Goal: Task Accomplishment & Management: Manage account settings

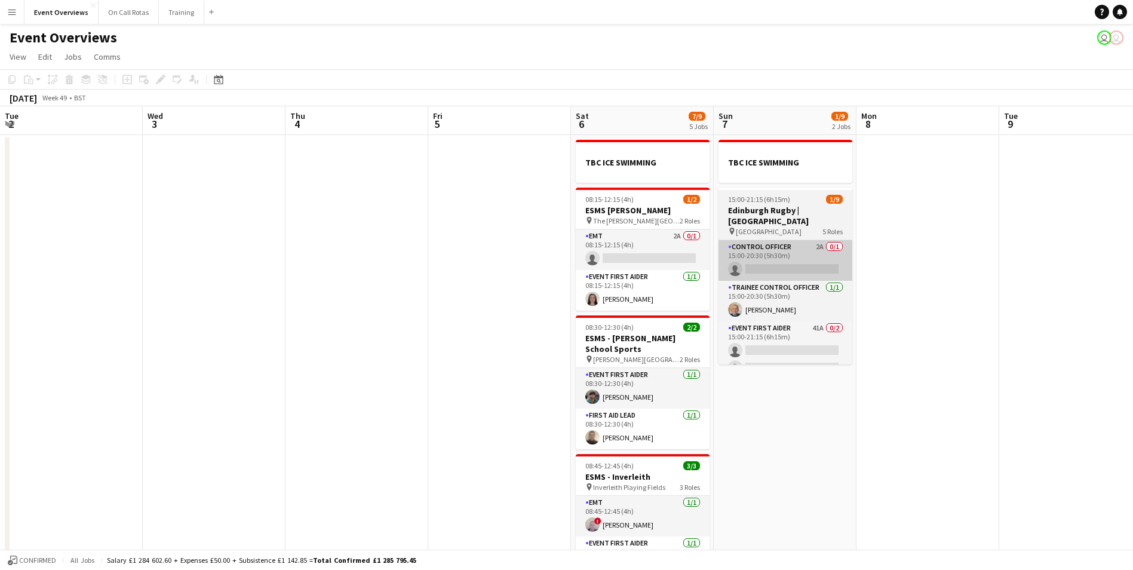
scroll to position [0, 253]
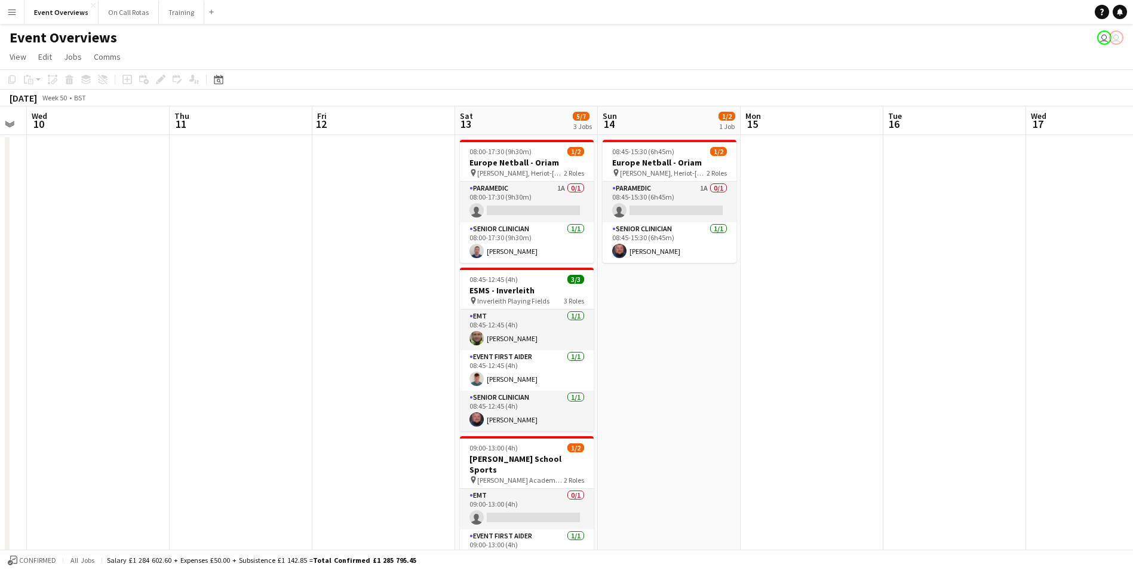
drag, startPoint x: 1046, startPoint y: 278, endPoint x: 190, endPoint y: 321, distance: 856.8
click at [190, 321] on app-calendar-viewport "Sun 7 1/9 2 Jobs Mon 8 Tue 9 Wed 10 Thu 11 Fri 12 Sat 13 5/7 3 Jobs Sun 14 1/2 …" at bounding box center [566, 444] width 1133 height 677
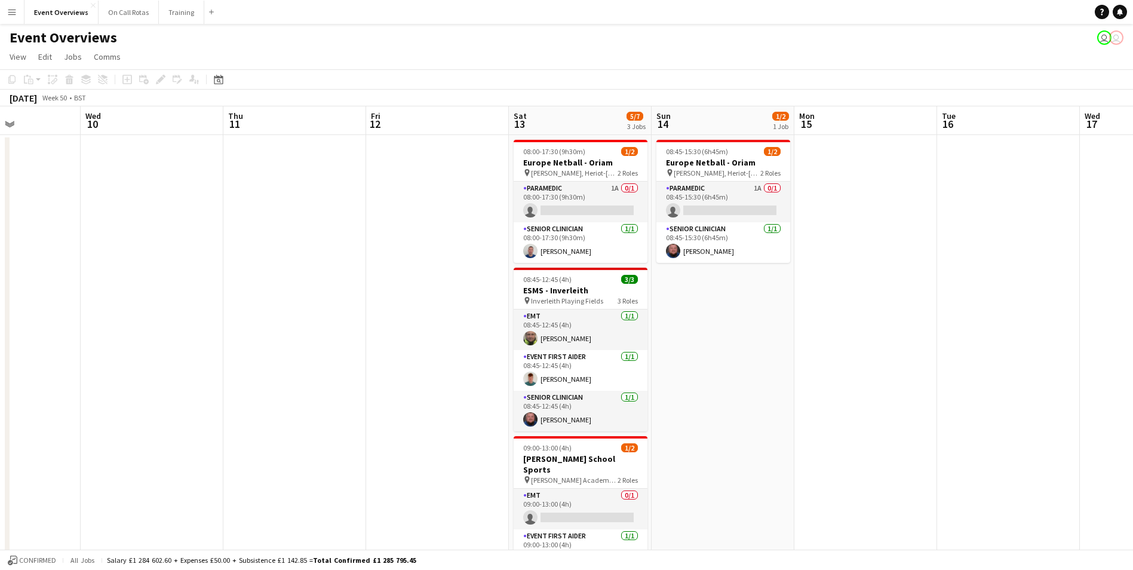
scroll to position [0, 432]
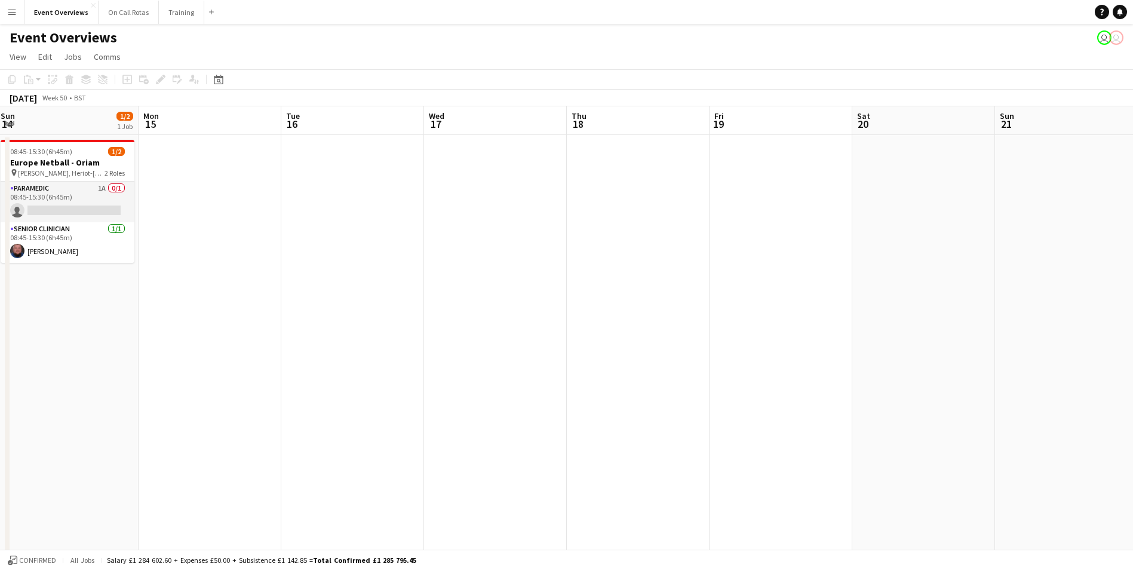
drag, startPoint x: 972, startPoint y: 282, endPoint x: 370, endPoint y: 319, distance: 602.5
click at [370, 319] on app-calendar-viewport "Thu 11 Fri 12 Sat 13 5/7 3 Jobs Sun 14 1/2 1 Job Mon 15 Tue 16 Wed 17 Thu 18 Fr…" at bounding box center [566, 444] width 1133 height 677
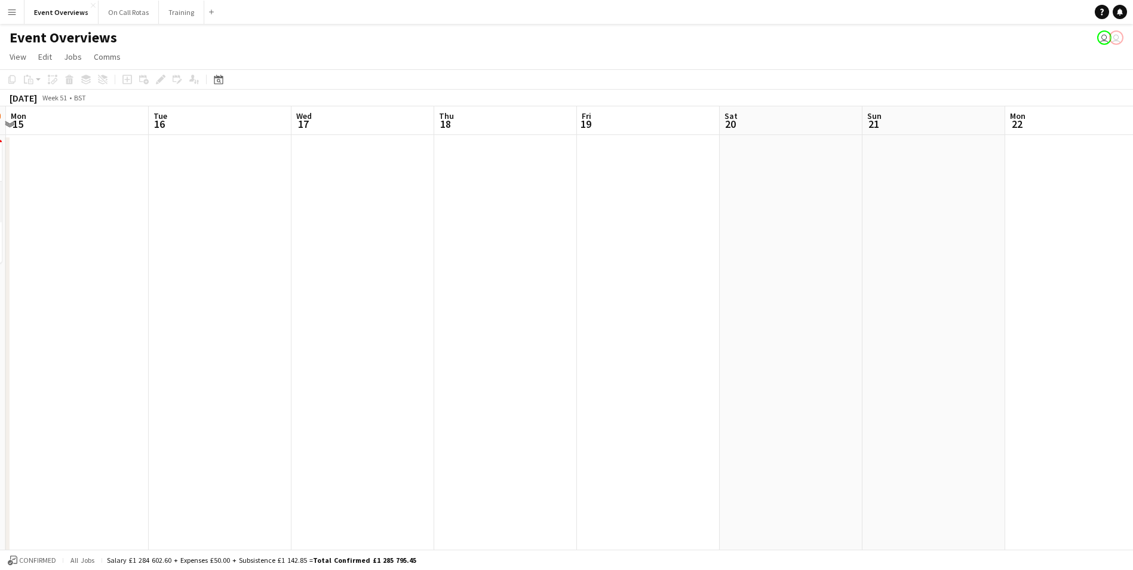
drag, startPoint x: 804, startPoint y: 336, endPoint x: 500, endPoint y: 345, distance: 304.1
click at [500, 345] on app-calendar-viewport "Fri 12 Sat 13 5/7 3 Jobs Sun 14 1/2 1 Job Mon 15 Tue 16 Wed 17 Thu 18 Fri 19 Sa…" at bounding box center [566, 444] width 1133 height 677
drag, startPoint x: 883, startPoint y: 300, endPoint x: 456, endPoint y: 316, distance: 426.7
click at [456, 316] on app-calendar-viewport "Sat 13 5/7 3 Jobs Sun 14 1/2 1 Job Mon 15 Tue 16 Wed 17 Thu 18 Fri 19 Sat 20 Su…" at bounding box center [566, 444] width 1133 height 677
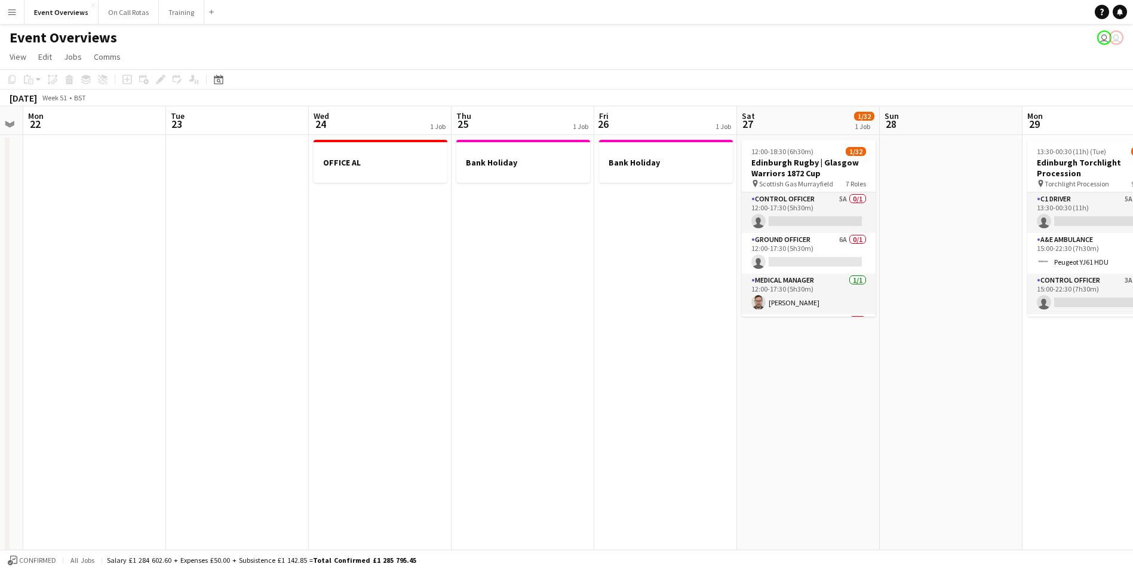
drag, startPoint x: 892, startPoint y: 293, endPoint x: 508, endPoint y: 337, distance: 386.4
click at [508, 337] on app-calendar-viewport "Fri 19 Sat 20 Sun 21 Mon 22 Tue 23 Wed 24 1 Job Thu 25 1 Job Fri 26 1 Job Sat 2…" at bounding box center [566, 444] width 1133 height 677
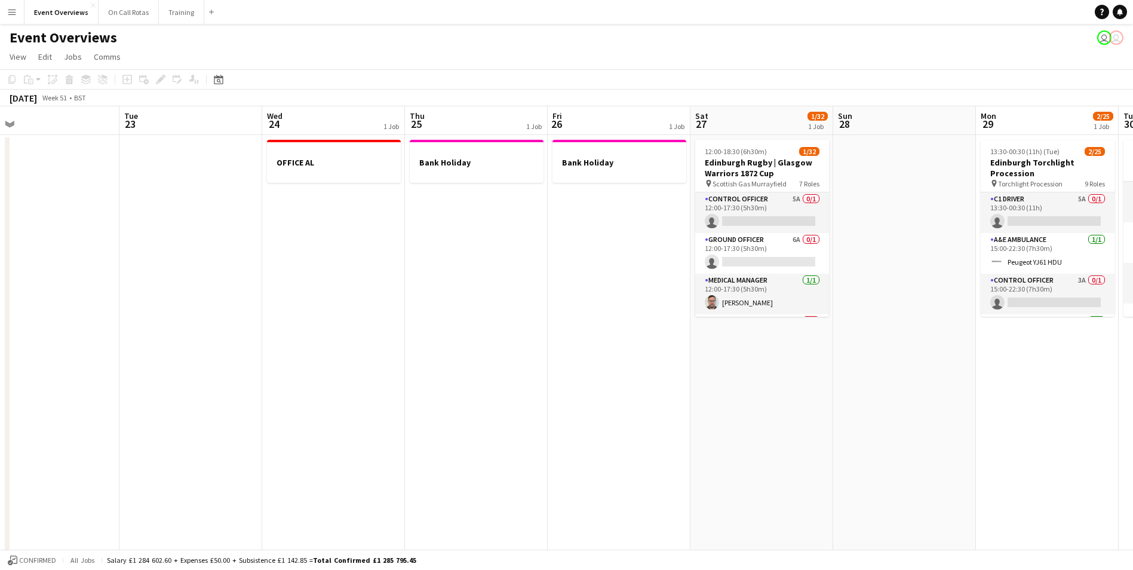
drag, startPoint x: 598, startPoint y: 322, endPoint x: 551, endPoint y: 325, distance: 46.7
click at [551, 325] on app-calendar-viewport "Fri 19 Sat 20 Sun 21 Mon 22 Tue 23 Wed 24 1 Job Thu 25 1 Job Fri 26 1 Job Sat 2…" at bounding box center [566, 444] width 1133 height 677
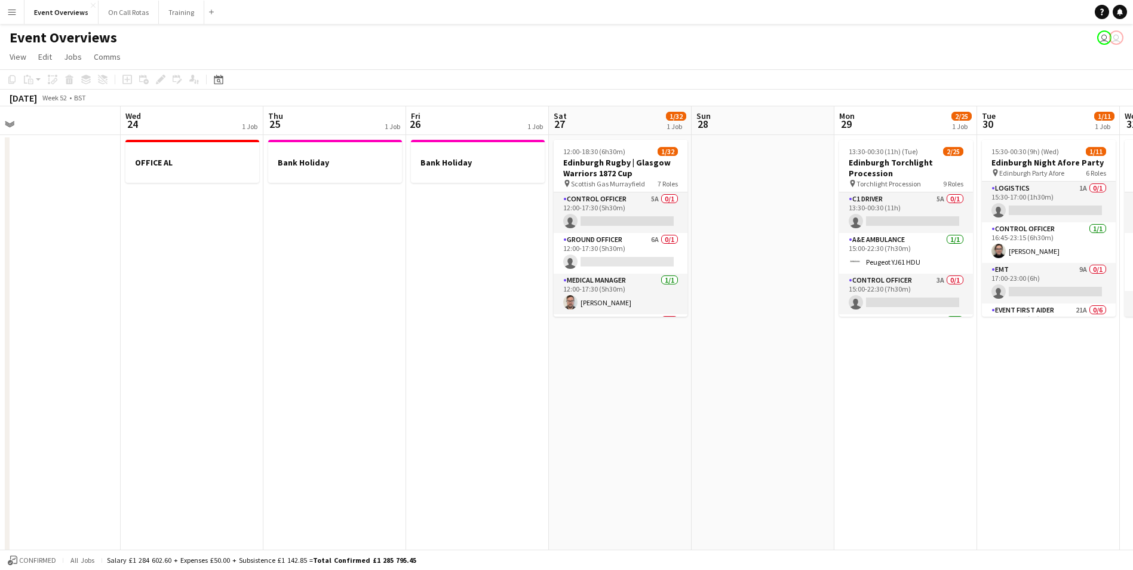
scroll to position [0, 463]
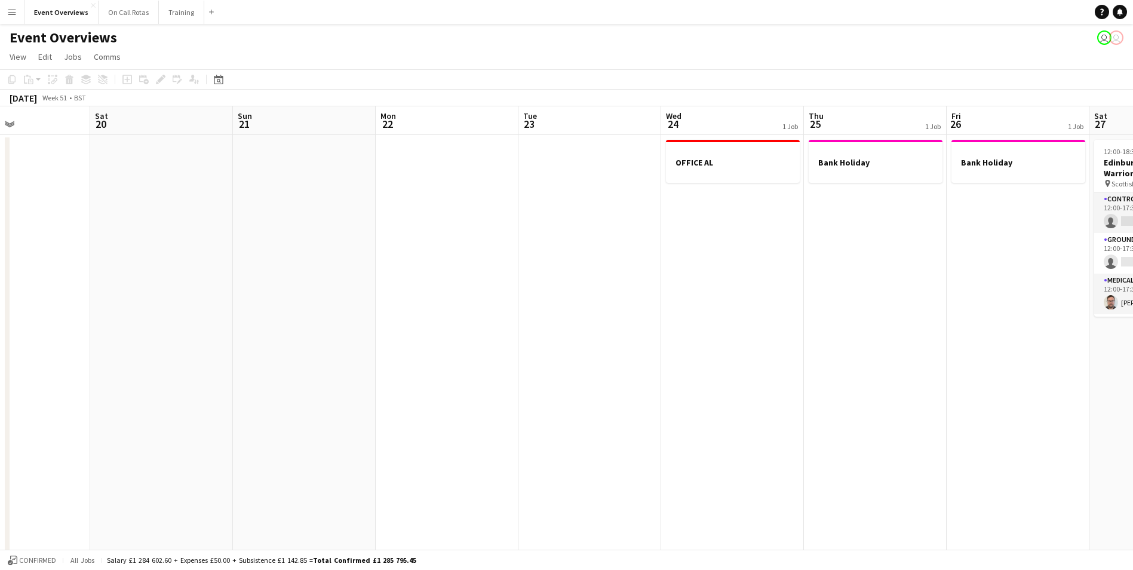
drag, startPoint x: 605, startPoint y: 325, endPoint x: 907, endPoint y: 289, distance: 304.3
click at [1097, 303] on app-calendar-viewport "Wed 17 Thu 18 Fri 19 Sat 20 Sun 21 Mon 22 Tue 23 Wed 24 1 Job Thu 25 1 Job Fri …" at bounding box center [566, 444] width 1133 height 677
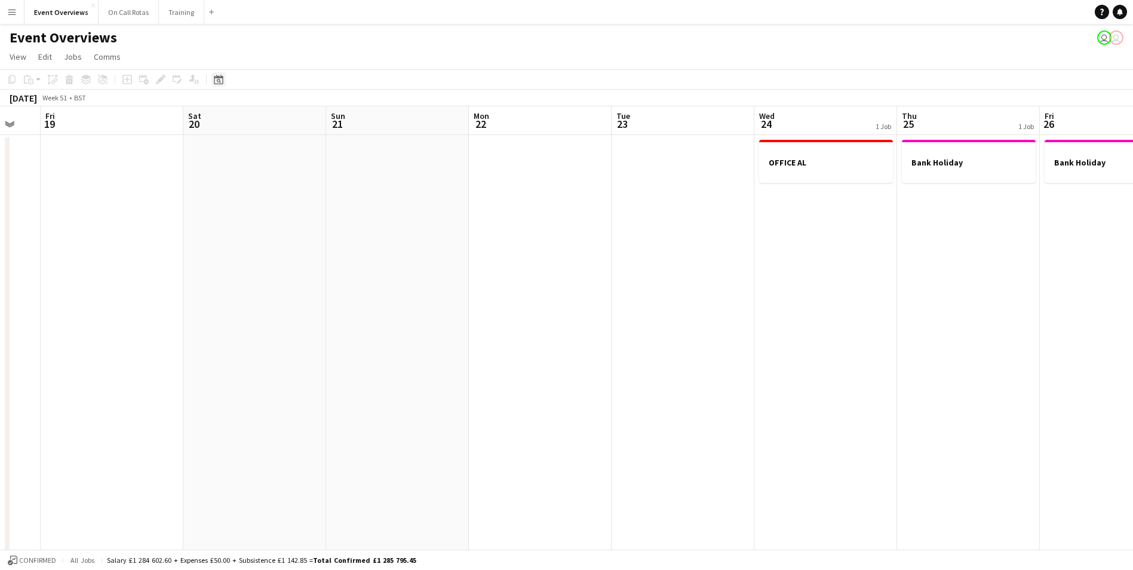
click at [221, 76] on icon at bounding box center [218, 80] width 9 height 10
click at [290, 119] on span "Previous month" at bounding box center [291, 121] width 24 height 24
click at [281, 230] on span "24" at bounding box center [283, 229] width 14 height 14
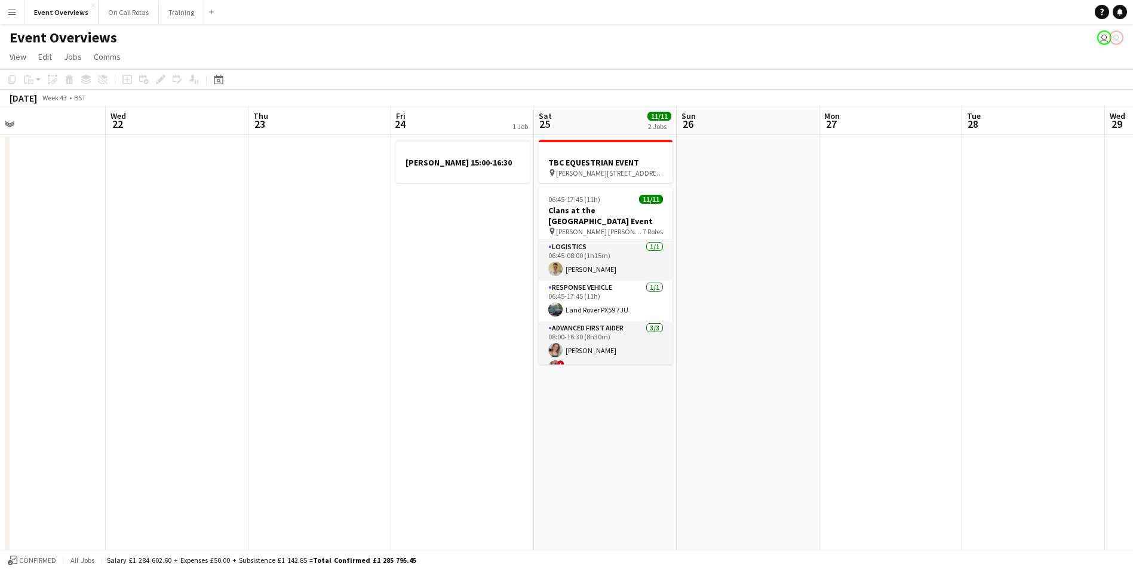
drag, startPoint x: 343, startPoint y: 271, endPoint x: 432, endPoint y: 287, distance: 90.4
click at [432, 287] on app-calendar-viewport "Sun 19 Mon 20 Tue 21 Wed 22 Thu 23 Fri 24 1 Job Sat 25 11/11 2 Jobs Sun 26 Mon …" at bounding box center [566, 444] width 1133 height 677
click at [219, 82] on icon "Date picker" at bounding box center [219, 80] width 10 height 10
click at [238, 202] on span "7" at bounding box center [237, 197] width 14 height 14
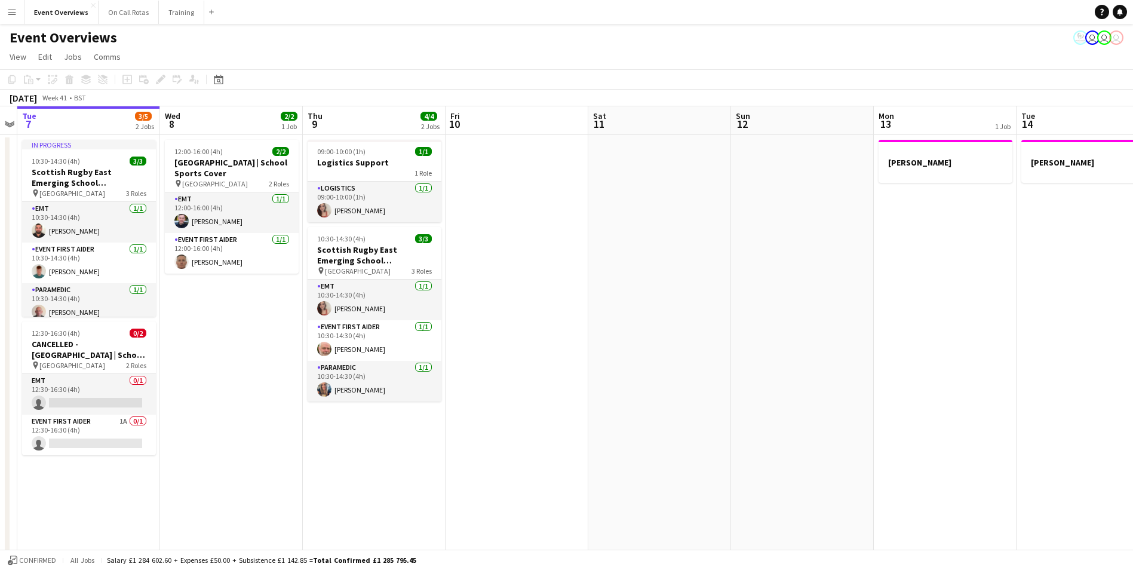
scroll to position [0, 417]
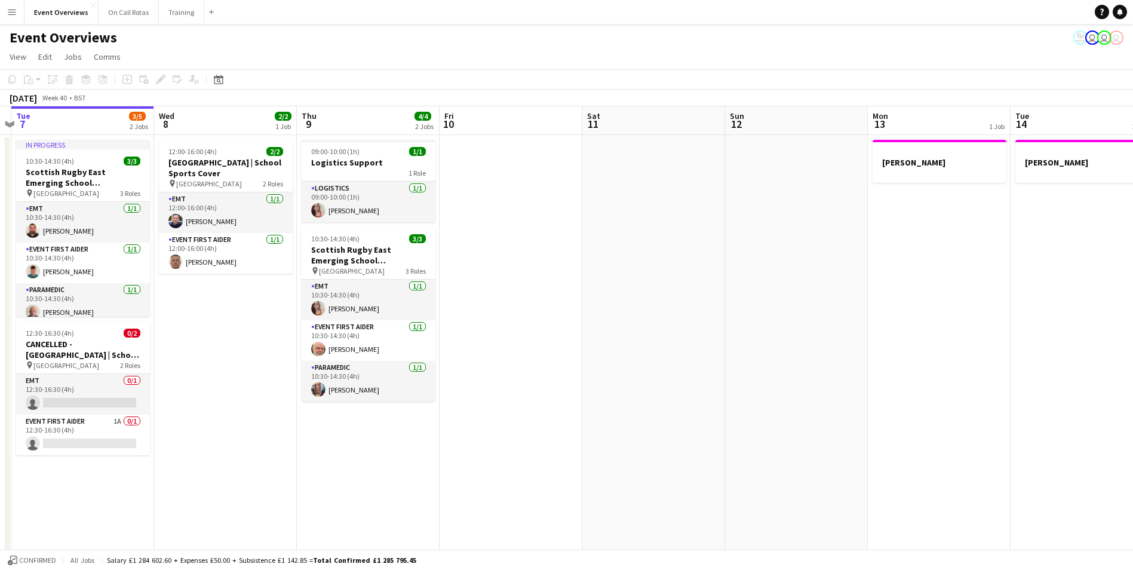
drag, startPoint x: 960, startPoint y: 229, endPoint x: 669, endPoint y: 248, distance: 292.0
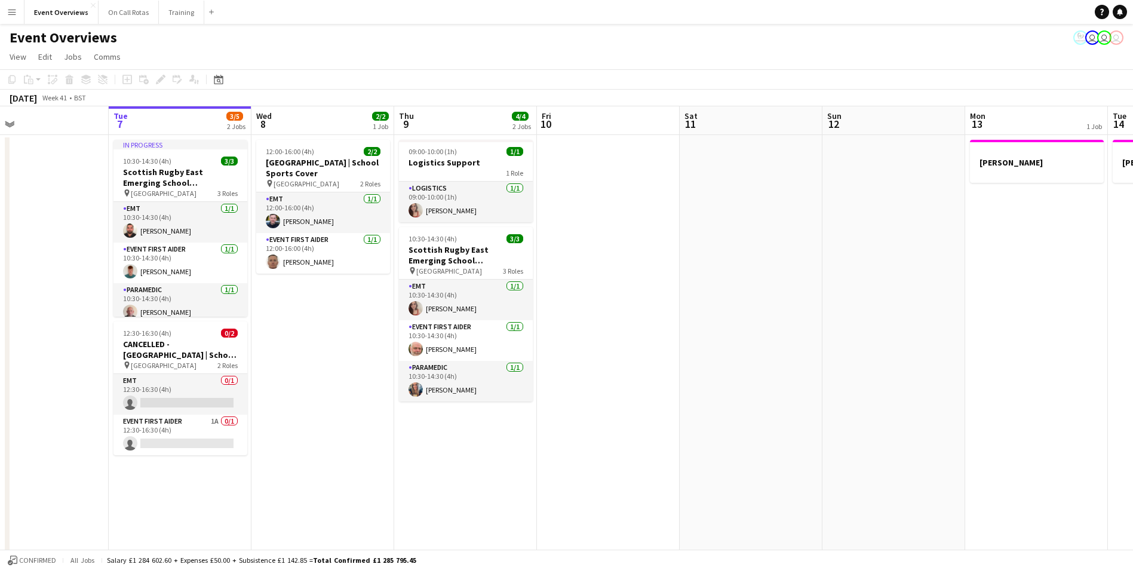
scroll to position [0, 313]
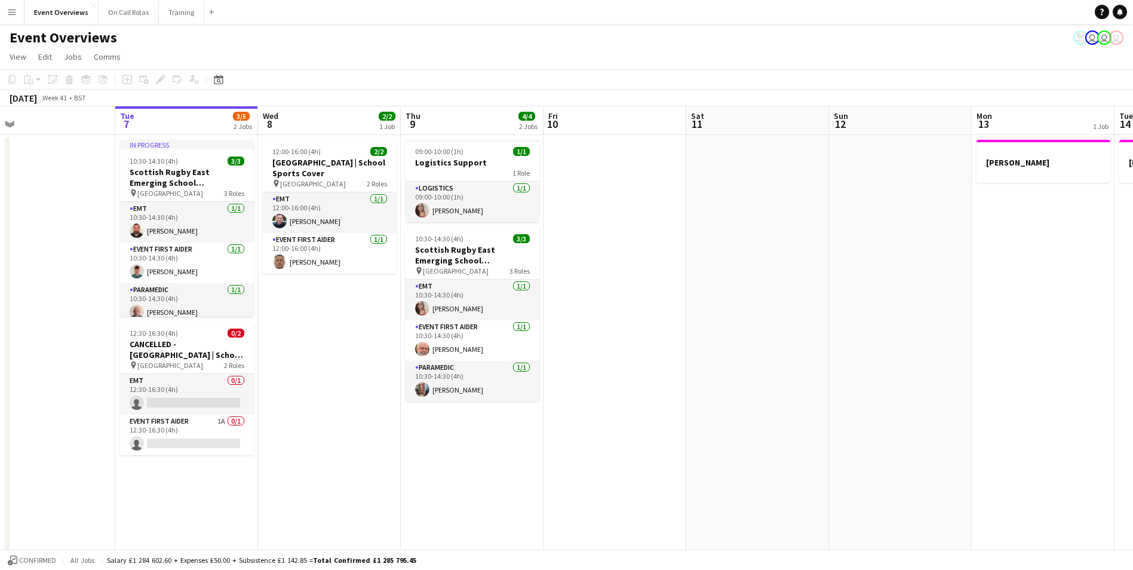
drag, startPoint x: 648, startPoint y: 274, endPoint x: 752, endPoint y: 279, distance: 104.0
click at [219, 85] on div "Date picker" at bounding box center [218, 79] width 14 height 14
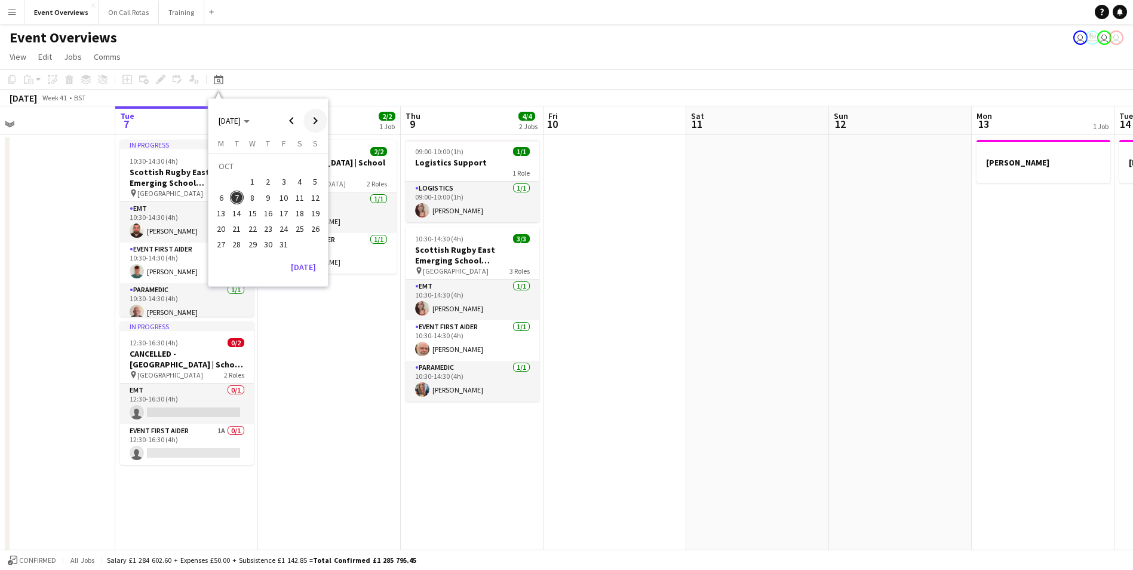
click at [321, 121] on span "Next month" at bounding box center [315, 121] width 24 height 24
click at [314, 235] on span "30" at bounding box center [315, 232] width 14 height 14
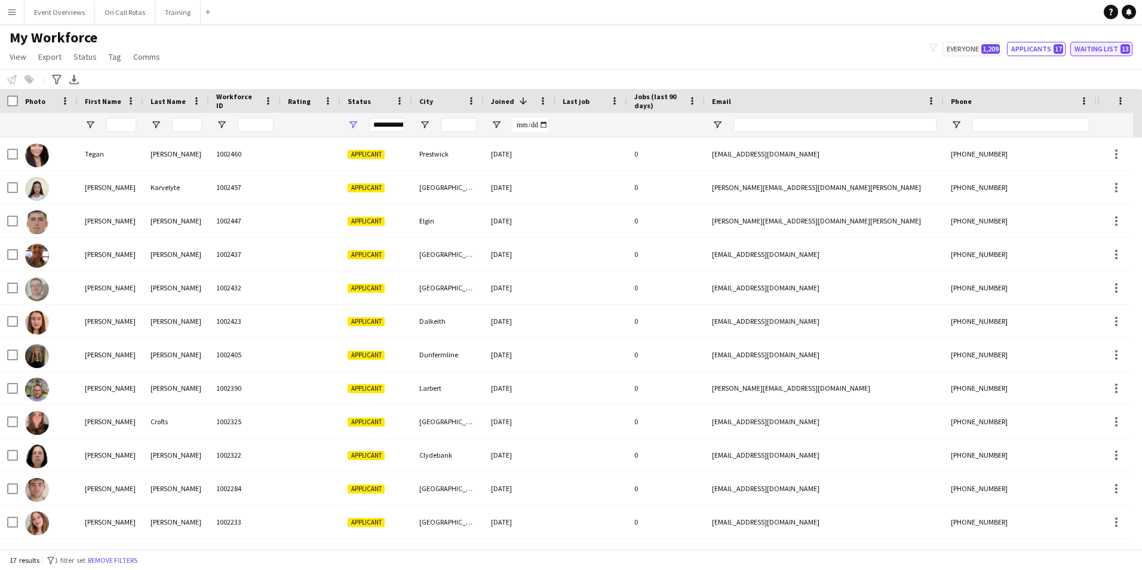
drag, startPoint x: 1098, startPoint y: 50, endPoint x: 1046, endPoint y: 50, distance: 52.0
click at [1098, 50] on button "Waiting list 13" at bounding box center [1101, 49] width 62 height 14
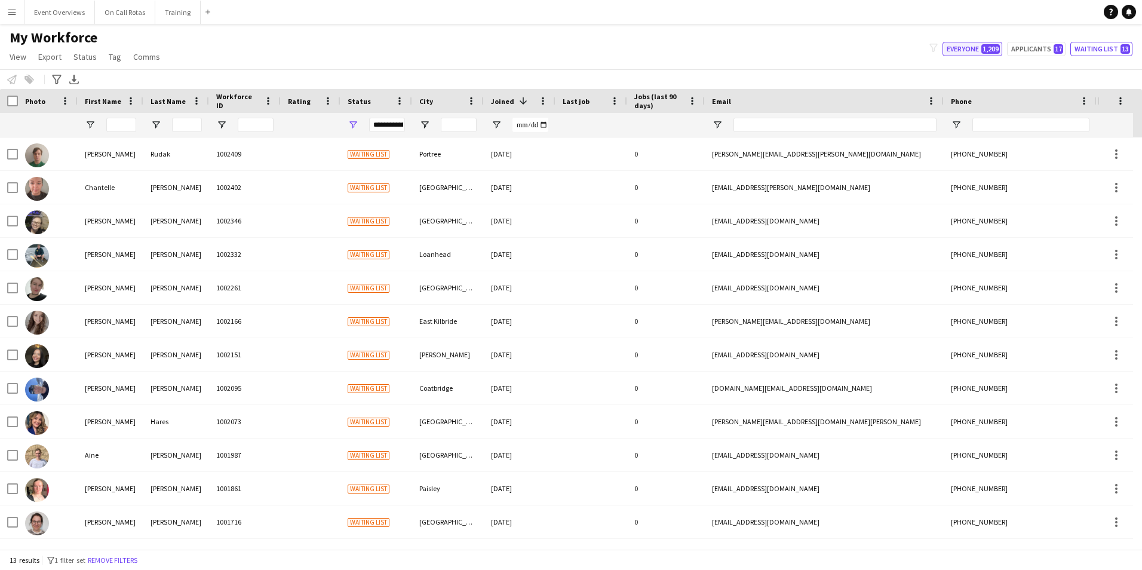
click at [984, 51] on span "1,209" at bounding box center [990, 49] width 19 height 10
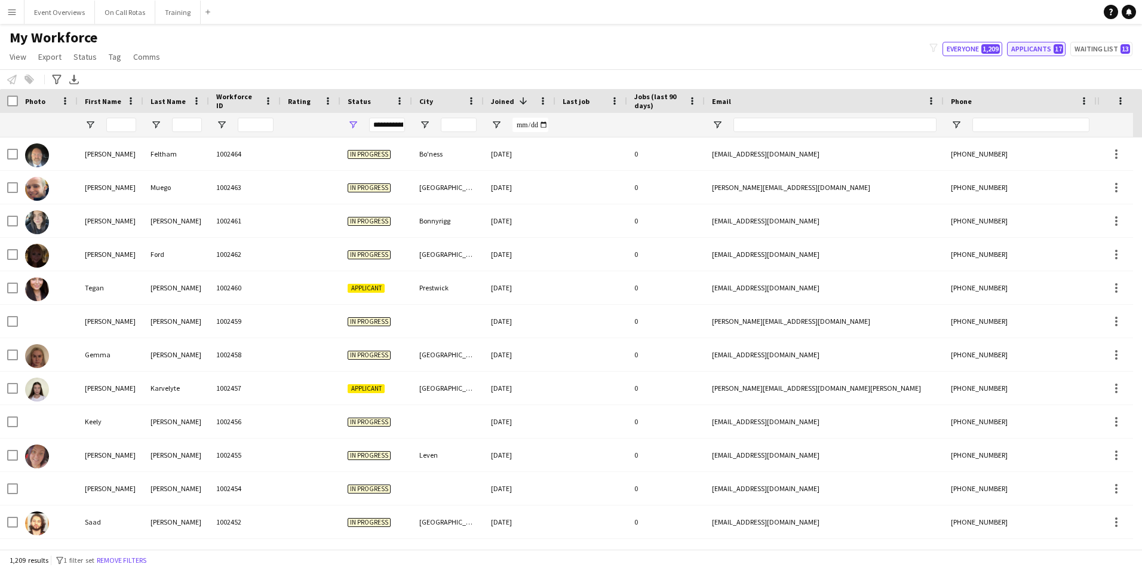
click at [1029, 43] on button "Applicants 17" at bounding box center [1036, 49] width 59 height 14
type input "**********"
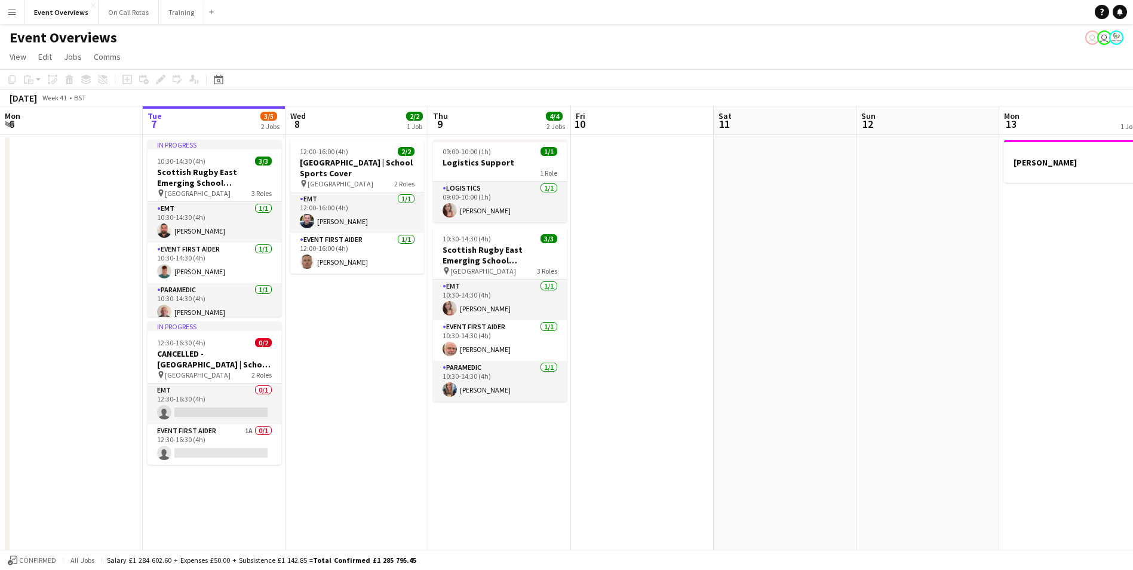
click at [5, 12] on button "Menu" at bounding box center [12, 12] width 24 height 24
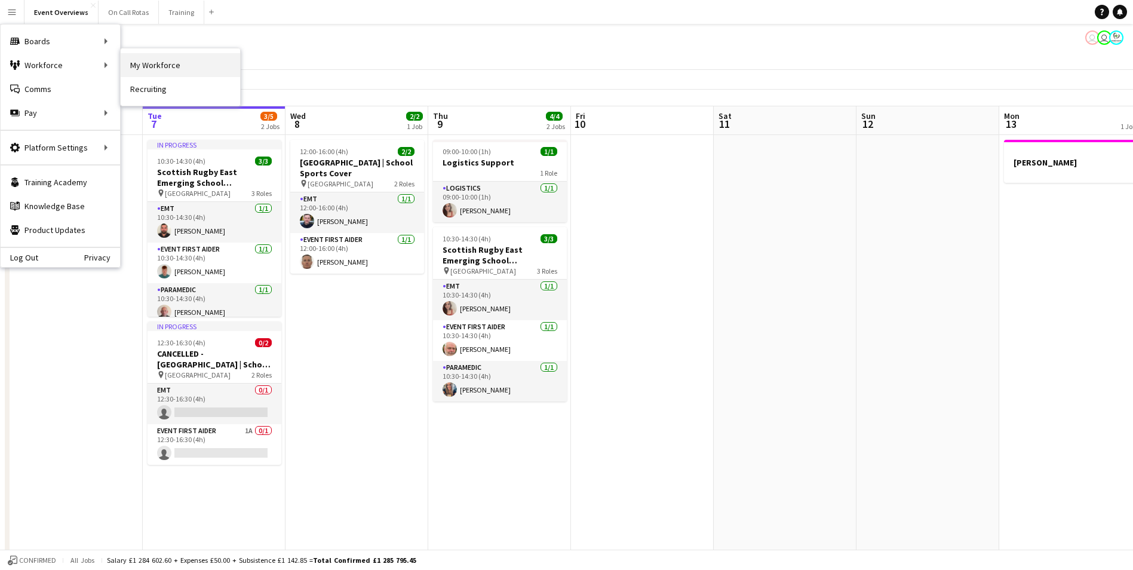
click at [141, 57] on link "My Workforce" at bounding box center [180, 65] width 119 height 24
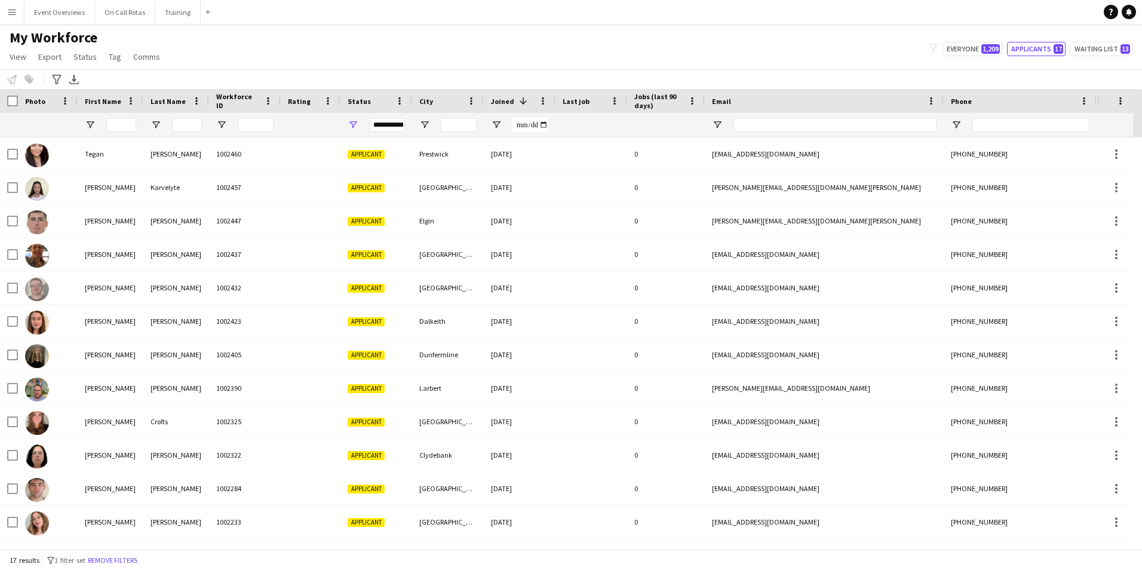
click at [400, 129] on div "**********" at bounding box center [387, 125] width 36 height 14
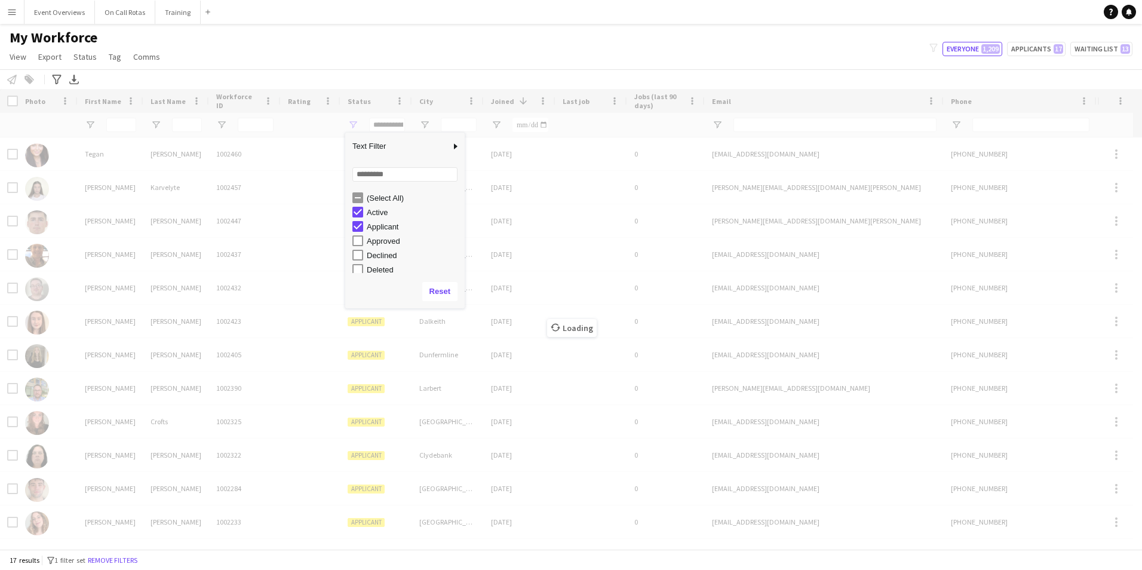
click at [358, 221] on div "Applicant" at bounding box center [408, 226] width 112 height 14
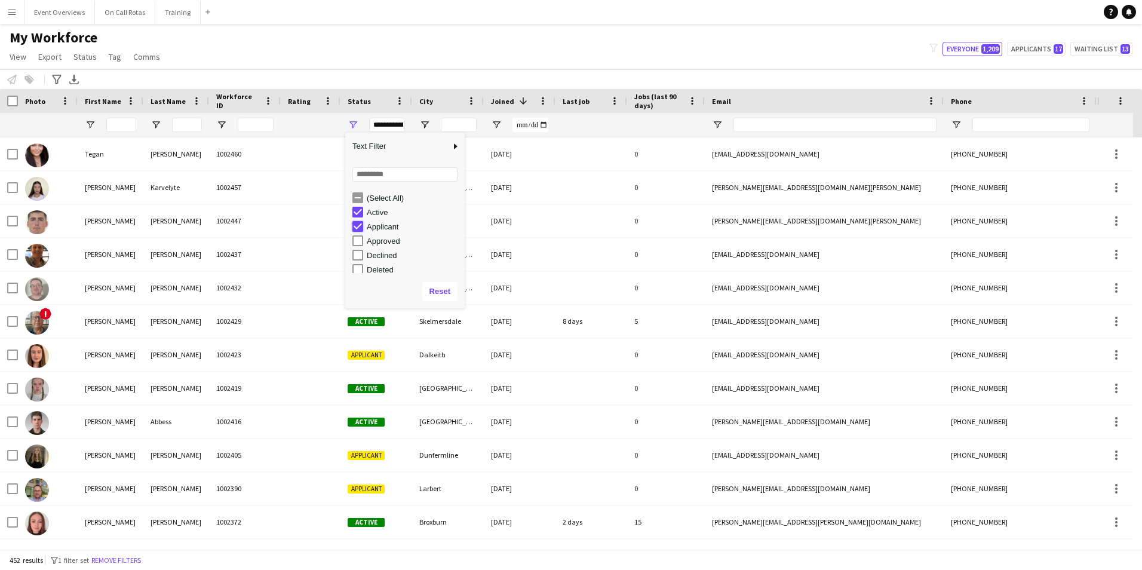
type input "**********"
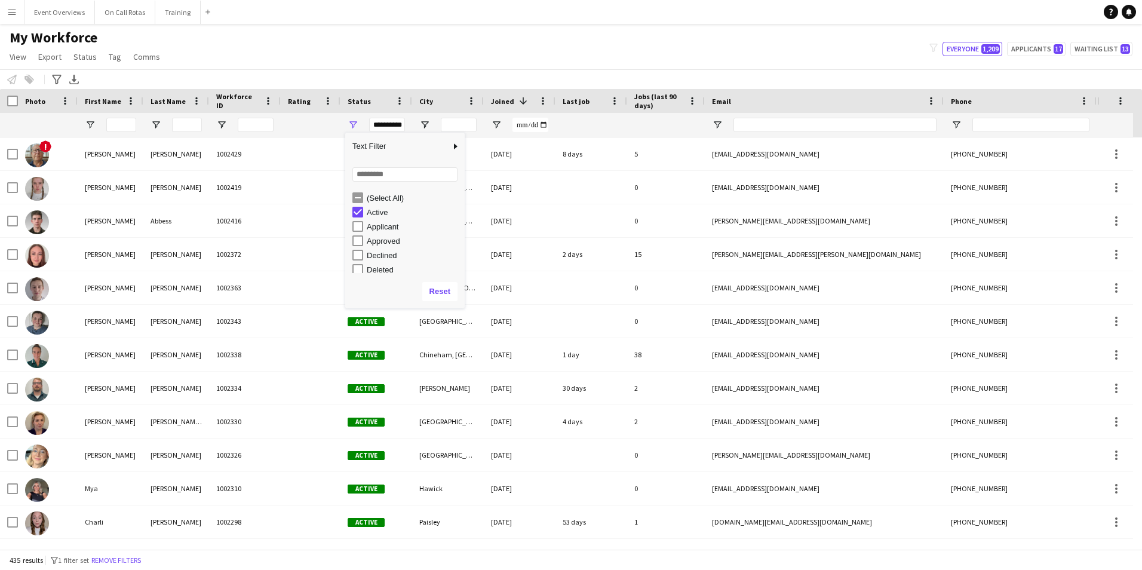
click at [284, 73] on div "Notify workforce Add to tag Select at least one crew to tag him or her. Advance…" at bounding box center [571, 79] width 1142 height 20
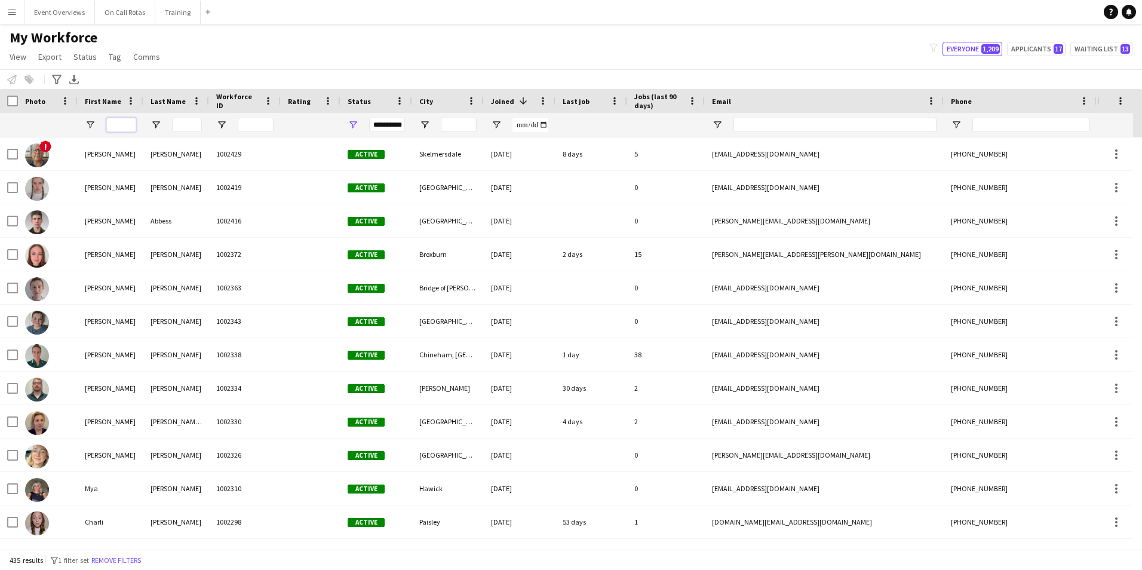
click at [131, 131] on input "First Name Filter Input" at bounding box center [121, 125] width 30 height 14
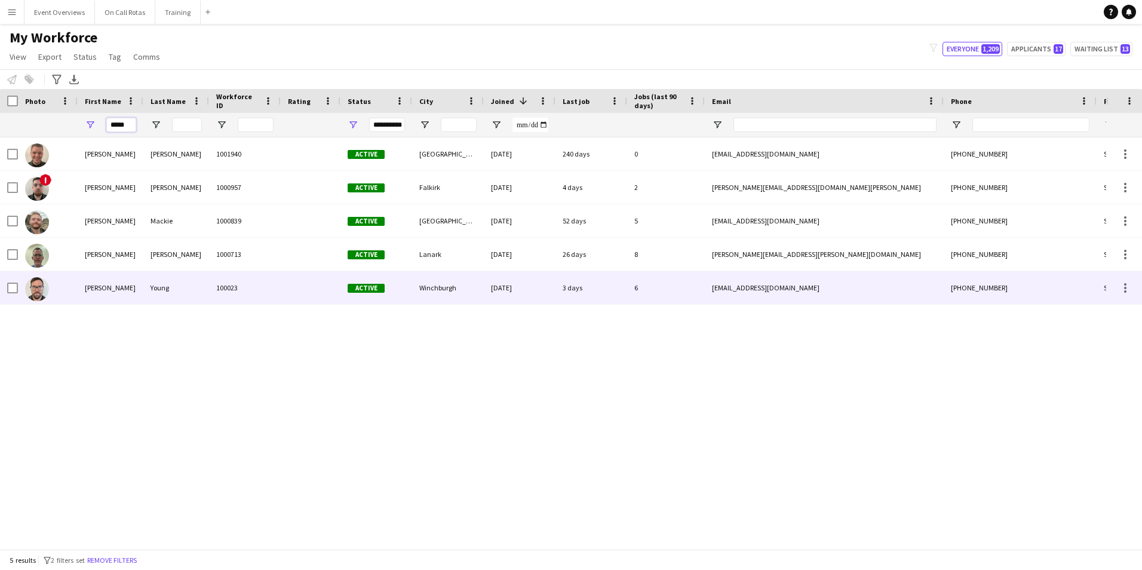
type input "*****"
click at [201, 281] on div "Young" at bounding box center [176, 287] width 66 height 33
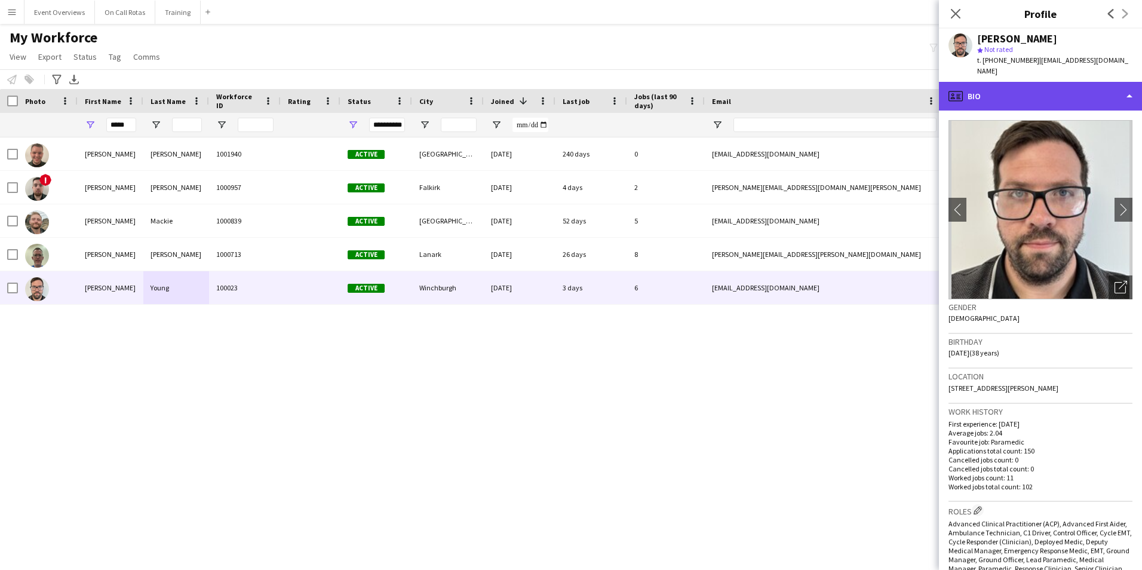
click at [1024, 87] on div "profile Bio" at bounding box center [1040, 96] width 203 height 29
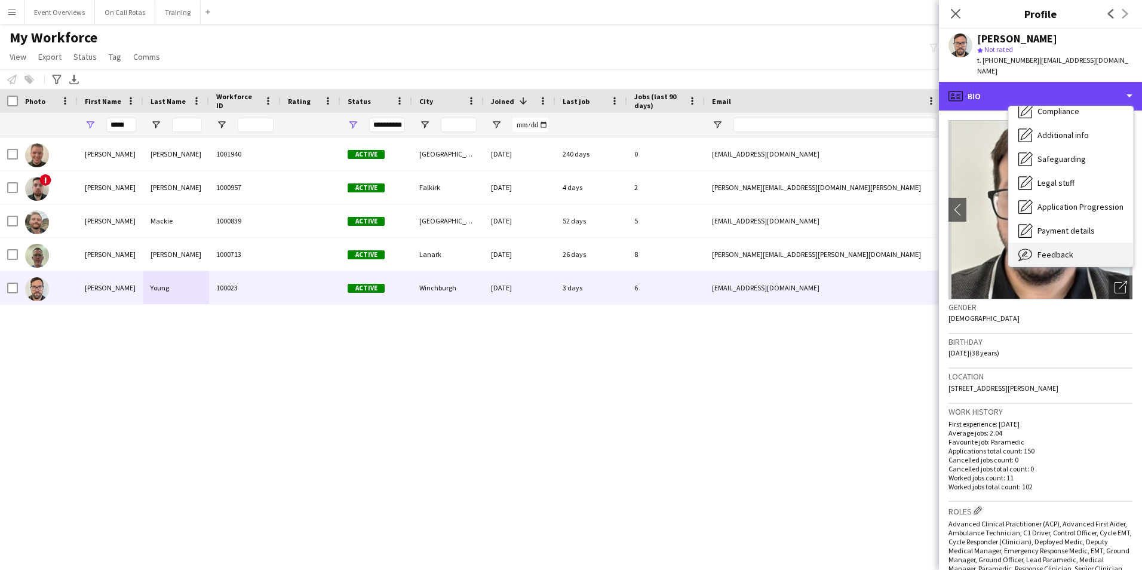
scroll to position [208, 0]
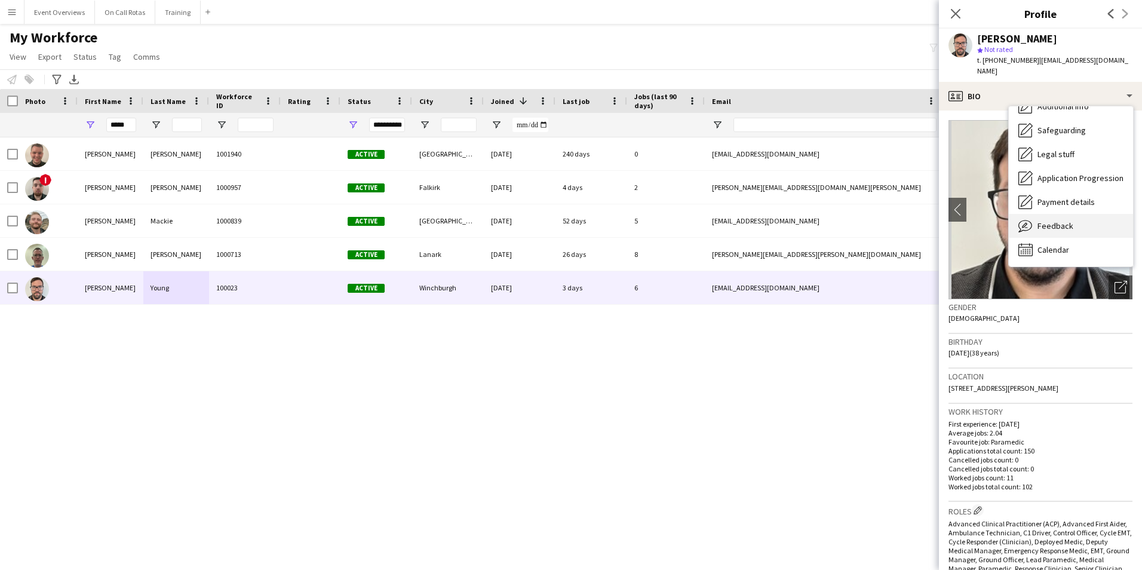
click at [1073, 216] on div "Feedback Feedback" at bounding box center [1071, 226] width 124 height 24
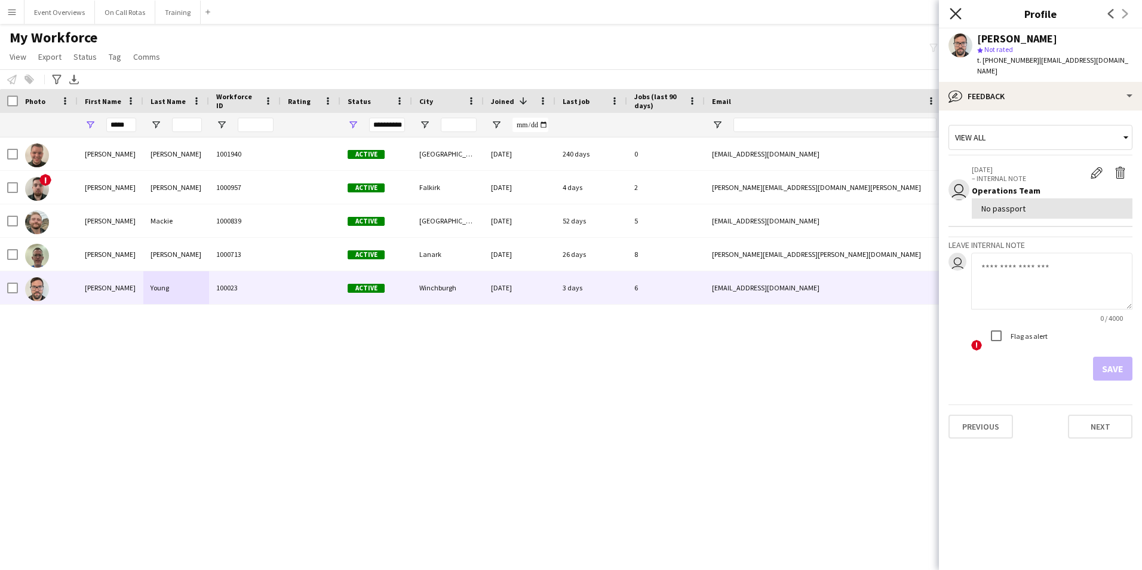
click at [952, 16] on icon "Close pop-in" at bounding box center [955, 13] width 11 height 11
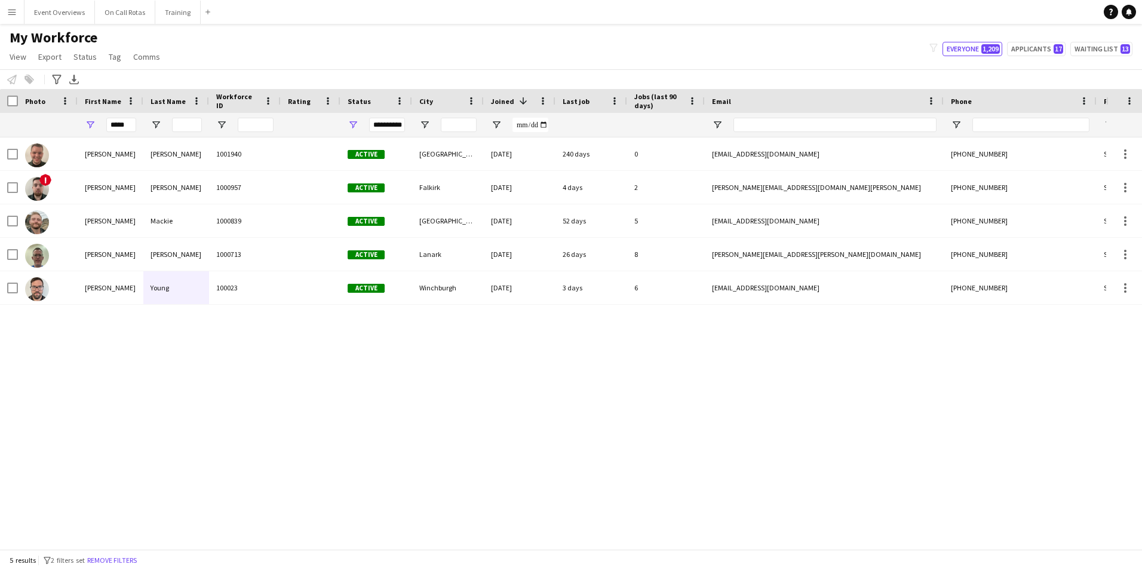
click at [138, 125] on div "*****" at bounding box center [111, 125] width 66 height 24
drag, startPoint x: 123, startPoint y: 127, endPoint x: 50, endPoint y: 127, distance: 73.5
click at [50, 127] on div "**********" at bounding box center [647, 125] width 1295 height 24
drag, startPoint x: 133, startPoint y: 128, endPoint x: 63, endPoint y: 126, distance: 69.9
click at [63, 126] on div "**********" at bounding box center [647, 125] width 1295 height 24
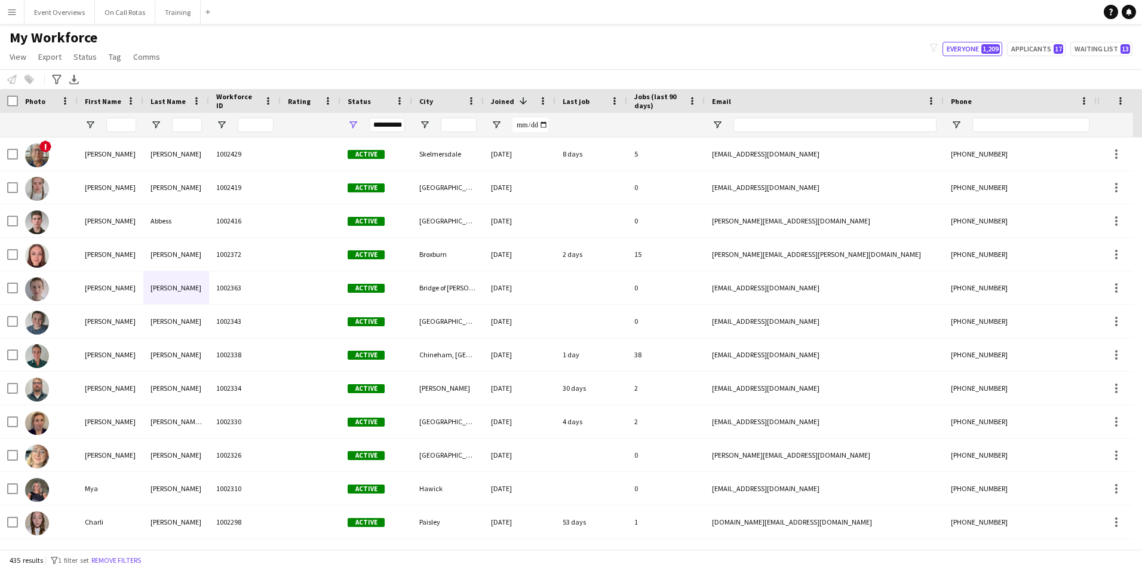
click at [1028, 58] on div "My Workforce View Views Default view Active Staff Applications - First Aider Ap…" at bounding box center [571, 49] width 1142 height 41
click at [1031, 48] on button "Applicants 17" at bounding box center [1036, 49] width 59 height 14
type input "**********"
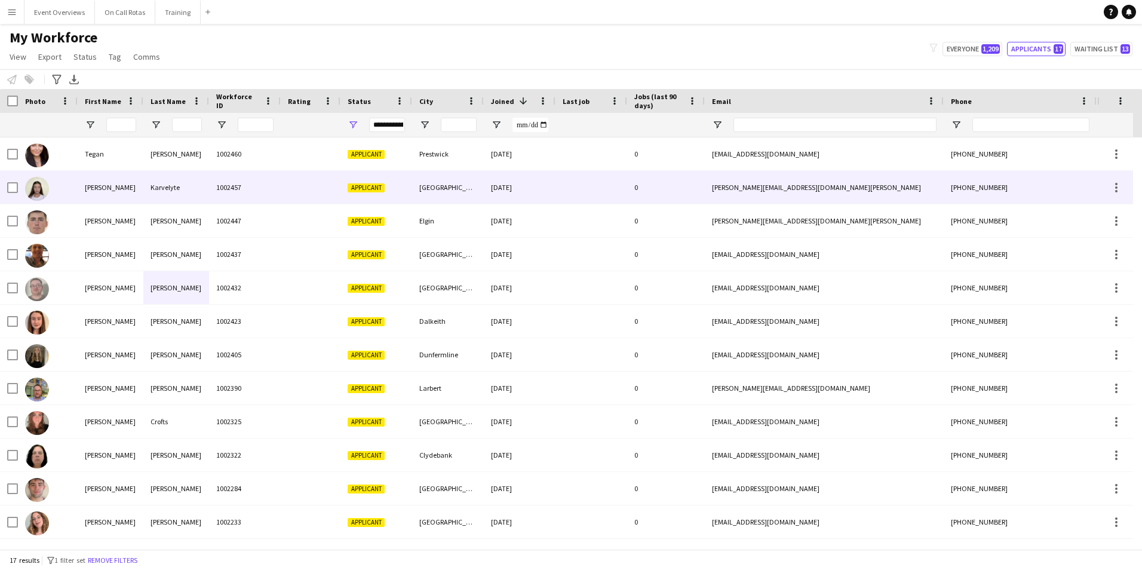
click at [149, 182] on div "Karvelyte" at bounding box center [176, 187] width 66 height 33
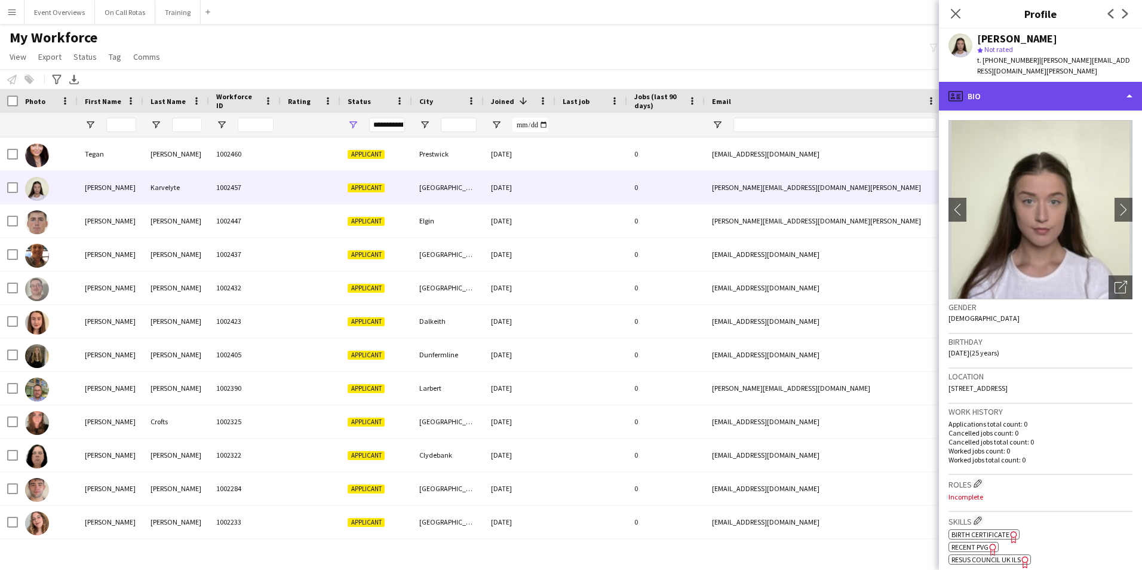
click at [990, 83] on div "profile Bio" at bounding box center [1040, 96] width 203 height 29
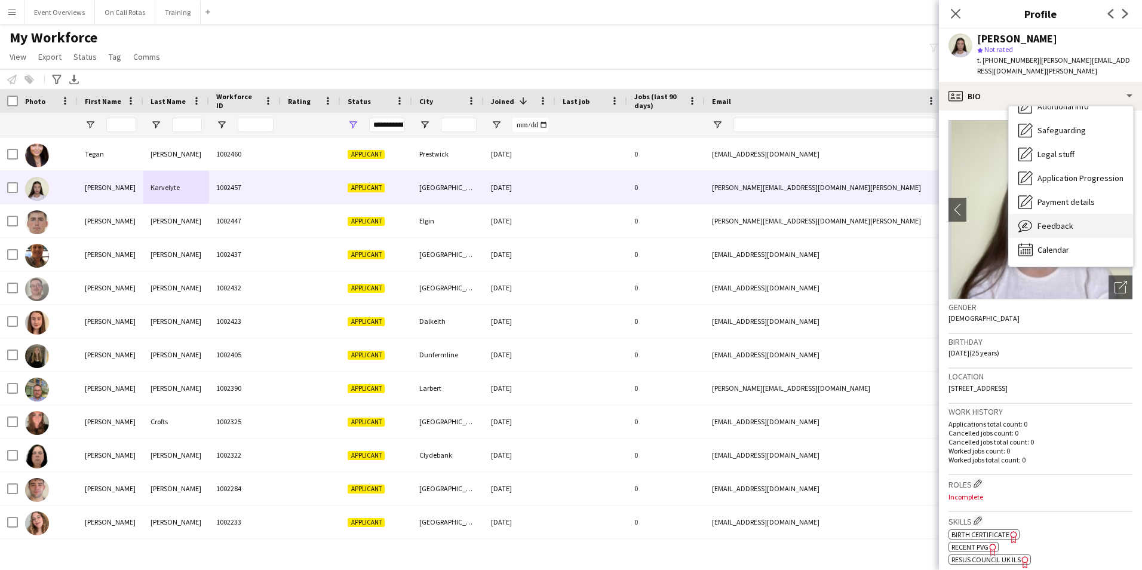
click at [1061, 220] on span "Feedback" at bounding box center [1055, 225] width 36 height 11
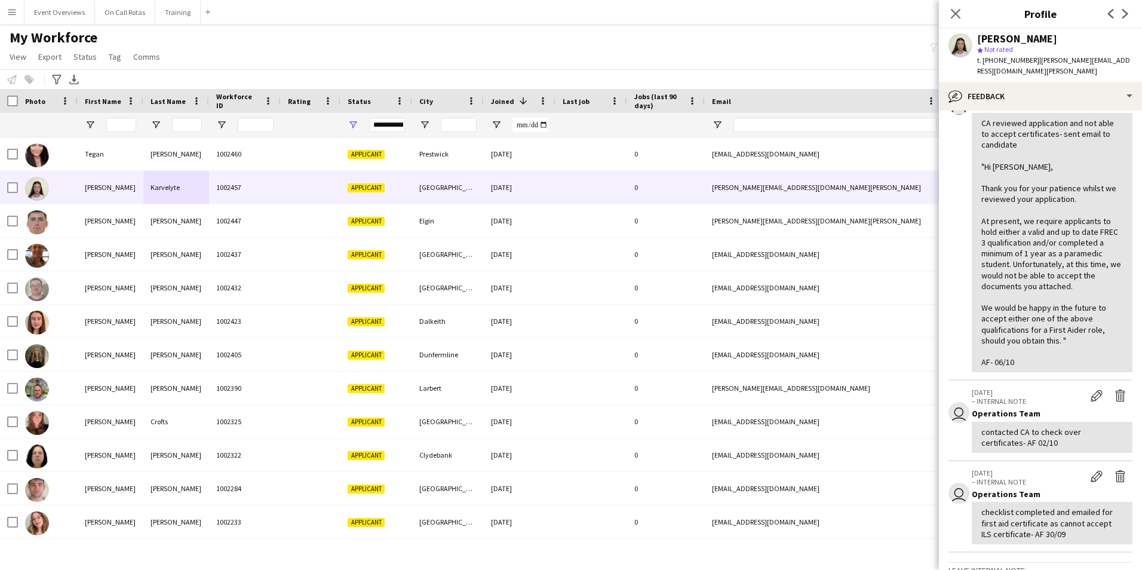
scroll to position [278, 0]
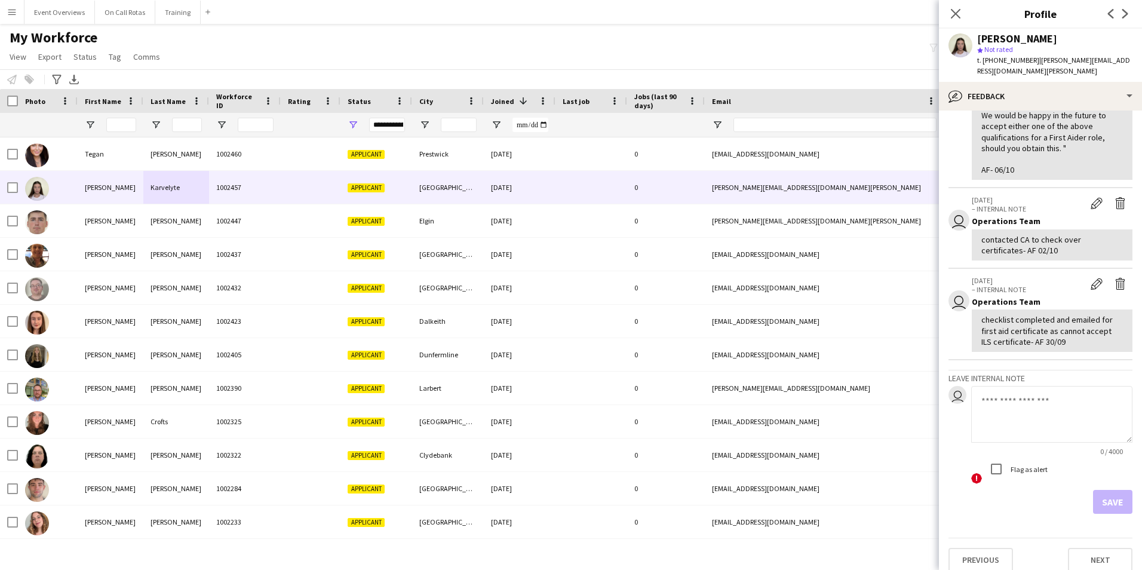
click at [1022, 400] on textarea at bounding box center [1051, 414] width 161 height 57
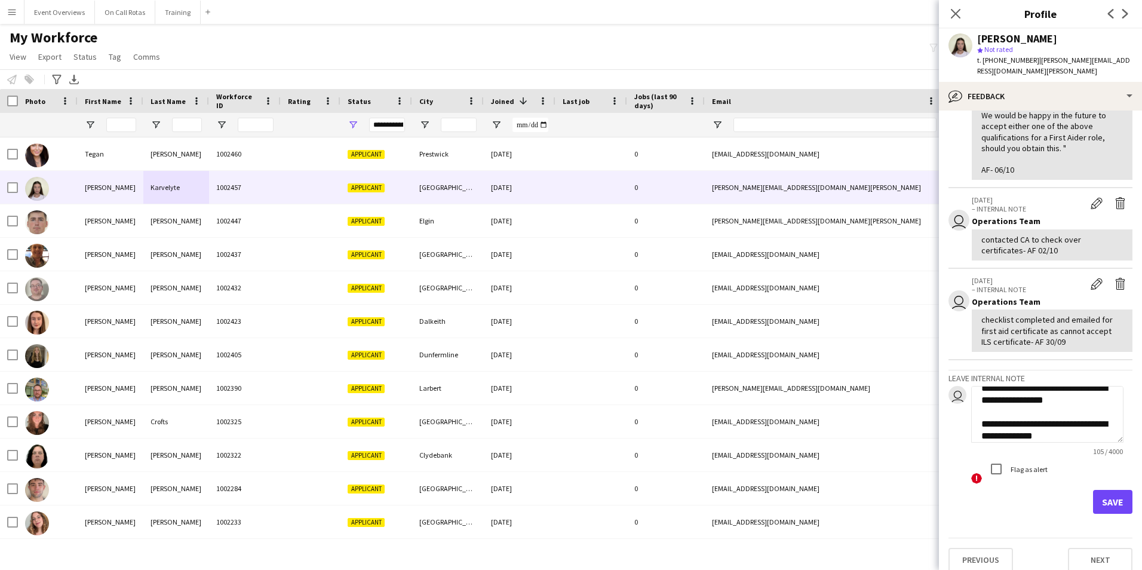
scroll to position [21, 0]
drag, startPoint x: 1088, startPoint y: 424, endPoint x: 970, endPoint y: 405, distance: 119.8
click at [970, 405] on div "**********" at bounding box center [1040, 435] width 184 height 99
click at [1063, 422] on textarea "**********" at bounding box center [1047, 414] width 152 height 57
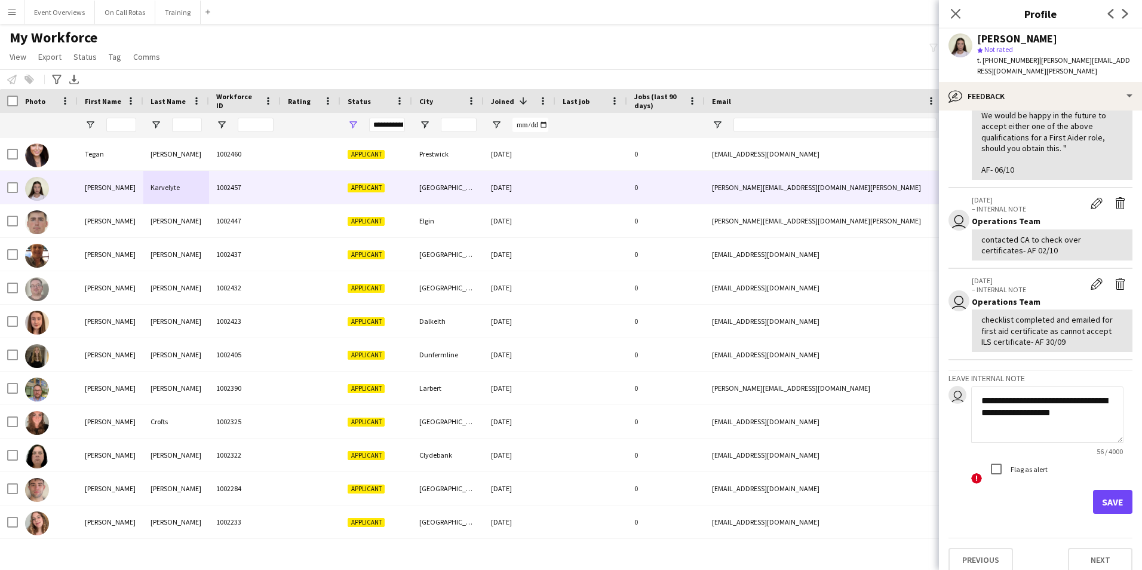
paste textarea "**********"
click at [1060, 413] on textarea "**********" at bounding box center [1047, 414] width 152 height 57
click at [982, 423] on textarea "**********" at bounding box center [1047, 414] width 152 height 57
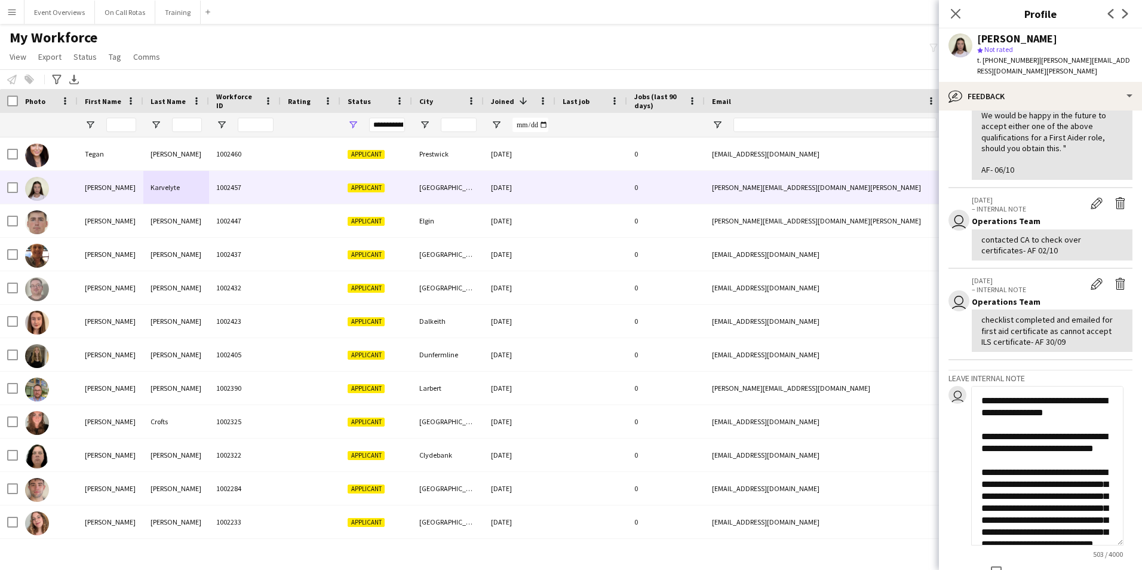
drag, startPoint x: 1121, startPoint y: 428, endPoint x: 1108, endPoint y: 546, distance: 119.0
click at [1108, 545] on textarea "**********" at bounding box center [1047, 465] width 152 height 159
click at [1074, 409] on textarea "**********" at bounding box center [1047, 473] width 152 height 175
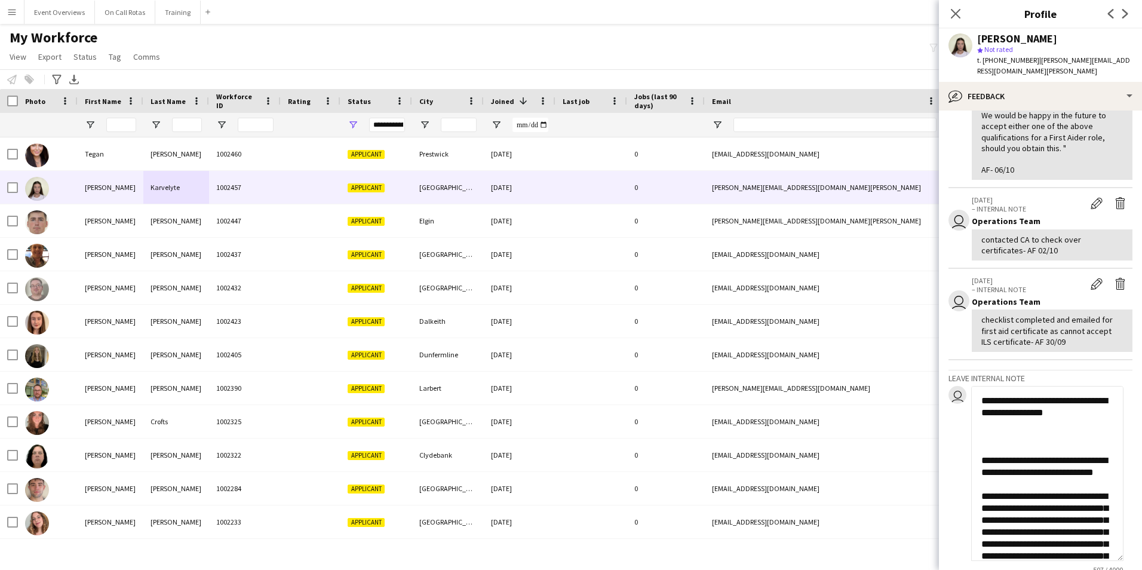
click at [984, 418] on textarea "**********" at bounding box center [1047, 473] width 152 height 175
click at [986, 426] on textarea "**********" at bounding box center [1047, 473] width 152 height 175
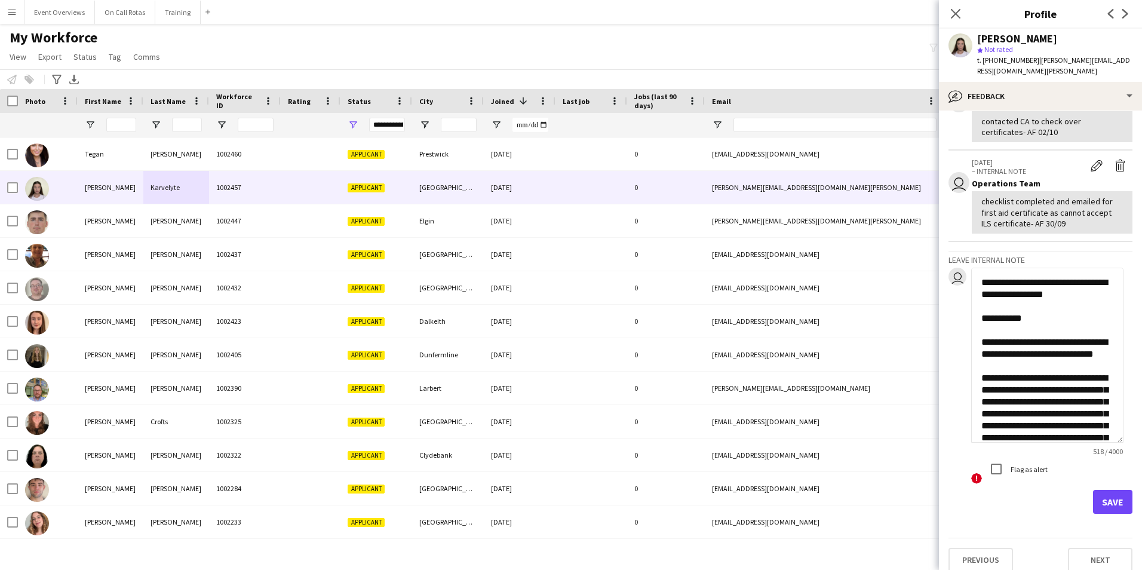
drag, startPoint x: 1059, startPoint y: 413, endPoint x: 983, endPoint y: 307, distance: 130.9
click at [983, 307] on textarea "**********" at bounding box center [1047, 355] width 152 height 175
type textarea "**********"
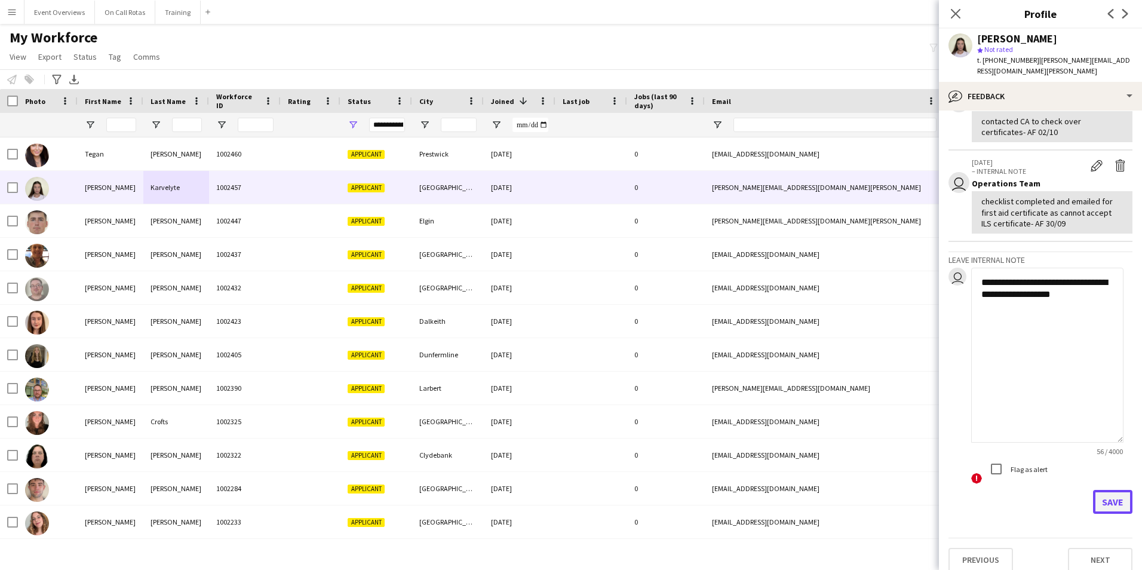
click at [1114, 490] on button "Save" at bounding box center [1112, 502] width 39 height 24
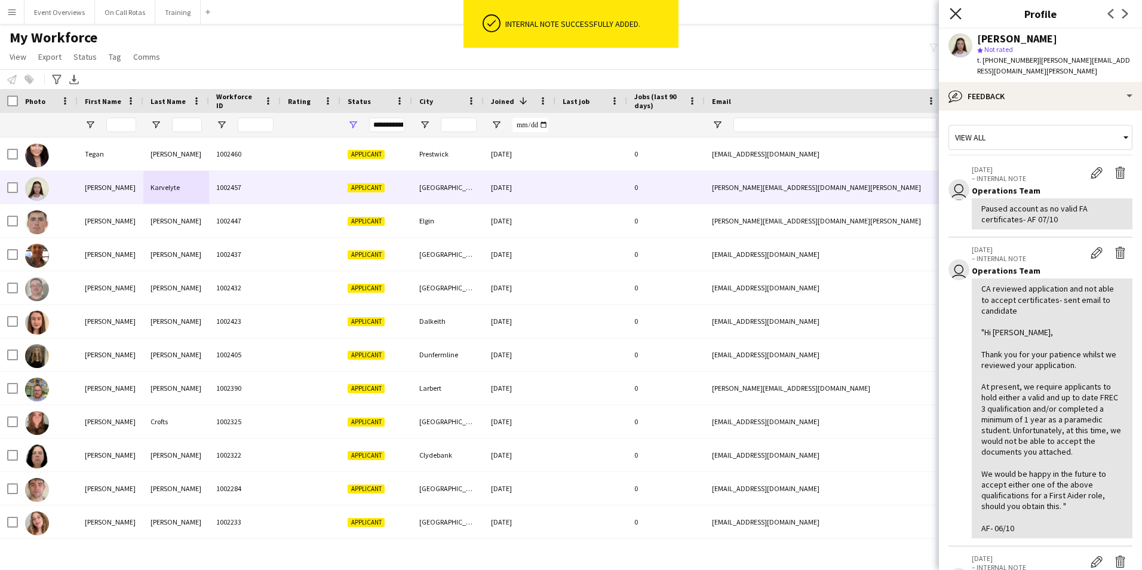
click at [953, 15] on icon "Close pop-in" at bounding box center [955, 13] width 11 height 11
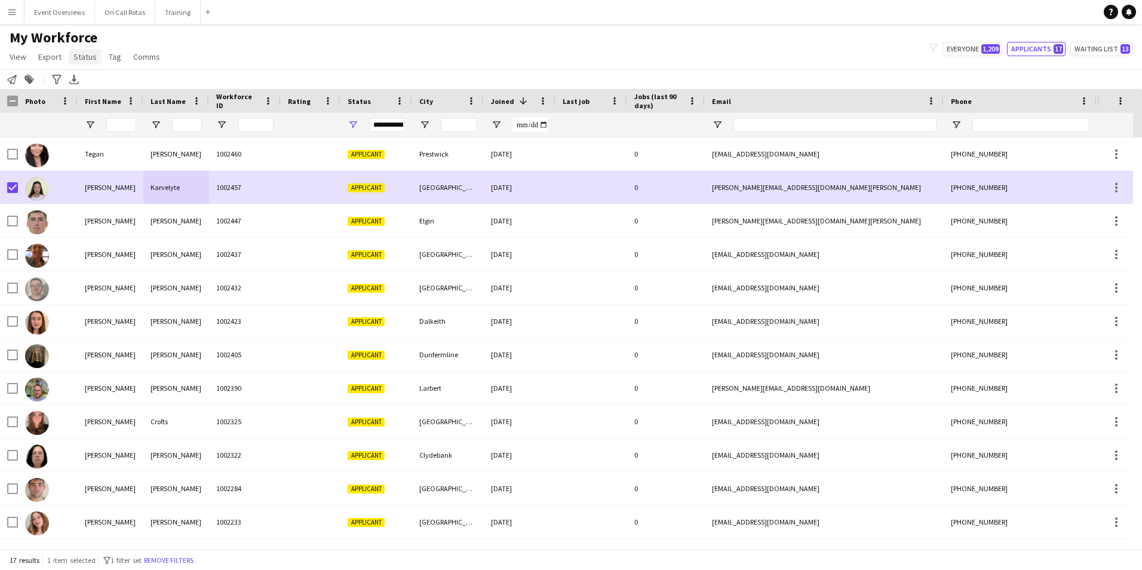
click at [85, 57] on span "Status" at bounding box center [84, 56] width 23 height 11
click at [98, 82] on link "Edit" at bounding box center [111, 82] width 84 height 25
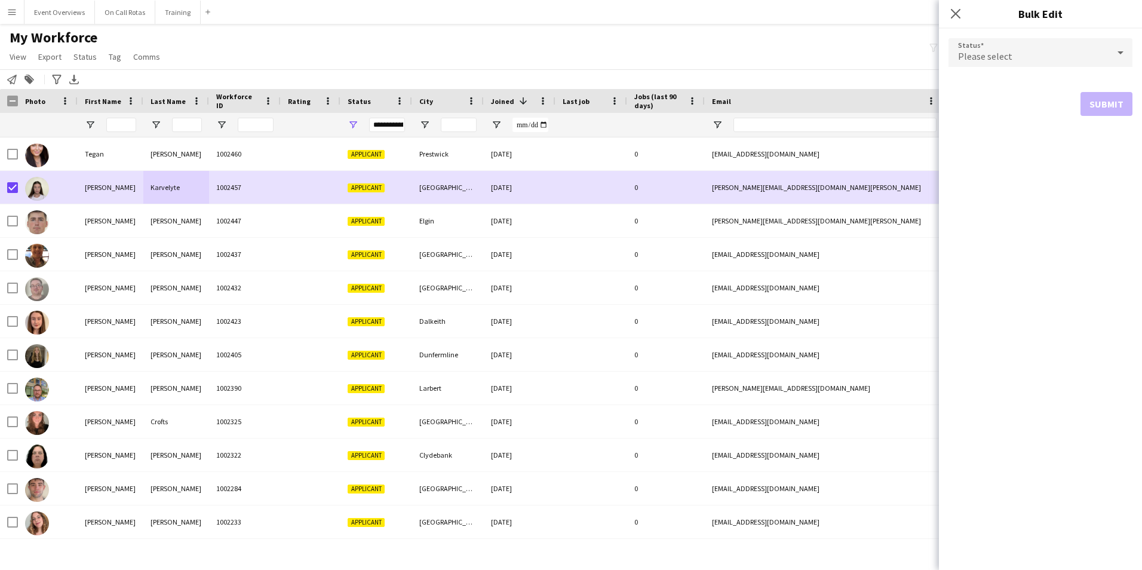
click at [1038, 61] on div "Please select" at bounding box center [1028, 52] width 160 height 29
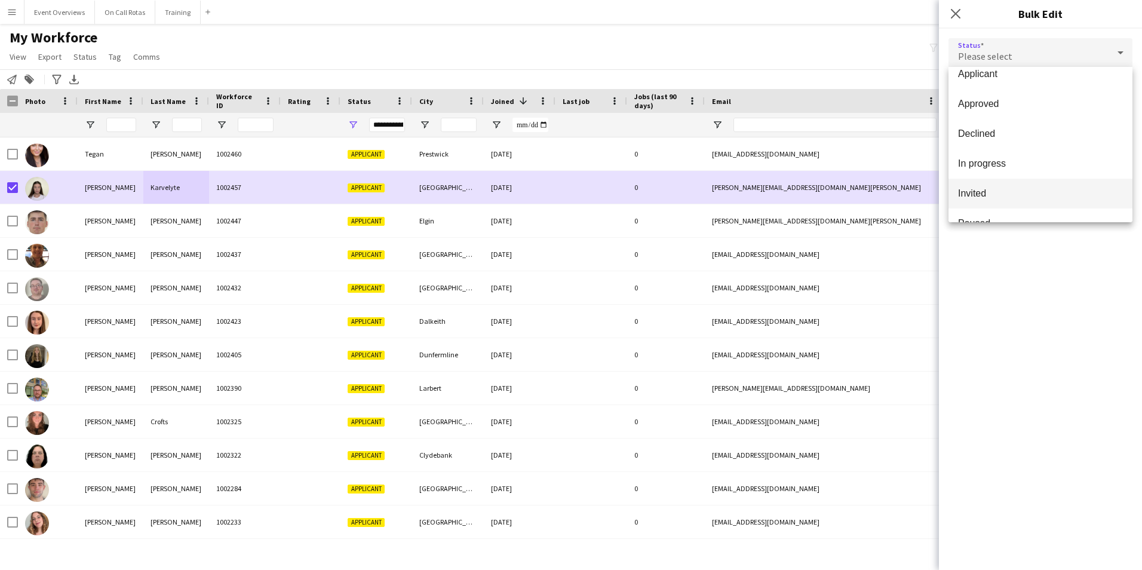
scroll to position [60, 0]
click at [1015, 204] on span "Paused" at bounding box center [1040, 205] width 165 height 11
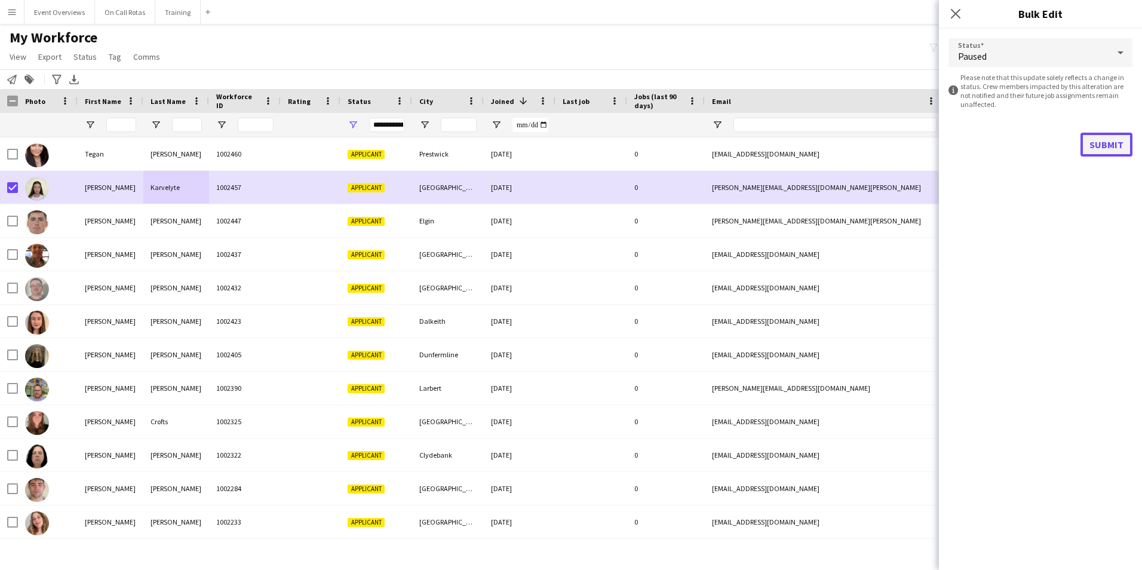
click at [1099, 138] on button "Submit" at bounding box center [1106, 145] width 52 height 24
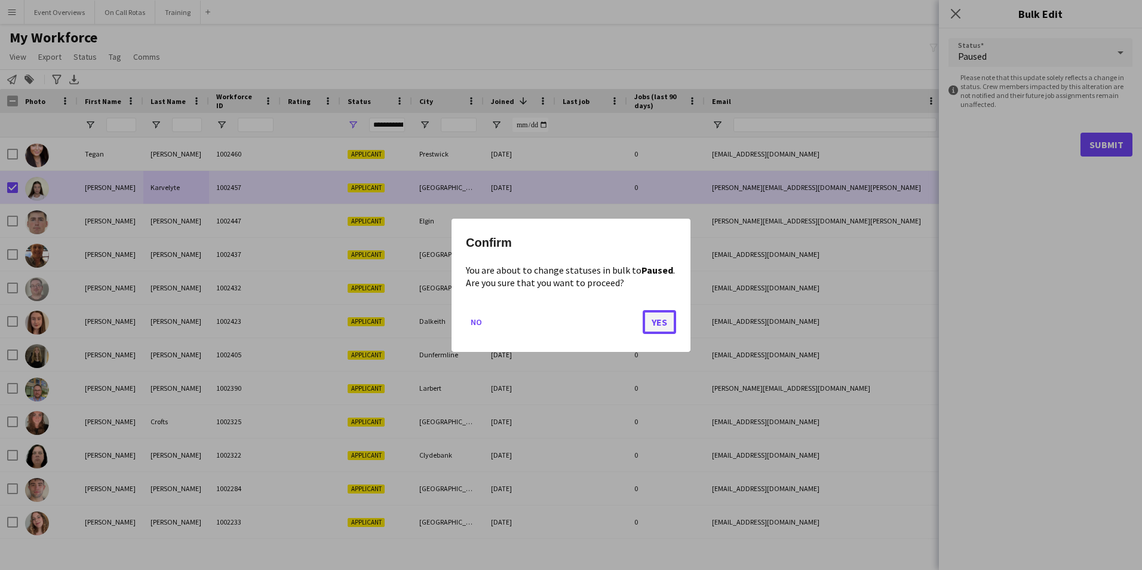
click at [653, 317] on button "Yes" at bounding box center [659, 321] width 33 height 24
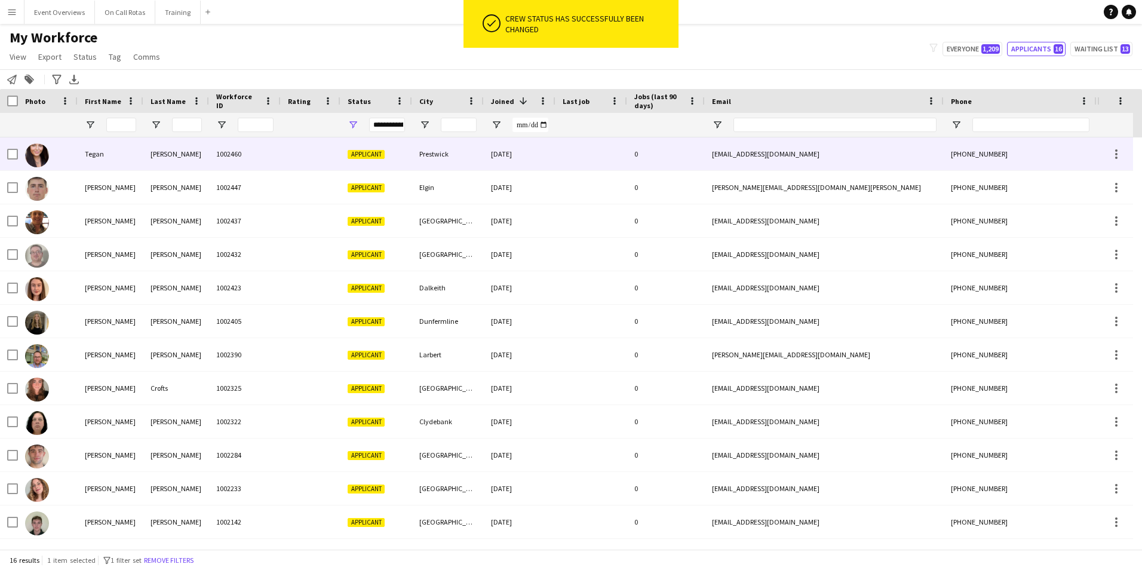
click at [493, 158] on div "02-10-2025" at bounding box center [520, 153] width 72 height 33
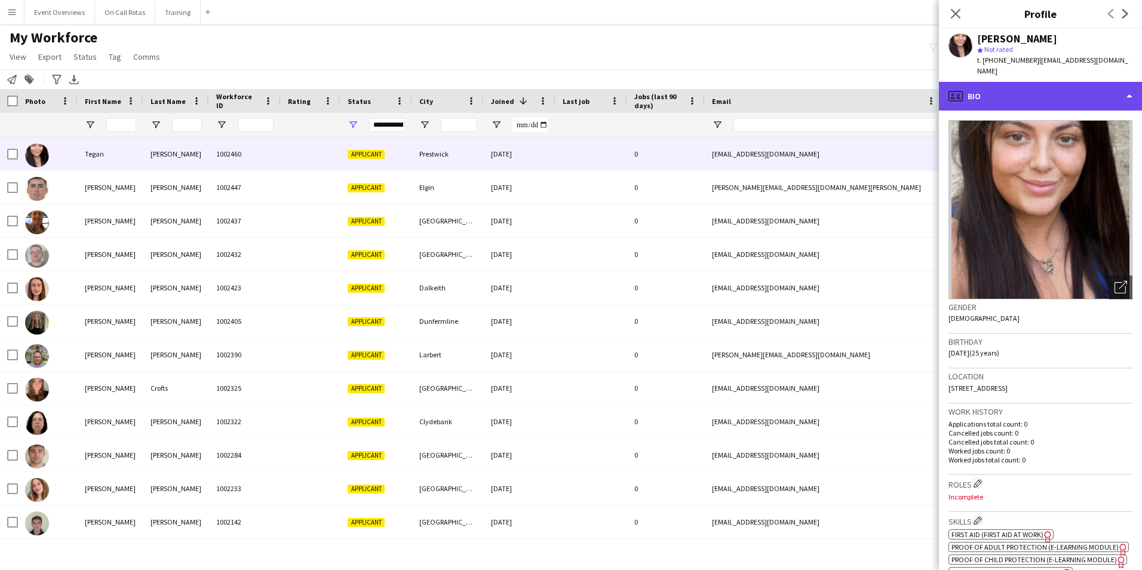
click at [972, 82] on div "profile Bio" at bounding box center [1040, 96] width 203 height 29
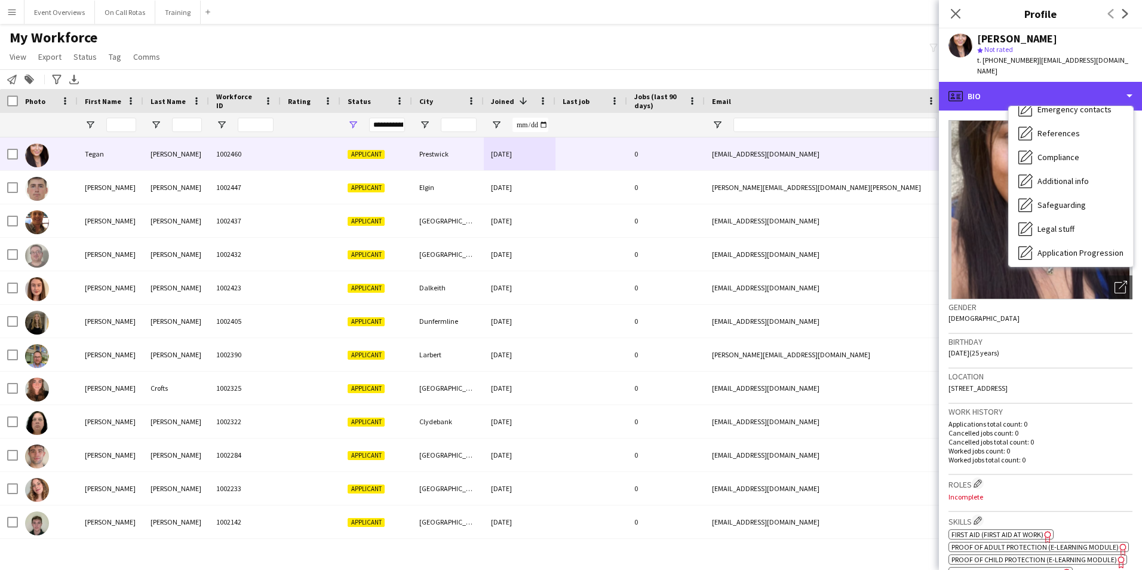
scroll to position [208, 0]
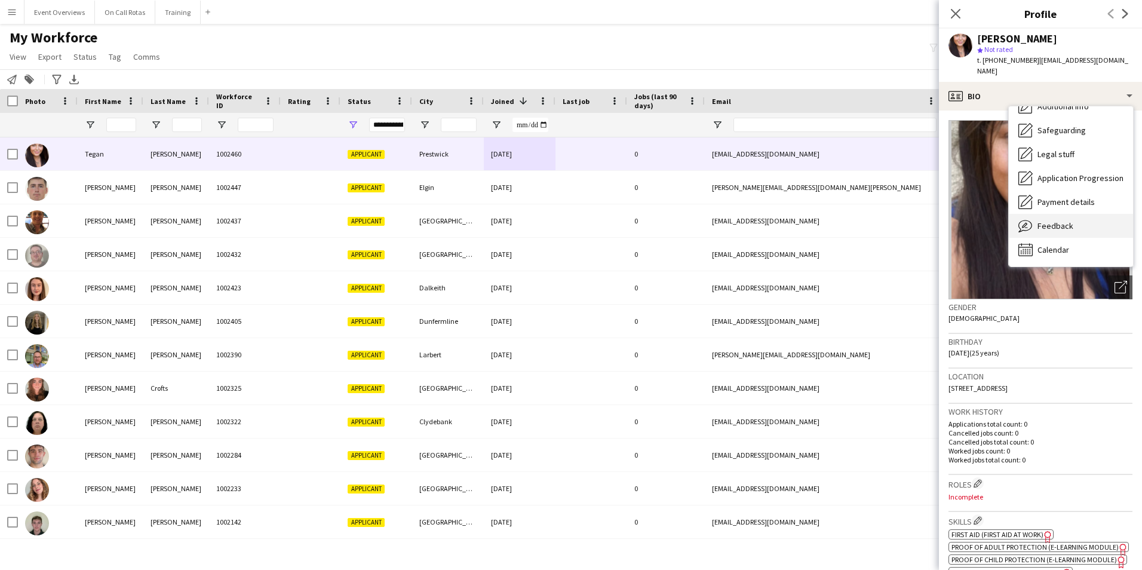
click at [1044, 220] on span "Feedback" at bounding box center [1055, 225] width 36 height 11
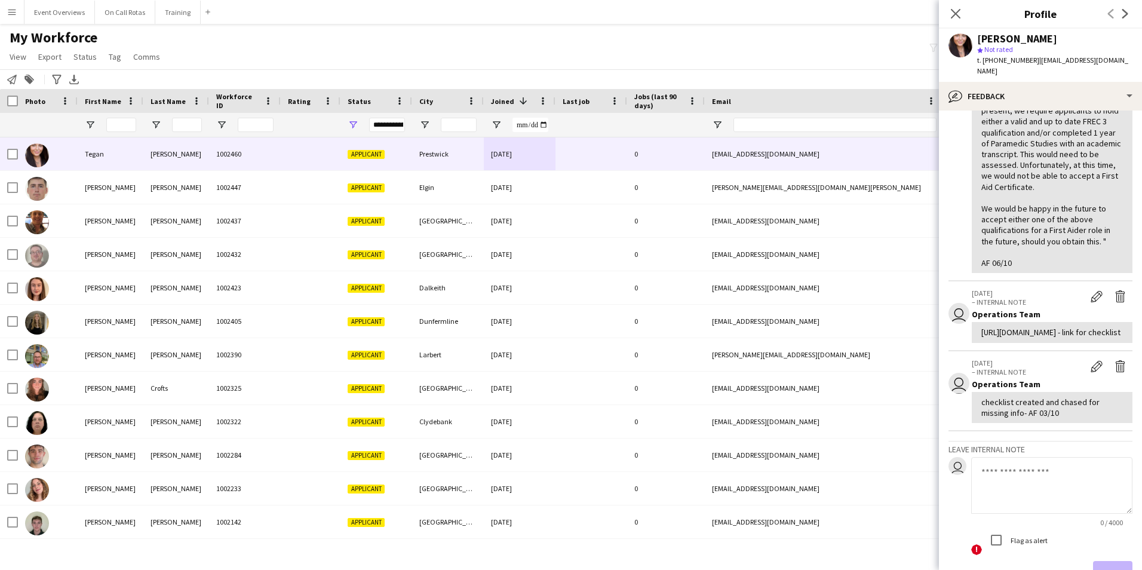
scroll to position [179, 0]
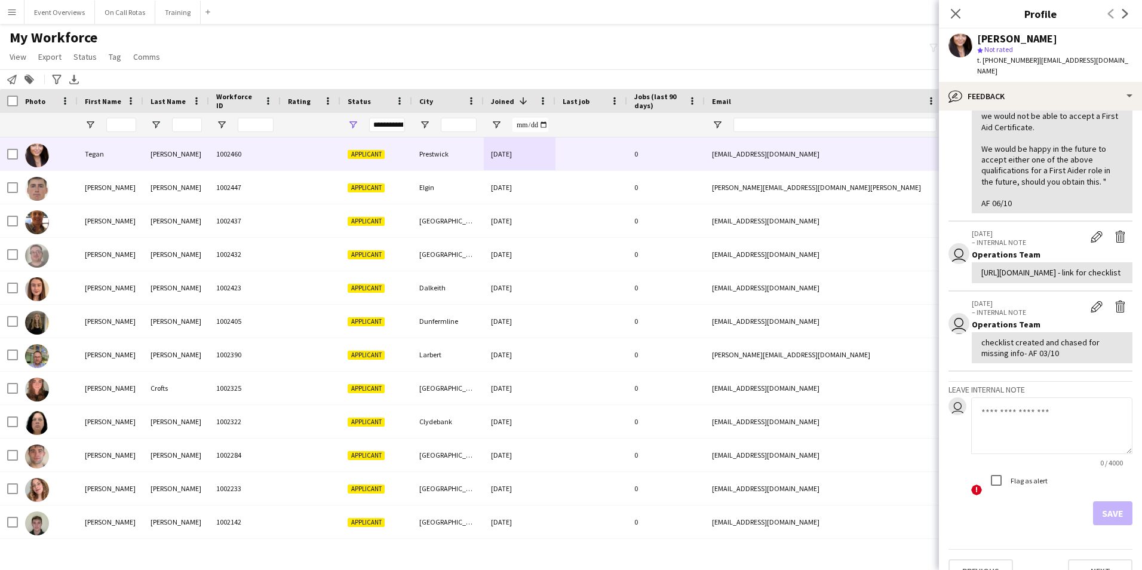
click at [1058, 453] on textarea at bounding box center [1051, 425] width 161 height 57
type textarea "**********"
click at [1118, 525] on button "Save" at bounding box center [1112, 513] width 39 height 24
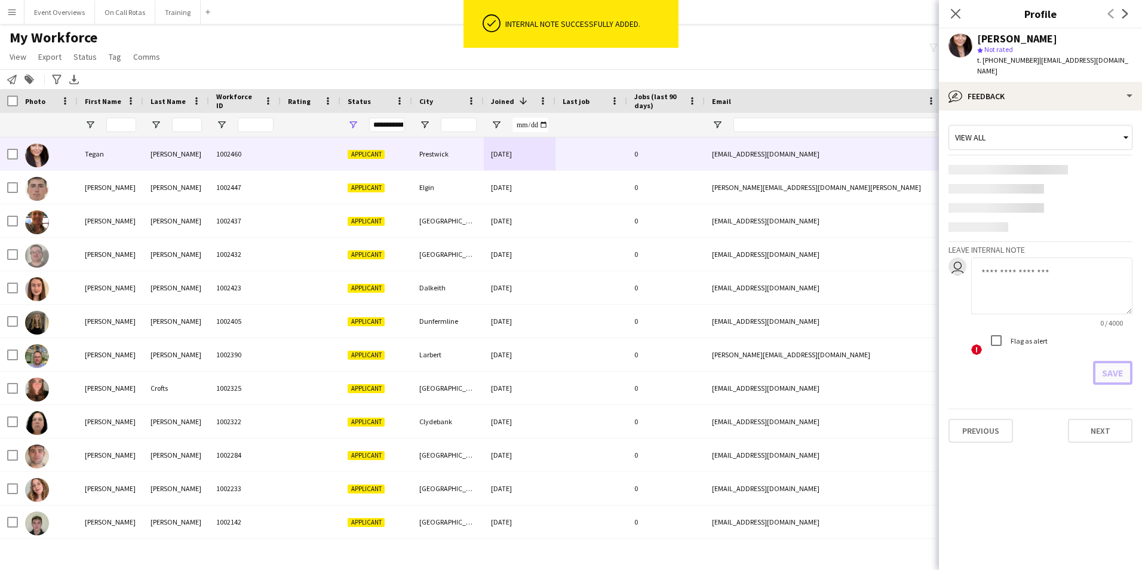
scroll to position [0, 0]
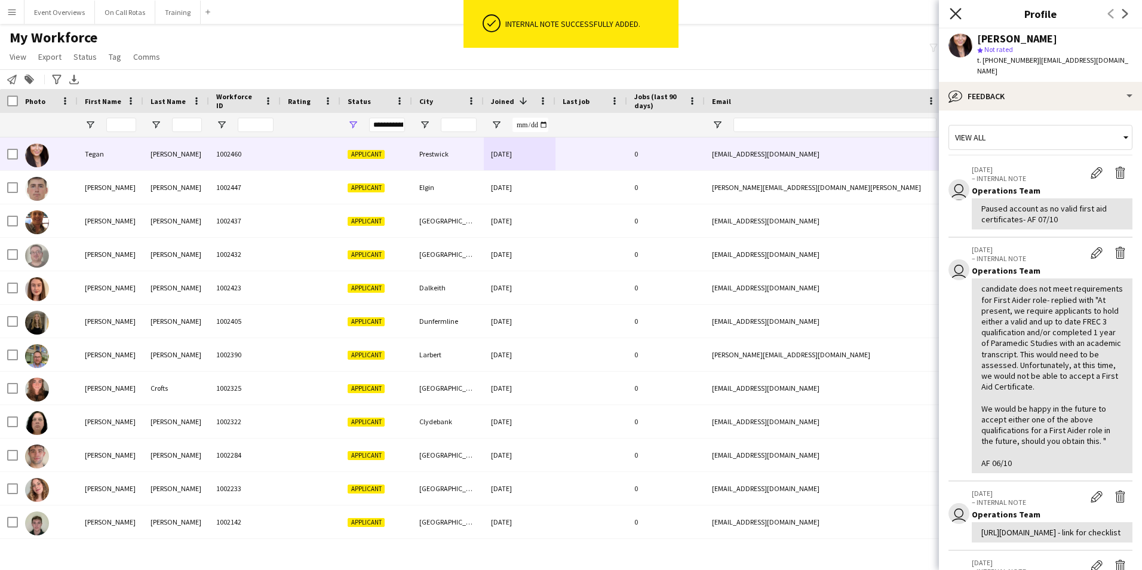
click at [959, 8] on icon "Close pop-in" at bounding box center [955, 13] width 11 height 11
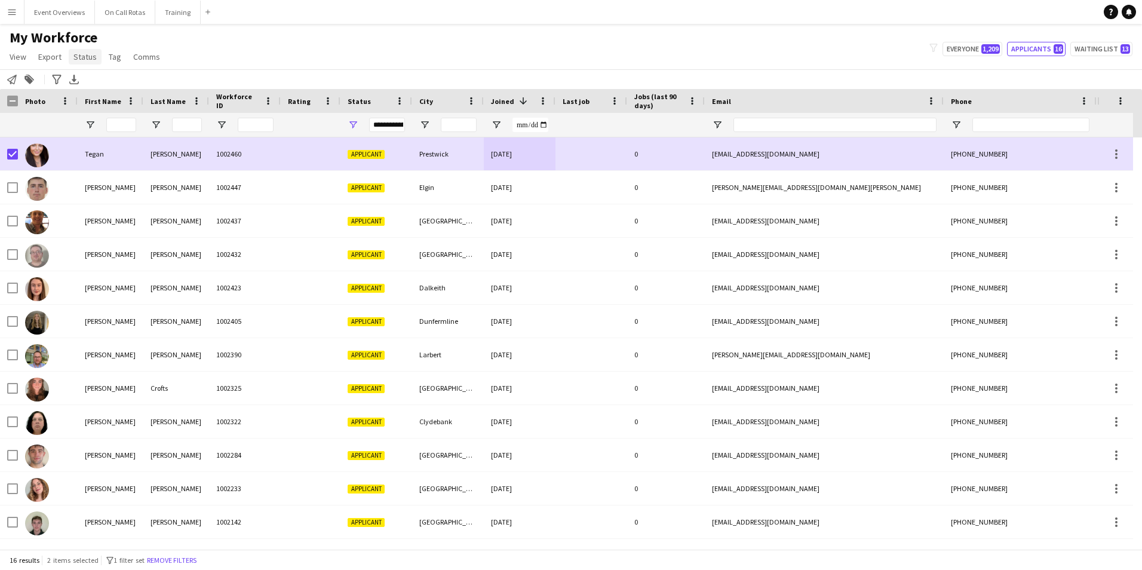
click at [88, 53] on span "Status" at bounding box center [84, 56] width 23 height 11
click at [102, 81] on link "Edit" at bounding box center [111, 82] width 84 height 25
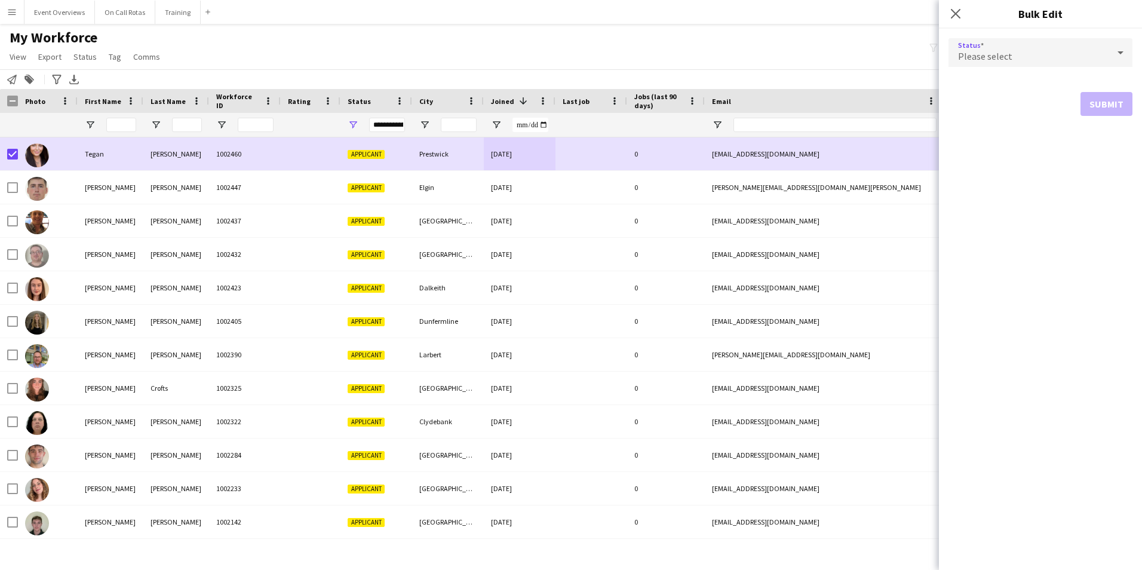
click at [970, 45] on div "Please select" at bounding box center [1028, 52] width 160 height 29
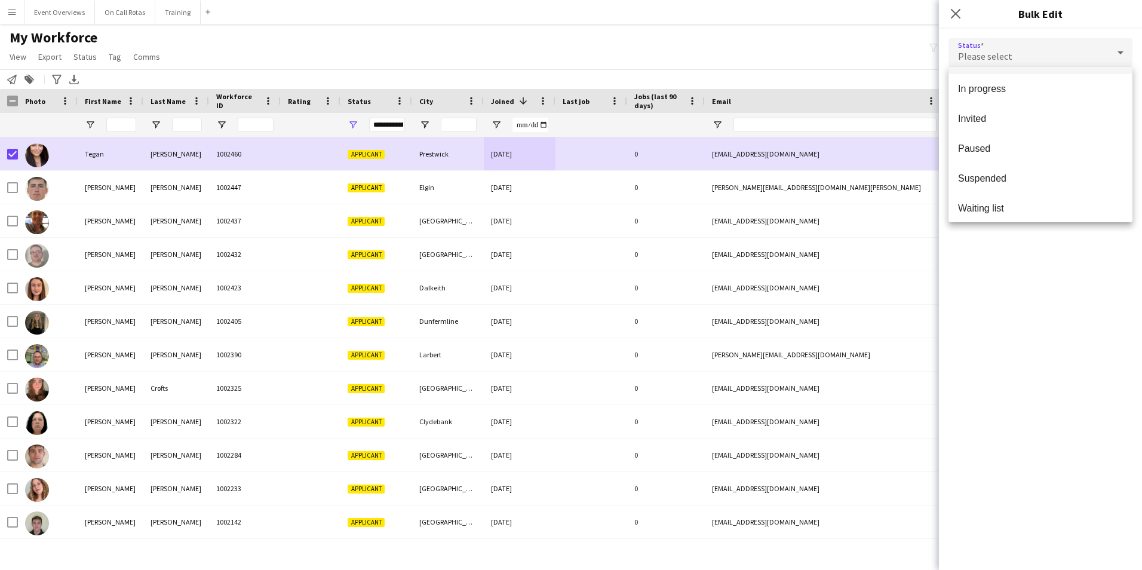
scroll to position [119, 0]
click at [985, 142] on span "Paused" at bounding box center [1040, 145] width 165 height 11
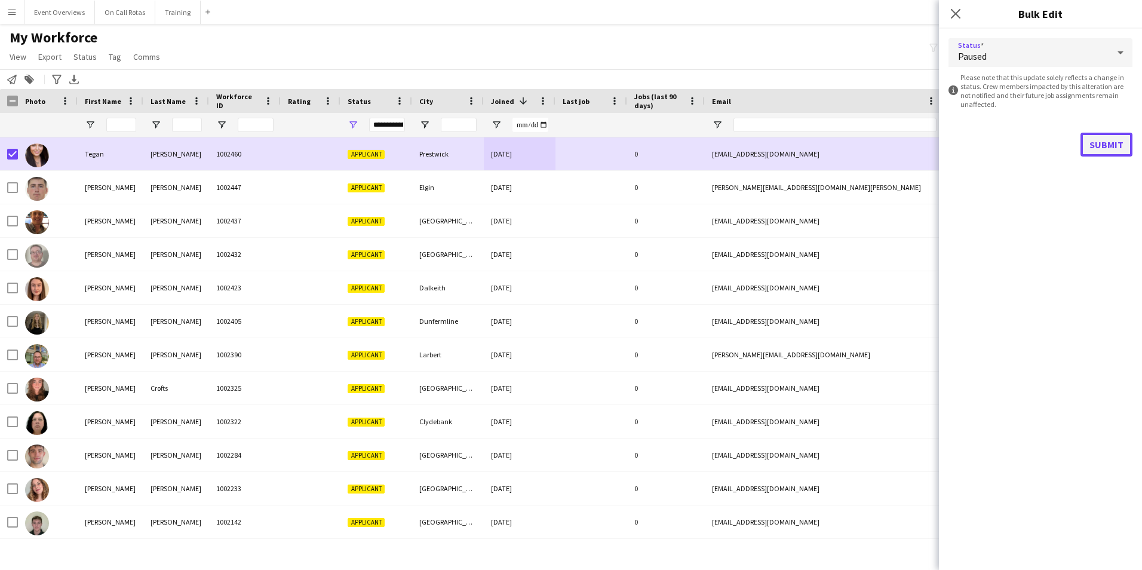
click at [1104, 152] on button "Submit" at bounding box center [1106, 145] width 52 height 24
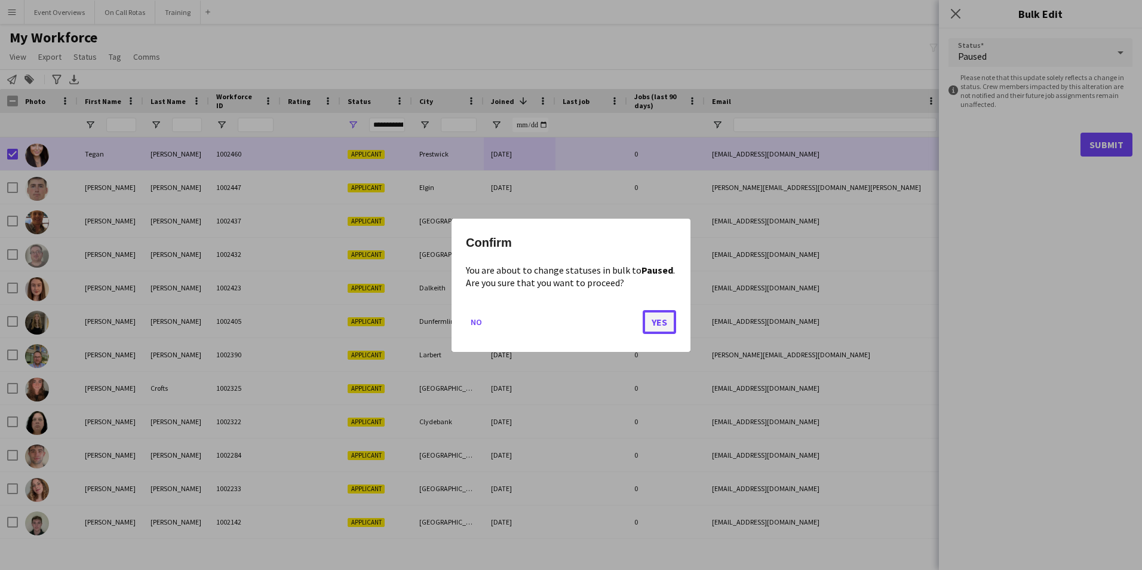
click at [655, 314] on button "Yes" at bounding box center [659, 321] width 33 height 24
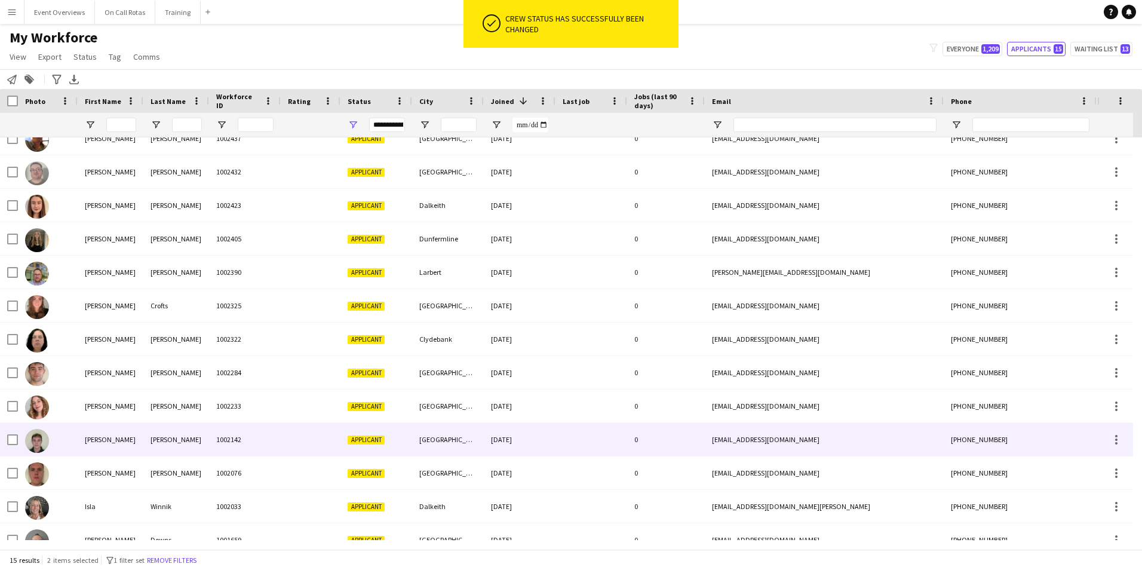
scroll to position [99, 0]
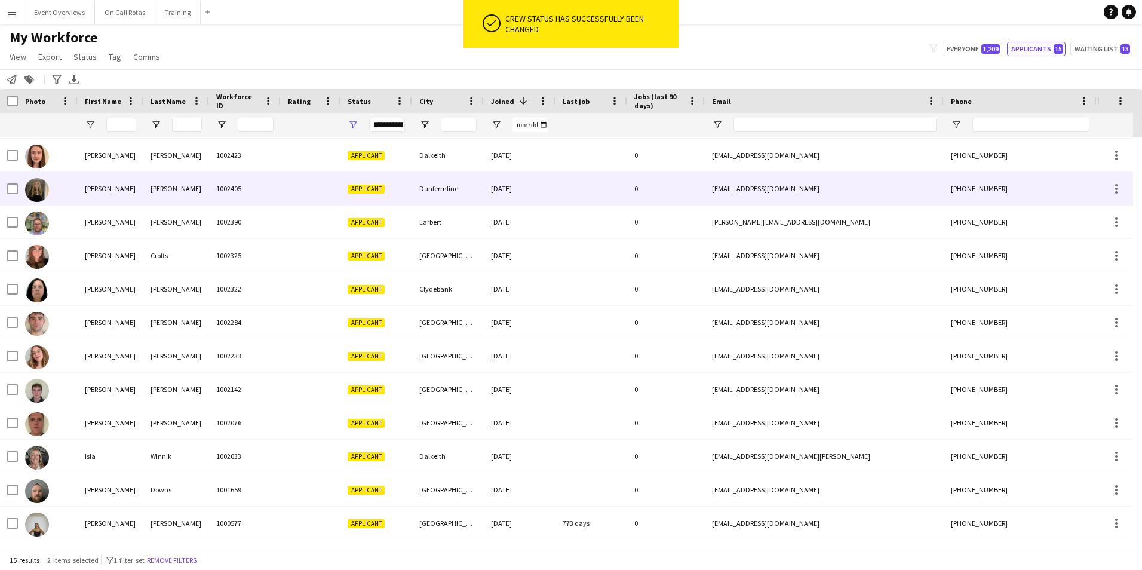
click at [194, 201] on div "Atherton" at bounding box center [176, 188] width 66 height 33
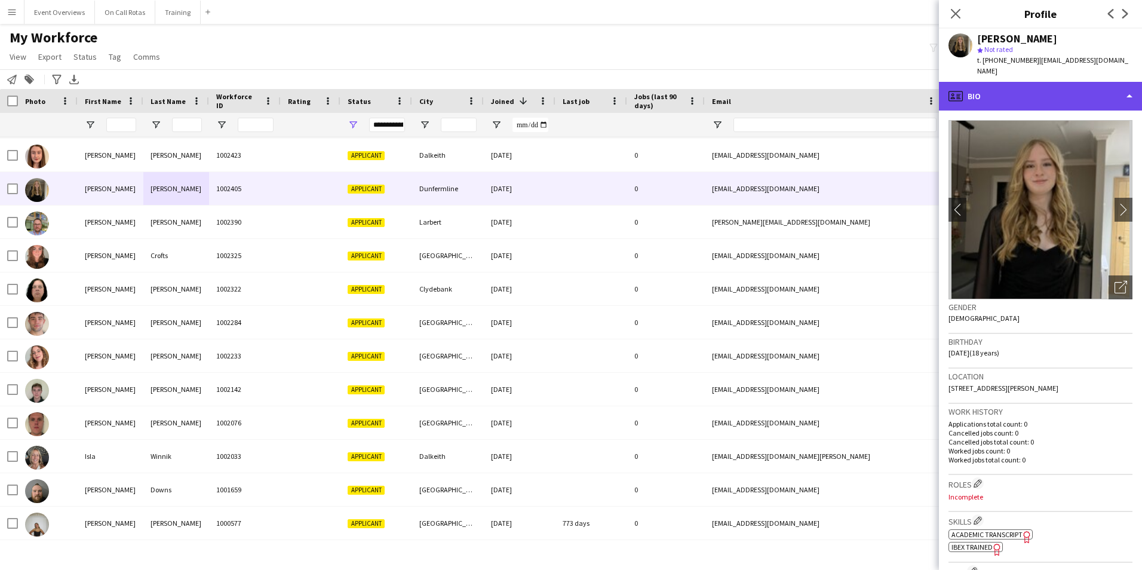
click at [1047, 96] on div "profile Bio" at bounding box center [1040, 96] width 203 height 29
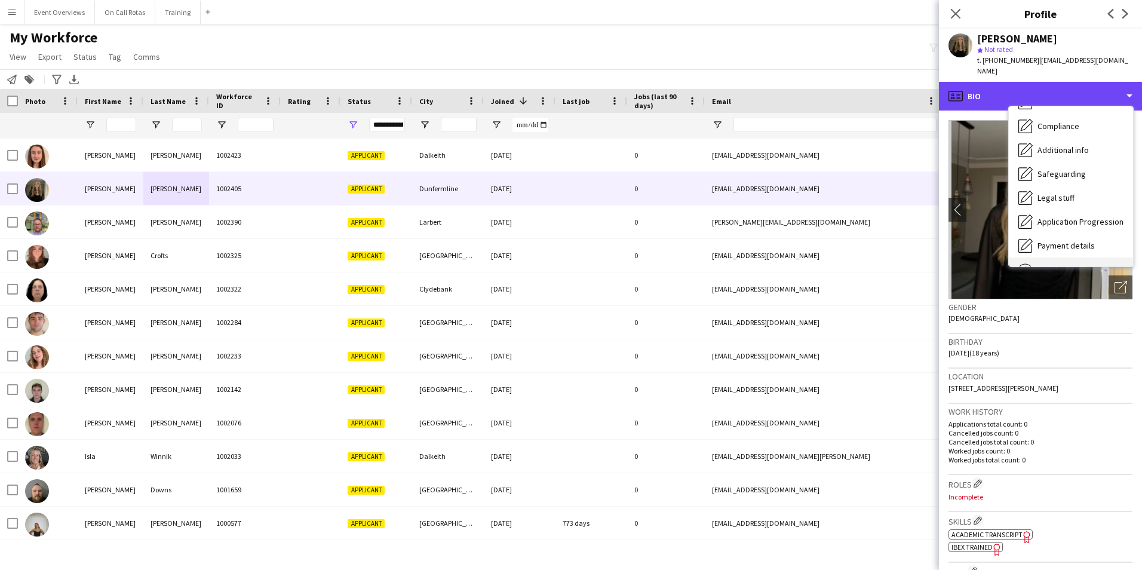
scroll to position [208, 0]
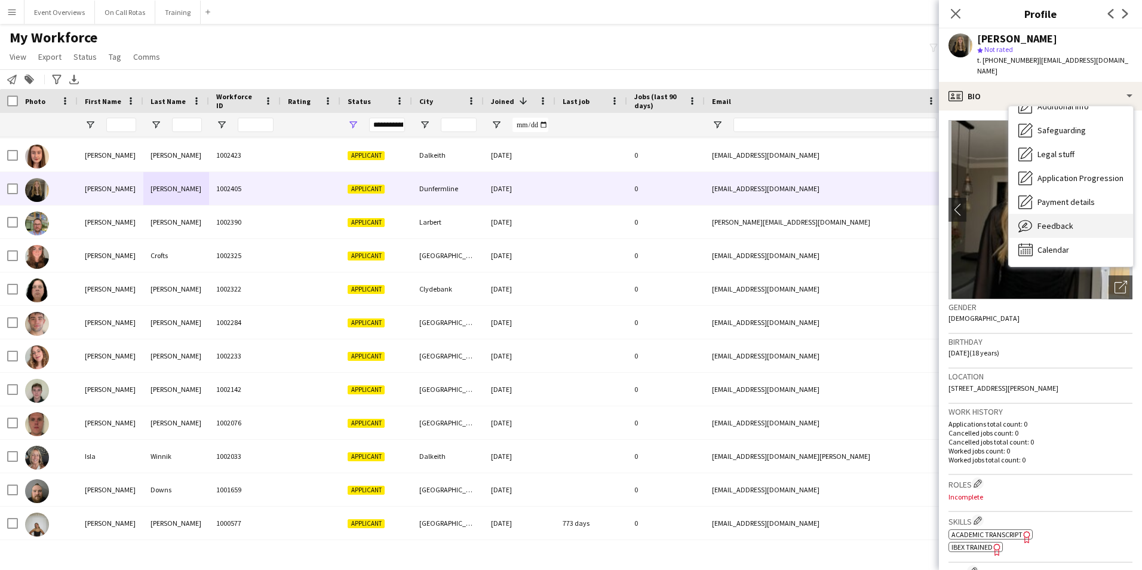
click at [1062, 222] on div "Feedback Feedback" at bounding box center [1071, 226] width 124 height 24
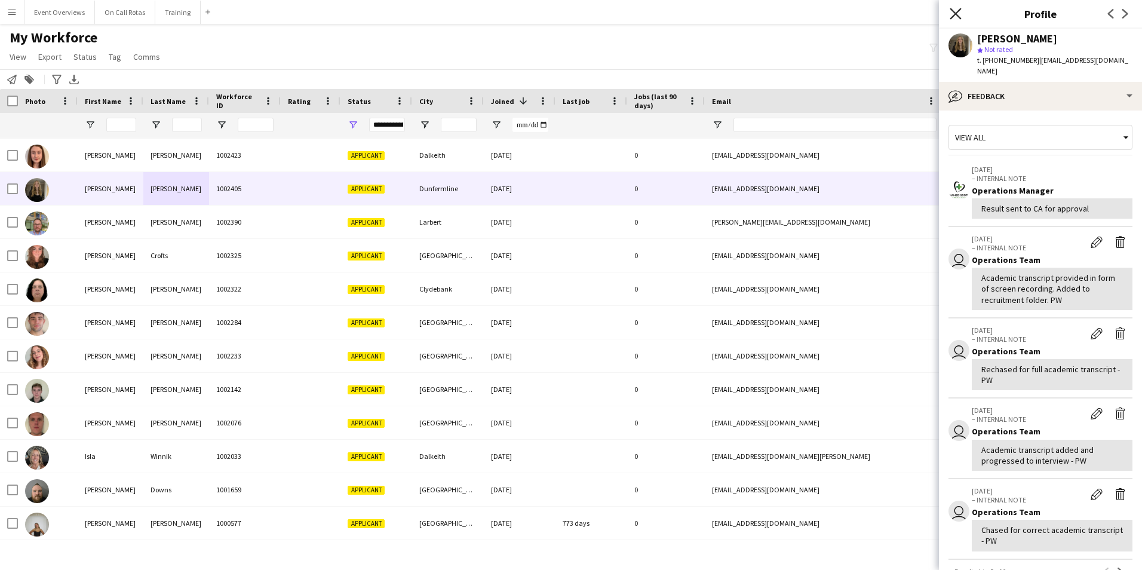
click at [954, 18] on icon "Close pop-in" at bounding box center [955, 13] width 11 height 11
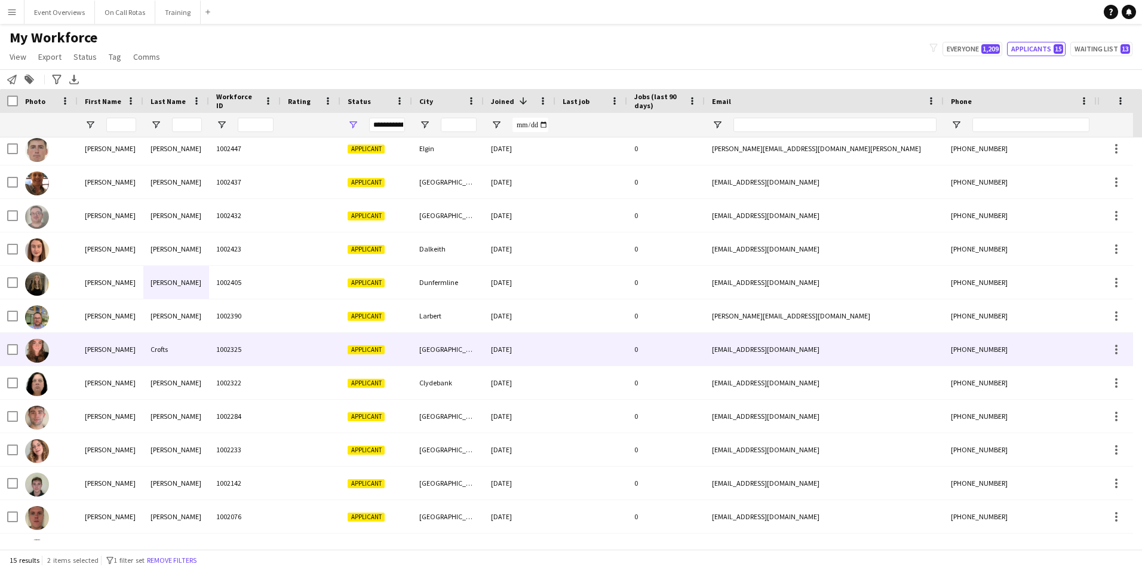
scroll to position [0, 0]
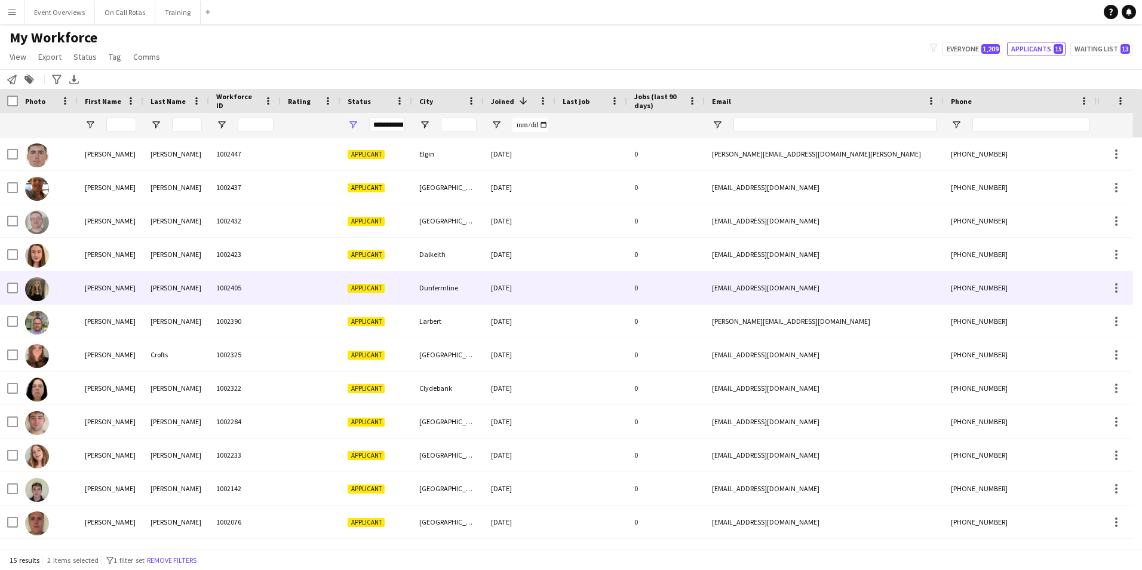
click at [159, 291] on div "Atherton" at bounding box center [176, 287] width 66 height 33
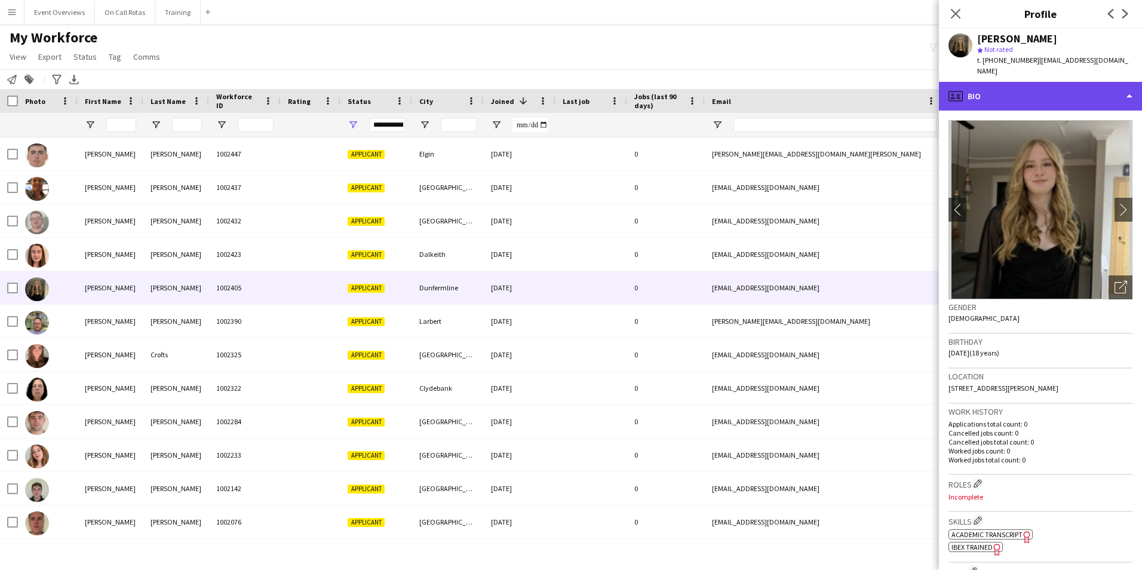
click at [995, 82] on div "profile Bio" at bounding box center [1040, 96] width 203 height 29
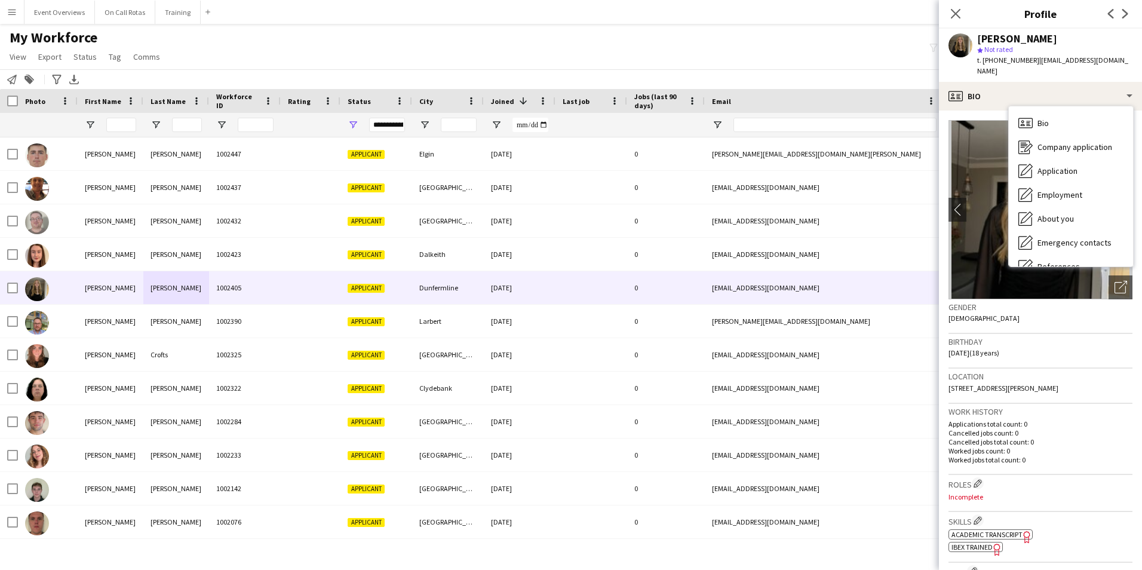
click at [965, 11] on div "Close pop-in" at bounding box center [955, 13] width 33 height 27
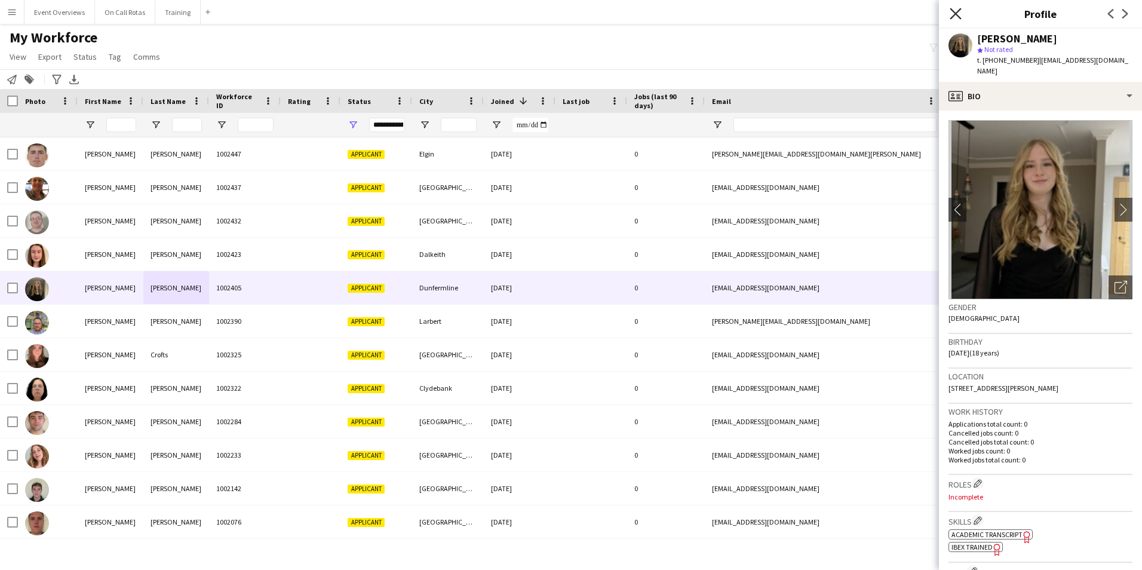
click at [958, 12] on icon at bounding box center [955, 13] width 11 height 11
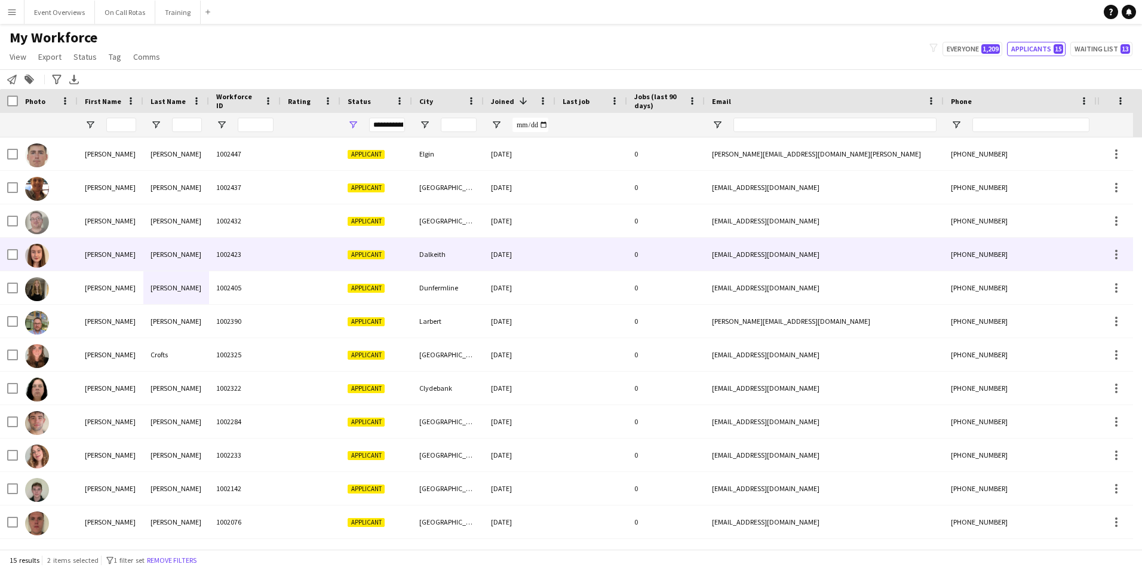
click at [224, 247] on div "1002423" at bounding box center [245, 254] width 72 height 33
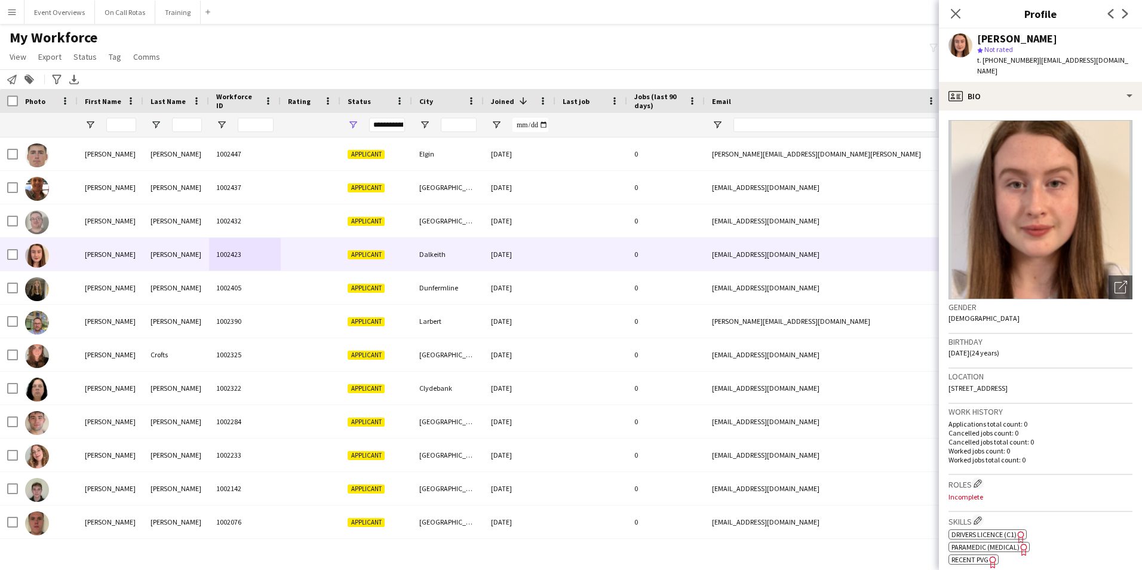
click at [1045, 69] on div "Claire Turner star Not rated t. +447563236258 | j2901claire@outlook.com" at bounding box center [1040, 55] width 203 height 53
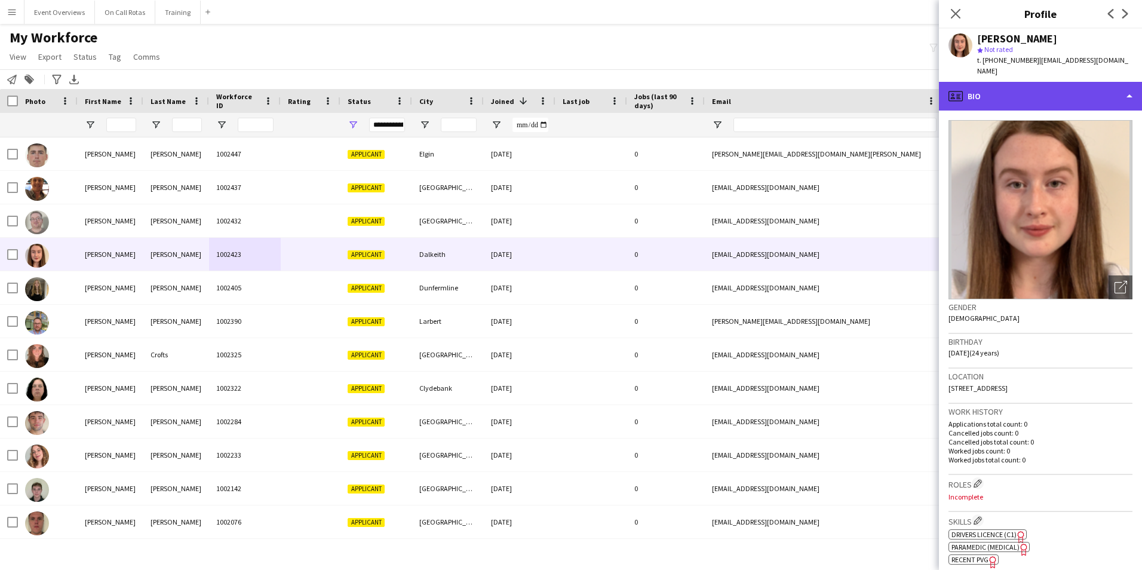
click at [1050, 94] on div "profile Bio" at bounding box center [1040, 96] width 203 height 29
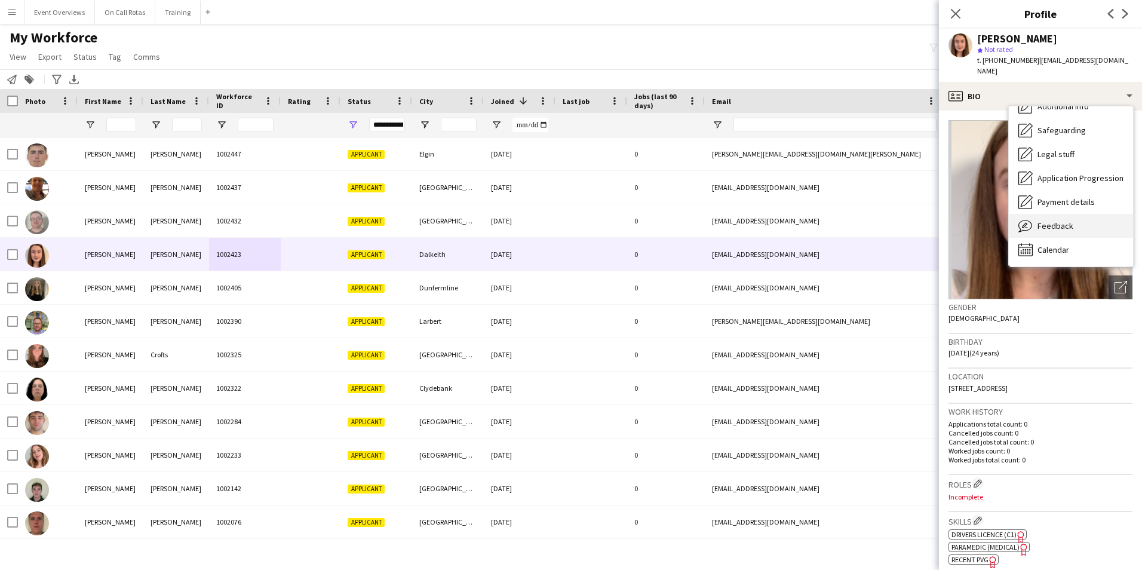
click at [1058, 220] on span "Feedback" at bounding box center [1055, 225] width 36 height 11
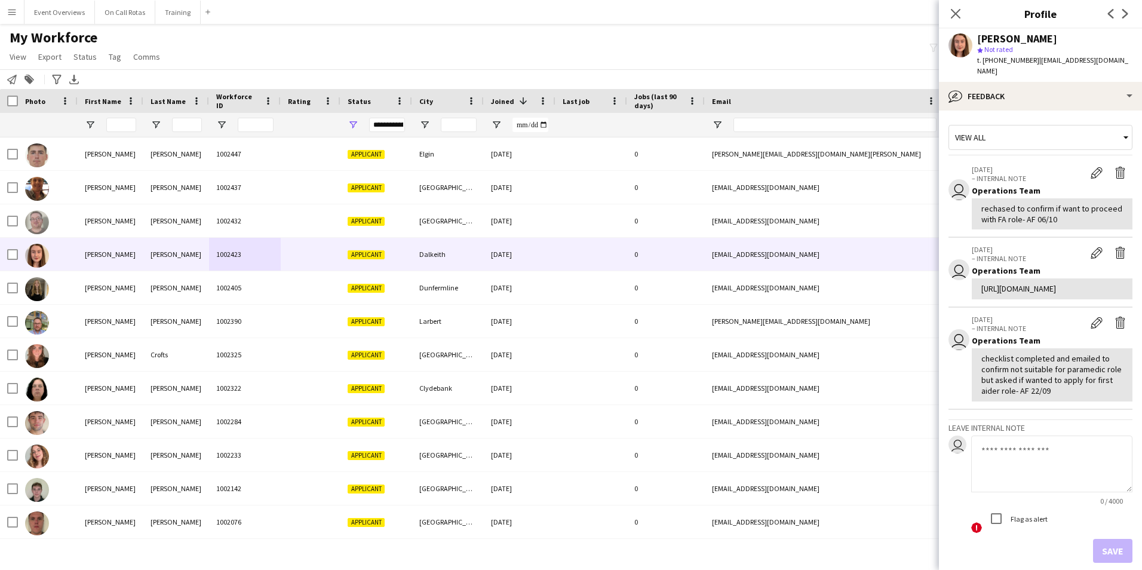
click at [952, 27] on div "Close pop-in" at bounding box center [955, 13] width 33 height 27
click at [954, 13] on icon at bounding box center [955, 13] width 11 height 11
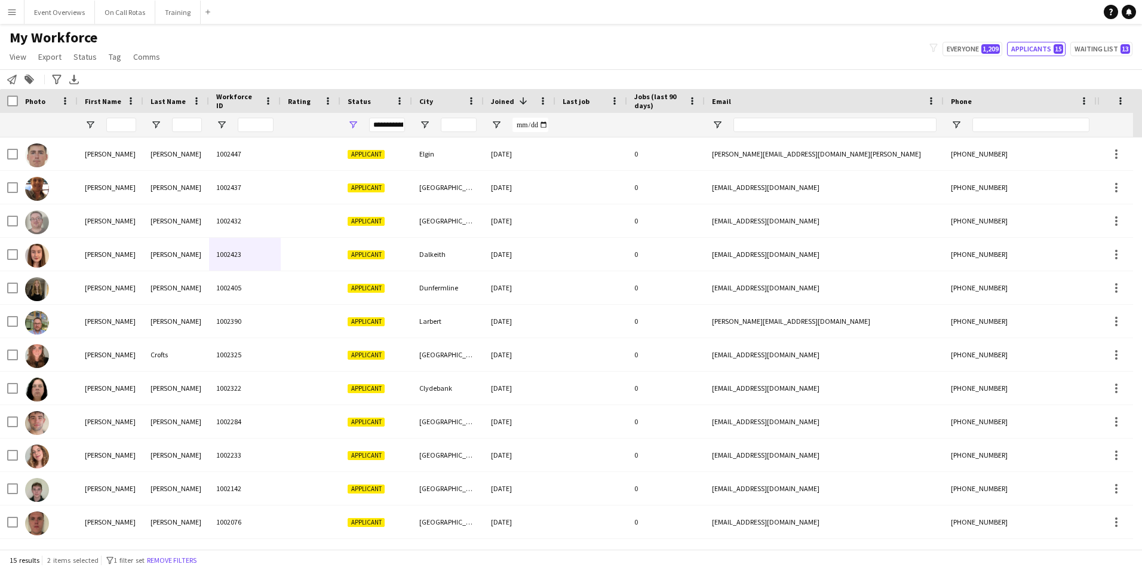
click at [385, 128] on div "**********" at bounding box center [387, 125] width 36 height 14
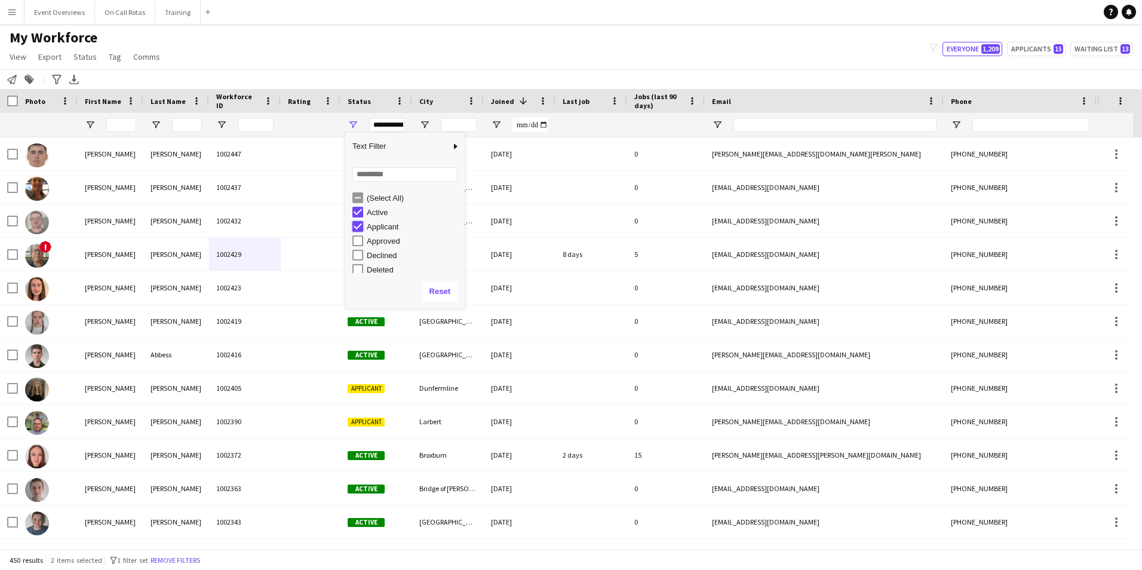
type input "**********"
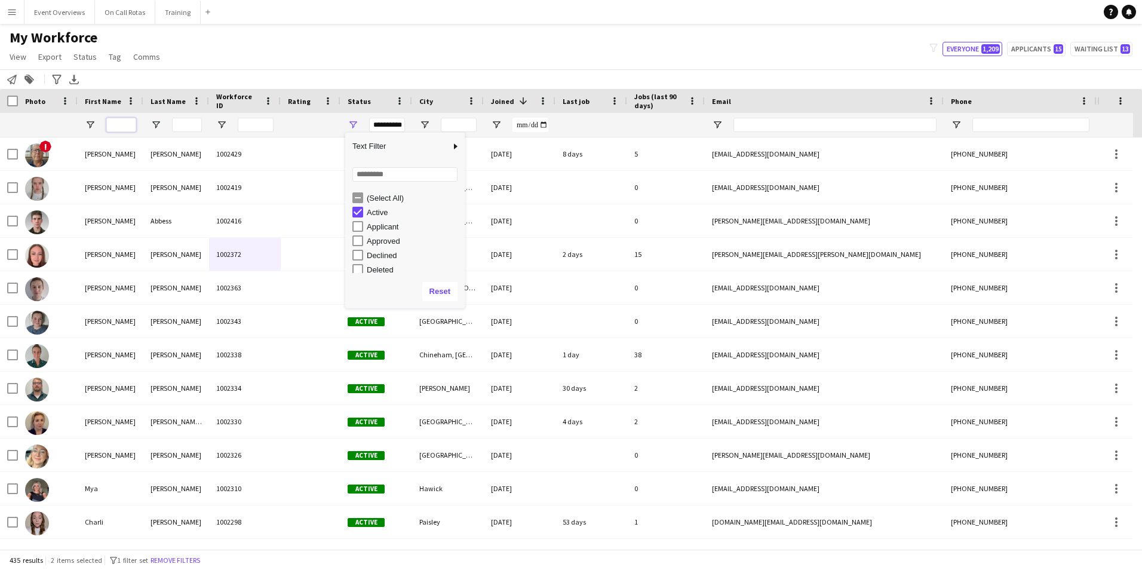
click at [116, 131] on input "First Name Filter Input" at bounding box center [121, 125] width 30 height 14
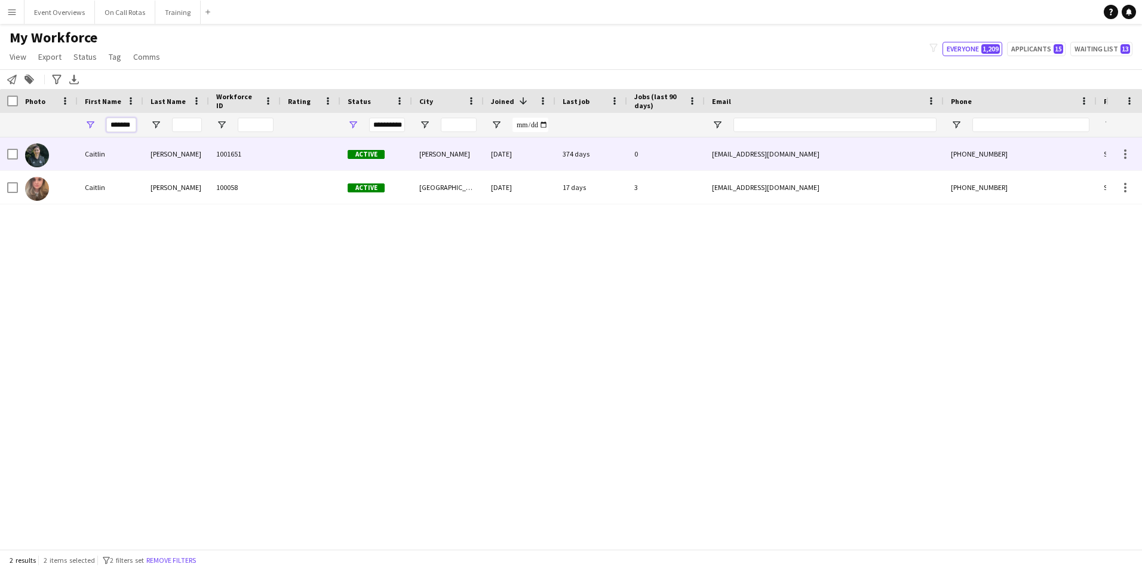
type input "*******"
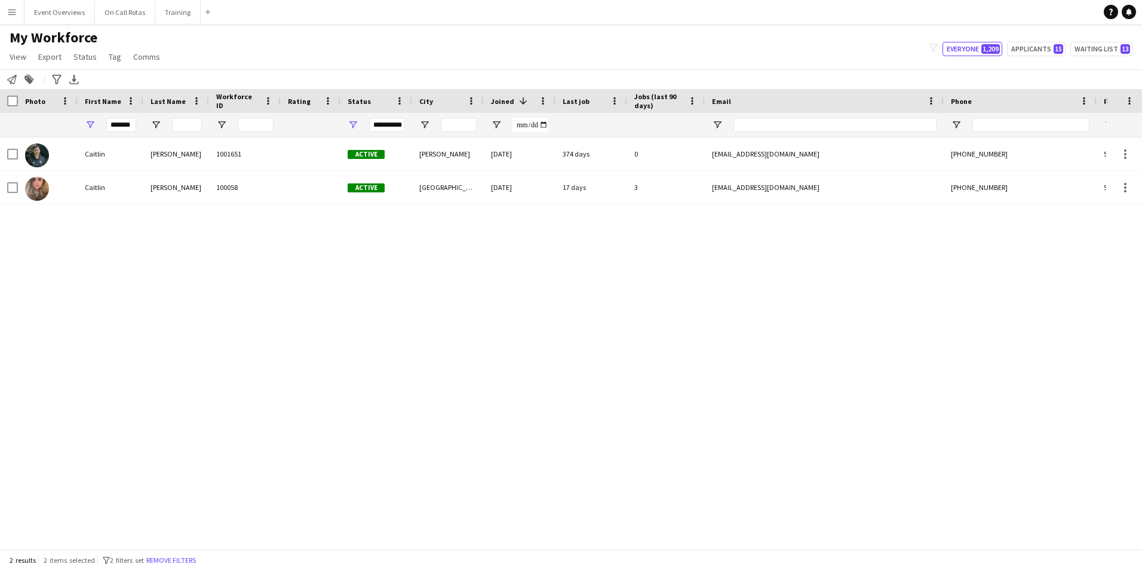
click at [376, 125] on div "**********" at bounding box center [387, 125] width 36 height 14
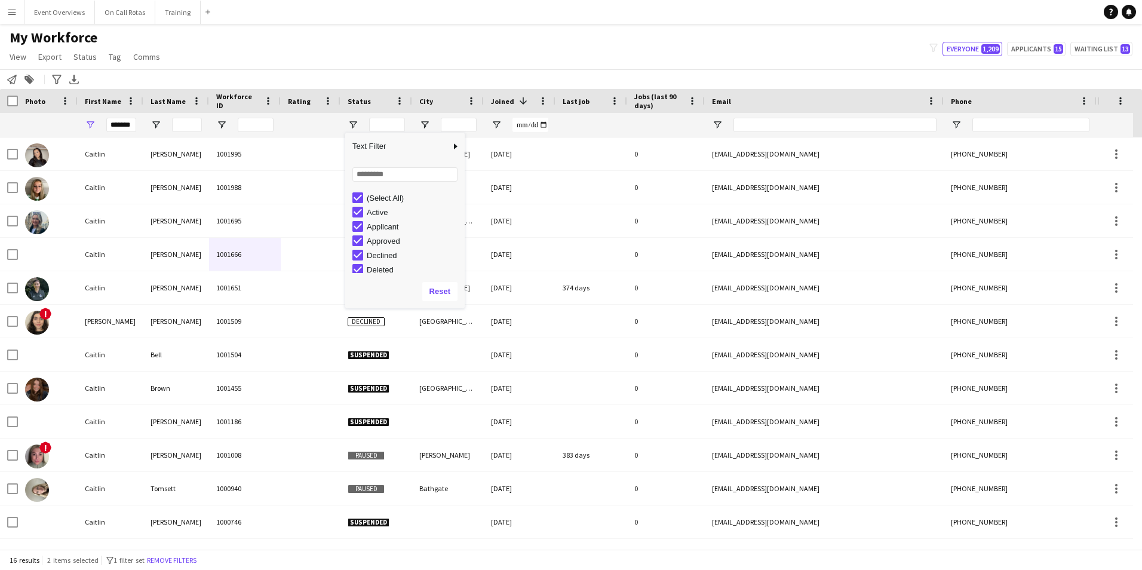
click at [327, 50] on div "My Workforce View Views Default view Active Staff Applications - First Aider Ap…" at bounding box center [571, 49] width 1142 height 41
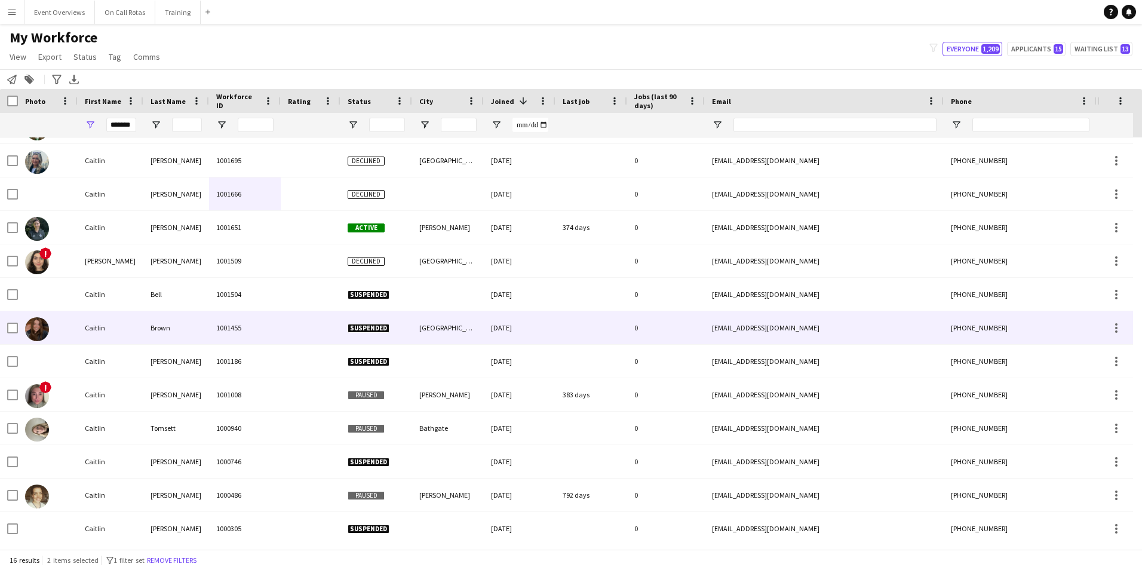
scroll to position [133, 0]
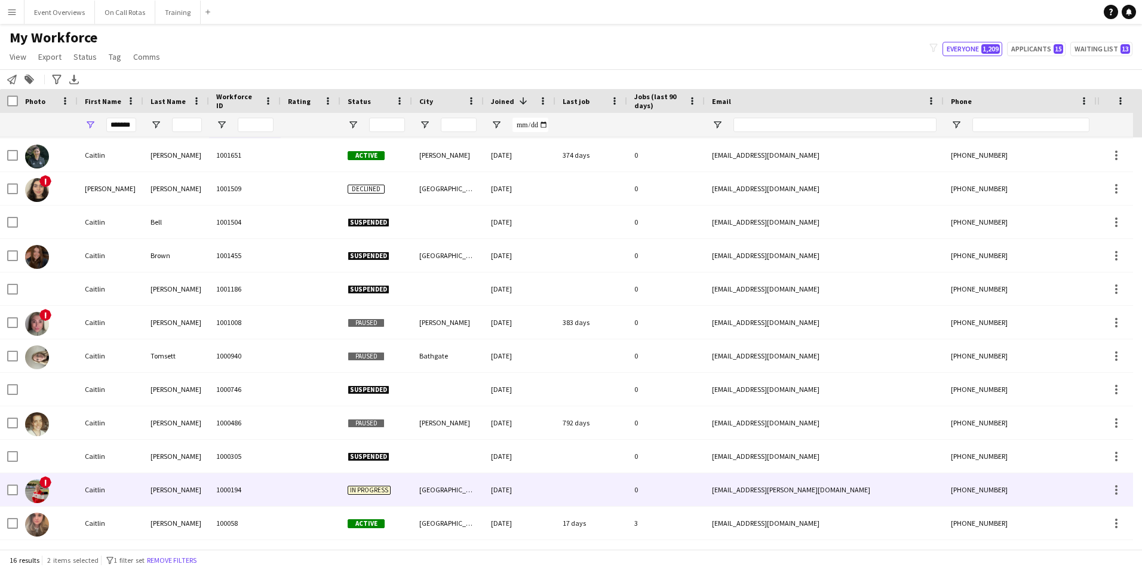
click at [178, 488] on div "Rees" at bounding box center [176, 489] width 66 height 33
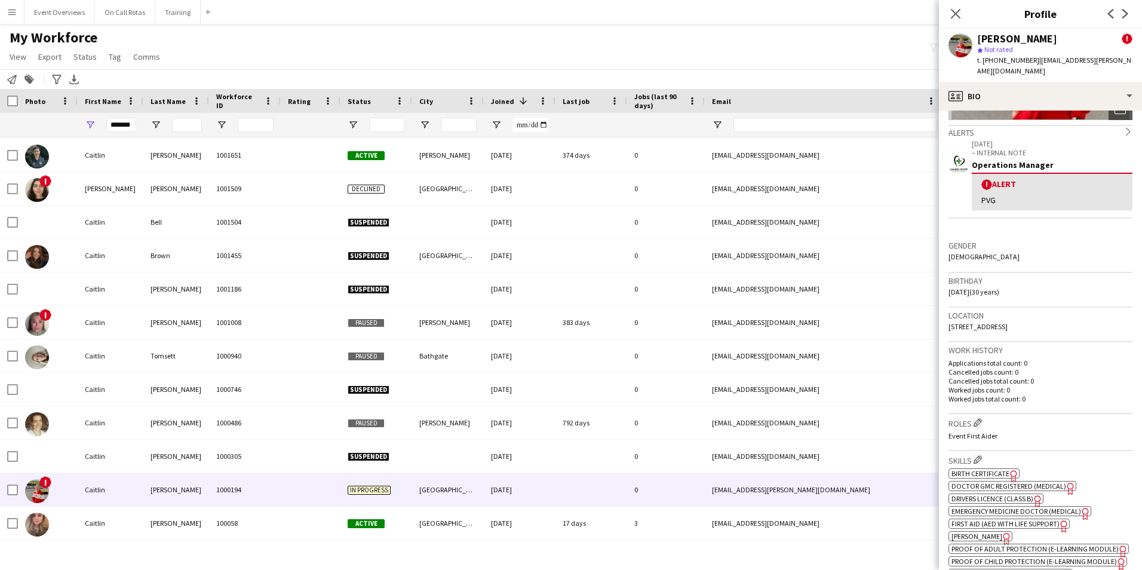
scroll to position [239, 0]
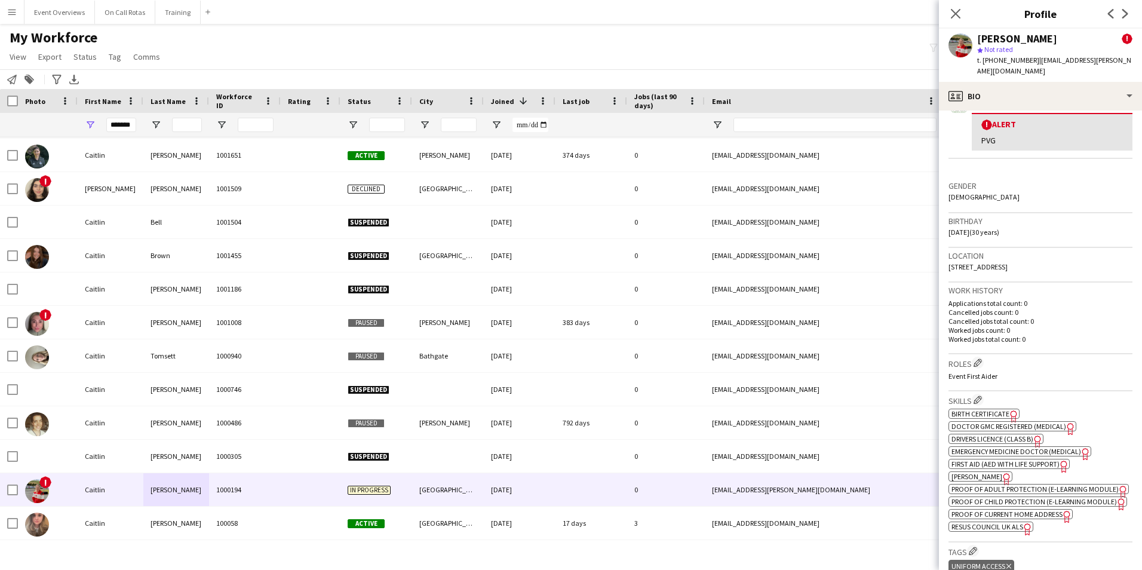
click at [994, 459] on span "First Aid (AED with life support)" at bounding box center [1005, 463] width 108 height 9
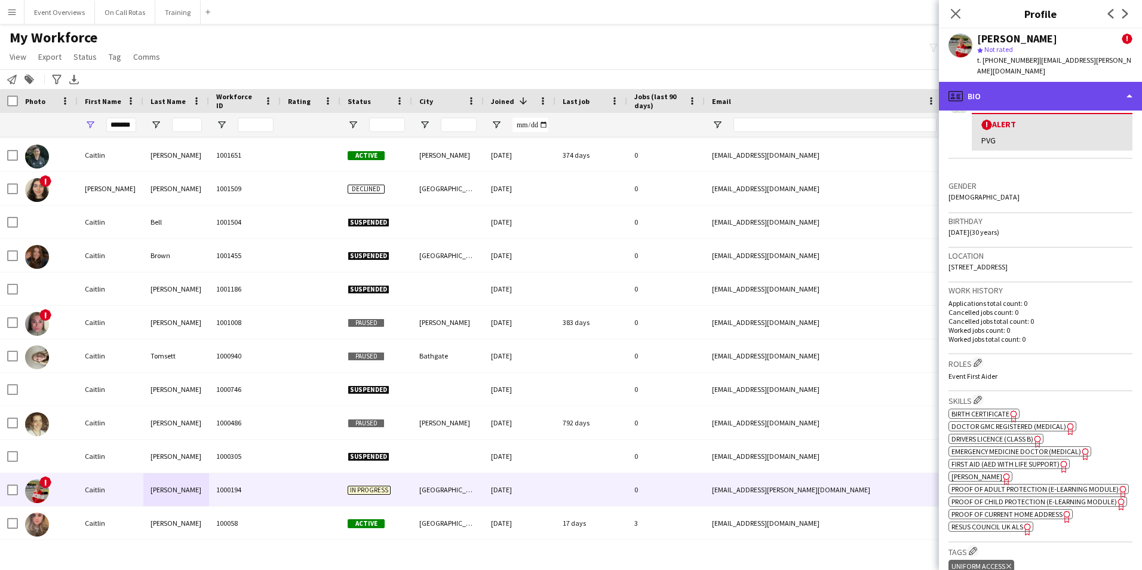
click at [1000, 90] on div "profile Bio" at bounding box center [1040, 96] width 203 height 29
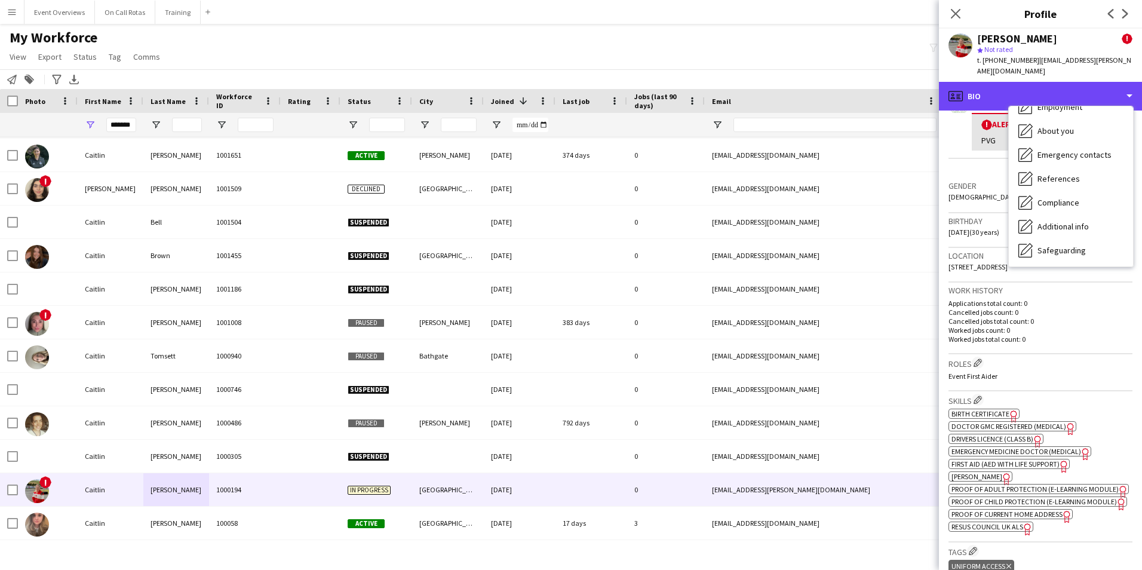
scroll to position [208, 0]
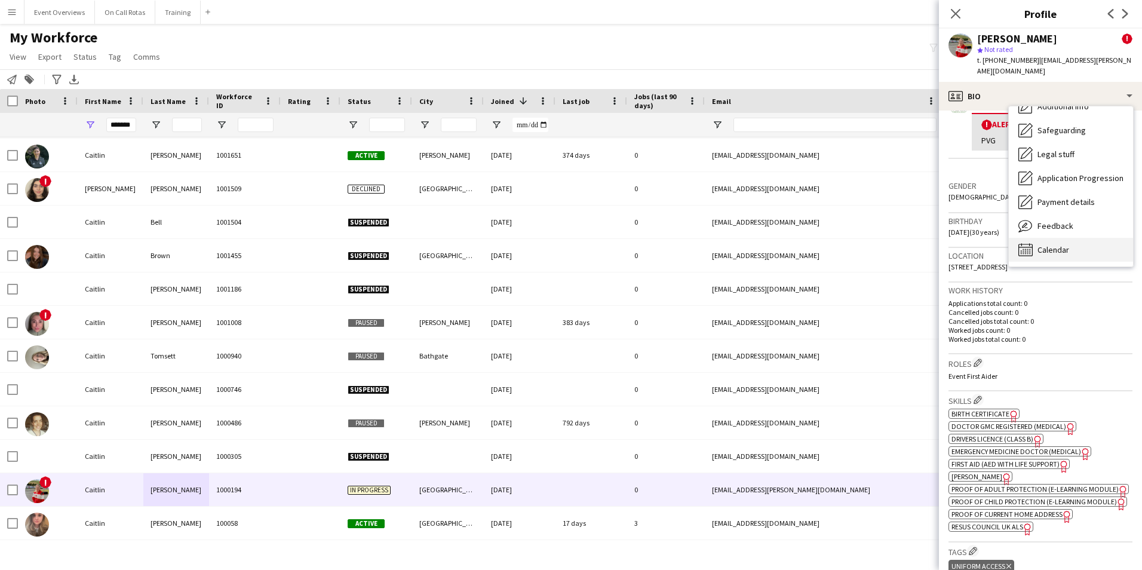
click at [1067, 244] on span "Calendar" at bounding box center [1053, 249] width 32 height 11
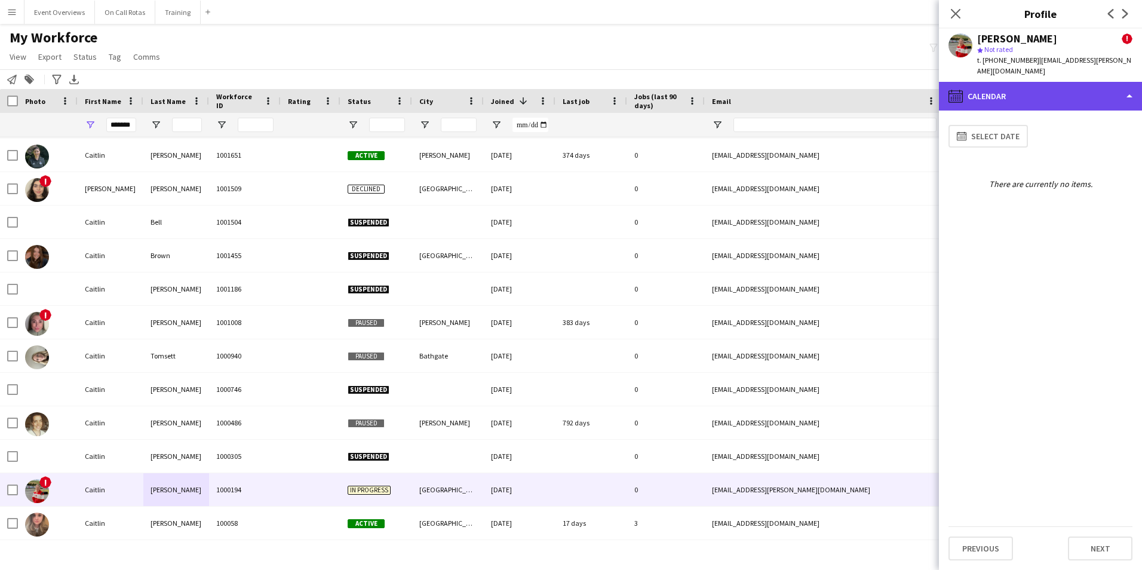
click at [1018, 82] on div "calendar-full Calendar" at bounding box center [1040, 96] width 203 height 29
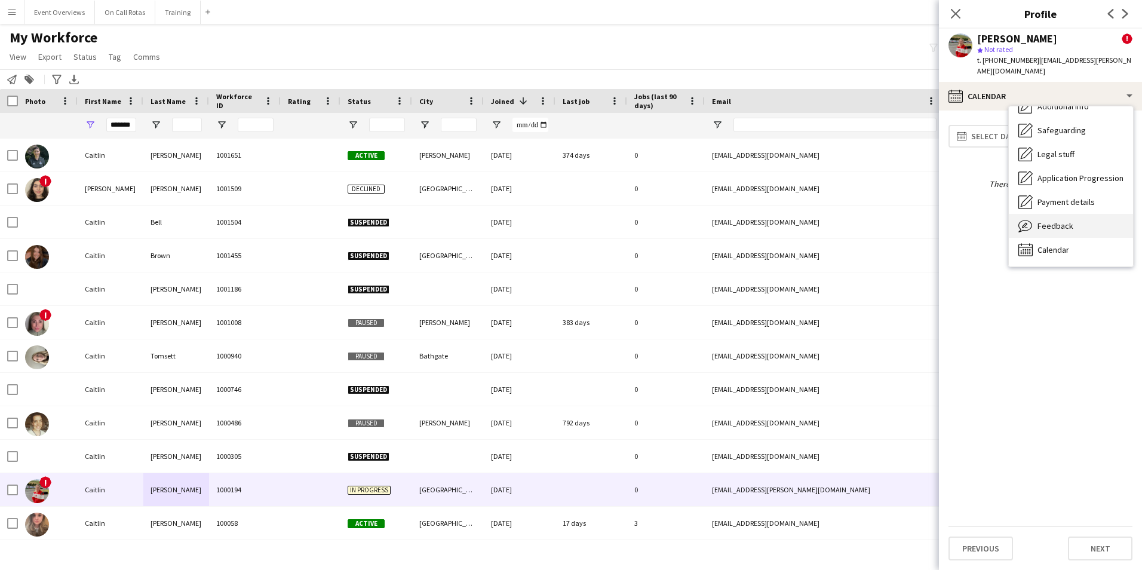
click at [1041, 220] on span "Feedback" at bounding box center [1055, 225] width 36 height 11
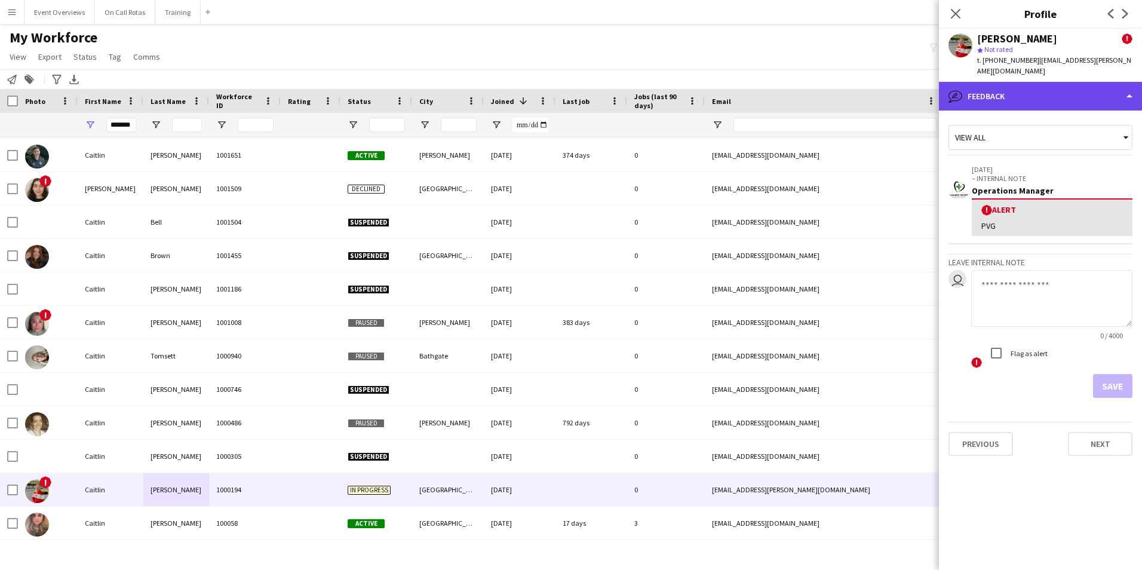
click at [1015, 95] on div "bubble-pencil Feedback" at bounding box center [1040, 96] width 203 height 29
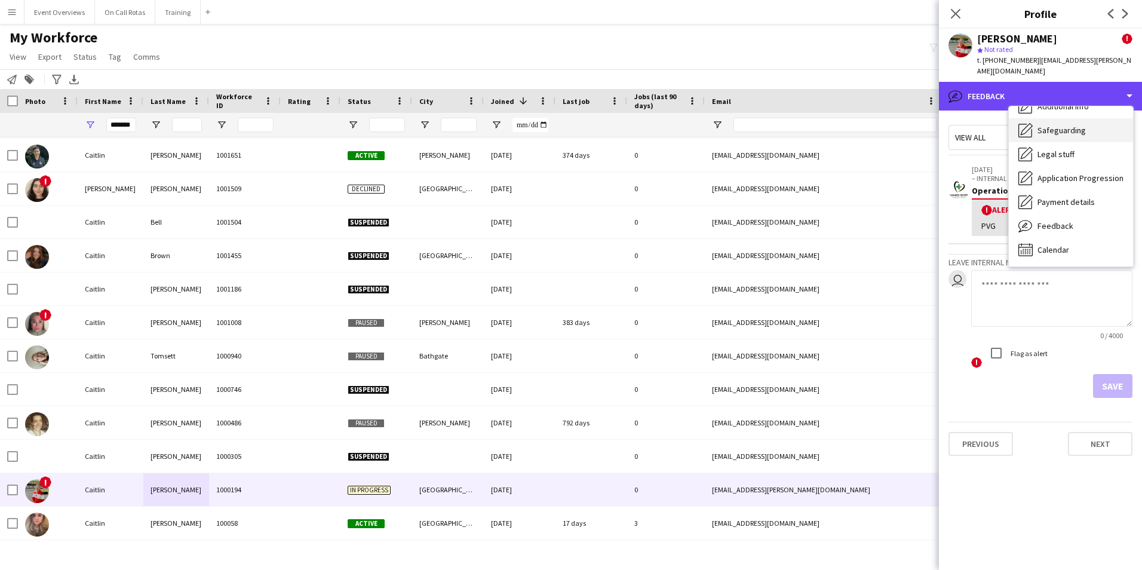
scroll to position [0, 0]
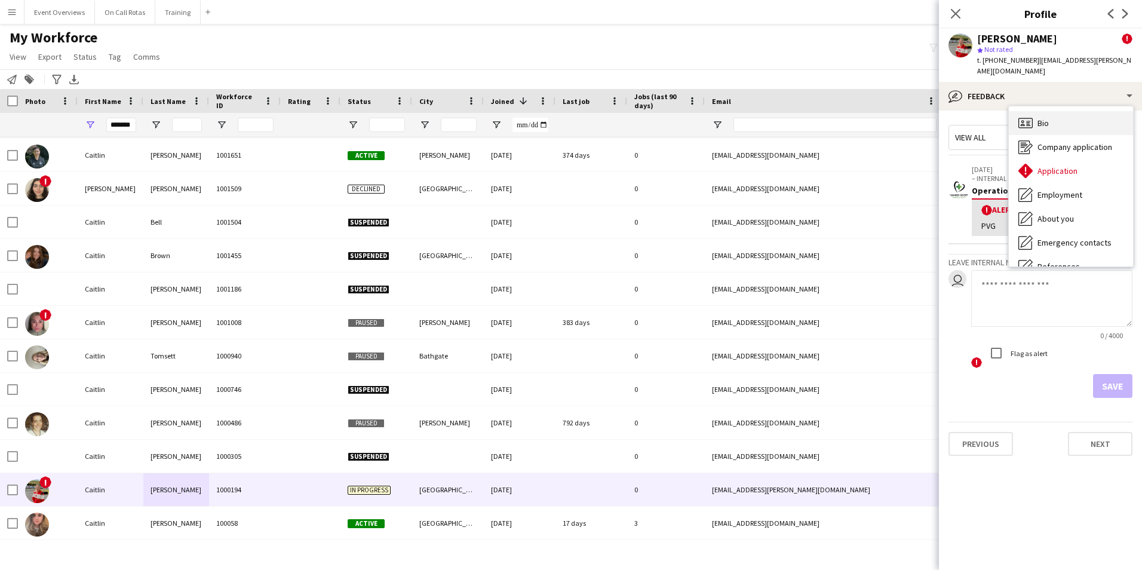
click at [1040, 118] on span "Bio" at bounding box center [1042, 123] width 11 height 11
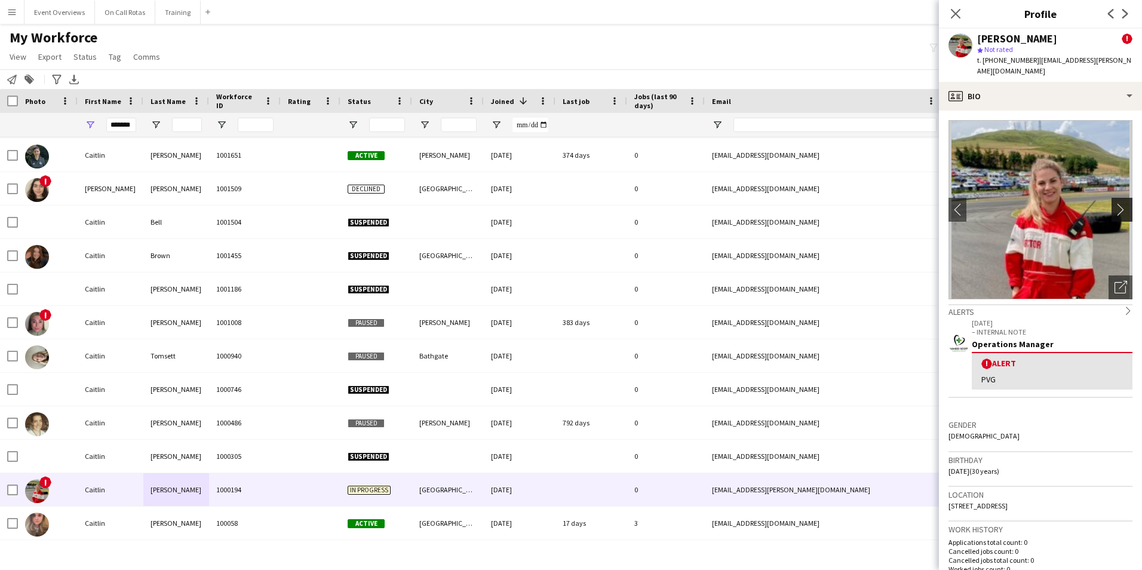
click at [1113, 198] on button "chevron-right" at bounding box center [1123, 210] width 24 height 24
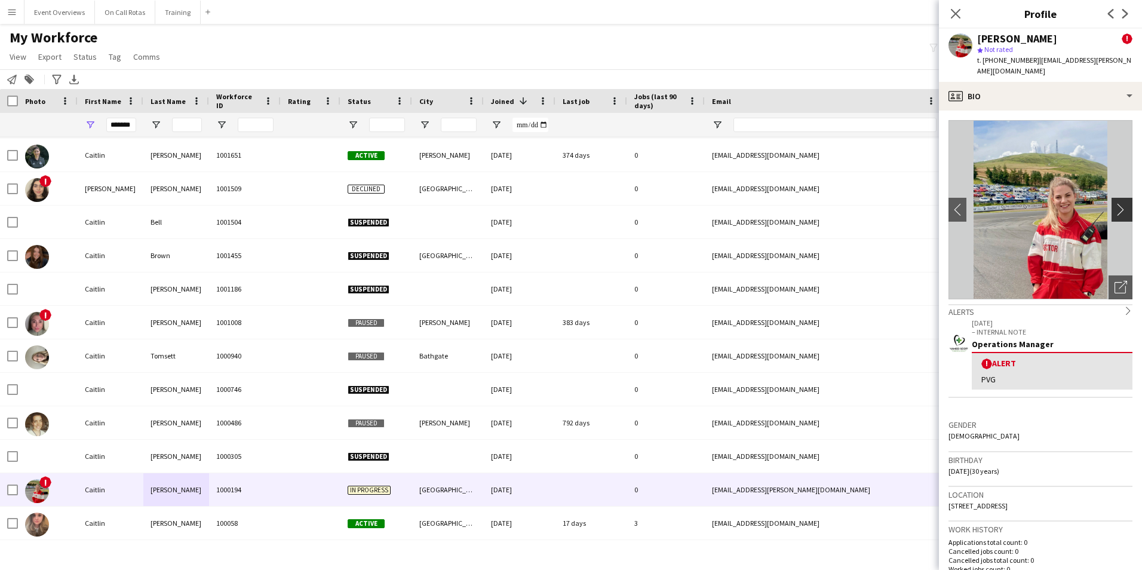
click at [1113, 198] on button "chevron-right" at bounding box center [1123, 210] width 24 height 24
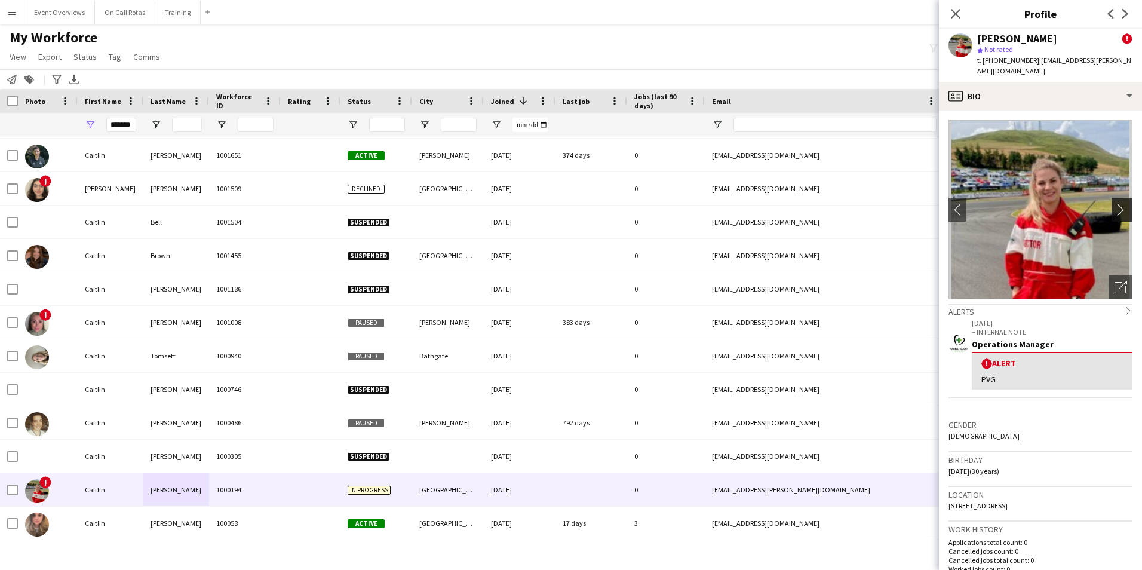
click at [1113, 198] on button "chevron-right" at bounding box center [1123, 210] width 24 height 24
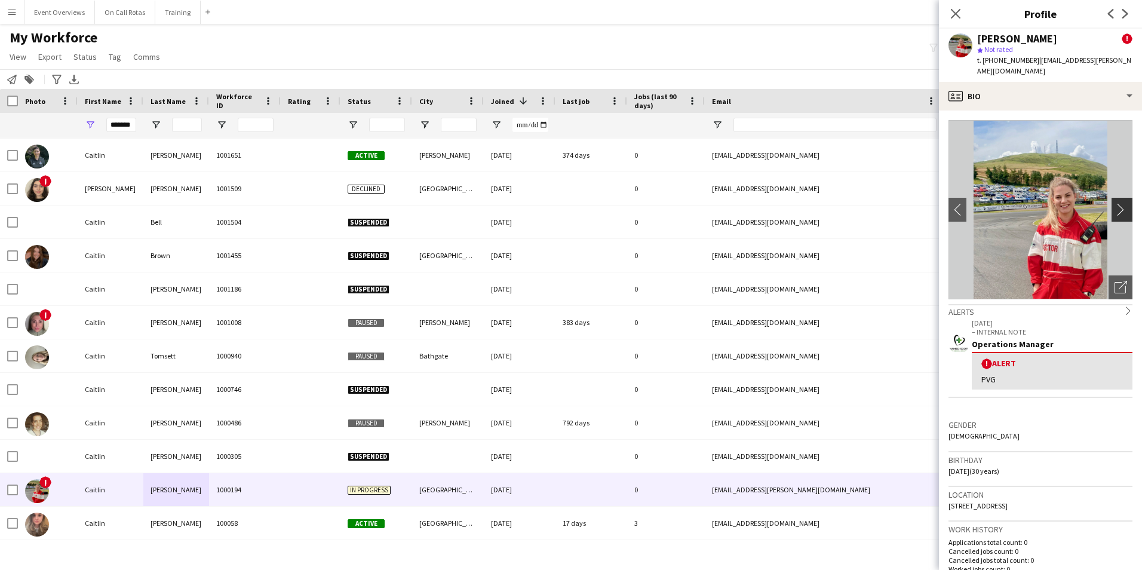
click at [1113, 198] on button "chevron-right" at bounding box center [1123, 210] width 24 height 24
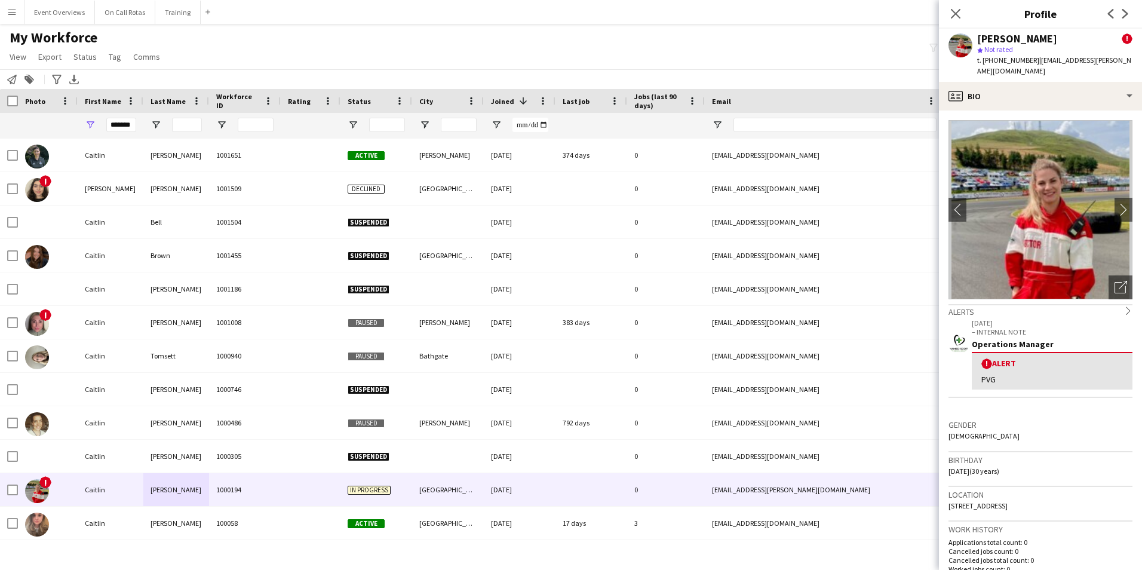
click at [137, 124] on div "*******" at bounding box center [111, 125] width 66 height 24
drag, startPoint x: 134, startPoint y: 126, endPoint x: 94, endPoint y: 134, distance: 41.3
click at [96, 134] on div "*******" at bounding box center [111, 125] width 66 height 24
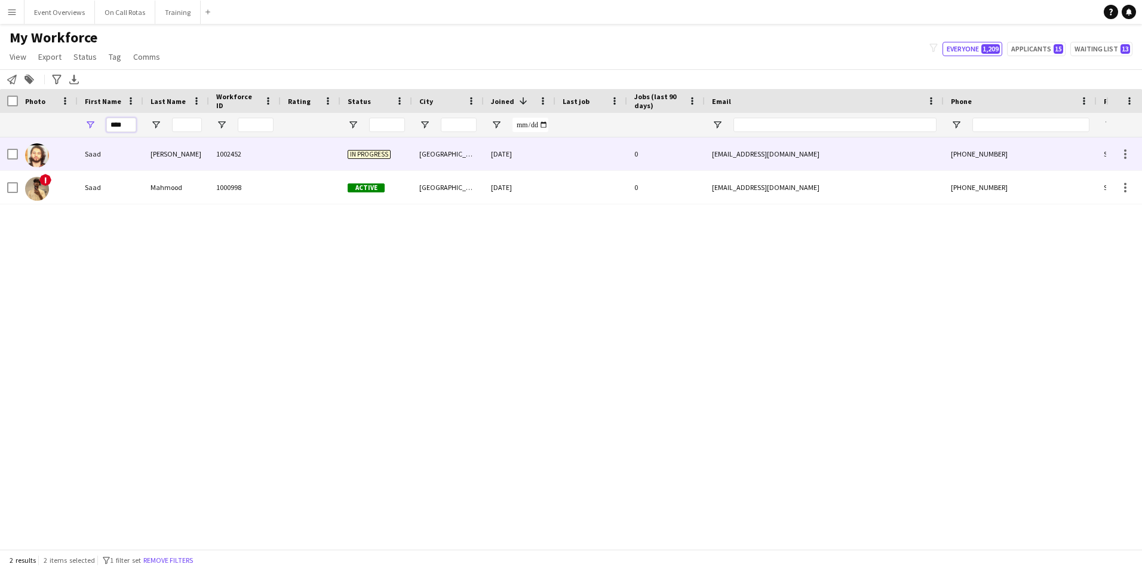
type input "****"
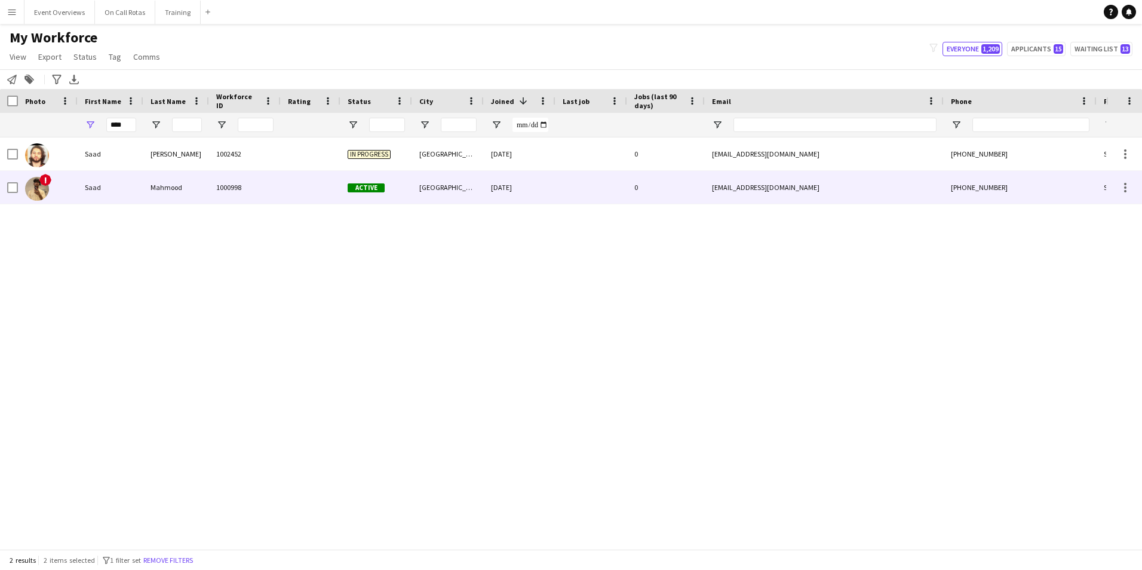
click at [149, 177] on div "Mahmood" at bounding box center [176, 187] width 66 height 33
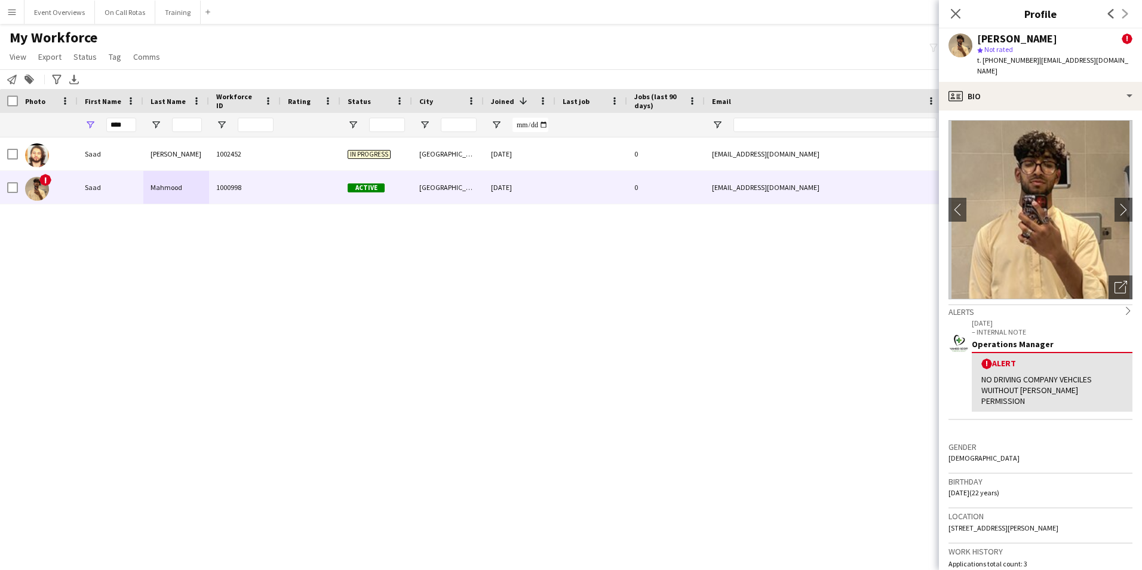
click at [1019, 110] on app-crew-profile-bio "chevron-left chevron-right Open photos pop-in Alerts chevron-right 22-08-2025 –…" at bounding box center [1040, 339] width 203 height 459
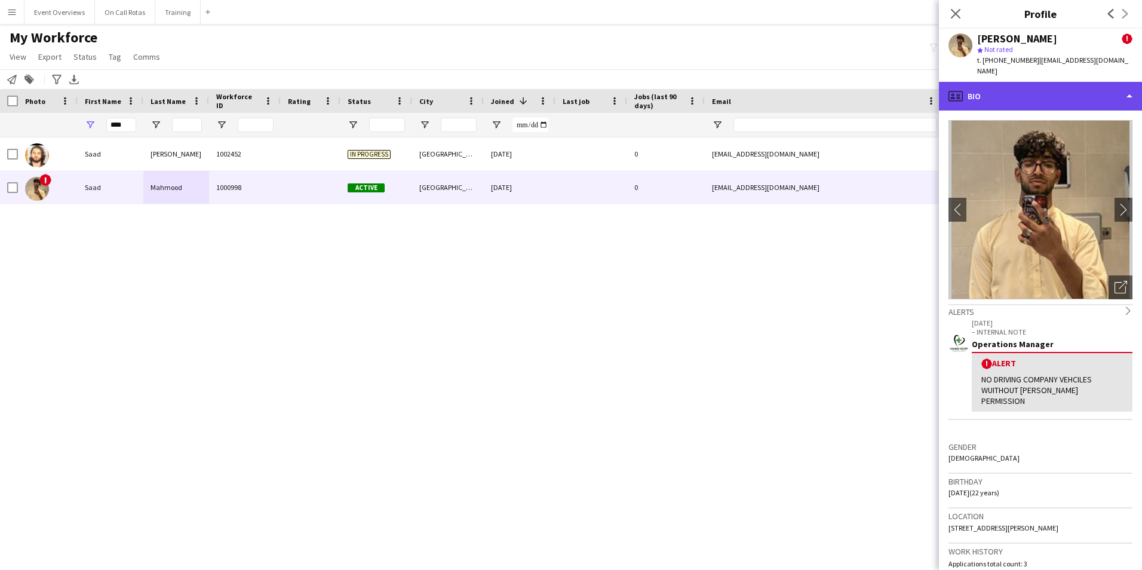
click at [1010, 97] on div "profile Bio" at bounding box center [1040, 96] width 203 height 29
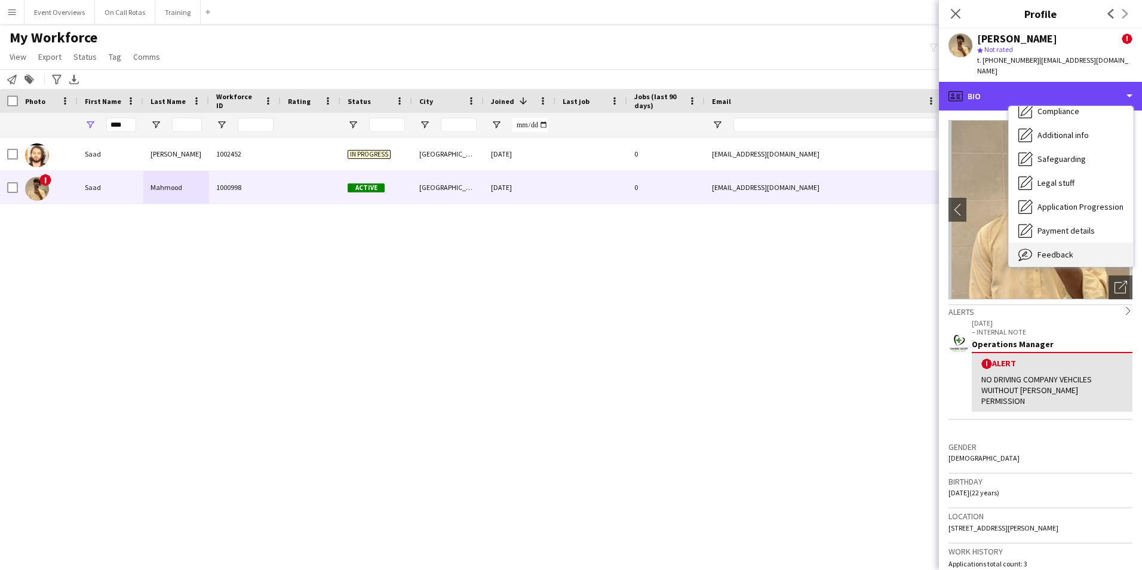
scroll to position [208, 0]
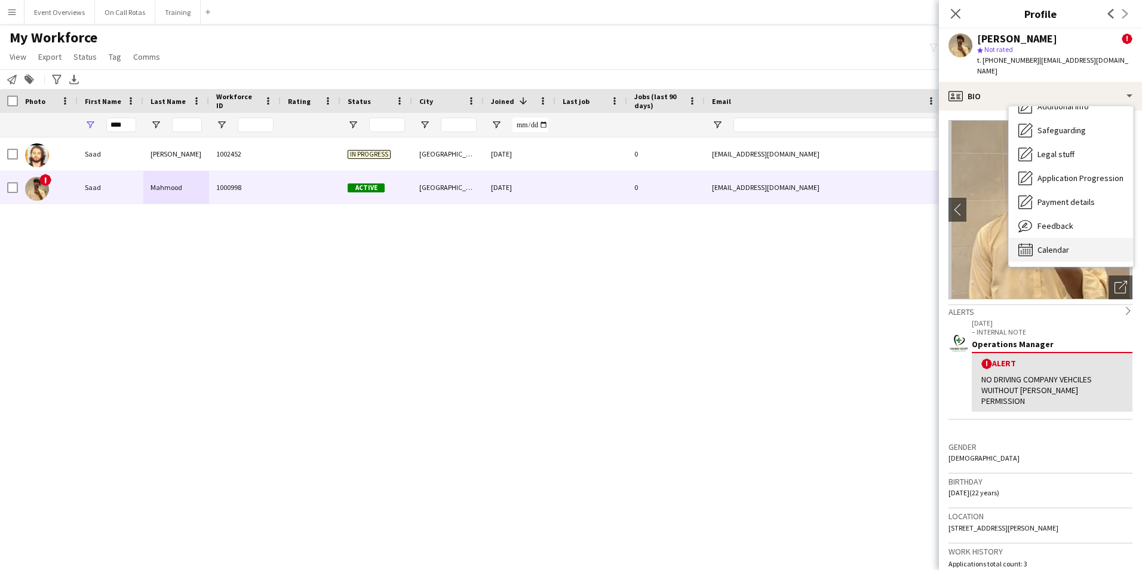
click at [1060, 244] on span "Calendar" at bounding box center [1053, 249] width 32 height 11
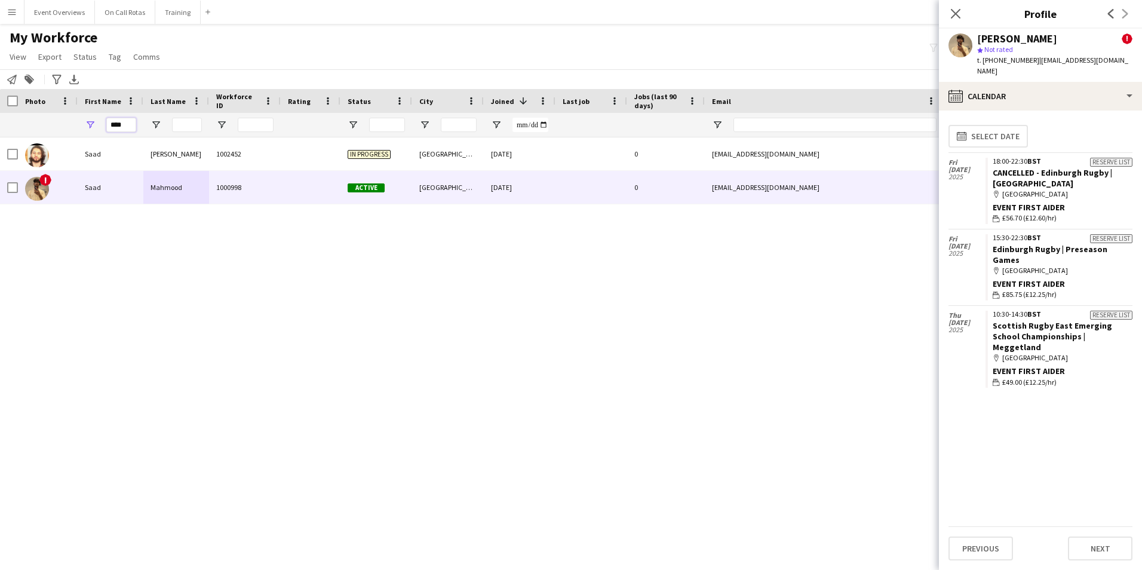
drag, startPoint x: 131, startPoint y: 126, endPoint x: 62, endPoint y: 132, distance: 69.5
click at [62, 132] on div "****" at bounding box center [647, 125] width 1295 height 24
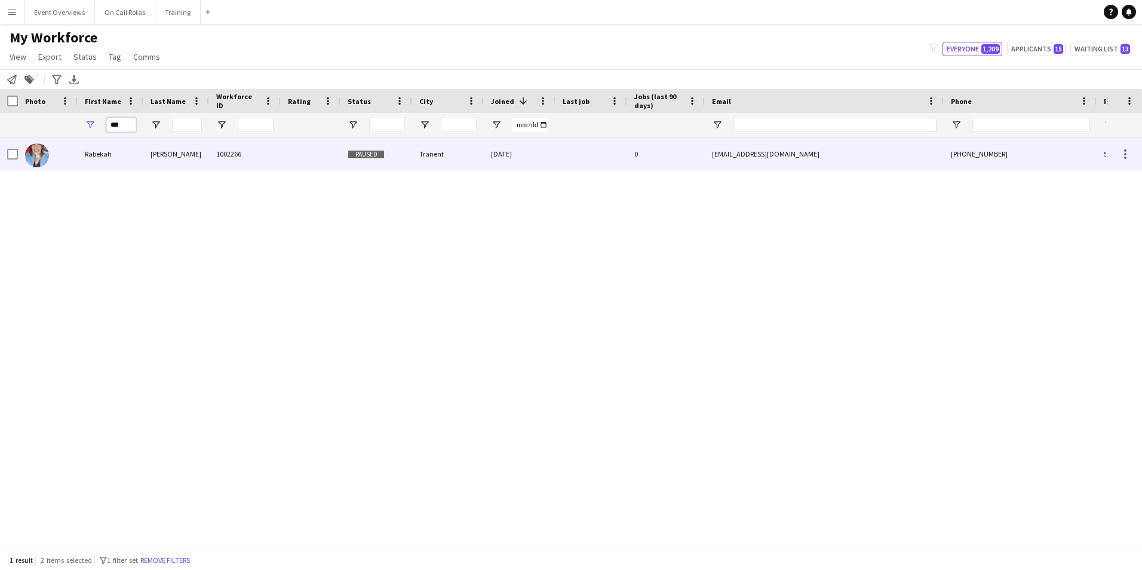
type input "***"
click at [97, 137] on div "Rabekah" at bounding box center [111, 153] width 66 height 33
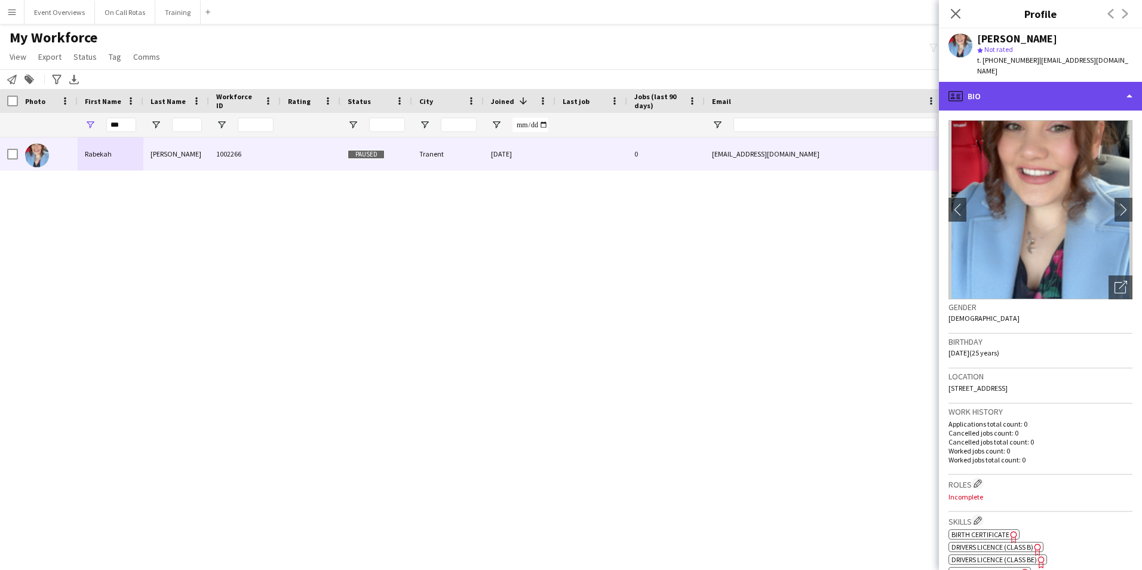
click at [1009, 93] on div "profile Bio" at bounding box center [1040, 96] width 203 height 29
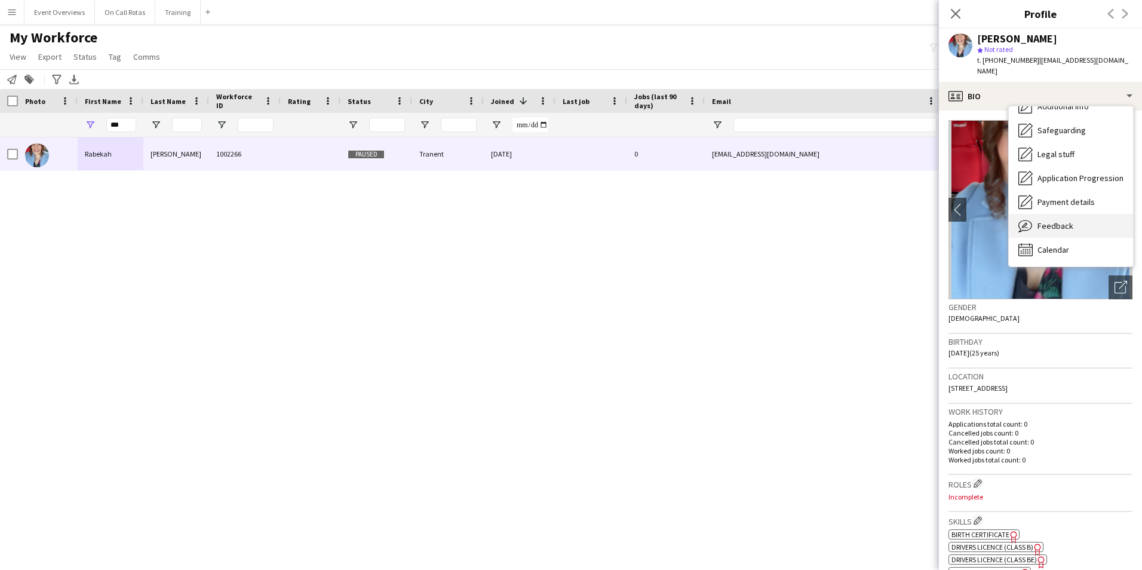
click at [1085, 214] on div "Feedback Feedback" at bounding box center [1071, 226] width 124 height 24
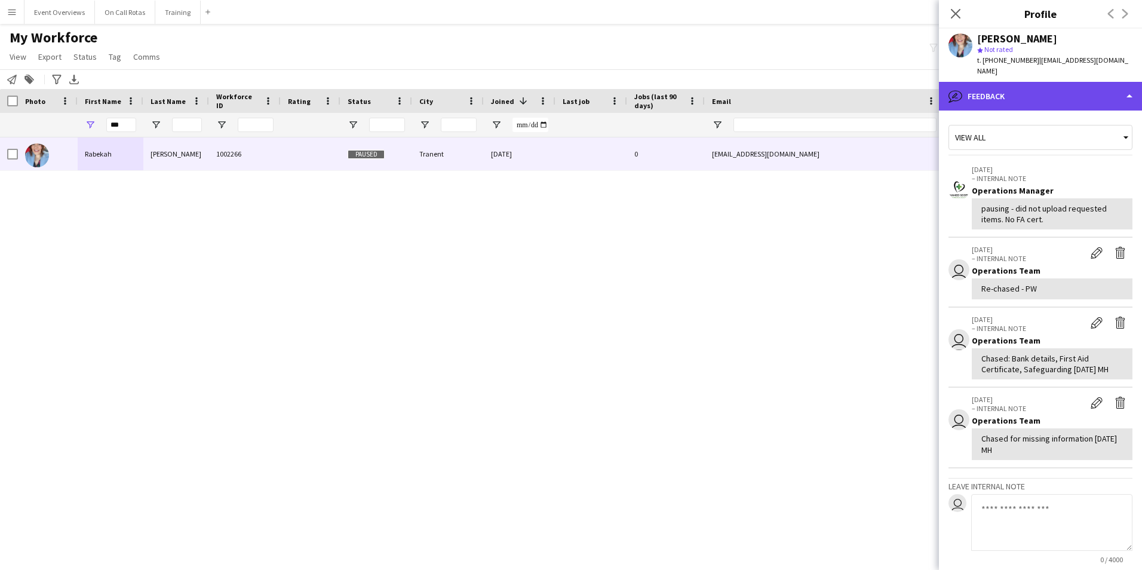
click at [1001, 82] on div "bubble-pencil Feedback" at bounding box center [1040, 96] width 203 height 29
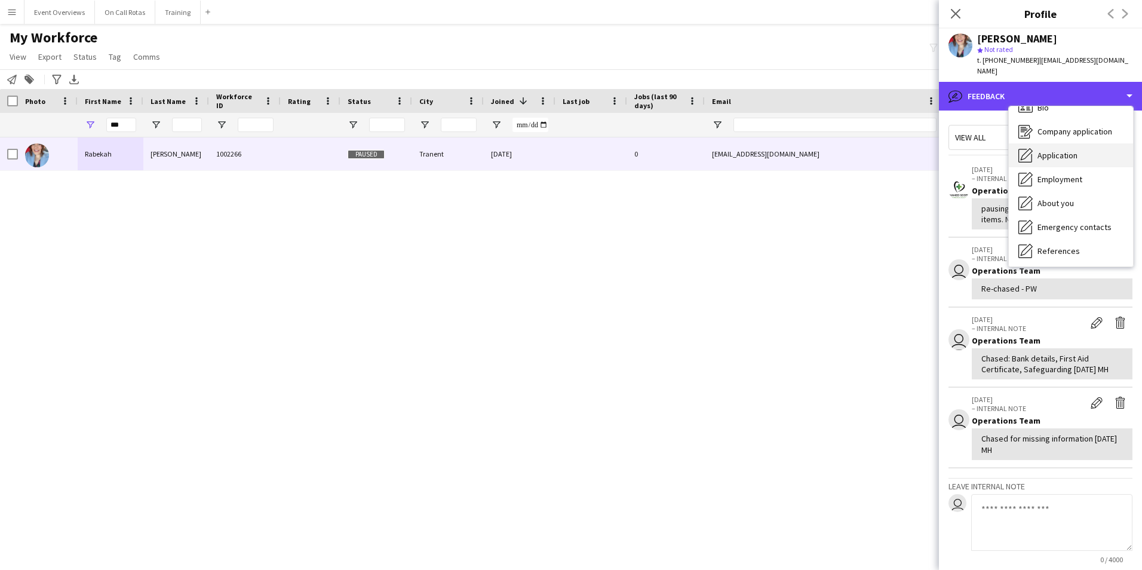
scroll to position [0, 0]
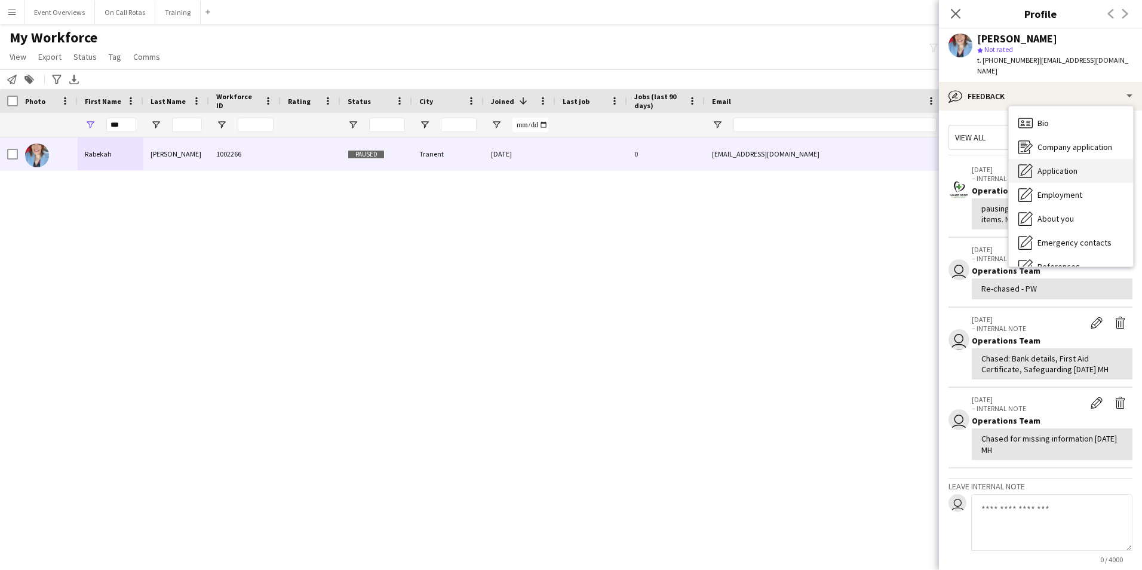
click at [1052, 165] on span "Application" at bounding box center [1057, 170] width 40 height 11
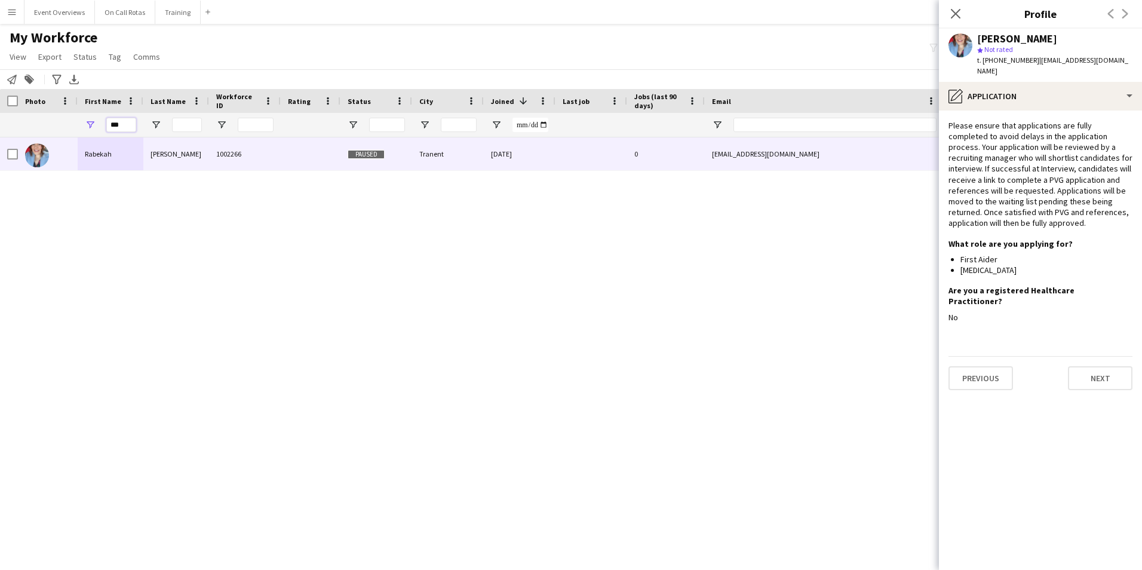
drag, startPoint x: 133, startPoint y: 131, endPoint x: 91, endPoint y: 128, distance: 41.9
click at [91, 128] on div "***" at bounding box center [111, 125] width 66 height 24
type input "*"
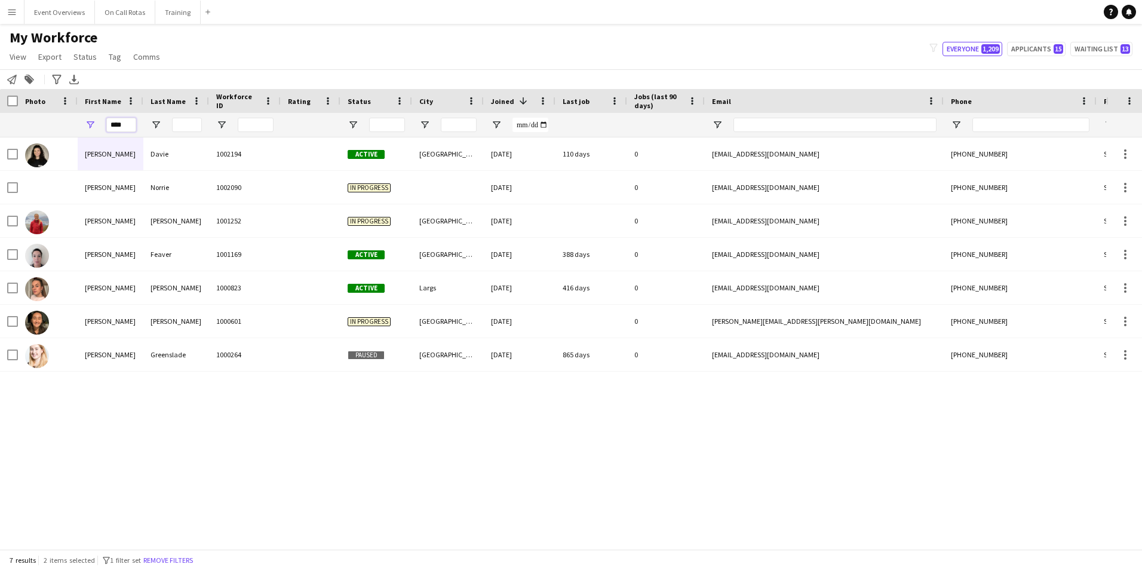
type input "****"
drag, startPoint x: 136, startPoint y: 124, endPoint x: 67, endPoint y: 130, distance: 68.9
click at [67, 130] on div "****" at bounding box center [647, 125] width 1295 height 24
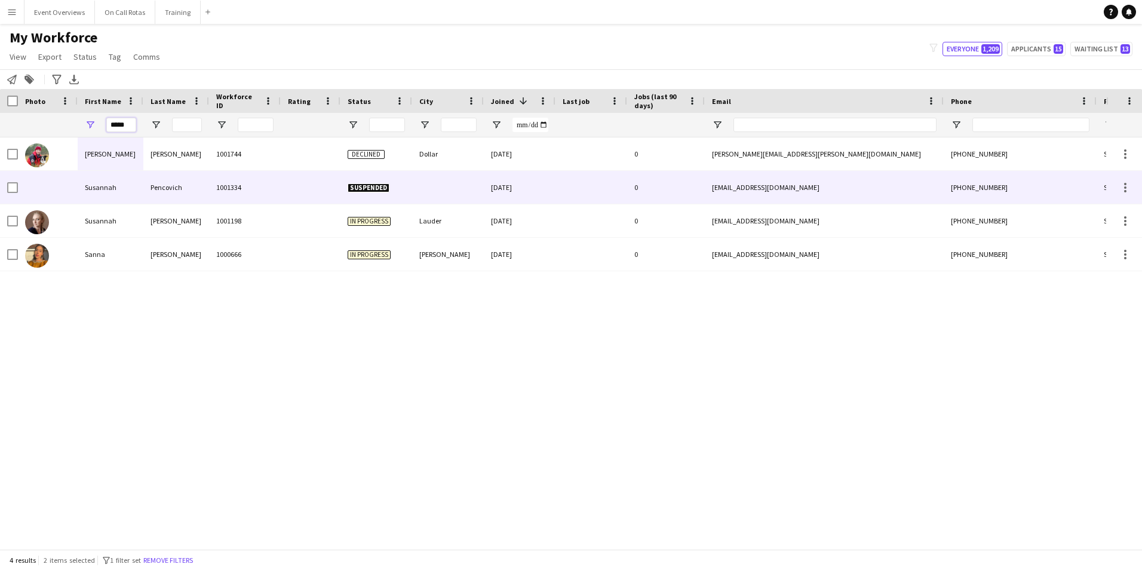
type input "*****"
click at [357, 182] on div "Suspended" at bounding box center [376, 187] width 72 height 33
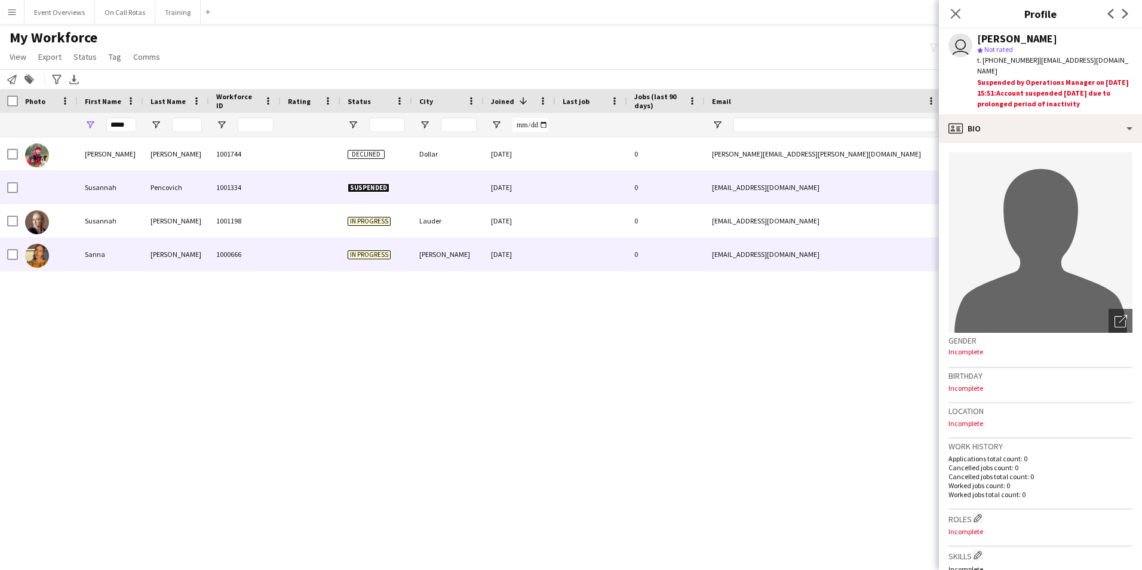
click at [266, 250] on div "1000666" at bounding box center [245, 254] width 72 height 33
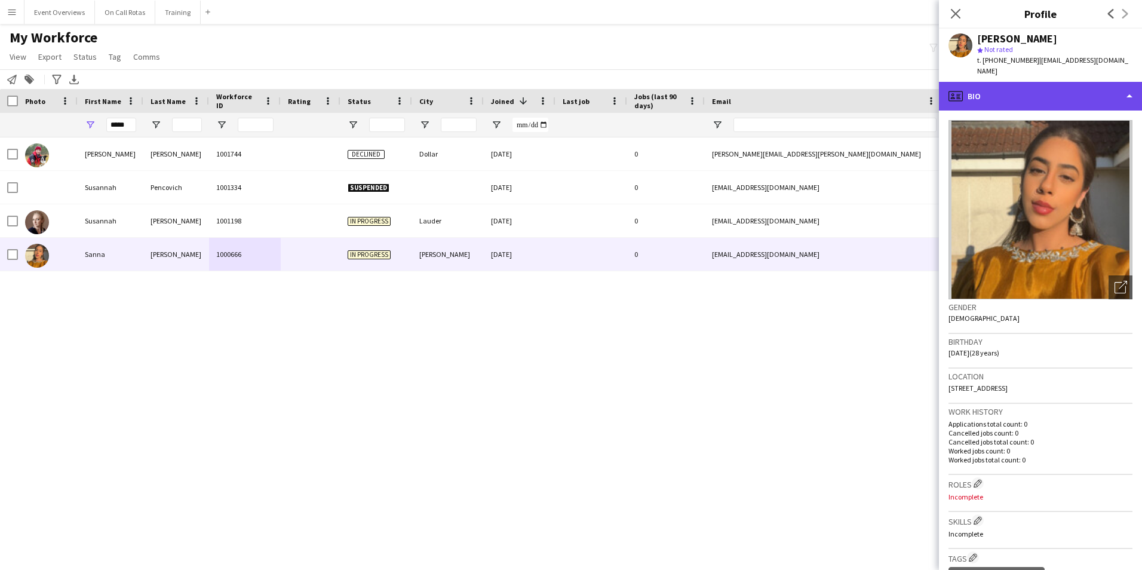
click at [1011, 82] on div "profile Bio" at bounding box center [1040, 96] width 203 height 29
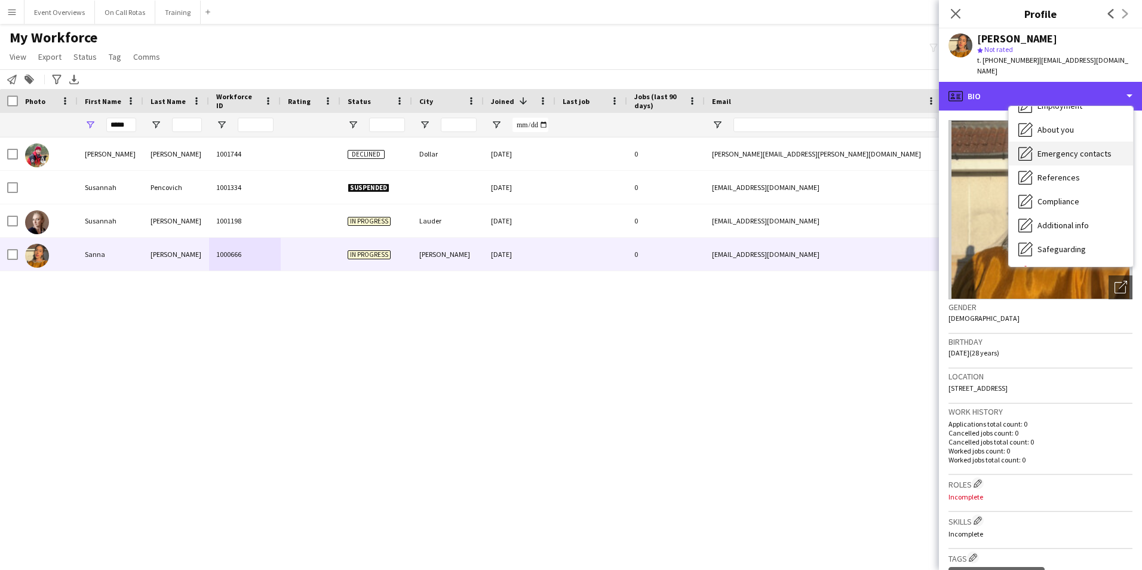
scroll to position [29, 0]
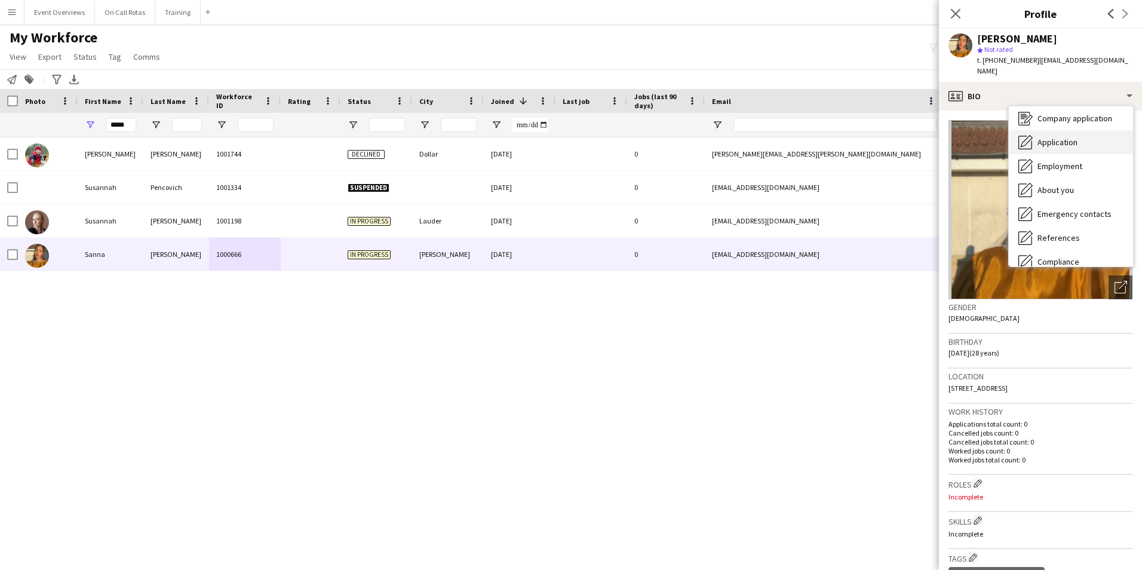
click at [1040, 137] on span "Application" at bounding box center [1057, 142] width 40 height 11
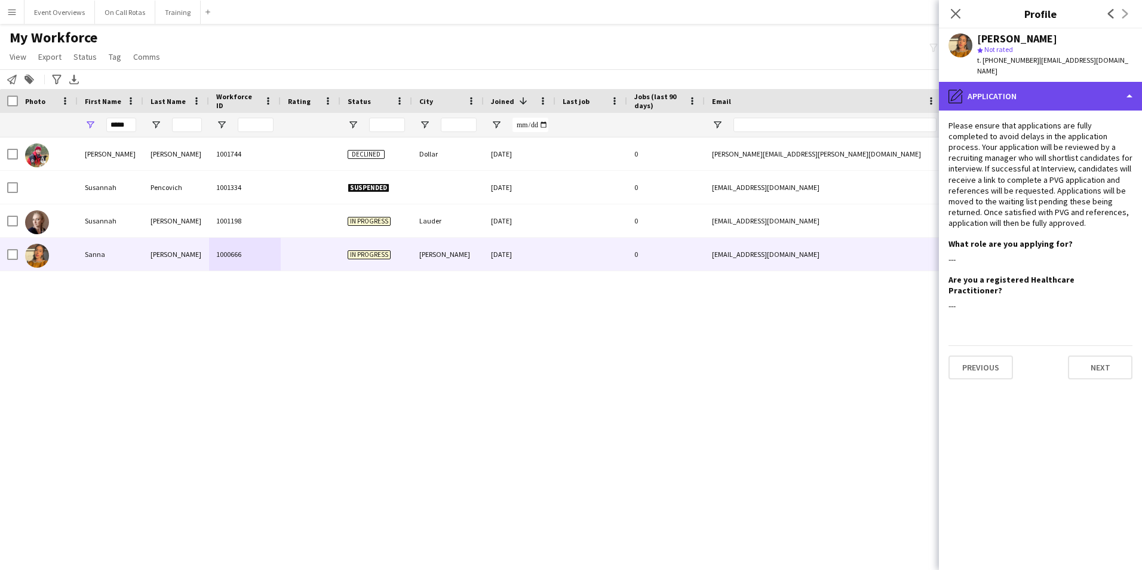
click at [1060, 82] on div "pencil4 Application" at bounding box center [1040, 96] width 203 height 29
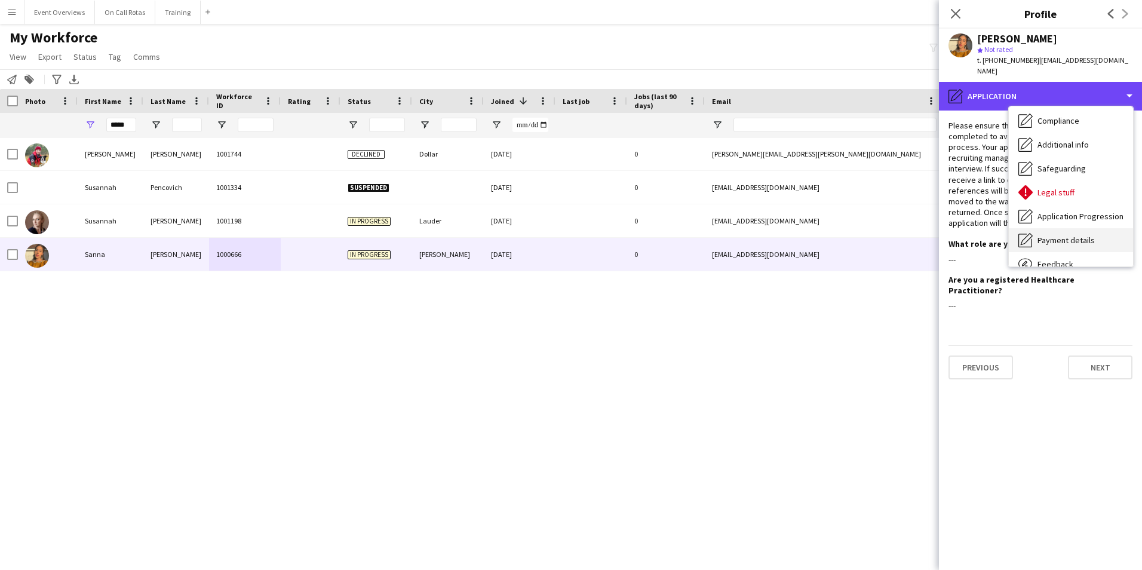
scroll to position [208, 0]
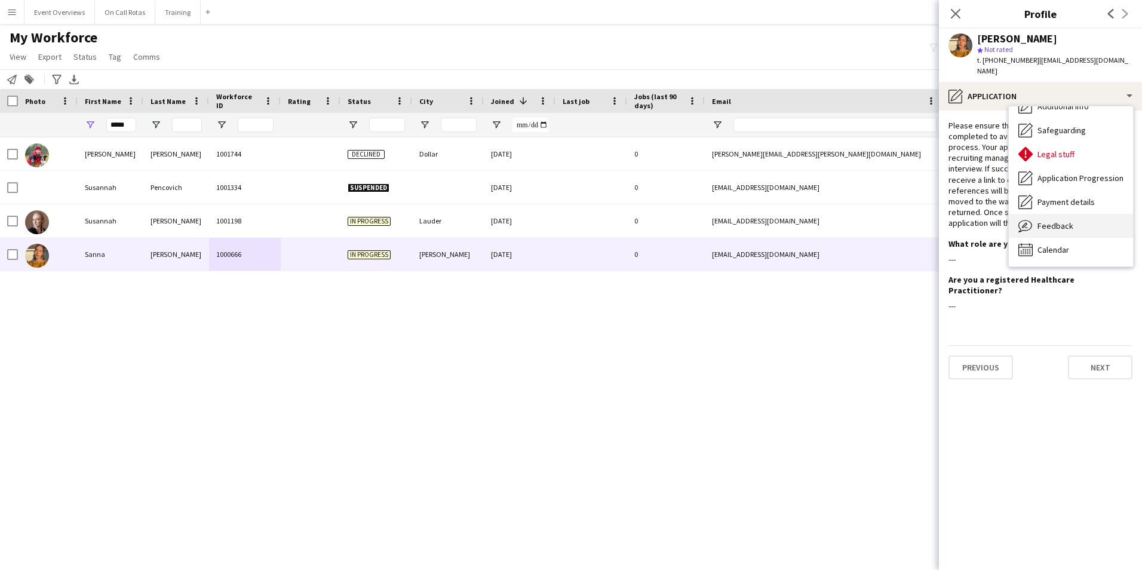
click at [1075, 215] on div "Feedback Feedback" at bounding box center [1071, 226] width 124 height 24
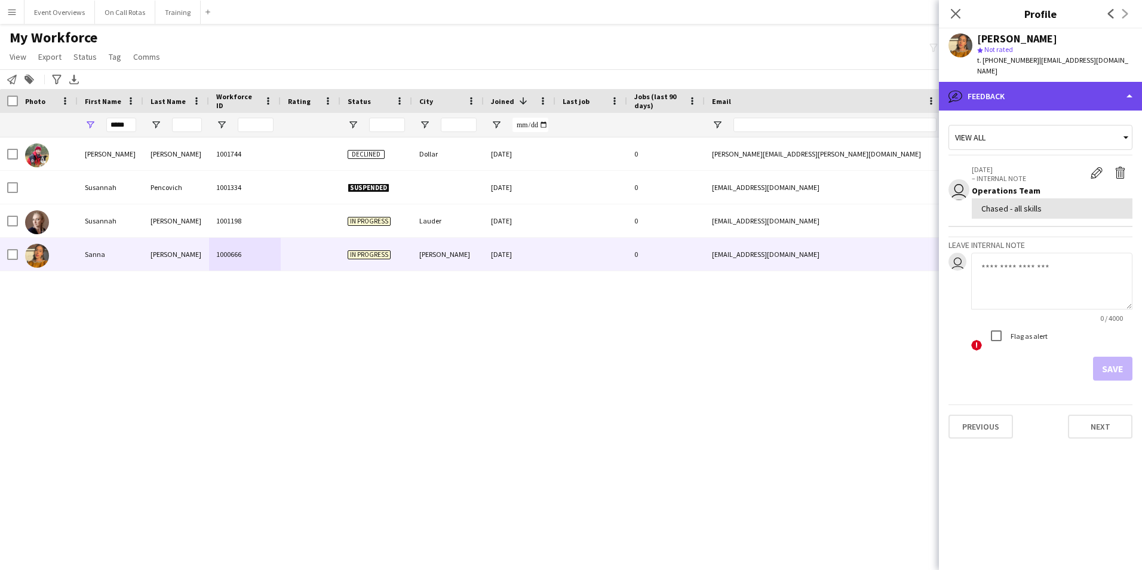
click at [1018, 88] on div "bubble-pencil Feedback" at bounding box center [1040, 96] width 203 height 29
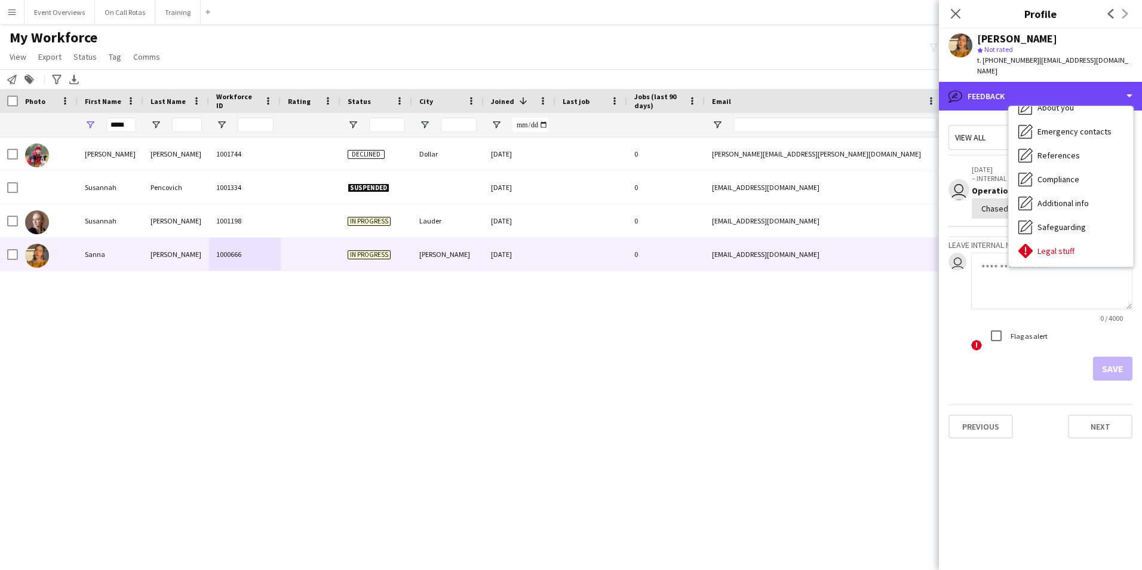
scroll to position [0, 0]
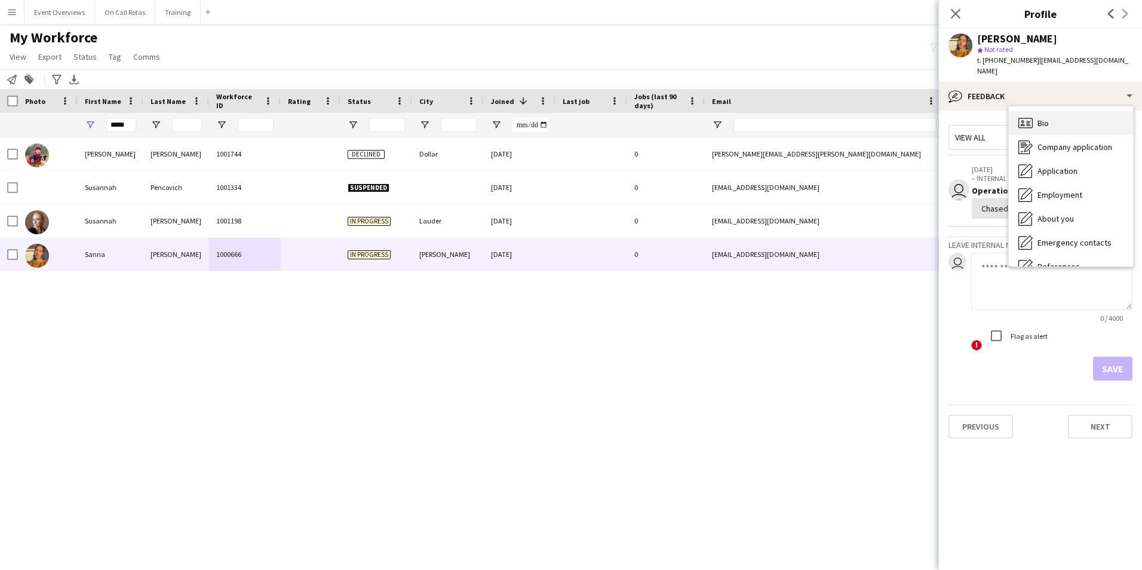
click at [1057, 111] on div "Bio Bio" at bounding box center [1071, 123] width 124 height 24
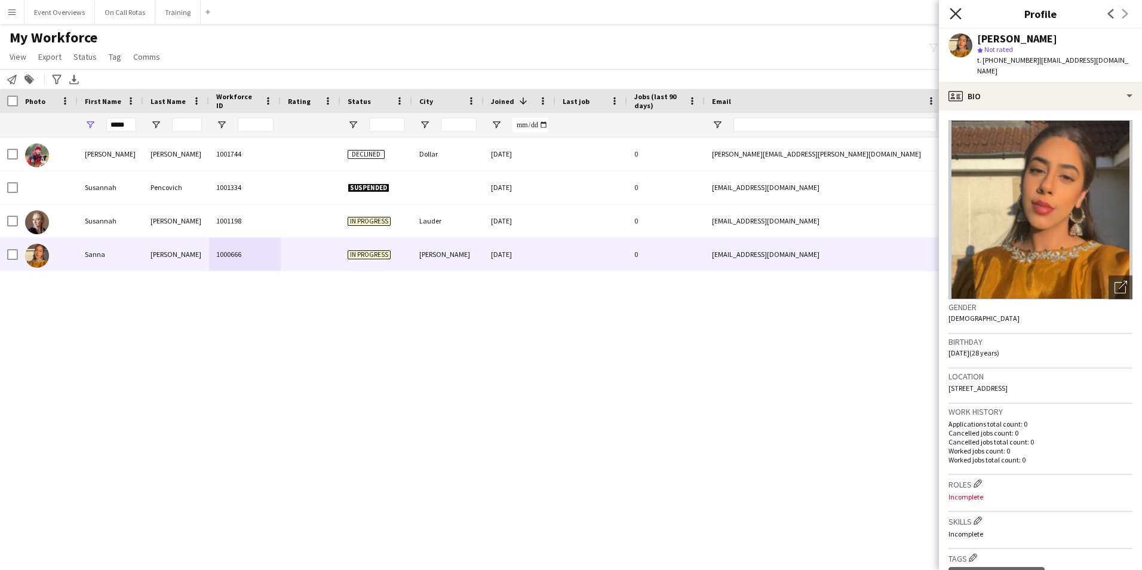
click at [960, 11] on icon "Close pop-in" at bounding box center [955, 13] width 11 height 11
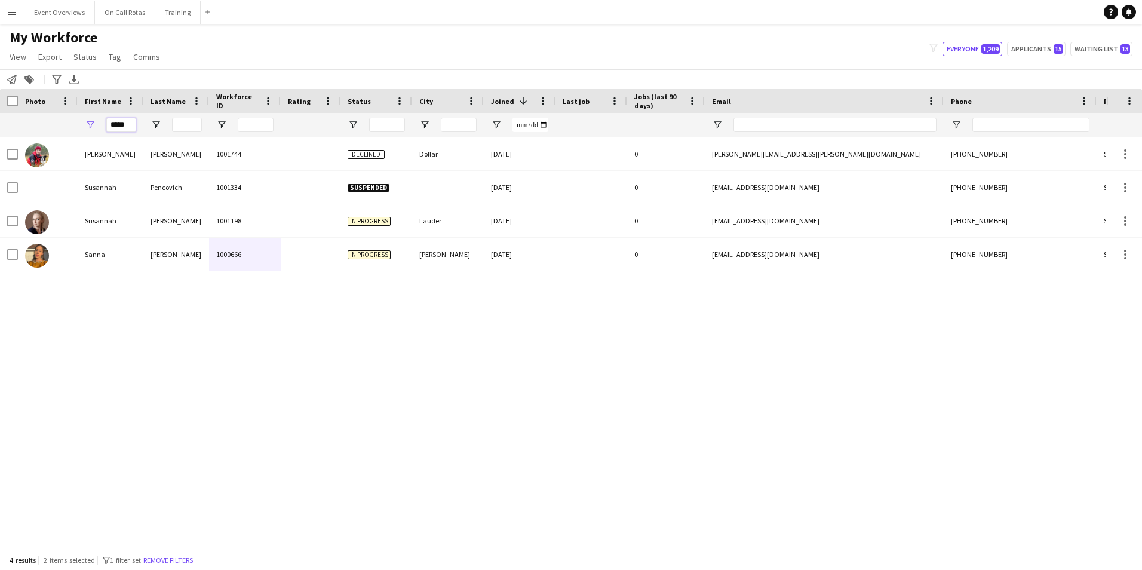
drag, startPoint x: 132, startPoint y: 130, endPoint x: -2, endPoint y: 160, distance: 137.8
click at [0, 160] on html "Menu Boards Boards Boards All jobs Status Workforce Workforce My Workforce Recr…" at bounding box center [571, 285] width 1142 height 570
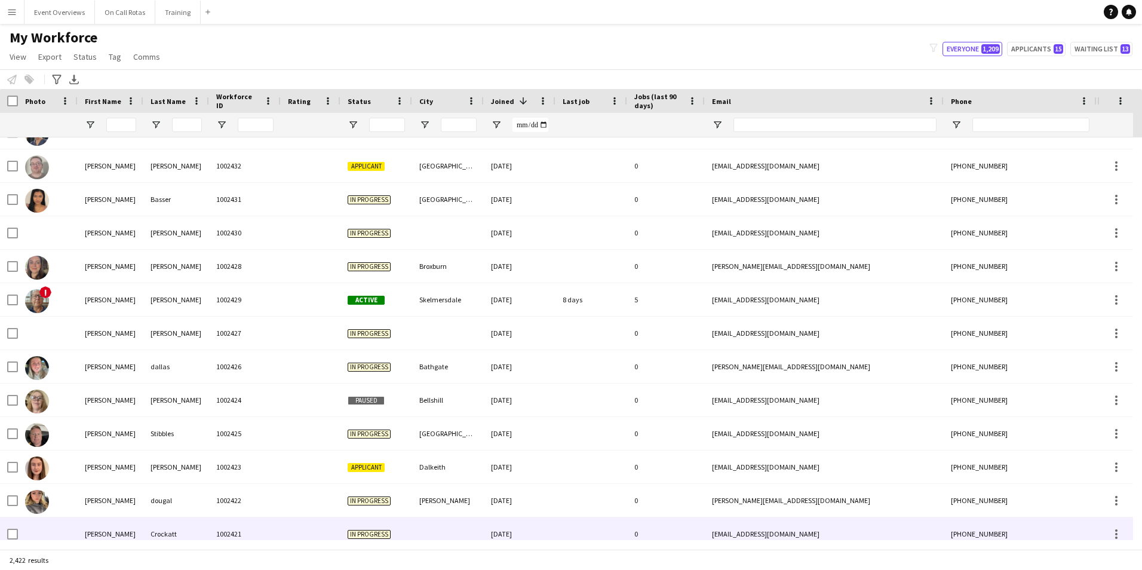
scroll to position [1254, 0]
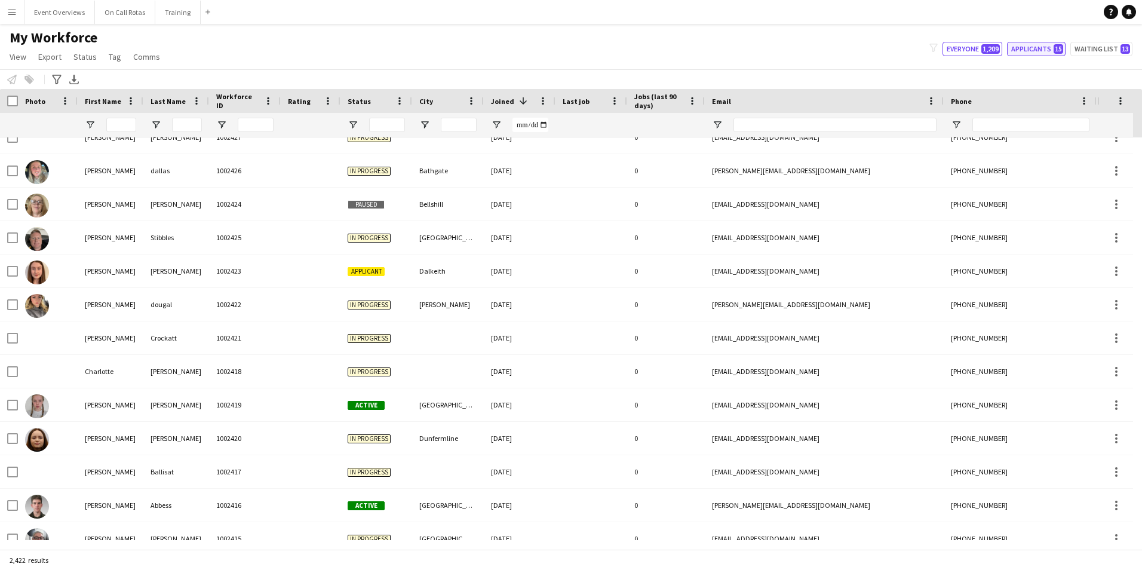
click at [1043, 54] on button "Applicants 15" at bounding box center [1036, 49] width 59 height 14
type input "**********"
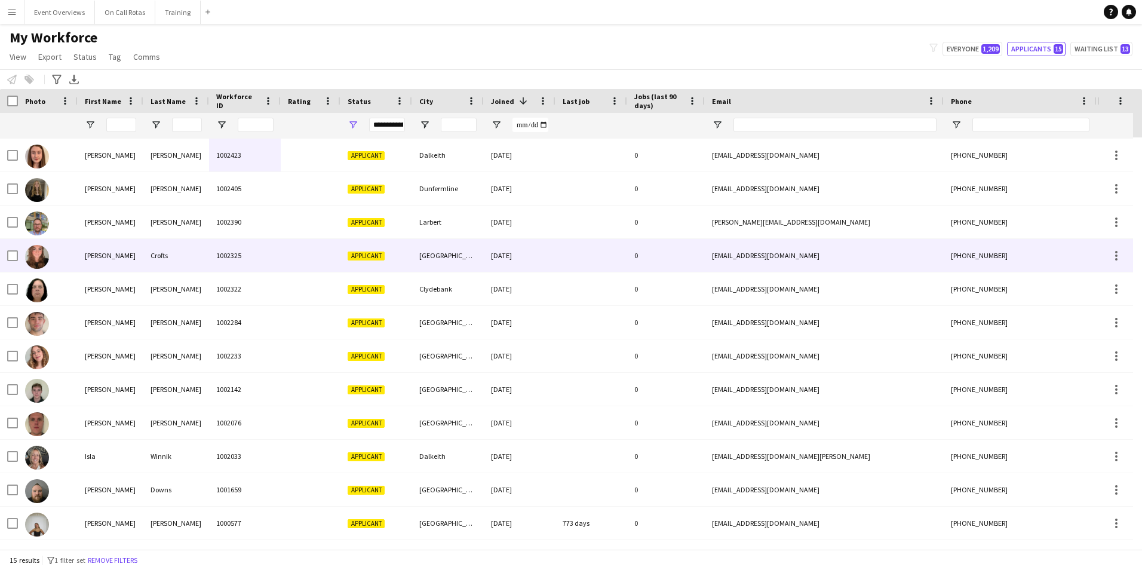
scroll to position [99, 0]
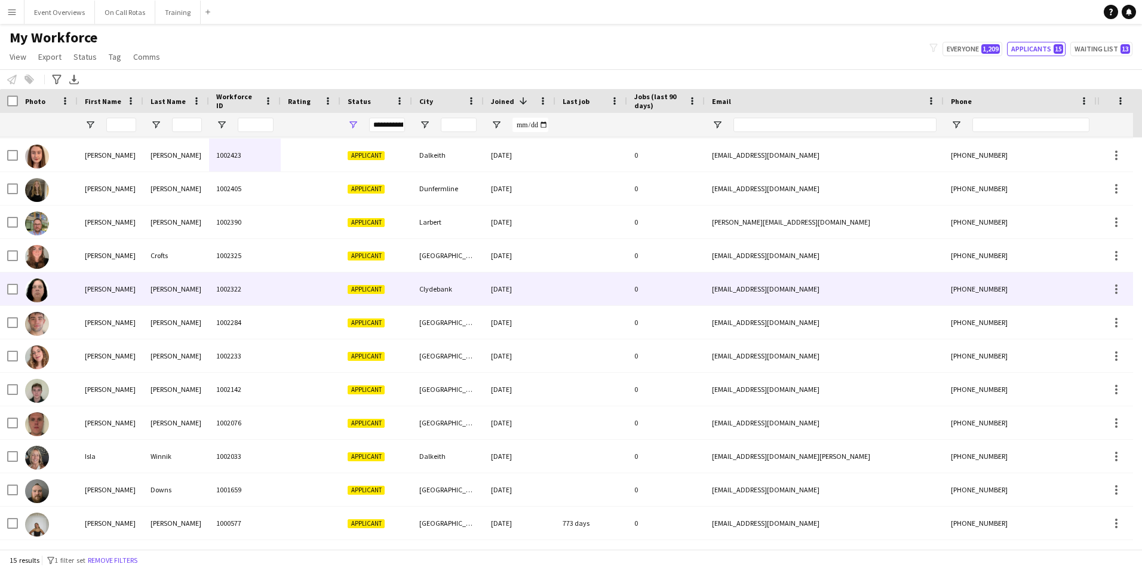
click at [284, 301] on div at bounding box center [311, 288] width 60 height 33
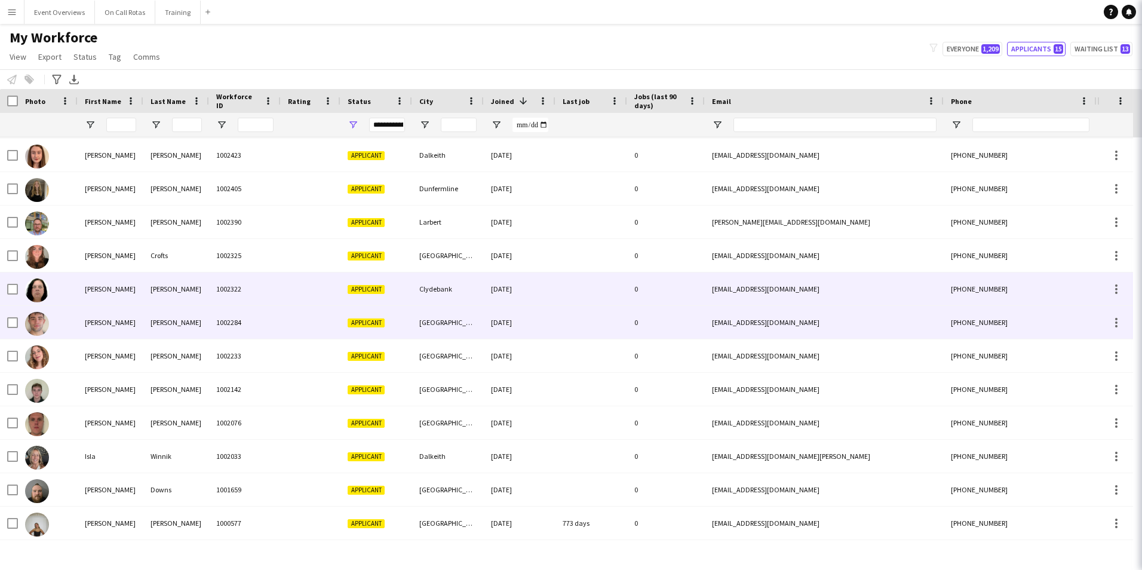
click at [290, 322] on div at bounding box center [311, 322] width 60 height 33
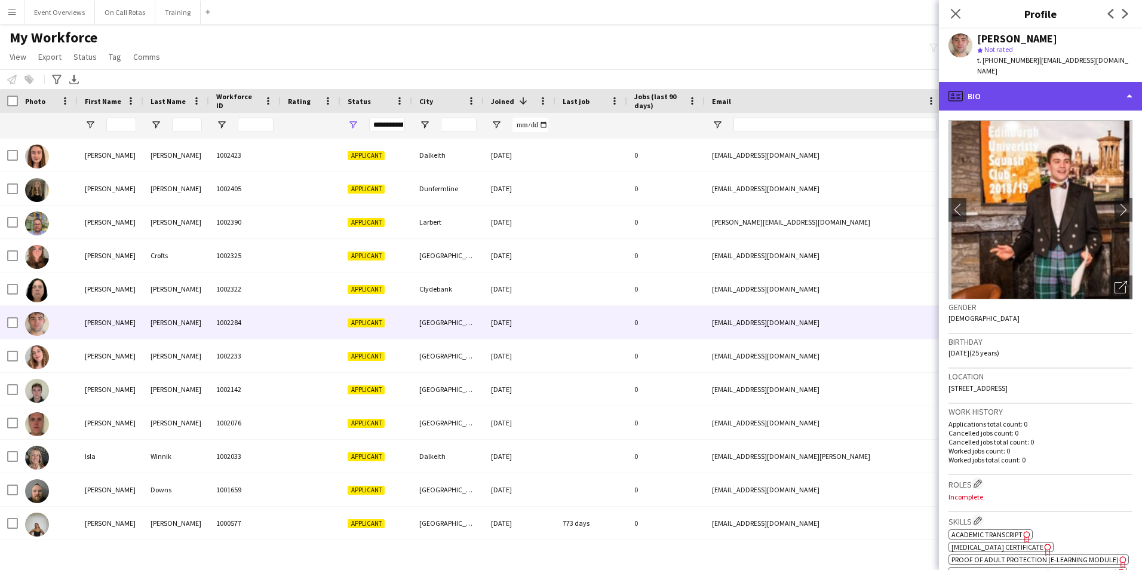
click at [969, 91] on div "profile Bio" at bounding box center [1040, 96] width 203 height 29
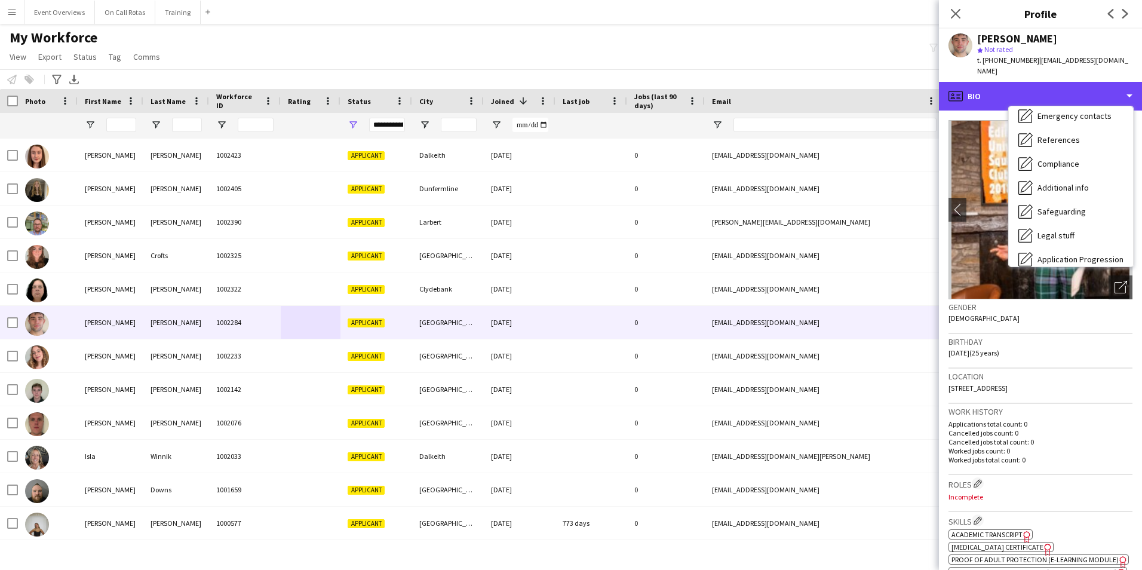
scroll to position [208, 0]
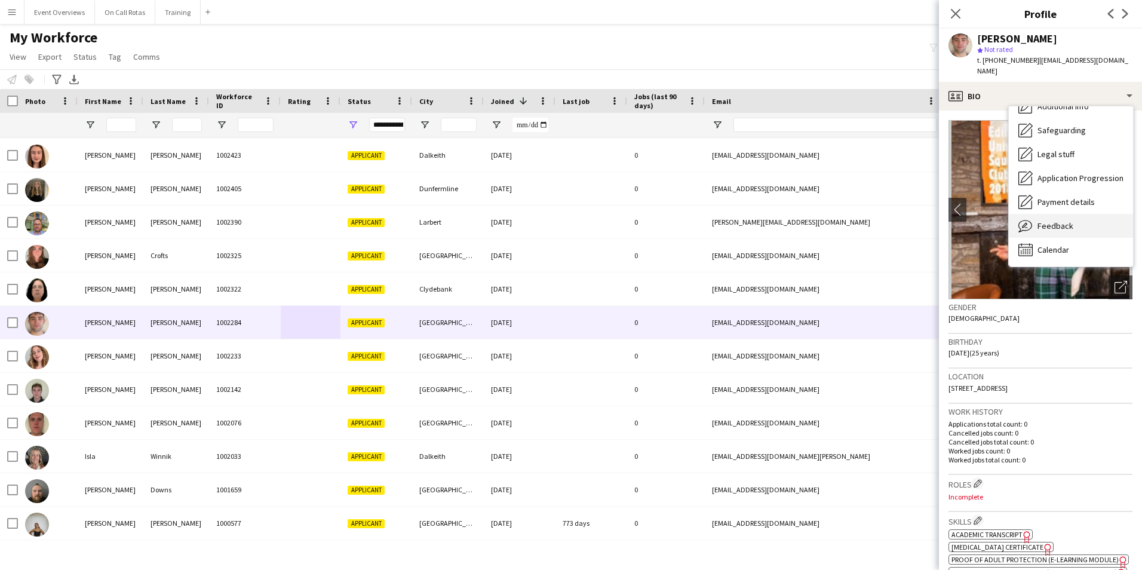
click at [1034, 214] on div "Feedback Feedback" at bounding box center [1071, 226] width 124 height 24
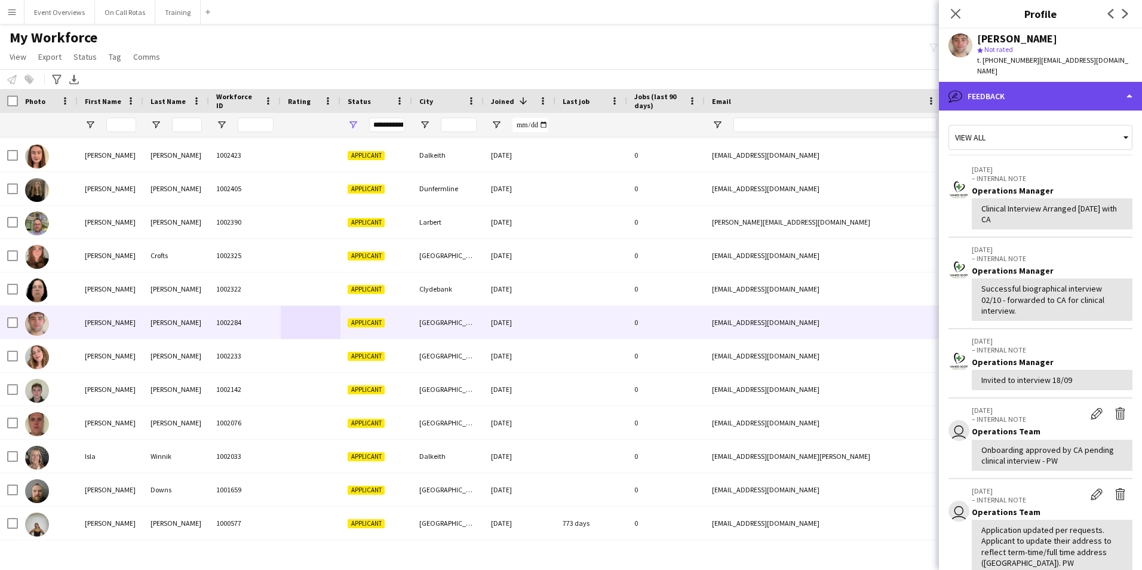
click at [1008, 96] on div "bubble-pencil Feedback" at bounding box center [1040, 96] width 203 height 29
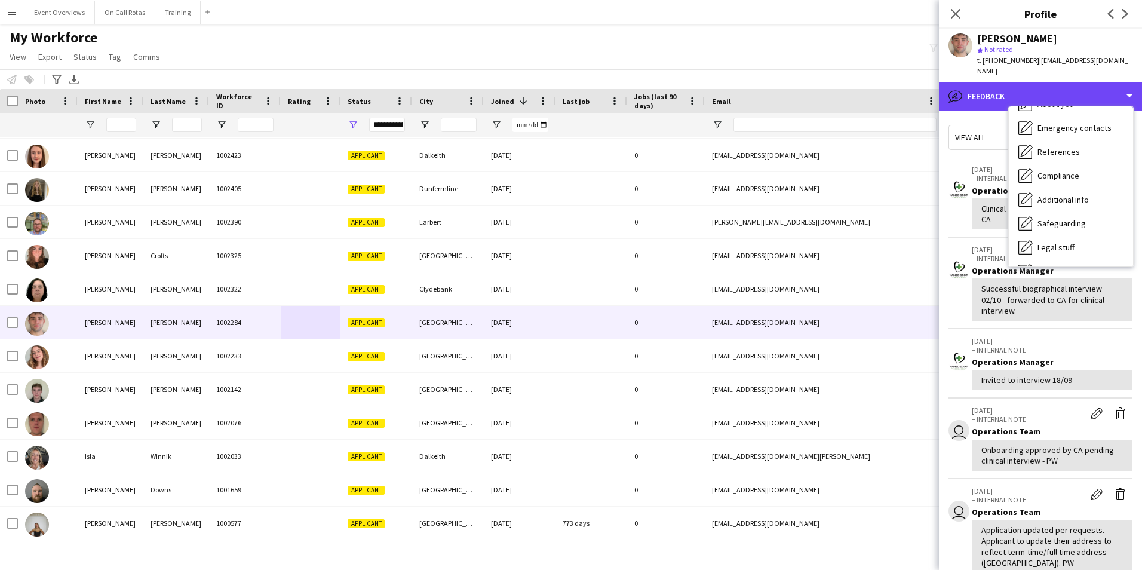
scroll to position [0, 0]
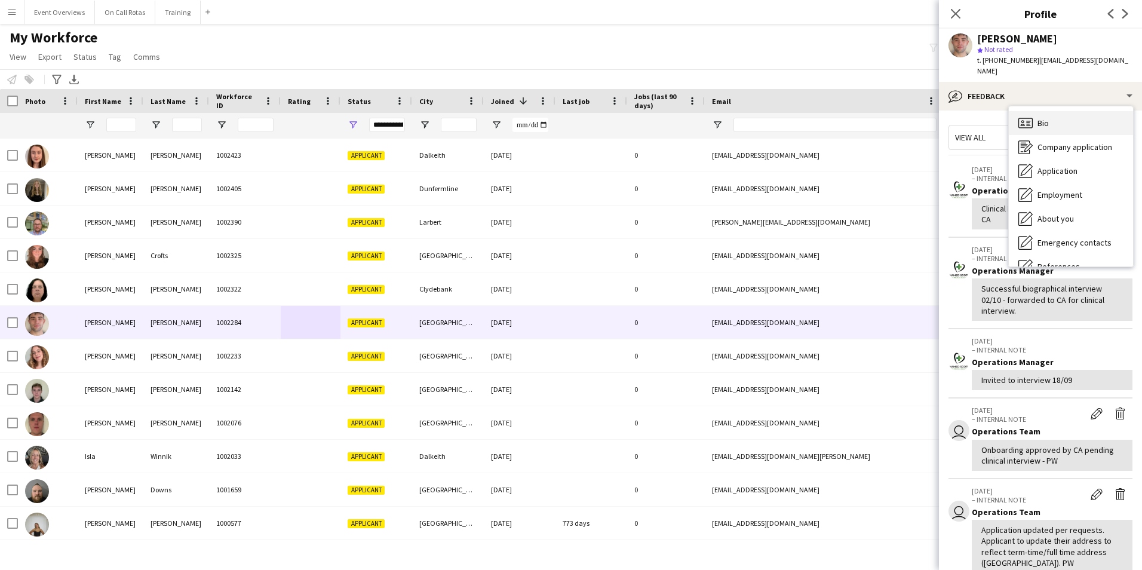
click at [1030, 116] on icon "Bio" at bounding box center [1025, 123] width 14 height 14
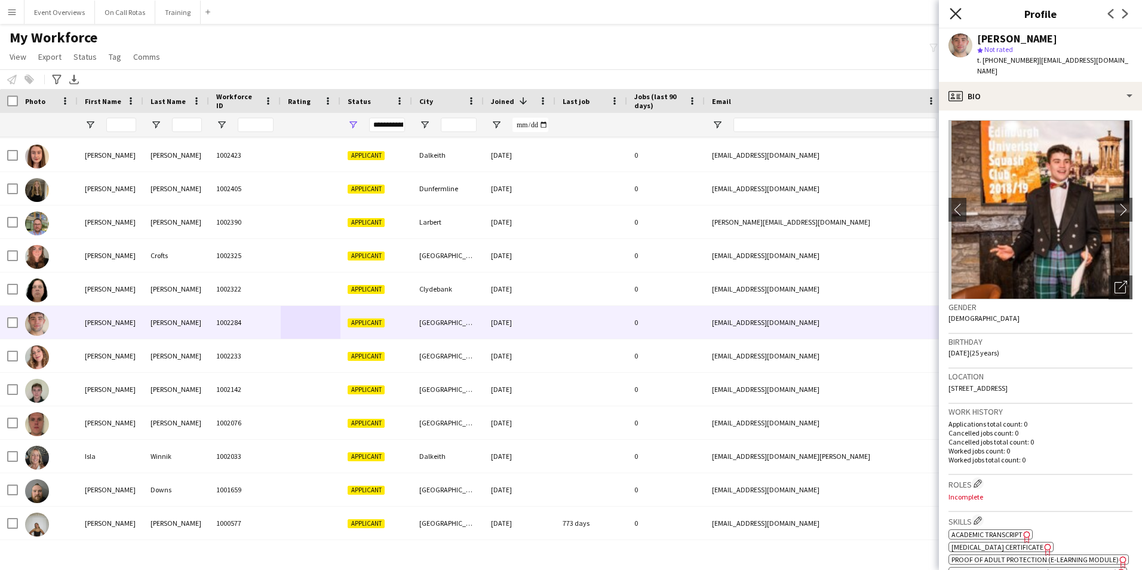
click at [958, 16] on icon at bounding box center [955, 13] width 11 height 11
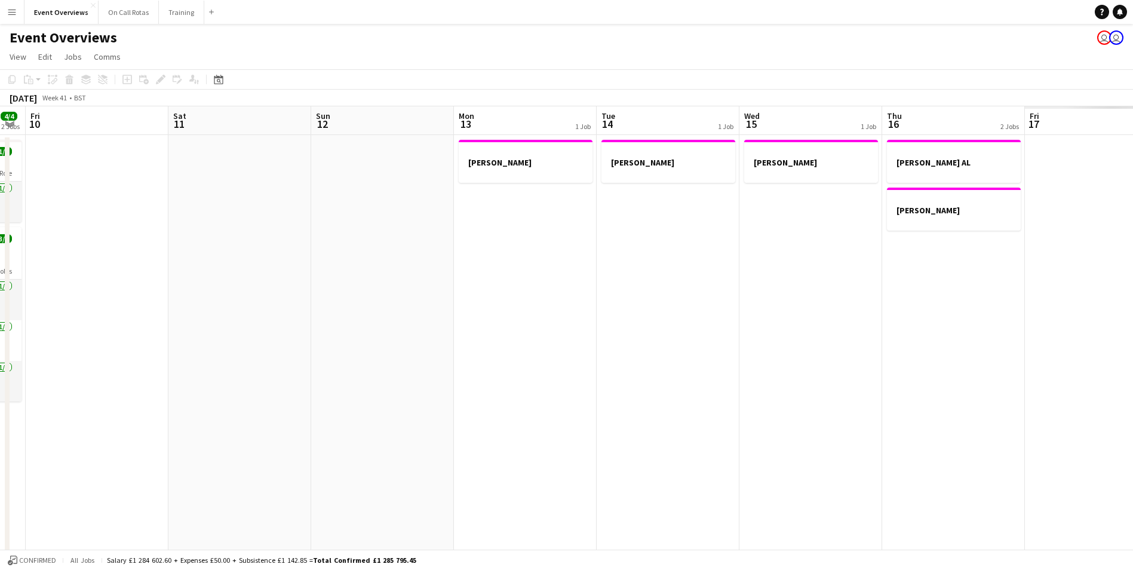
scroll to position [0, 482]
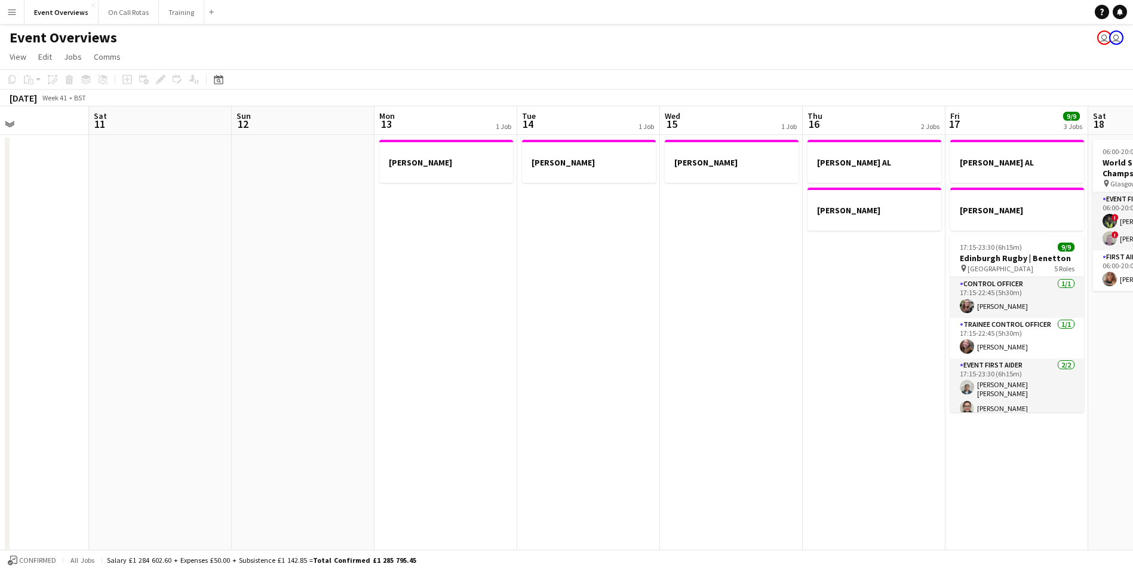
drag, startPoint x: 651, startPoint y: 277, endPoint x: 26, endPoint y: 217, distance: 627.5
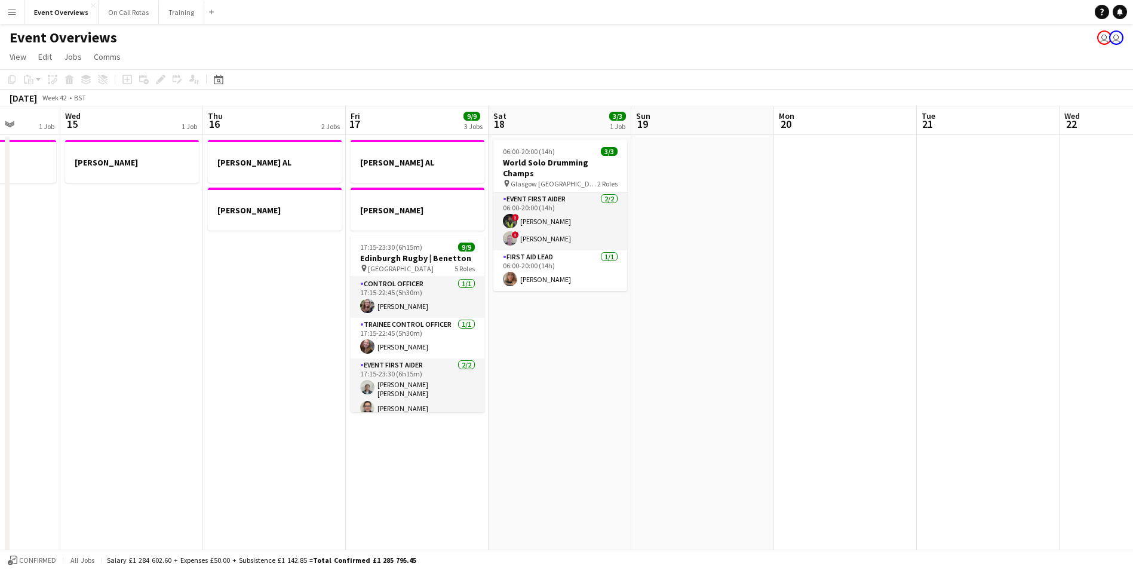
scroll to position [0, 394]
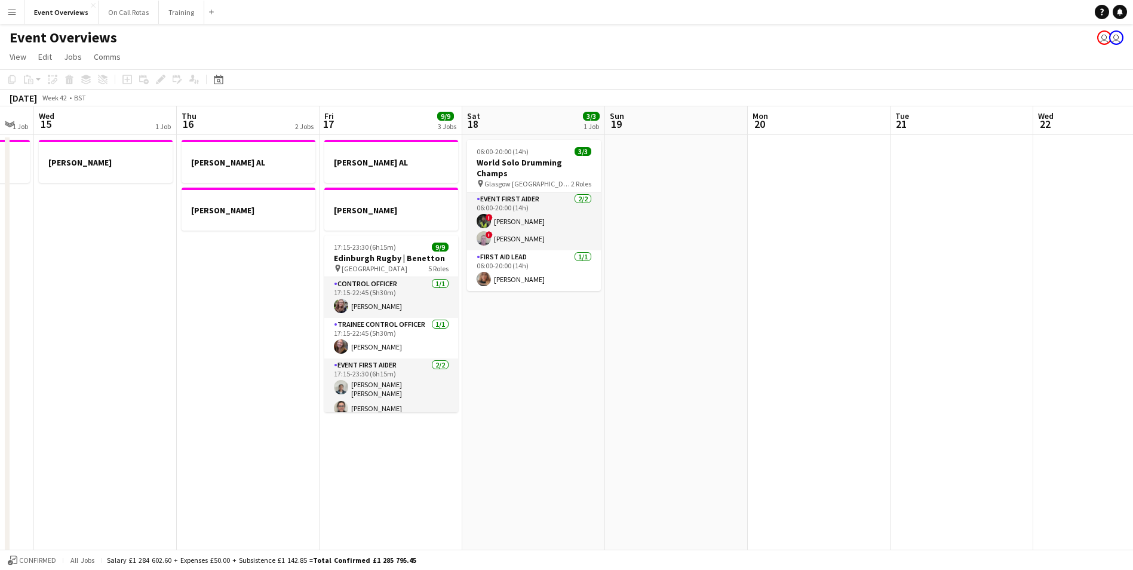
drag, startPoint x: 675, startPoint y: 289, endPoint x: 75, endPoint y: 219, distance: 604.3
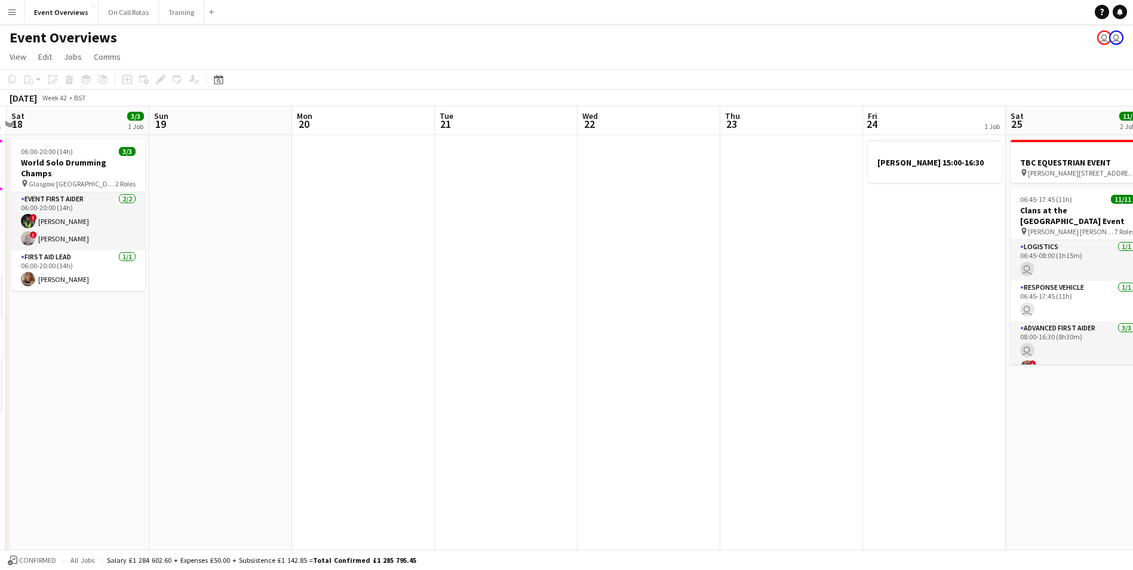
scroll to position [0, 344]
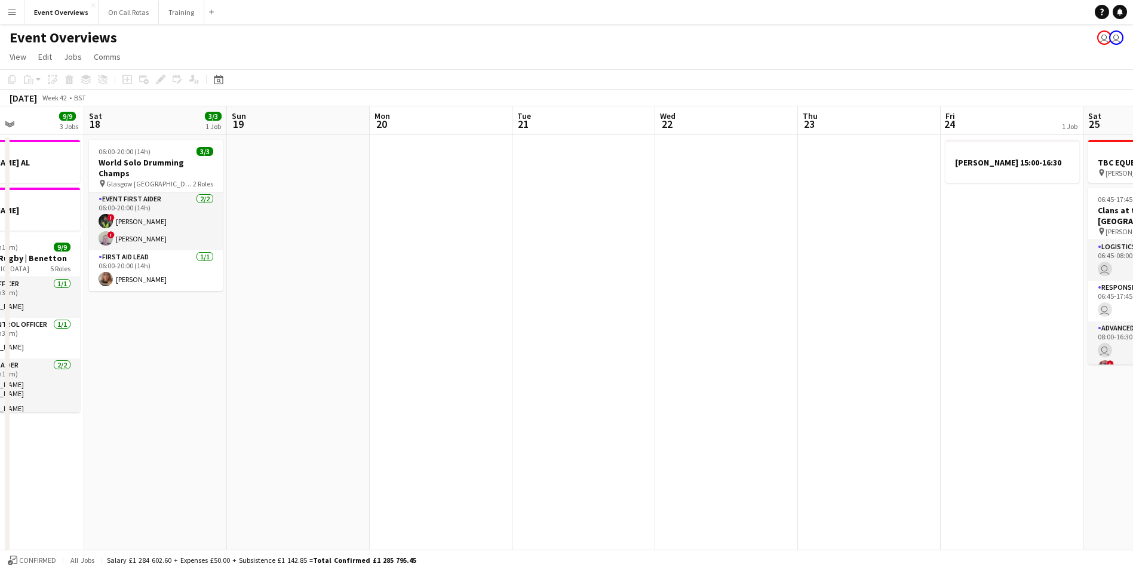
drag, startPoint x: 738, startPoint y: 354, endPoint x: 75, endPoint y: 284, distance: 667.1
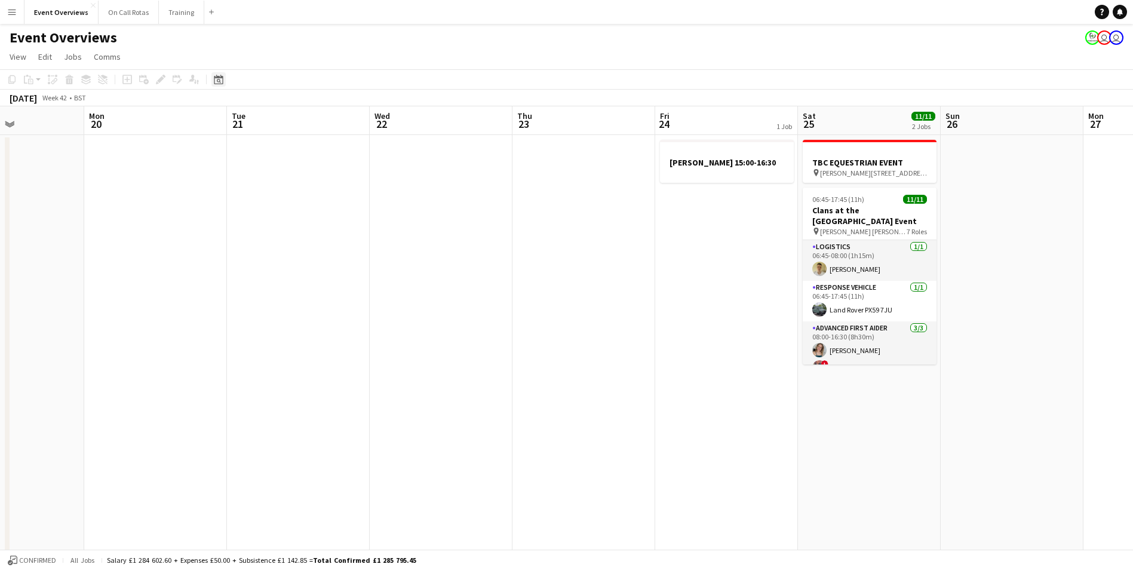
click at [213, 80] on div "Date picker" at bounding box center [218, 79] width 14 height 14
click at [315, 121] on span "Next month" at bounding box center [315, 121] width 24 height 24
click at [297, 200] on span "15" at bounding box center [300, 200] width 14 height 14
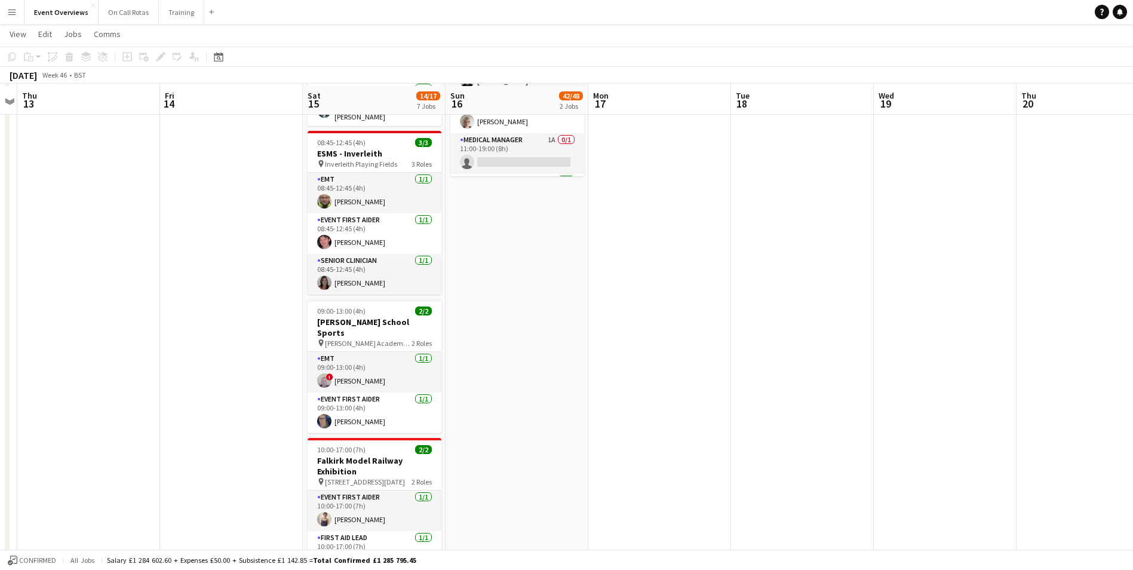
scroll to position [0, 0]
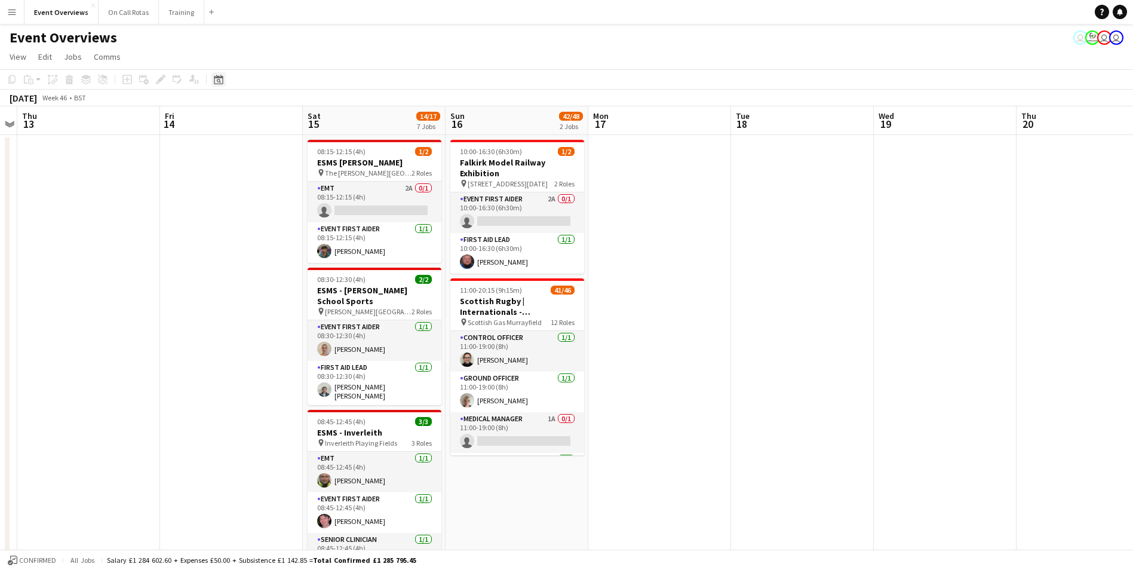
click at [217, 76] on icon at bounding box center [218, 80] width 9 height 10
click at [297, 120] on span "Previous month" at bounding box center [291, 121] width 24 height 24
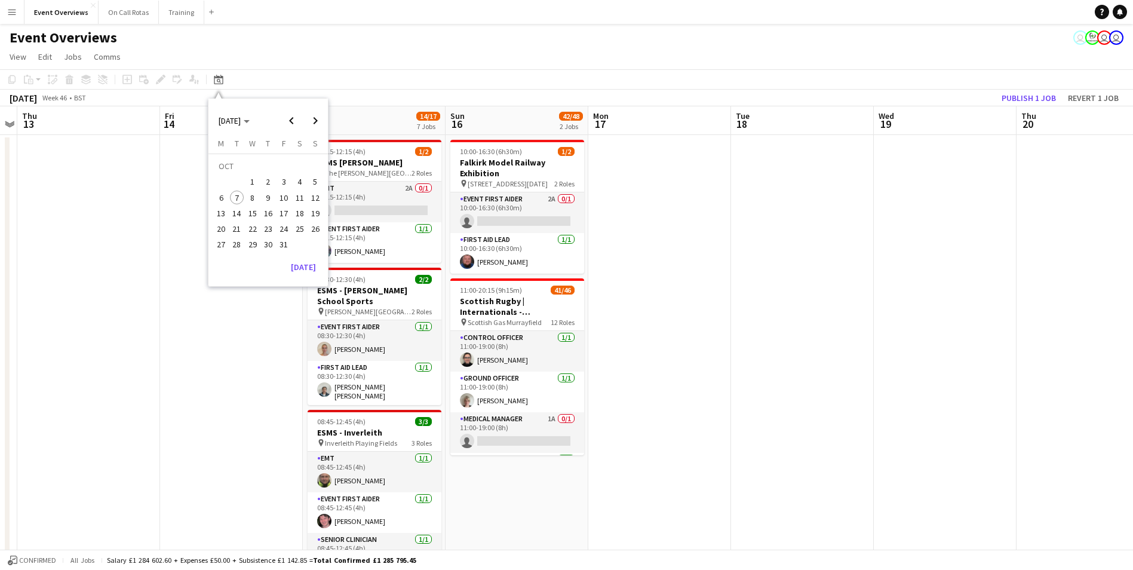
click at [313, 199] on span "12" at bounding box center [315, 197] width 14 height 14
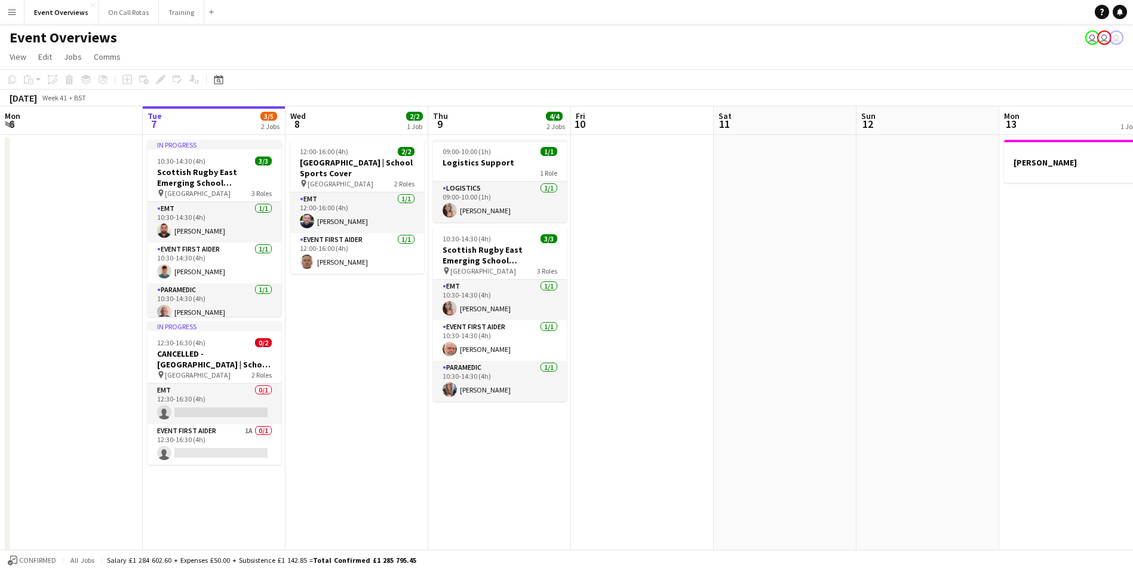
click at [11, 14] on app-icon "Menu" at bounding box center [12, 12] width 10 height 10
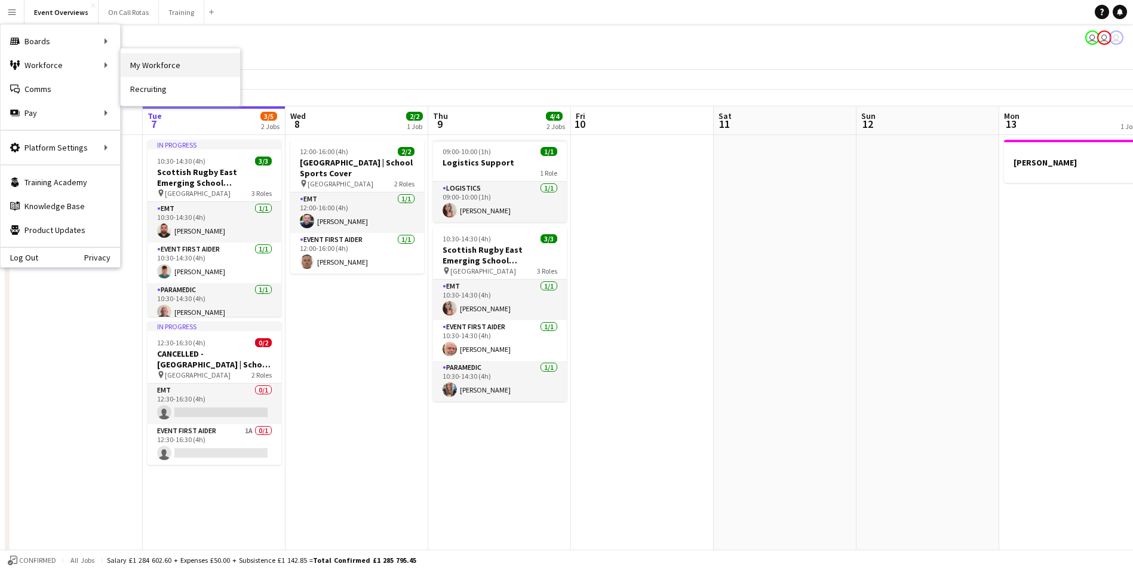
click at [158, 63] on link "My Workforce" at bounding box center [180, 65] width 119 height 24
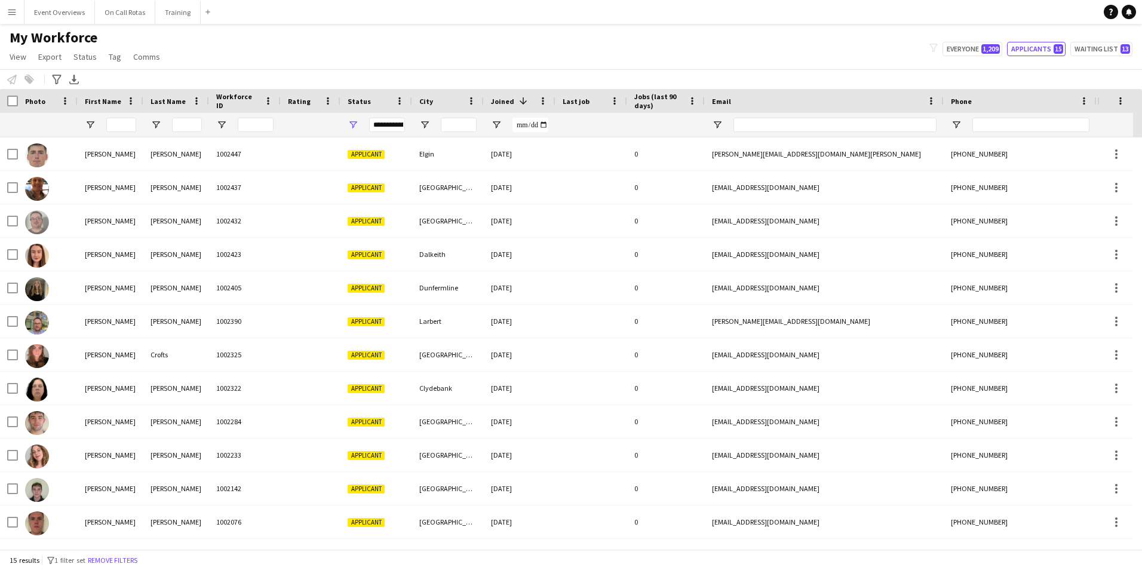
click at [394, 127] on div "**********" at bounding box center [387, 125] width 36 height 14
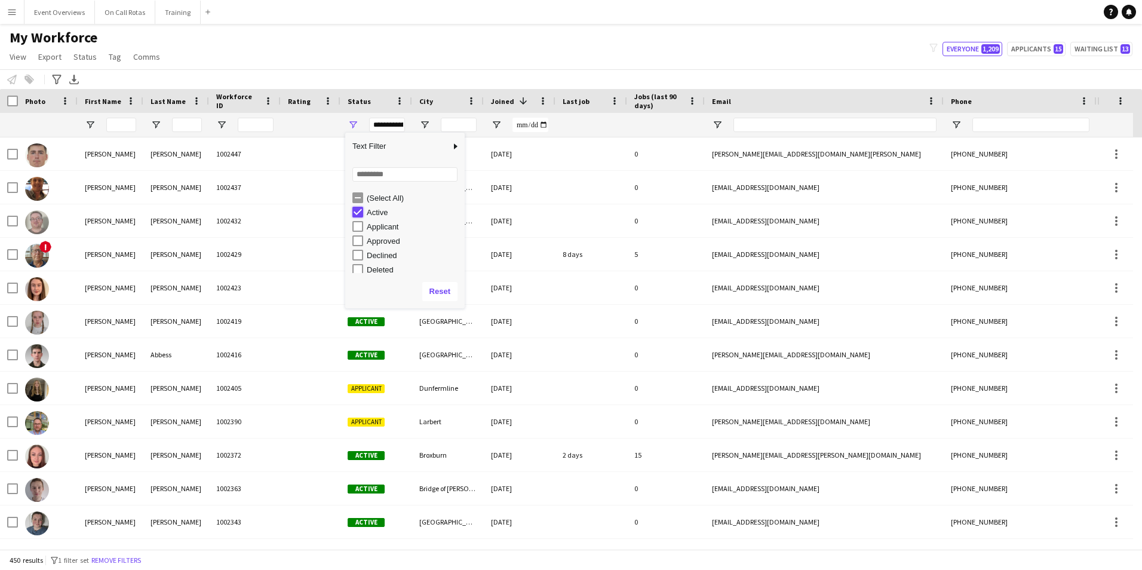
type input "**********"
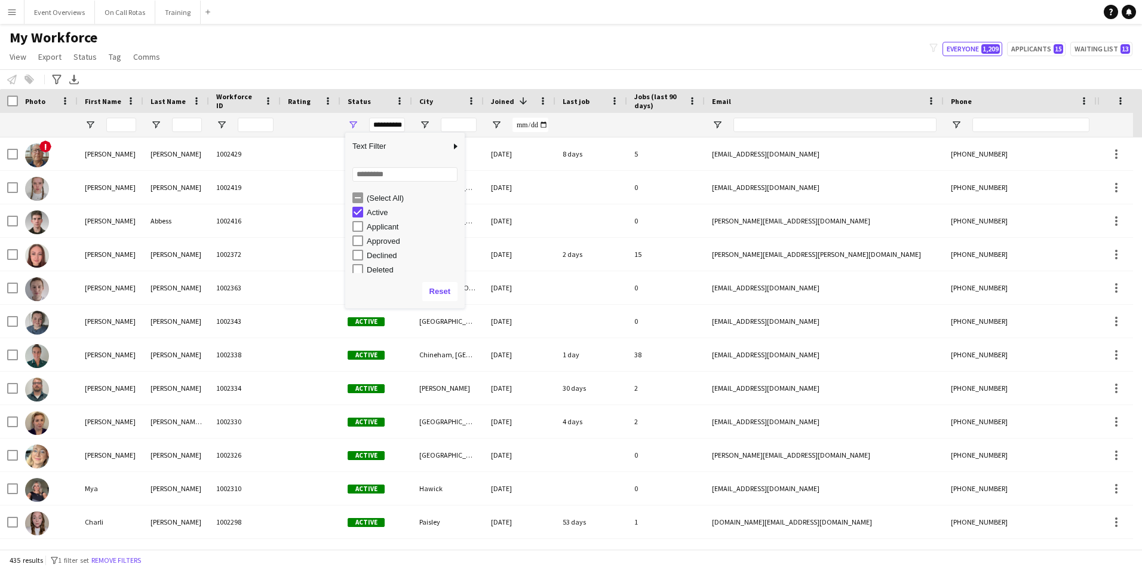
click at [402, 53] on div "My Workforce View Views Default view Active Staff Applications - First Aider Ap…" at bounding box center [571, 49] width 1142 height 41
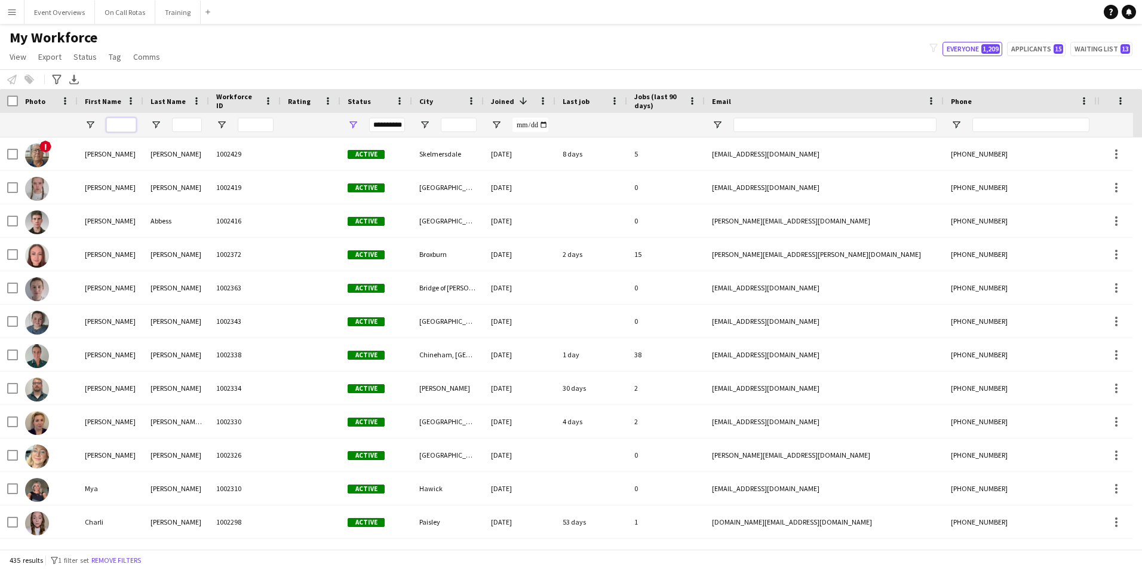
click at [113, 122] on input "First Name Filter Input" at bounding box center [121, 125] width 30 height 14
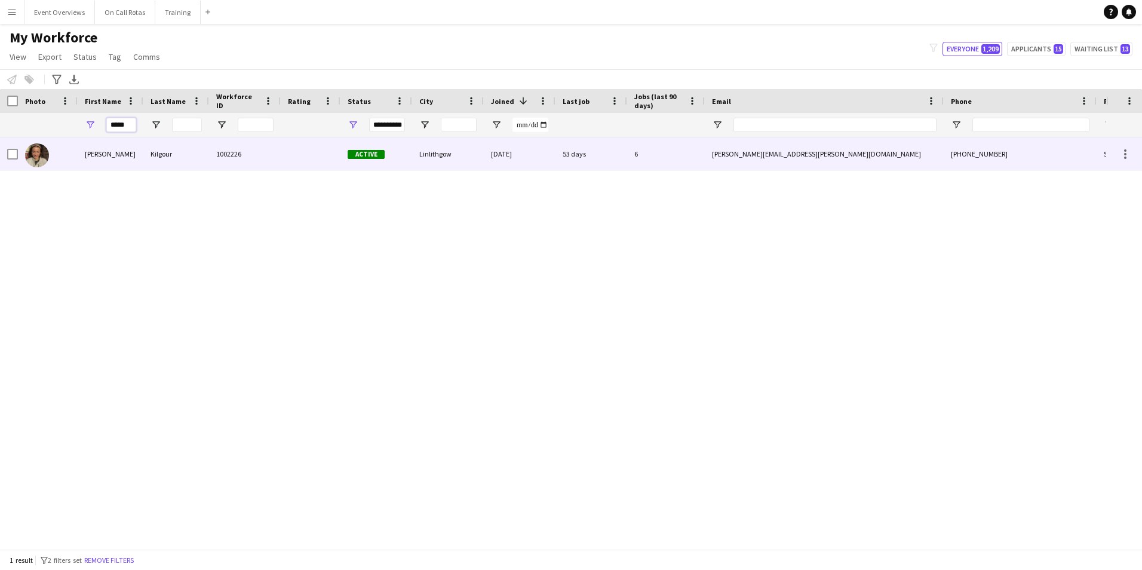
type input "*****"
click at [184, 150] on div "Kilgour" at bounding box center [176, 153] width 66 height 33
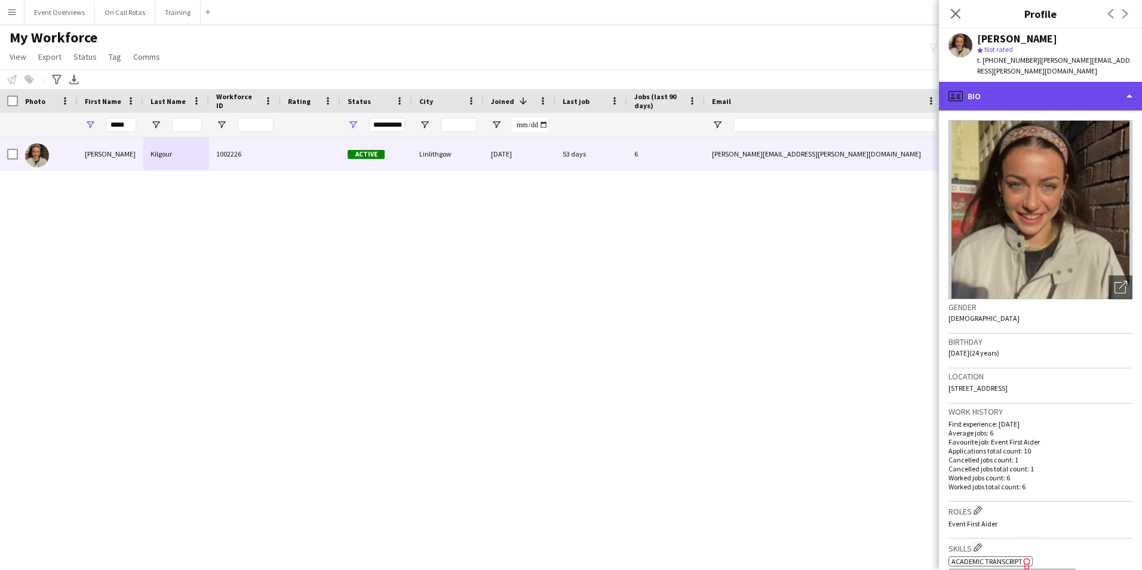
click at [1013, 90] on div "profile Bio" at bounding box center [1040, 96] width 203 height 29
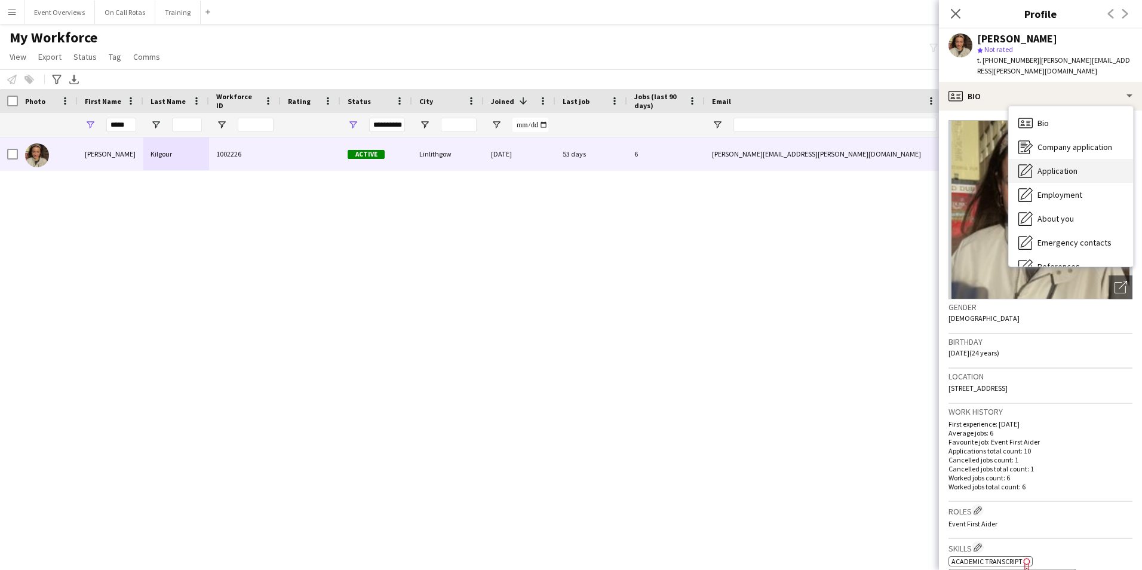
click at [1049, 167] on div "Application Application" at bounding box center [1071, 171] width 124 height 24
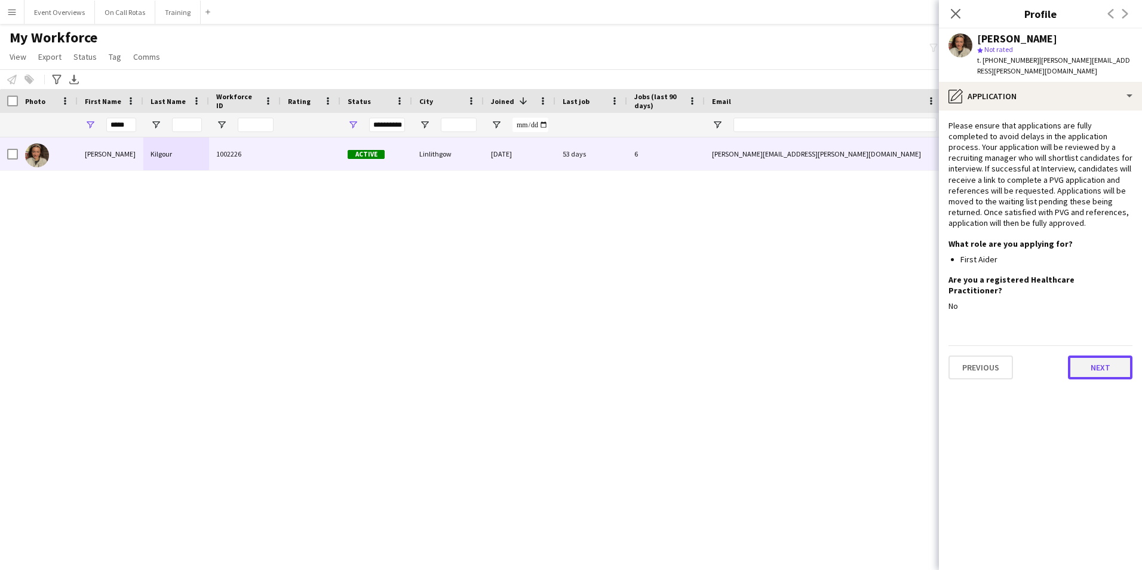
click at [1096, 355] on button "Next" at bounding box center [1100, 367] width 64 height 24
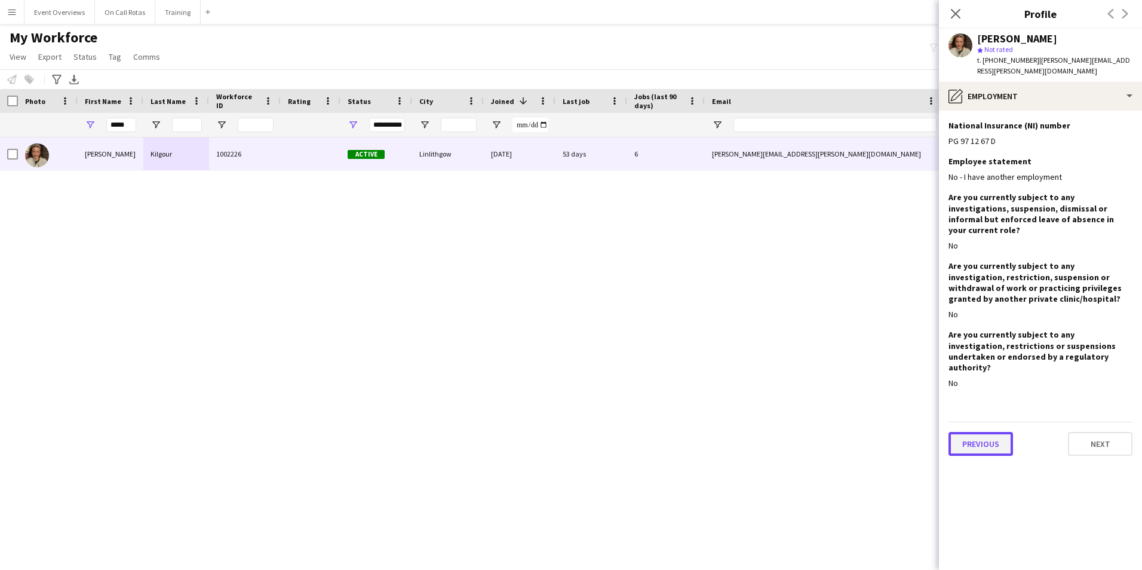
click at [996, 432] on button "Previous" at bounding box center [980, 444] width 64 height 24
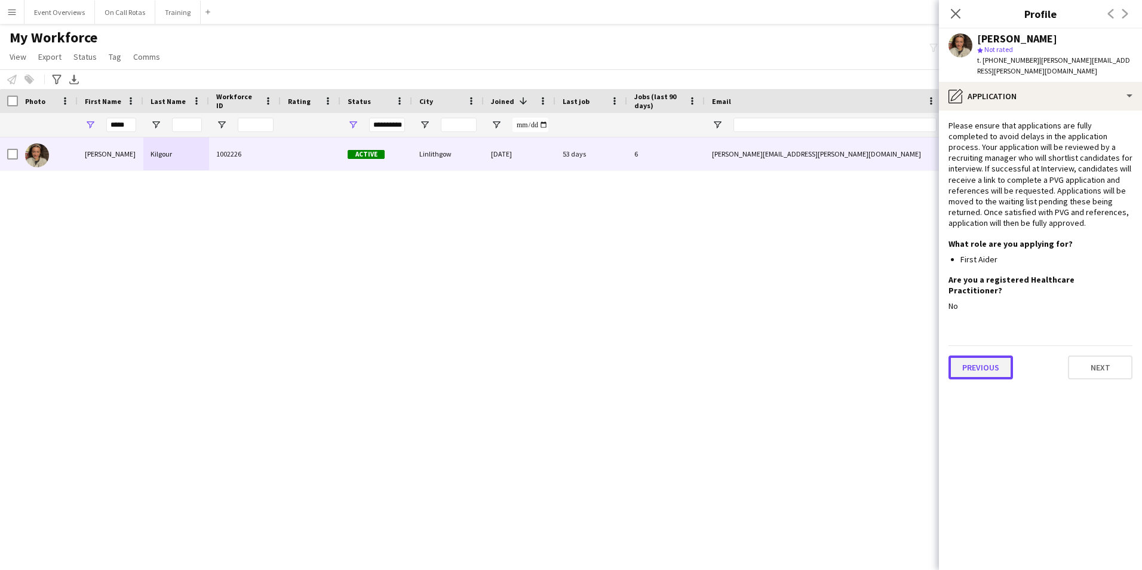
click at [1004, 355] on button "Previous" at bounding box center [980, 367] width 64 height 24
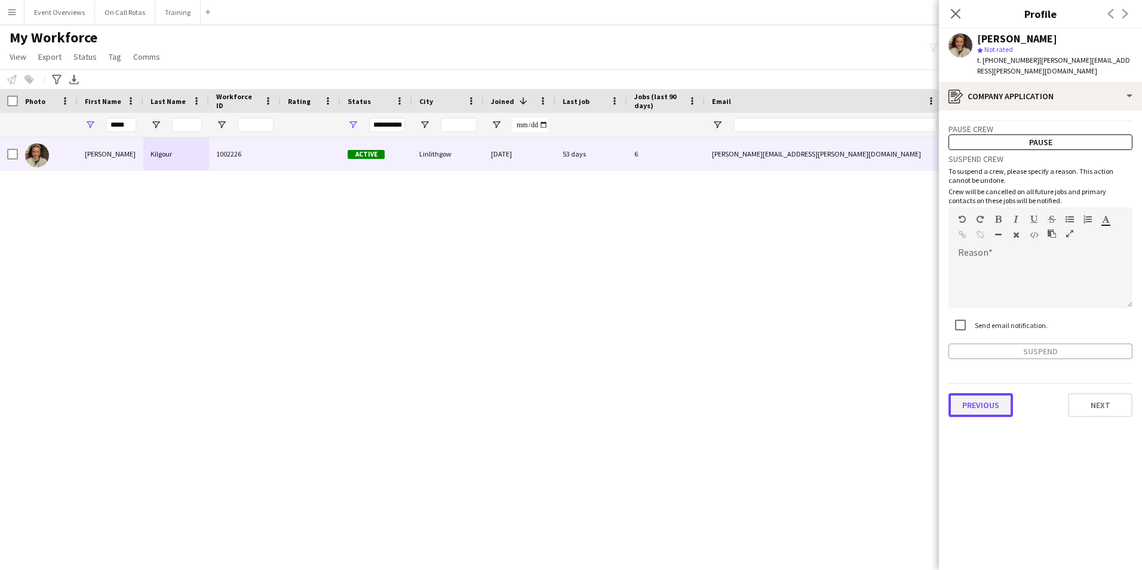
click at [996, 393] on button "Previous" at bounding box center [980, 405] width 64 height 24
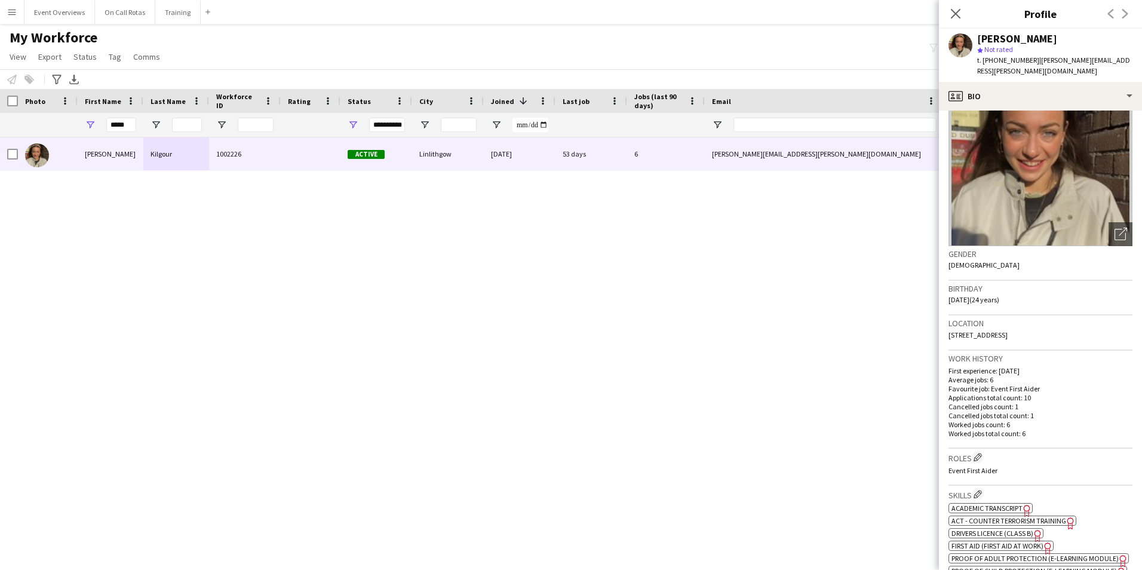
scroll to position [119, 0]
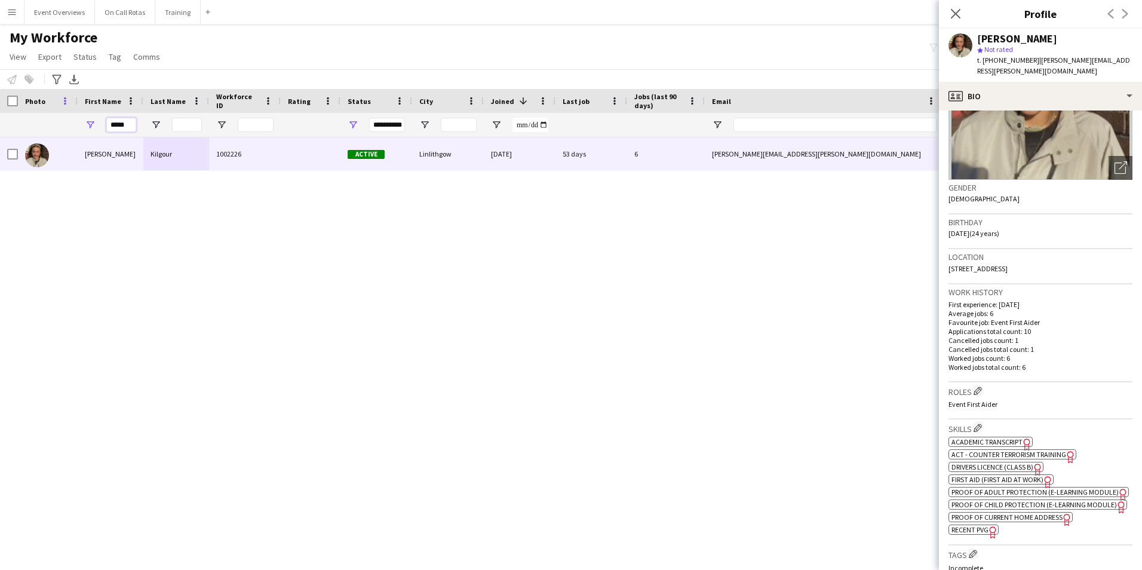
drag, startPoint x: 132, startPoint y: 122, endPoint x: 63, endPoint y: 99, distance: 72.5
click at [76, 100] on div "Workforce Details Photo First Name 1" at bounding box center [647, 113] width 1295 height 48
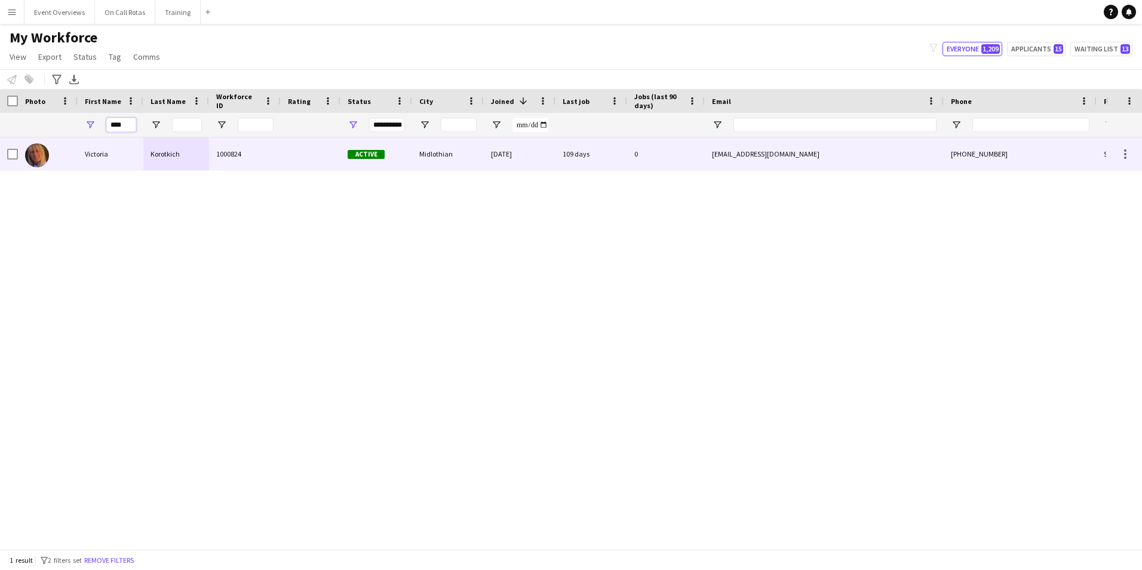
type input "****"
click at [203, 145] on div "Korotkich" at bounding box center [176, 153] width 66 height 33
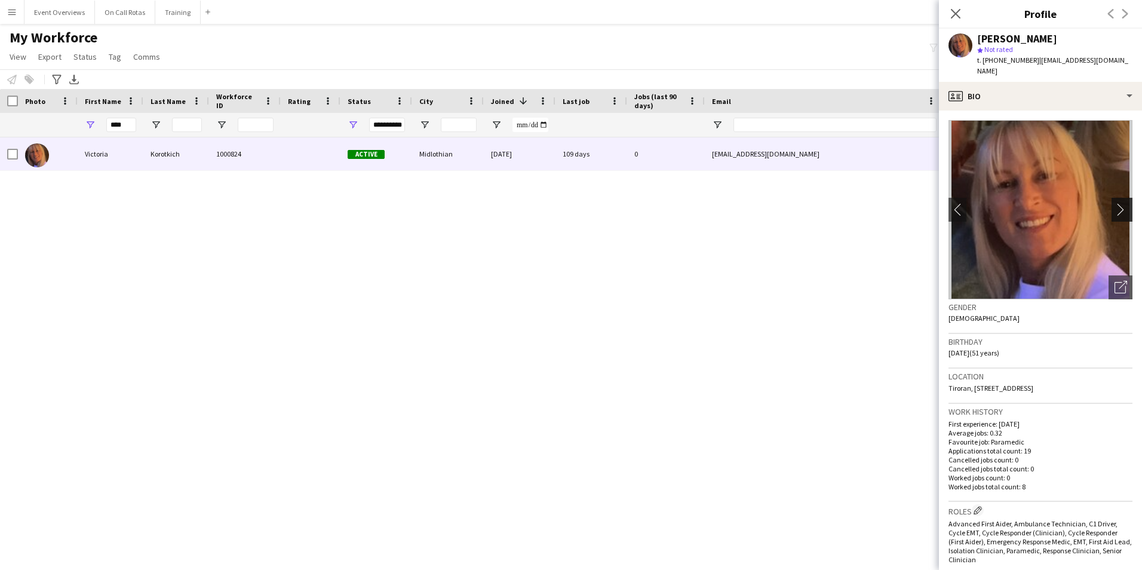
click at [1114, 203] on app-icon "chevron-right" at bounding box center [1123, 209] width 19 height 13
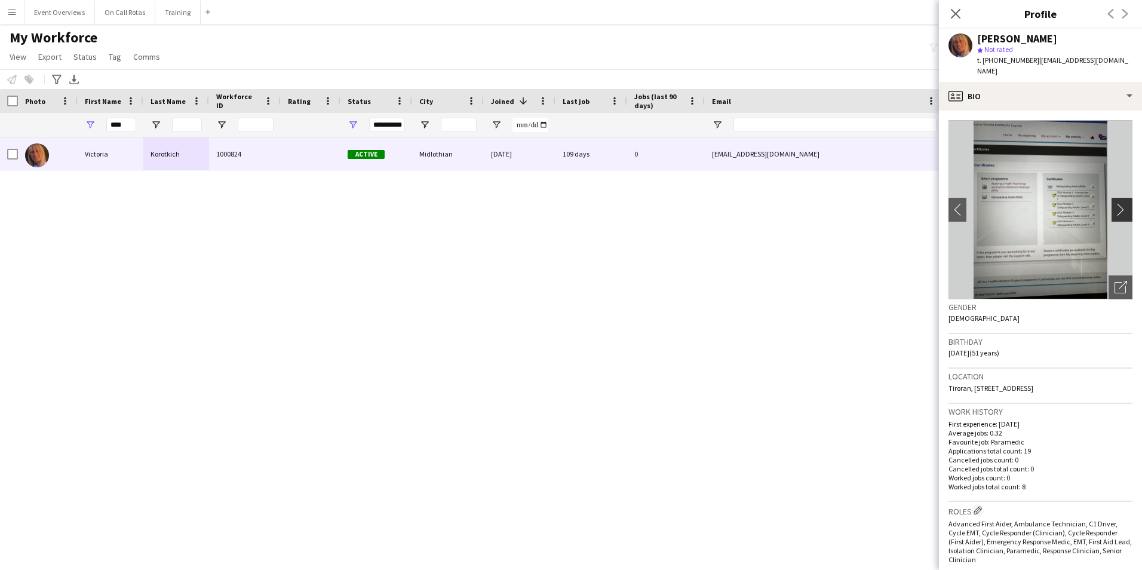
click at [1114, 203] on app-icon "chevron-right" at bounding box center [1123, 209] width 19 height 13
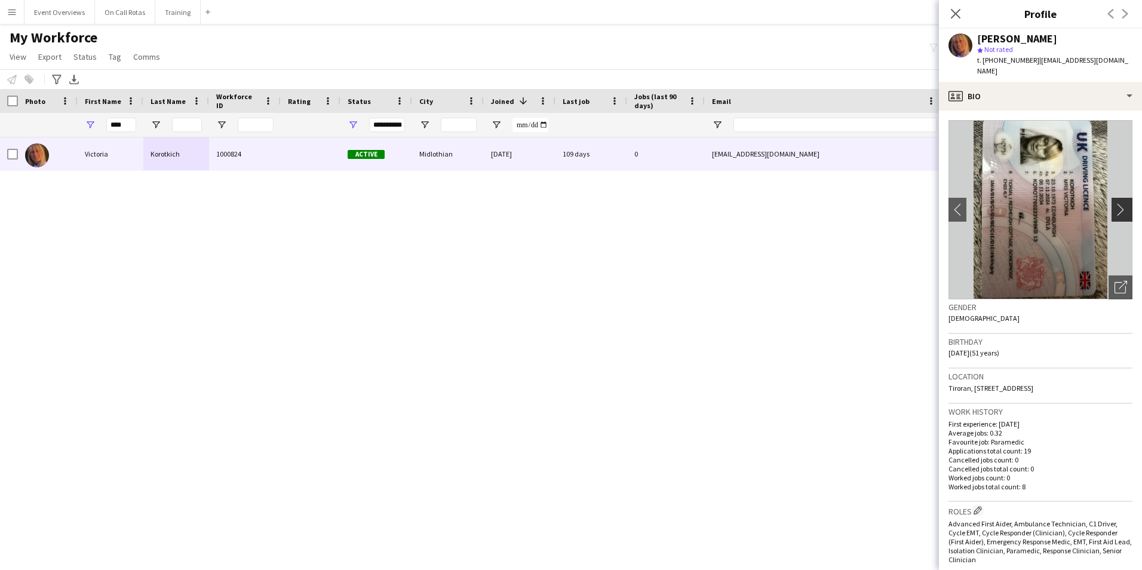
click at [1114, 203] on app-icon "chevron-right" at bounding box center [1123, 209] width 19 height 13
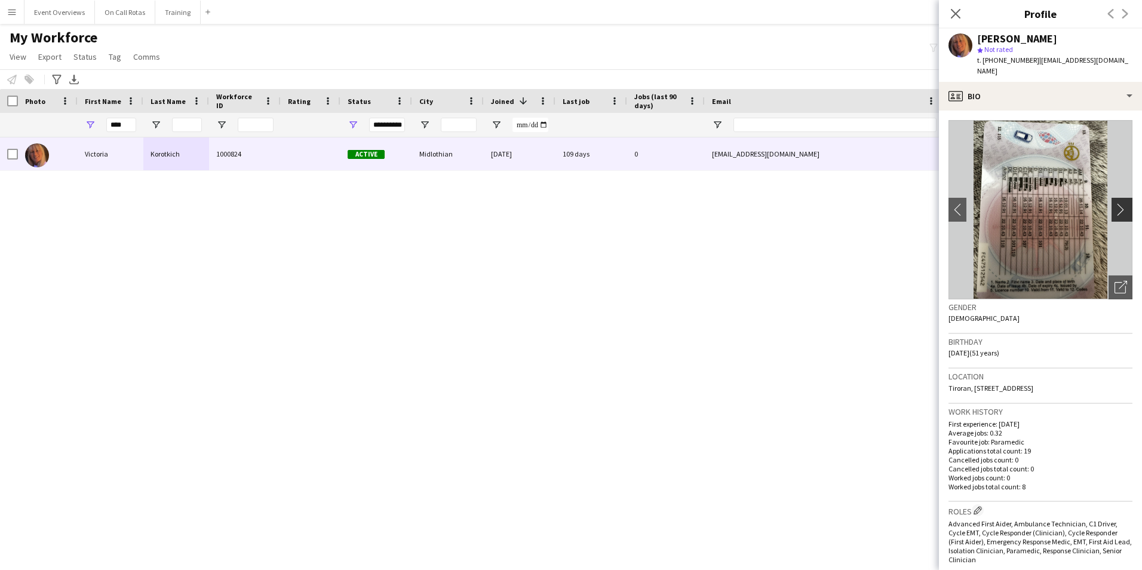
click at [1114, 203] on app-icon "chevron-right" at bounding box center [1123, 209] width 19 height 13
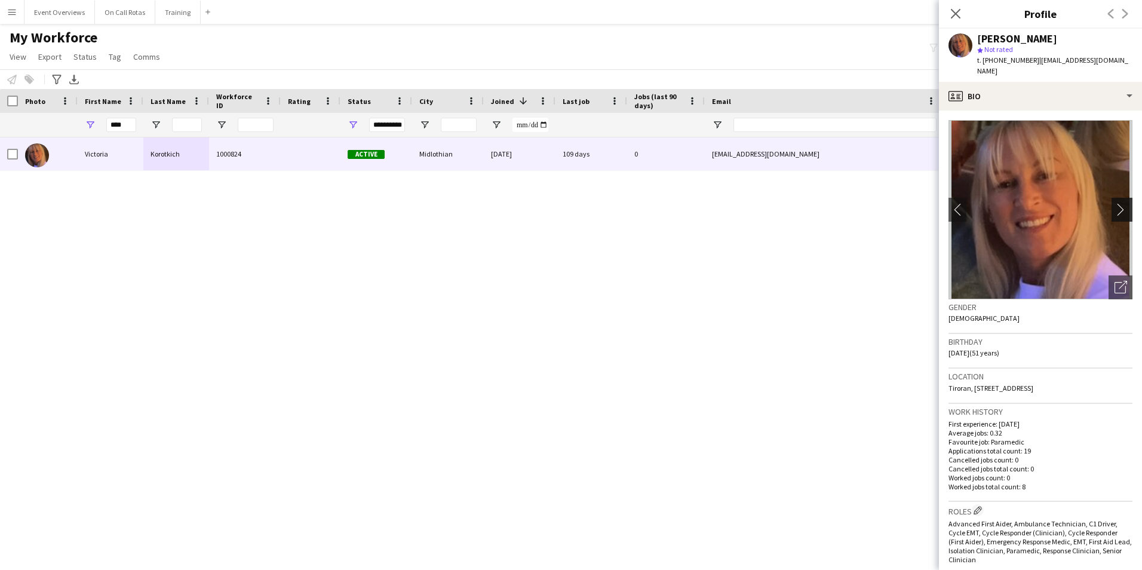
click at [1114, 203] on app-icon "chevron-right" at bounding box center [1123, 209] width 19 height 13
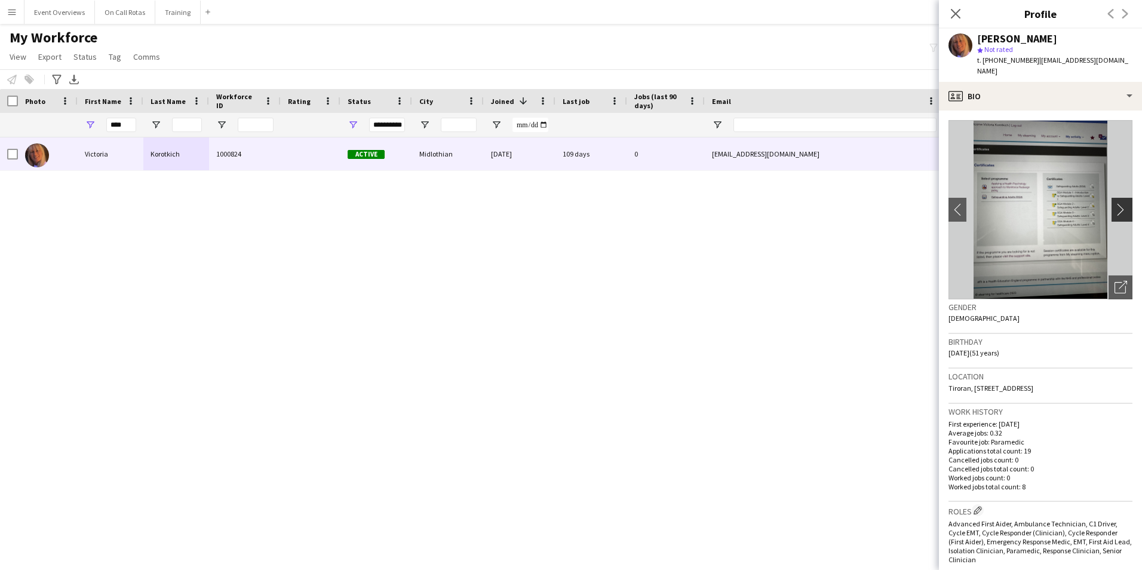
click at [1114, 203] on app-icon "chevron-right" at bounding box center [1123, 209] width 19 height 13
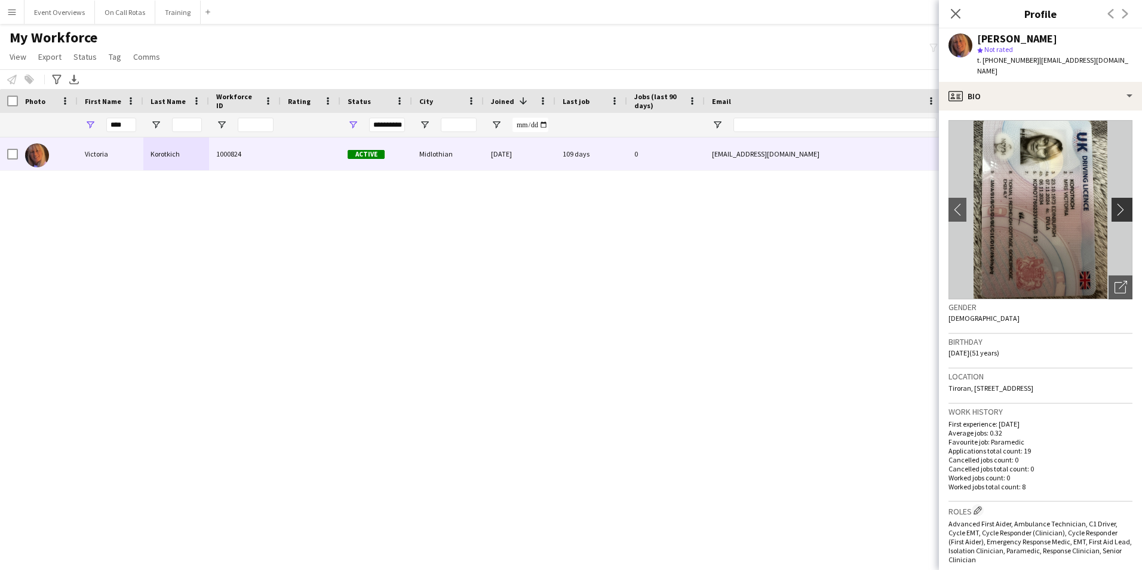
click at [1114, 203] on app-icon "chevron-right" at bounding box center [1123, 209] width 19 height 13
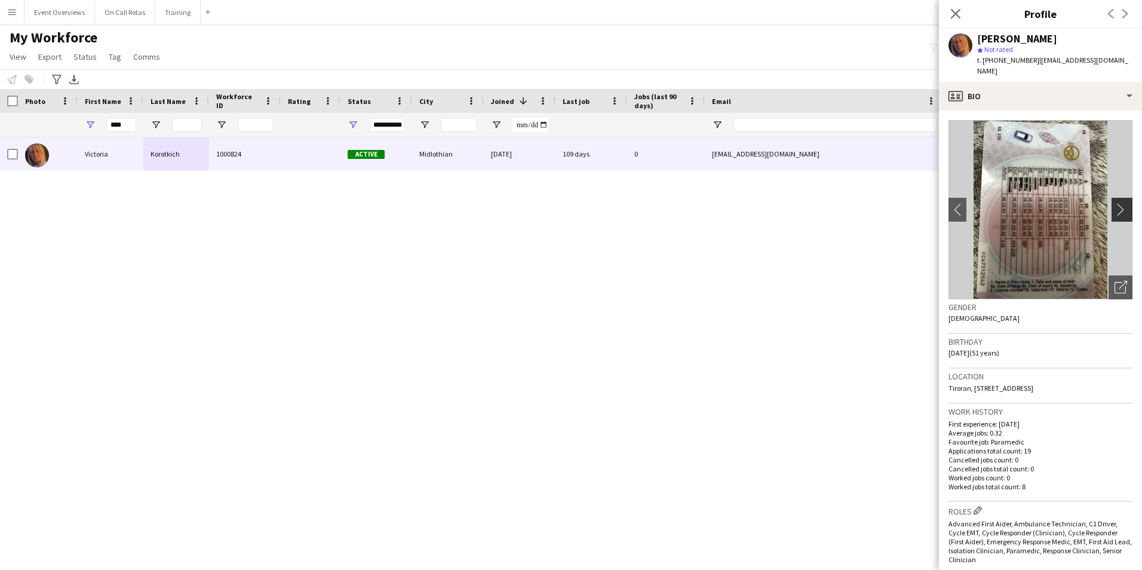
click at [1114, 203] on app-icon "chevron-right" at bounding box center [1123, 209] width 19 height 13
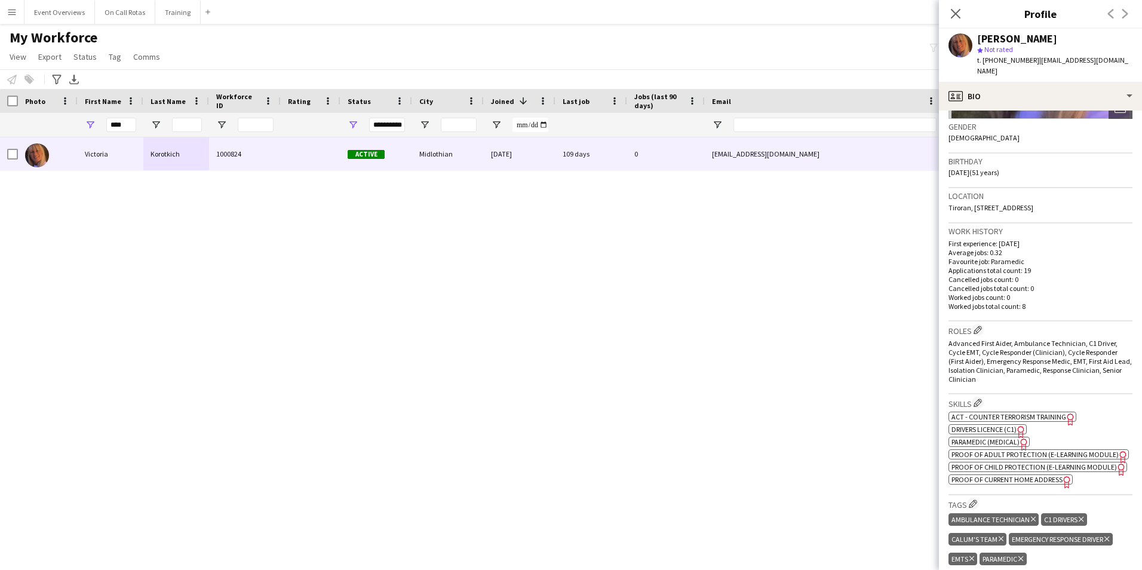
scroll to position [358, 0]
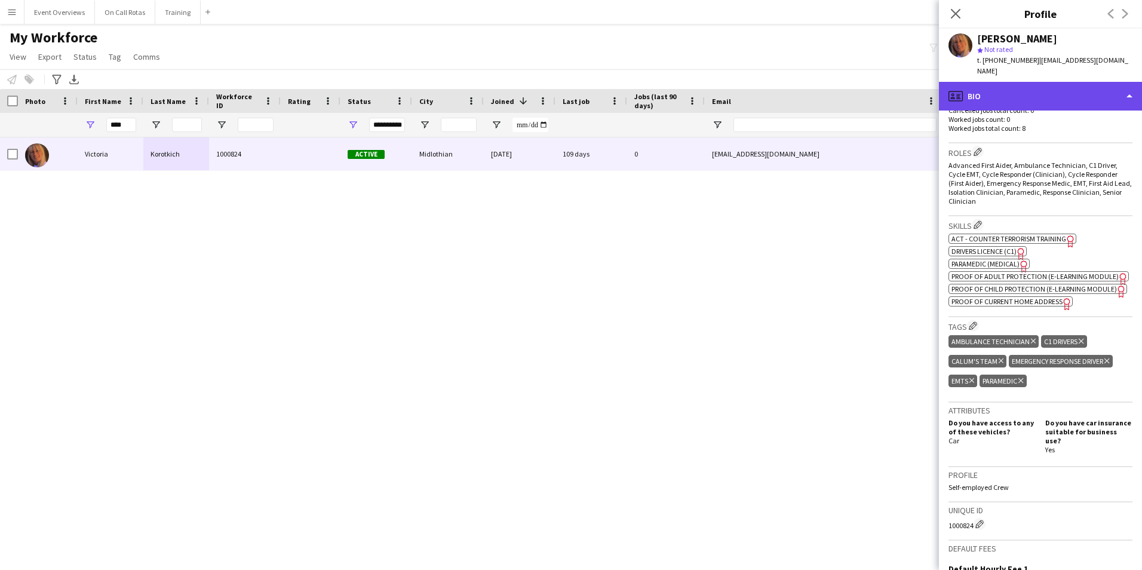
click at [1019, 82] on div "profile Bio" at bounding box center [1040, 96] width 203 height 29
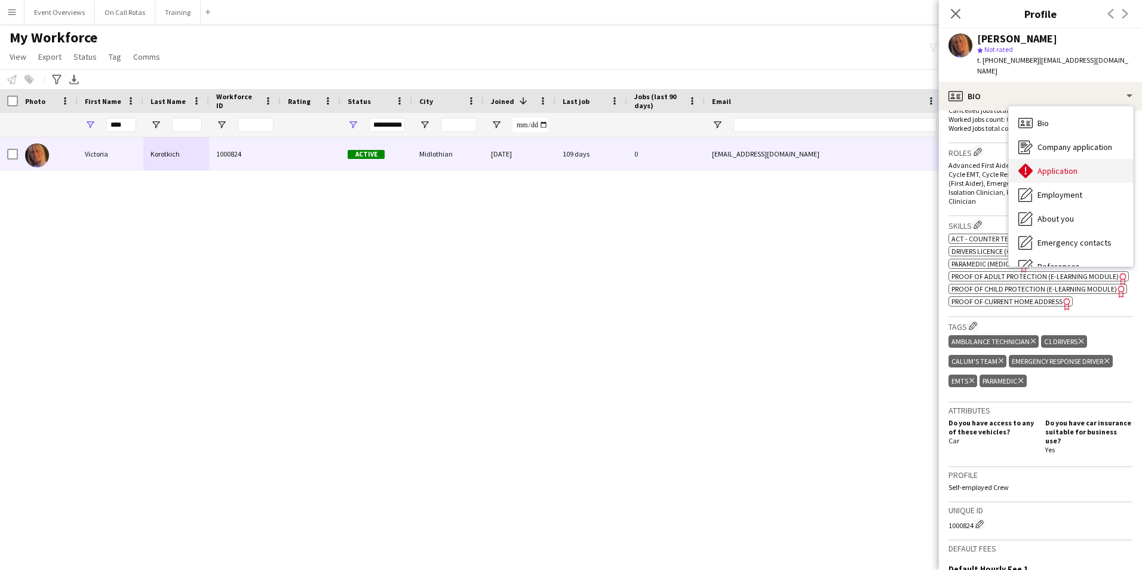
click at [1067, 165] on span "Application" at bounding box center [1057, 170] width 40 height 11
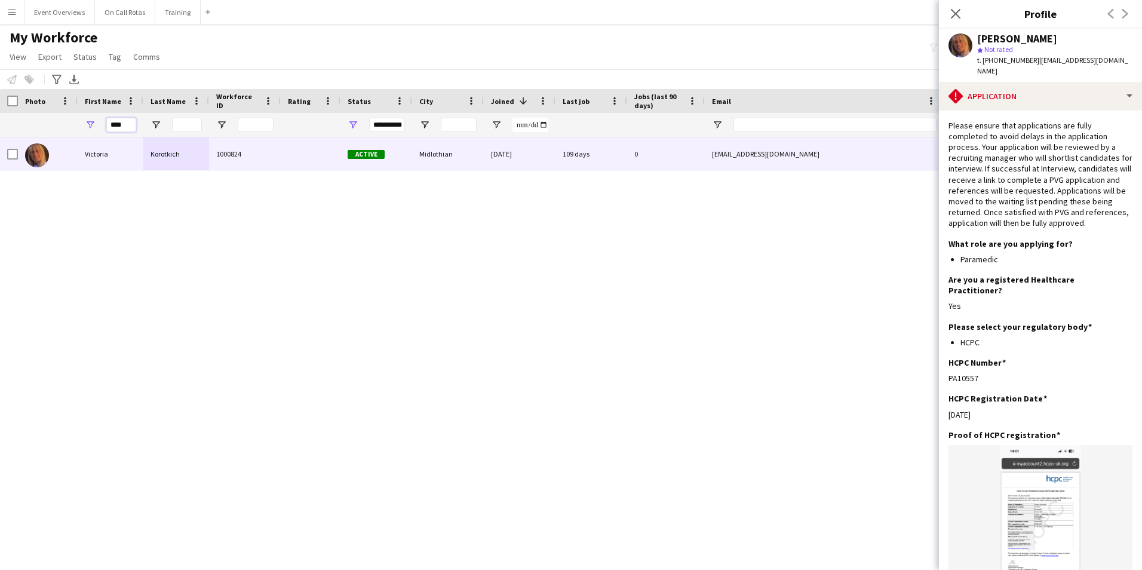
drag, startPoint x: 131, startPoint y: 121, endPoint x: 83, endPoint y: 128, distance: 49.0
click at [83, 128] on div "****" at bounding box center [111, 125] width 66 height 24
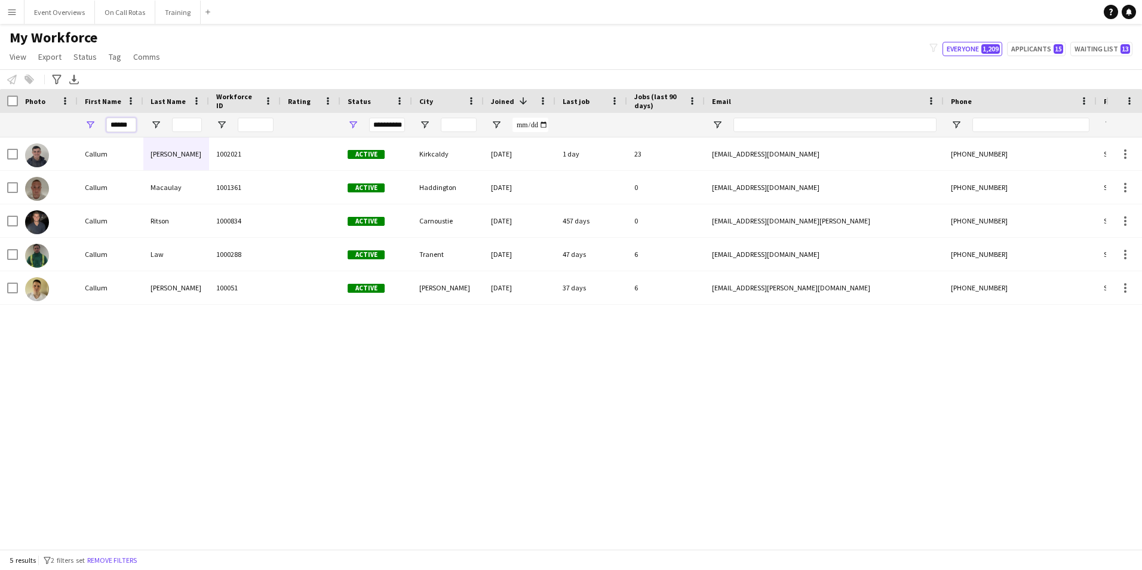
type input "******"
click at [394, 130] on div "**********" at bounding box center [387, 125] width 36 height 14
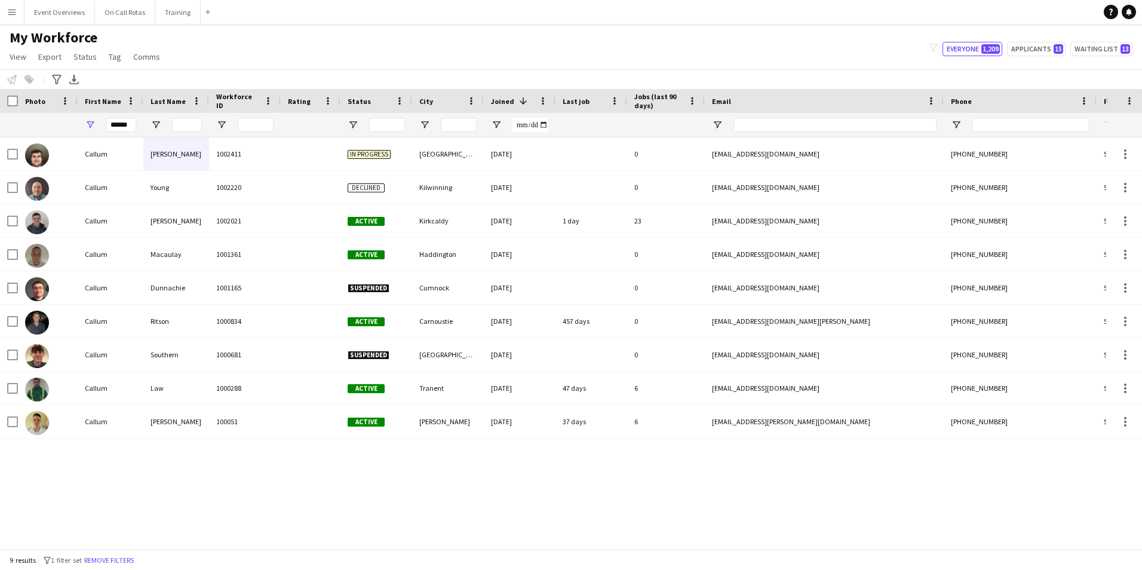
click at [330, 54] on div "My Workforce View Views Default view Active Staff Applications - First Aider Ap…" at bounding box center [571, 49] width 1142 height 41
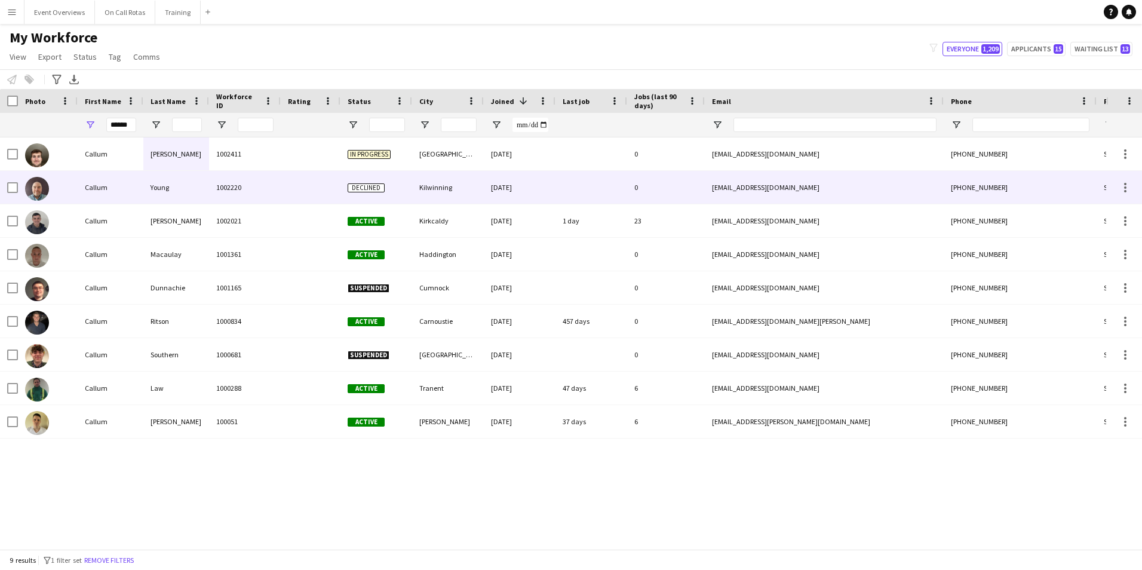
click at [196, 192] on div "Young" at bounding box center [176, 187] width 66 height 33
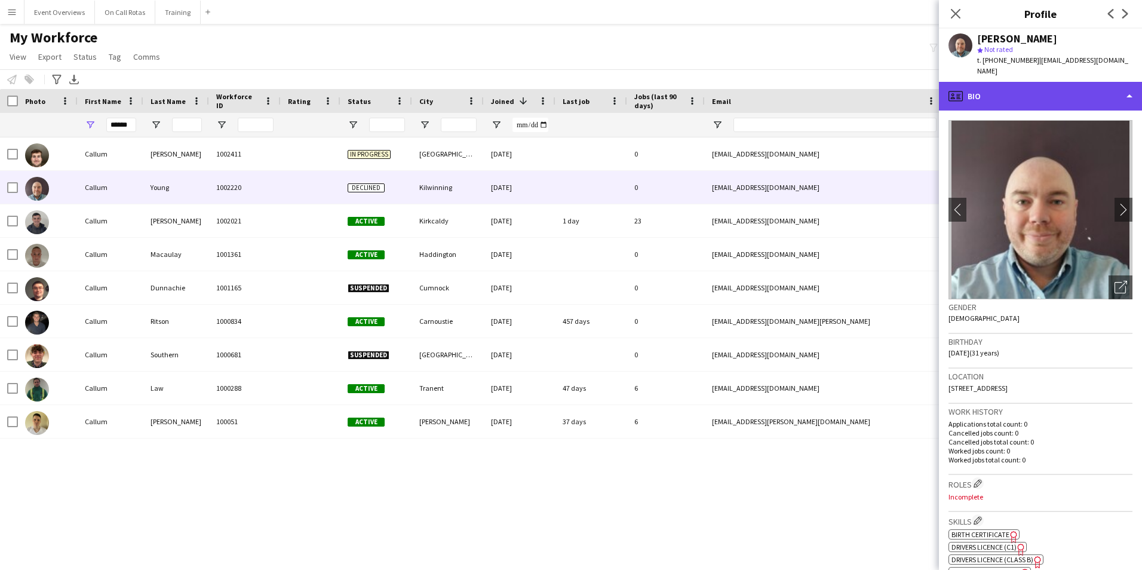
click at [1040, 89] on div "profile Bio" at bounding box center [1040, 96] width 203 height 29
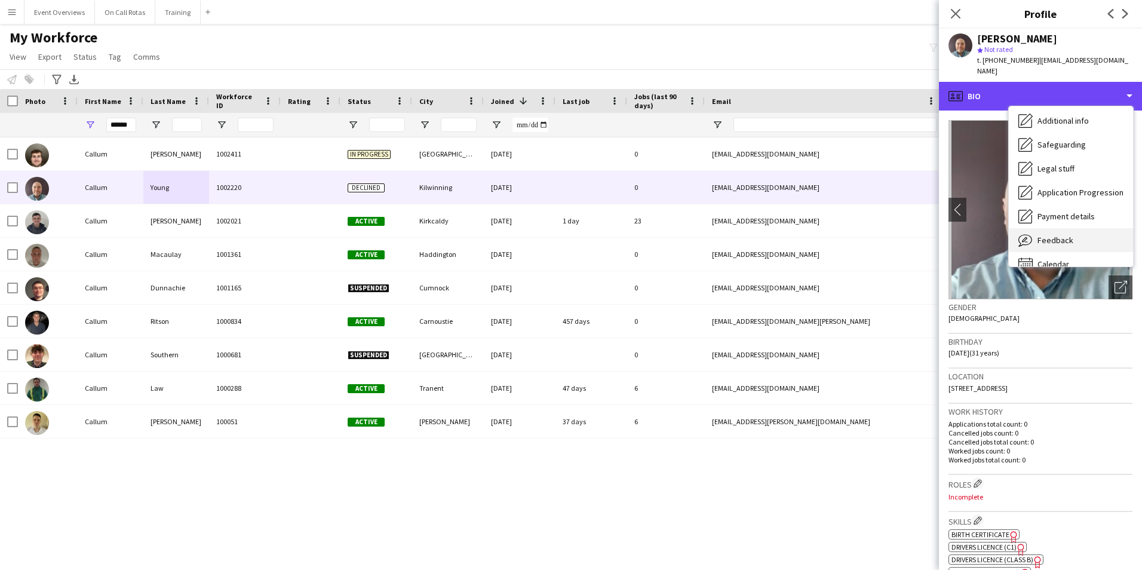
scroll to position [208, 0]
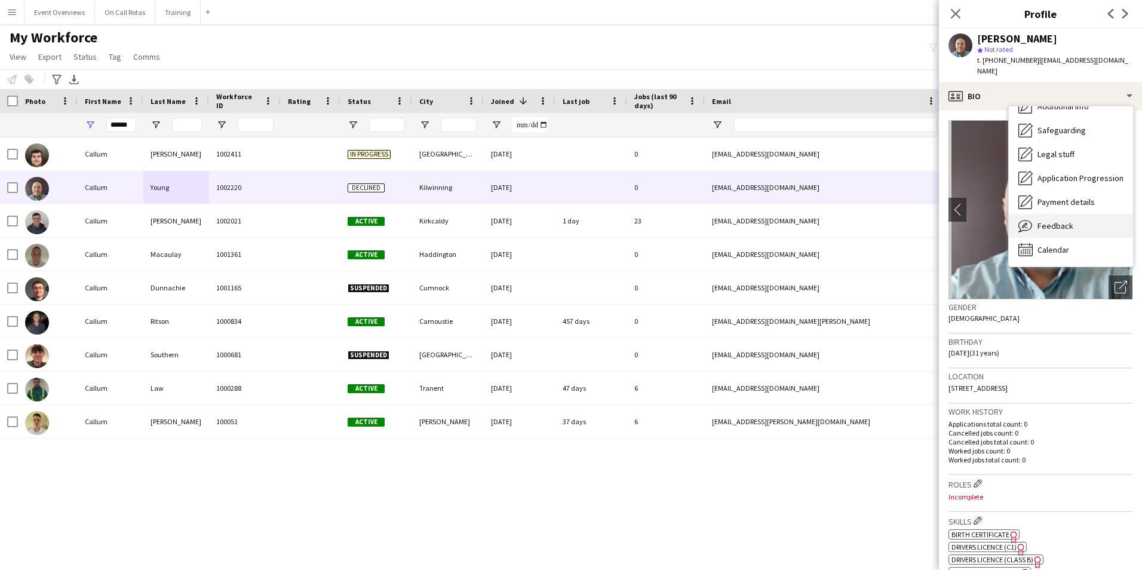
click at [1065, 220] on span "Feedback" at bounding box center [1055, 225] width 36 height 11
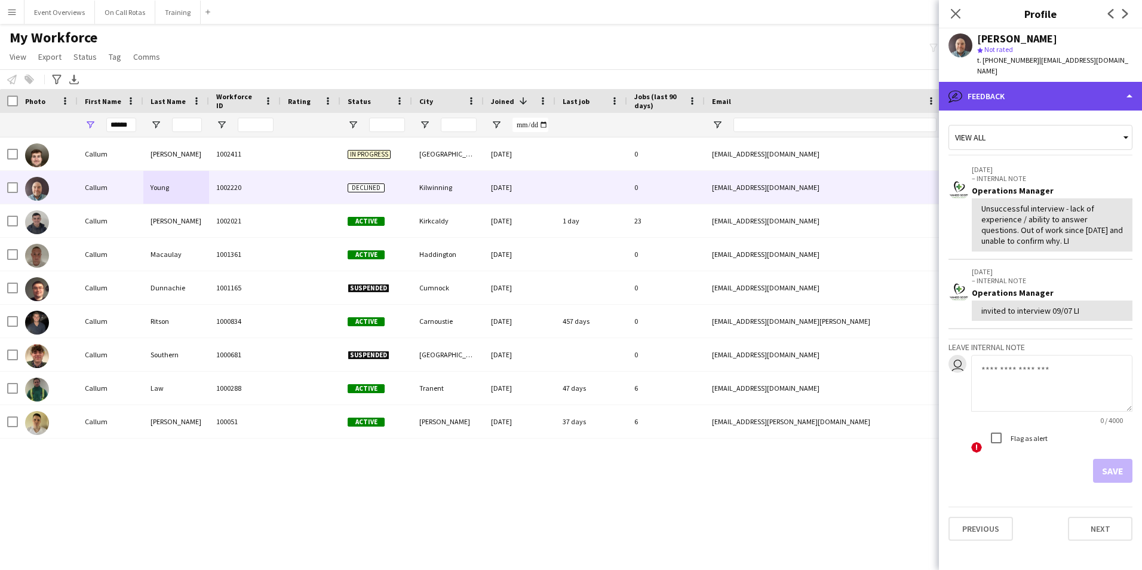
click at [1038, 85] on div "bubble-pencil Feedback" at bounding box center [1040, 96] width 203 height 29
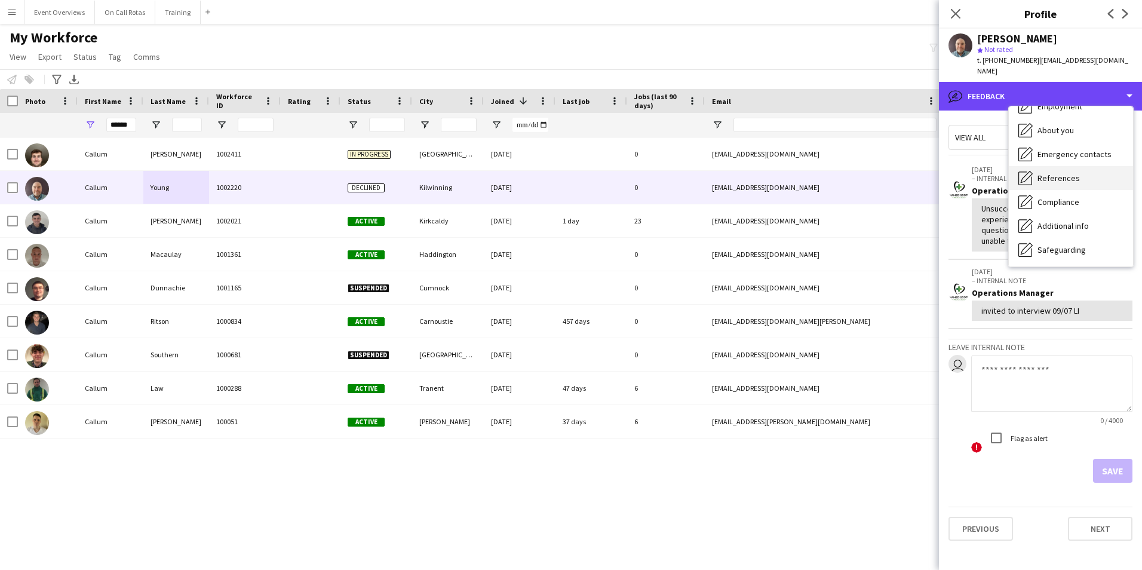
scroll to position [0, 0]
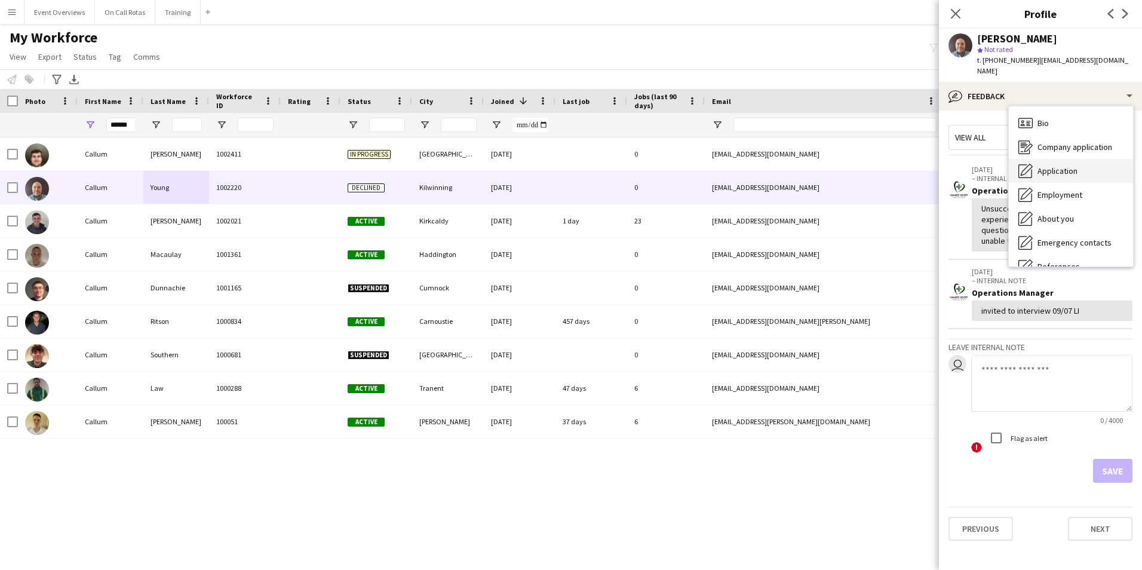
click at [1068, 165] on span "Application" at bounding box center [1057, 170] width 40 height 11
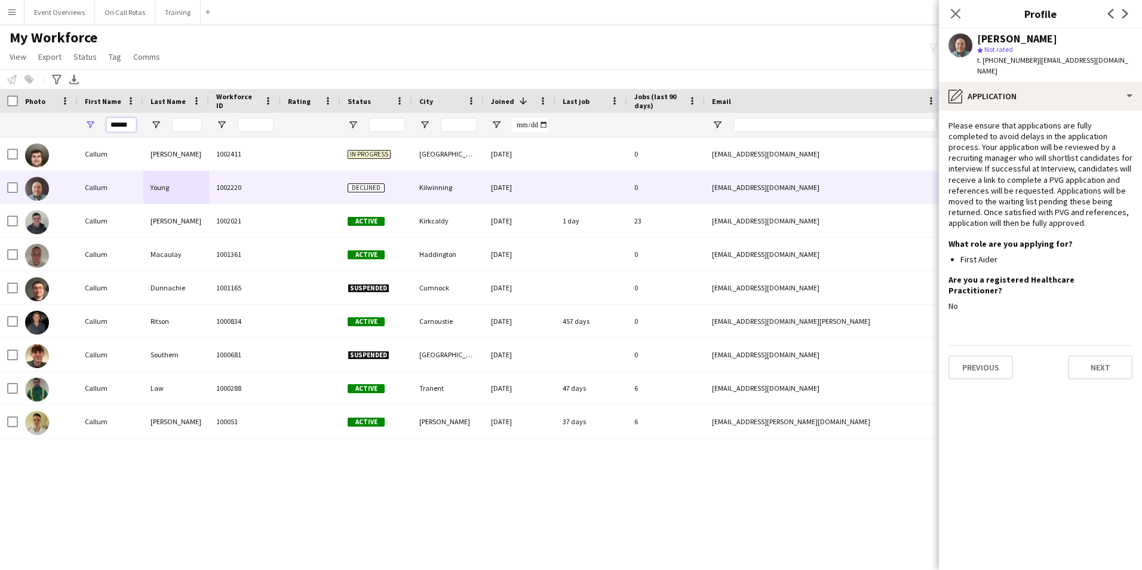
drag, startPoint x: 135, startPoint y: 125, endPoint x: 59, endPoint y: 133, distance: 76.9
click at [59, 133] on div "******" at bounding box center [647, 125] width 1295 height 24
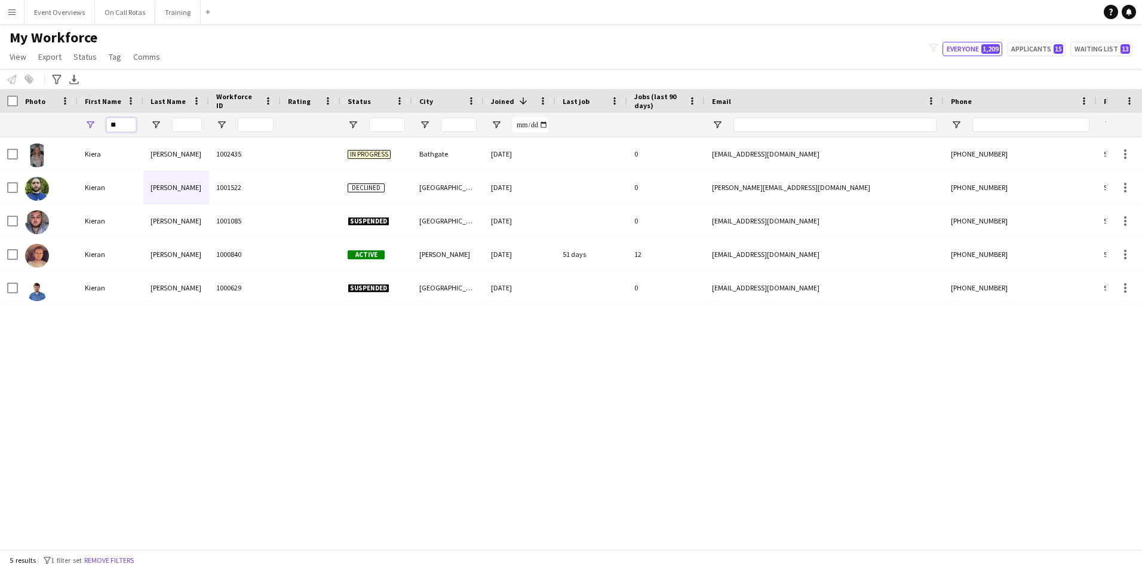
type input "*"
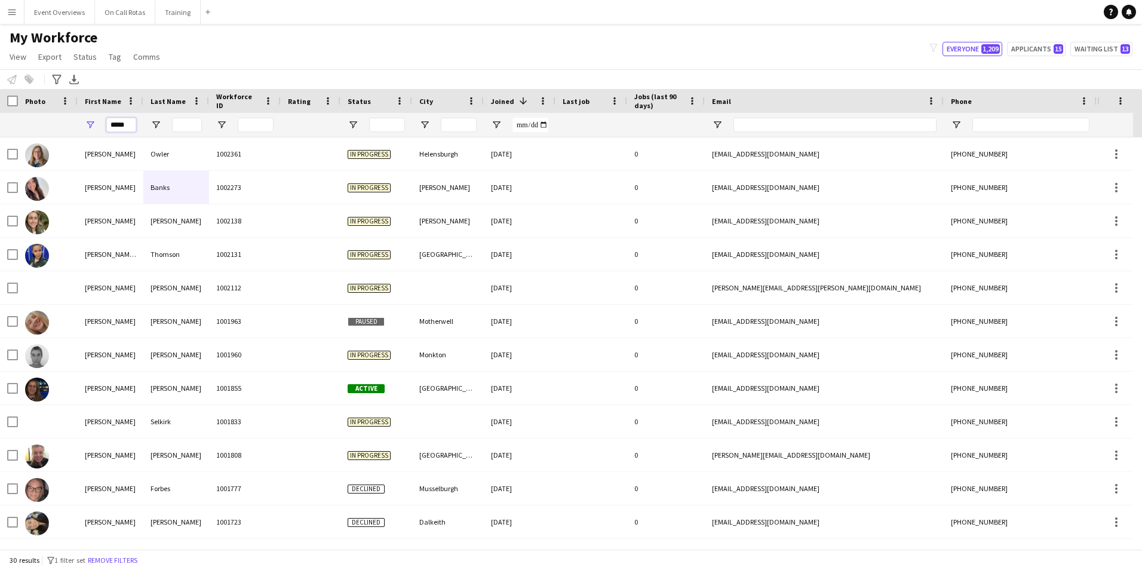
type input "*****"
click at [185, 130] on input "Last Name Filter Input" at bounding box center [187, 125] width 30 height 14
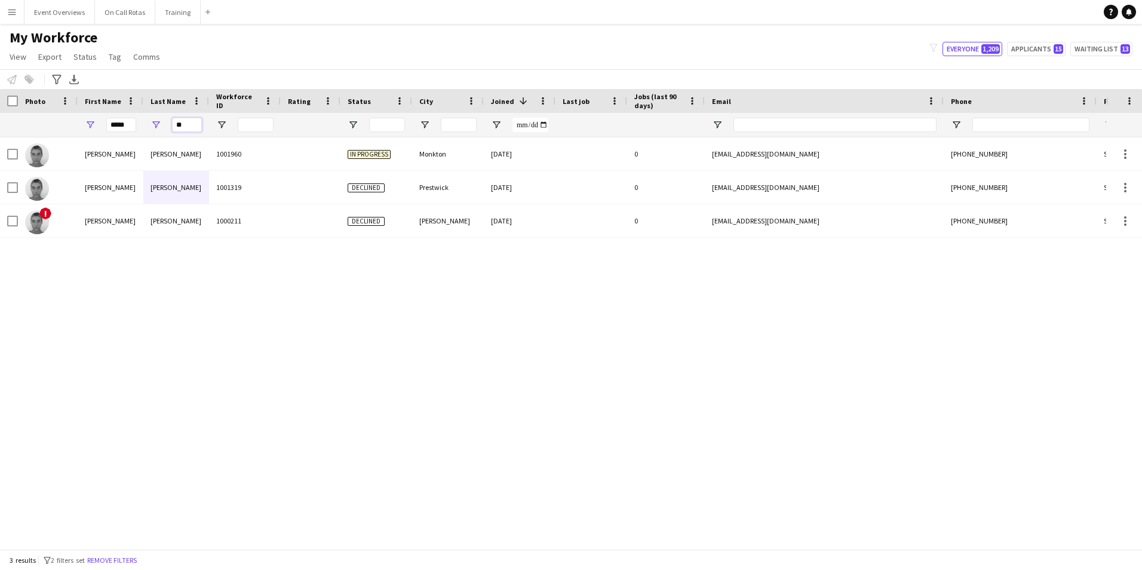
type input "*"
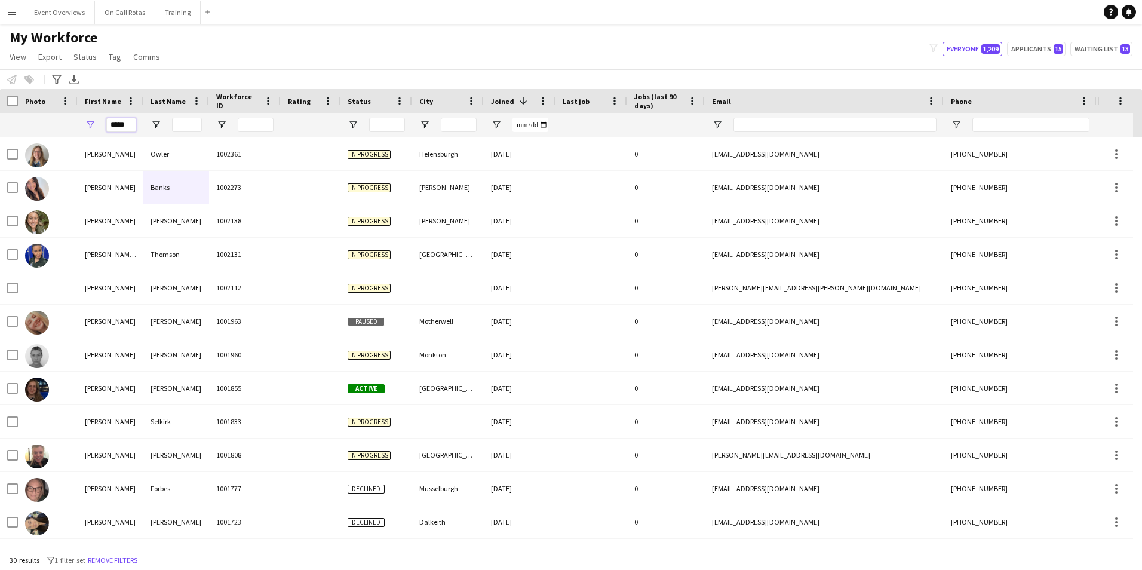
click at [135, 121] on input "*****" at bounding box center [121, 125] width 30 height 14
type input "*"
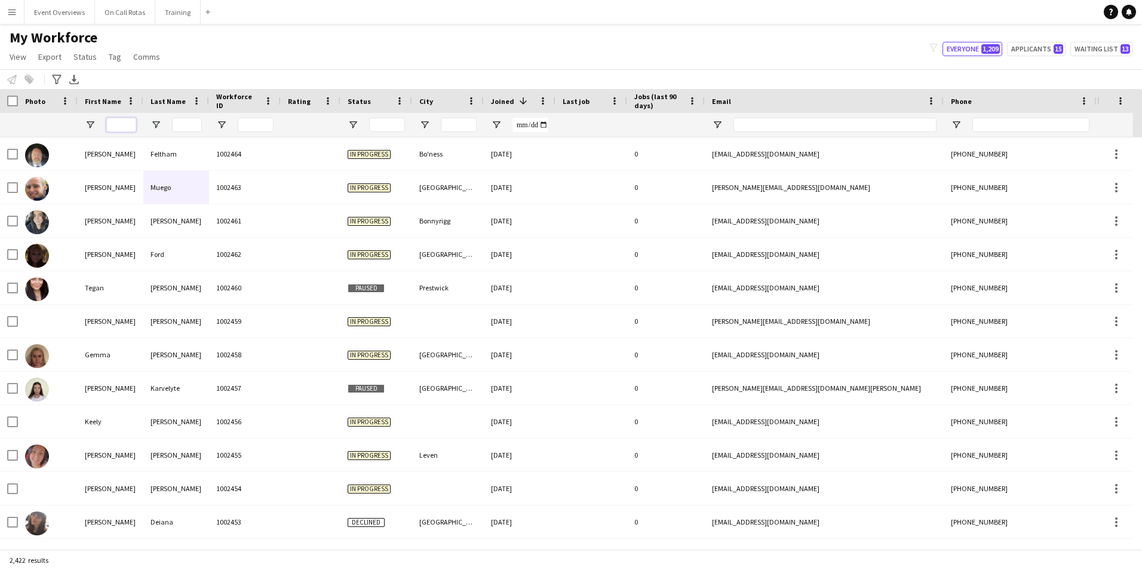
click at [118, 127] on input "First Name Filter Input" at bounding box center [121, 125] width 30 height 14
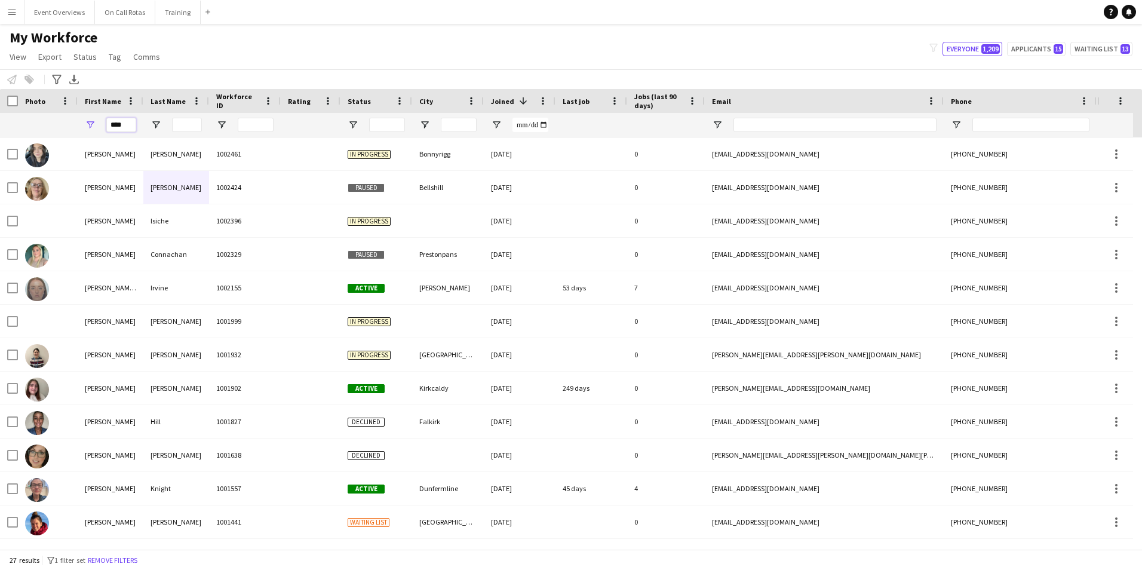
type input "****"
click at [183, 125] on input "Last Name Filter Input" at bounding box center [187, 125] width 30 height 14
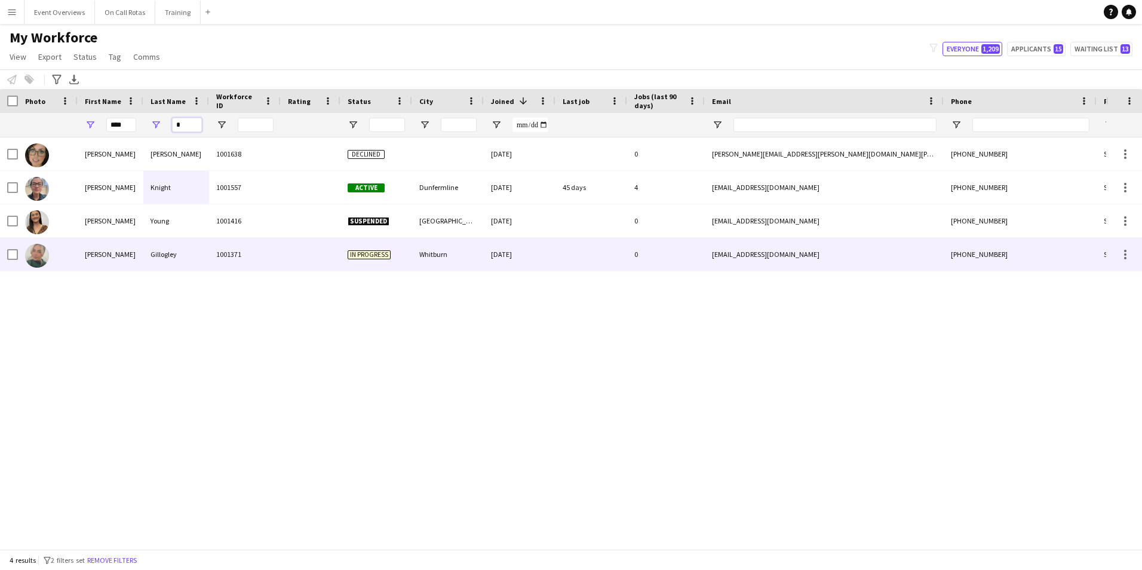
type input "*"
click at [241, 248] on div "1001371" at bounding box center [245, 254] width 72 height 33
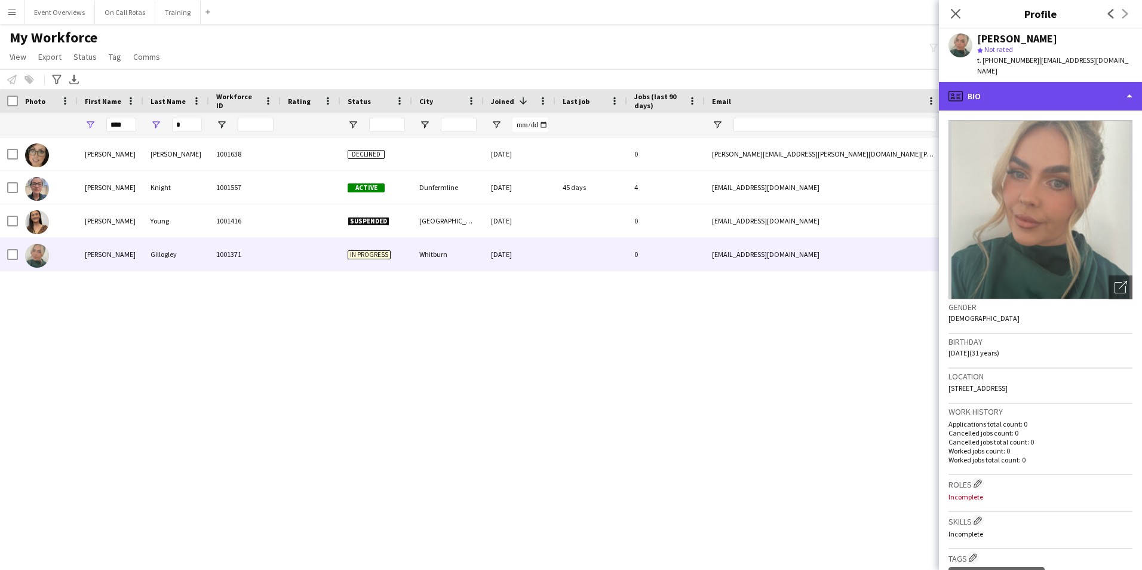
click at [1056, 82] on div "profile Bio" at bounding box center [1040, 96] width 203 height 29
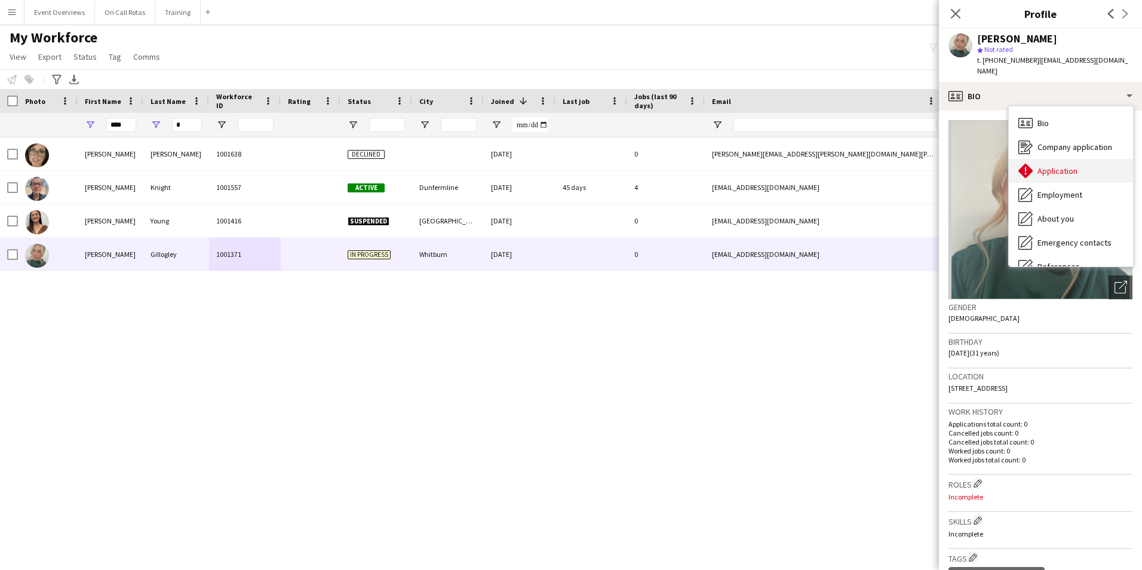
click at [1076, 165] on span "Application" at bounding box center [1057, 170] width 40 height 11
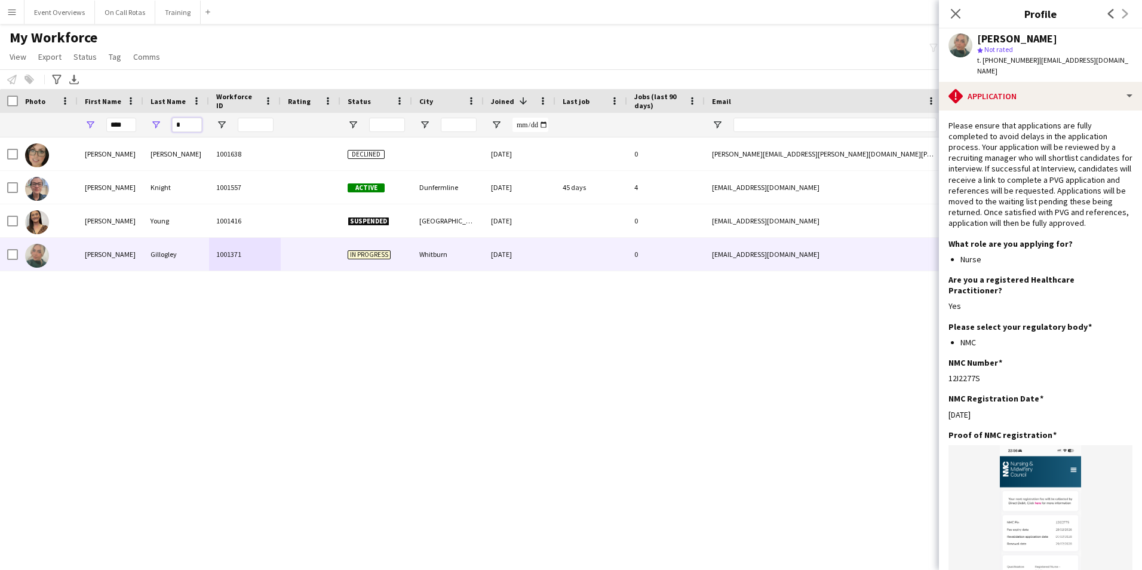
click at [197, 126] on input "*" at bounding box center [187, 125] width 30 height 14
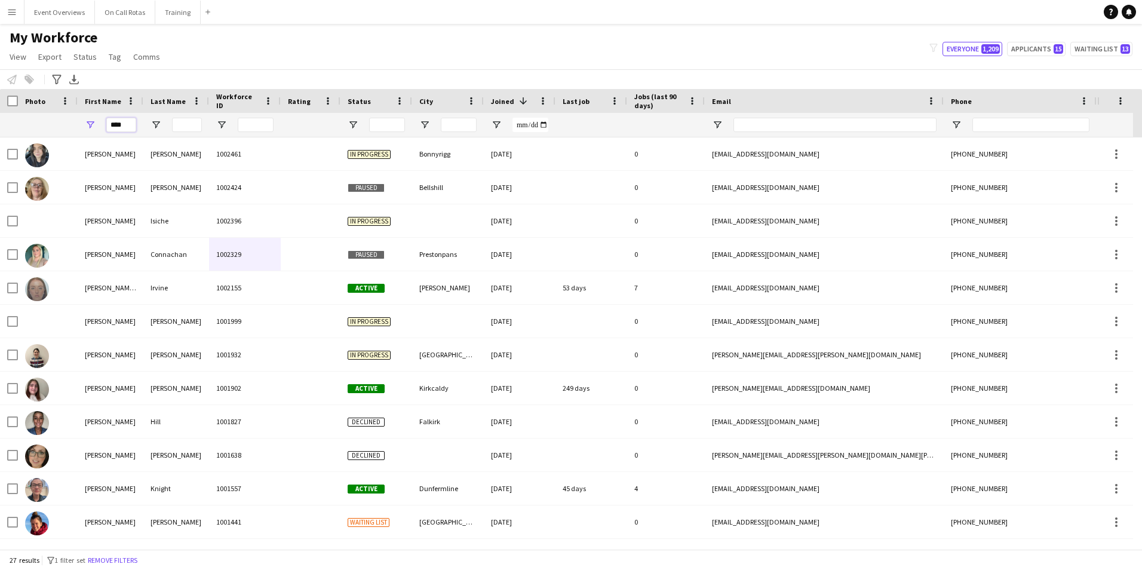
click at [131, 124] on input "****" at bounding box center [121, 125] width 30 height 14
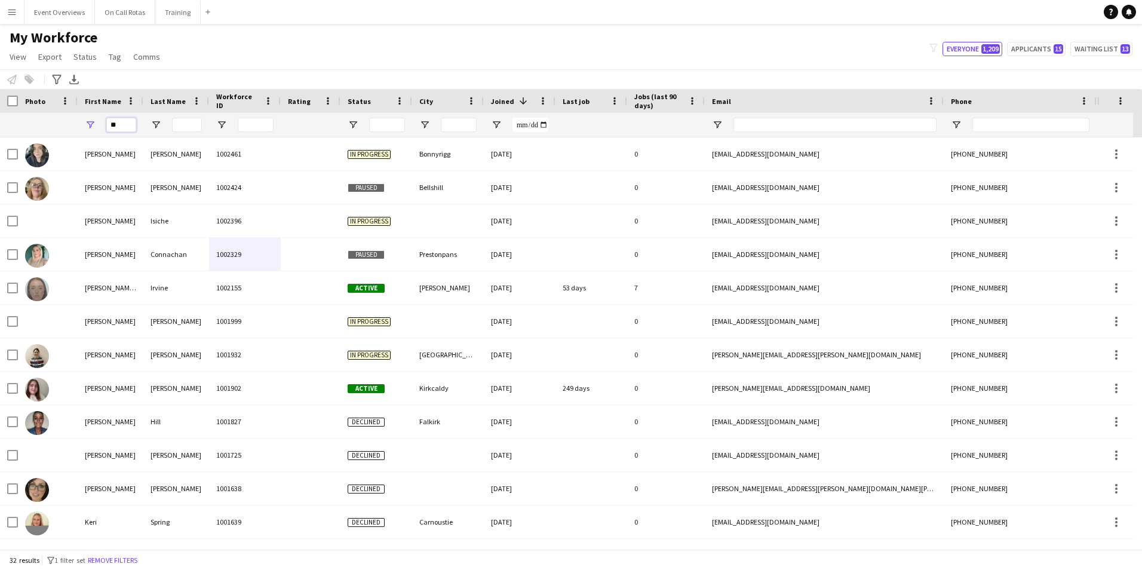
type input "*"
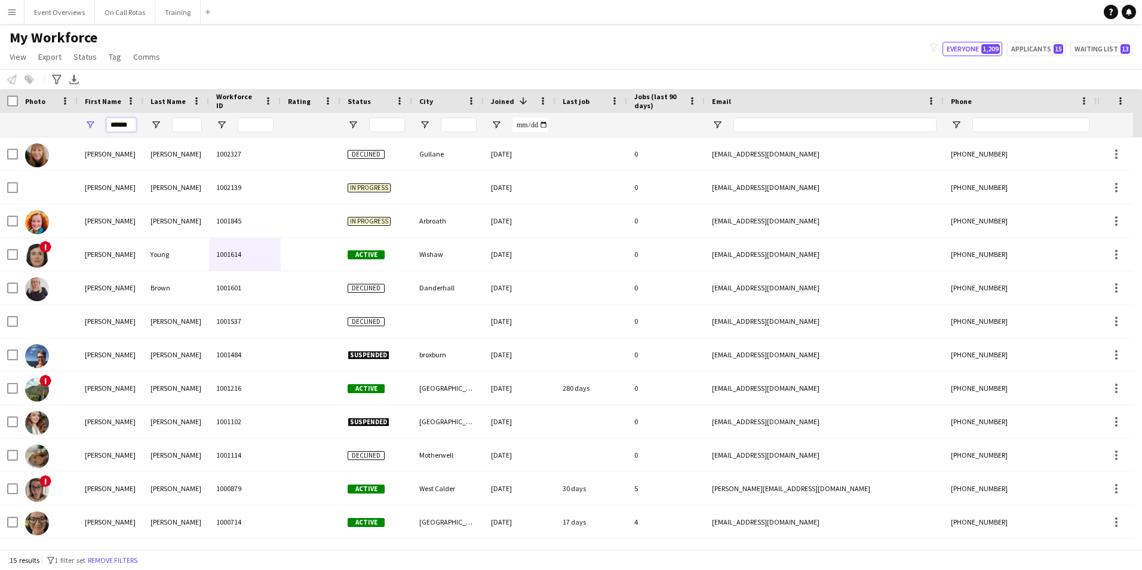
type input "******"
click at [196, 124] on input "Last Name Filter Input" at bounding box center [187, 125] width 30 height 14
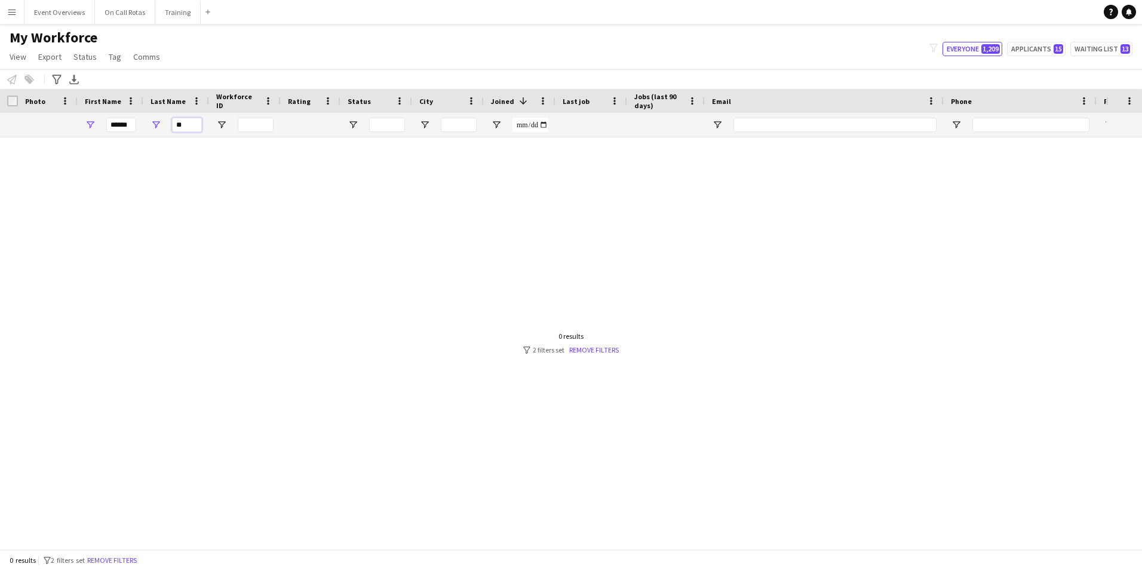
type input "*"
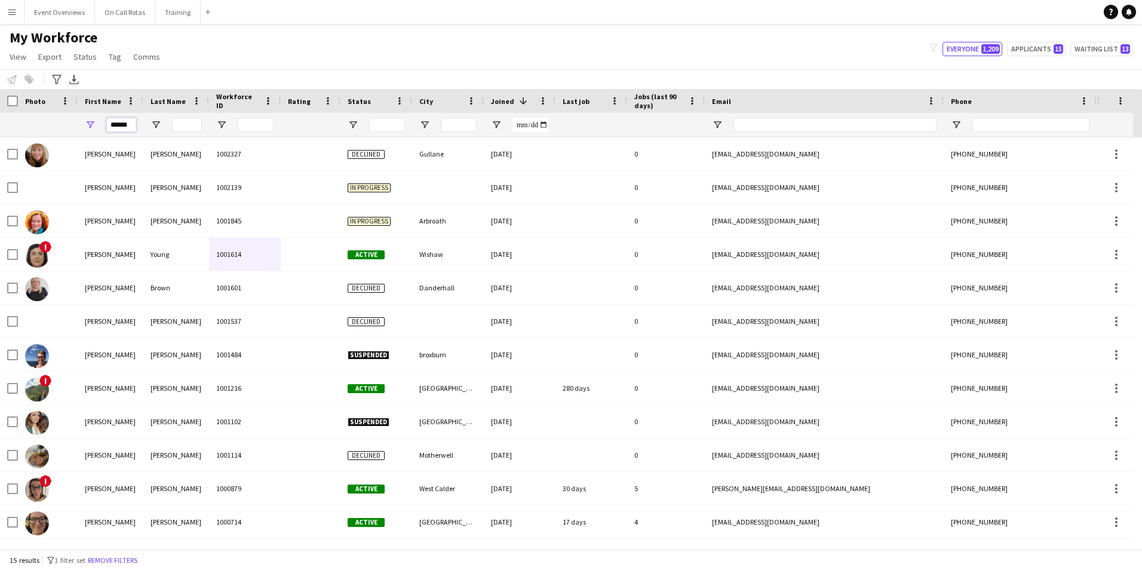
click at [132, 124] on input "******" at bounding box center [121, 125] width 30 height 14
type input "******"
click at [186, 127] on input "Last Name Filter Input" at bounding box center [187, 125] width 30 height 14
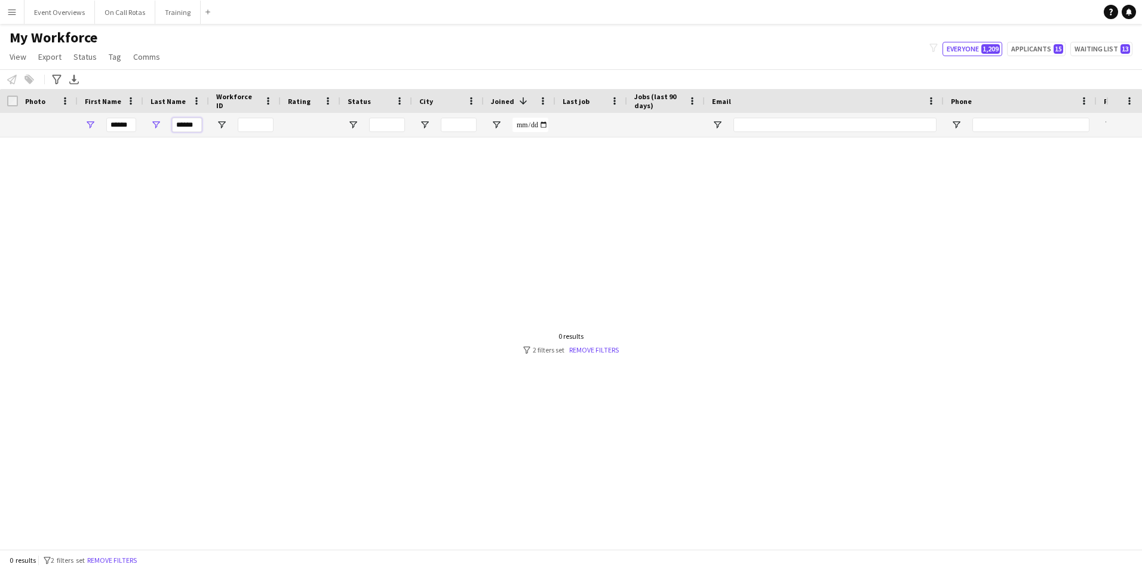
type input "******"
drag, startPoint x: 199, startPoint y: 125, endPoint x: 141, endPoint y: 133, distance: 58.4
click at [141, 133] on div "****** ******" at bounding box center [647, 125] width 1295 height 24
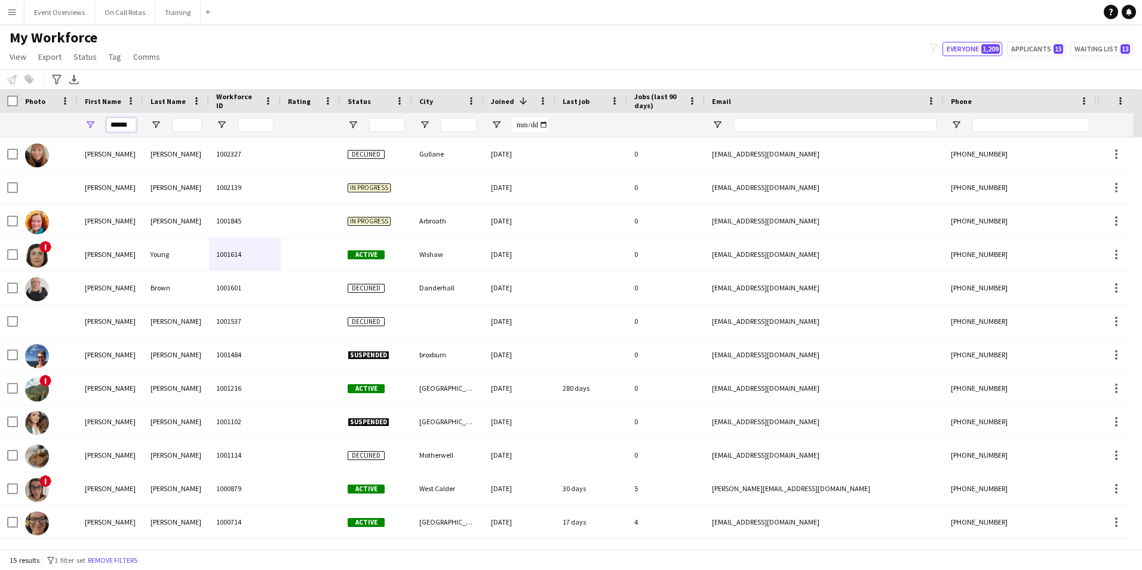
drag, startPoint x: 131, startPoint y: 126, endPoint x: 67, endPoint y: 136, distance: 64.6
click at [67, 136] on div "******" at bounding box center [647, 125] width 1295 height 24
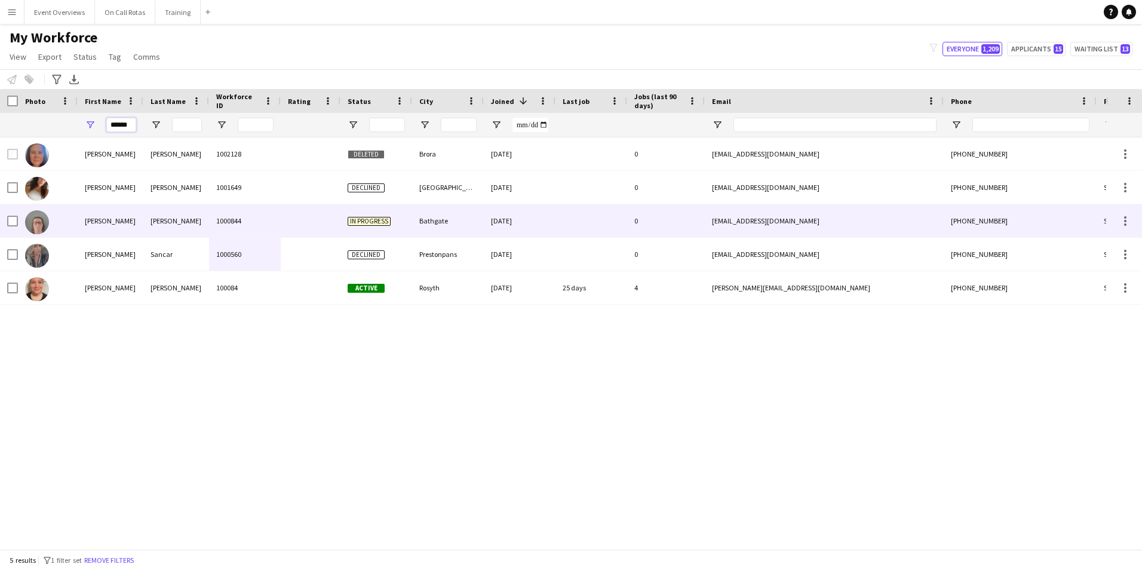
type input "******"
click at [252, 220] on div "1000844" at bounding box center [245, 220] width 72 height 33
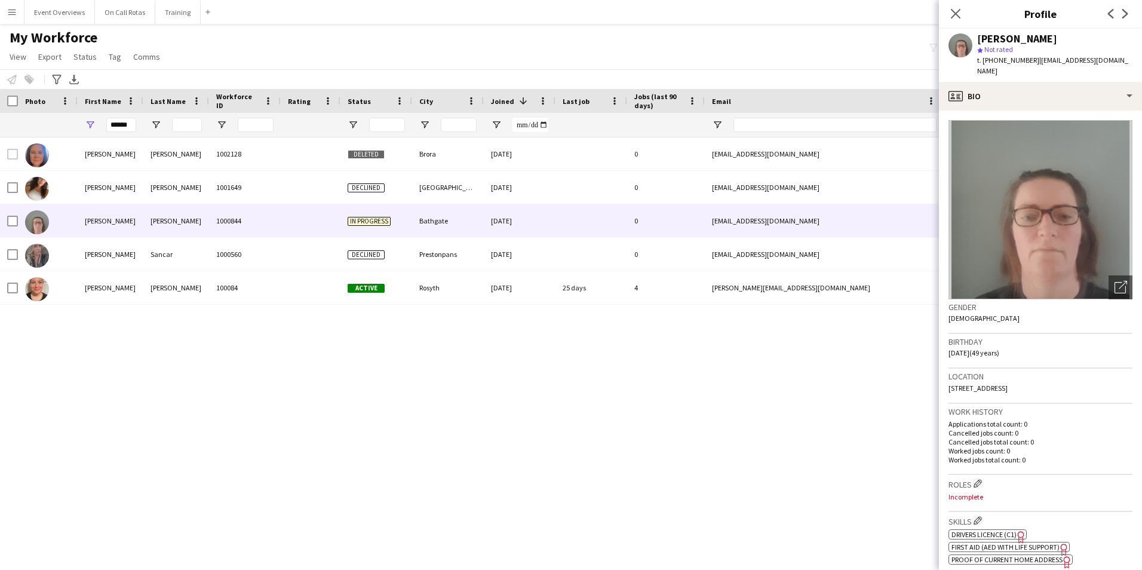
scroll to position [60, 0]
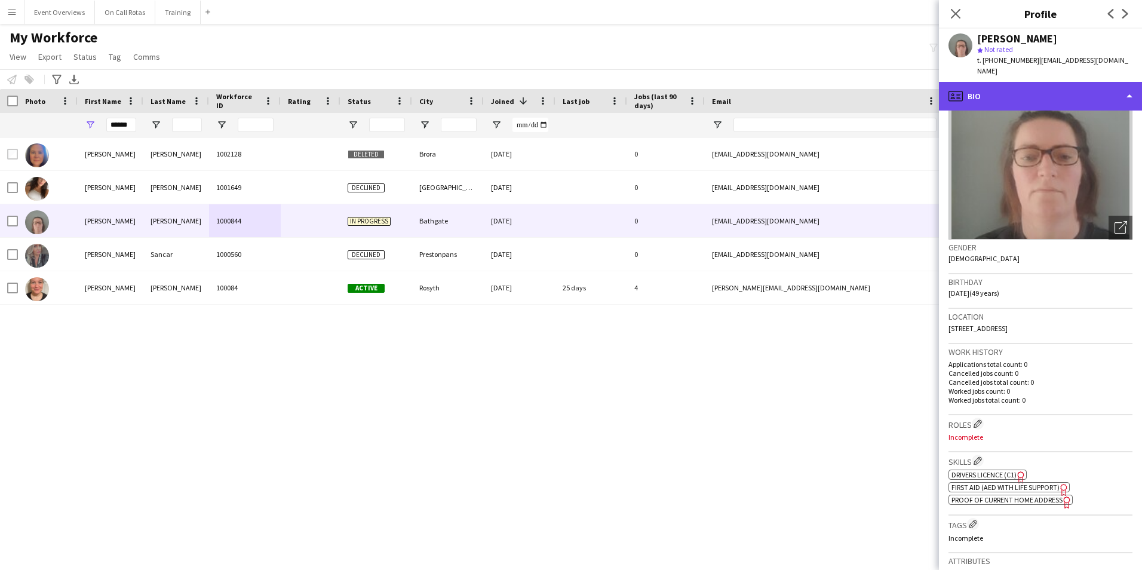
click at [1026, 84] on div "profile Bio" at bounding box center [1040, 96] width 203 height 29
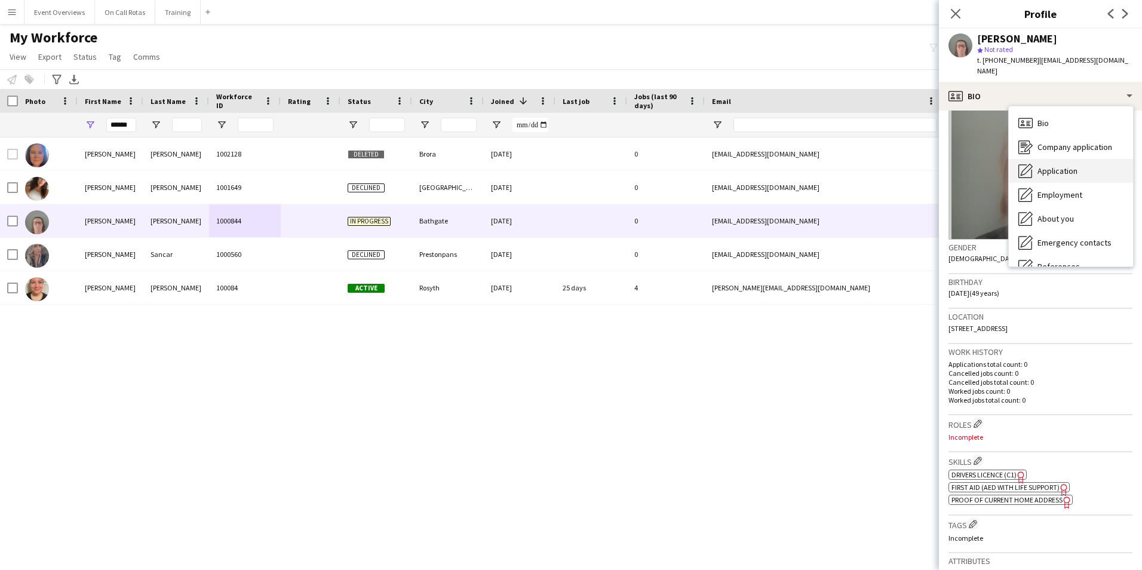
click at [1067, 165] on span "Application" at bounding box center [1057, 170] width 40 height 11
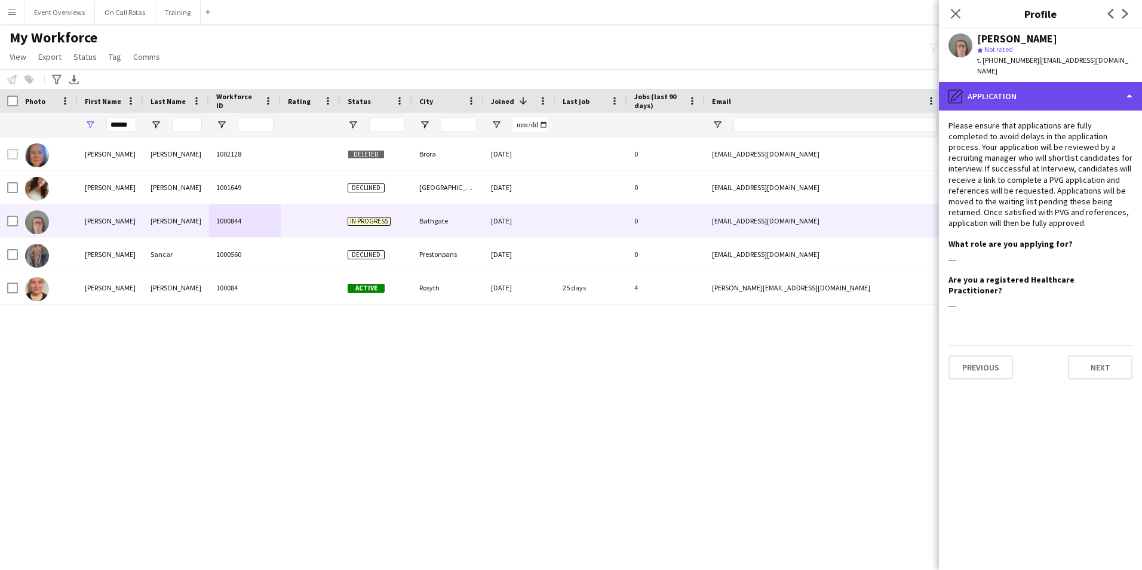
click at [1018, 85] on div "pencil4 Application" at bounding box center [1040, 96] width 203 height 29
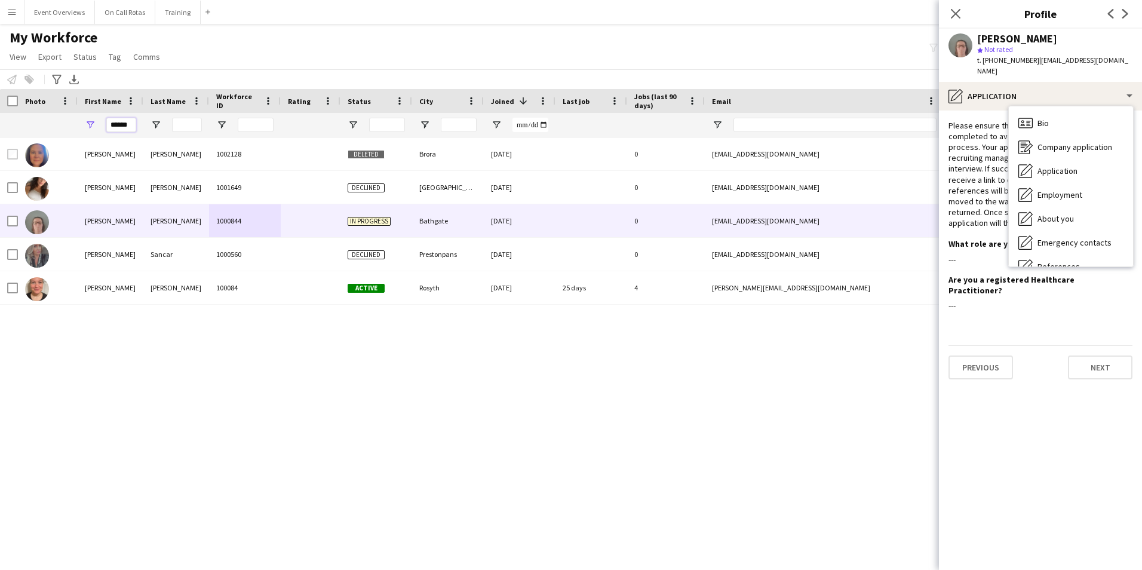
drag, startPoint x: 133, startPoint y: 125, endPoint x: 19, endPoint y: 139, distance: 115.0
click at [19, 139] on div "Workforce Details Photo First Name" at bounding box center [571, 319] width 1142 height 460
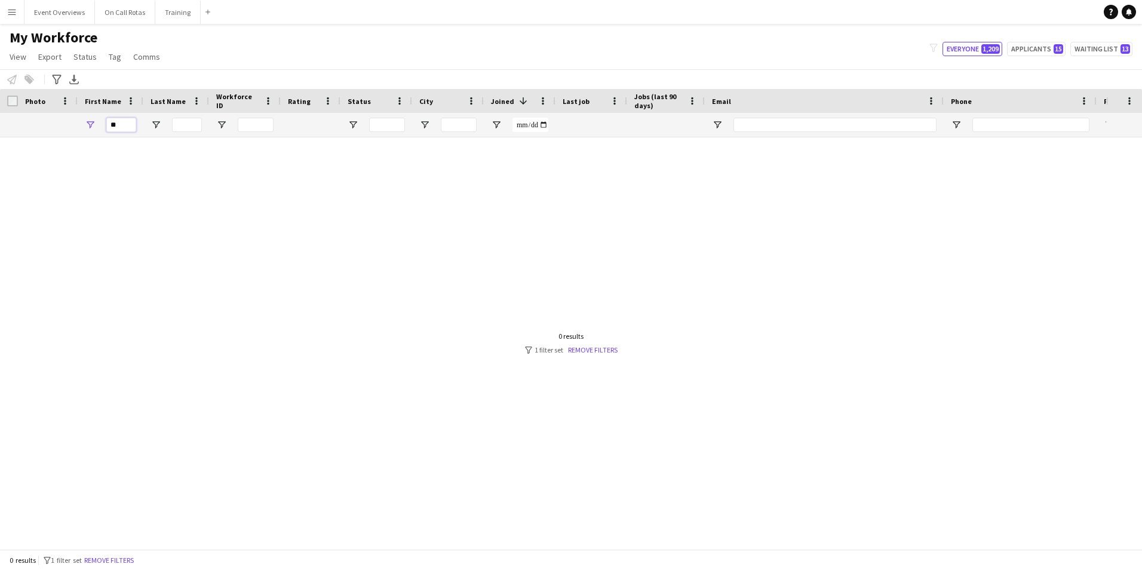
type input "*"
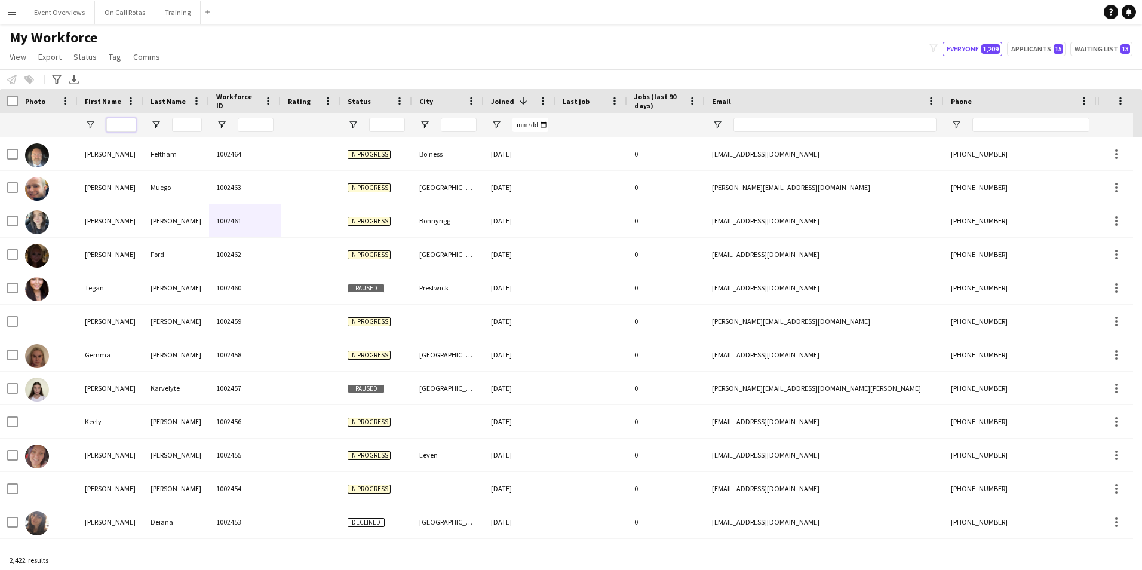
click at [131, 122] on input "First Name Filter Input" at bounding box center [121, 125] width 30 height 14
click at [103, 122] on div at bounding box center [111, 125] width 66 height 24
click at [109, 124] on input "First Name Filter Input" at bounding box center [121, 125] width 30 height 14
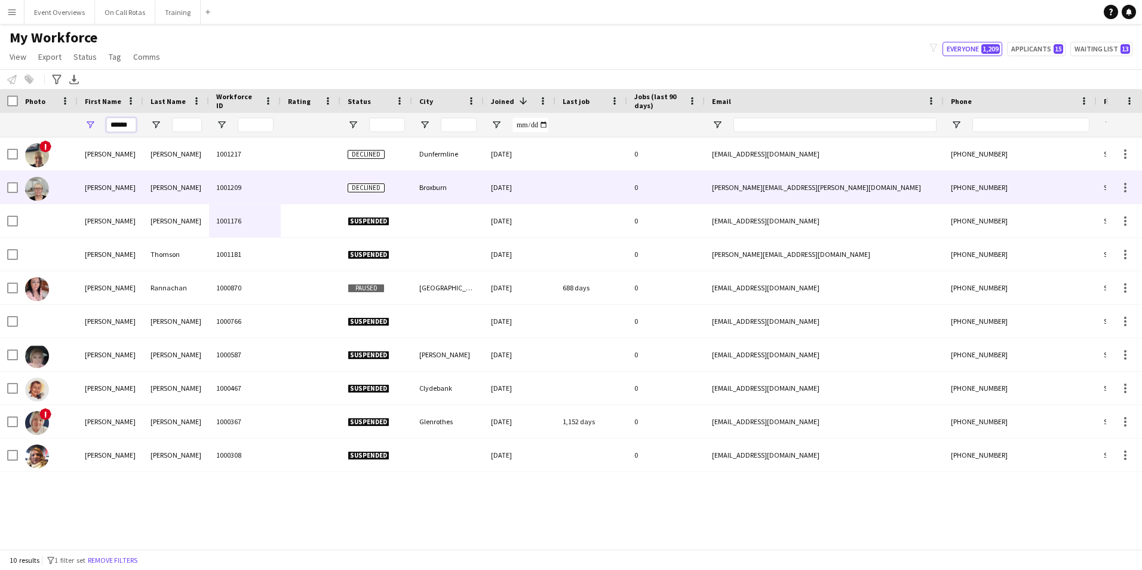
type input "******"
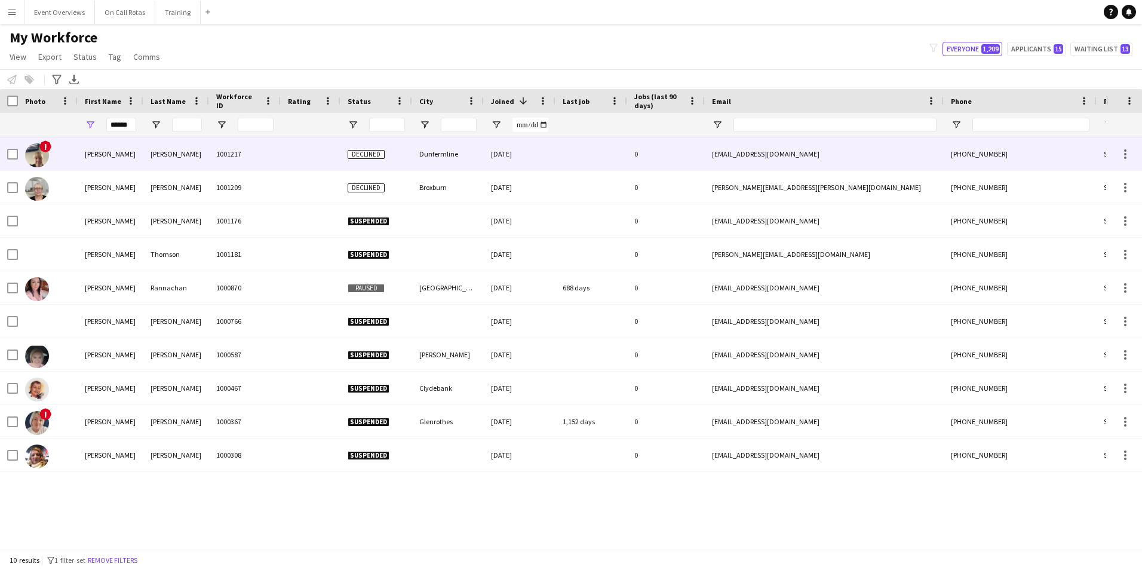
click at [173, 163] on div "Kay" at bounding box center [176, 153] width 66 height 33
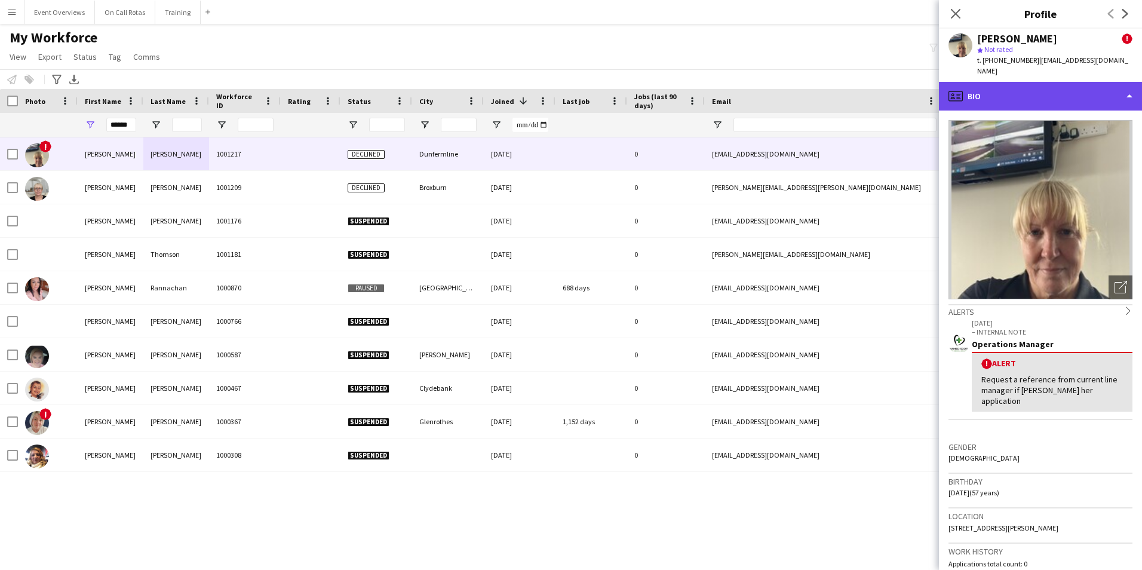
click at [1022, 94] on div "profile Bio" at bounding box center [1040, 96] width 203 height 29
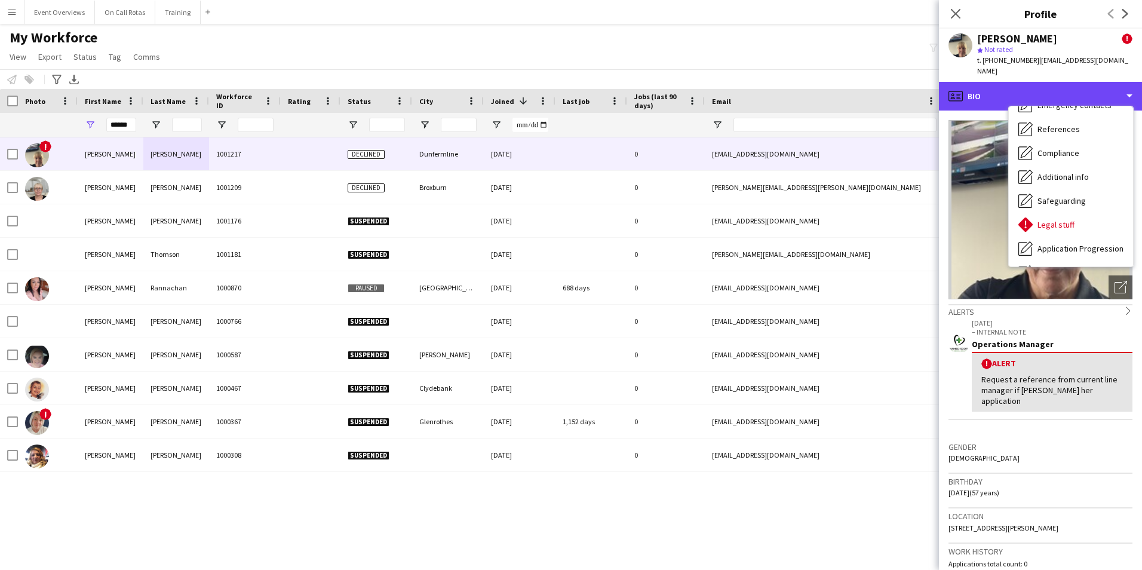
scroll to position [208, 0]
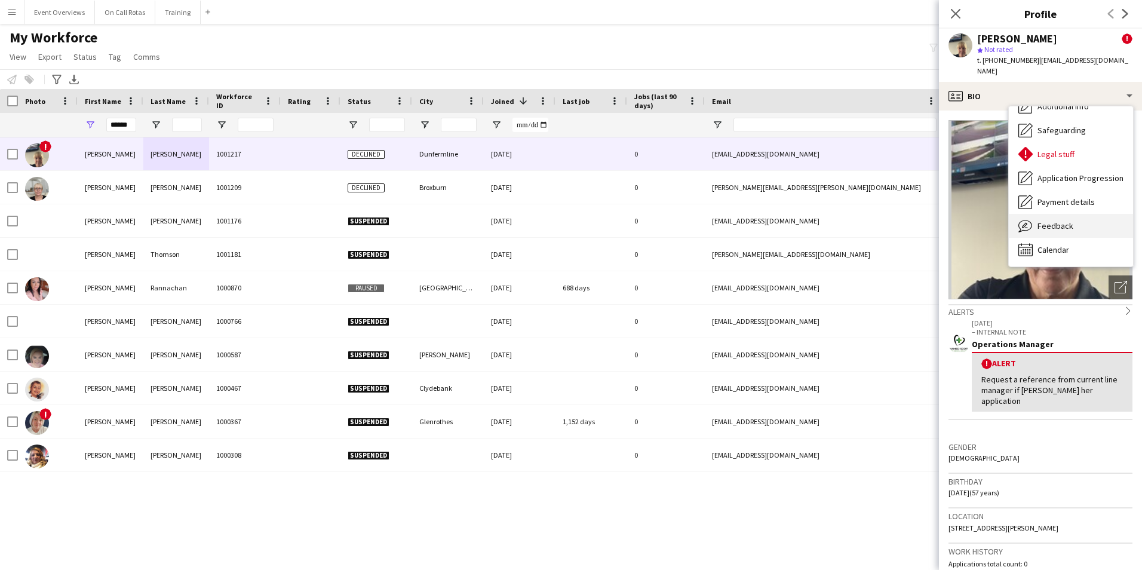
click at [1055, 220] on span "Feedback" at bounding box center [1055, 225] width 36 height 11
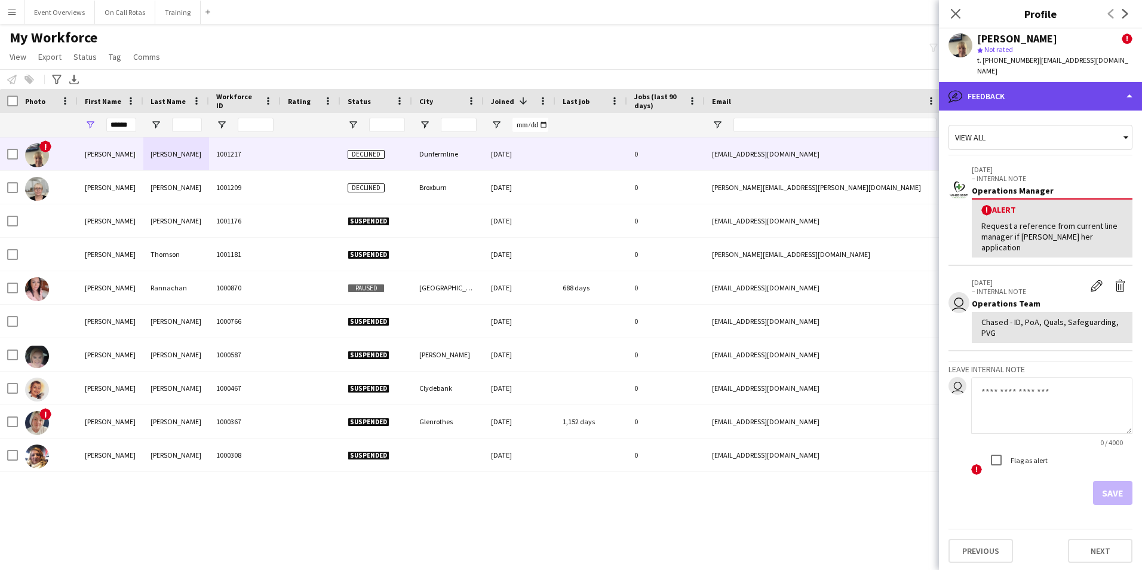
click at [1018, 82] on div "bubble-pencil Feedback" at bounding box center [1040, 96] width 203 height 29
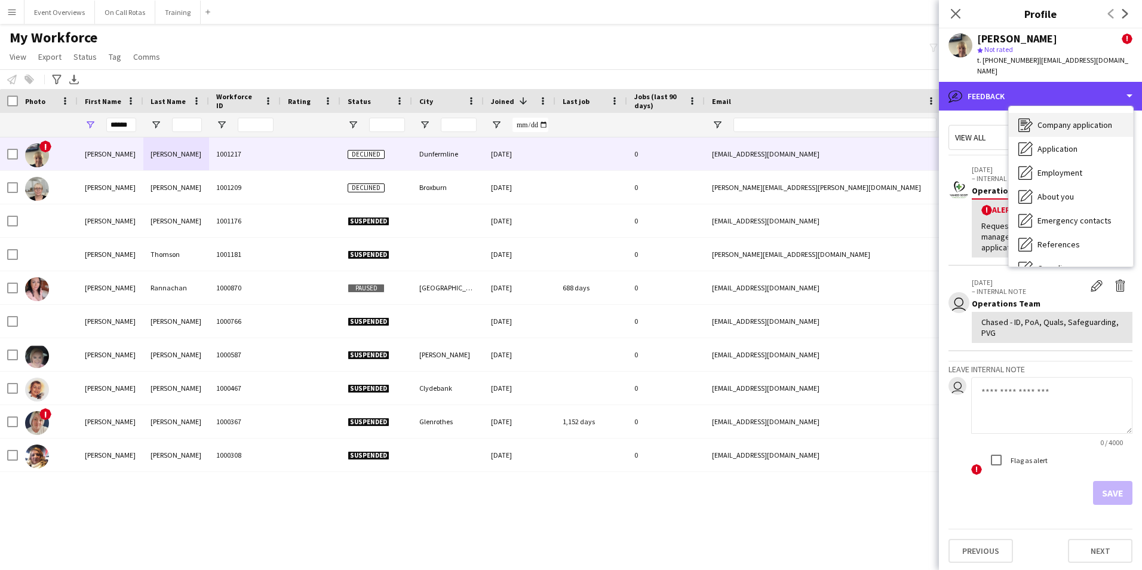
scroll to position [0, 0]
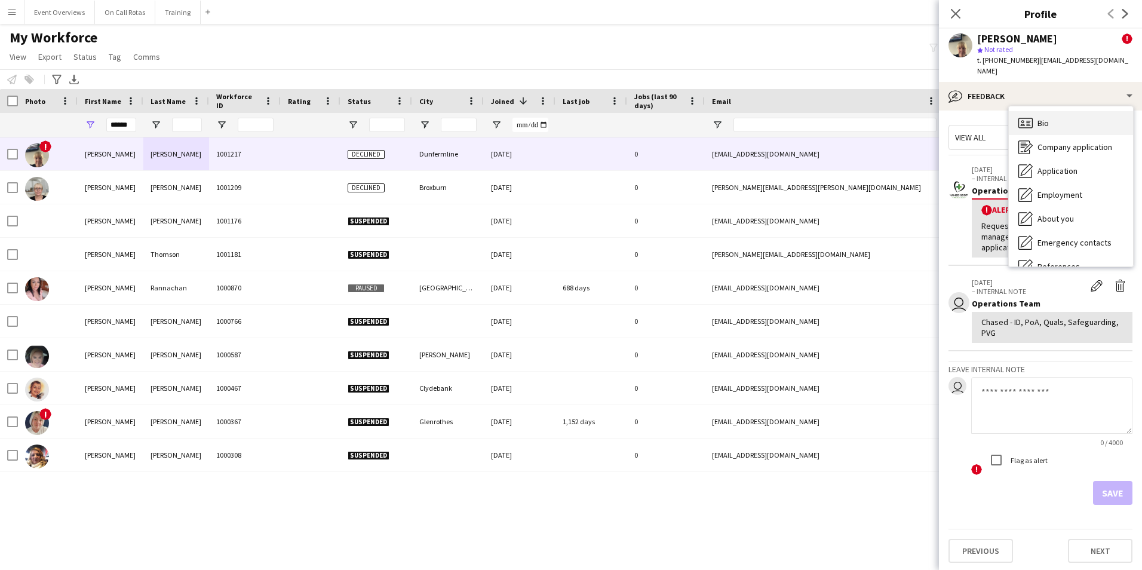
click at [1043, 111] on div "Bio Bio" at bounding box center [1071, 123] width 124 height 24
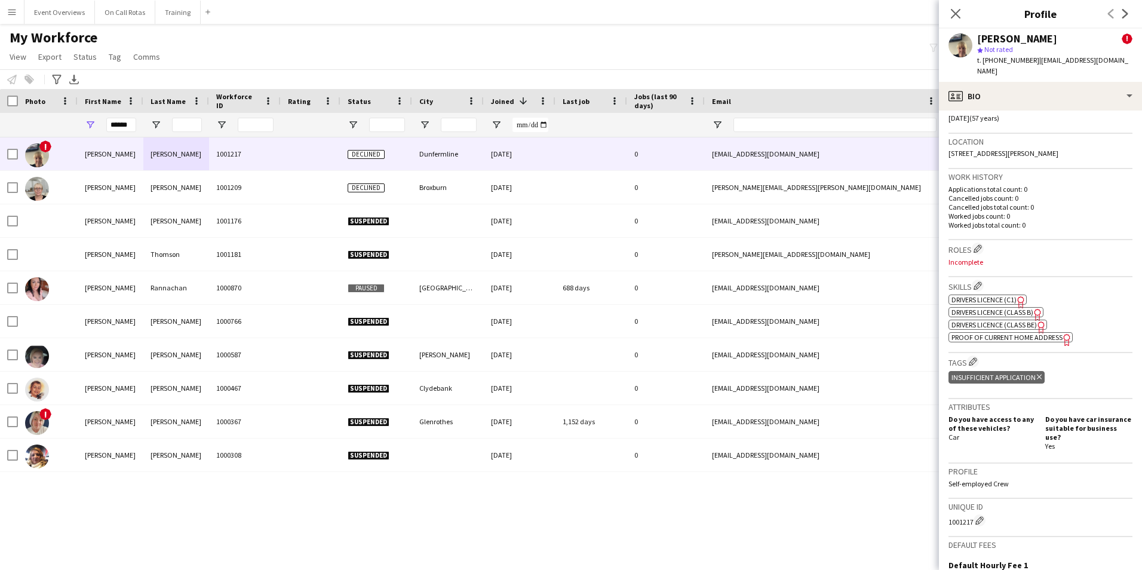
scroll to position [418, 0]
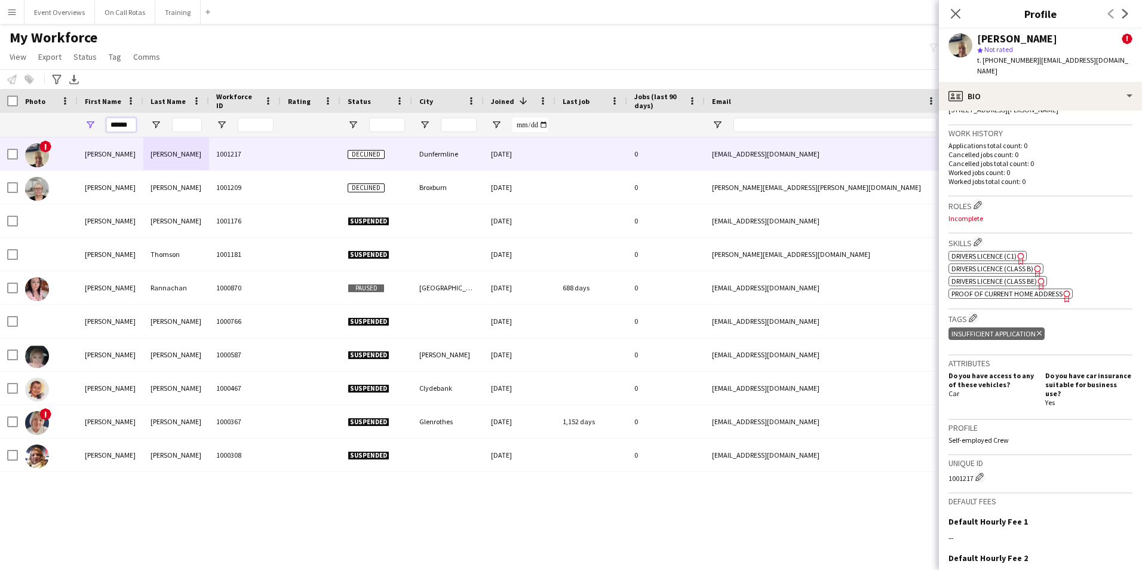
drag, startPoint x: 129, startPoint y: 128, endPoint x: 80, endPoint y: 134, distance: 49.4
click at [85, 134] on div "******" at bounding box center [111, 125] width 66 height 24
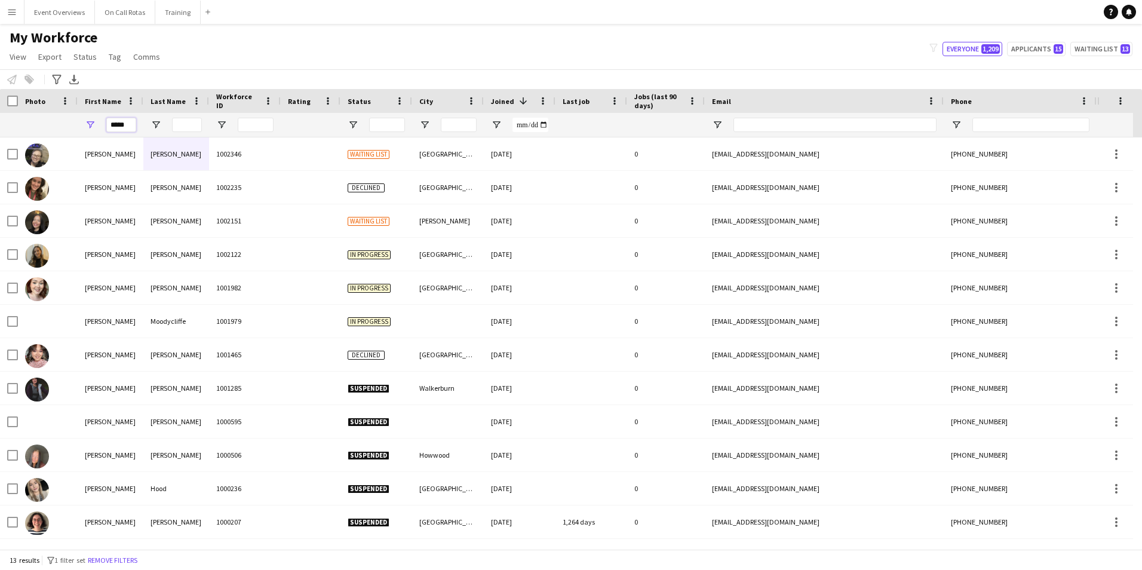
type input "*****"
click at [190, 127] on input "Last Name Filter Input" at bounding box center [187, 125] width 30 height 14
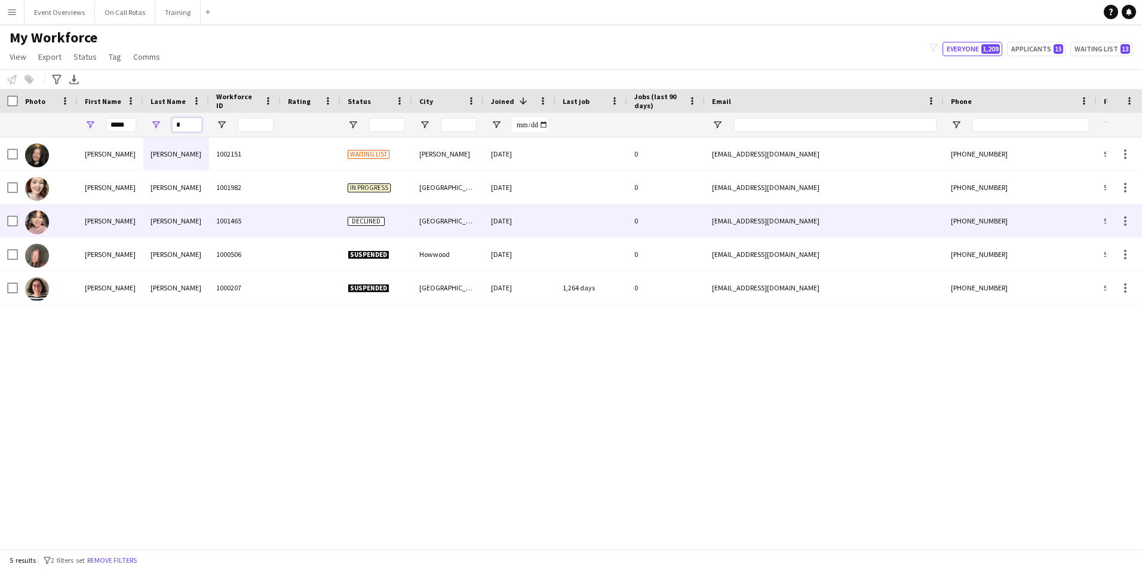
type input "*"
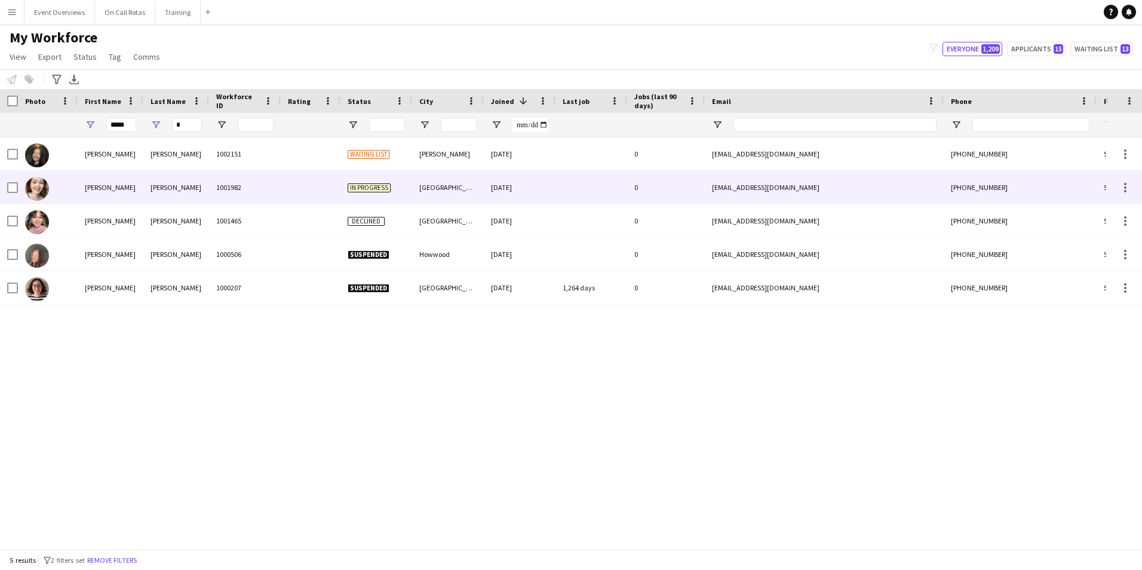
click at [176, 184] on div "Glancy" at bounding box center [176, 187] width 66 height 33
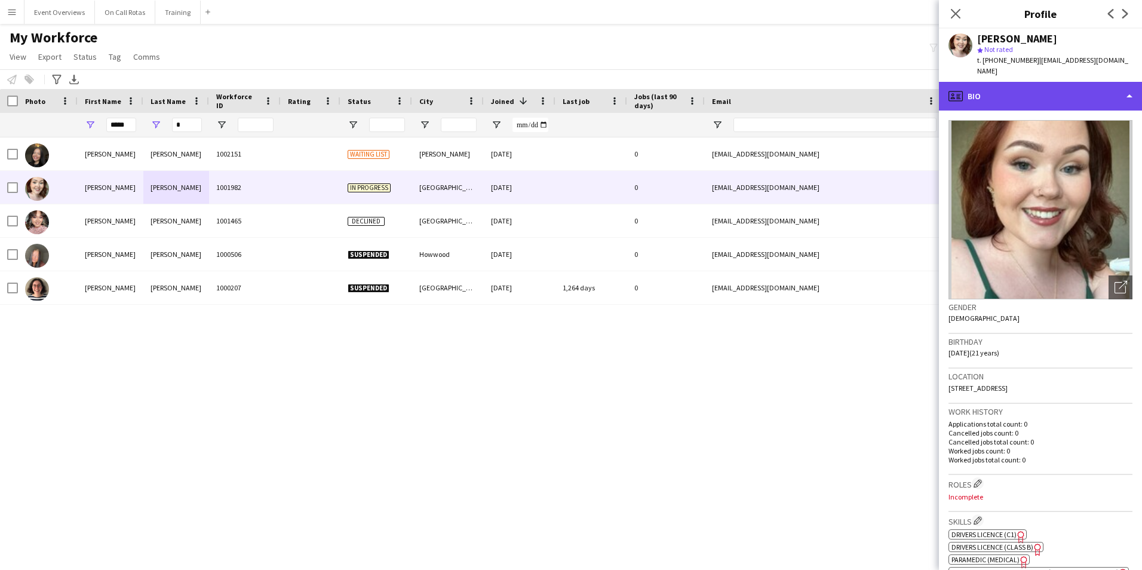
click at [1043, 82] on div "profile Bio" at bounding box center [1040, 96] width 203 height 29
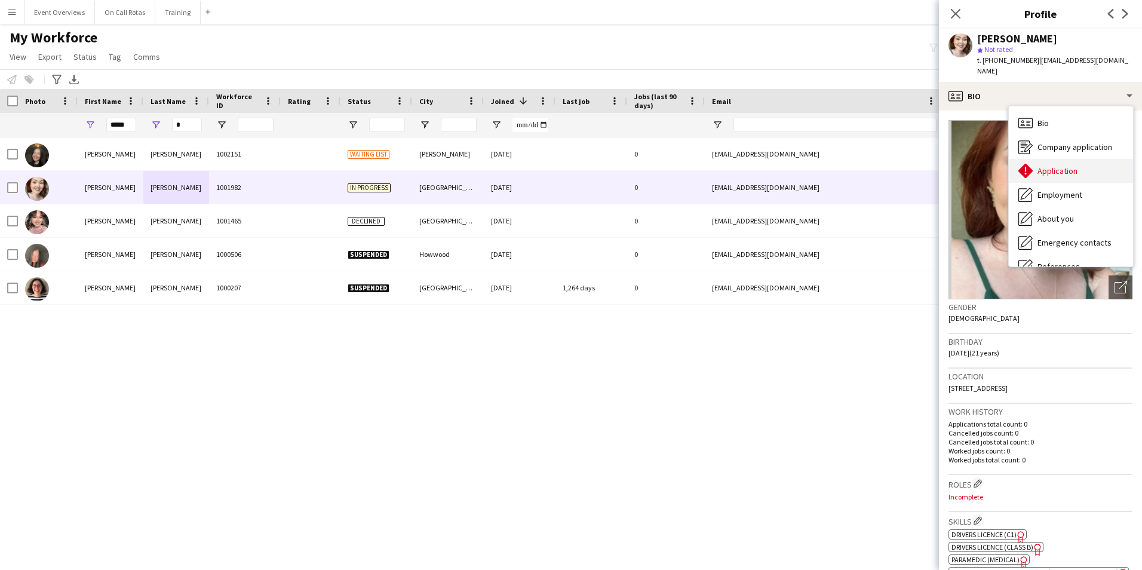
click at [1056, 159] on div "Application Application" at bounding box center [1071, 171] width 124 height 24
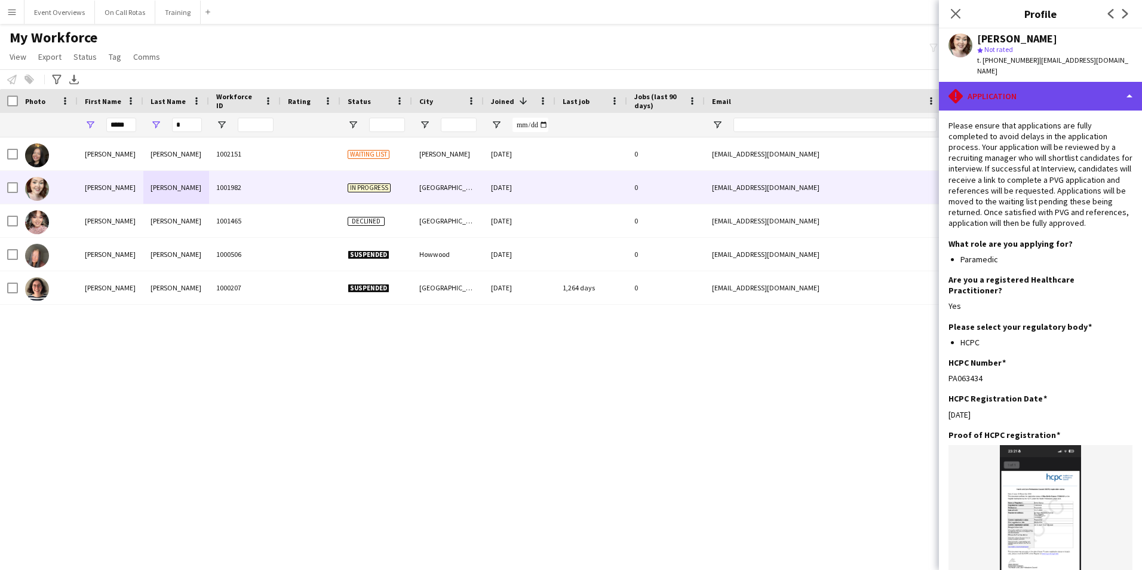
click at [1030, 91] on div "rhombus-alert Application" at bounding box center [1040, 96] width 203 height 29
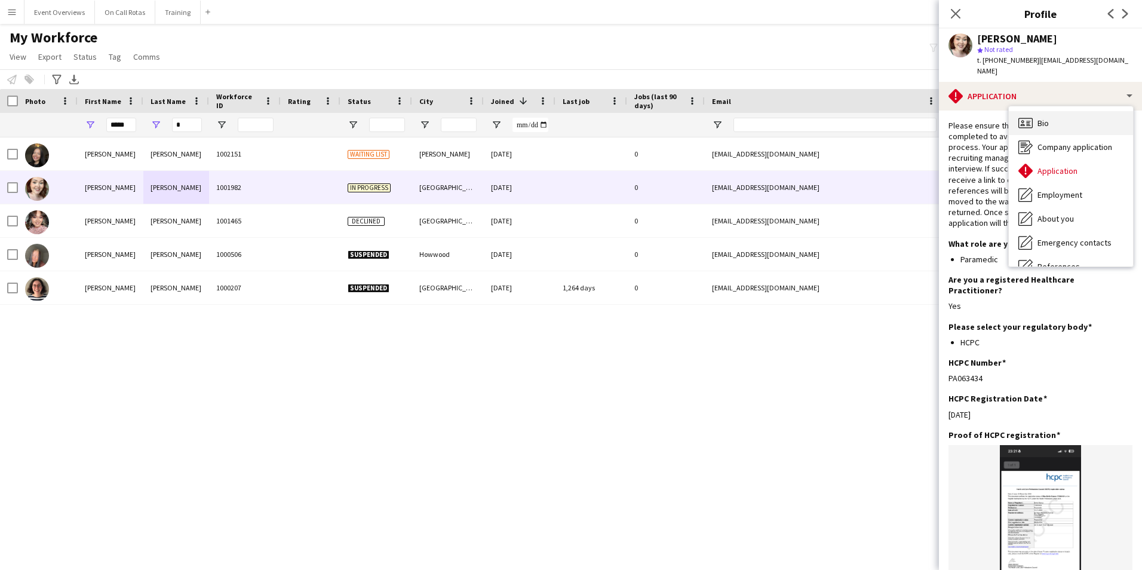
click at [1048, 118] on span "Bio" at bounding box center [1042, 123] width 11 height 11
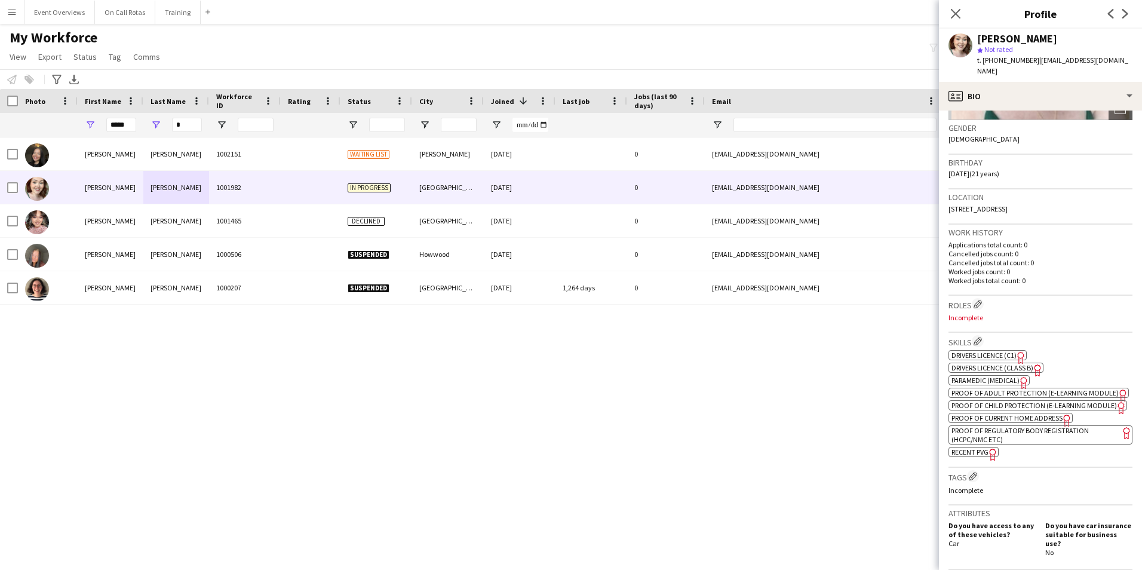
scroll to position [0, 0]
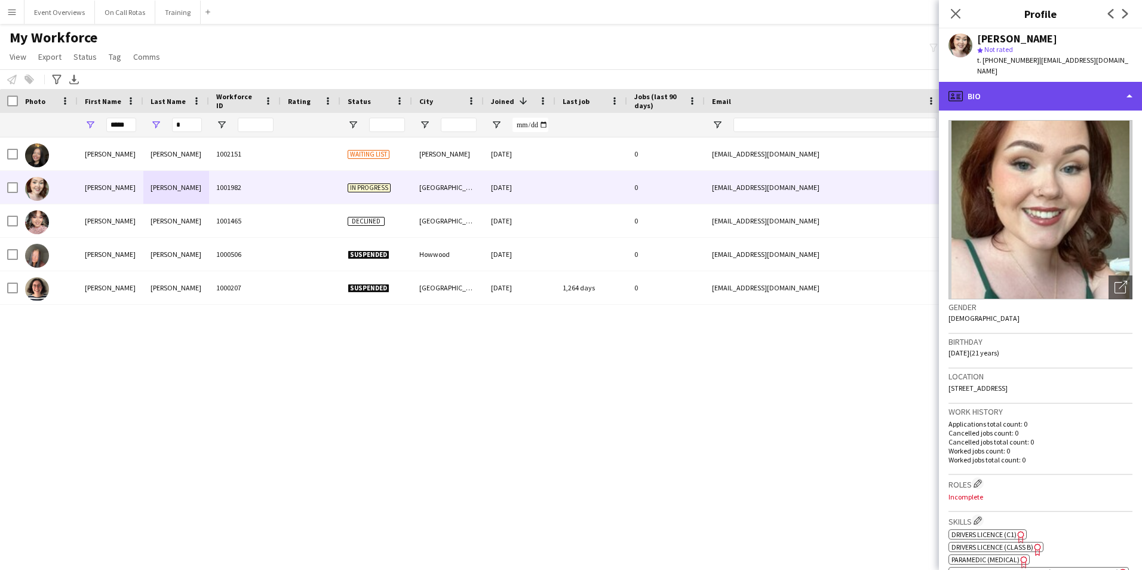
click at [1005, 82] on div "profile Bio" at bounding box center [1040, 96] width 203 height 29
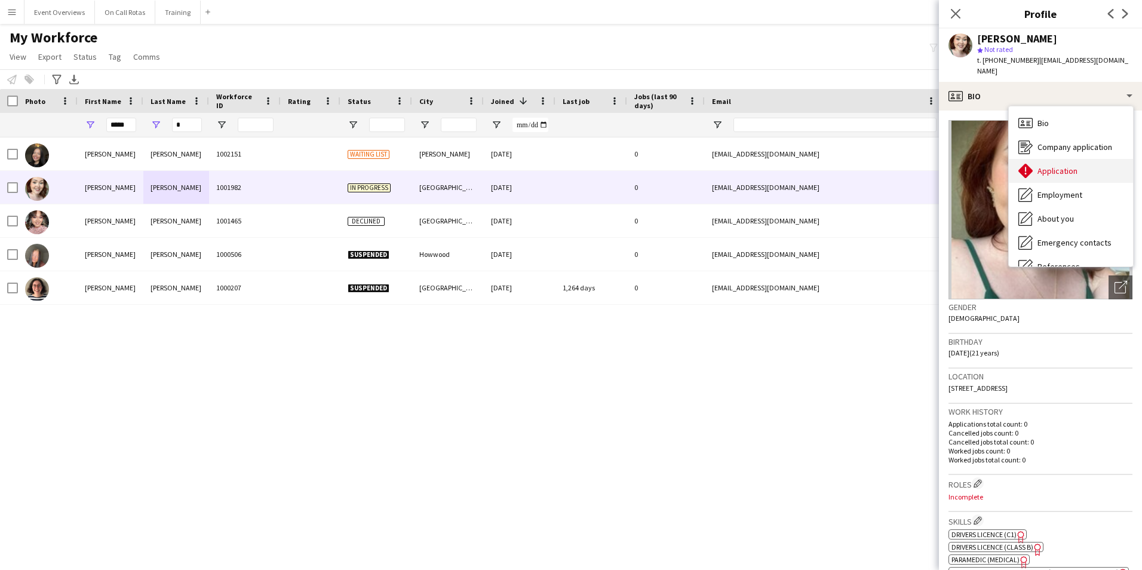
click at [1065, 165] on span "Application" at bounding box center [1057, 170] width 40 height 11
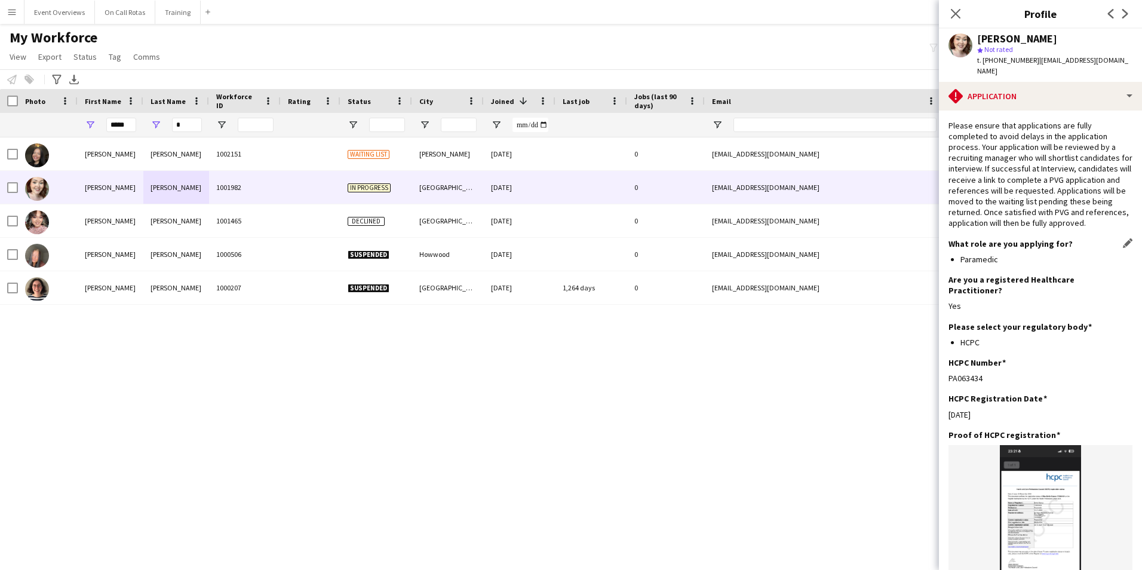
scroll to position [265, 0]
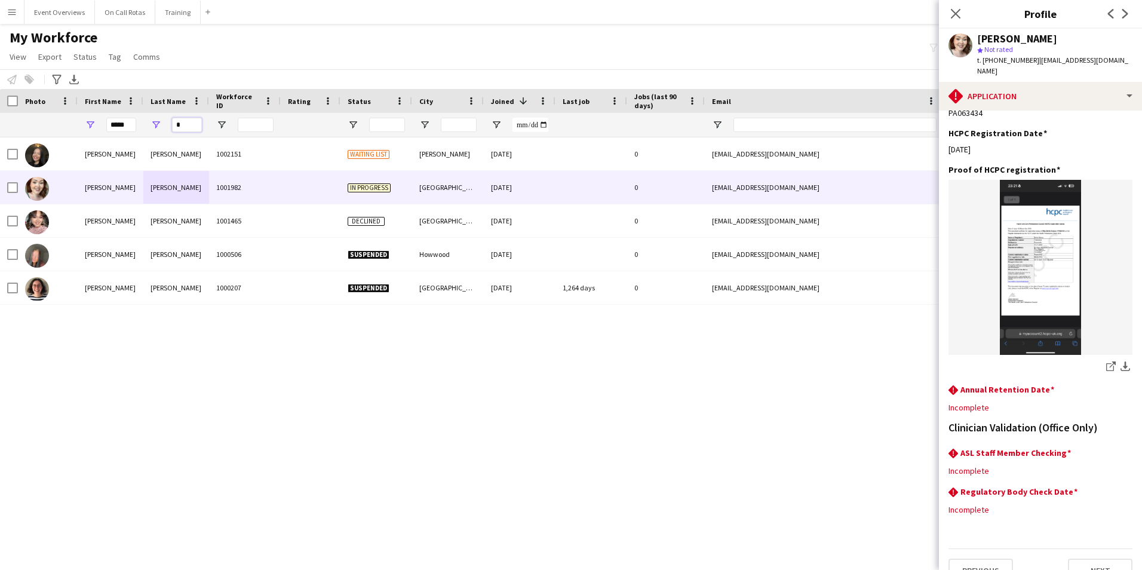
drag, startPoint x: 193, startPoint y: 123, endPoint x: 121, endPoint y: 133, distance: 72.3
click at [121, 133] on div "***** *" at bounding box center [647, 125] width 1295 height 24
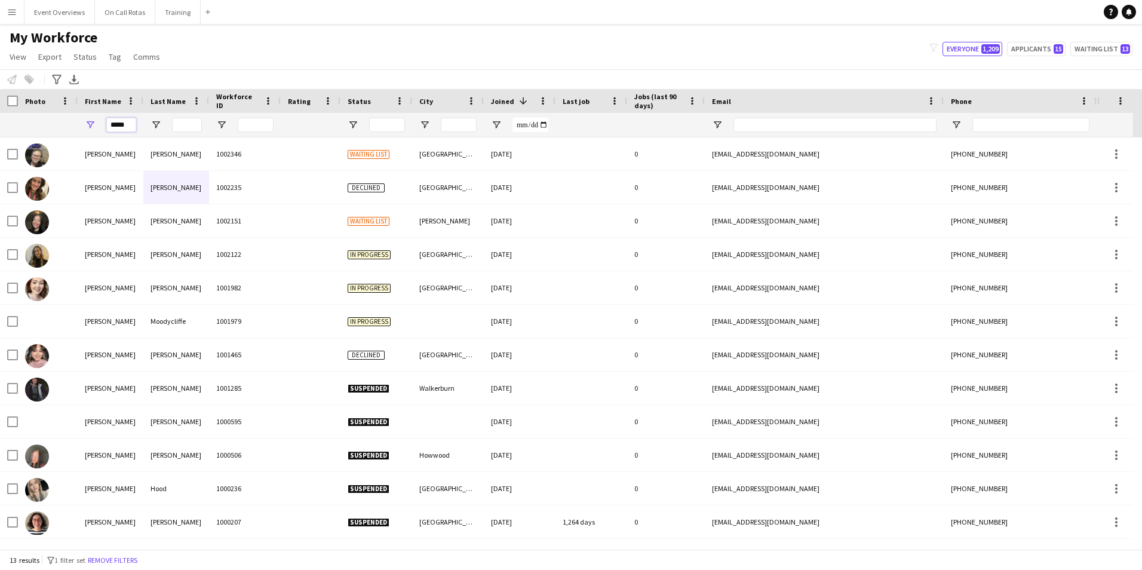
drag, startPoint x: 127, startPoint y: 125, endPoint x: 111, endPoint y: 127, distance: 16.2
click at [111, 127] on input "*****" at bounding box center [121, 125] width 30 height 14
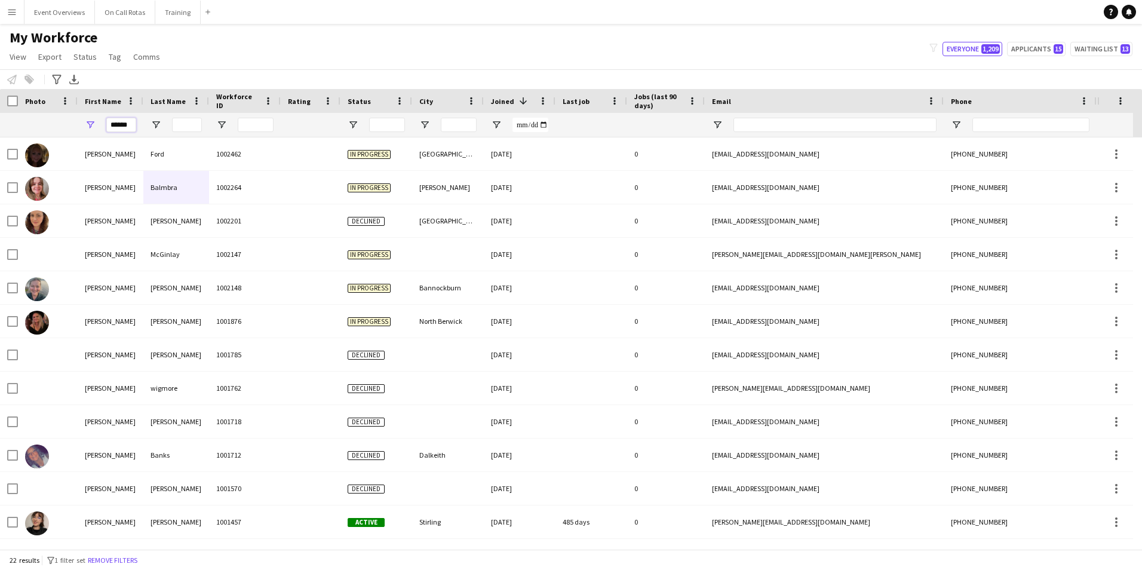
type input "******"
drag, startPoint x: 130, startPoint y: 123, endPoint x: 51, endPoint y: 137, distance: 80.7
click at [51, 137] on div "******" at bounding box center [647, 125] width 1295 height 24
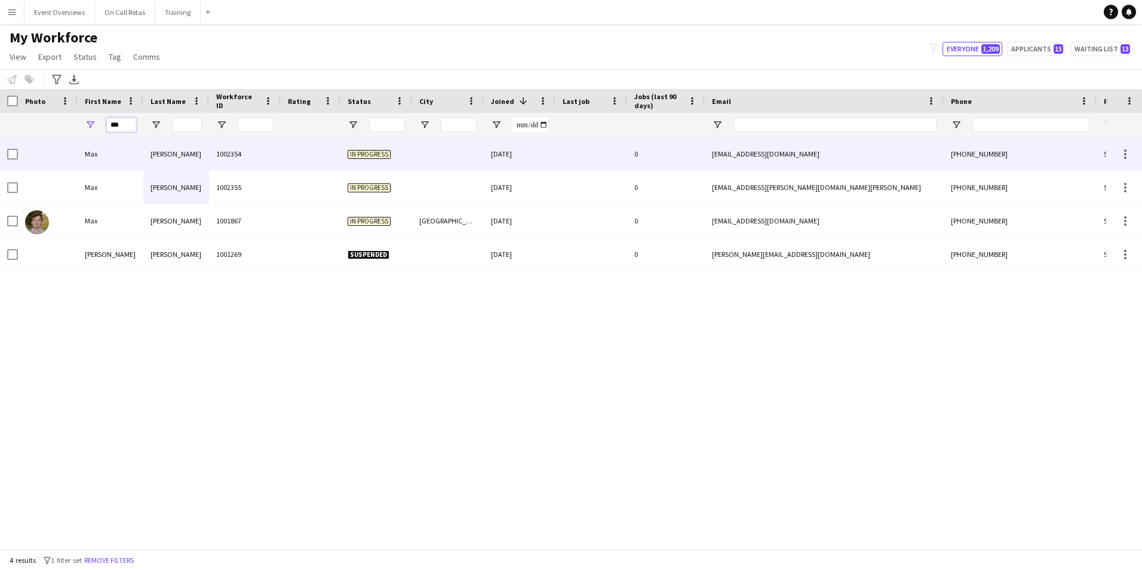
type input "***"
click at [275, 151] on div "1002354" at bounding box center [245, 153] width 72 height 33
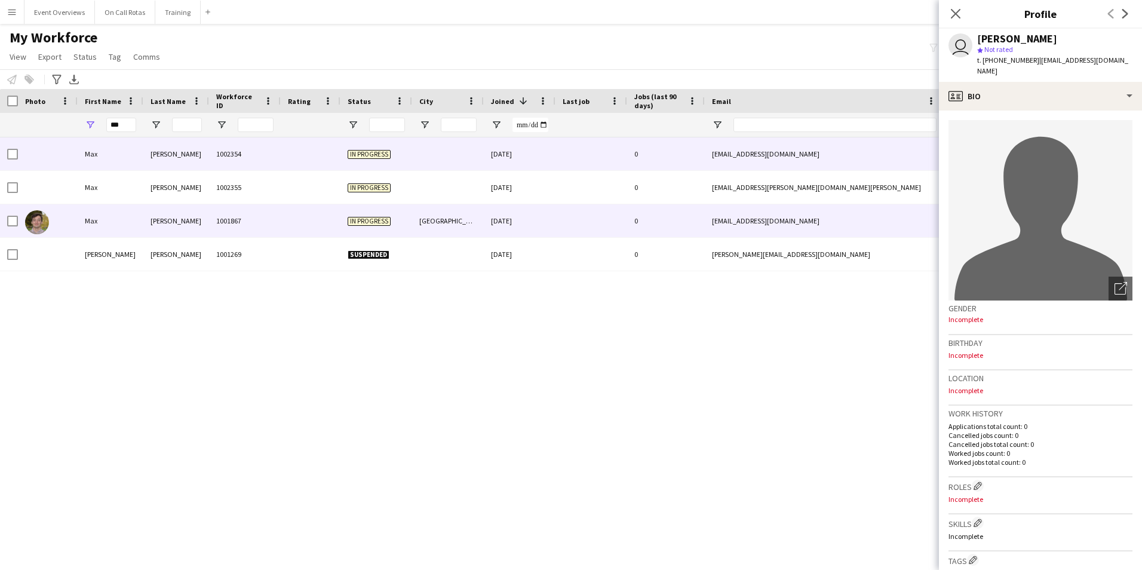
click at [241, 214] on div "1001867" at bounding box center [245, 220] width 72 height 33
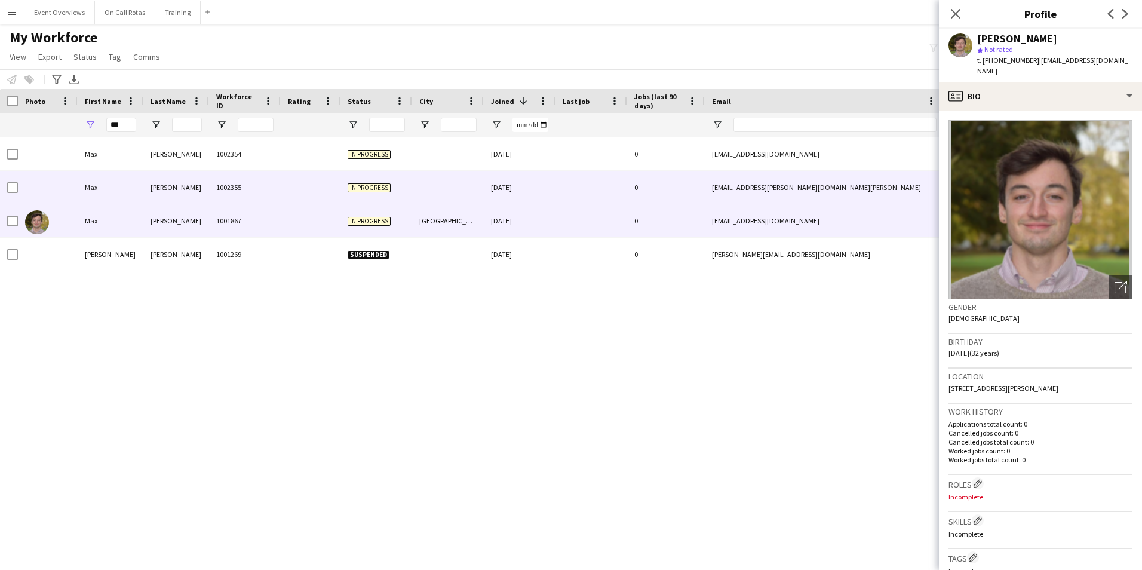
click at [153, 186] on div "Johnson" at bounding box center [176, 187] width 66 height 33
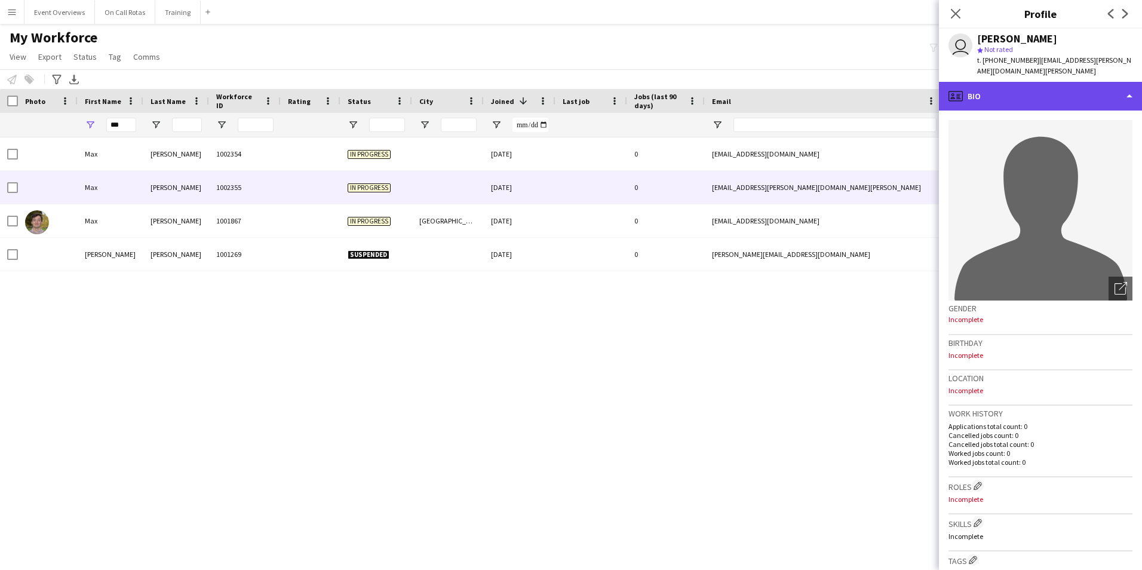
click at [1004, 82] on div "profile Bio" at bounding box center [1040, 96] width 203 height 29
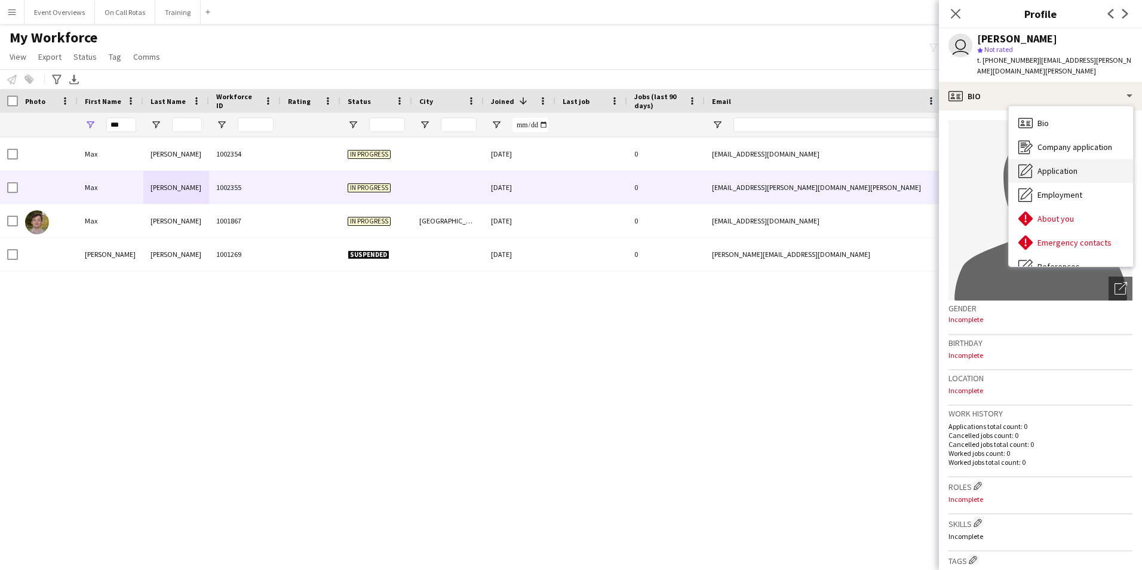
click at [1065, 165] on div "Application Application" at bounding box center [1071, 171] width 124 height 24
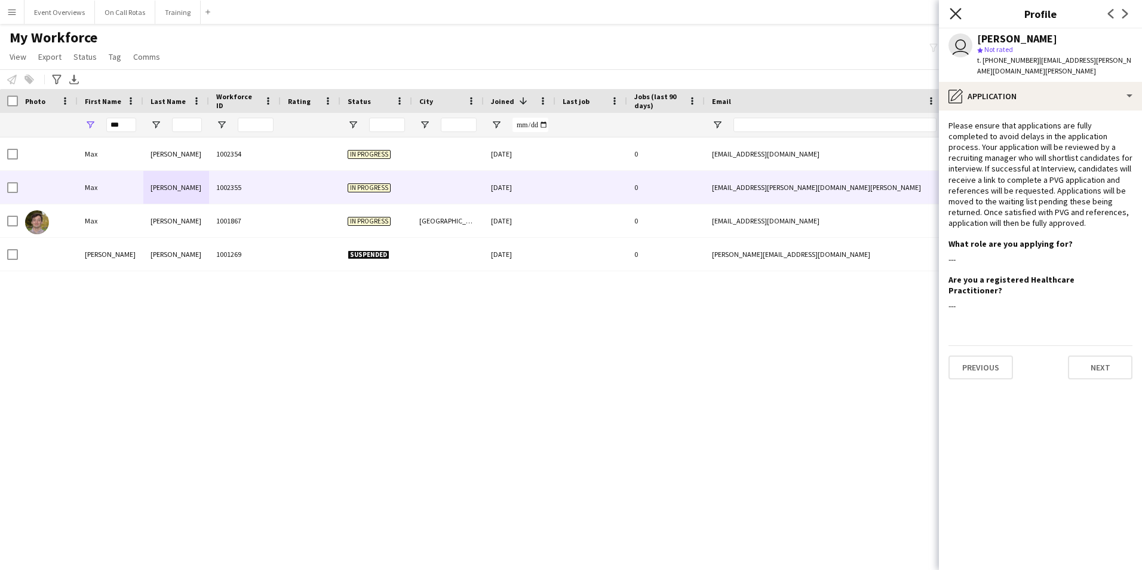
click at [957, 15] on icon at bounding box center [955, 13] width 11 height 11
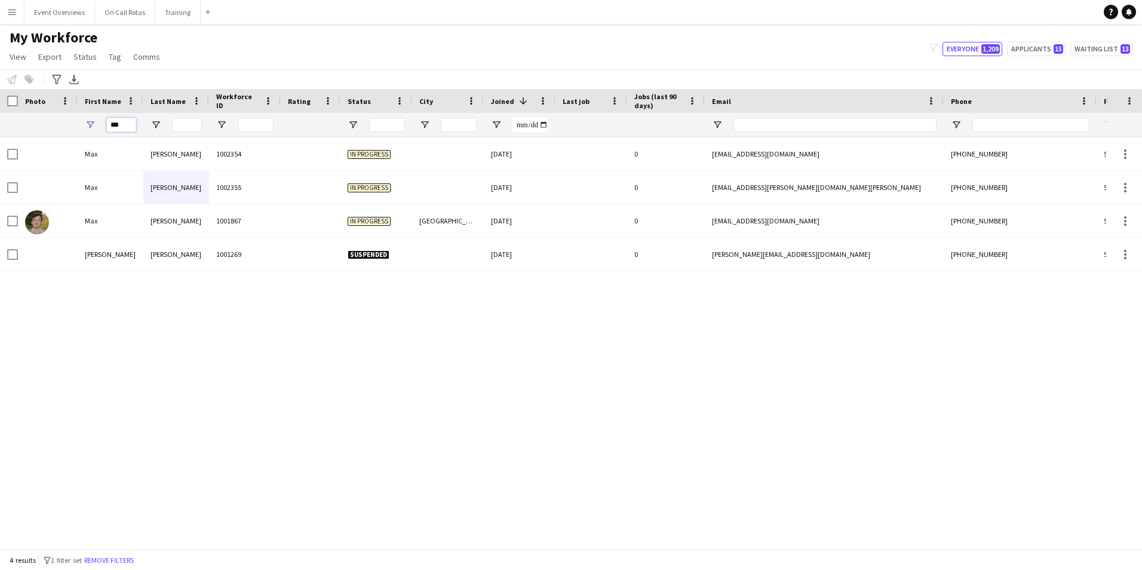
drag, startPoint x: 128, startPoint y: 126, endPoint x: 63, endPoint y: 148, distance: 68.7
click at [45, 128] on div "***" at bounding box center [647, 125] width 1295 height 24
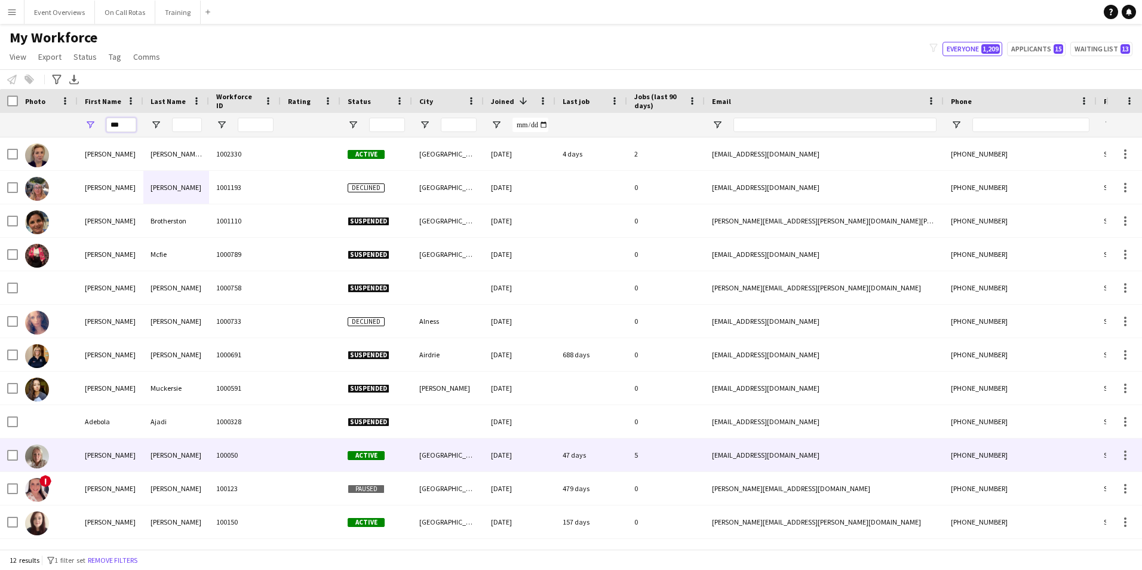
type input "***"
click at [348, 448] on div "Active" at bounding box center [376, 454] width 72 height 33
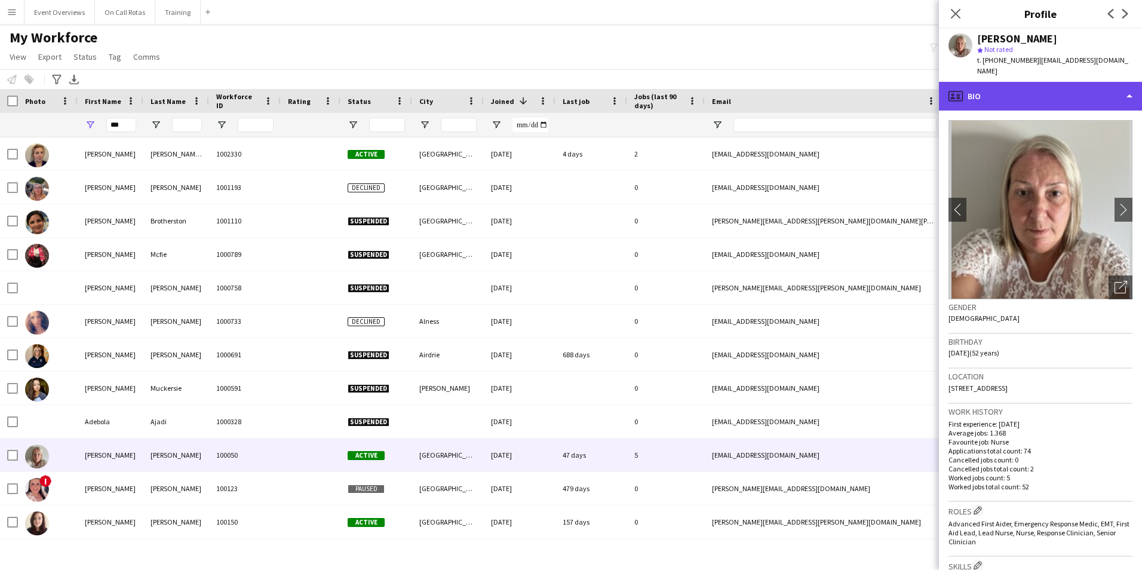
click at [1074, 86] on div "profile Bio" at bounding box center [1040, 96] width 203 height 29
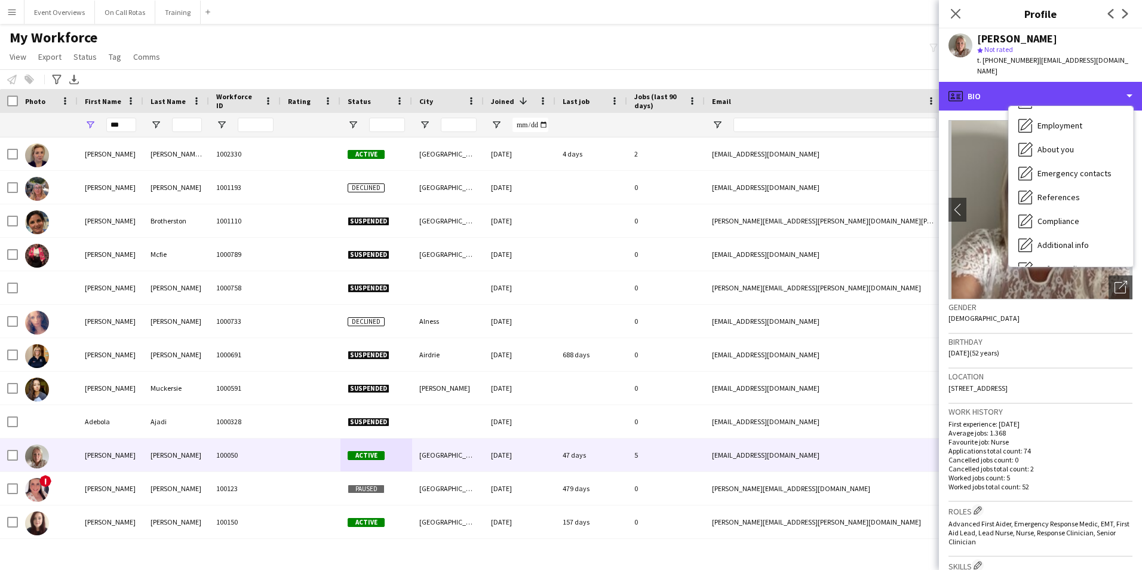
scroll to position [208, 0]
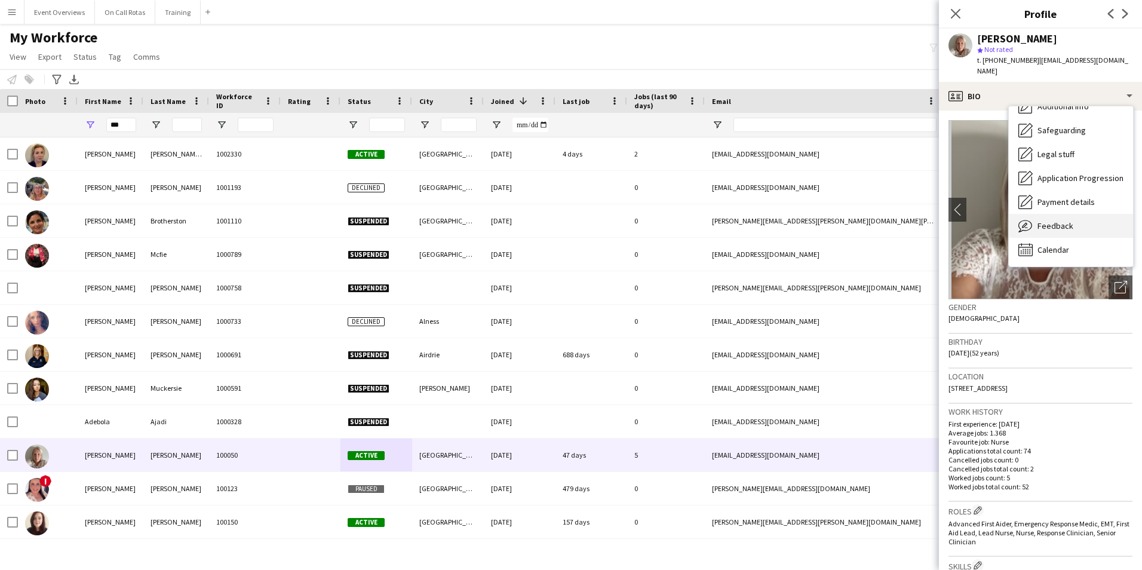
click at [1071, 220] on span "Feedback" at bounding box center [1055, 225] width 36 height 11
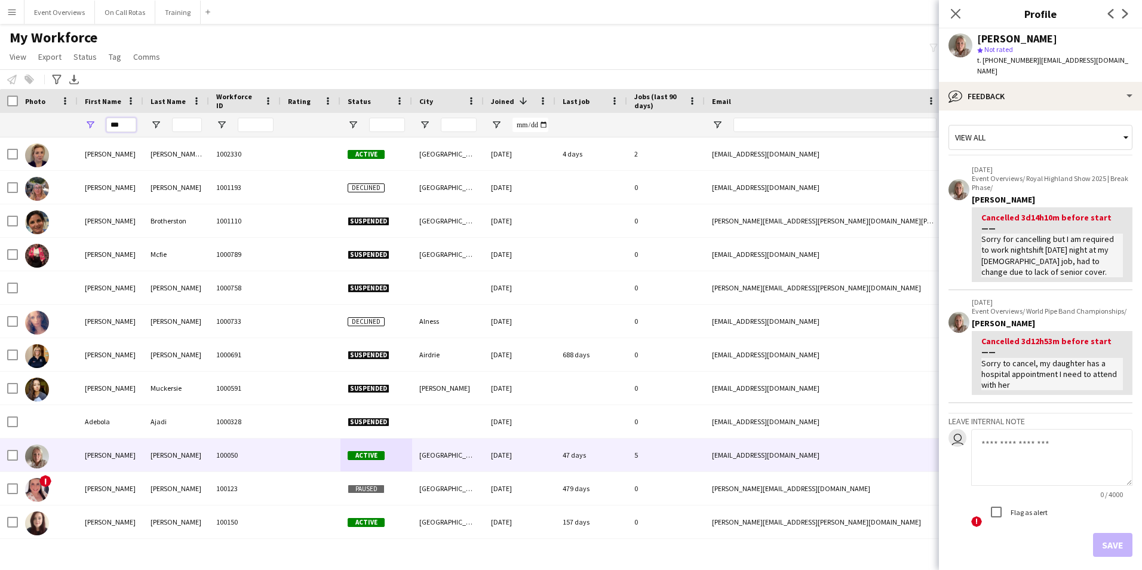
drag, startPoint x: 134, startPoint y: 124, endPoint x: 0, endPoint y: 161, distance: 139.5
click at [0, 160] on html "Menu Boards Boards Boards All jobs Status Workforce Workforce My Workforce Recr…" at bounding box center [571, 285] width 1142 height 570
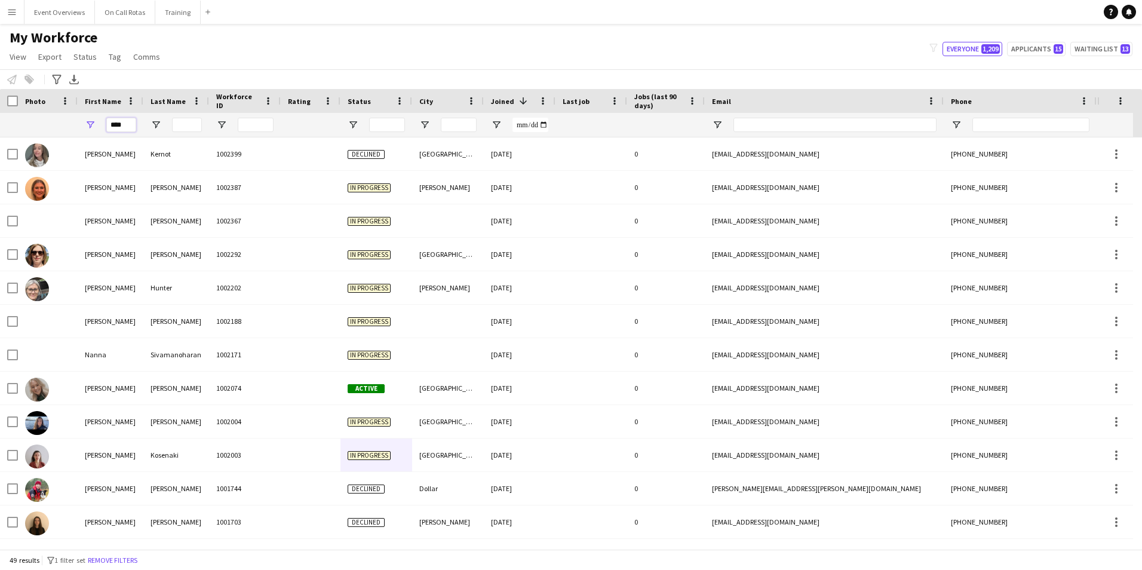
type input "****"
click at [192, 123] on input "Last Name Filter Input" at bounding box center [187, 125] width 30 height 14
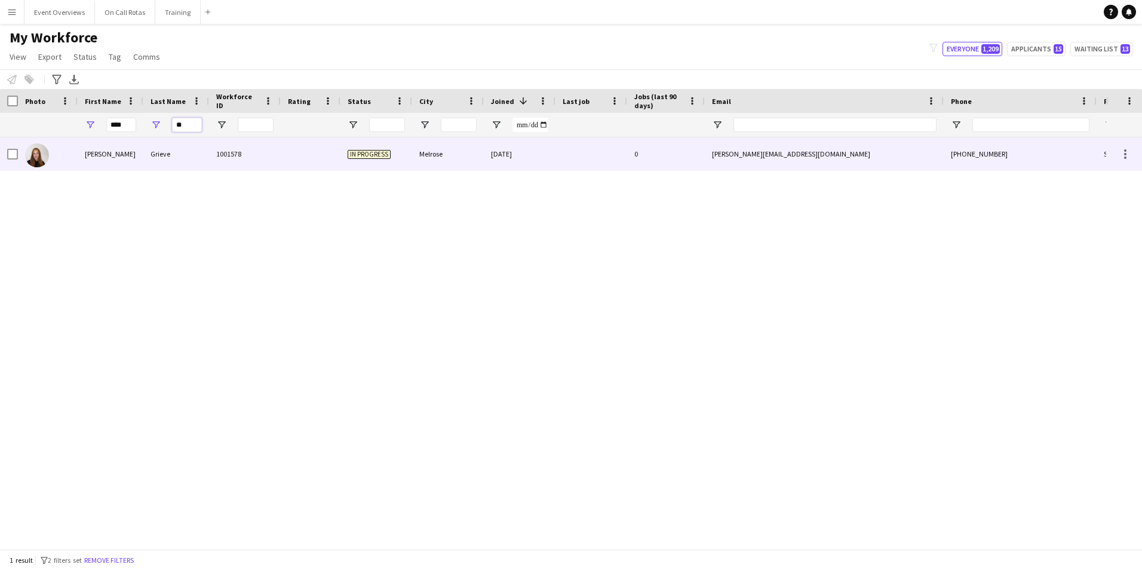
type input "**"
click at [210, 155] on div "1001578" at bounding box center [245, 153] width 72 height 33
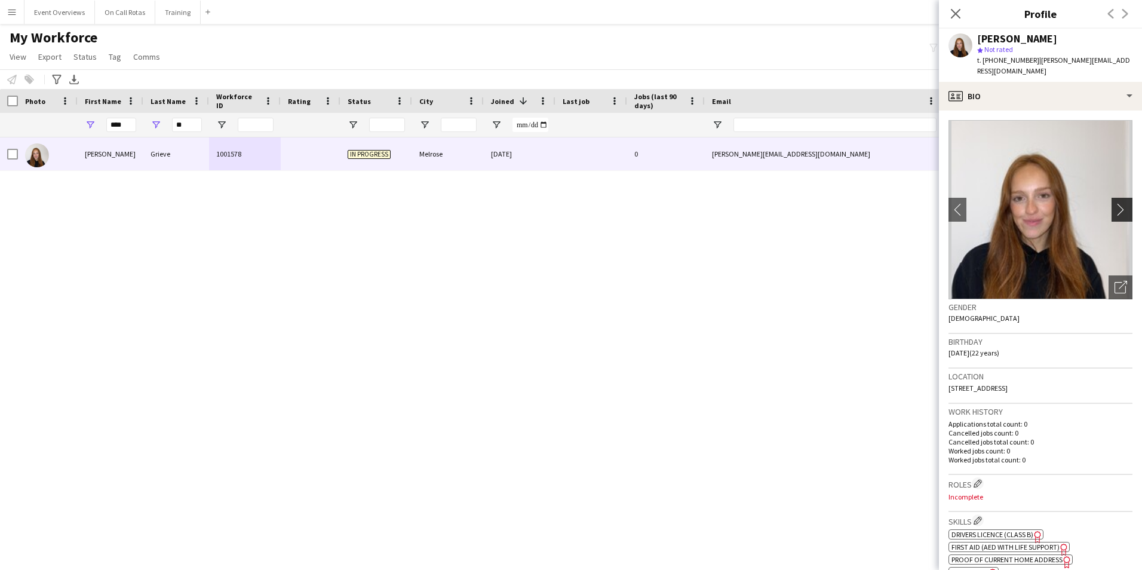
click at [1114, 203] on app-icon "chevron-right" at bounding box center [1123, 209] width 19 height 13
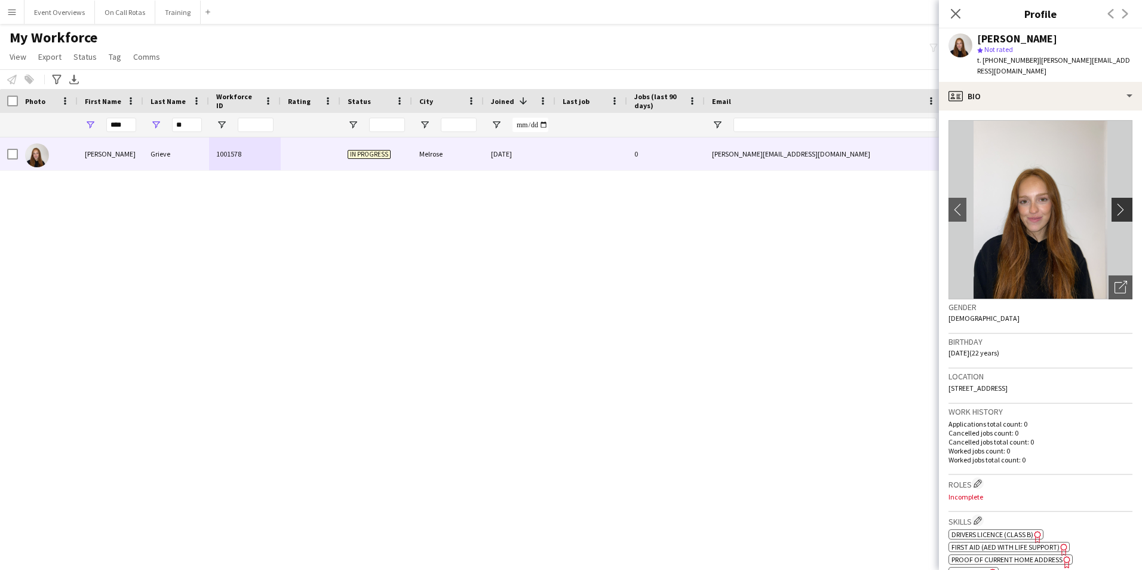
click at [1114, 203] on app-icon "chevron-right" at bounding box center [1123, 209] width 19 height 13
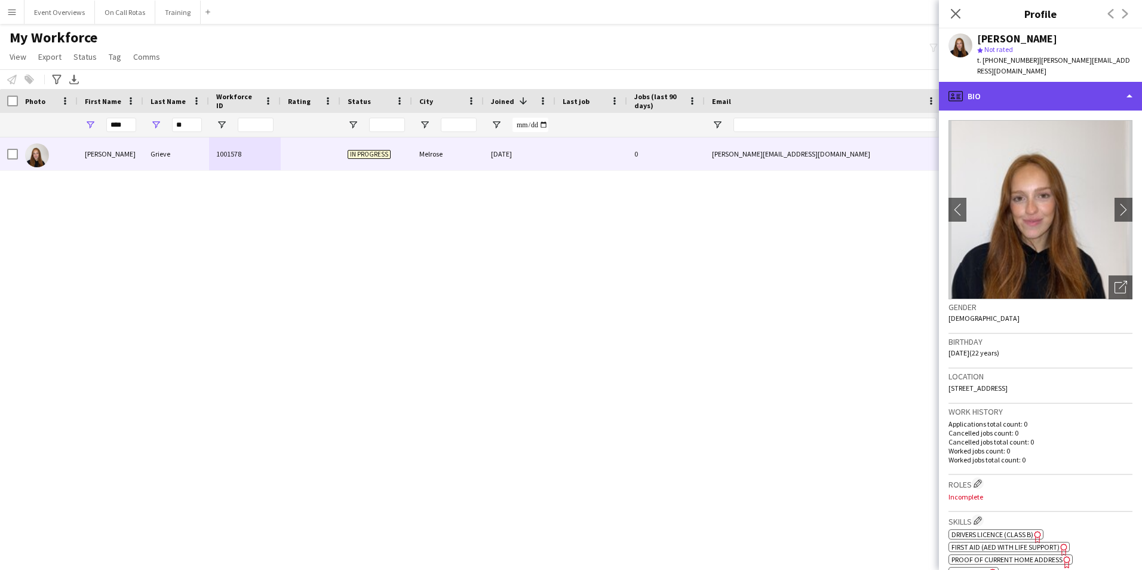
click at [1020, 82] on div "profile Bio" at bounding box center [1040, 96] width 203 height 29
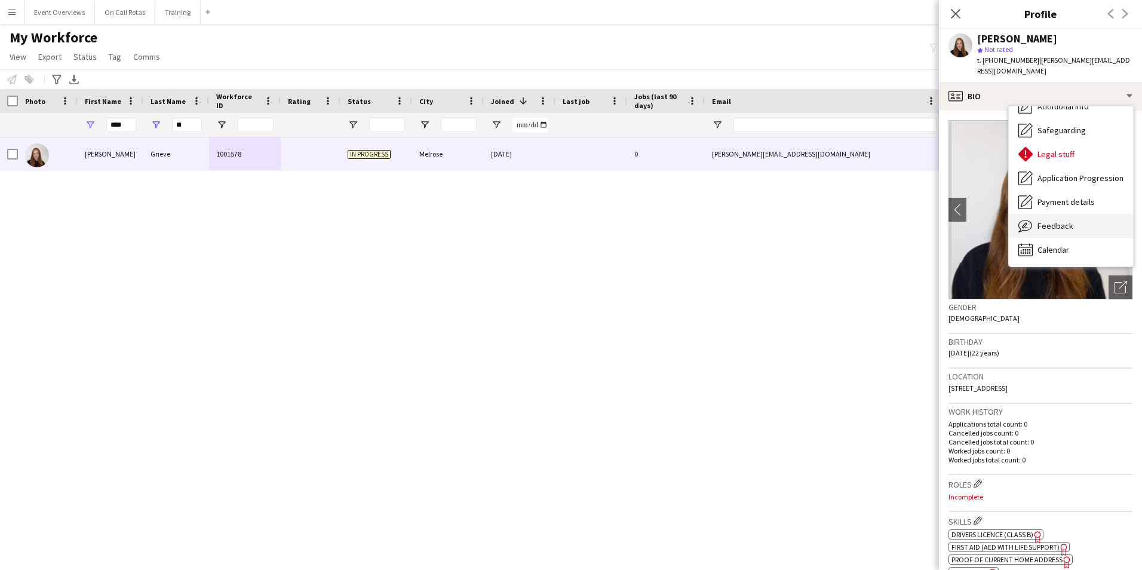
click at [1077, 216] on div "Feedback Feedback" at bounding box center [1071, 226] width 124 height 24
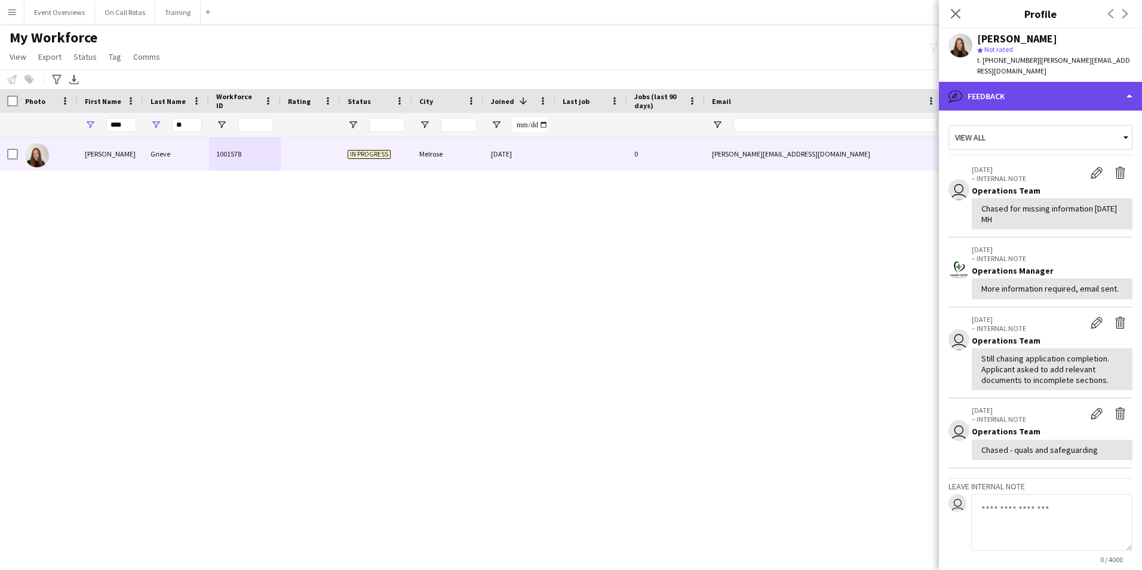
click at [995, 91] on div "bubble-pencil Feedback" at bounding box center [1040, 96] width 203 height 29
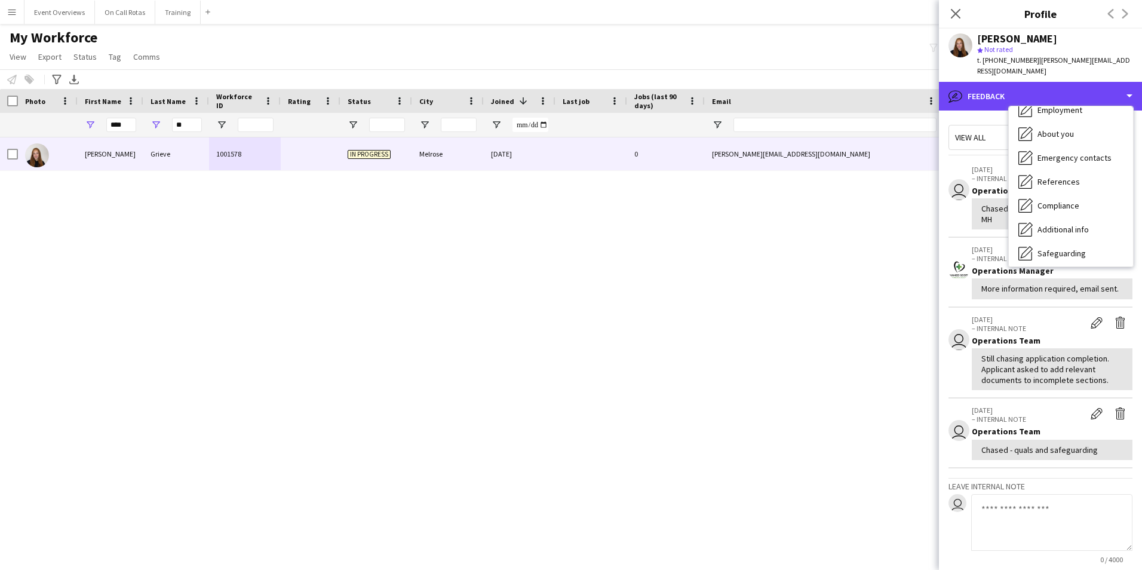
scroll to position [0, 0]
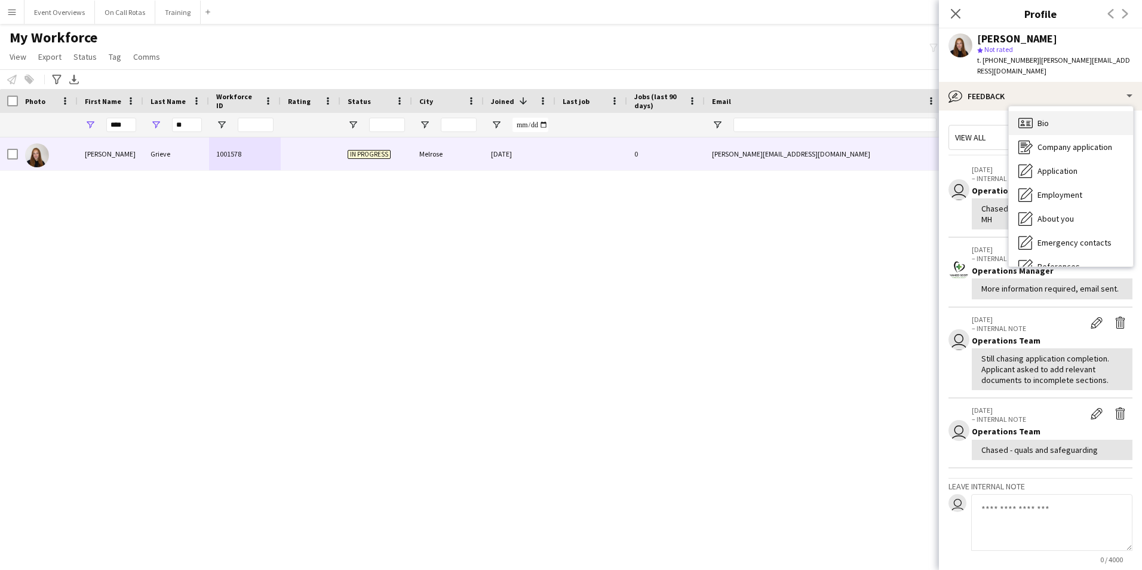
click at [1038, 111] on div "Bio Bio" at bounding box center [1071, 123] width 124 height 24
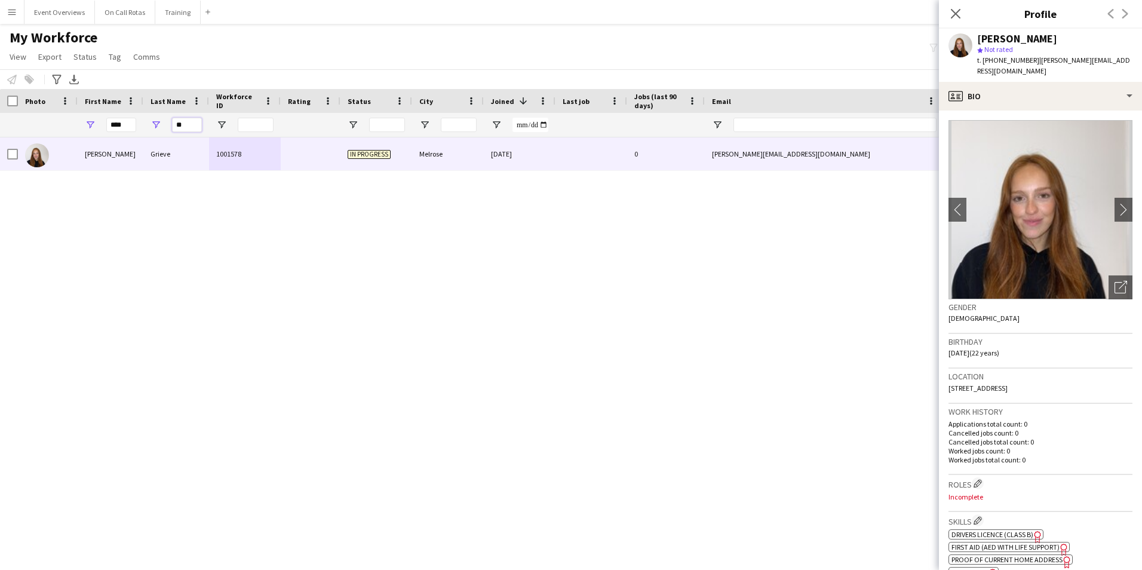
drag, startPoint x: 190, startPoint y: 123, endPoint x: 159, endPoint y: 127, distance: 31.9
click at [159, 127] on div "**" at bounding box center [176, 125] width 66 height 24
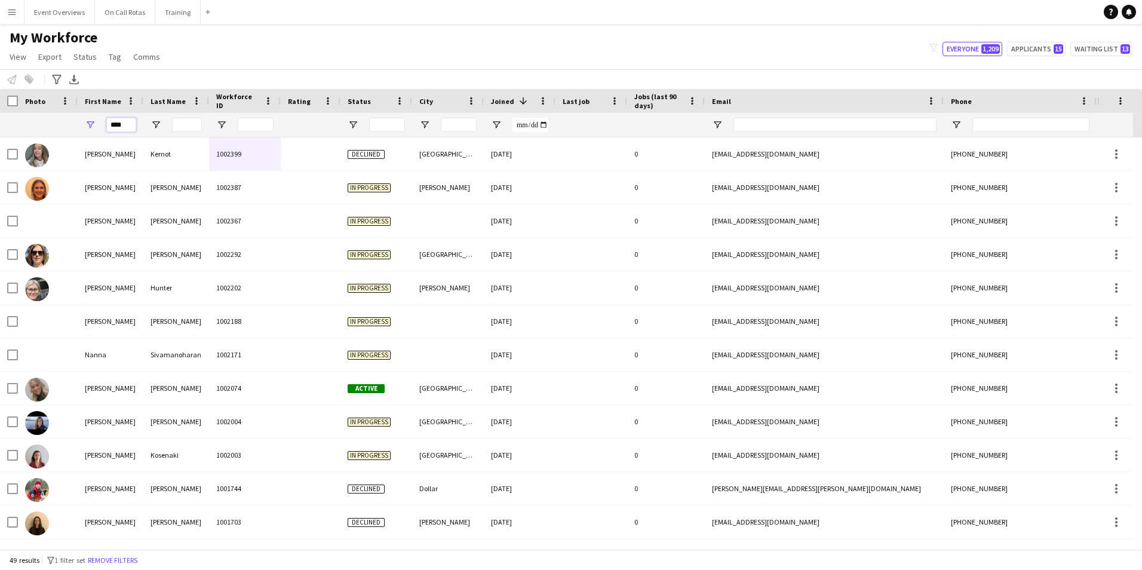
drag, startPoint x: 131, startPoint y: 124, endPoint x: 76, endPoint y: 128, distance: 54.5
click at [76, 128] on div "****" at bounding box center [647, 125] width 1295 height 24
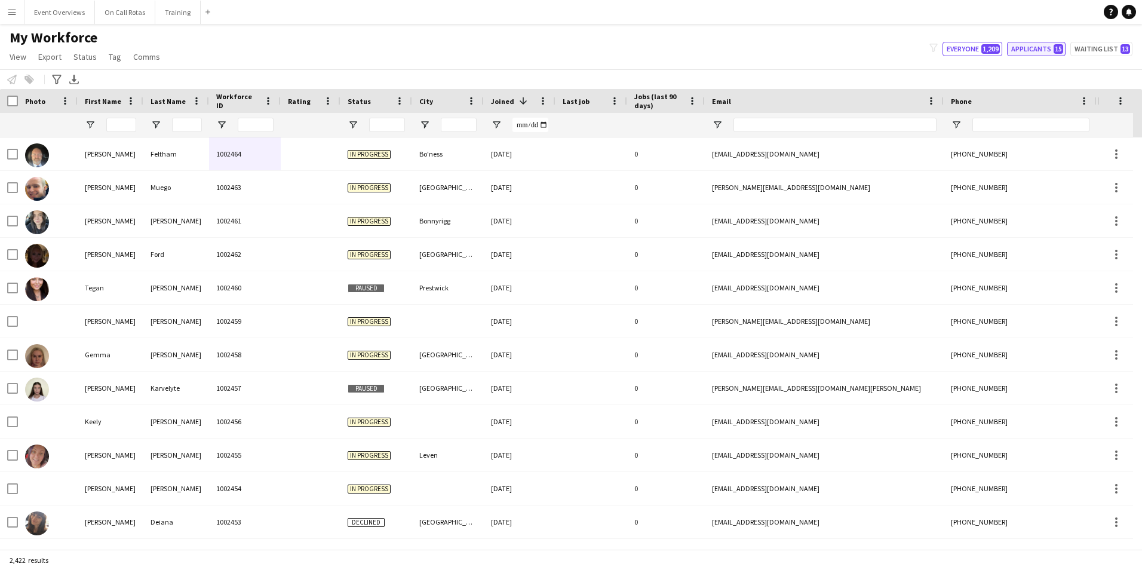
click at [1044, 55] on button "Applicants 15" at bounding box center [1036, 49] width 59 height 14
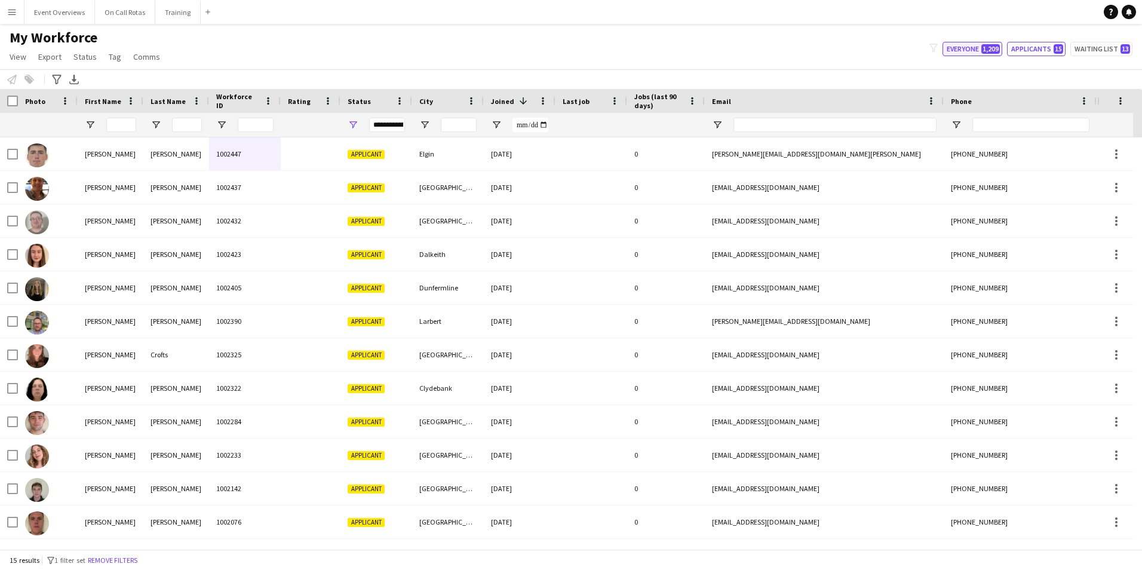
click at [966, 45] on button "Everyone 1,209" at bounding box center [972, 49] width 60 height 14
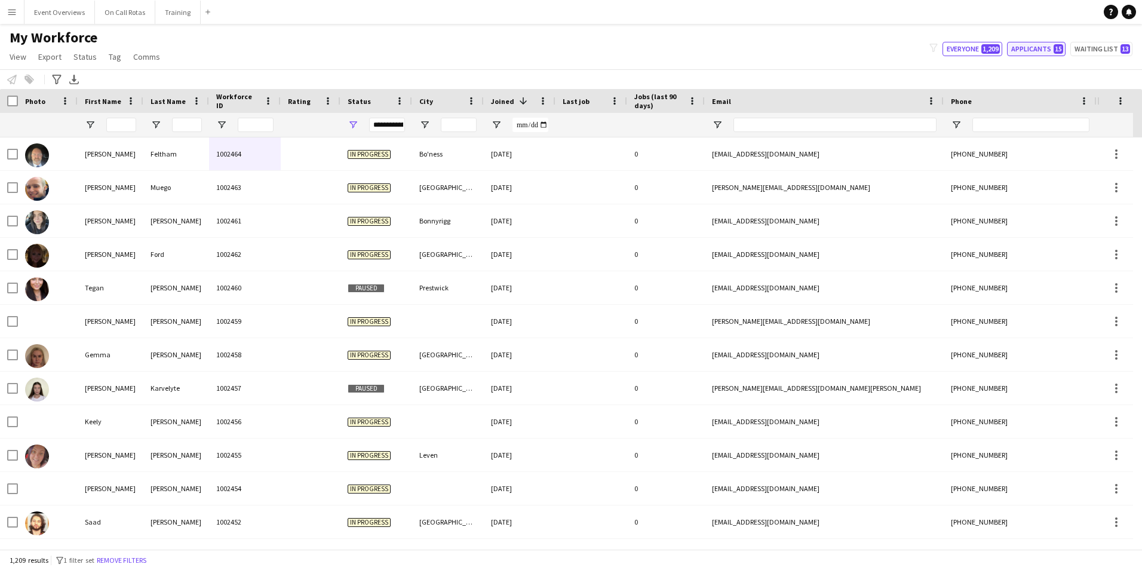
click at [1034, 44] on button "Applicants 15" at bounding box center [1036, 49] width 59 height 14
type input "**********"
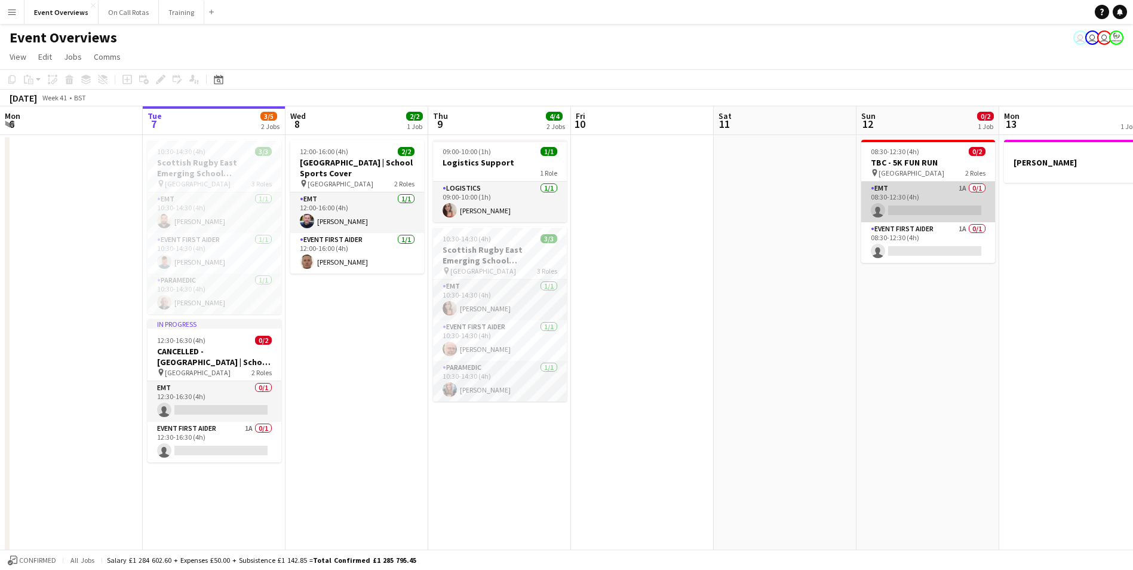
click at [882, 183] on app-card-role "EMT 1A 0/1 08:30-12:30 (4h) single-neutral-actions" at bounding box center [928, 202] width 134 height 41
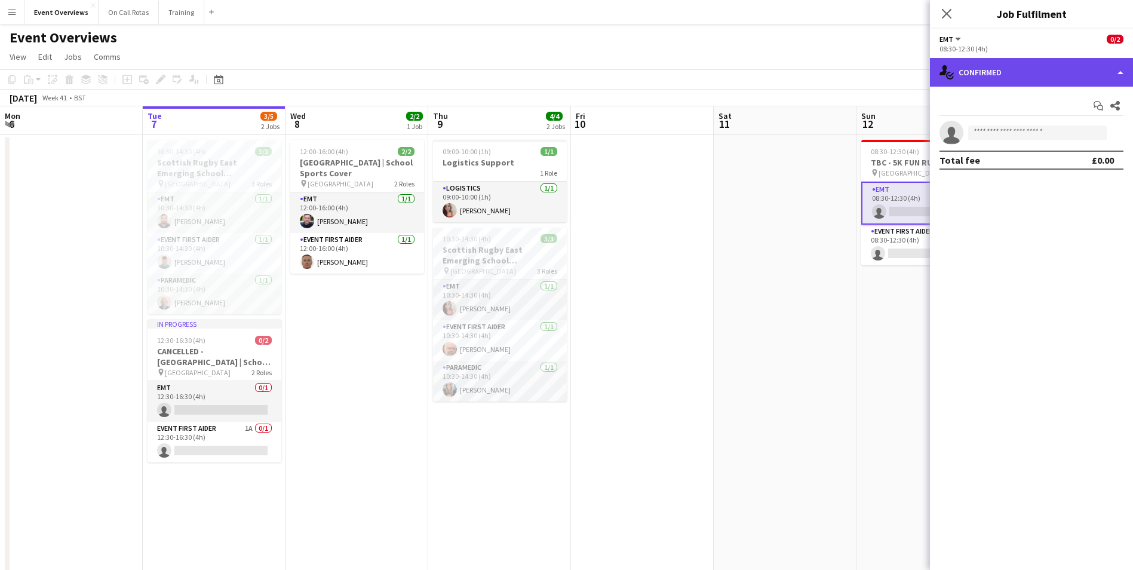
click at [1039, 79] on div "single-neutral-actions-check-2 Confirmed" at bounding box center [1031, 72] width 203 height 29
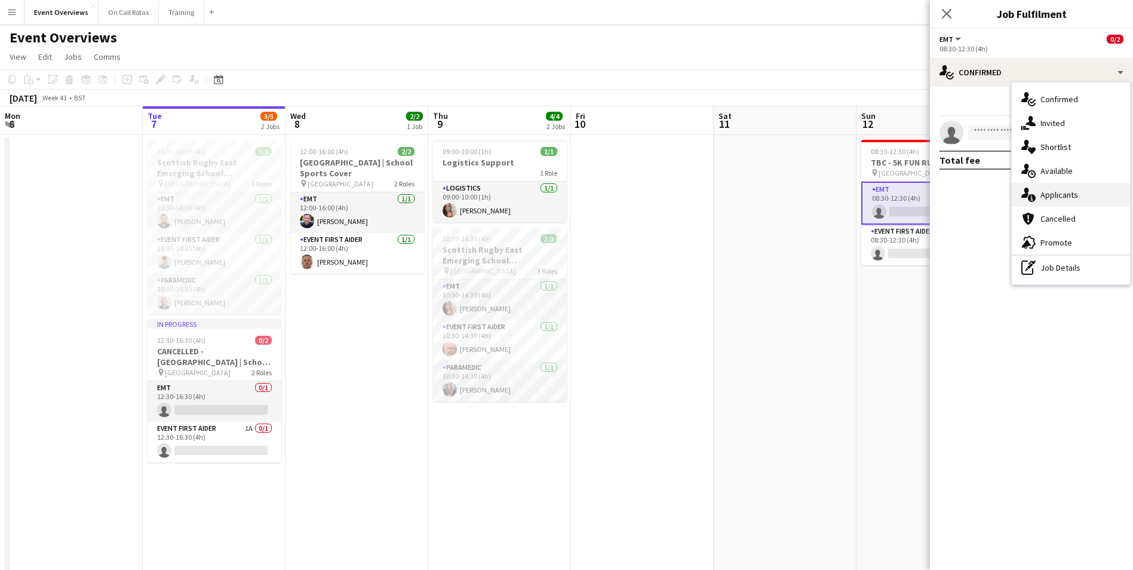
click at [1047, 196] on span "Applicants" at bounding box center [1059, 194] width 38 height 11
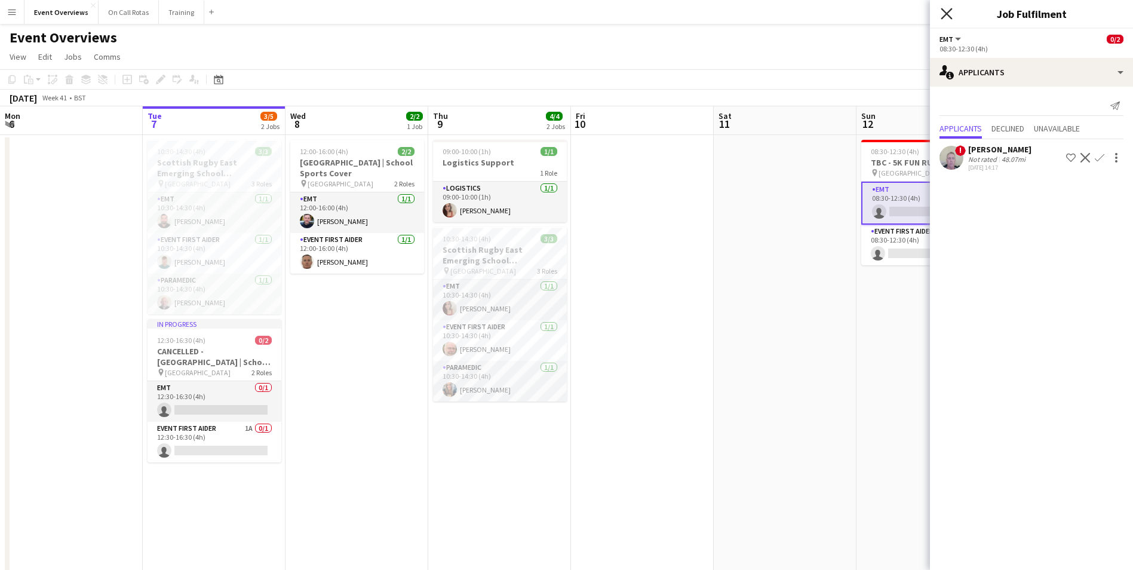
click at [948, 16] on icon at bounding box center [946, 13] width 11 height 11
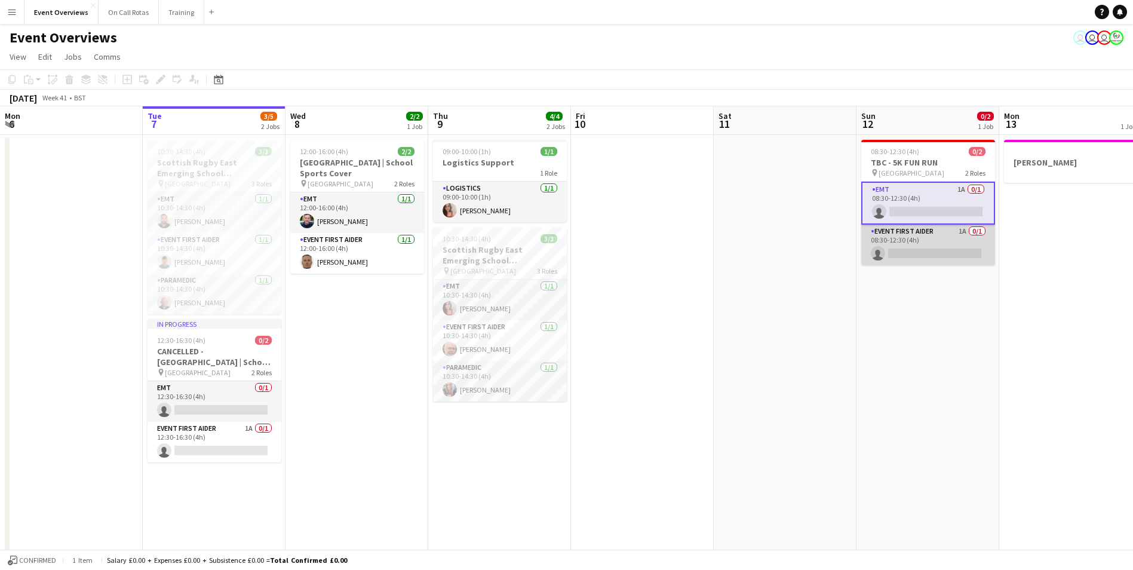
click at [955, 225] on app-card-role "Event First Aider 1A 0/1 08:30-12:30 (4h) single-neutral-actions" at bounding box center [928, 245] width 134 height 41
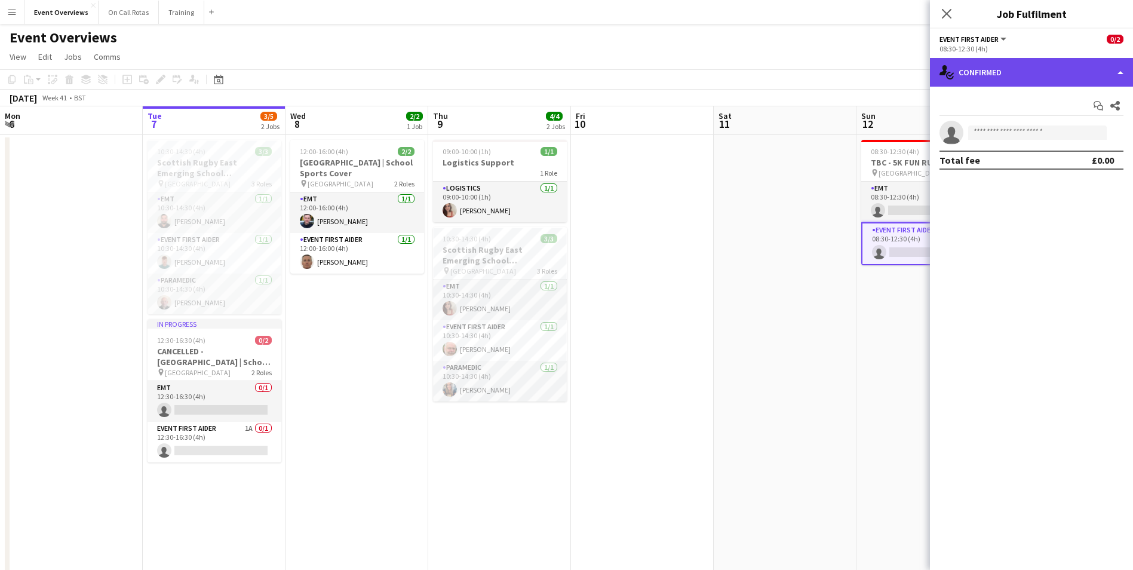
click at [1009, 74] on div "single-neutral-actions-check-2 Confirmed" at bounding box center [1031, 72] width 203 height 29
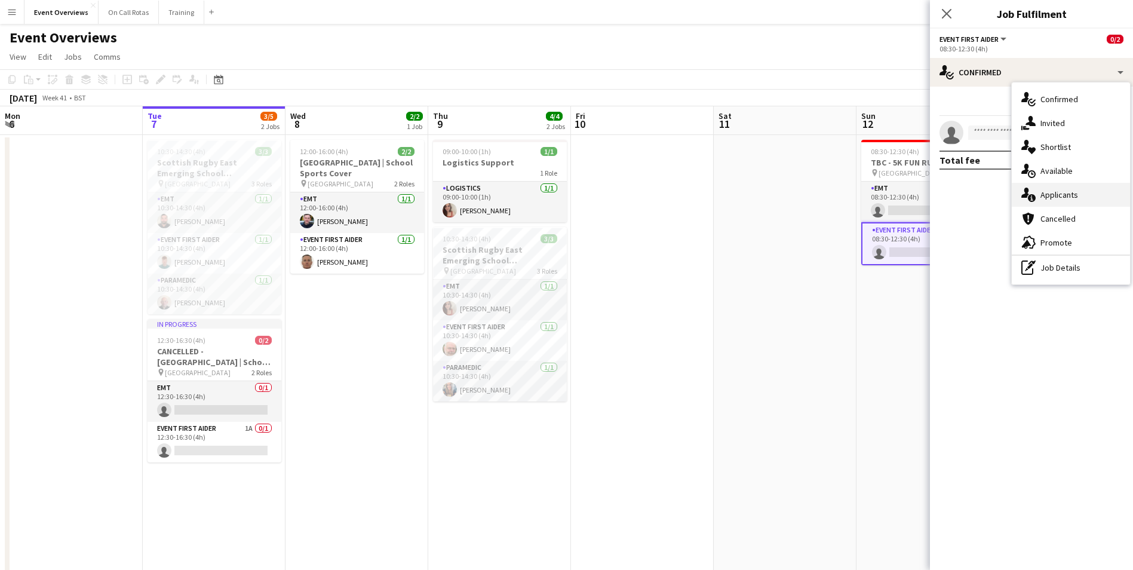
click at [1040, 194] on div "single-neutral-actions-information Applicants" at bounding box center [1071, 195] width 118 height 24
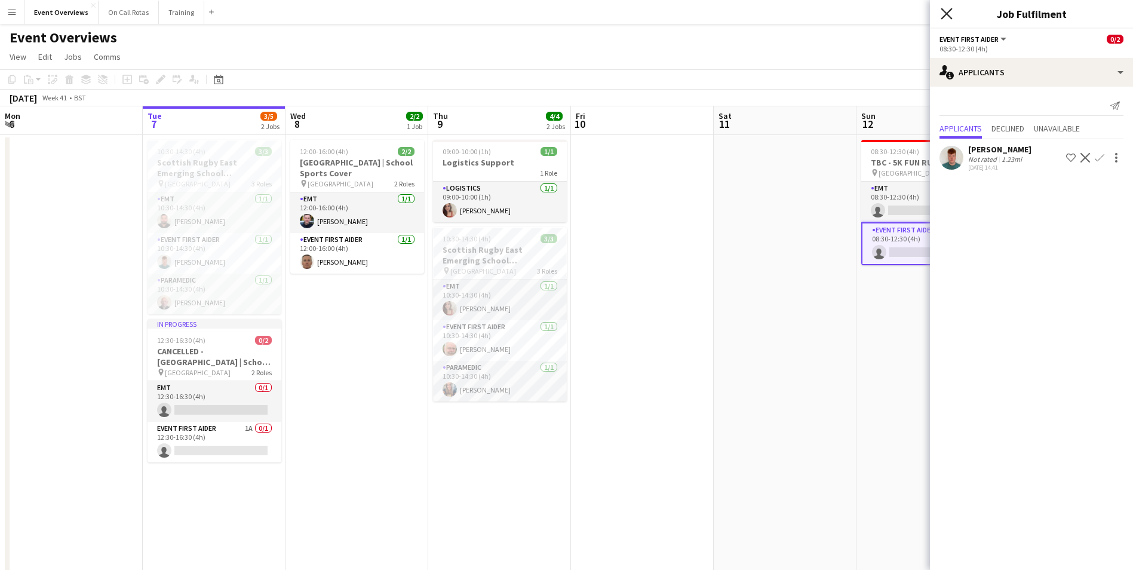
click at [948, 11] on icon "Close pop-in" at bounding box center [946, 13] width 11 height 11
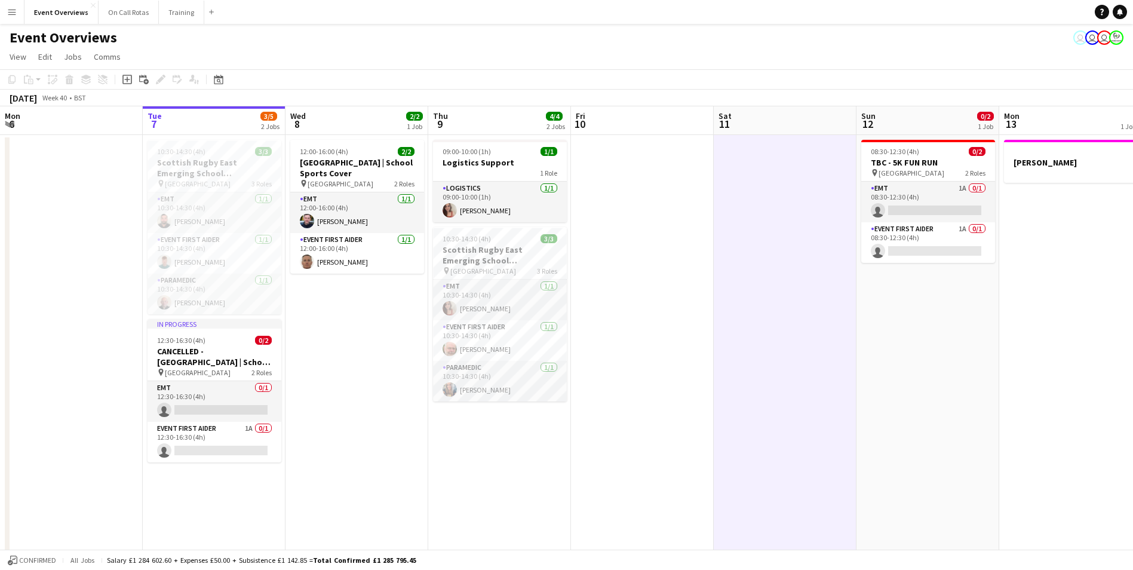
scroll to position [0, 285]
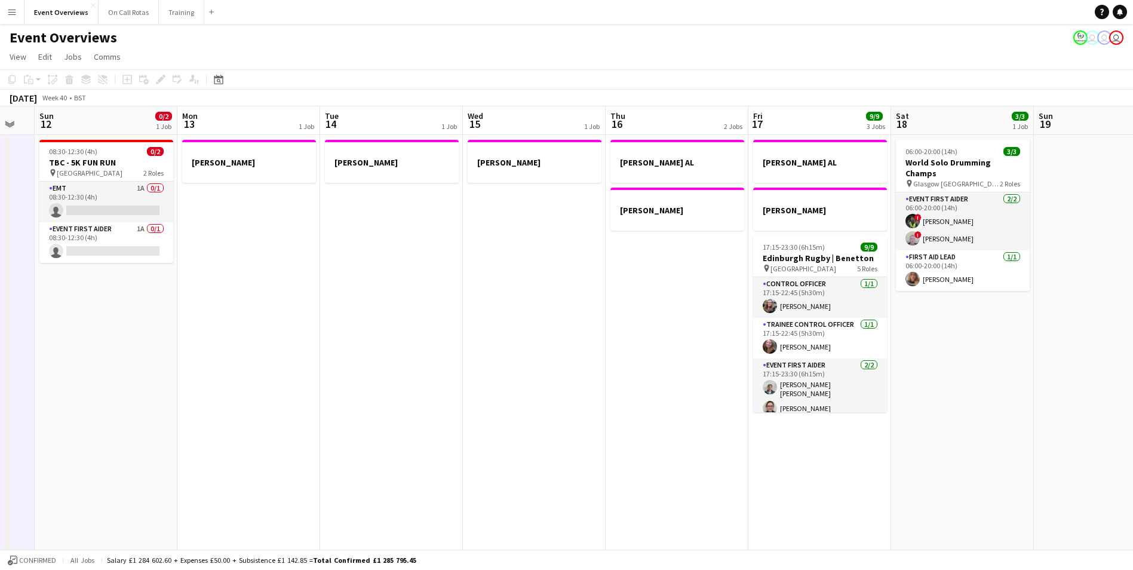
drag, startPoint x: 978, startPoint y: 257, endPoint x: 156, endPoint y: 377, distance: 830.5
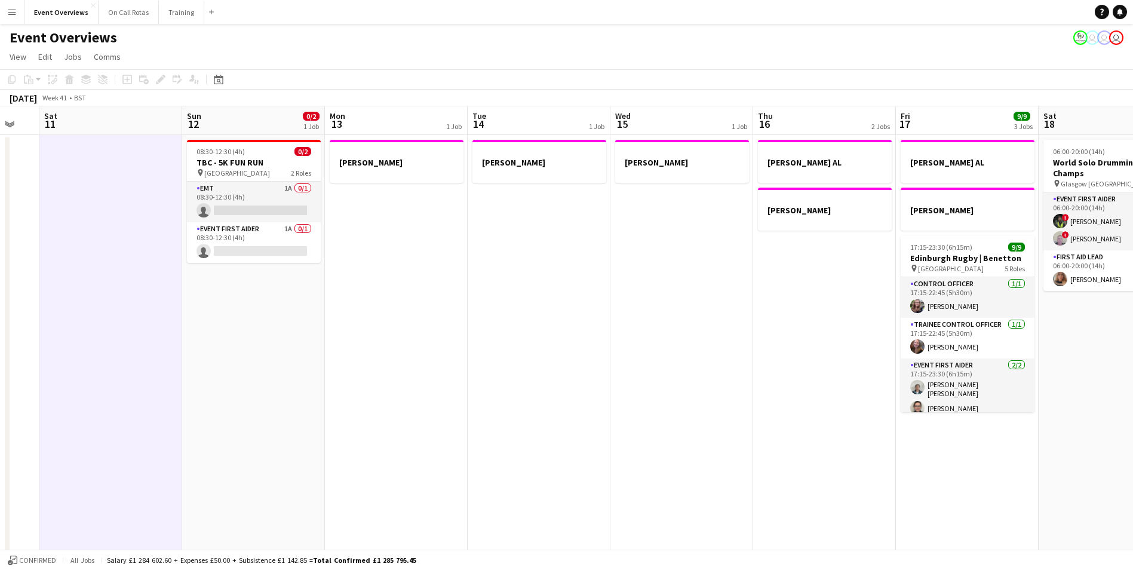
scroll to position [0, 379]
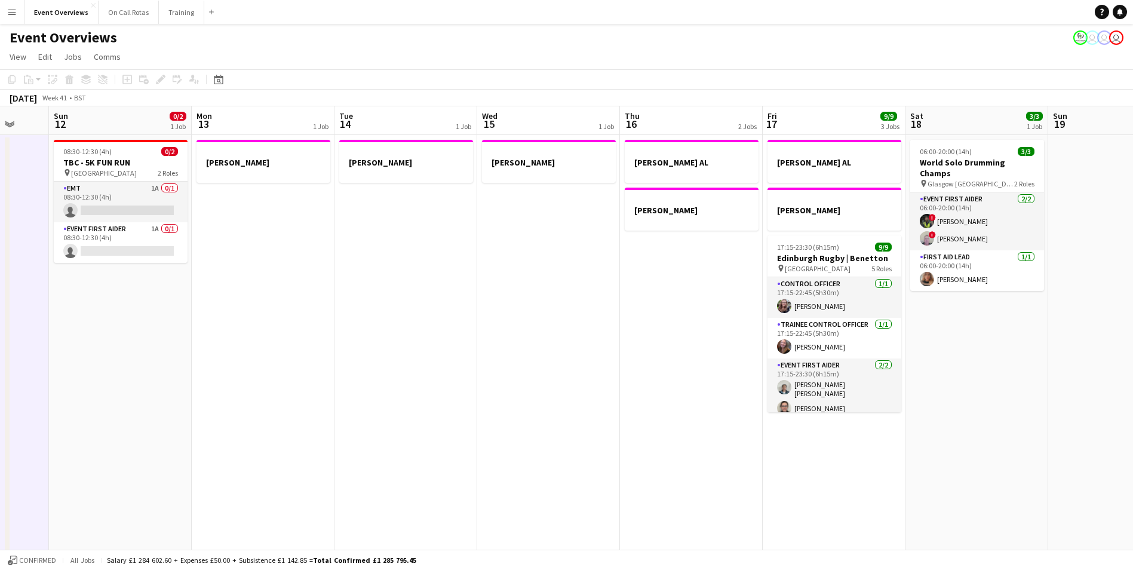
drag, startPoint x: 284, startPoint y: 344, endPoint x: 439, endPoint y: 327, distance: 156.2
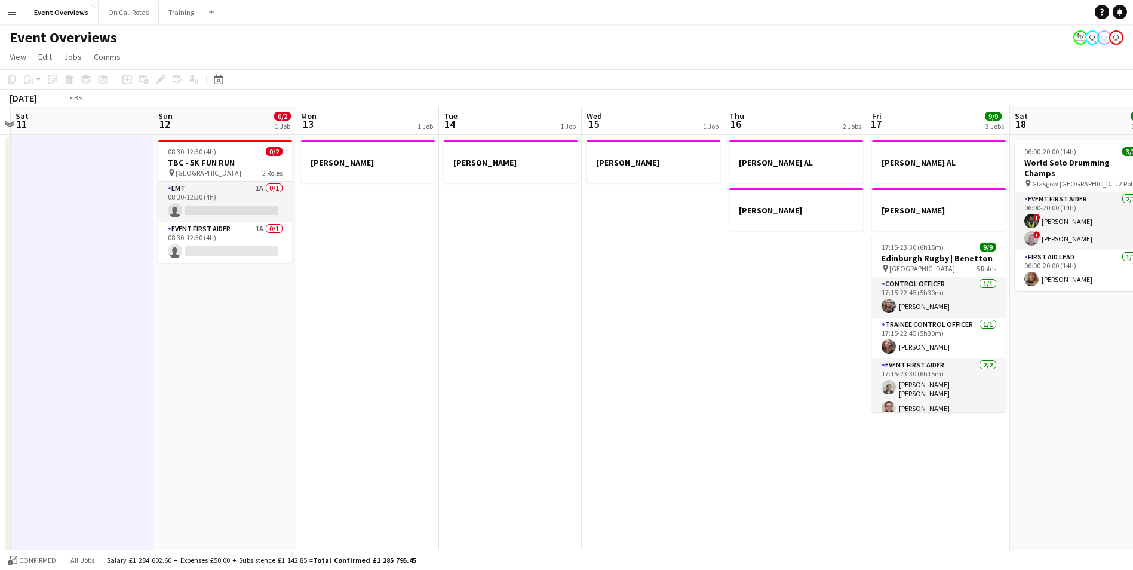
drag, startPoint x: 558, startPoint y: 357, endPoint x: 0, endPoint y: 356, distance: 558.4
click at [0, 356] on html "Menu Boards Boards Boards All jobs Status Workforce Workforce My Workforce Recr…" at bounding box center [566, 551] width 1133 height 1103
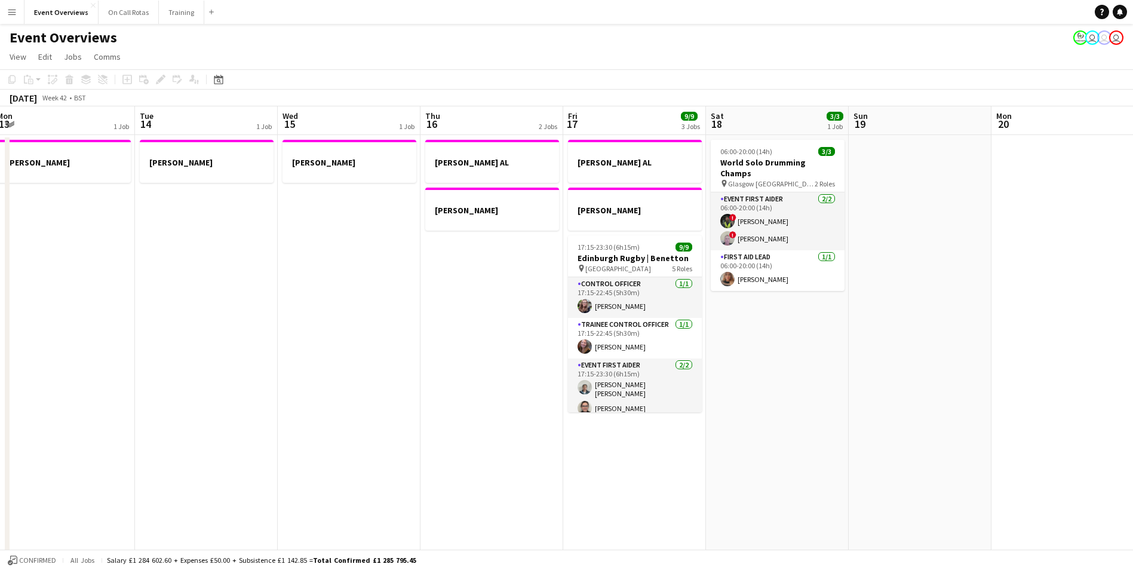
drag, startPoint x: 709, startPoint y: 318, endPoint x: 81, endPoint y: 337, distance: 628.5
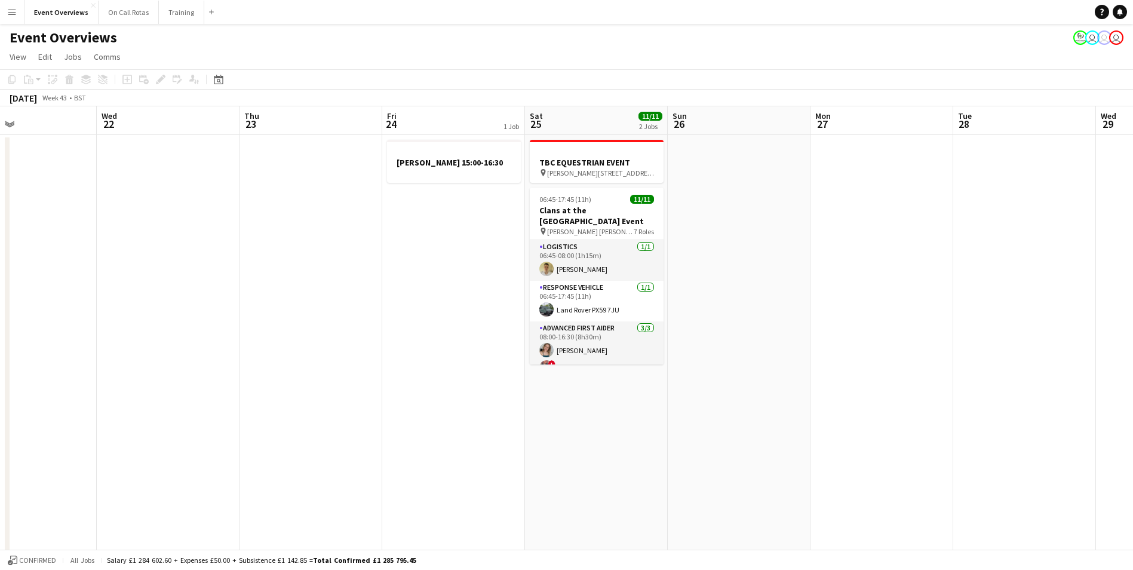
drag, startPoint x: 778, startPoint y: 319, endPoint x: 256, endPoint y: 332, distance: 521.5
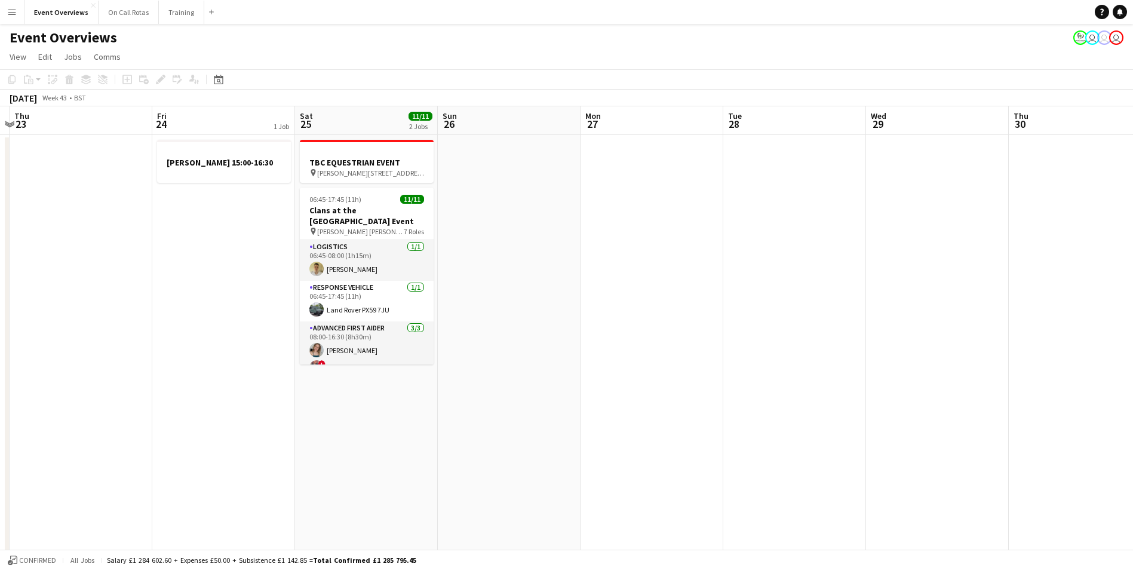
drag, startPoint x: 868, startPoint y: 323, endPoint x: 606, endPoint y: 322, distance: 262.8
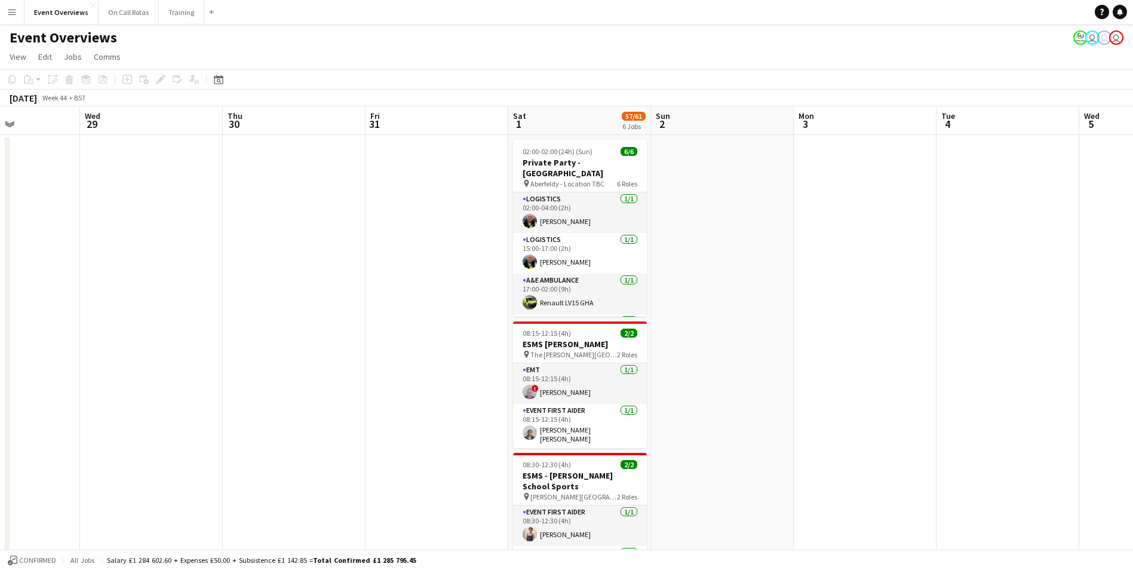
drag, startPoint x: 518, startPoint y: 328, endPoint x: 611, endPoint y: 321, distance: 93.4
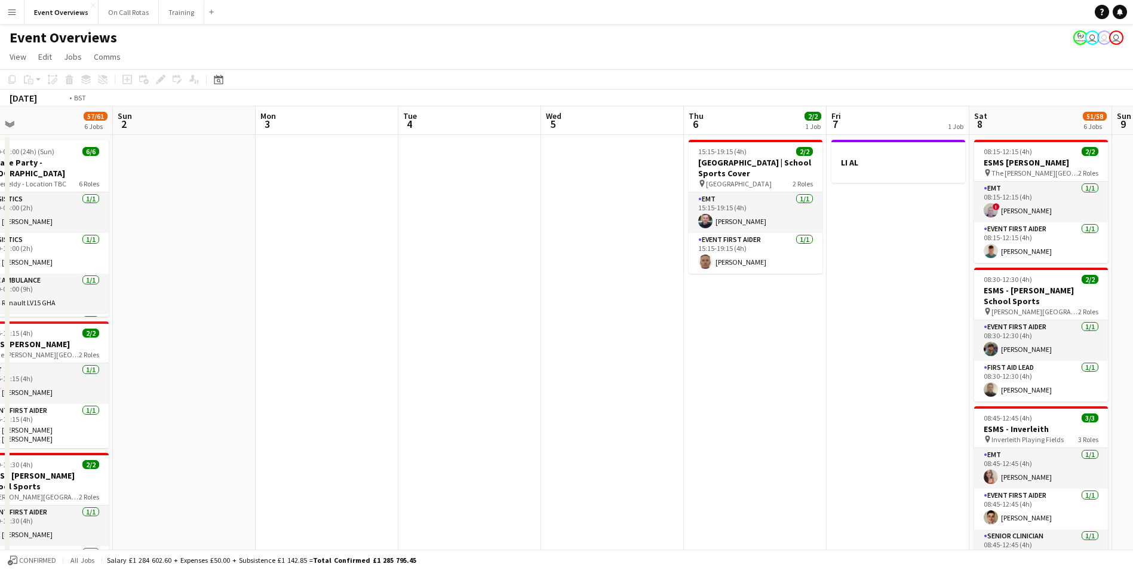
drag, startPoint x: 927, startPoint y: 314, endPoint x: 350, endPoint y: 315, distance: 576.9
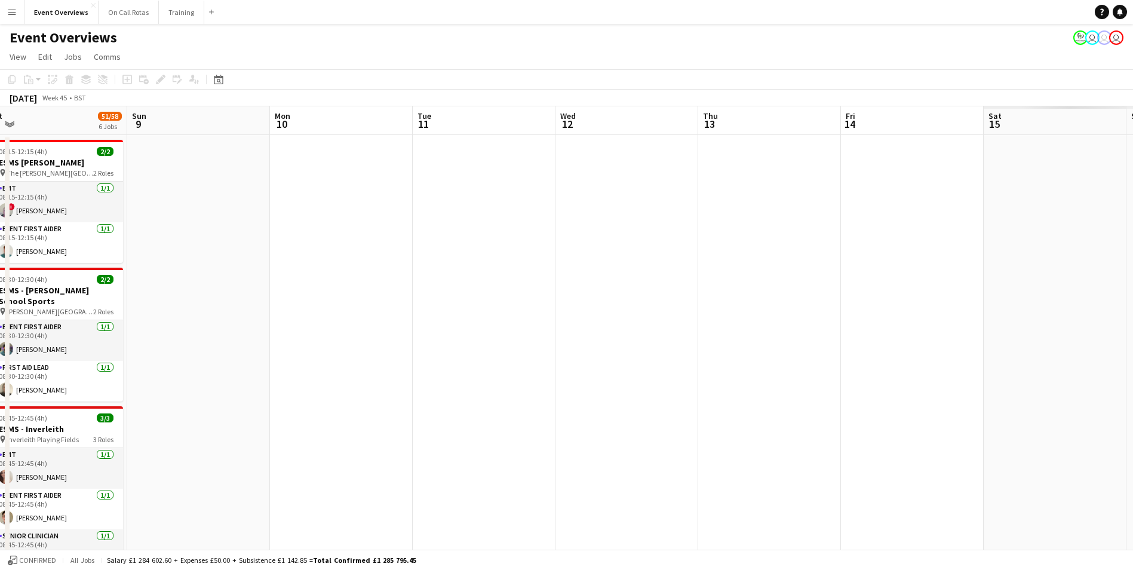
drag, startPoint x: 930, startPoint y: 303, endPoint x: 697, endPoint y: 266, distance: 235.1
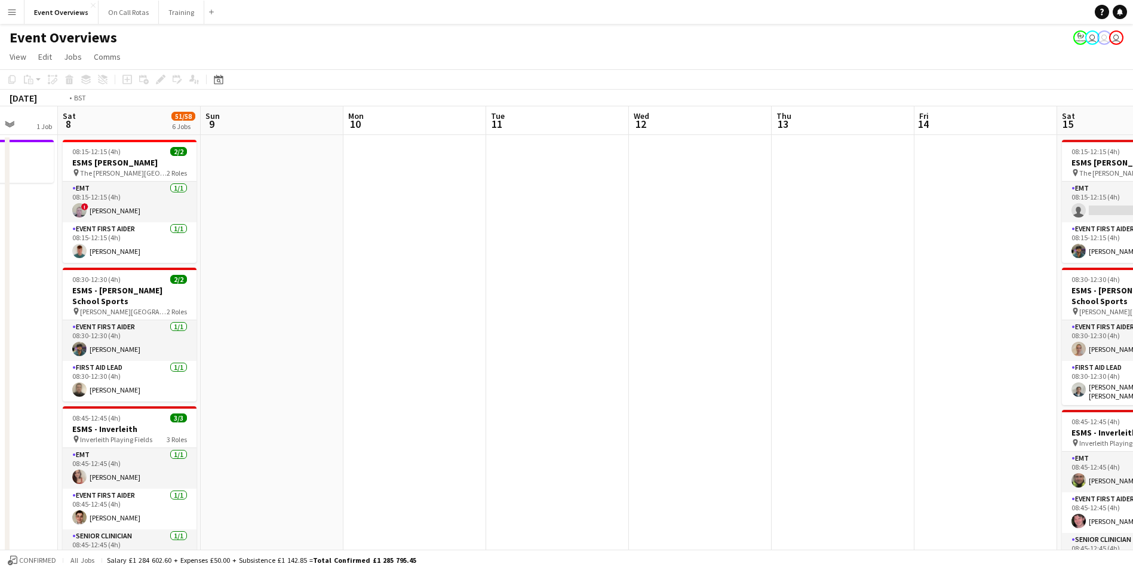
drag, startPoint x: 411, startPoint y: 264, endPoint x: 268, endPoint y: 252, distance: 143.8
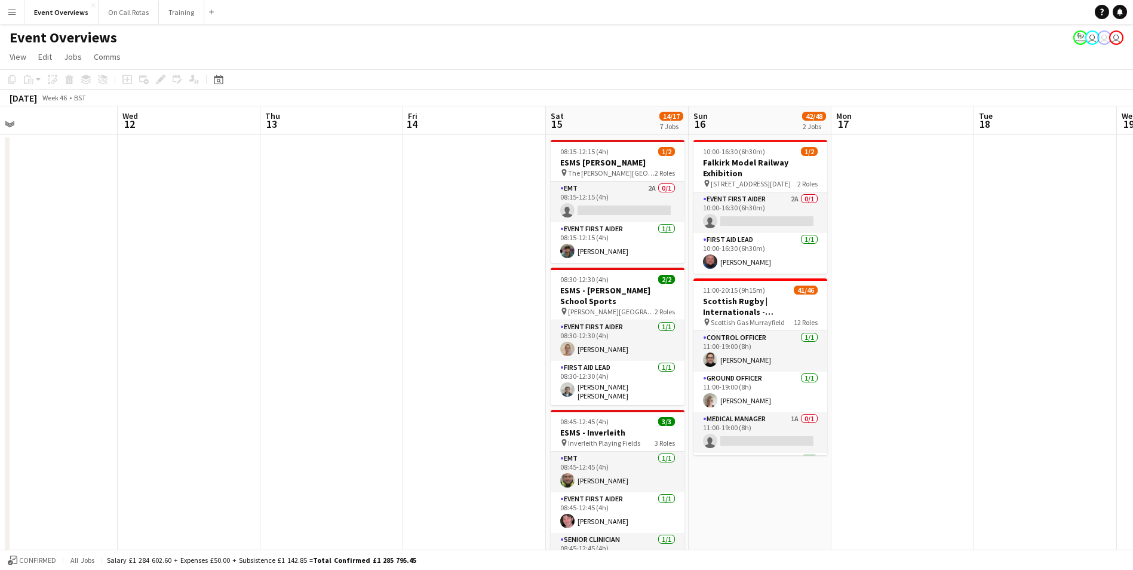
scroll to position [0, 385]
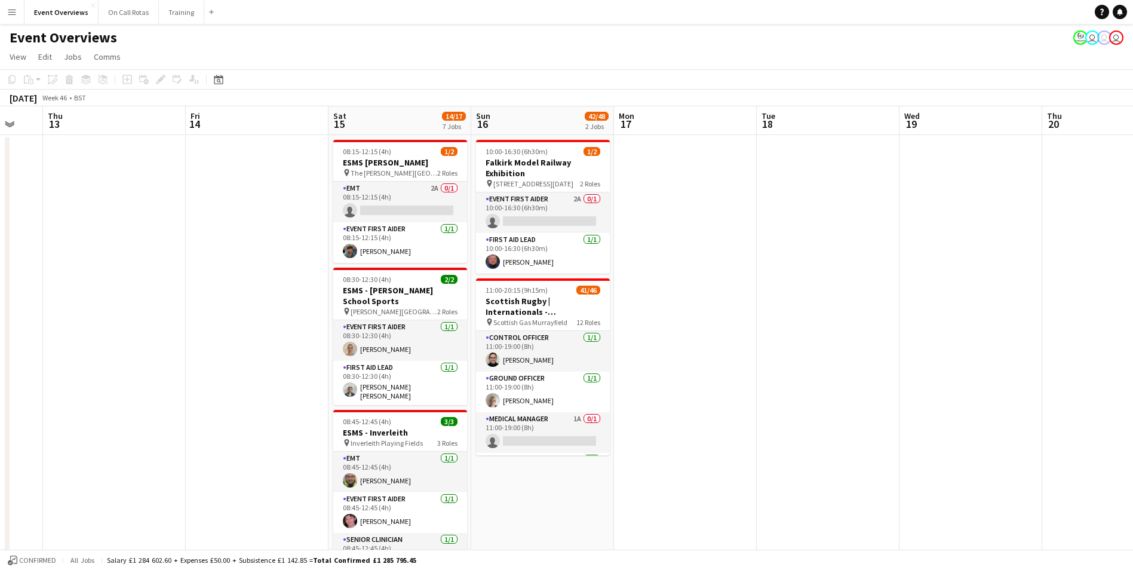
drag, startPoint x: 869, startPoint y: 250, endPoint x: 652, endPoint y: 245, distance: 217.4
click at [216, 79] on icon "Date picker" at bounding box center [219, 80] width 10 height 10
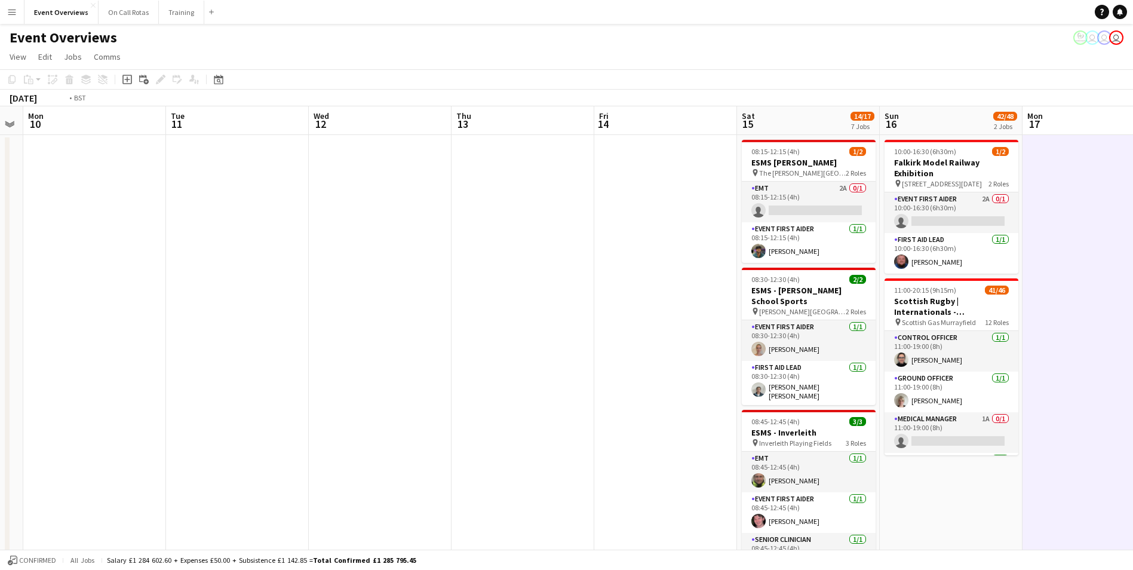
drag, startPoint x: 99, startPoint y: 218, endPoint x: 533, endPoint y: 236, distance: 433.9
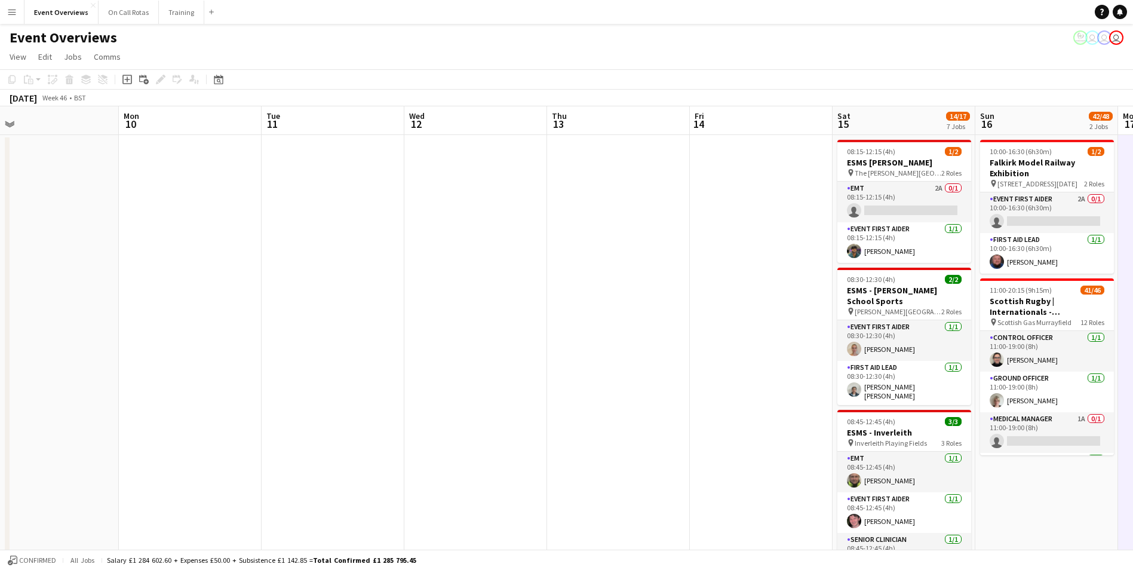
drag, startPoint x: 156, startPoint y: 239, endPoint x: 709, endPoint y: 245, distance: 553.0
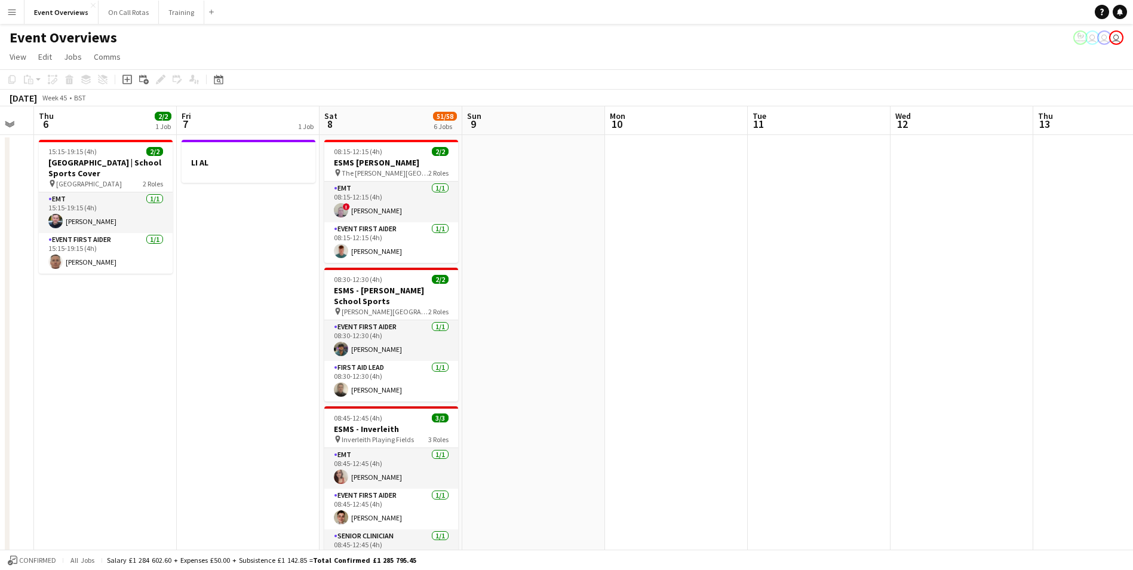
drag, startPoint x: 146, startPoint y: 234, endPoint x: 300, endPoint y: 152, distance: 174.2
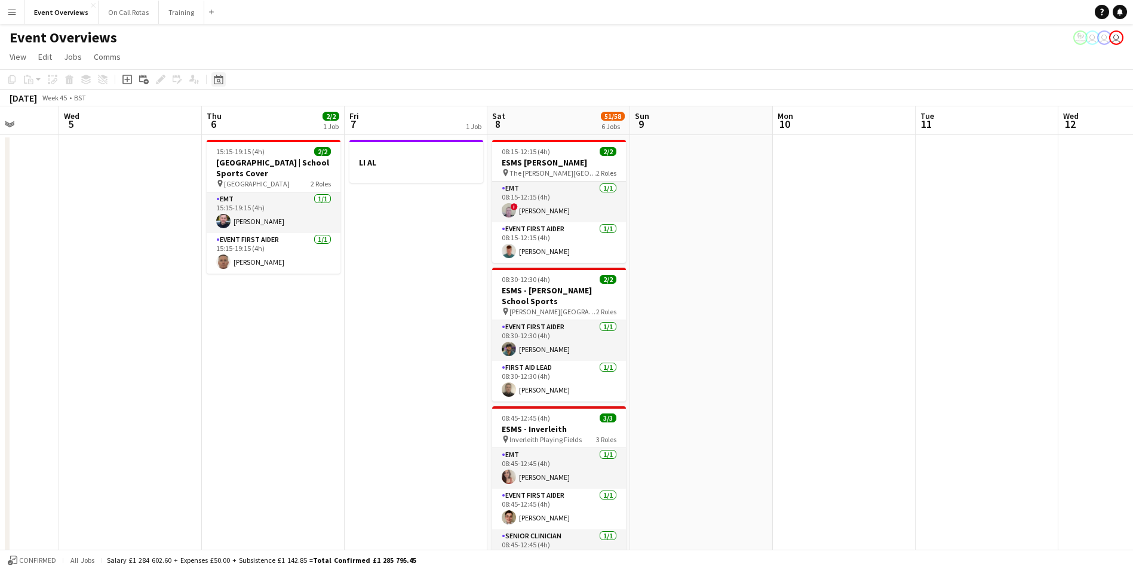
click at [228, 82] on app-toolbar "Copy Paste Paste Ctrl+V Paste with crew Ctrl+Shift+V Paste linked Job [GEOGRAPH…" at bounding box center [566, 79] width 1133 height 20
click at [222, 84] on icon at bounding box center [218, 80] width 9 height 10
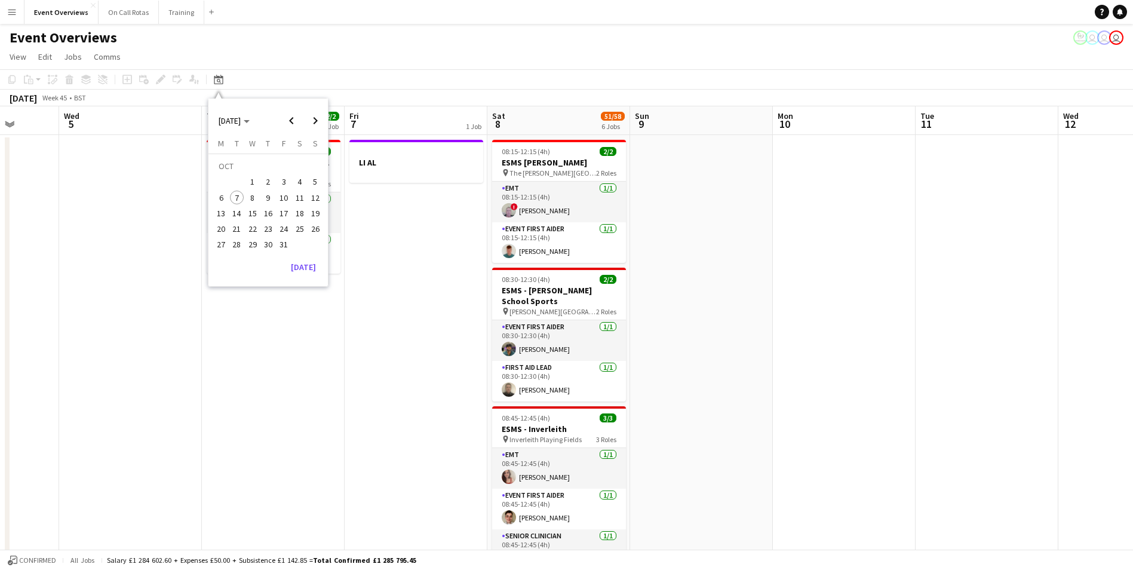
click at [236, 205] on button "14" at bounding box center [237, 213] width 16 height 16
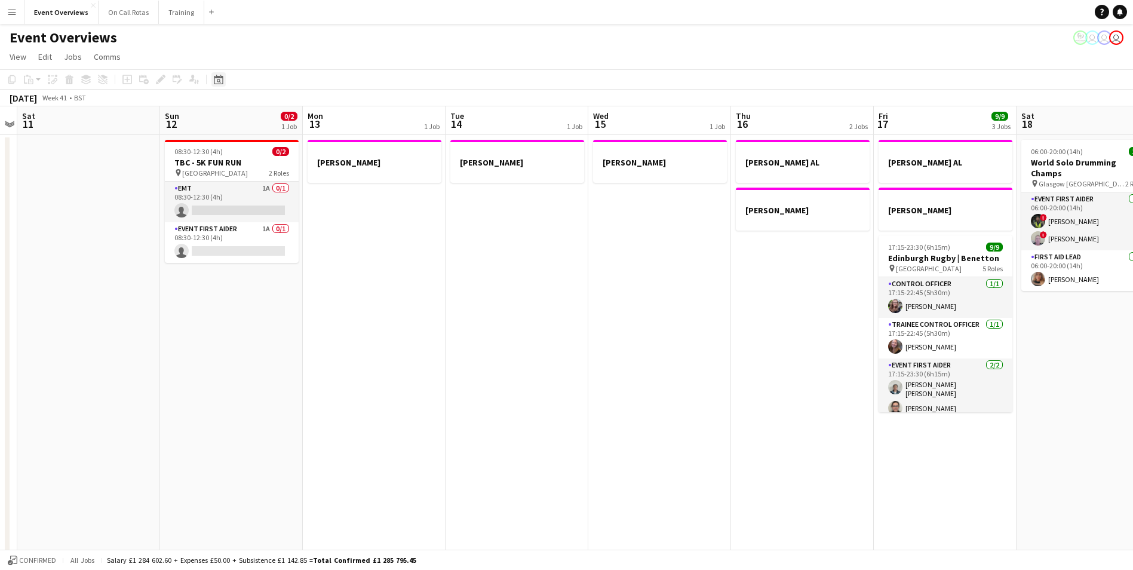
click at [224, 81] on div "Date picker" at bounding box center [218, 79] width 14 height 14
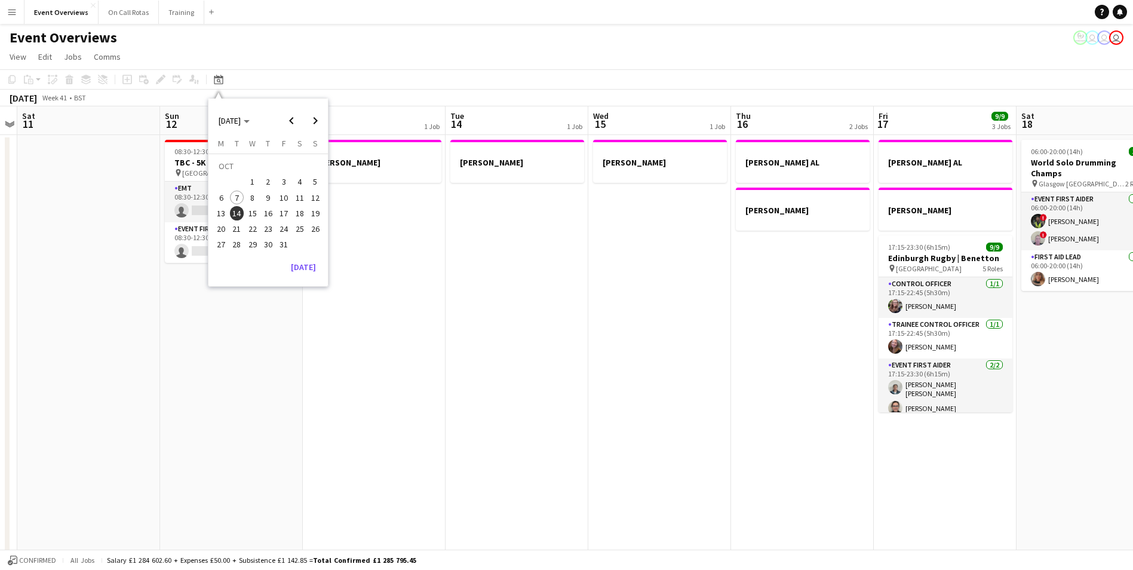
click at [241, 195] on span "7" at bounding box center [237, 197] width 14 height 14
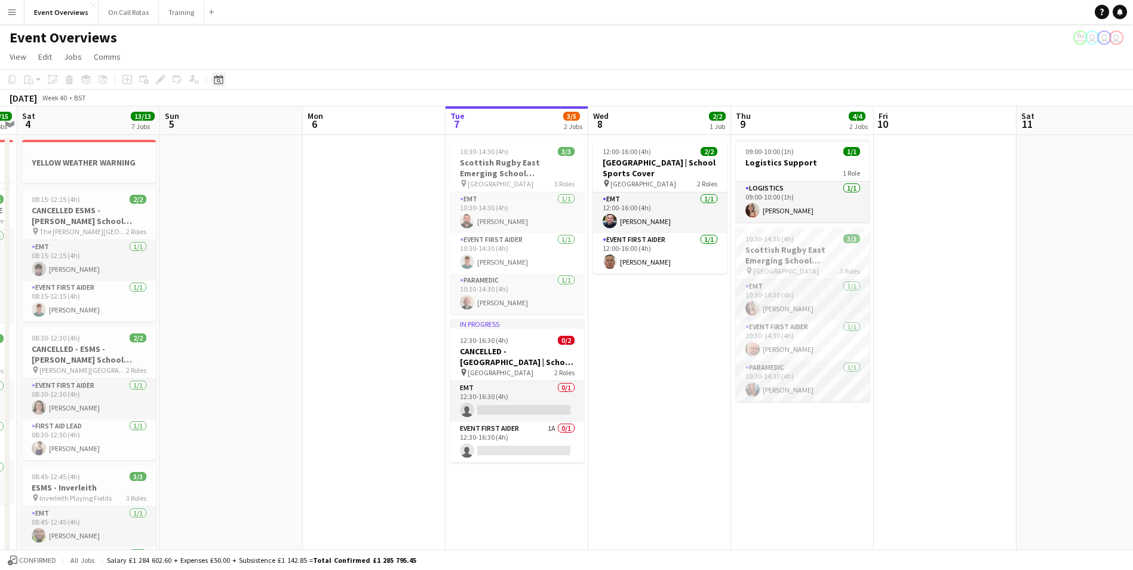
click at [216, 80] on icon "Date picker" at bounding box center [219, 80] width 10 height 10
click at [311, 125] on span "Next month" at bounding box center [315, 121] width 24 height 24
click at [311, 196] on span "16" at bounding box center [315, 200] width 14 height 14
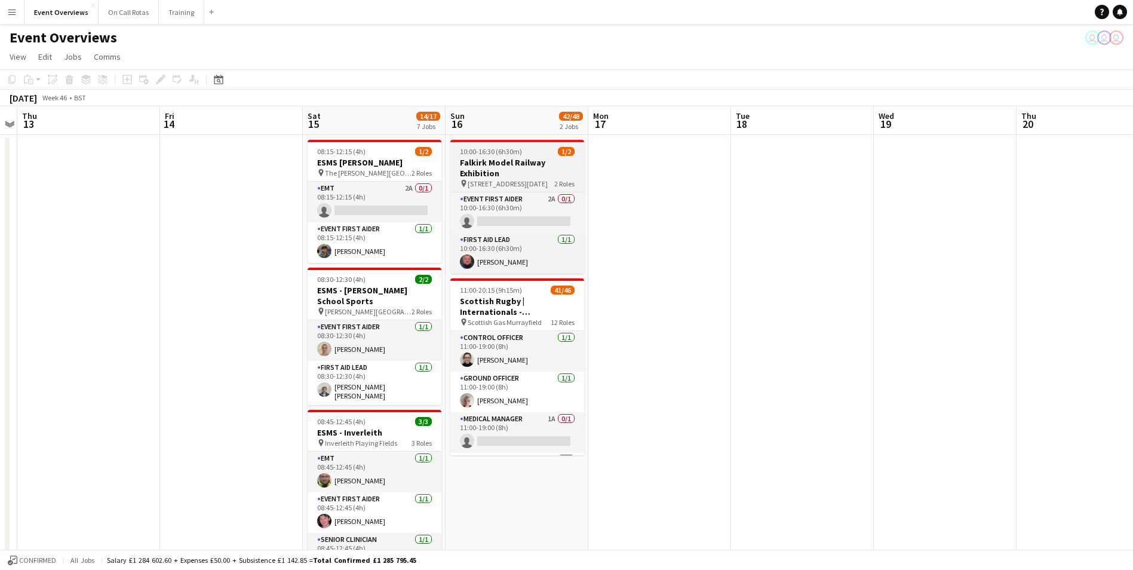
click at [548, 185] on span "[STREET_ADDRESS][DATE]" at bounding box center [508, 183] width 80 height 9
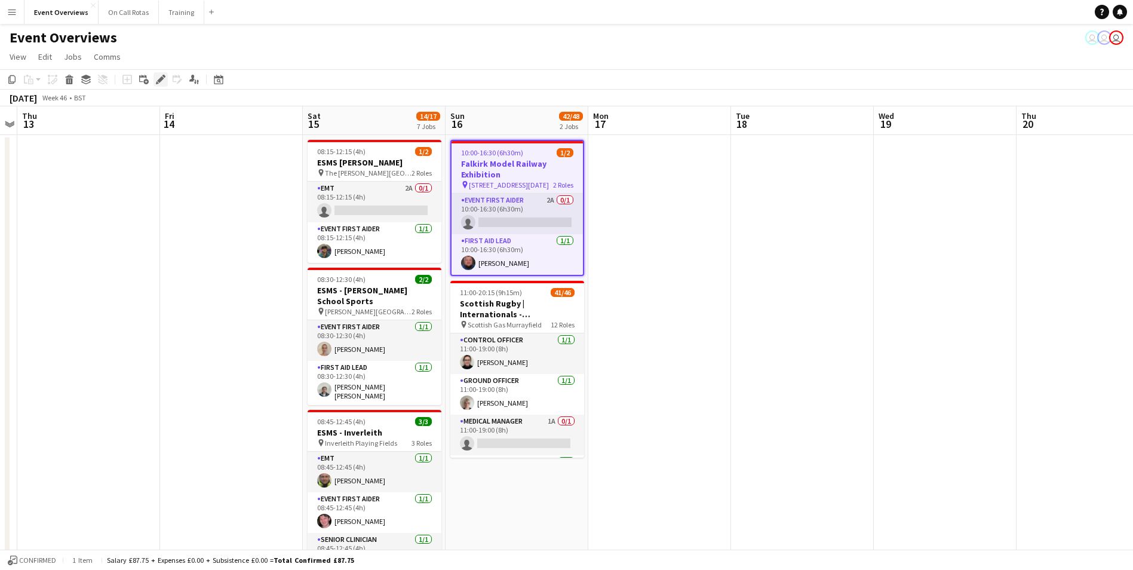
click at [161, 77] on icon at bounding box center [160, 79] width 7 height 7
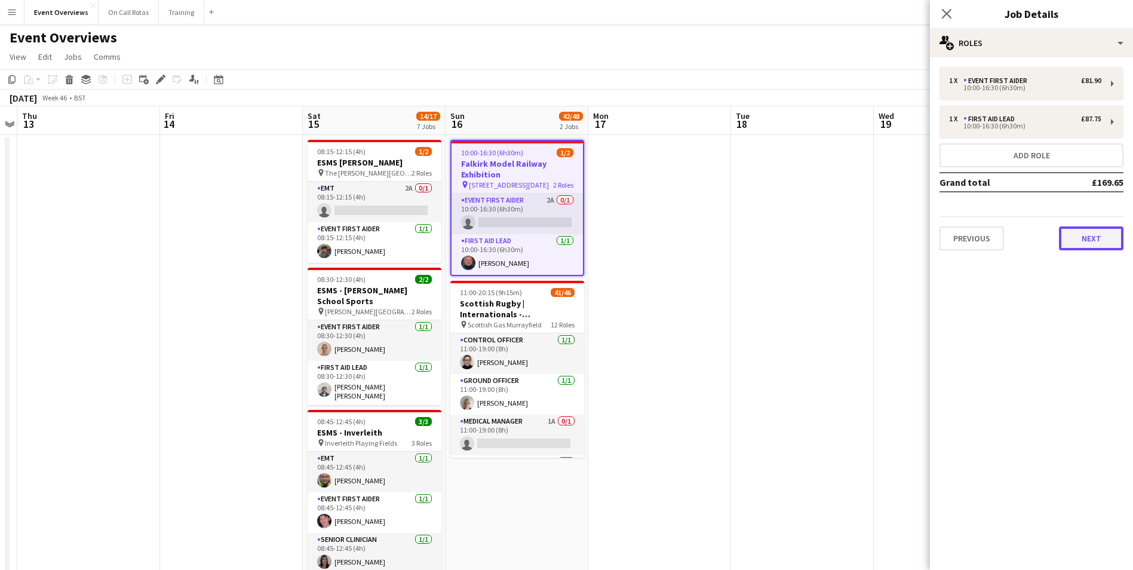
click at [1080, 241] on button "Next" at bounding box center [1091, 238] width 64 height 24
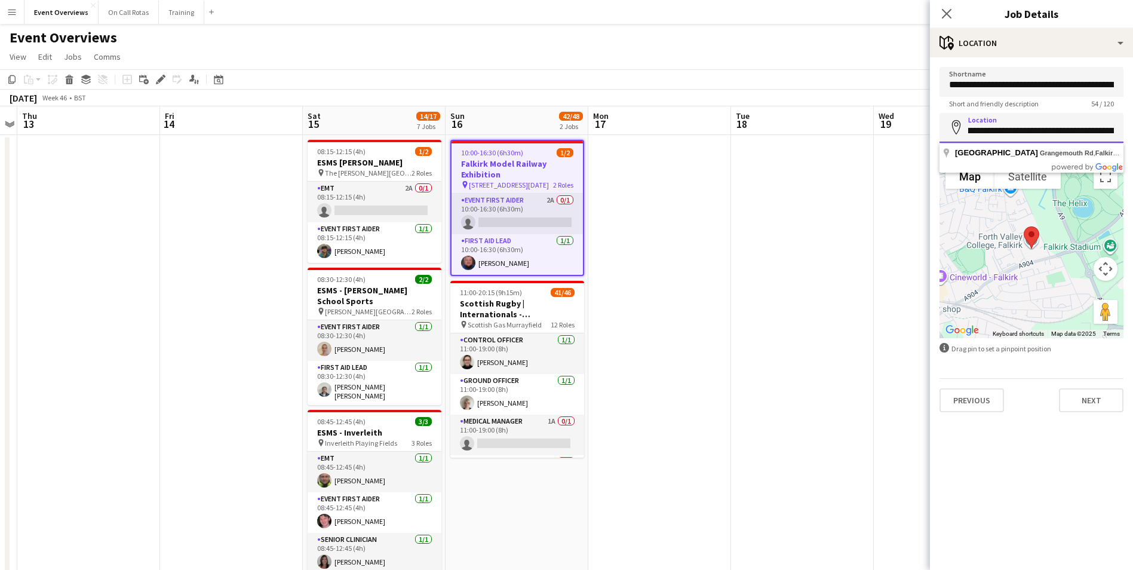
scroll to position [0, 116]
drag, startPoint x: 969, startPoint y: 131, endPoint x: 1146, endPoint y: 134, distance: 177.4
click at [1053, 137] on input "**********" at bounding box center [1031, 128] width 184 height 30
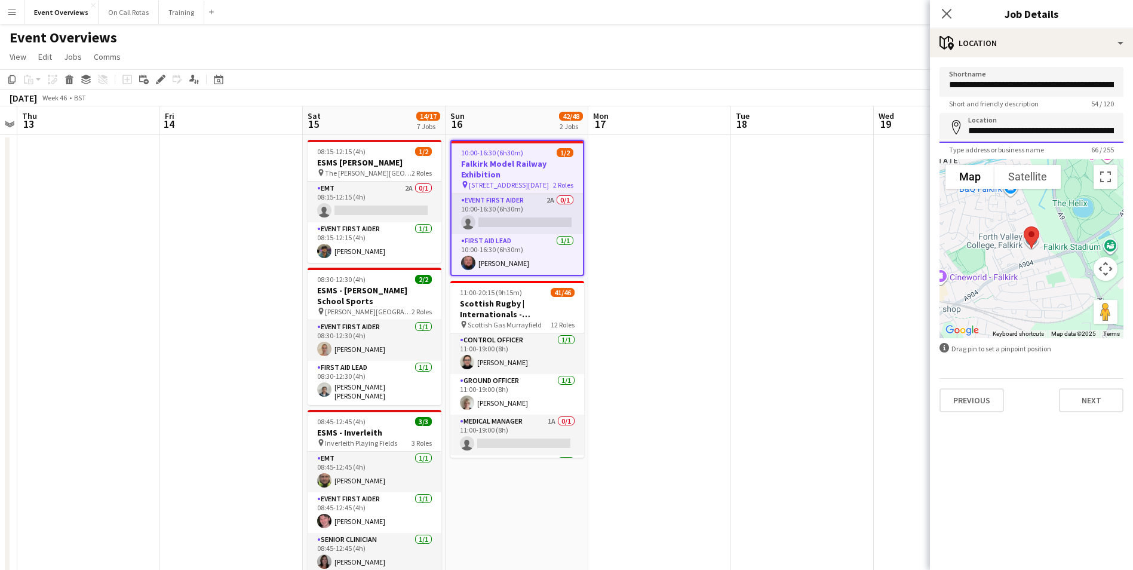
click at [1052, 134] on input "**********" at bounding box center [1031, 128] width 184 height 30
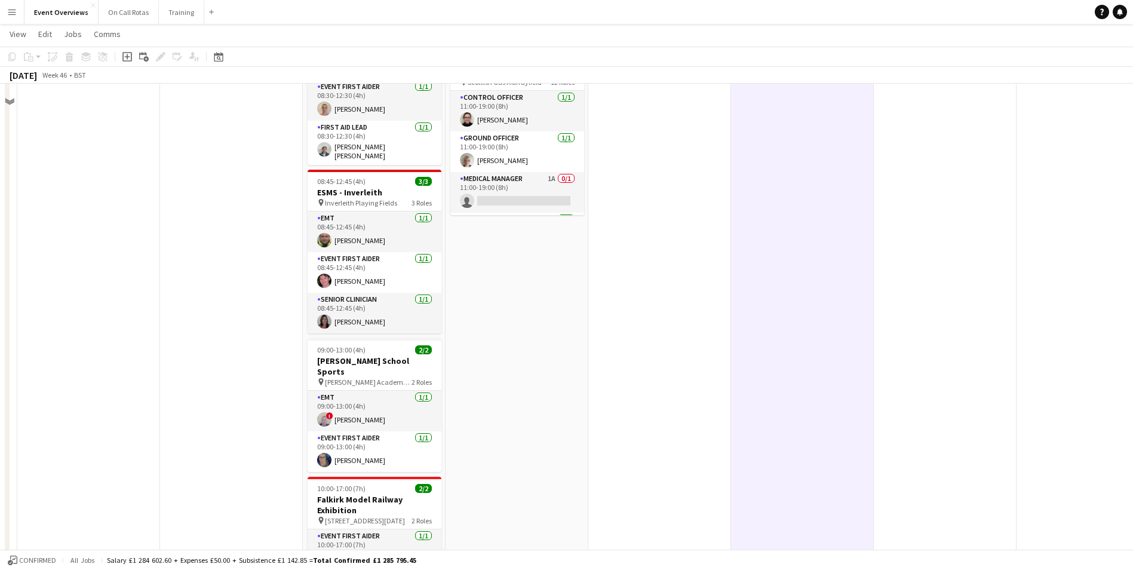
scroll to position [0, 0]
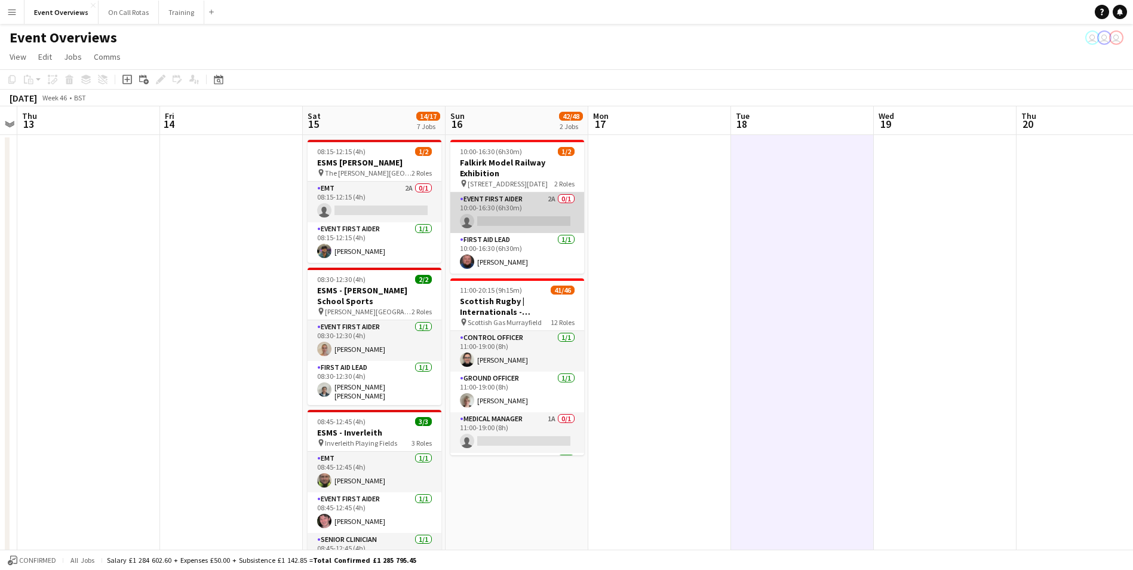
click at [507, 201] on app-card-role "Event First Aider 2A 0/1 10:00-16:30 (6h30m) single-neutral-actions" at bounding box center [517, 212] width 134 height 41
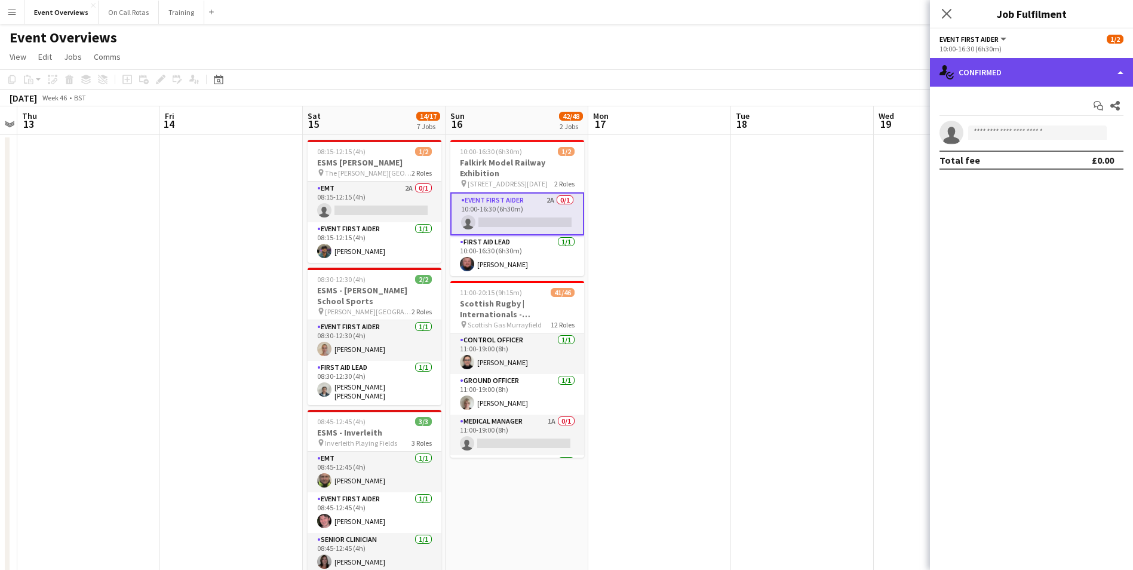
click at [987, 70] on div "single-neutral-actions-check-2 Confirmed" at bounding box center [1031, 72] width 203 height 29
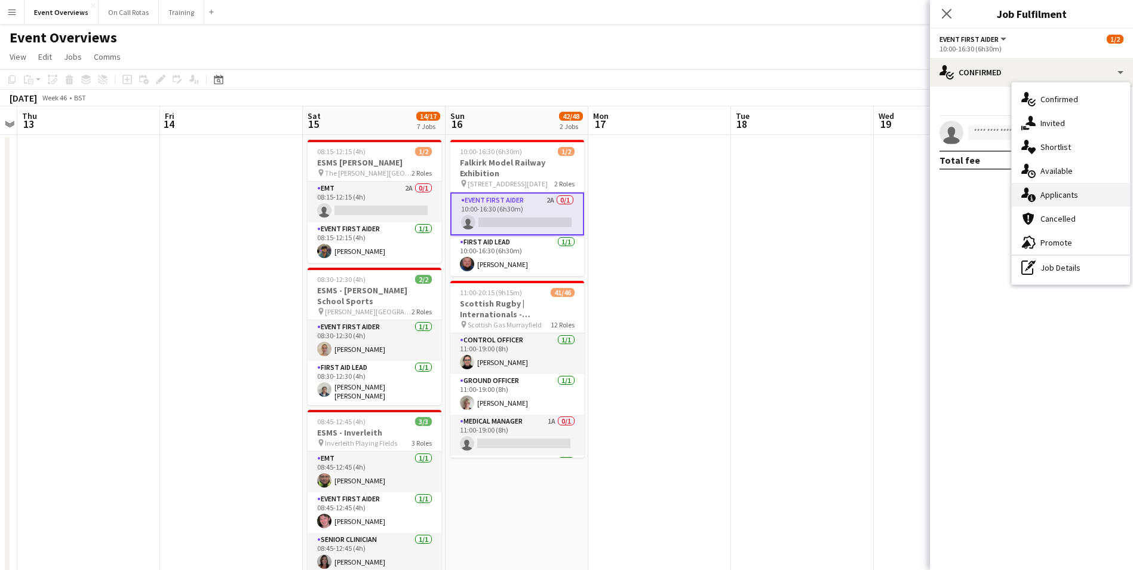
click at [1058, 193] on span "Applicants" at bounding box center [1059, 194] width 38 height 11
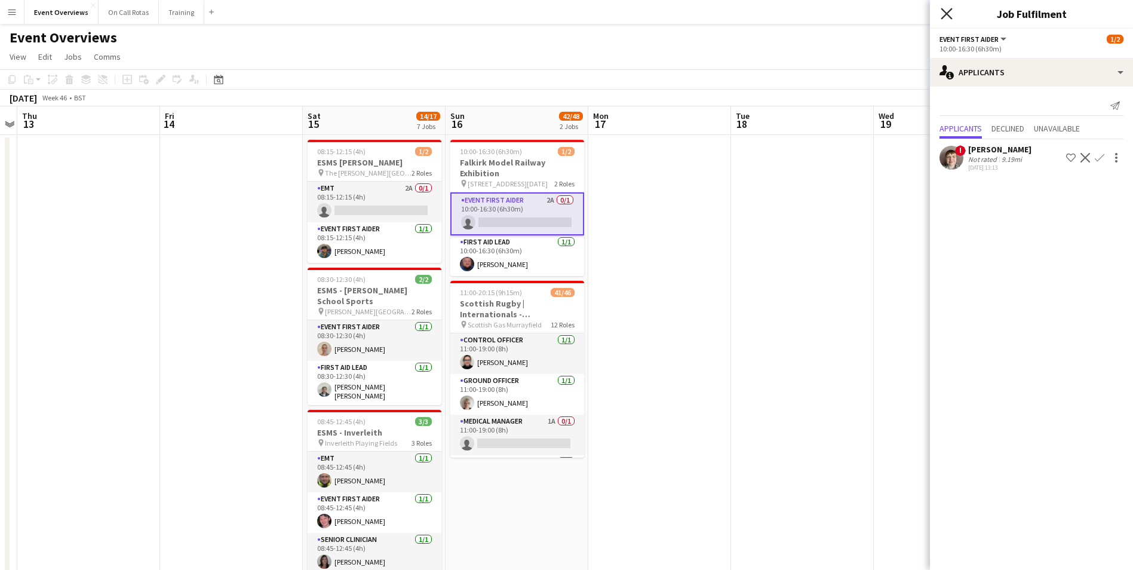
click at [945, 15] on icon at bounding box center [946, 13] width 11 height 11
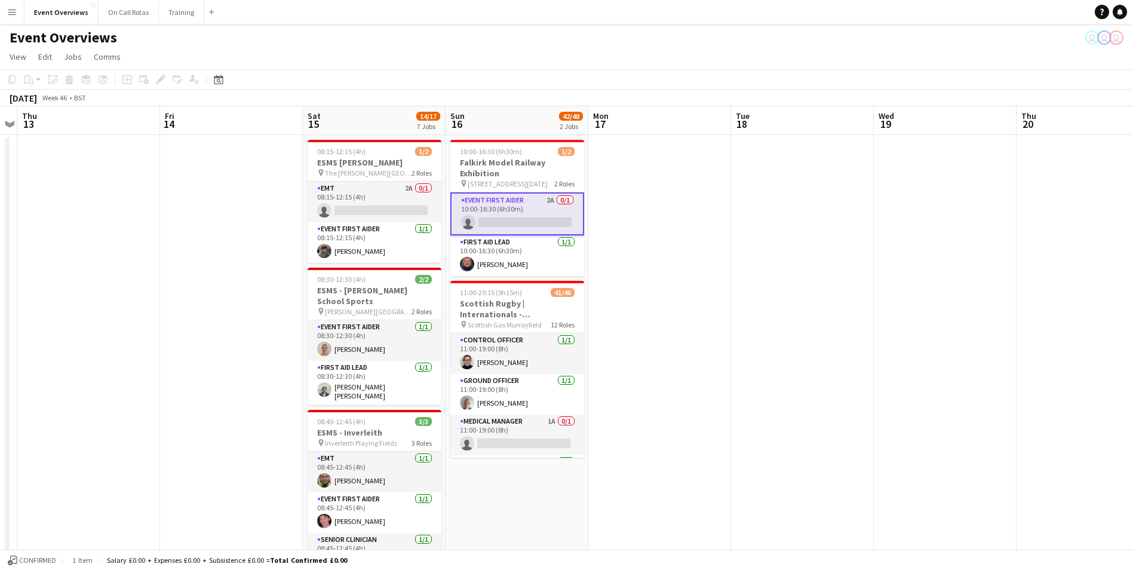
drag, startPoint x: 200, startPoint y: 85, endPoint x: 206, endPoint y: 82, distance: 7.0
click at [201, 85] on div "Add job Add linked Job Edit Edit linked Job Applicants" at bounding box center [155, 79] width 91 height 14
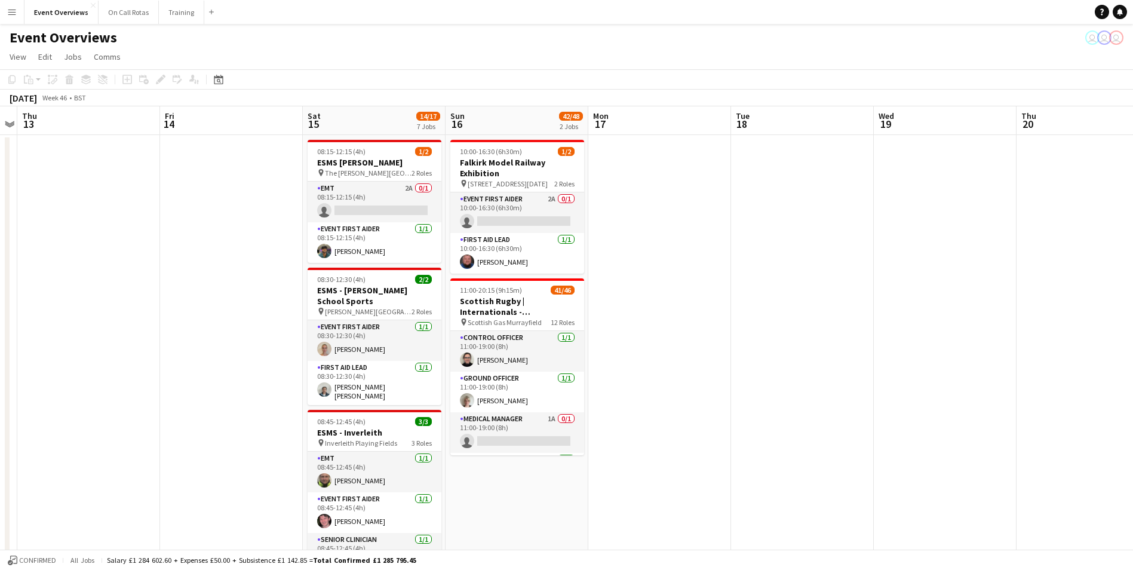
click at [211, 79] on div "Date picker [DATE] [DATE] [DATE] M [DATE] T [DATE] W [DATE] T [DATE] F [DATE] S…" at bounding box center [214, 79] width 27 height 14
click at [224, 82] on div "Date picker" at bounding box center [218, 79] width 14 height 14
click at [284, 110] on span "Previous month" at bounding box center [291, 121] width 24 height 24
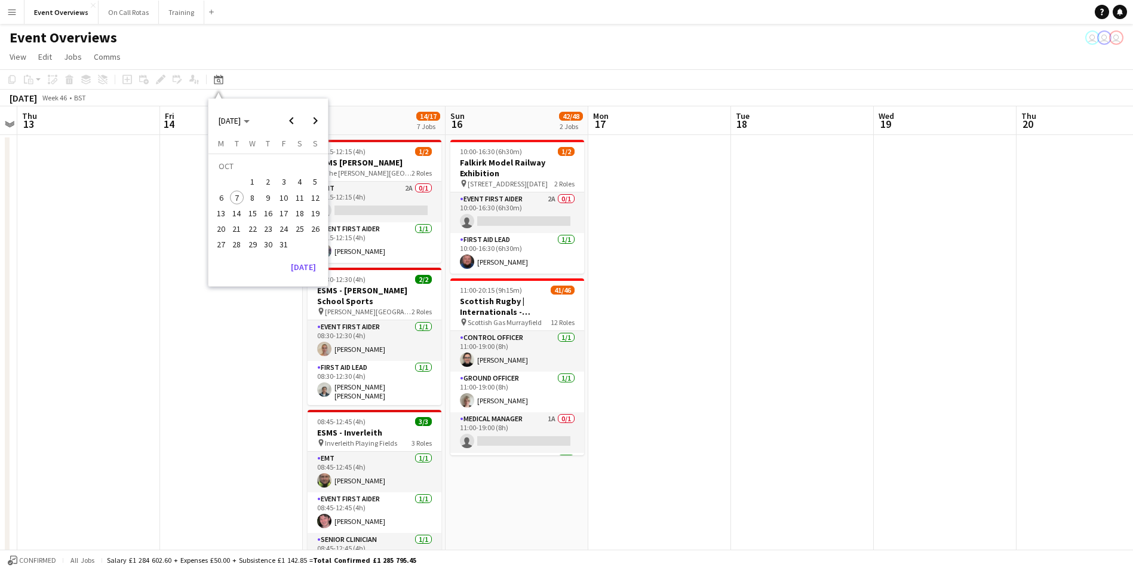
click at [317, 196] on span "12" at bounding box center [315, 197] width 14 height 14
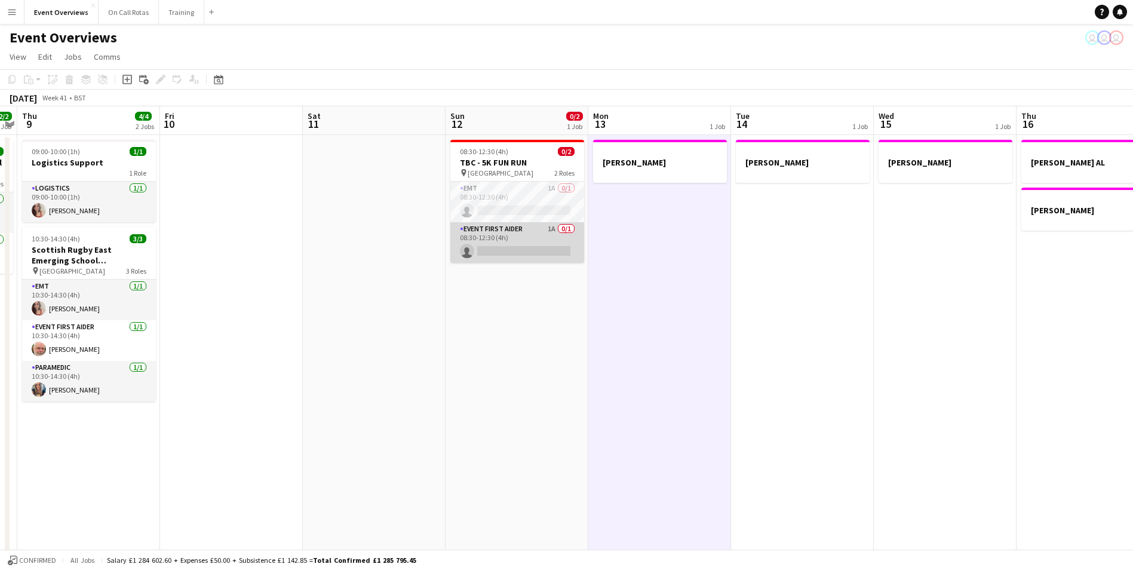
click at [529, 237] on app-card-role "Event First Aider 1A 0/1 08:30-12:30 (4h) single-neutral-actions" at bounding box center [517, 242] width 134 height 41
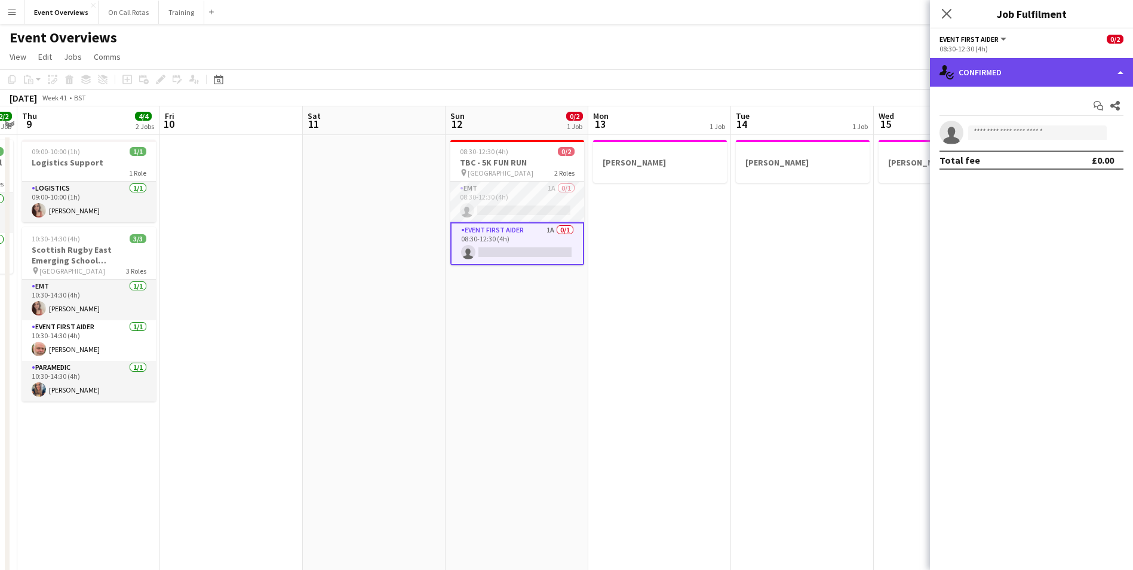
click at [1050, 77] on div "single-neutral-actions-check-2 Confirmed" at bounding box center [1031, 72] width 203 height 29
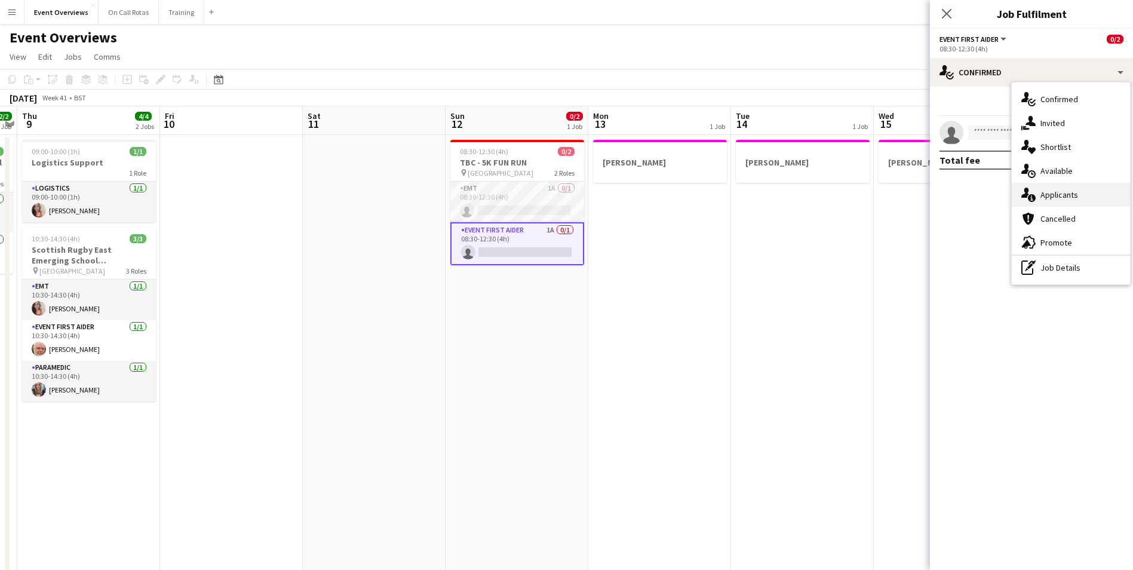
click at [1064, 196] on span "Applicants" at bounding box center [1059, 194] width 38 height 11
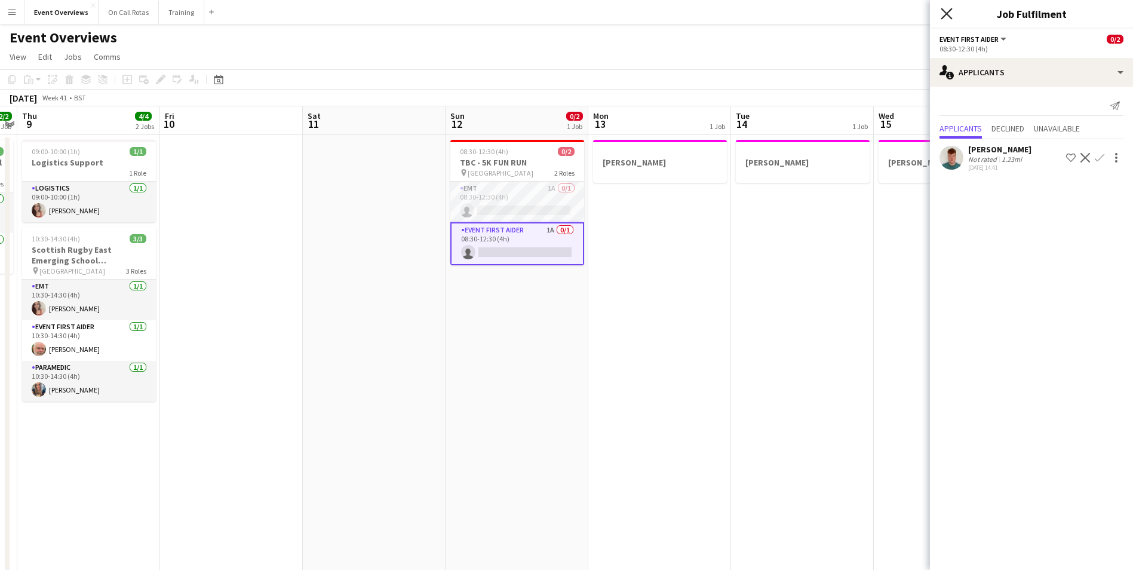
click at [945, 9] on icon "Close pop-in" at bounding box center [946, 13] width 11 height 11
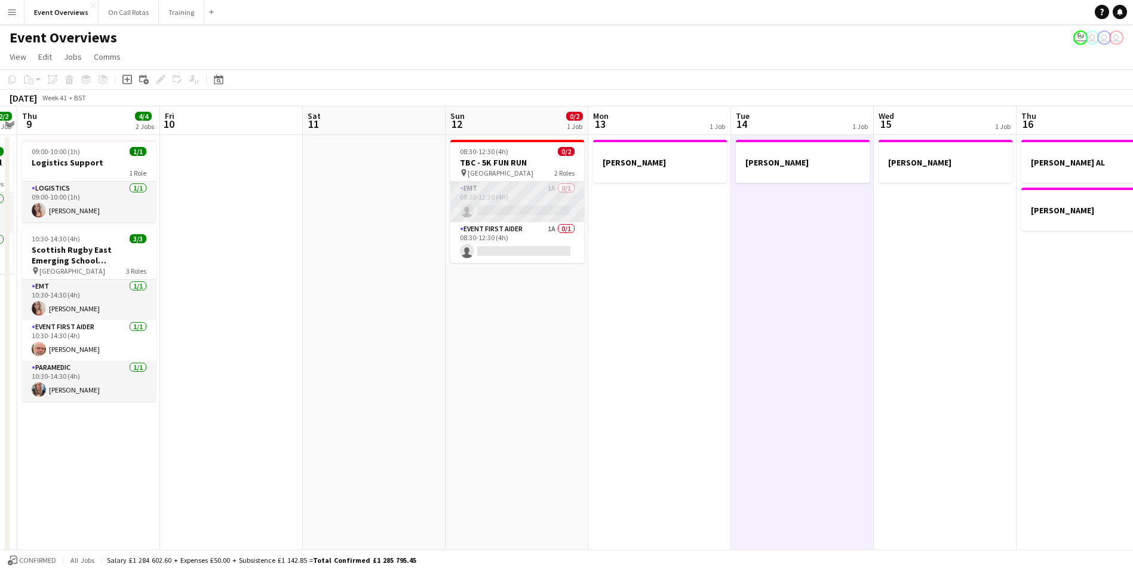
click at [539, 198] on app-card-role "EMT 1A 0/1 08:30-12:30 (4h) single-neutral-actions" at bounding box center [517, 202] width 134 height 41
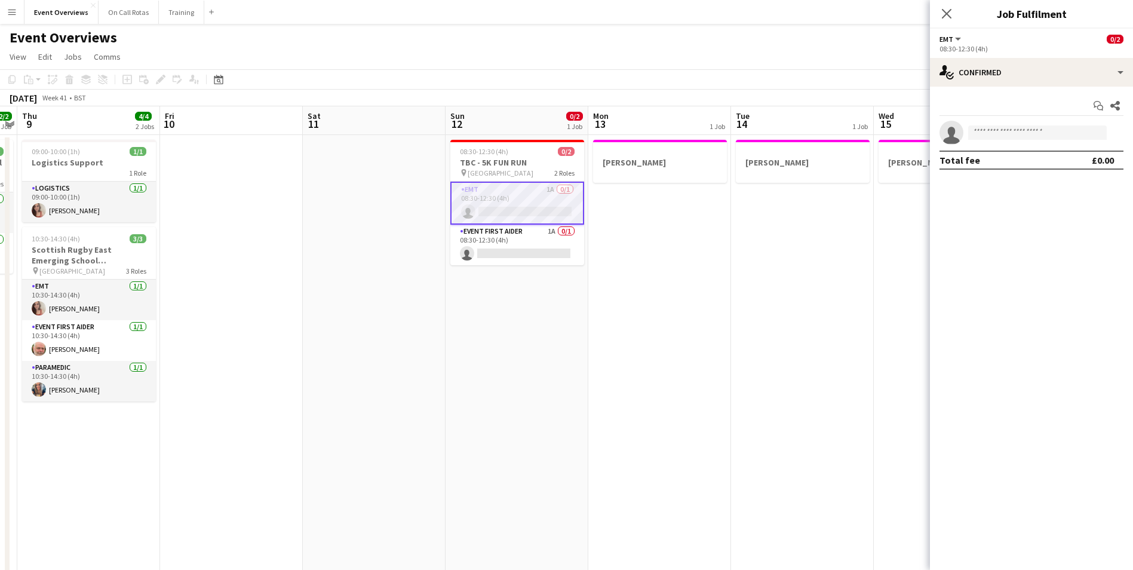
click at [979, 88] on div "Start chat Share single-neutral-actions Total fee £0.00" at bounding box center [1031, 133] width 203 height 93
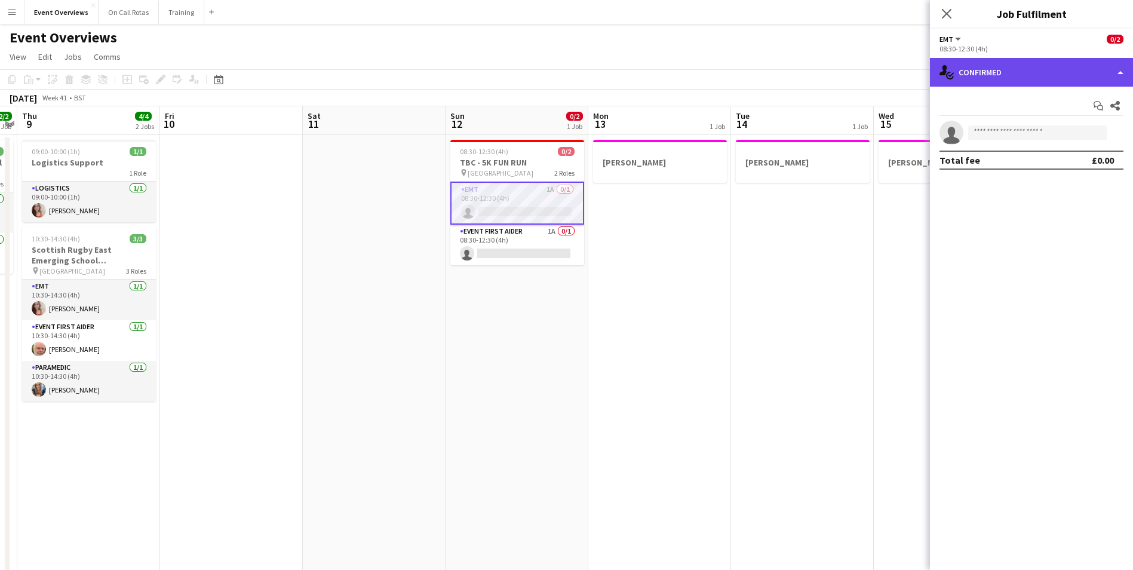
click at [981, 73] on div "single-neutral-actions-check-2 Confirmed" at bounding box center [1031, 72] width 203 height 29
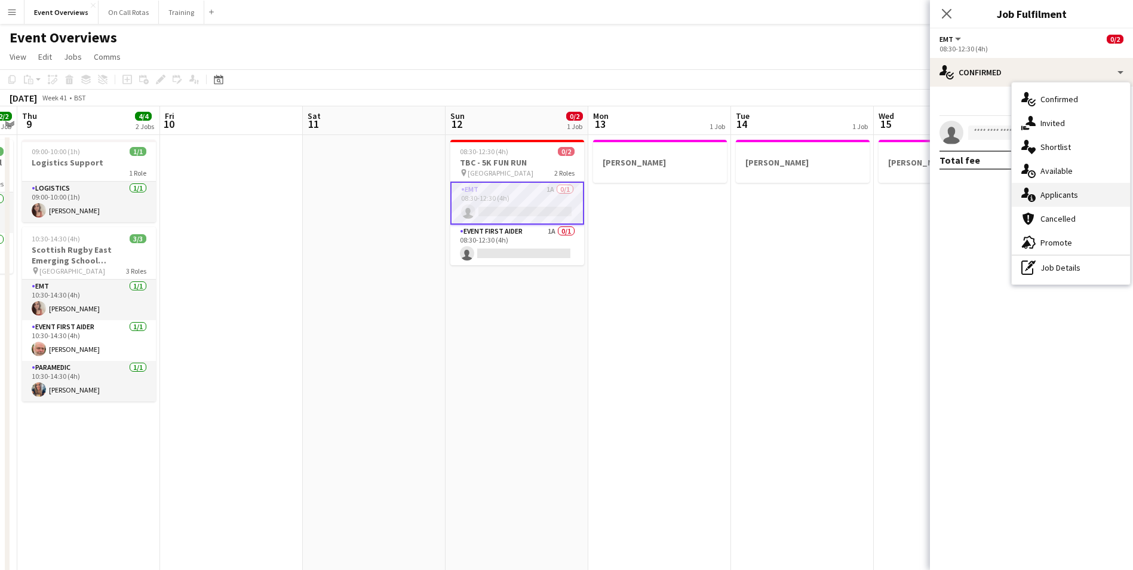
click at [1050, 192] on span "Applicants" at bounding box center [1059, 194] width 38 height 11
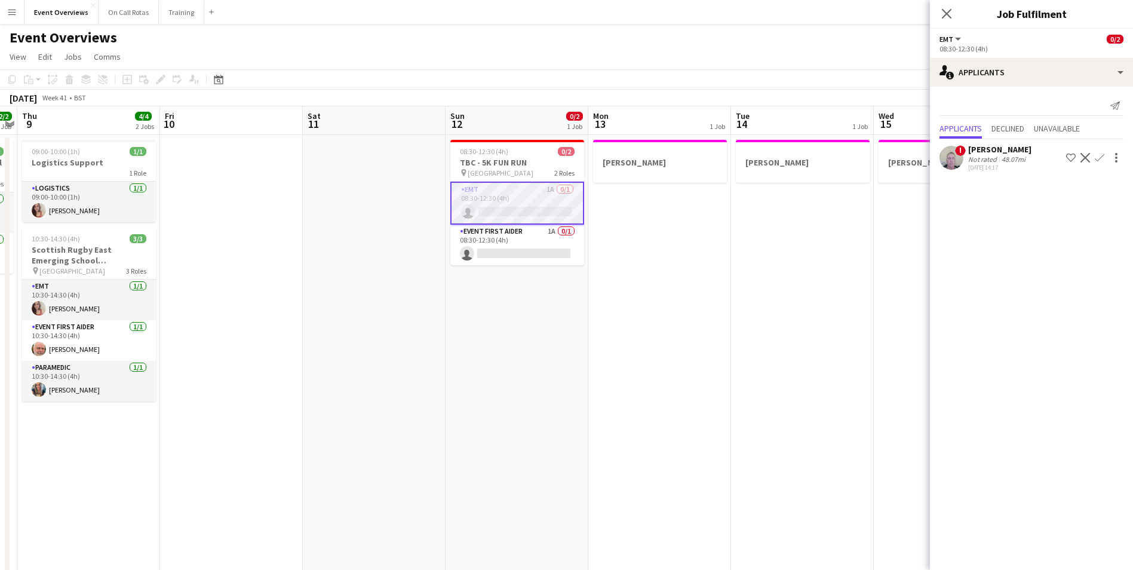
click at [942, 10] on icon at bounding box center [947, 14] width 10 height 10
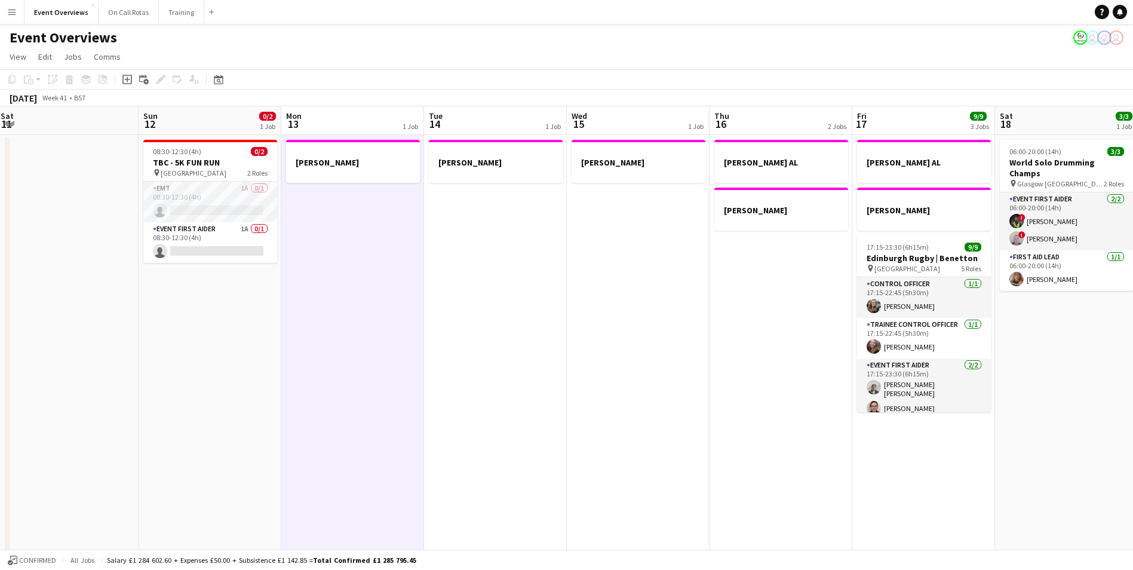
scroll to position [0, 377]
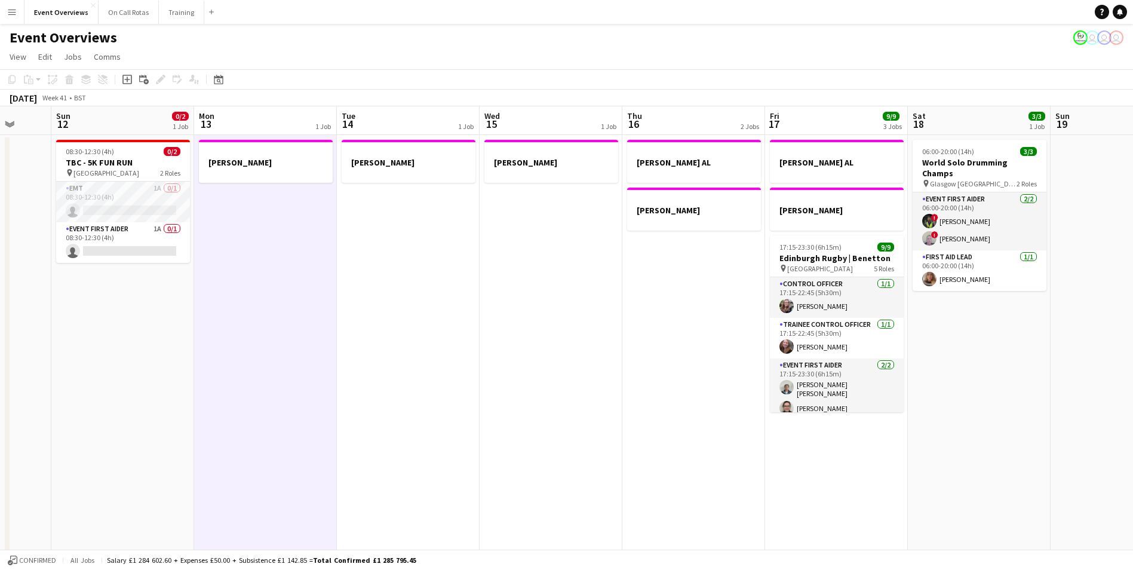
drag, startPoint x: 864, startPoint y: 274, endPoint x: 612, endPoint y: 287, distance: 251.8
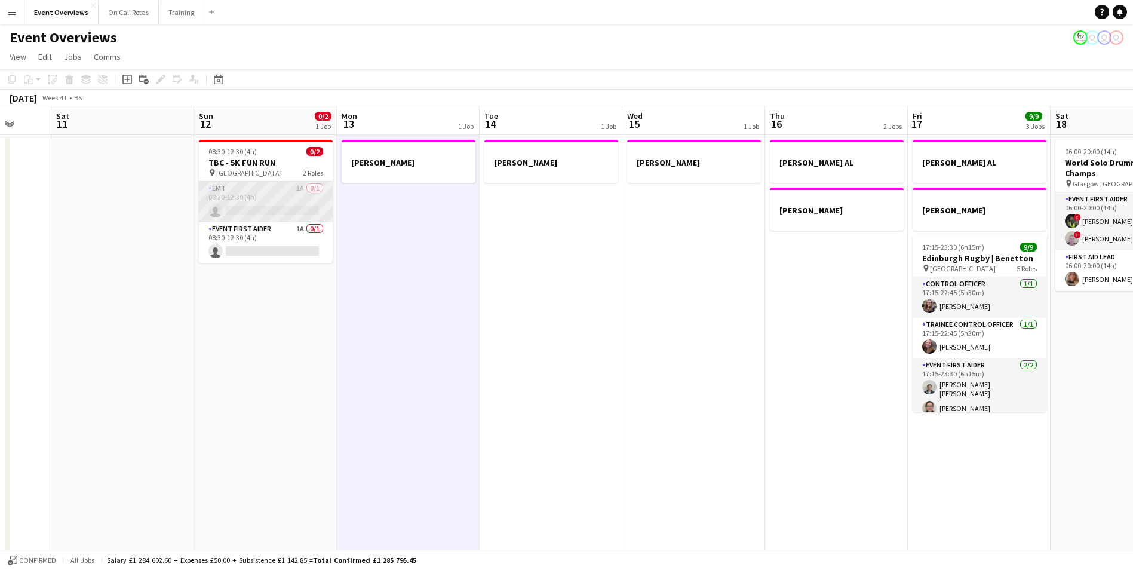
click at [257, 192] on app-card-role "EMT 1A 0/1 08:30-12:30 (4h) single-neutral-actions" at bounding box center [266, 202] width 134 height 41
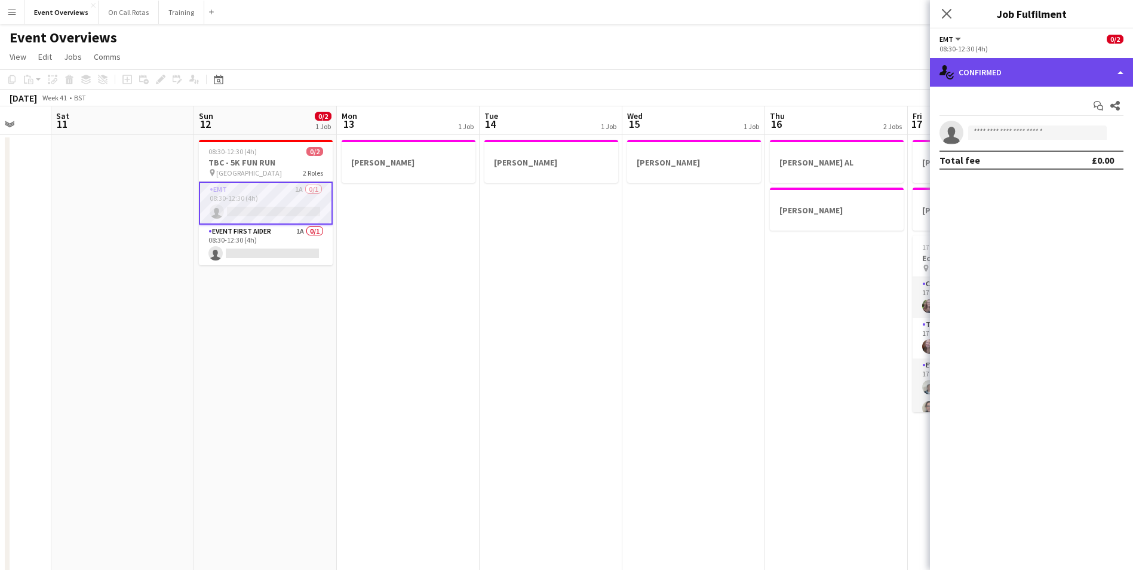
click at [1028, 67] on div "single-neutral-actions-check-2 Confirmed" at bounding box center [1031, 72] width 203 height 29
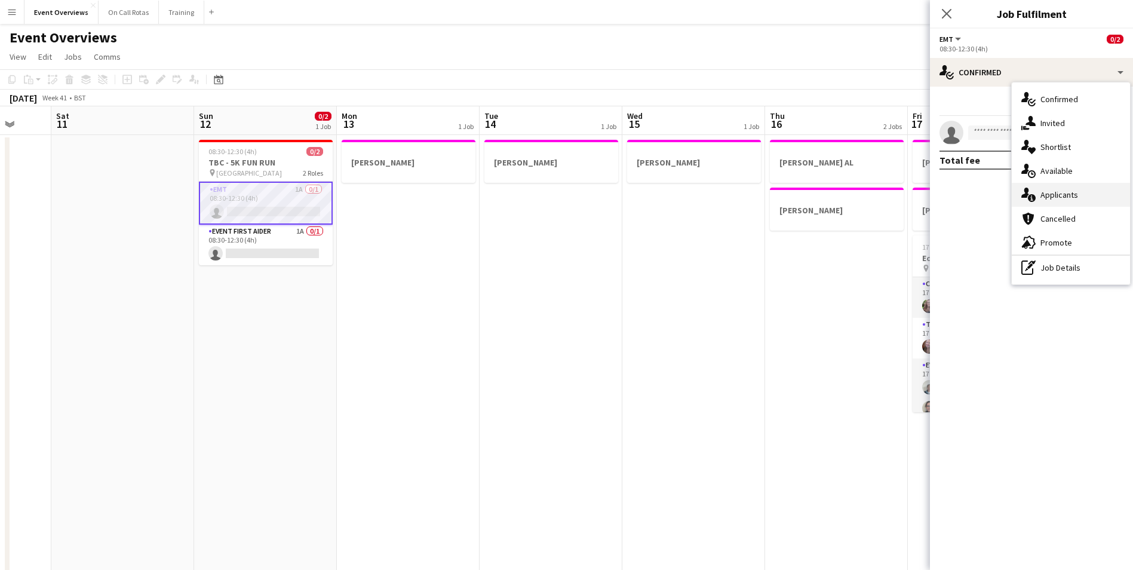
click at [1060, 196] on span "Applicants" at bounding box center [1059, 194] width 38 height 11
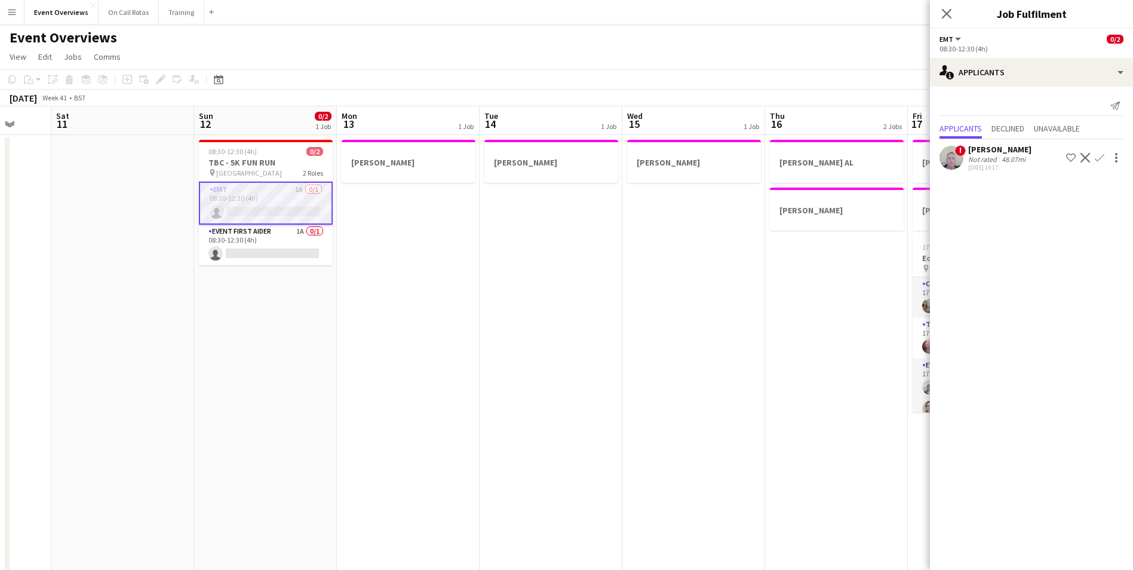
click at [957, 153] on span "!" at bounding box center [960, 150] width 11 height 11
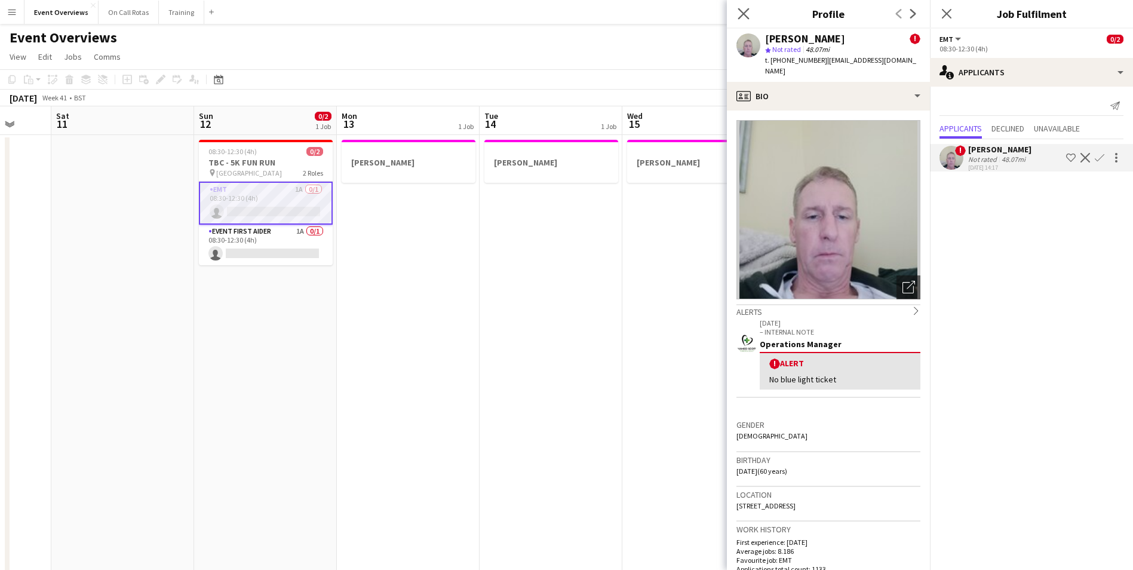
click at [749, 17] on app-icon "Close pop-in" at bounding box center [743, 13] width 17 height 17
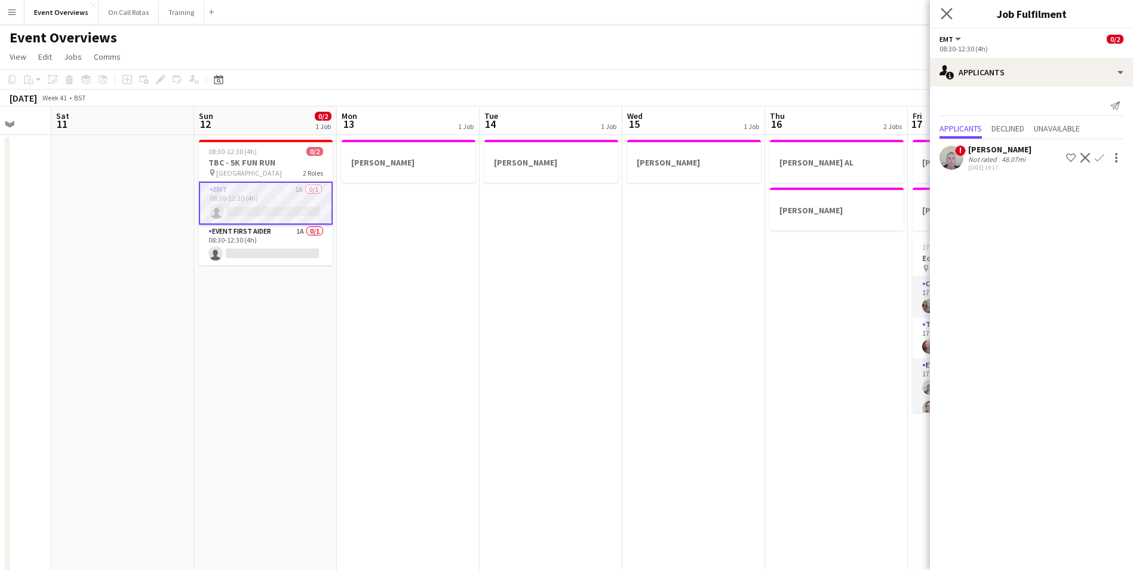
click at [952, 15] on app-icon "Close pop-in" at bounding box center [946, 13] width 17 height 17
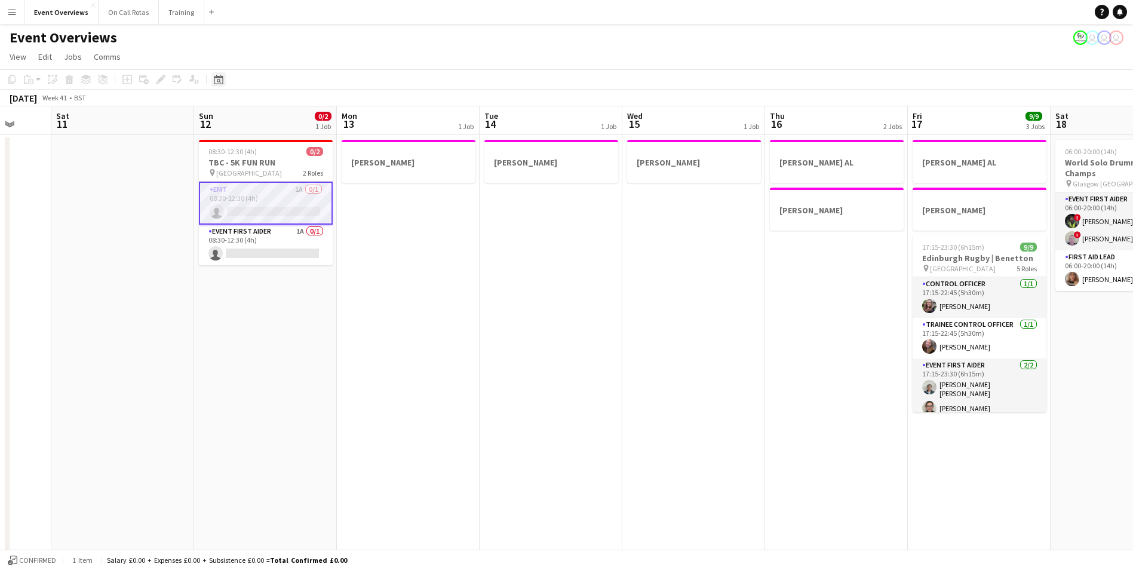
click at [214, 76] on icon "Date picker" at bounding box center [219, 80] width 10 height 10
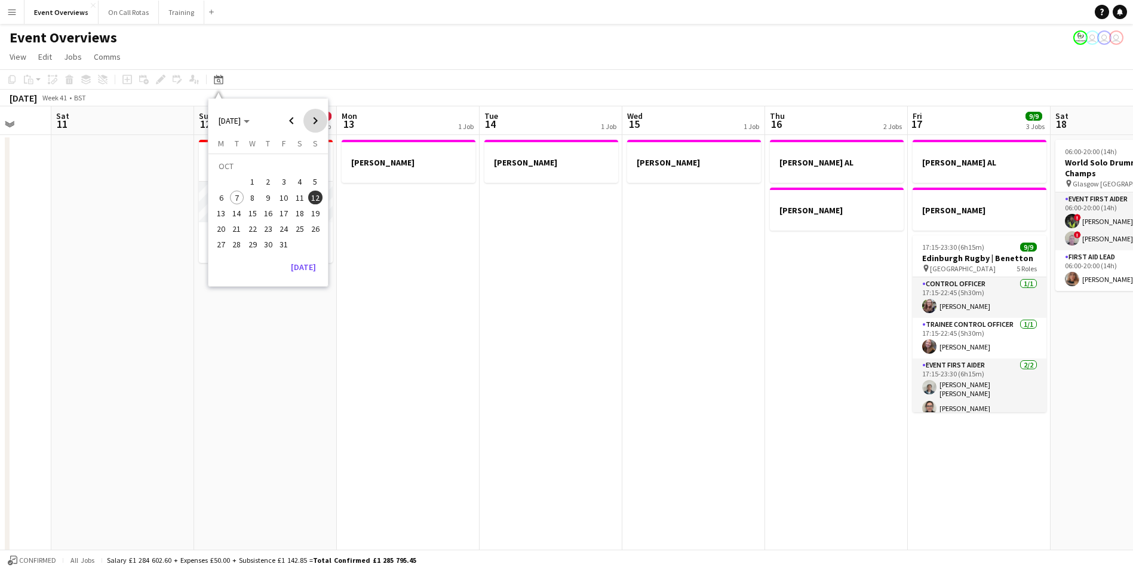
click at [311, 119] on span "Next month" at bounding box center [315, 121] width 24 height 24
click at [296, 202] on span "15" at bounding box center [300, 200] width 14 height 14
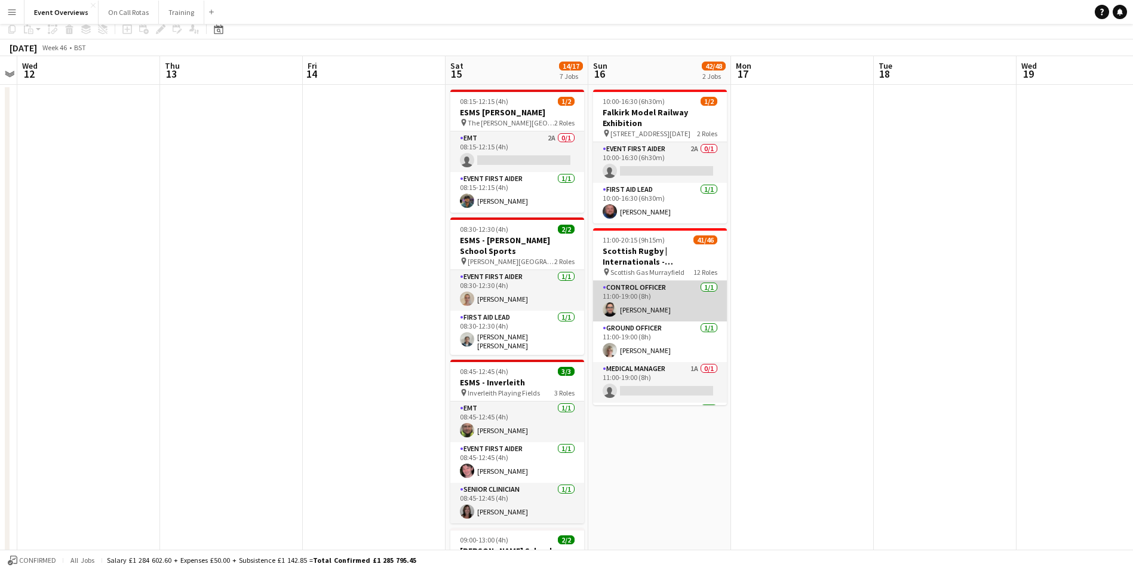
scroll to position [0, 0]
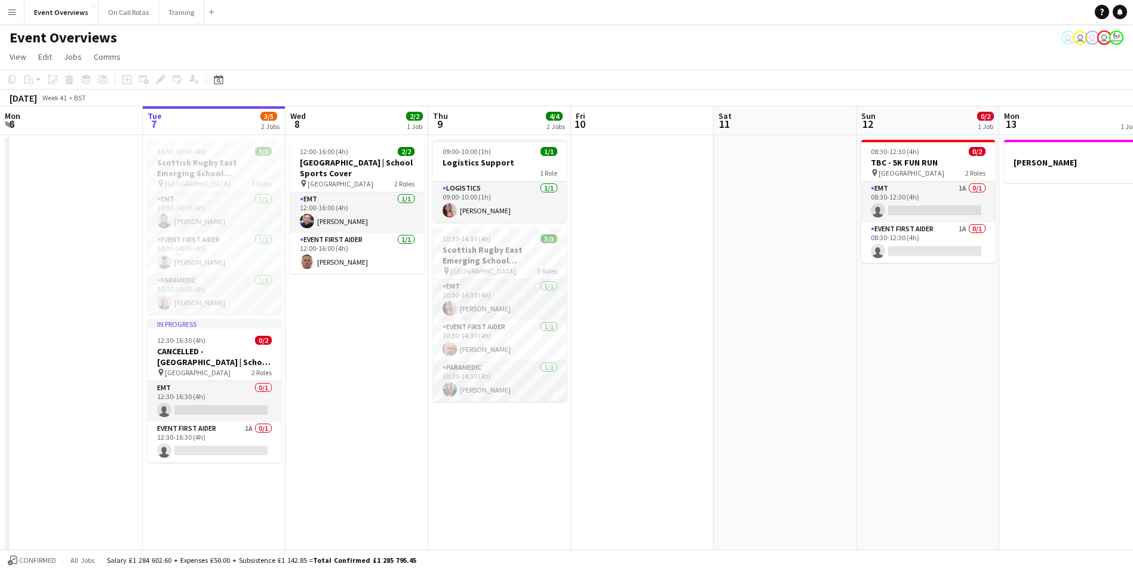
click at [8, 5] on button "Menu" at bounding box center [12, 12] width 24 height 24
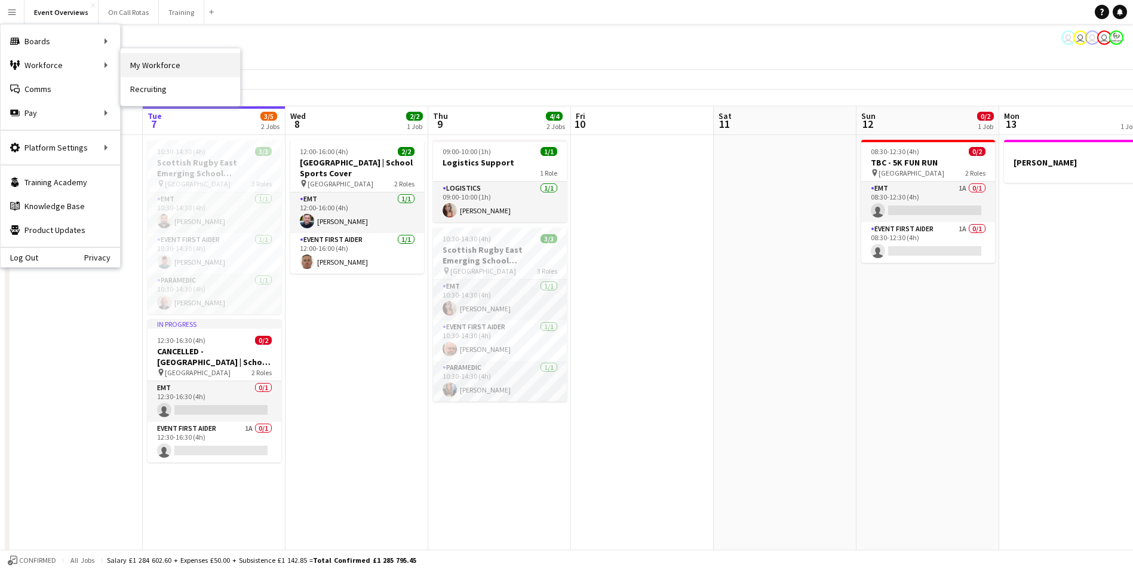
click at [134, 68] on link "My Workforce" at bounding box center [180, 65] width 119 height 24
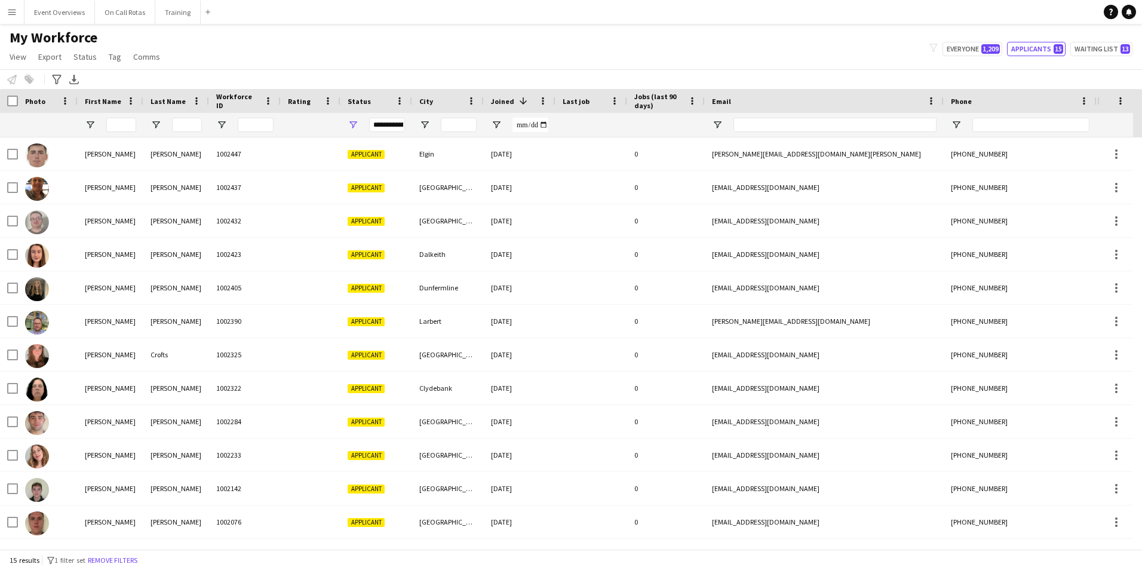
click at [8, 11] on app-icon "Menu" at bounding box center [12, 12] width 10 height 10
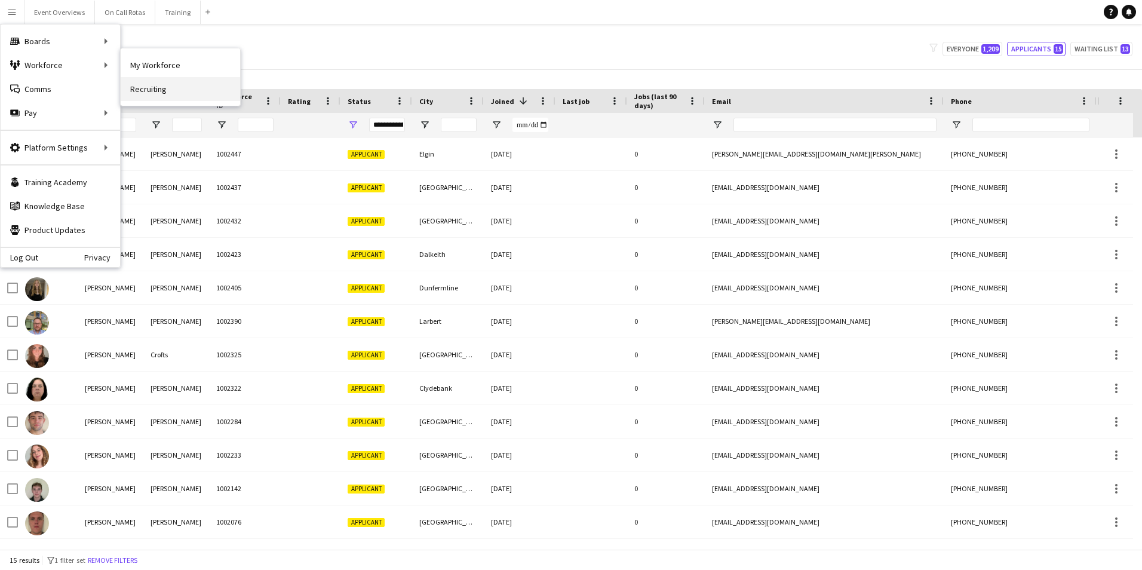
click at [152, 87] on link "Recruiting" at bounding box center [180, 89] width 119 height 24
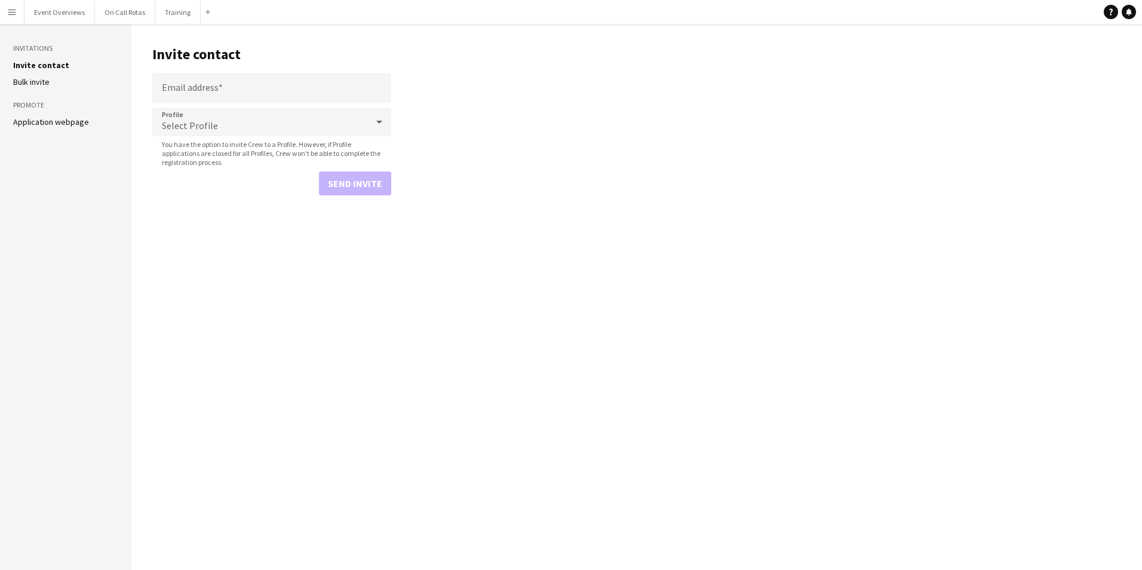
click at [11, 14] on app-icon "Menu" at bounding box center [12, 12] width 10 height 10
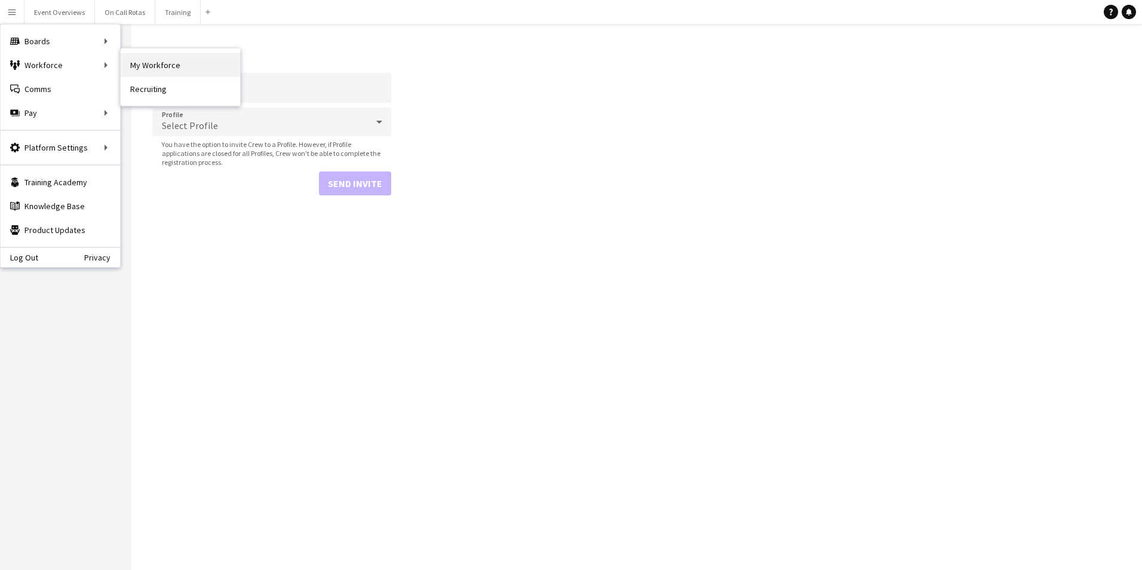
click at [133, 62] on link "My Workforce" at bounding box center [180, 65] width 119 height 24
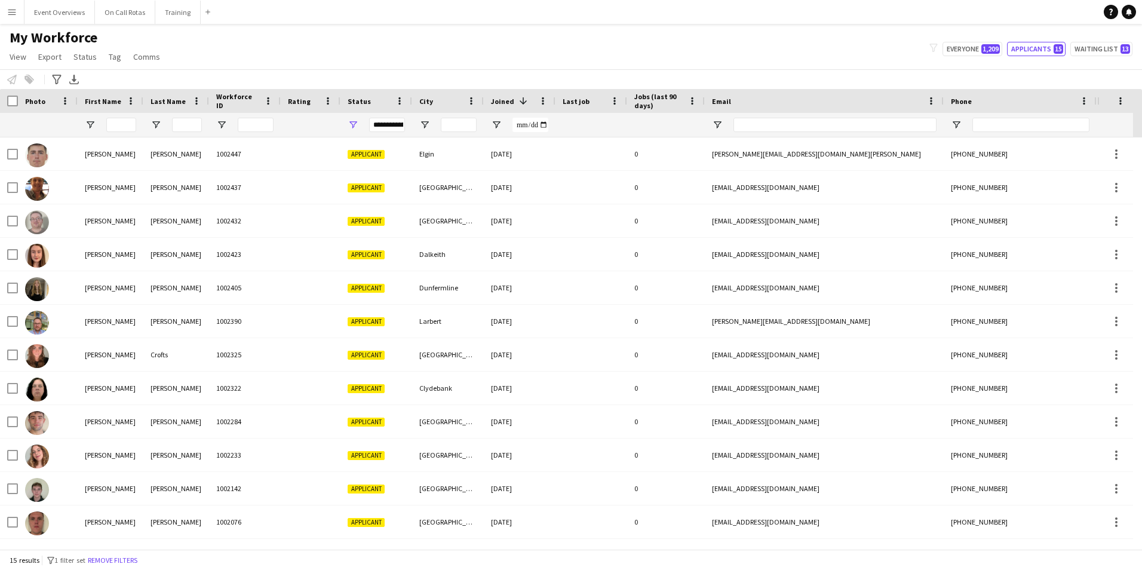
click at [691, 13] on app-navbar "Menu Boards Boards Boards All jobs Status Workforce Workforce My Workforce Recr…" at bounding box center [571, 12] width 1142 height 24
click at [121, 119] on input "First Name Filter Input" at bounding box center [121, 125] width 30 height 14
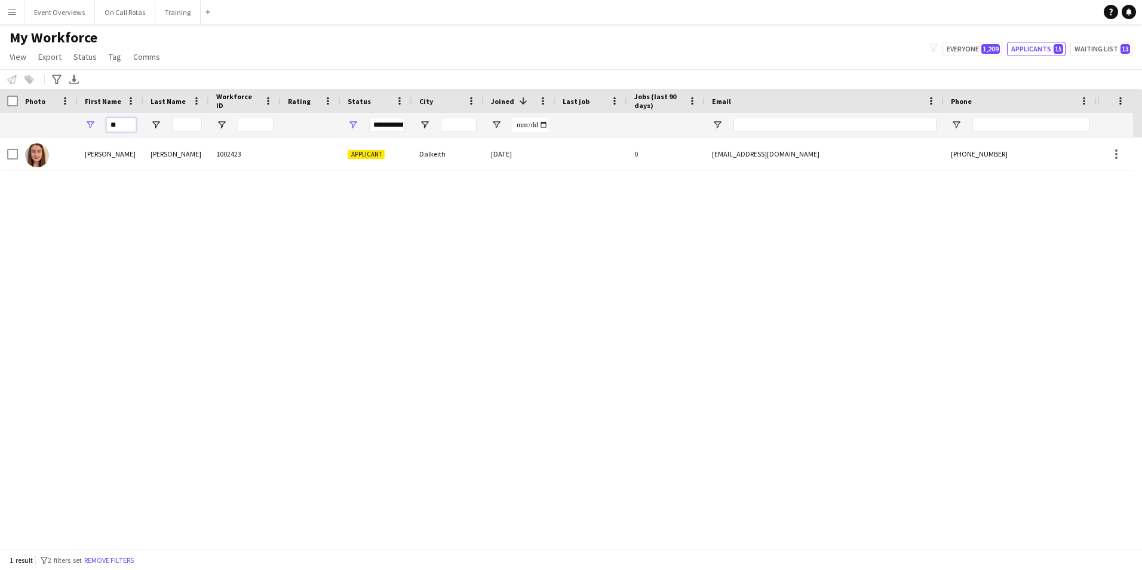
type input "*"
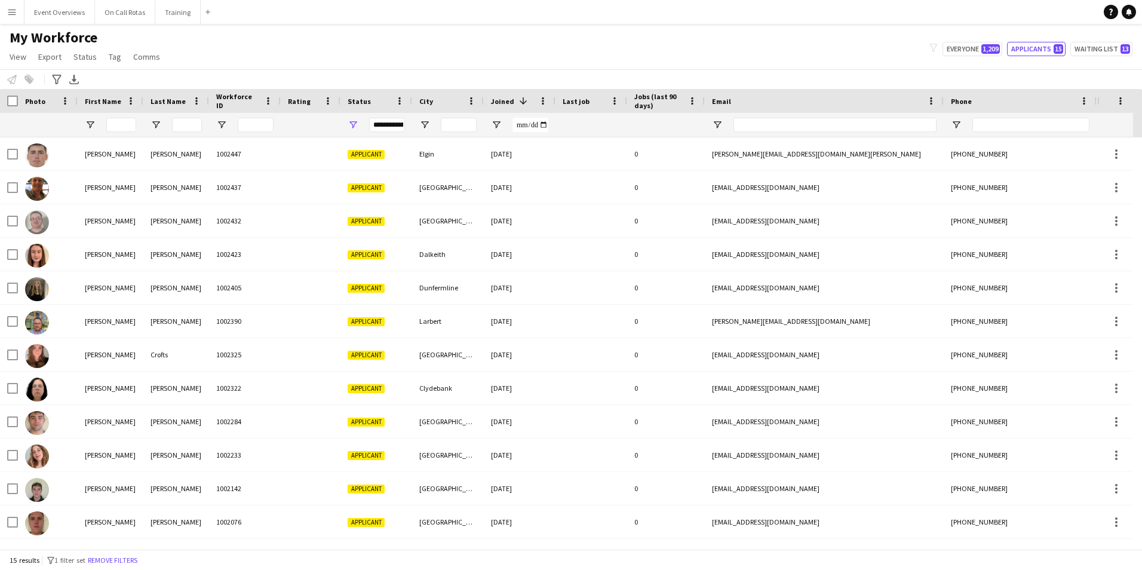
click at [400, 130] on div "**********" at bounding box center [387, 125] width 36 height 14
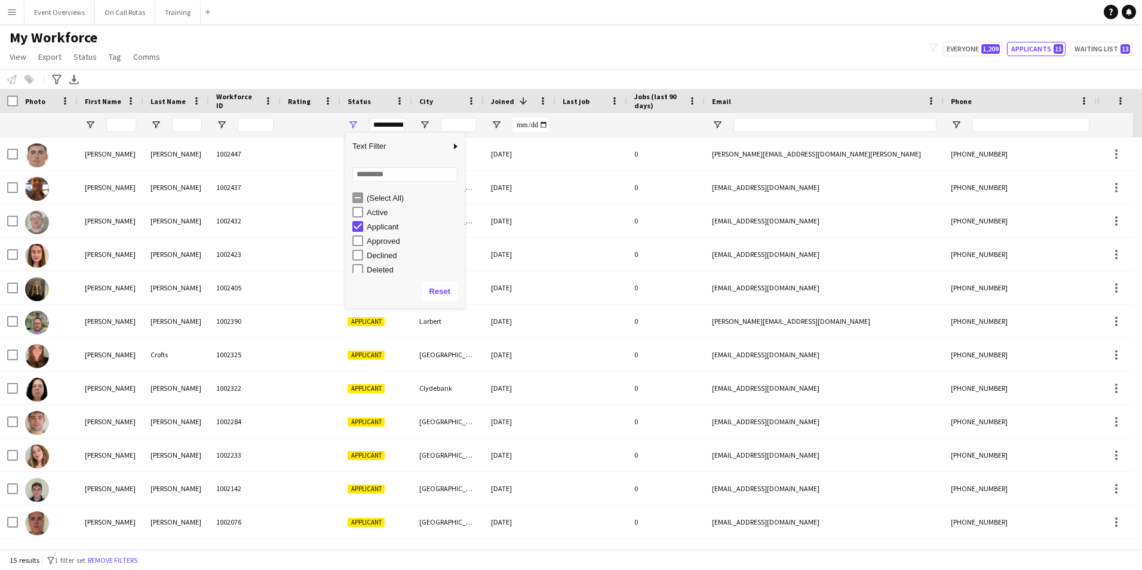
click at [364, 208] on div "Active" at bounding box center [408, 212] width 112 height 14
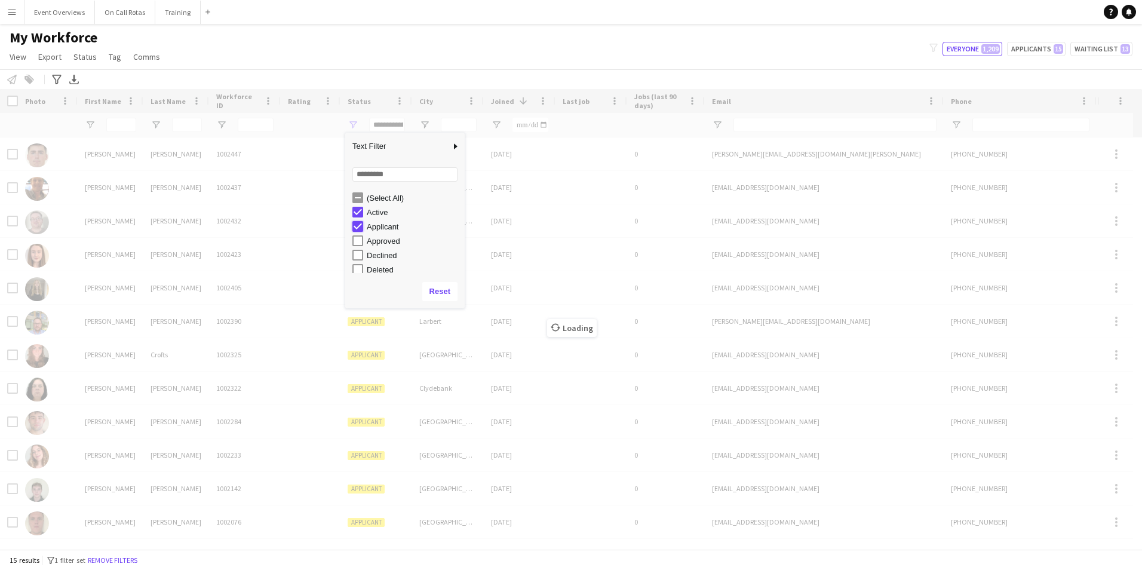
type input "**********"
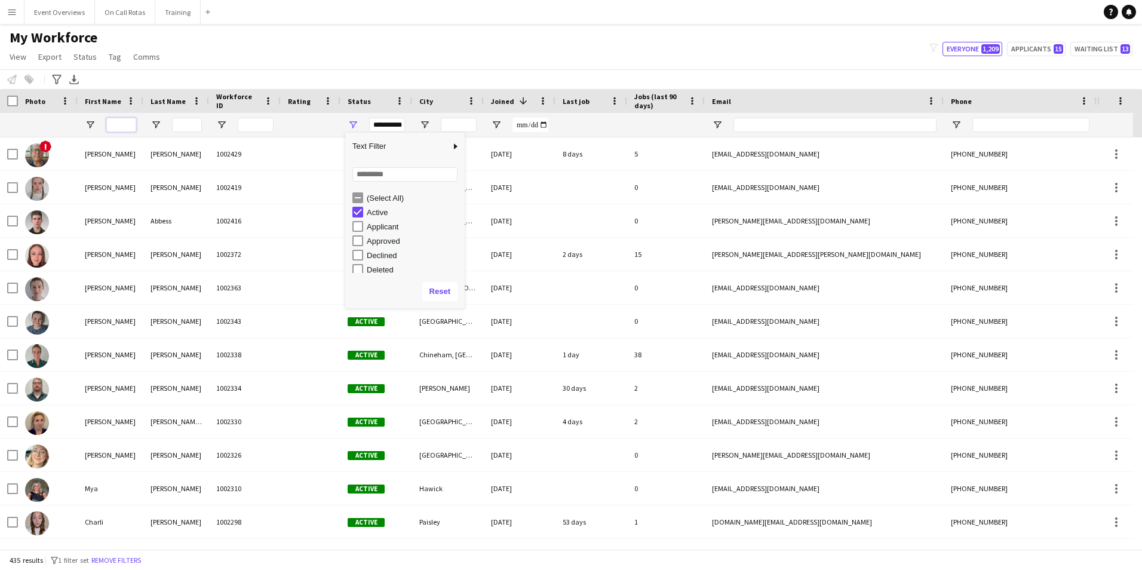
click at [130, 125] on input "First Name Filter Input" at bounding box center [121, 125] width 30 height 14
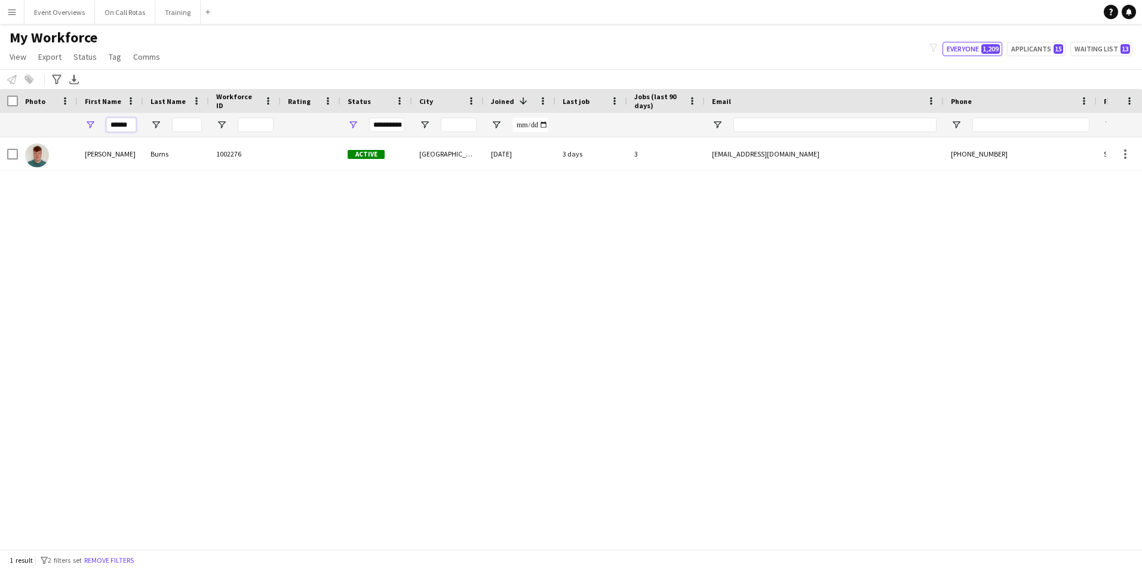
type input "******"
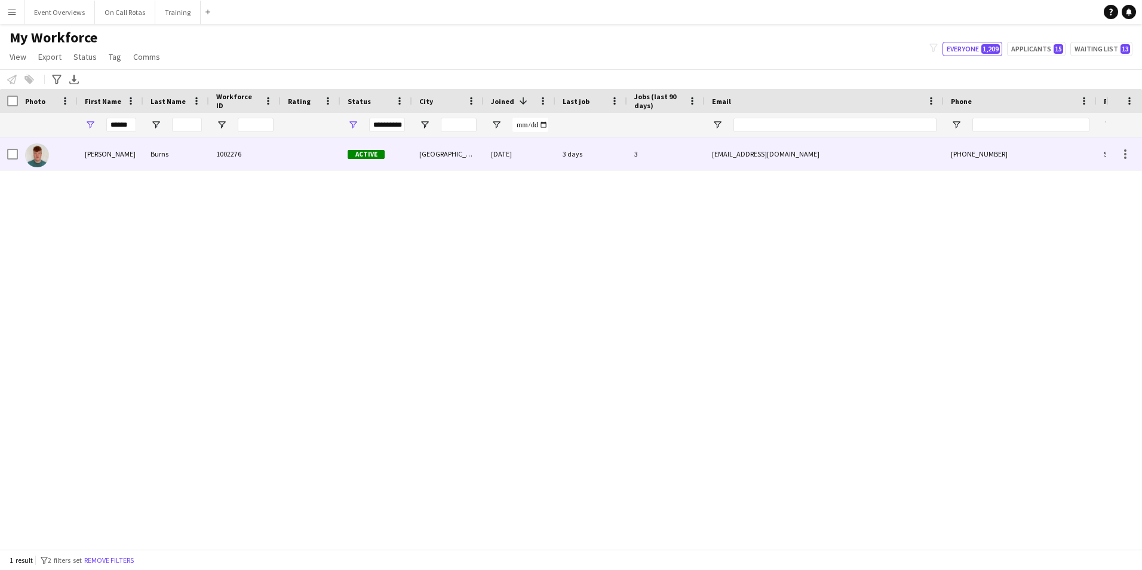
click at [147, 152] on div "Burns" at bounding box center [176, 153] width 66 height 33
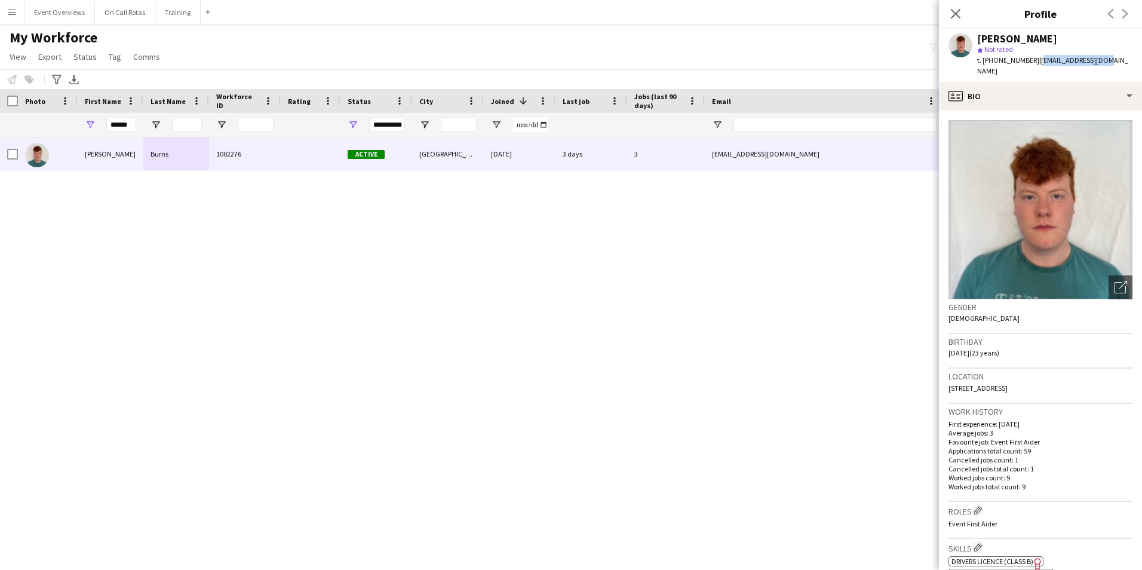
drag, startPoint x: 1099, startPoint y: 57, endPoint x: 1034, endPoint y: 62, distance: 65.3
click at [1034, 62] on div "[PERSON_NAME] star Not rated t. [PHONE_NUMBER] | [EMAIL_ADDRESS][DOMAIN_NAME]" at bounding box center [1040, 55] width 203 height 53
copy span "[EMAIL_ADDRESS][DOMAIN_NAME]"
click at [957, 17] on icon "Close pop-in" at bounding box center [955, 13] width 11 height 11
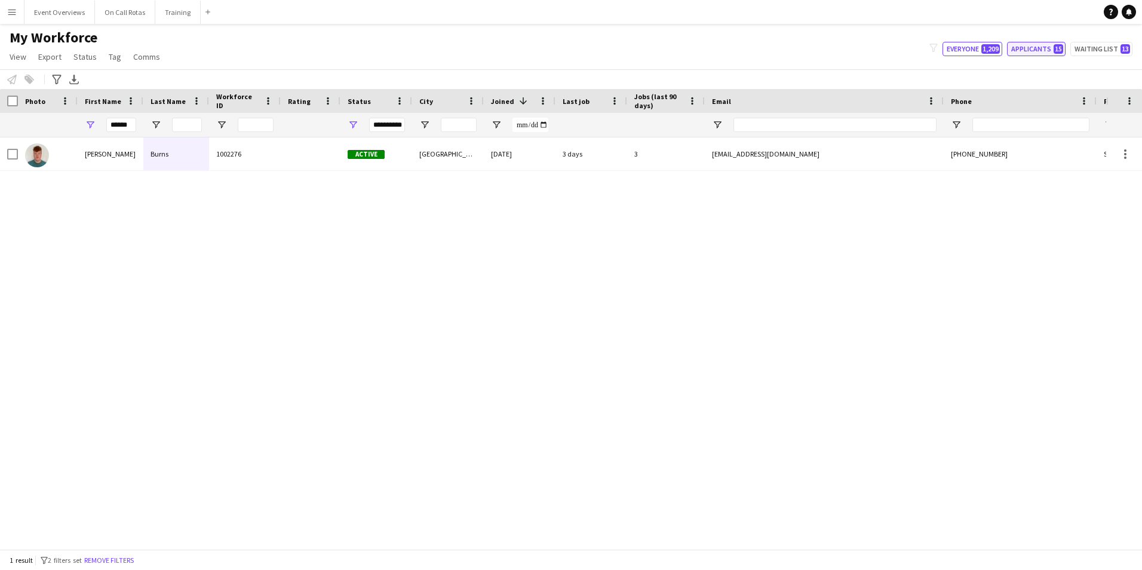
click at [1021, 45] on button "Applicants 15" at bounding box center [1036, 49] width 59 height 14
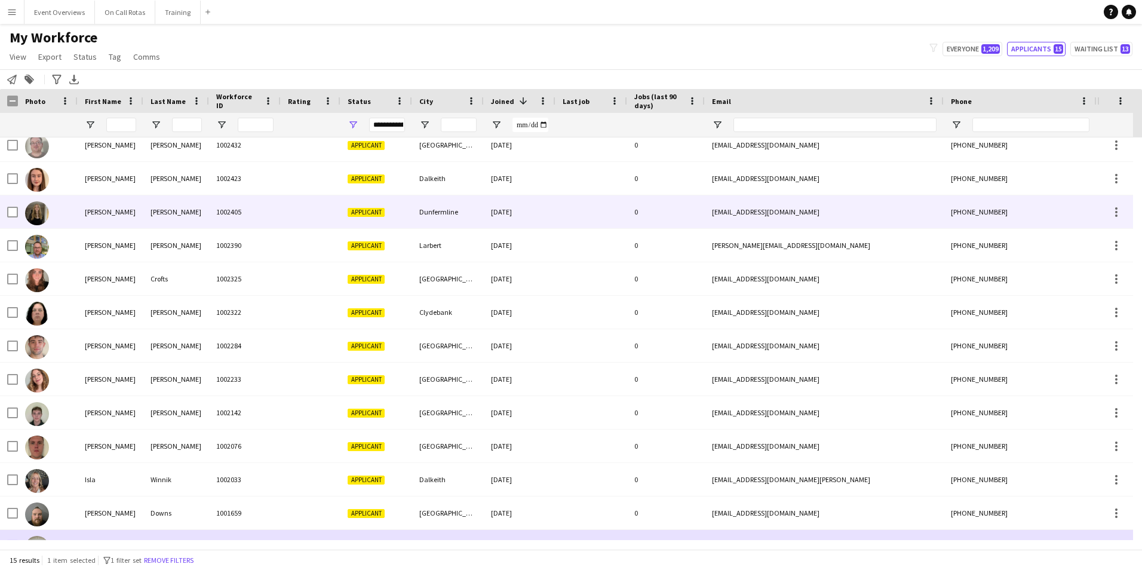
scroll to position [99, 0]
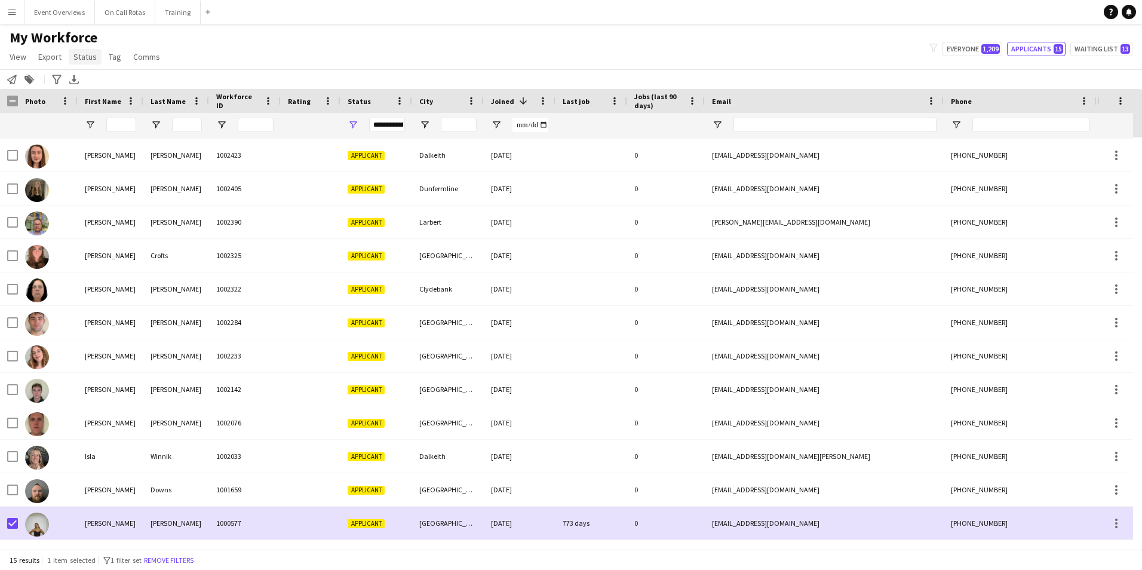
click at [87, 62] on span "Status" at bounding box center [84, 56] width 23 height 11
click at [99, 91] on link "Edit" at bounding box center [111, 82] width 84 height 25
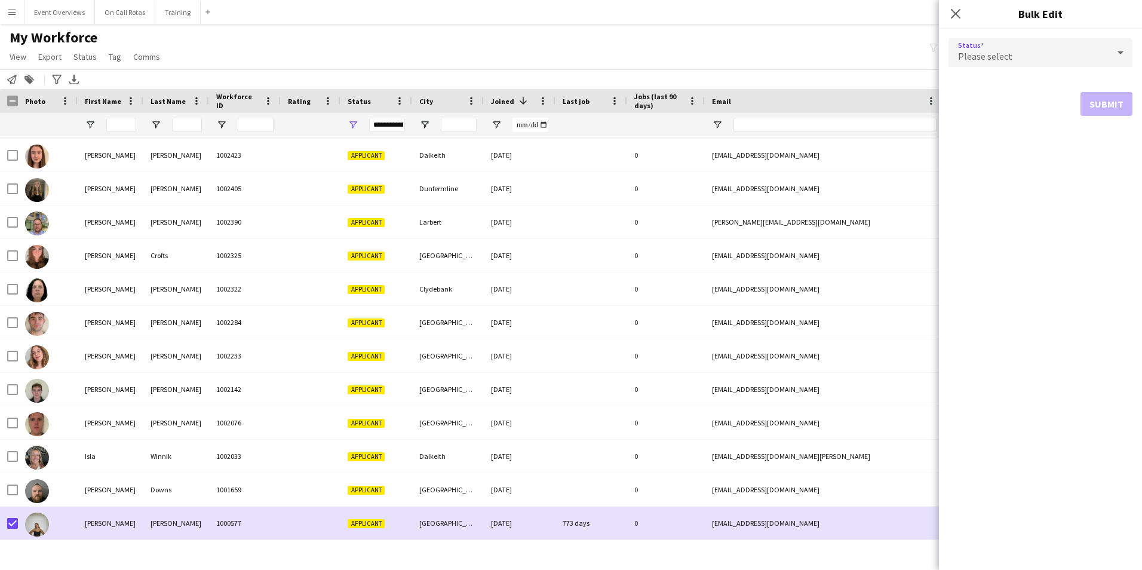
click at [1103, 49] on div "Please select" at bounding box center [1028, 52] width 160 height 29
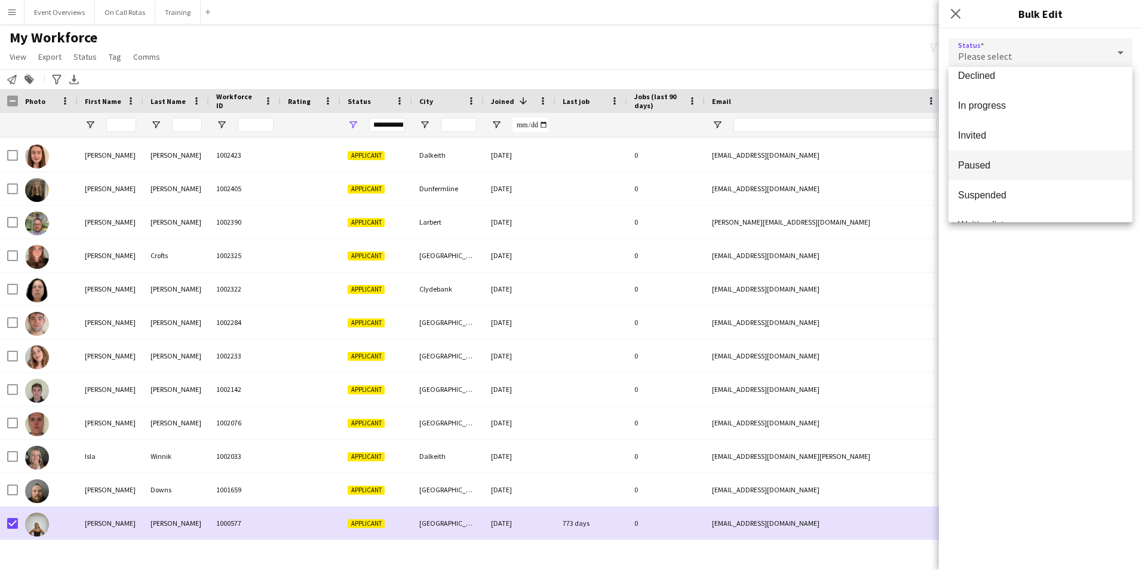
scroll to position [119, 0]
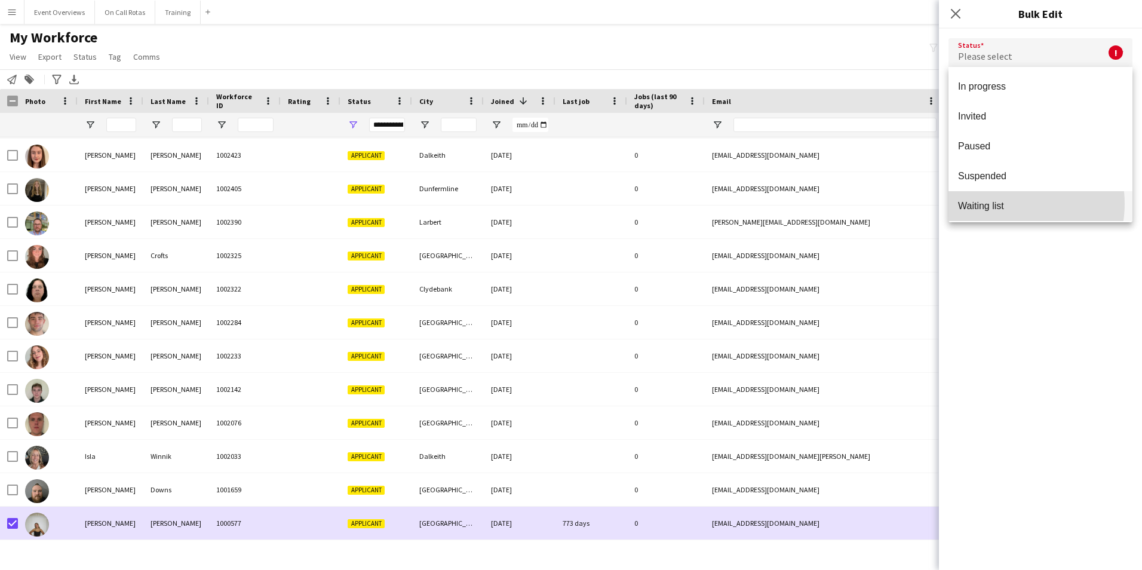
click at [1004, 204] on span "Waiting list" at bounding box center [1040, 205] width 165 height 11
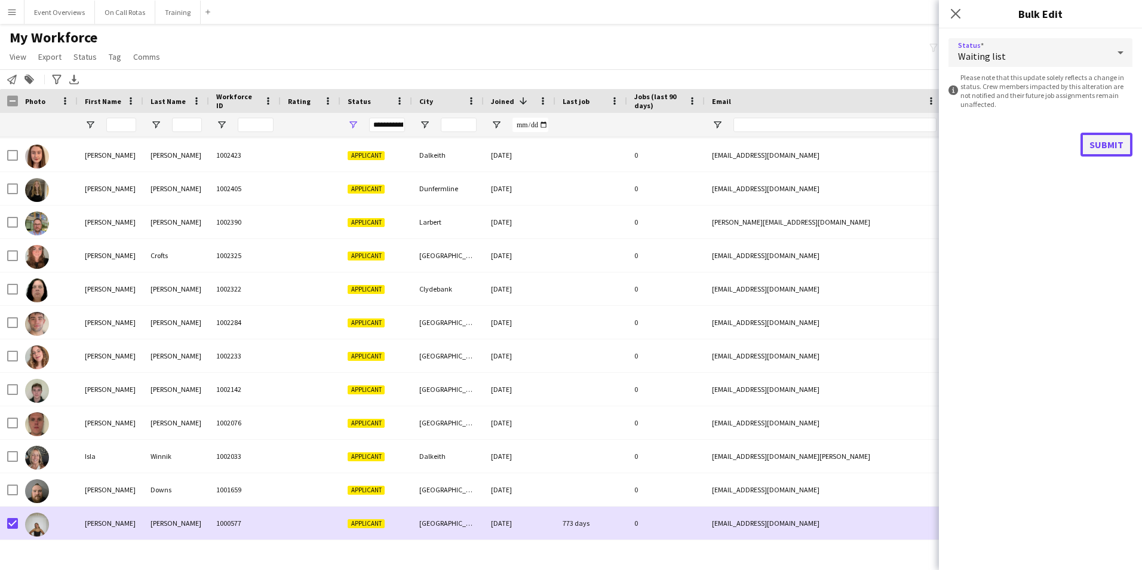
click at [1095, 146] on button "Submit" at bounding box center [1106, 145] width 52 height 24
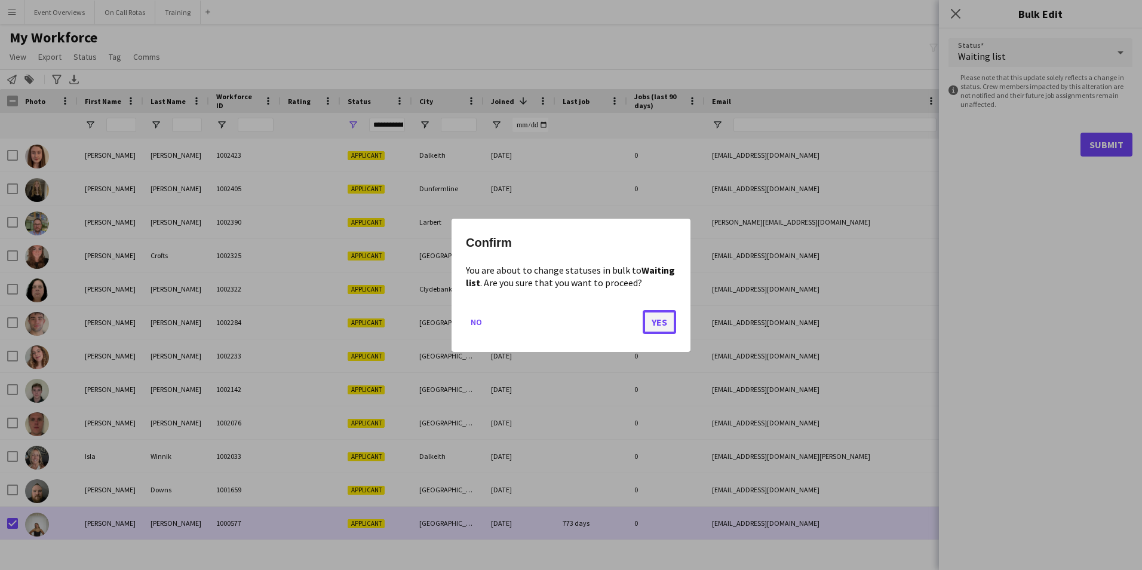
click at [670, 321] on button "Yes" at bounding box center [659, 321] width 33 height 24
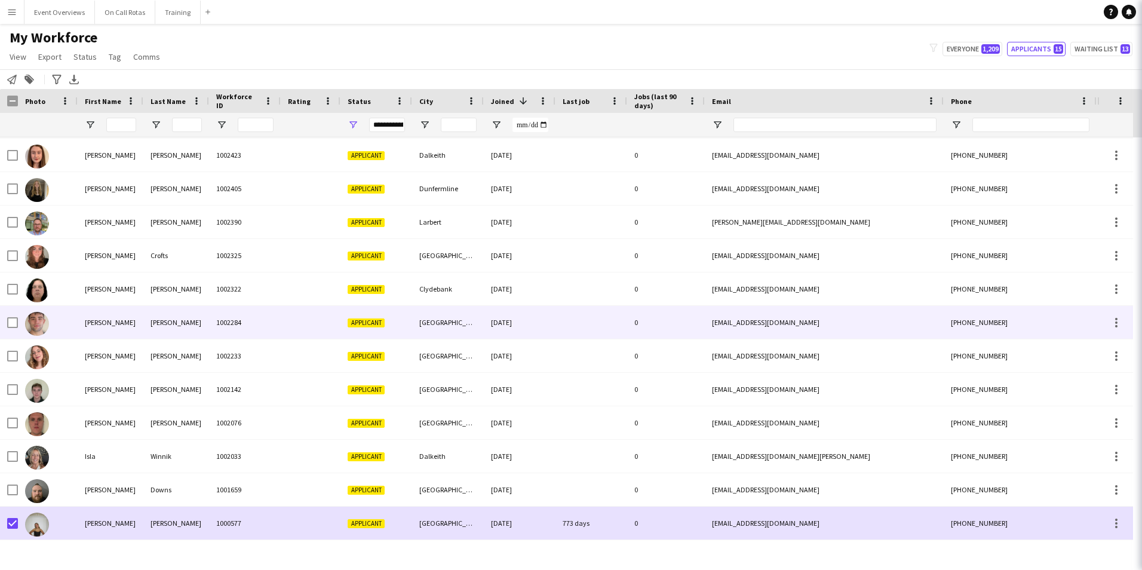
scroll to position [66, 0]
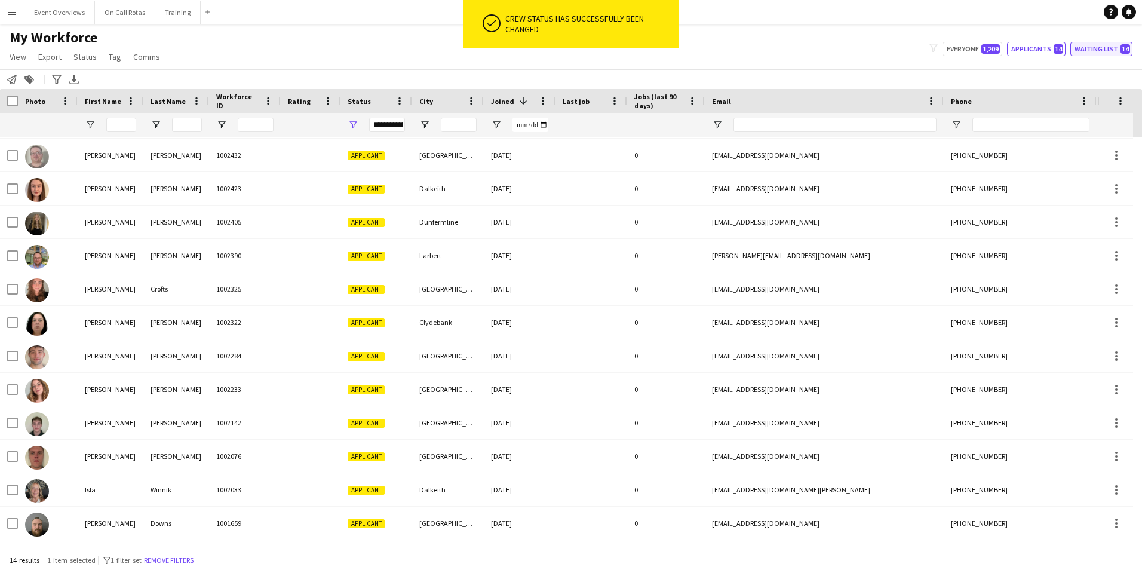
click at [1086, 51] on button "Waiting list 14" at bounding box center [1101, 49] width 62 height 14
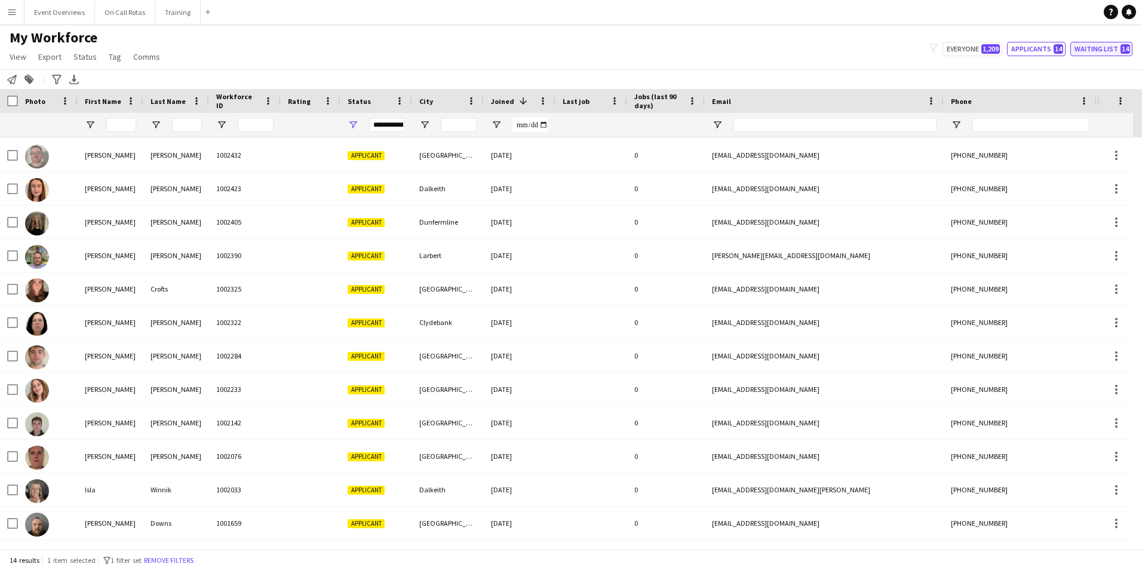
type input "**********"
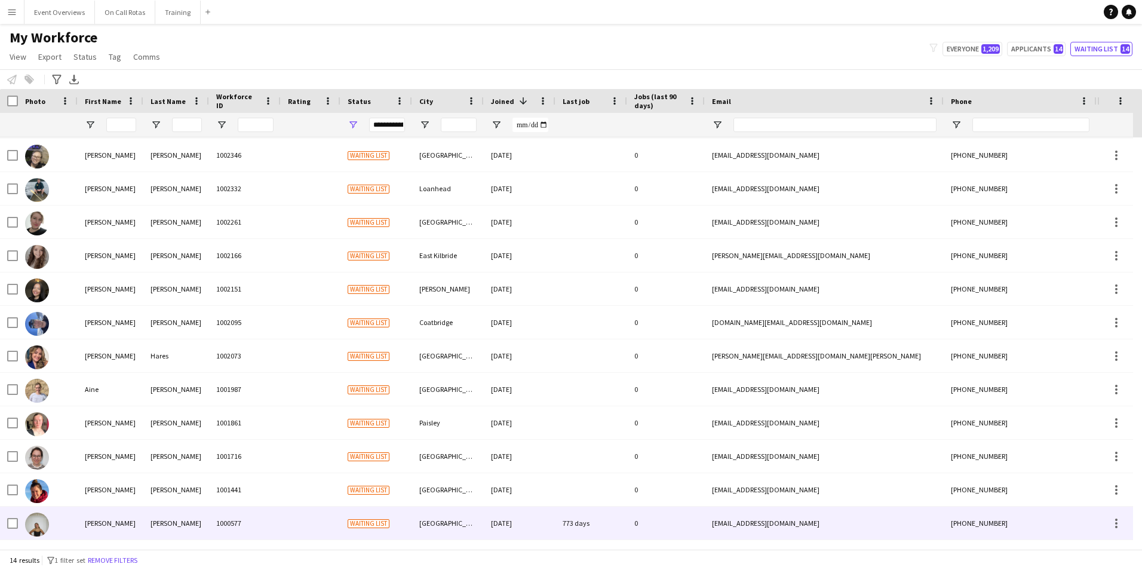
click at [219, 523] on div "1000577" at bounding box center [245, 522] width 72 height 33
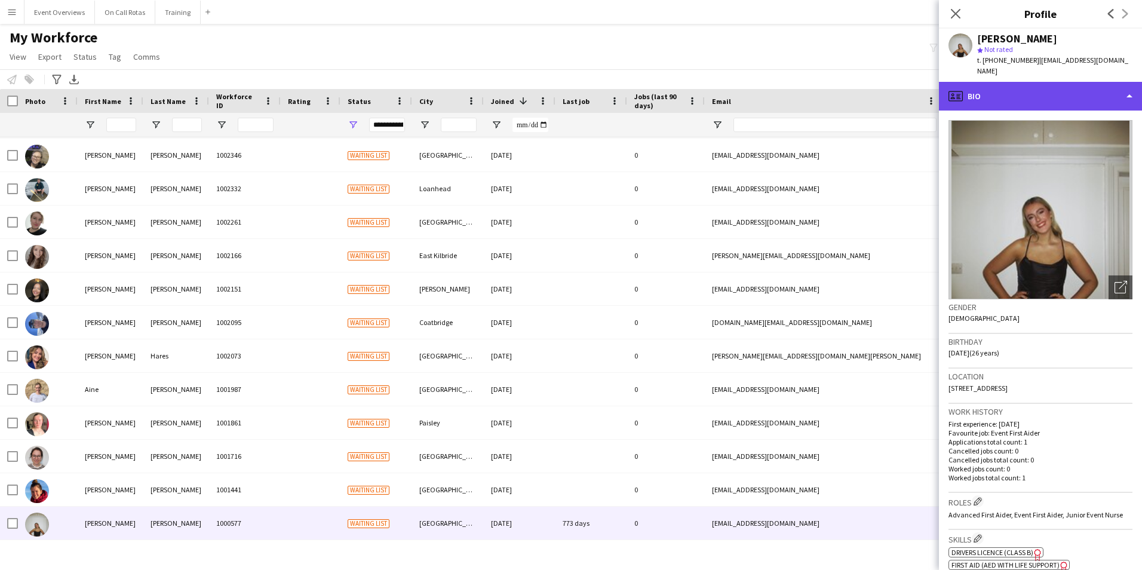
click at [1044, 88] on div "profile Bio" at bounding box center [1040, 96] width 203 height 29
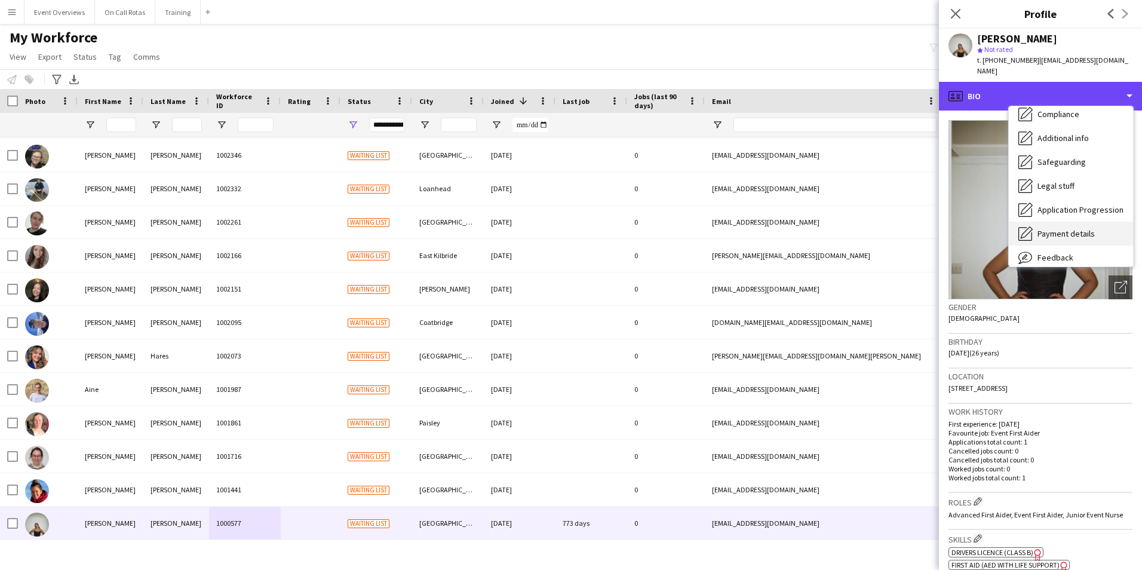
scroll to position [208, 0]
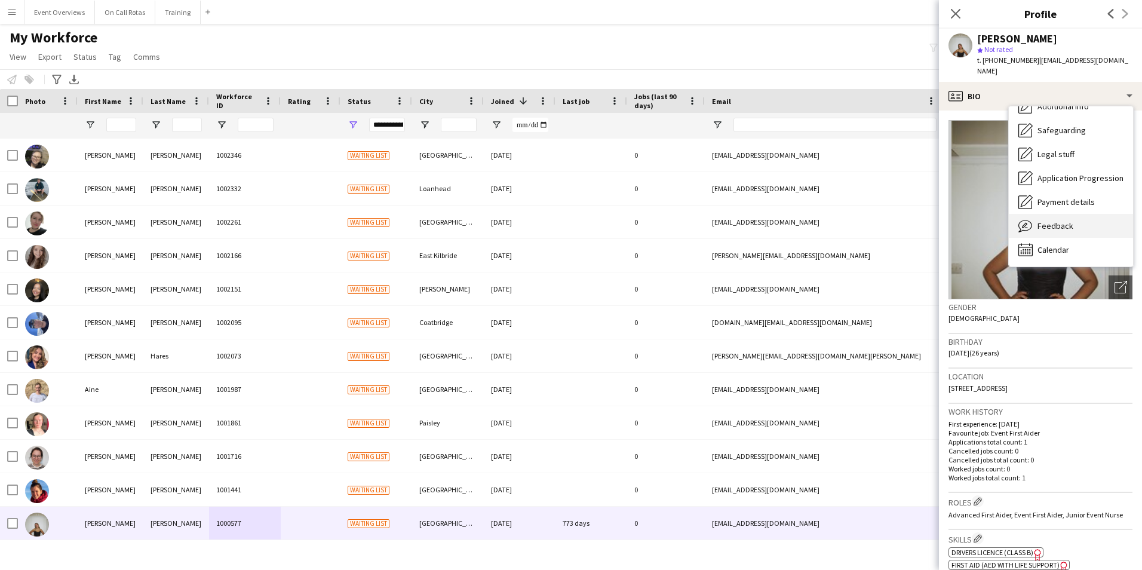
click at [1062, 220] on span "Feedback" at bounding box center [1055, 225] width 36 height 11
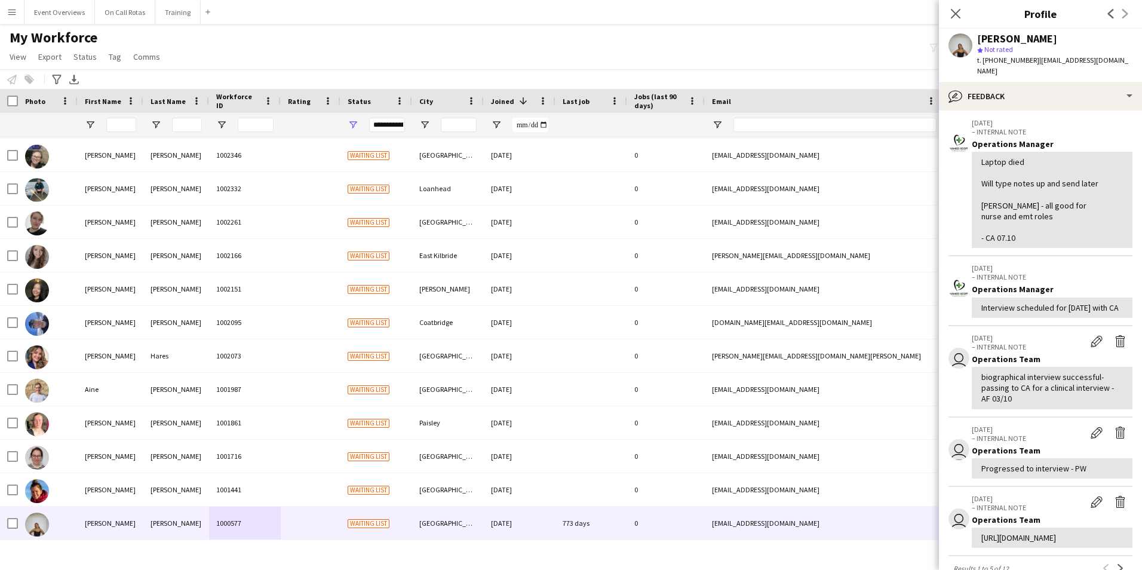
scroll to position [0, 0]
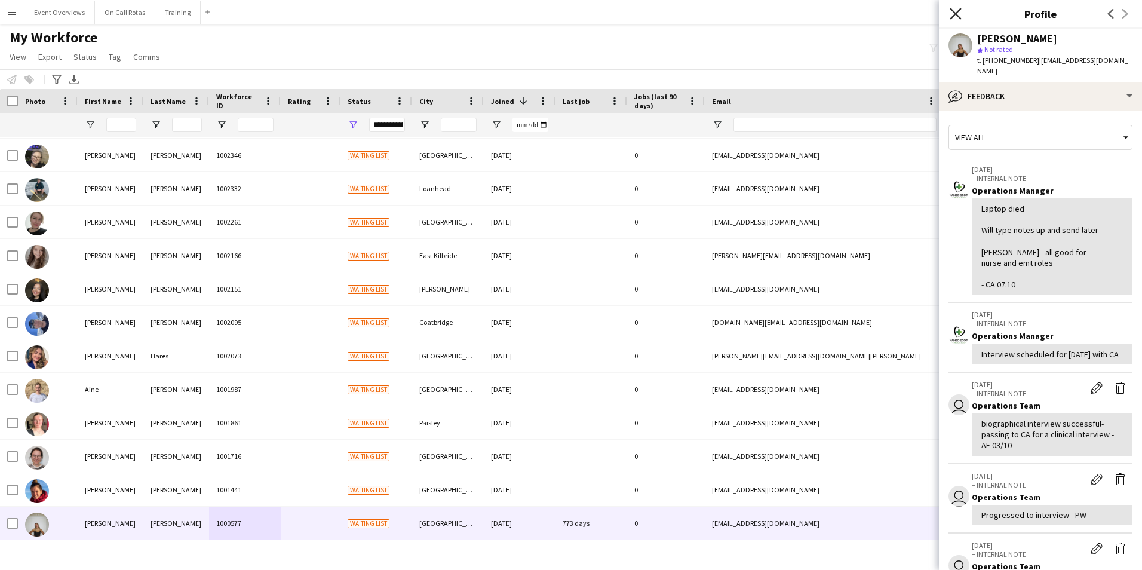
click at [959, 10] on icon at bounding box center [955, 13] width 11 height 11
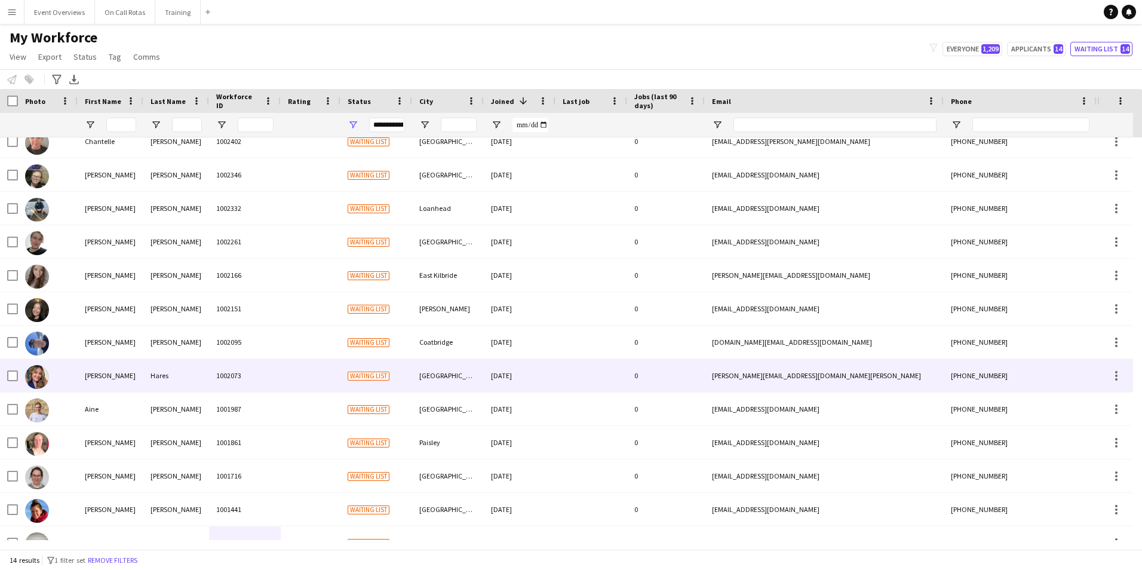
scroll to position [66, 0]
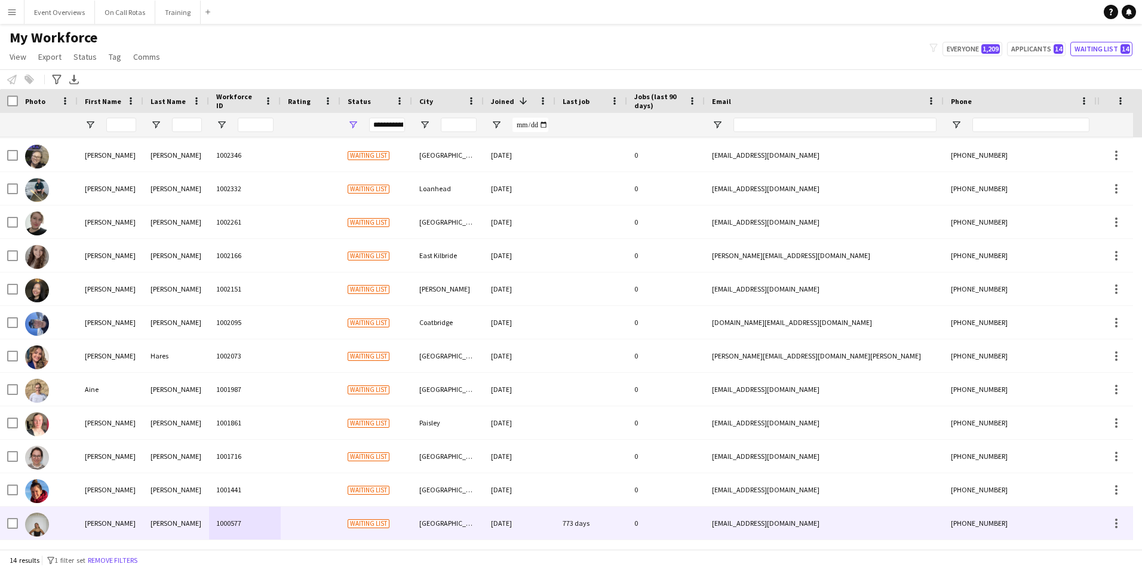
click at [358, 528] on span "Waiting list" at bounding box center [369, 523] width 42 height 9
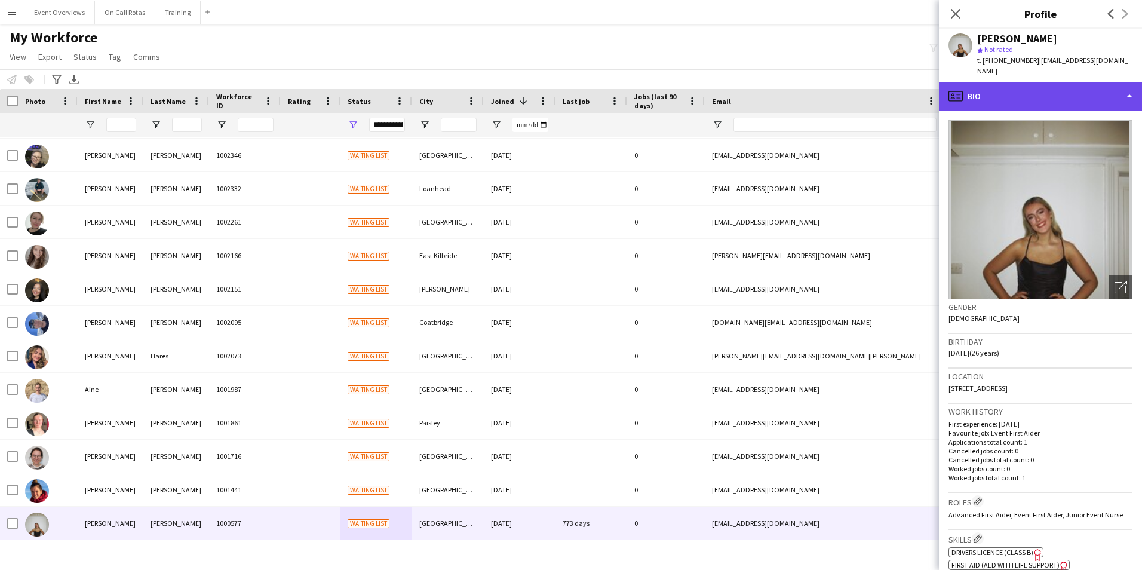
click at [1053, 82] on div "profile Bio" at bounding box center [1040, 96] width 203 height 29
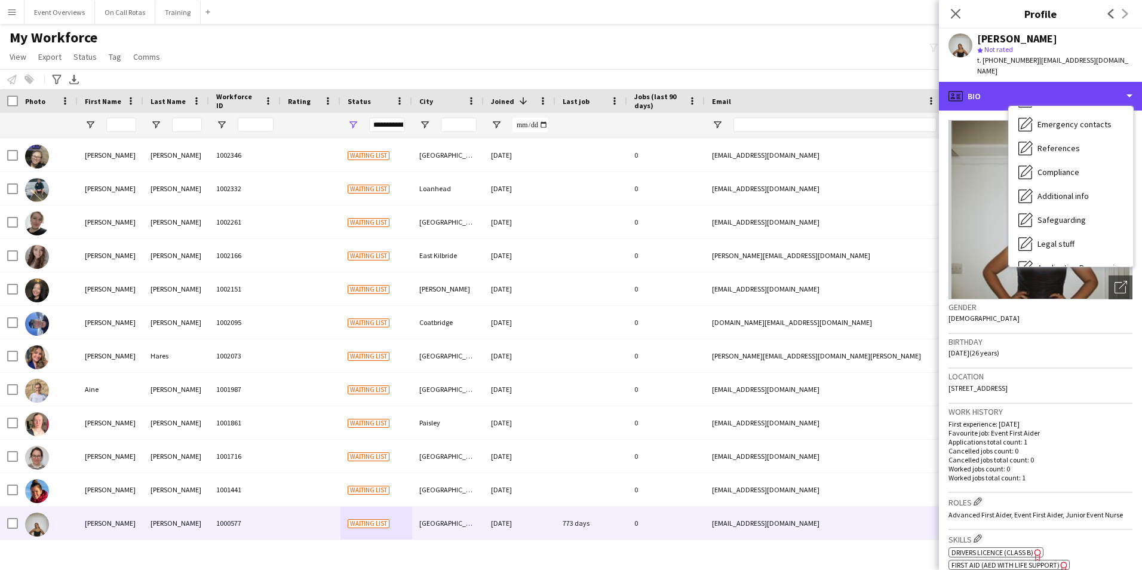
scroll to position [208, 0]
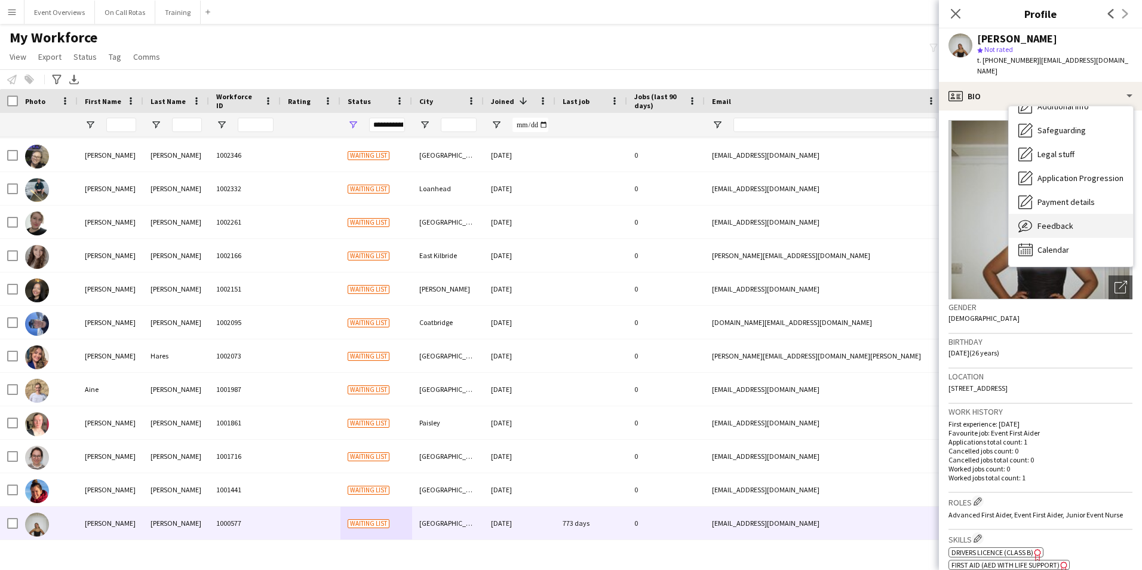
click at [1051, 220] on span "Feedback" at bounding box center [1055, 225] width 36 height 11
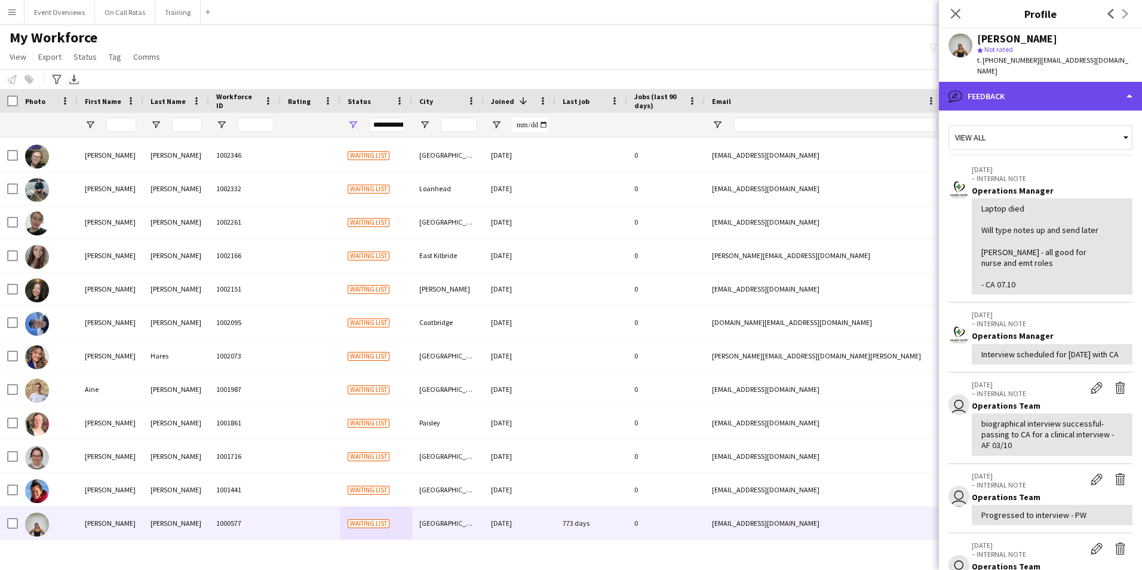
click at [1027, 90] on div "bubble-pencil Feedback" at bounding box center [1040, 96] width 203 height 29
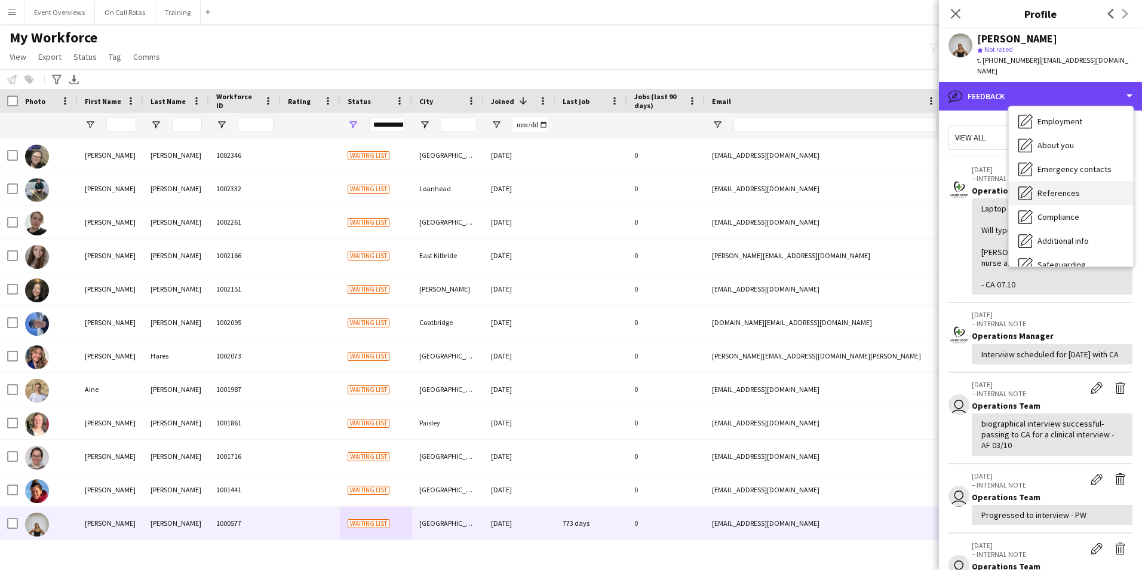
scroll to position [0, 0]
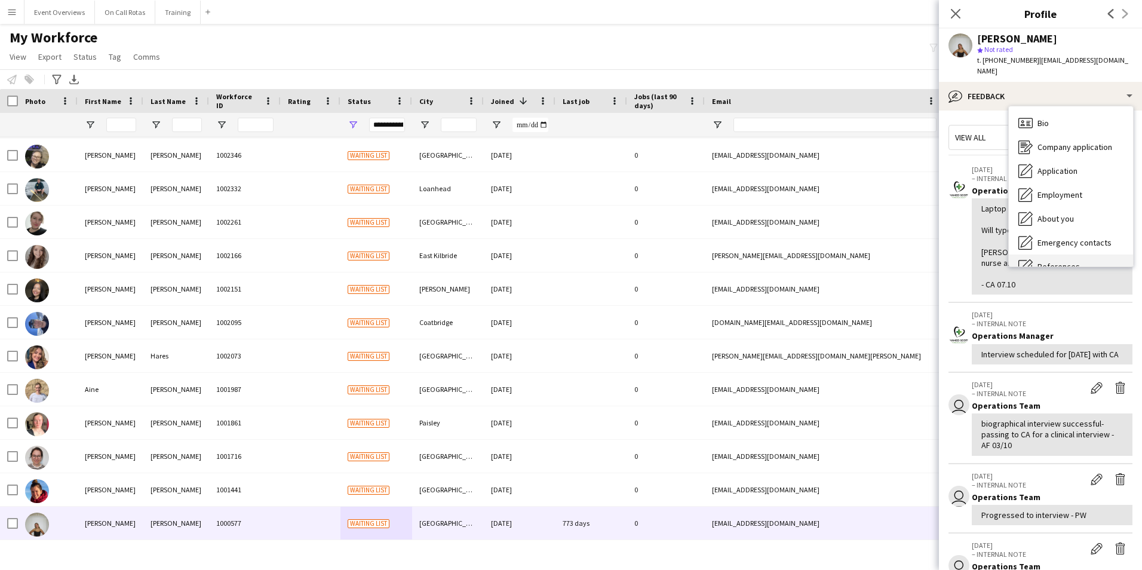
click at [1038, 111] on div "Bio Bio" at bounding box center [1071, 123] width 124 height 24
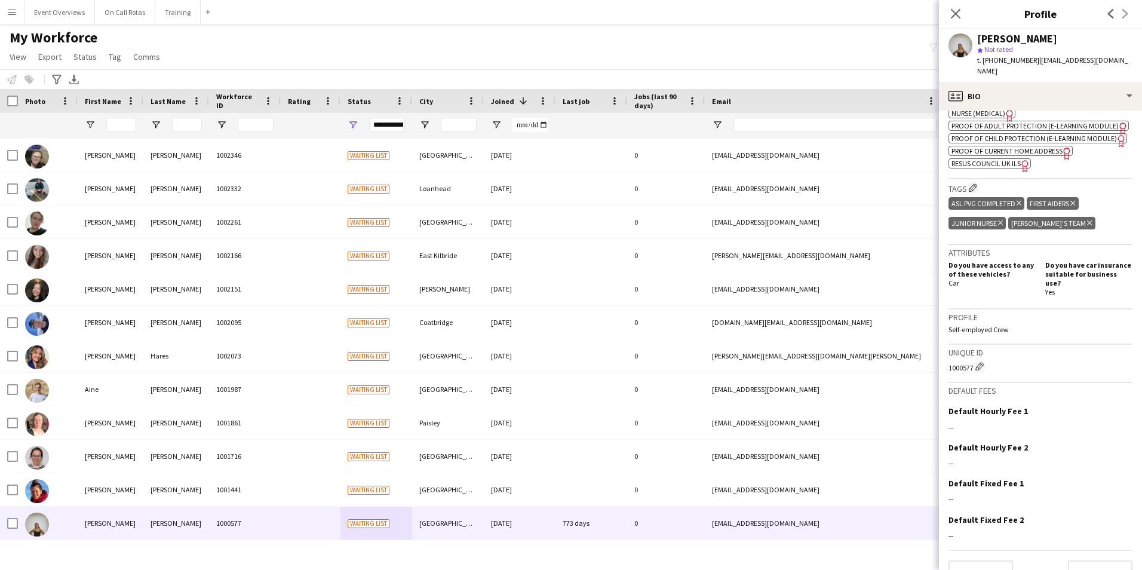
scroll to position [498, 0]
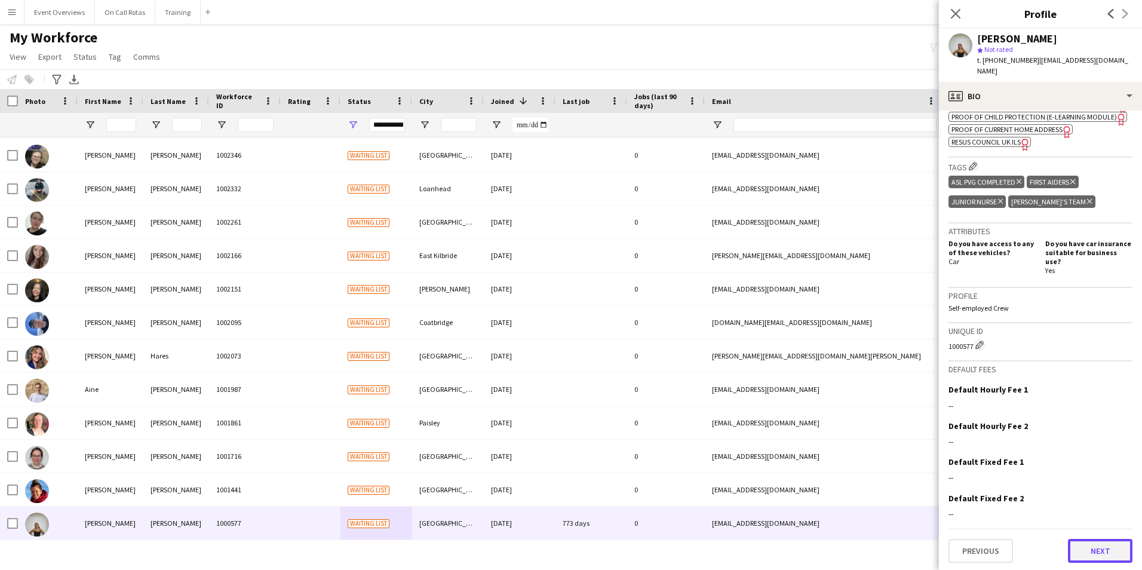
click at [1080, 546] on button "Next" at bounding box center [1100, 551] width 64 height 24
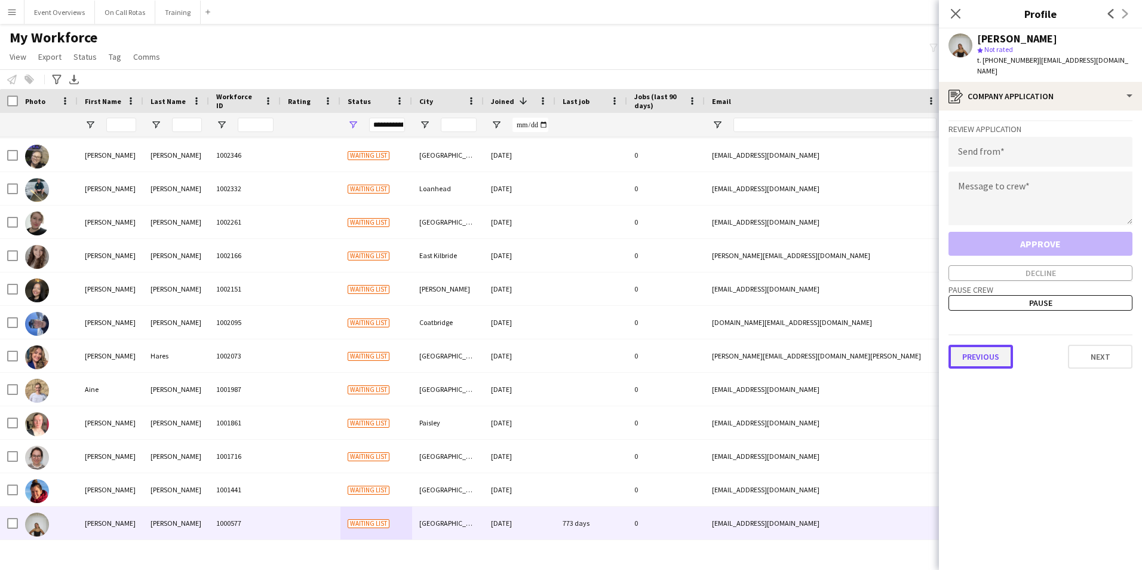
click at [988, 349] on button "Previous" at bounding box center [980, 357] width 64 height 24
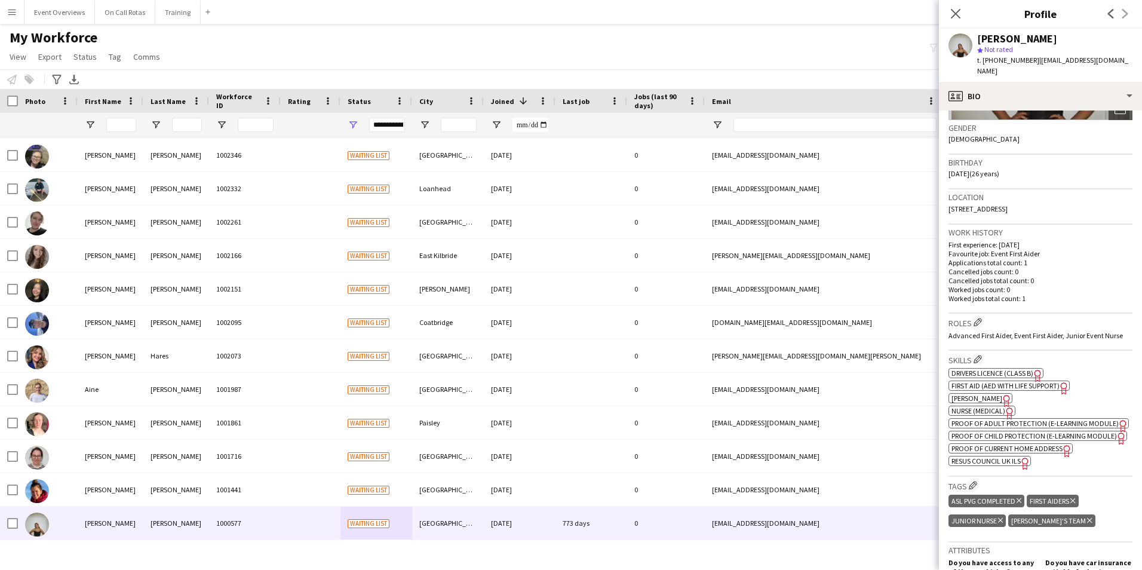
scroll to position [0, 0]
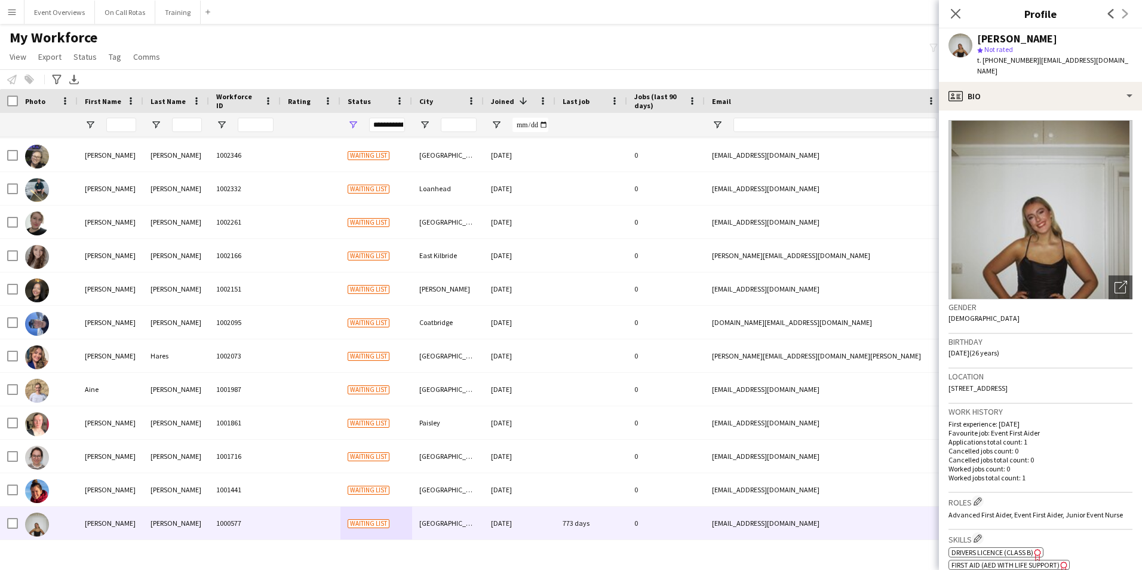
drag, startPoint x: 1119, startPoint y: 60, endPoint x: 1033, endPoint y: 62, distance: 86.0
click at [1033, 62] on div "Amy Montgomery star Not rated t. +447789458314 | aboyce325@hotmail.co.uk" at bounding box center [1040, 55] width 203 height 53
click at [1095, 43] on div "Amy Montgomery" at bounding box center [1054, 38] width 155 height 11
drag, startPoint x: 1114, startPoint y: 57, endPoint x: 1034, endPoint y: 63, distance: 80.2
click at [1034, 63] on div "Amy Montgomery star Not rated t. +447789458314 | aboyce325@hotmail.co.uk" at bounding box center [1040, 55] width 203 height 53
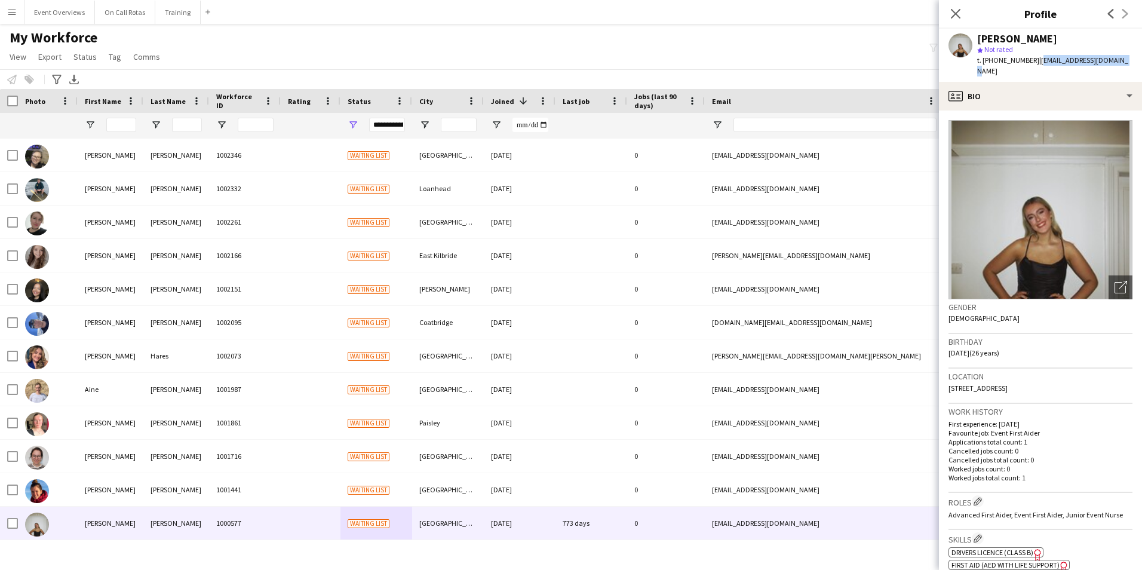
copy span "[EMAIL_ADDRESS][DOMAIN_NAME]"
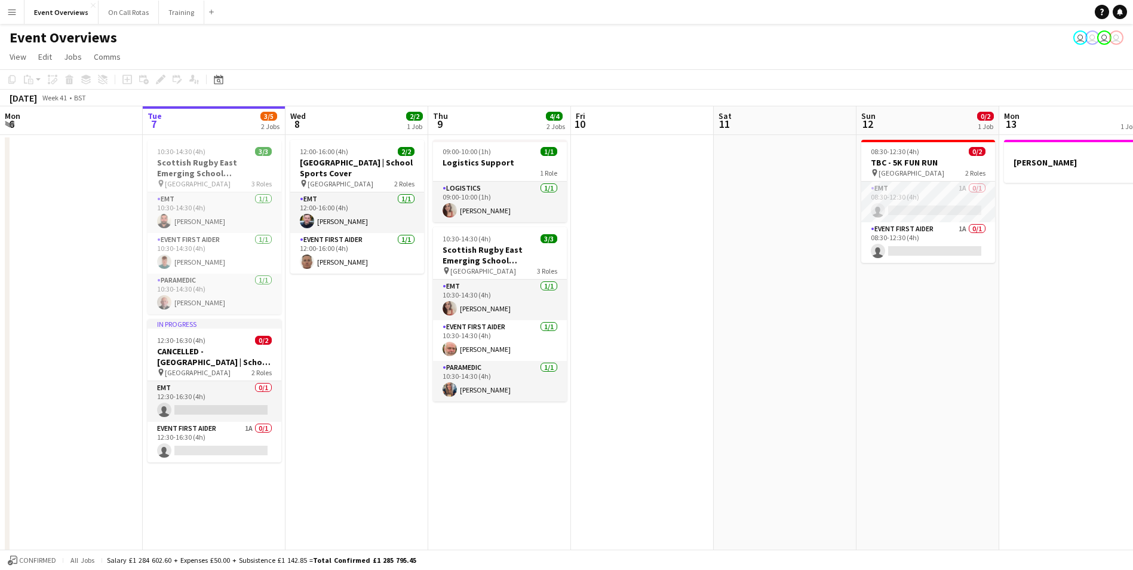
click at [9, 12] on app-icon "Menu" at bounding box center [12, 12] width 10 height 10
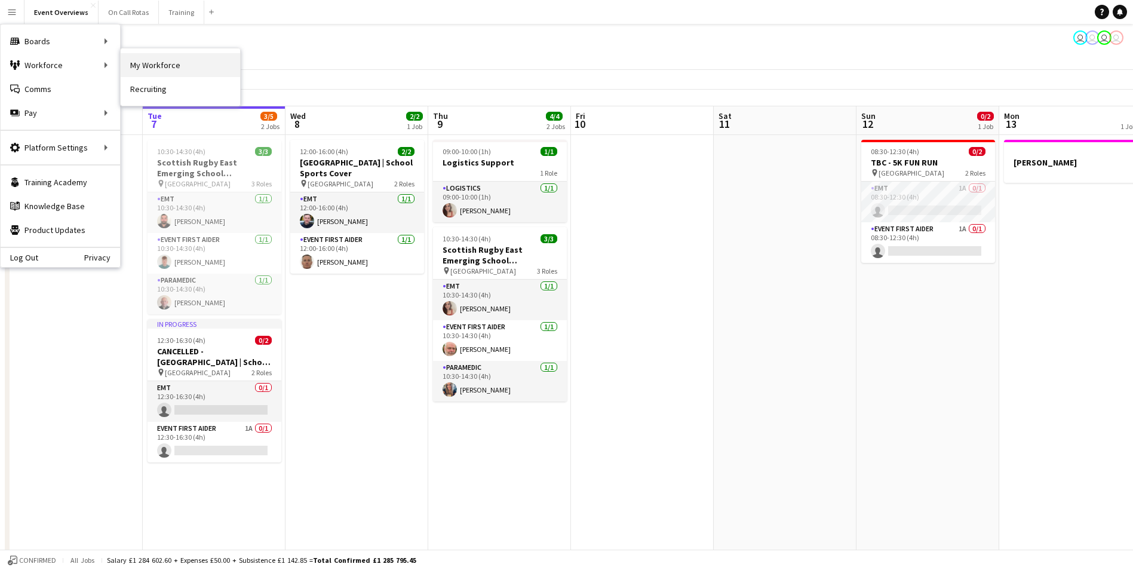
click at [170, 67] on link "My Workforce" at bounding box center [180, 65] width 119 height 24
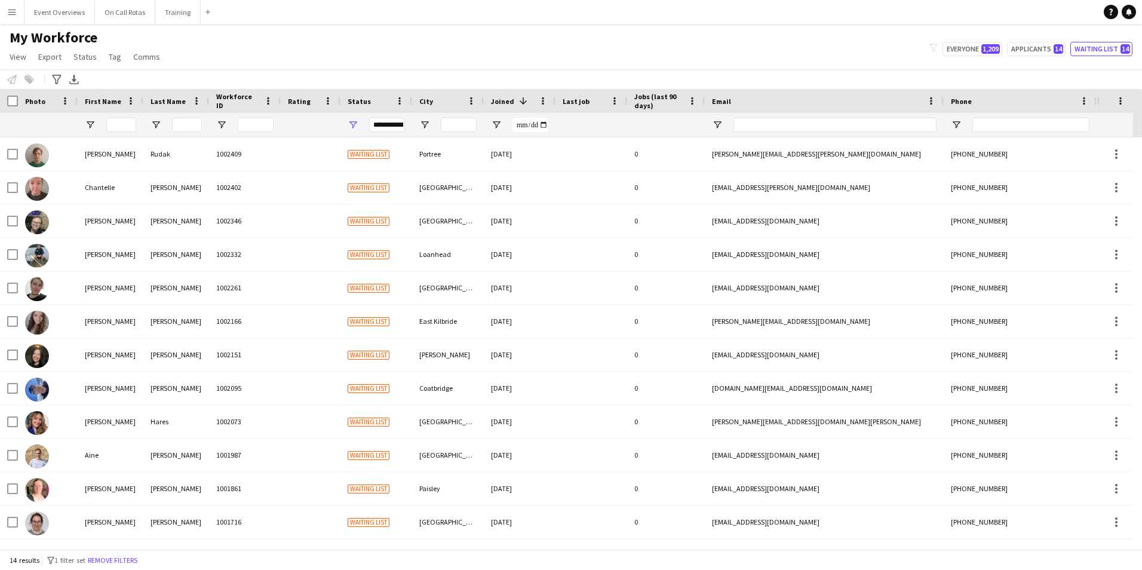
click at [396, 126] on div "**********" at bounding box center [387, 125] width 36 height 14
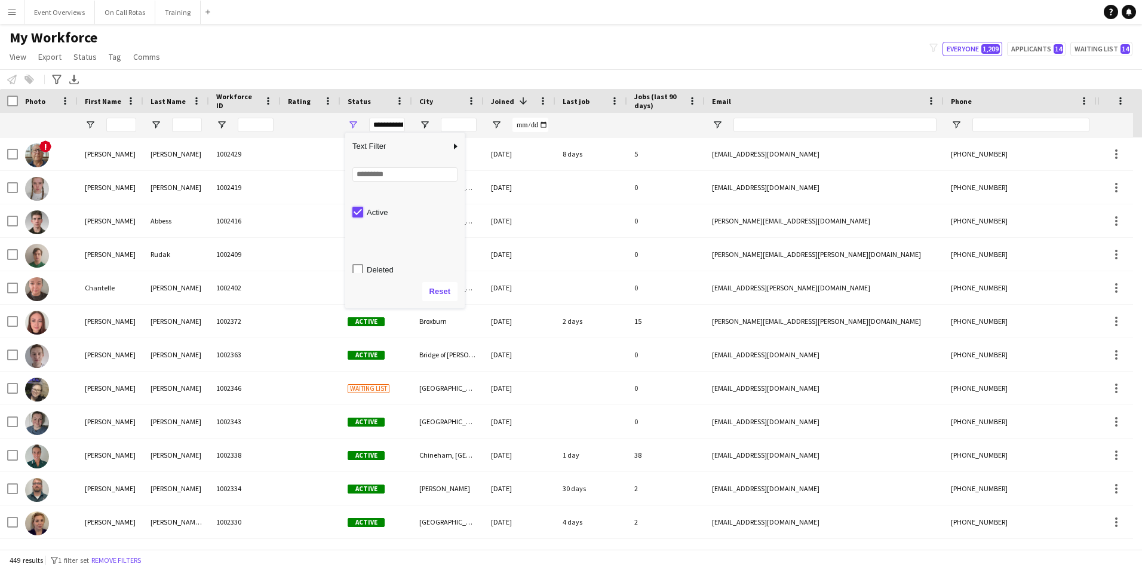
scroll to position [75, 0]
type input "**********"
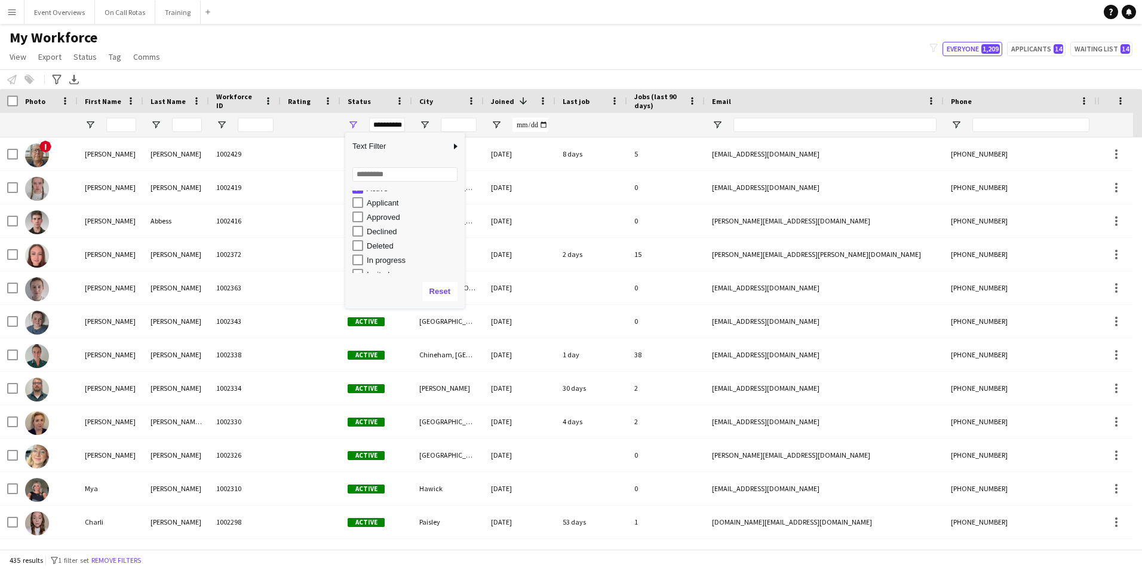
scroll to position [0, 0]
click at [104, 119] on div at bounding box center [111, 125] width 66 height 24
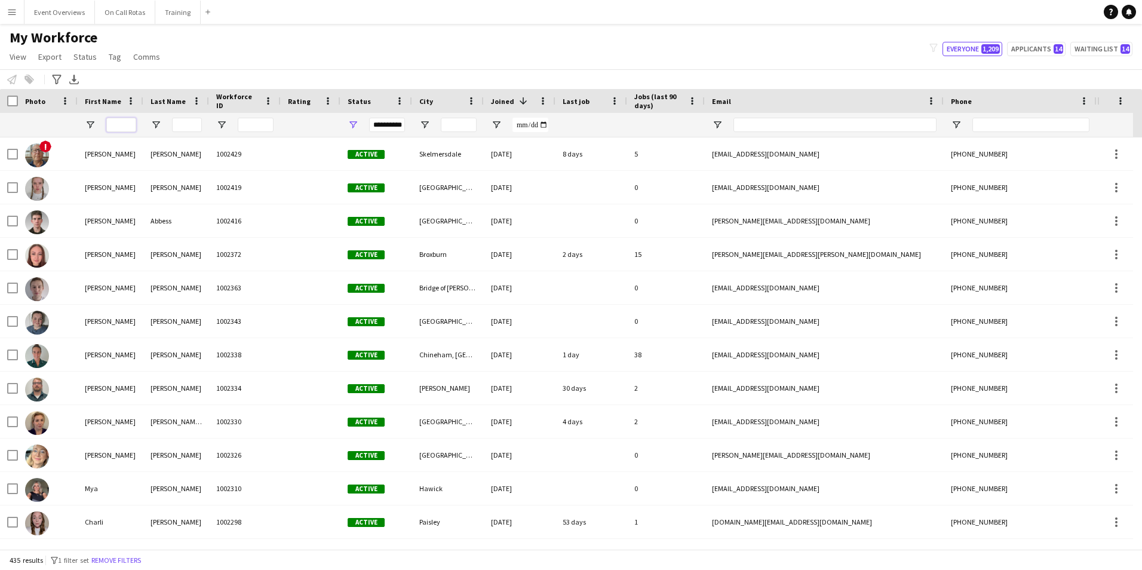
click at [119, 121] on input "First Name Filter Input" at bounding box center [121, 125] width 30 height 14
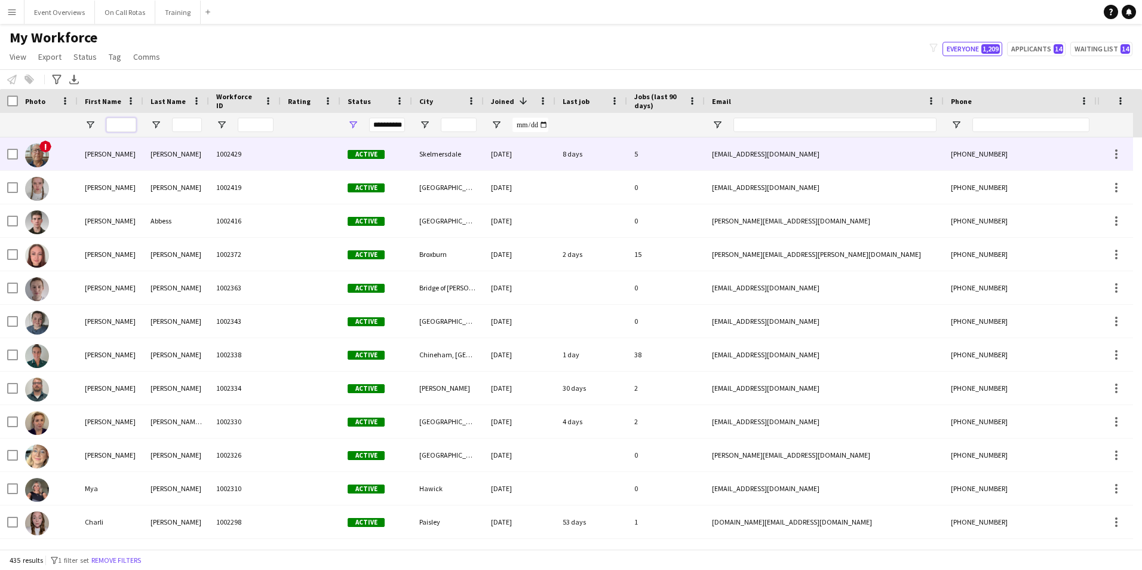
type input "*"
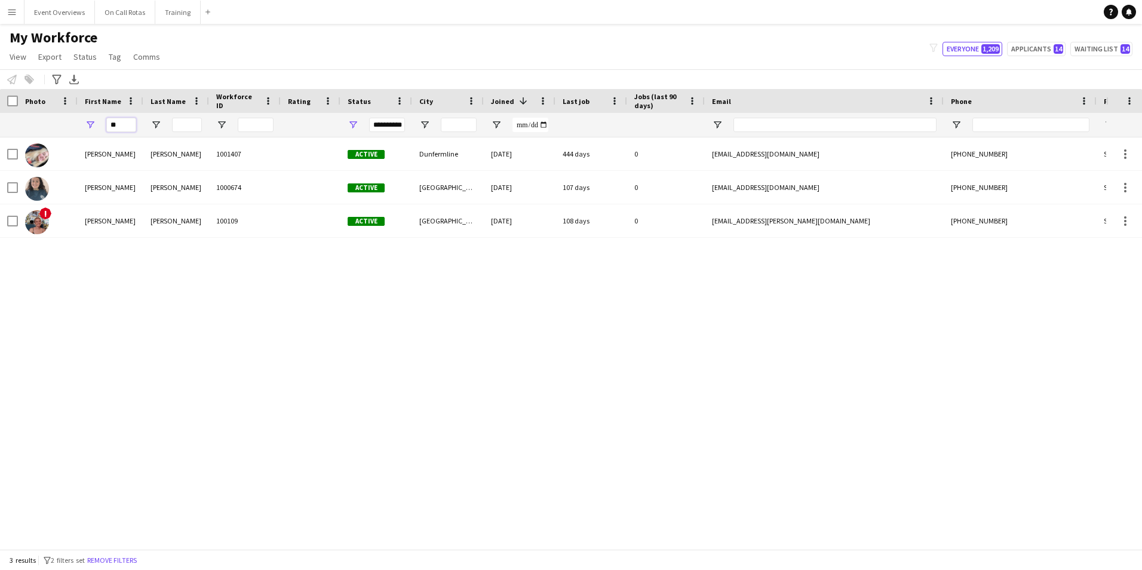
type input "*"
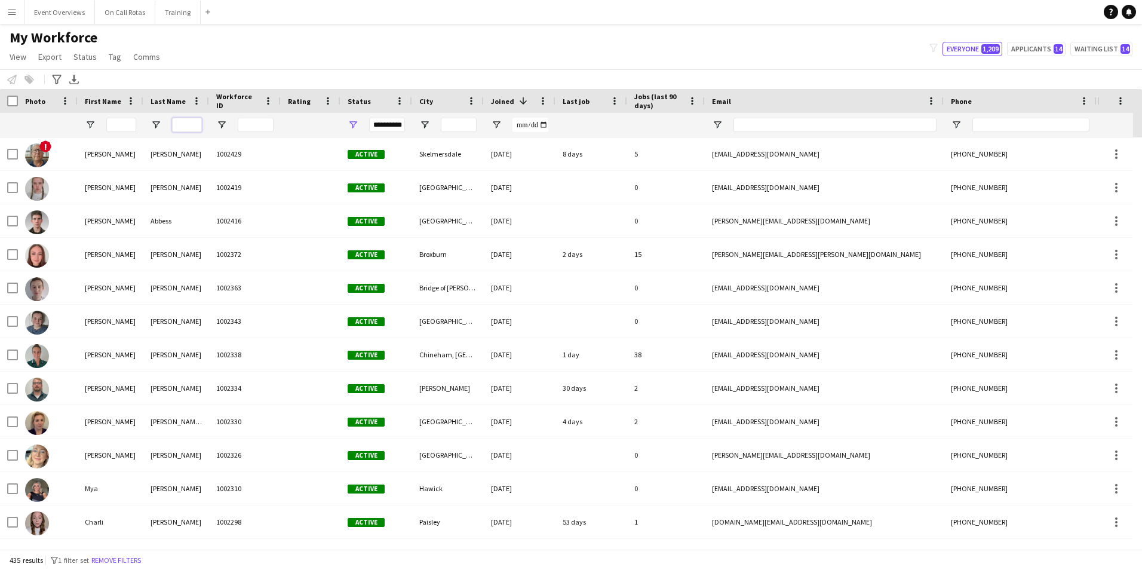
click at [191, 122] on input "Last Name Filter Input" at bounding box center [187, 125] width 30 height 14
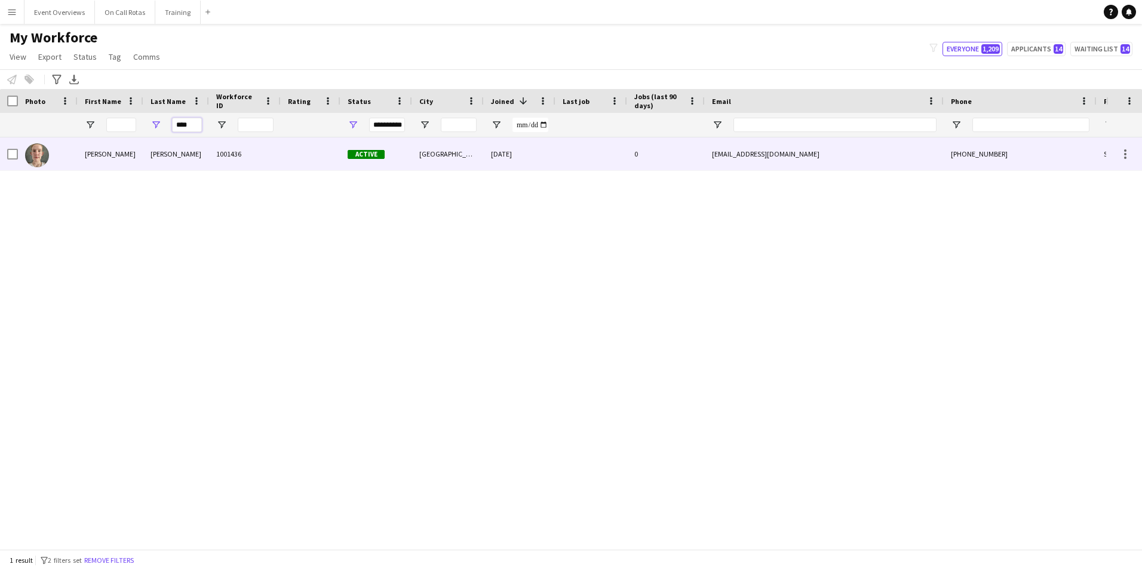
type input "****"
click at [207, 151] on div "[PERSON_NAME]" at bounding box center [176, 153] width 66 height 33
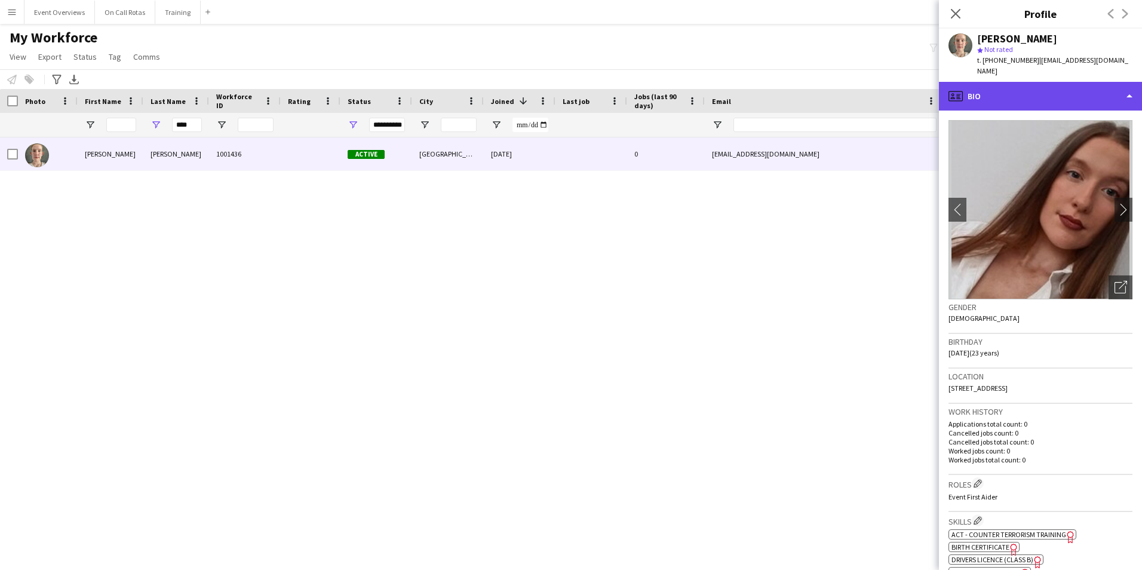
click at [997, 84] on div "profile Bio" at bounding box center [1040, 96] width 203 height 29
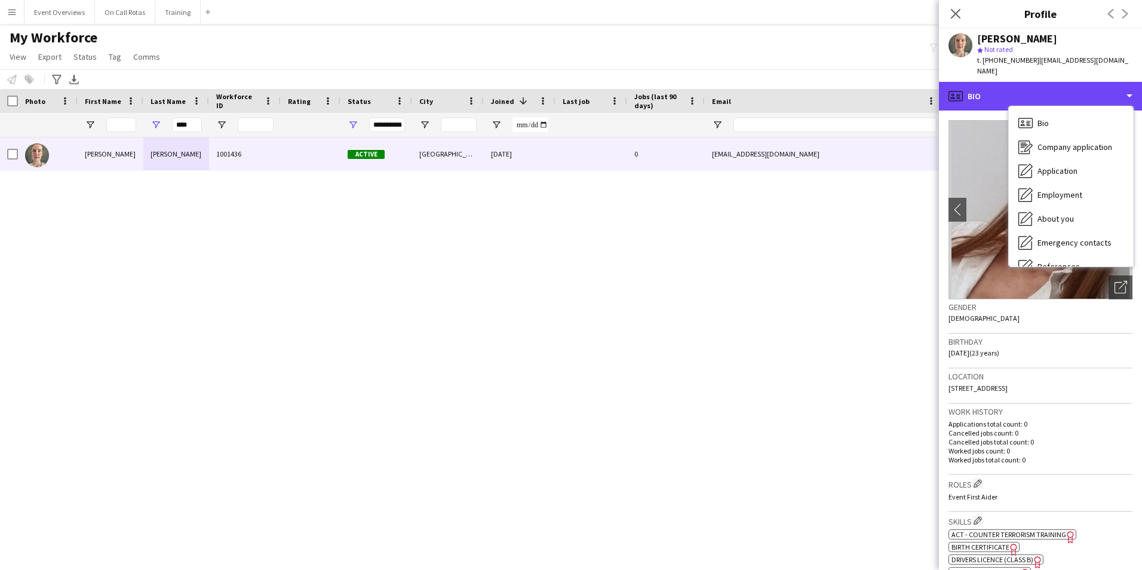
scroll to position [208, 0]
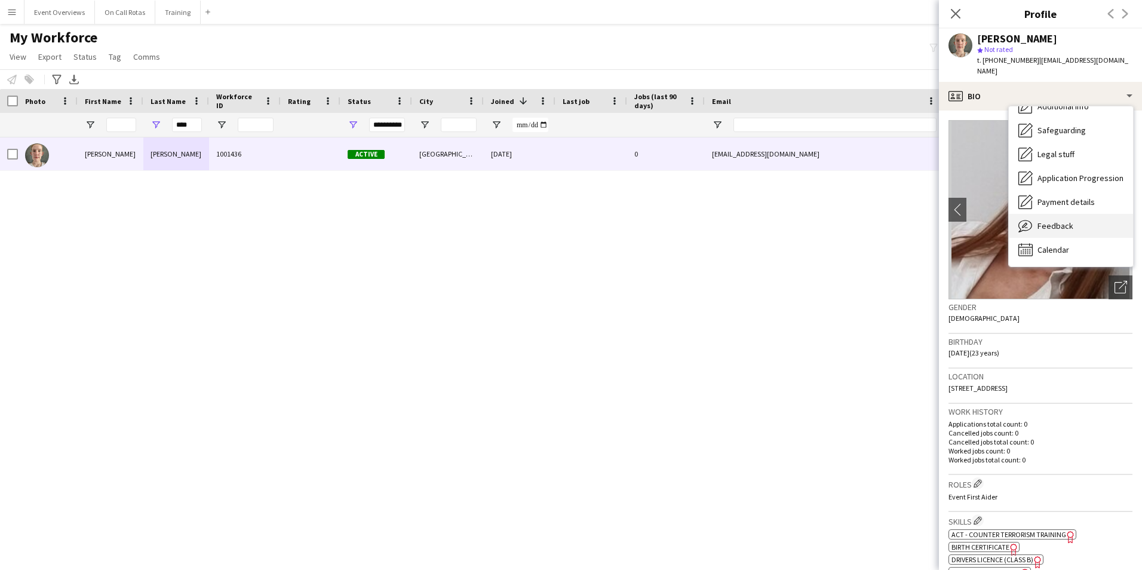
click at [1061, 220] on span "Feedback" at bounding box center [1055, 225] width 36 height 11
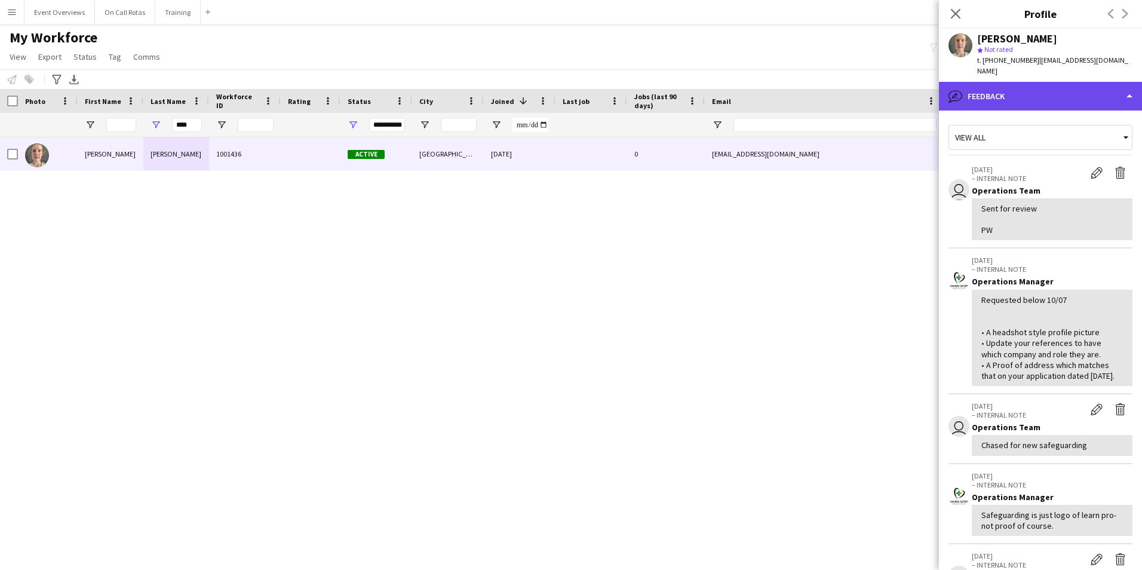
click at [1009, 84] on div "bubble-pencil Feedback" at bounding box center [1040, 96] width 203 height 29
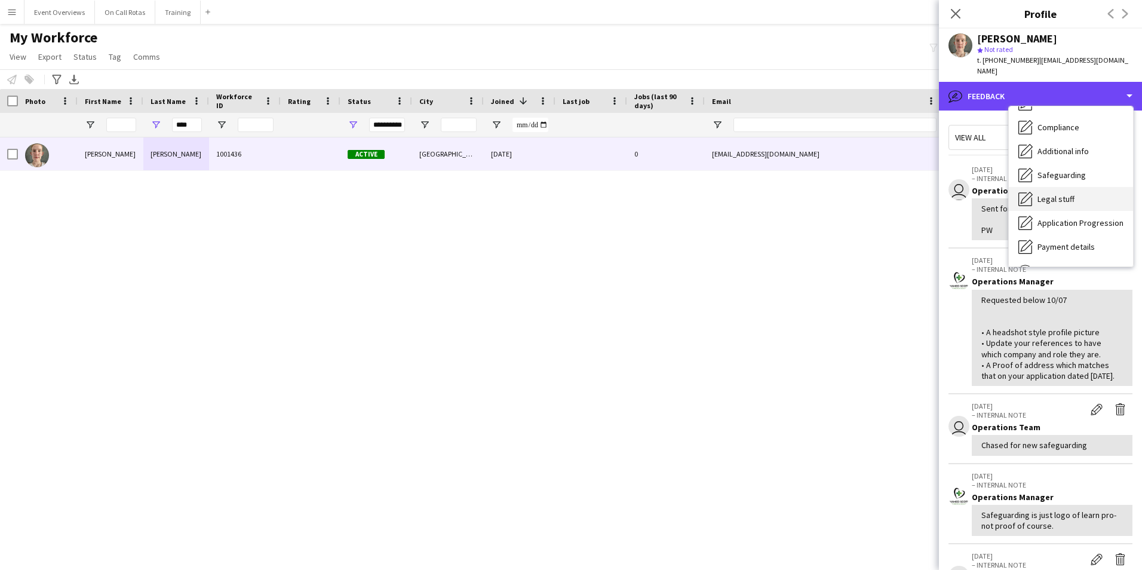
scroll to position [0, 0]
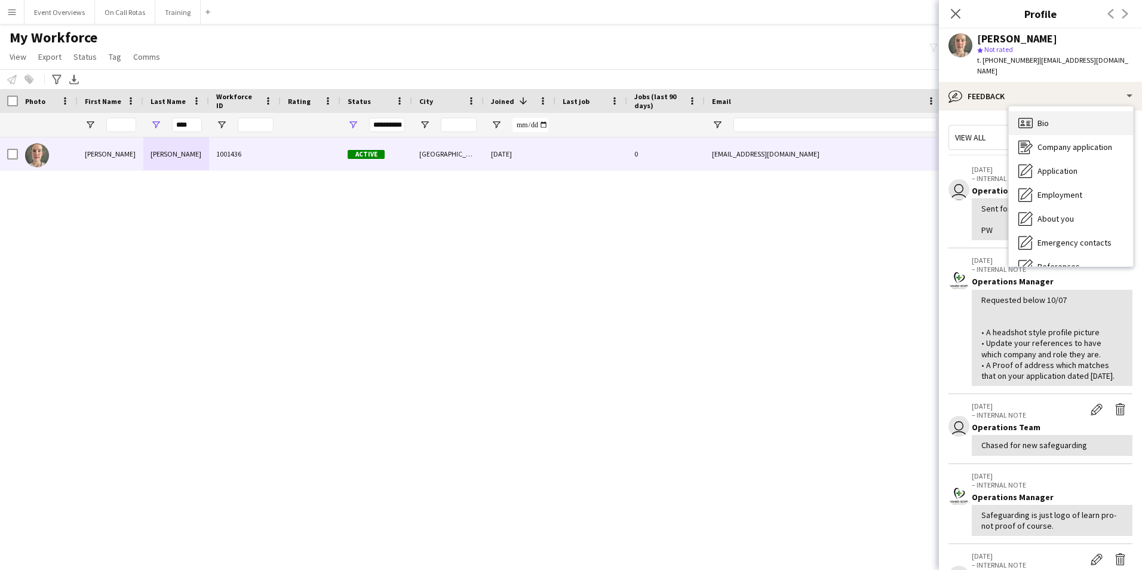
click at [1031, 116] on icon "Bio" at bounding box center [1025, 123] width 14 height 14
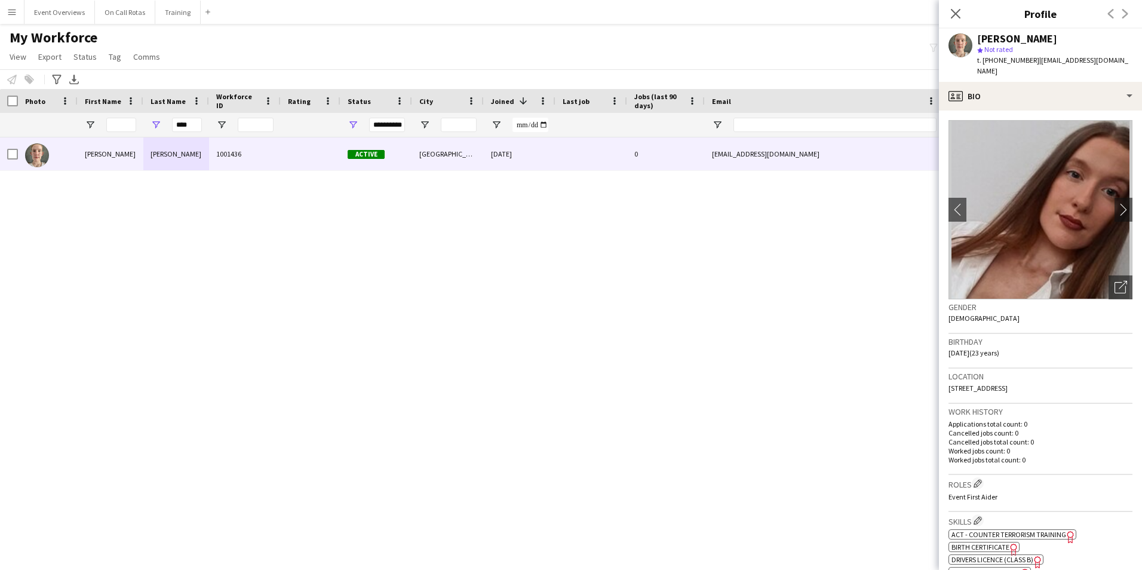
click at [953, 21] on div "Close pop-in" at bounding box center [955, 13] width 33 height 27
click at [953, 13] on icon "Close pop-in" at bounding box center [955, 13] width 11 height 11
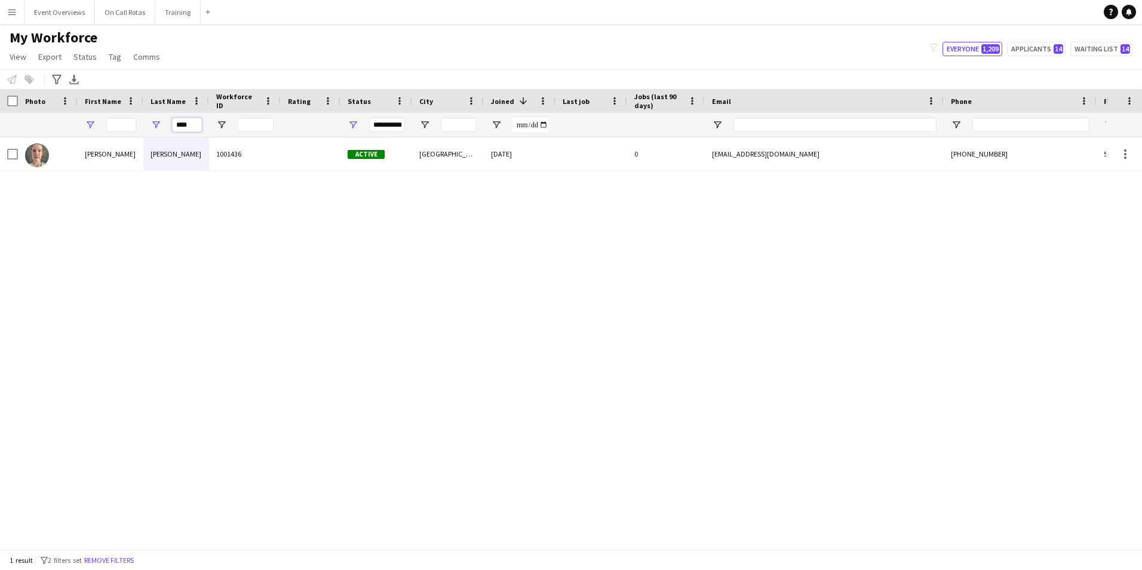
drag, startPoint x: 190, startPoint y: 124, endPoint x: 91, endPoint y: 127, distance: 98.6
click at [91, 127] on div "**********" at bounding box center [647, 125] width 1295 height 24
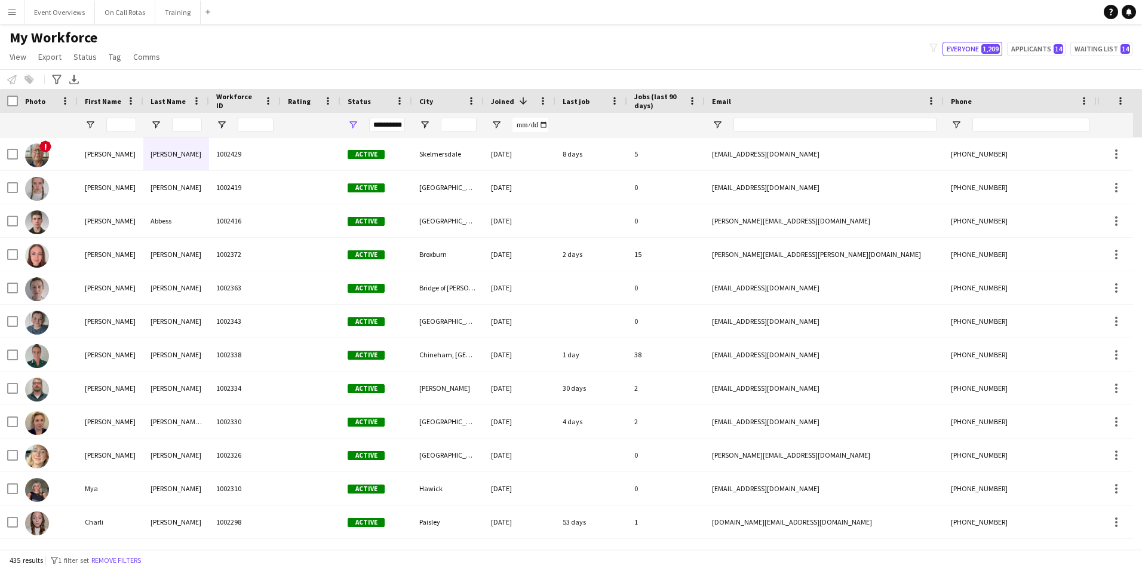
click at [386, 127] on div "**********" at bounding box center [387, 125] width 36 height 14
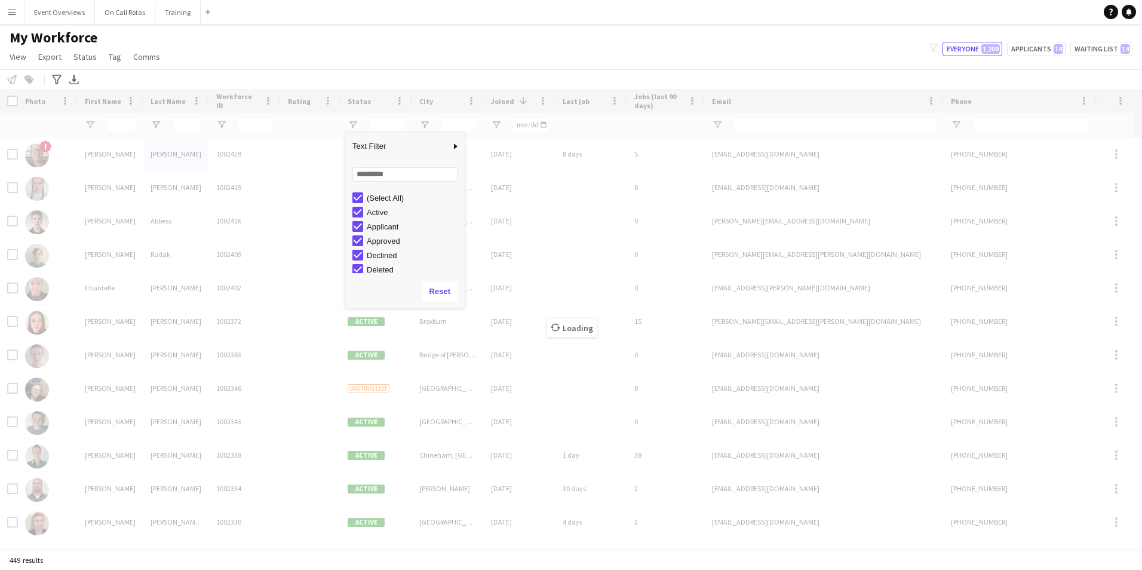
click at [102, 125] on div at bounding box center [111, 125] width 66 height 24
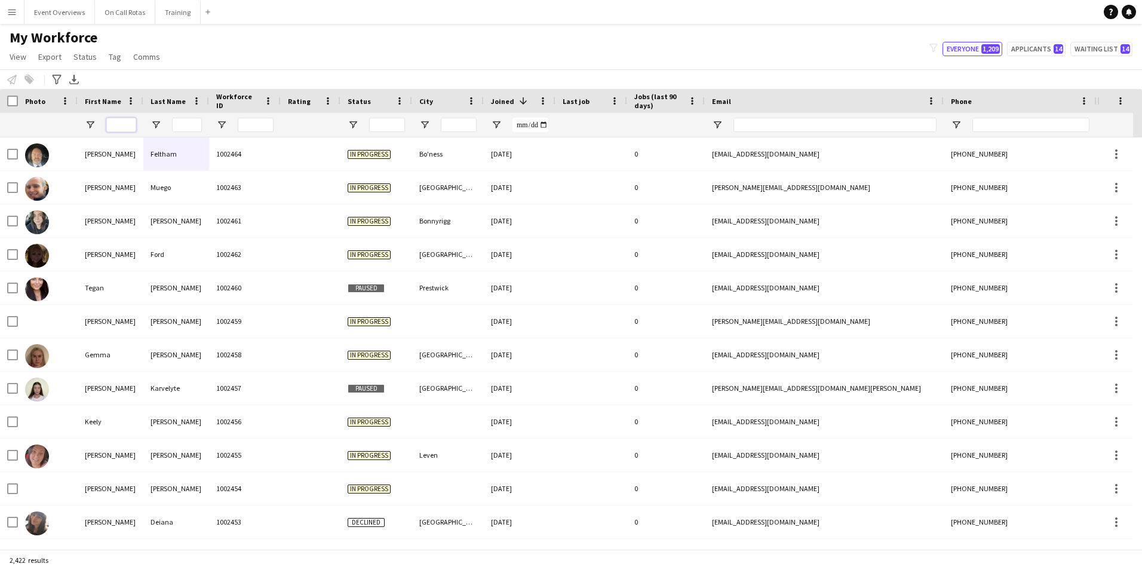
click at [113, 125] on input "First Name Filter Input" at bounding box center [121, 125] width 30 height 14
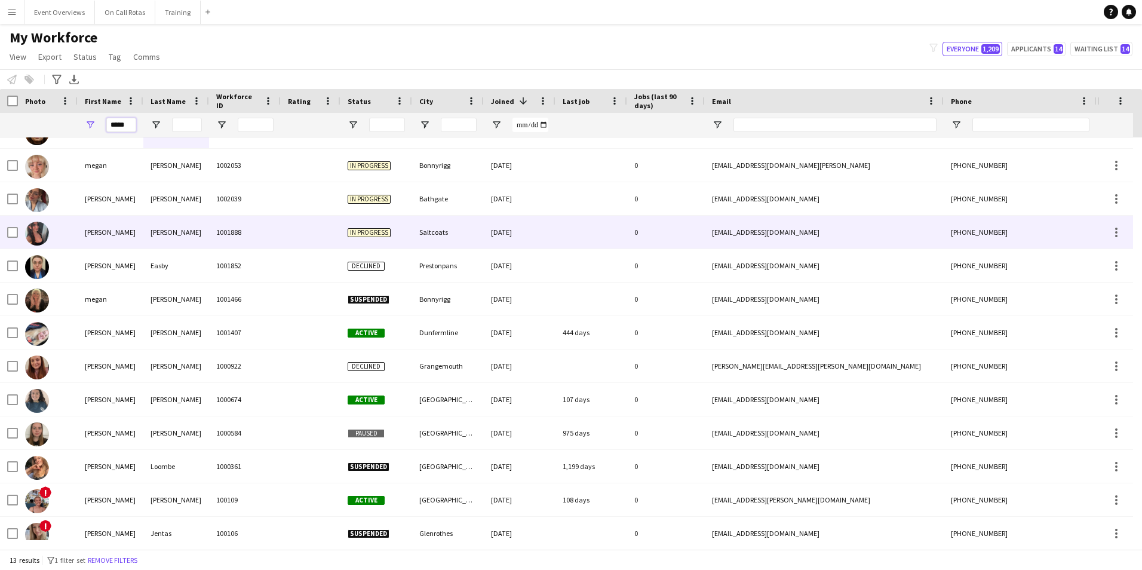
scroll to position [32, 0]
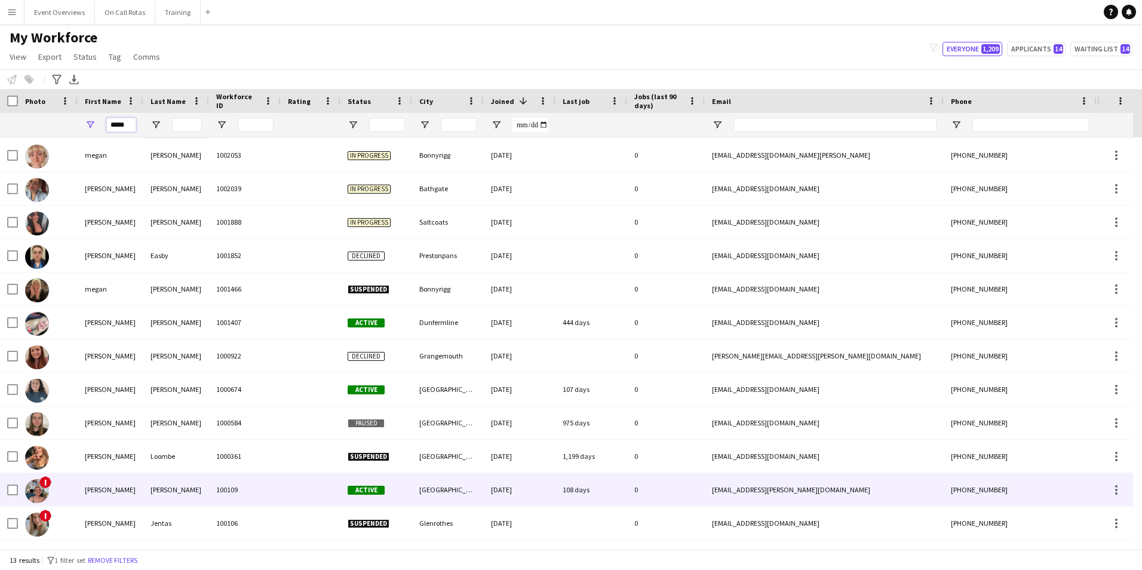
type input "*****"
click at [186, 480] on div "Cole" at bounding box center [176, 489] width 66 height 33
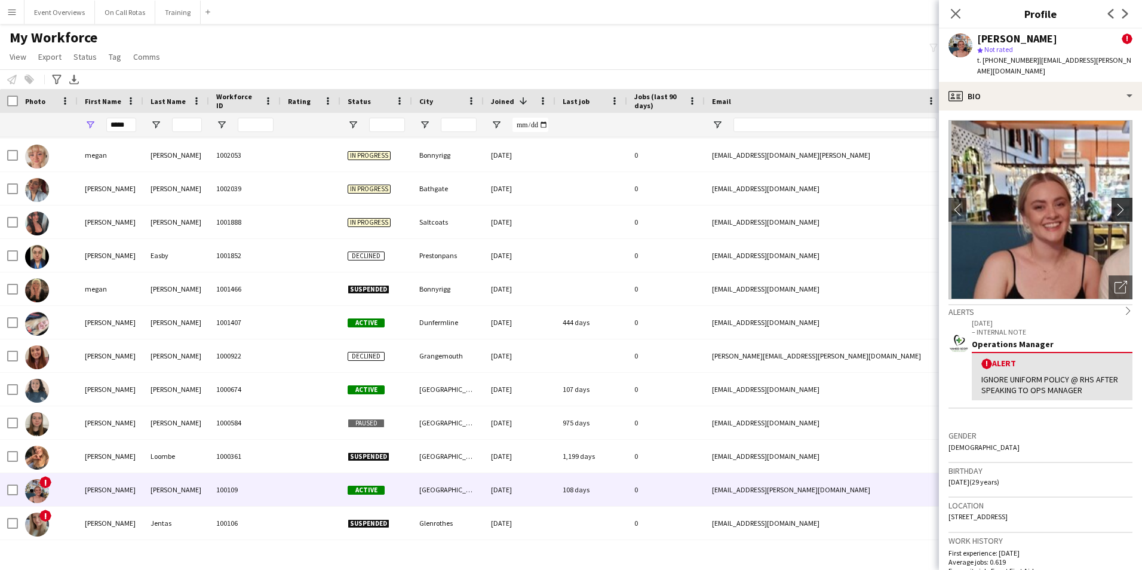
click at [1114, 203] on app-icon "chevron-right" at bounding box center [1123, 209] width 19 height 13
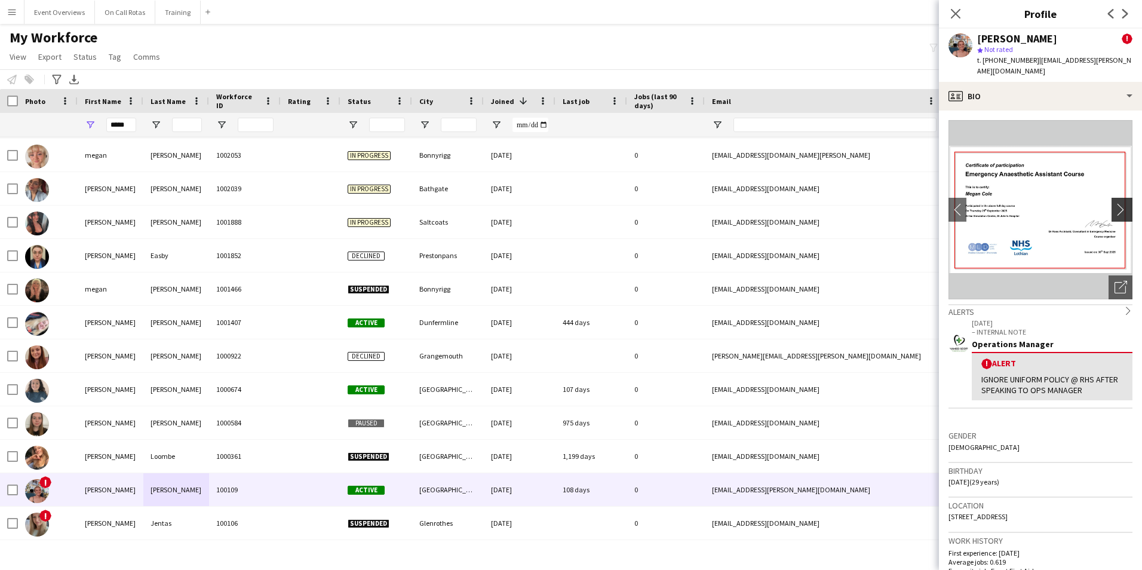
click at [1114, 203] on app-icon "chevron-right" at bounding box center [1123, 209] width 19 height 13
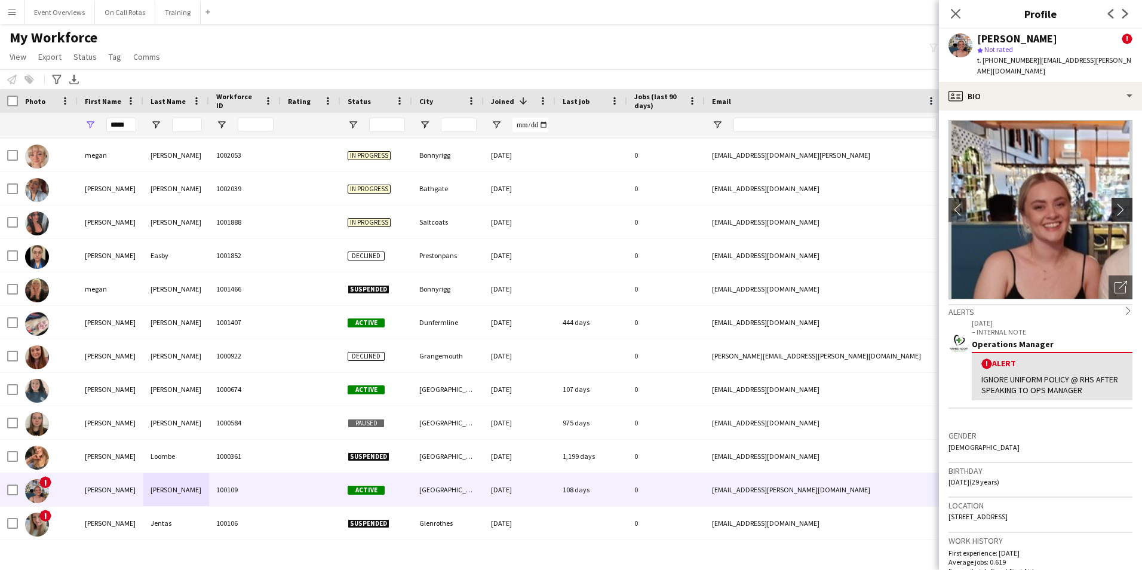
click at [1114, 203] on app-icon "chevron-right" at bounding box center [1123, 209] width 19 height 13
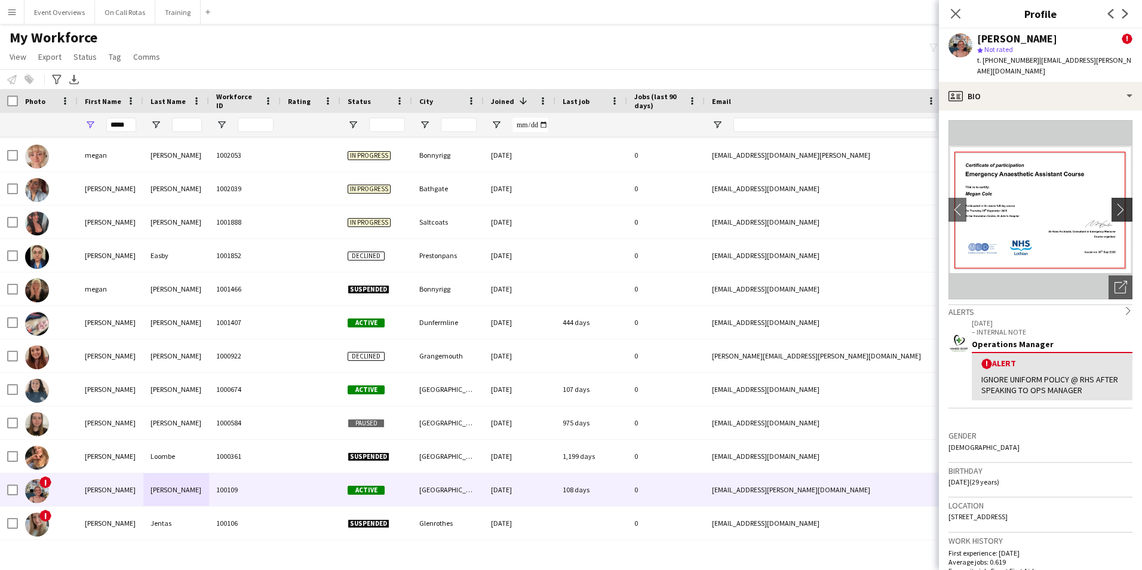
click at [1114, 203] on app-icon "chevron-right" at bounding box center [1123, 209] width 19 height 13
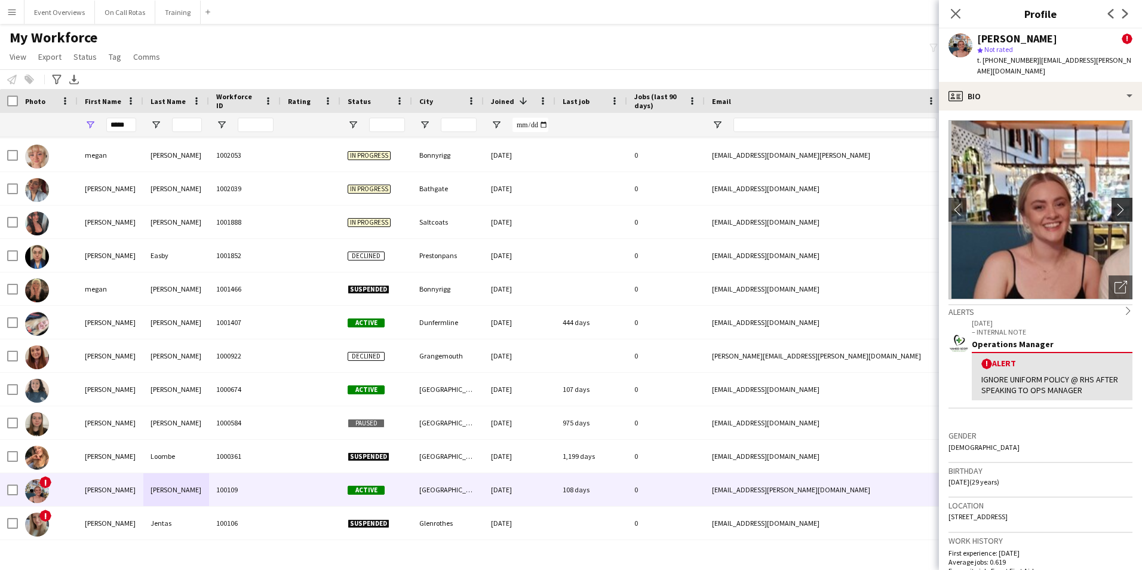
click at [1114, 203] on app-icon "chevron-right" at bounding box center [1123, 209] width 19 height 13
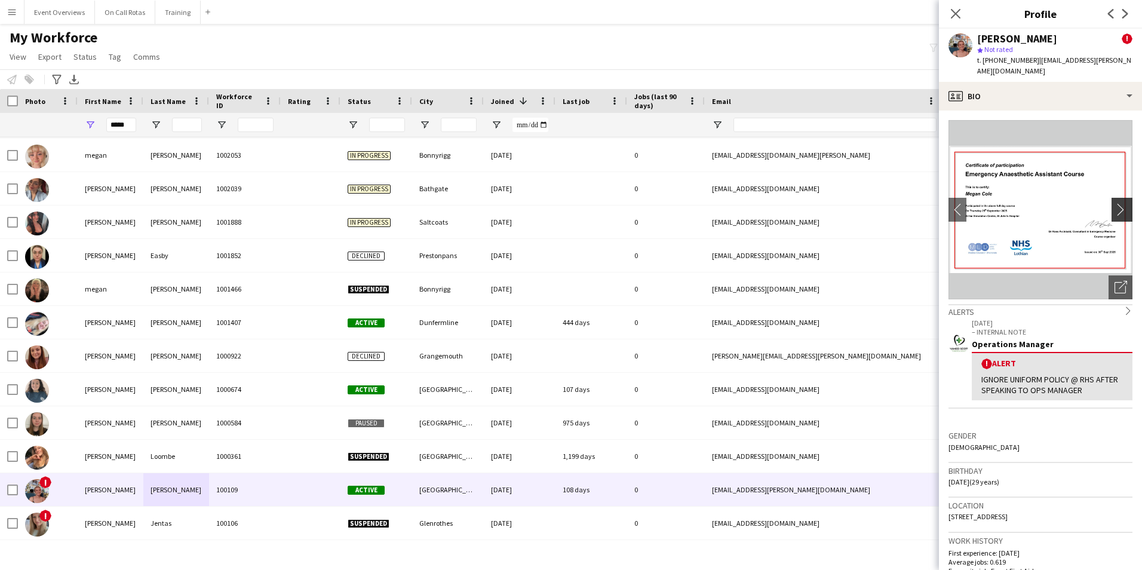
click at [1114, 203] on app-icon "chevron-right" at bounding box center [1123, 209] width 19 height 13
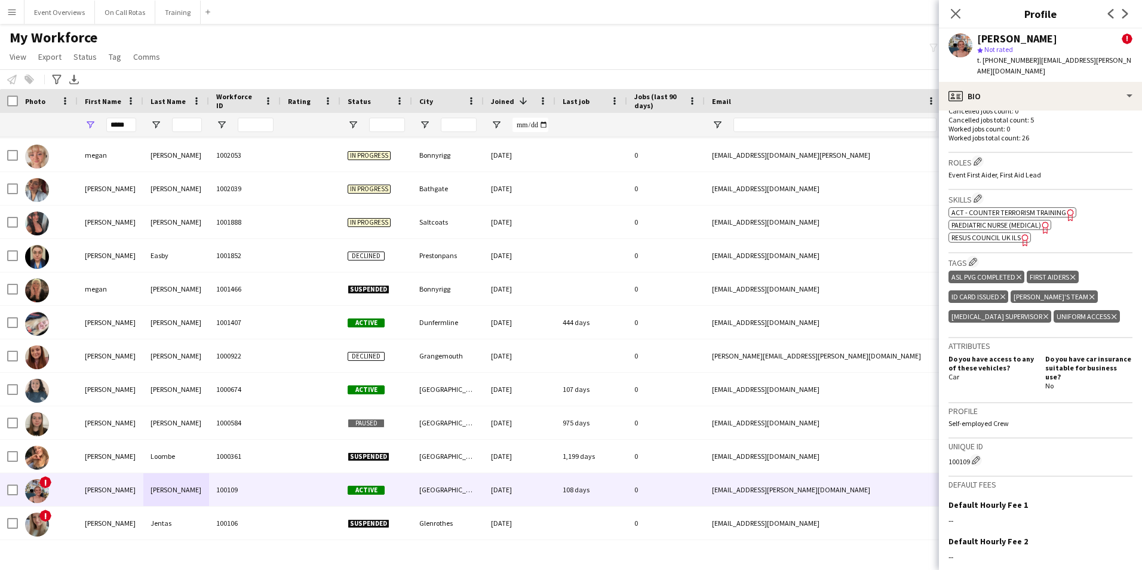
scroll to position [0, 0]
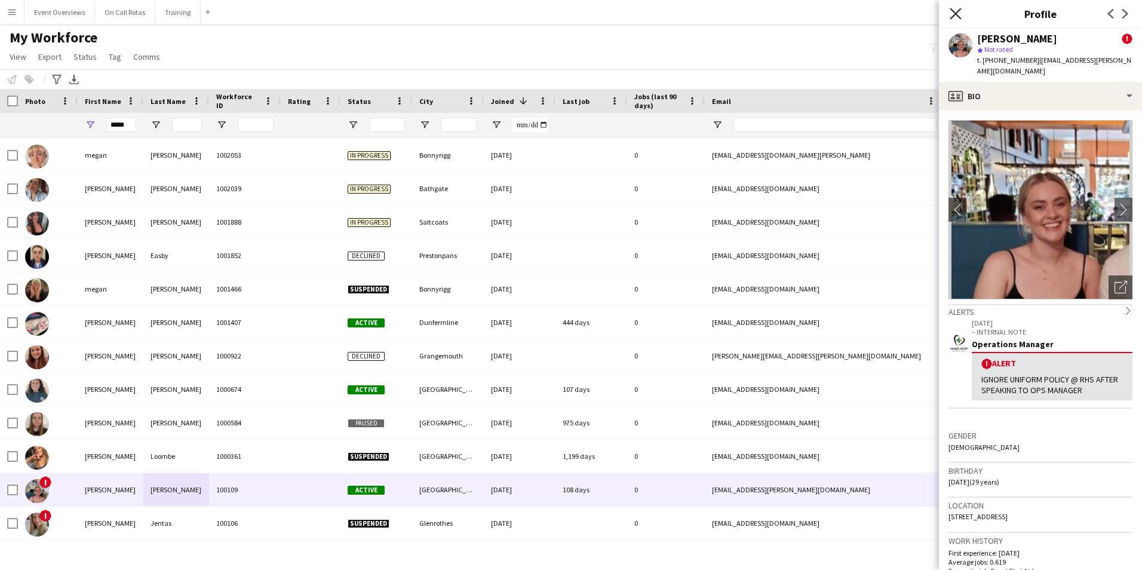
click at [950, 14] on icon "Close pop-in" at bounding box center [955, 13] width 11 height 11
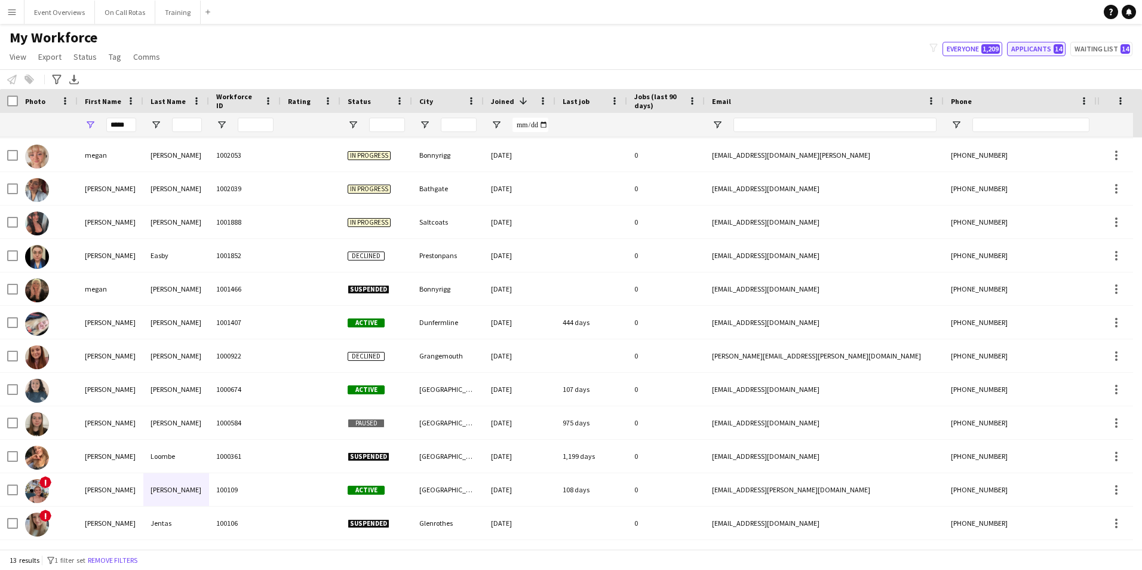
click at [1019, 49] on button "Applicants 14" at bounding box center [1036, 49] width 59 height 14
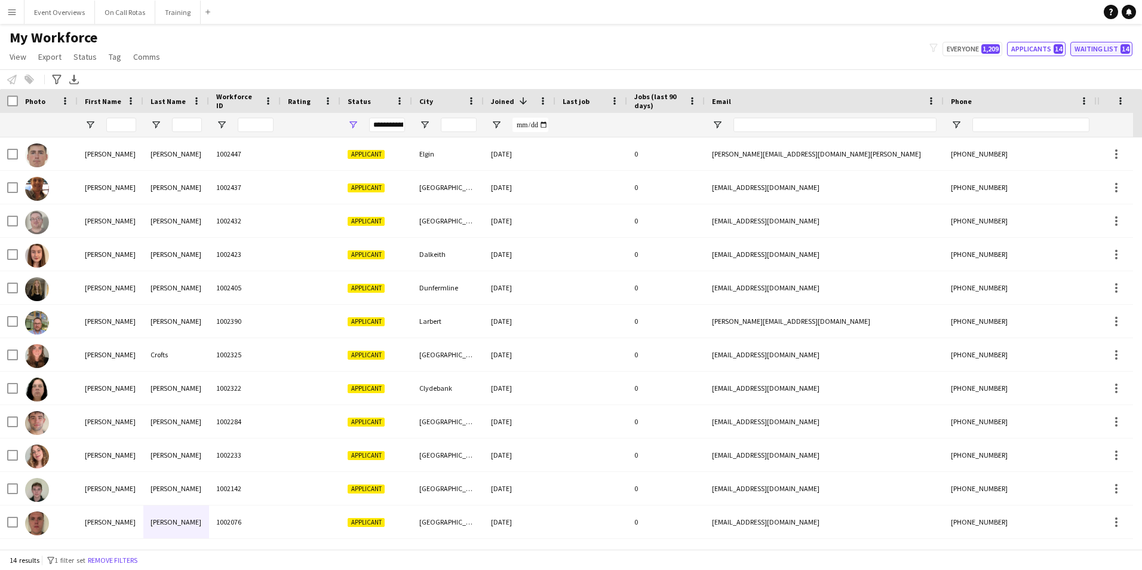
click at [1113, 46] on button "Waiting list 14" at bounding box center [1101, 49] width 62 height 14
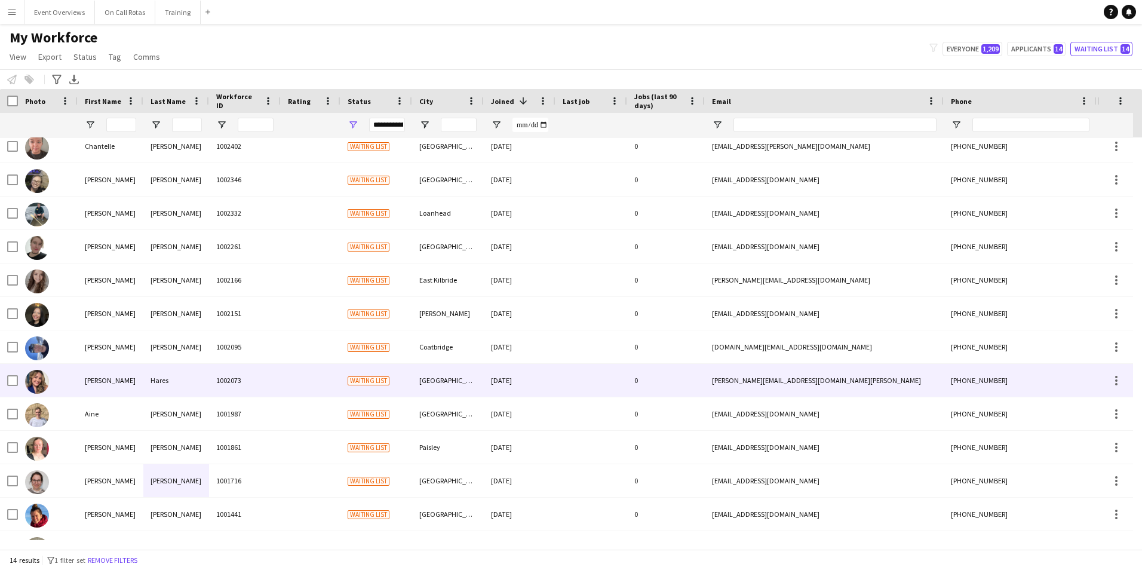
scroll to position [66, 0]
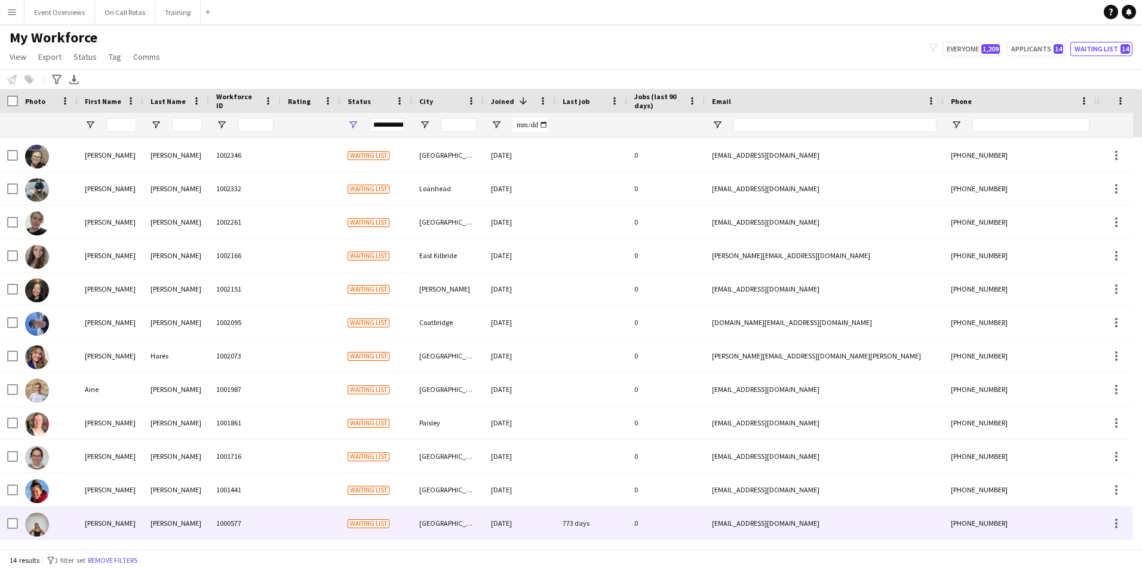
click at [436, 529] on div "Edinburgh" at bounding box center [448, 522] width 72 height 33
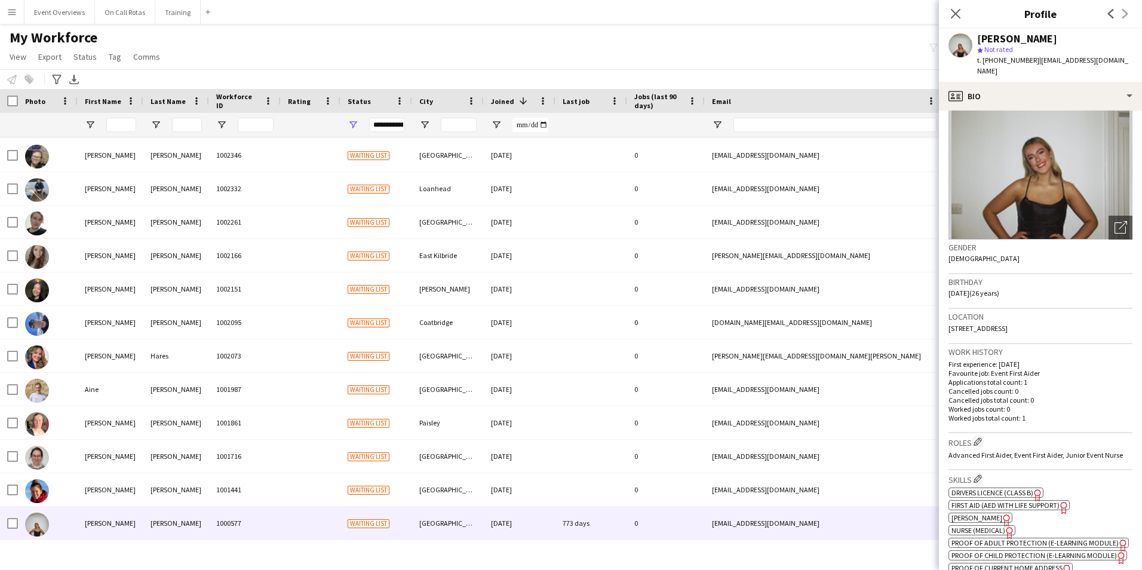
scroll to position [0, 0]
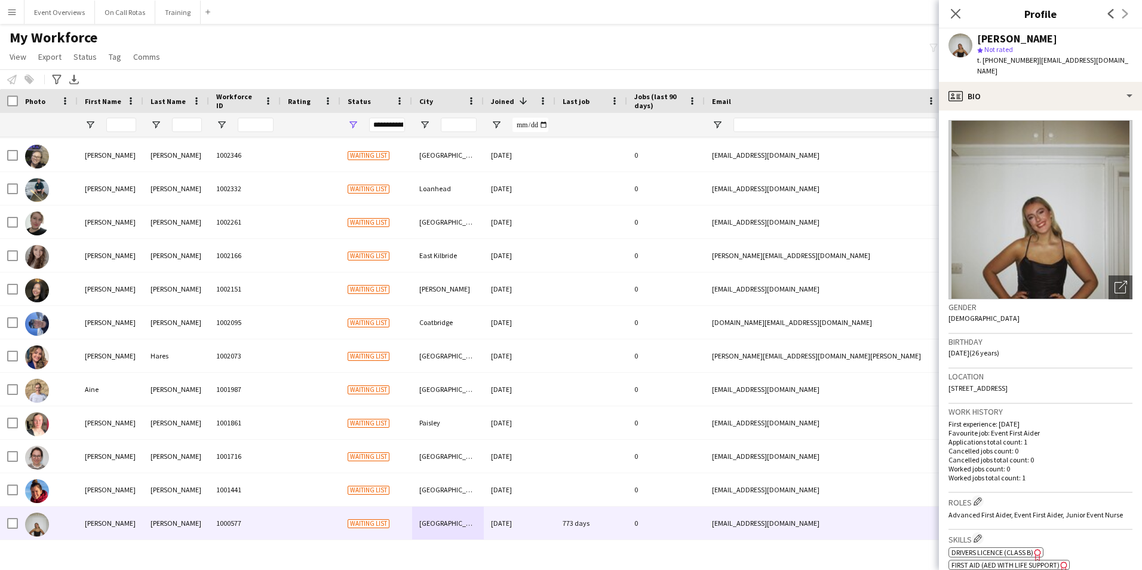
click at [1040, 110] on app-crew-profile-bio "Open photos pop-in Gender Female Birthday 10-08-1999 (26 years) Location 27/7 O…" at bounding box center [1040, 339] width 203 height 459
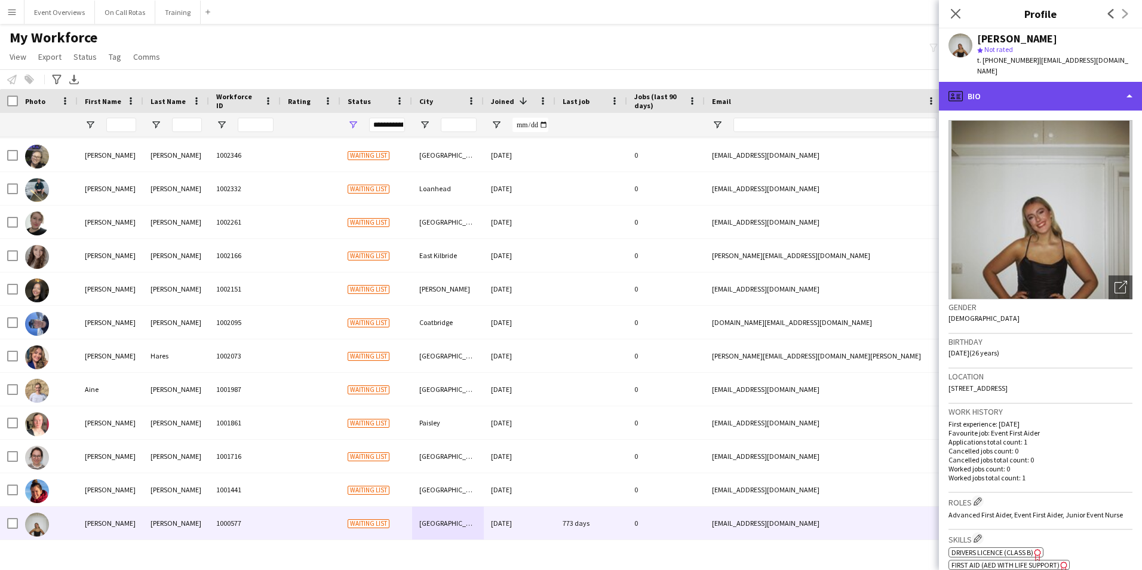
click at [1036, 83] on div "profile Bio" at bounding box center [1040, 96] width 203 height 29
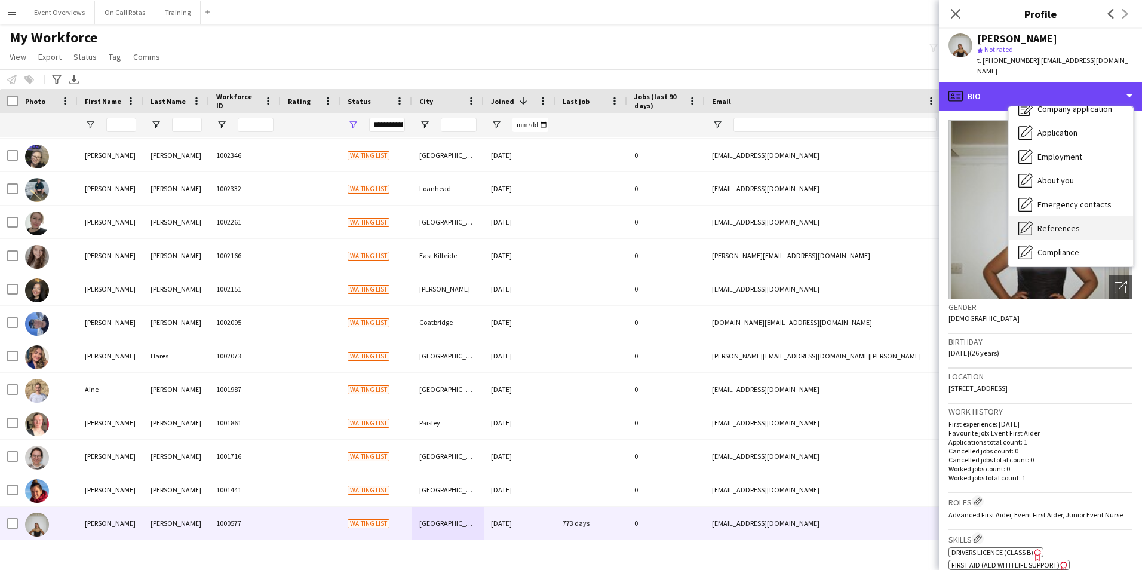
scroll to position [60, 0]
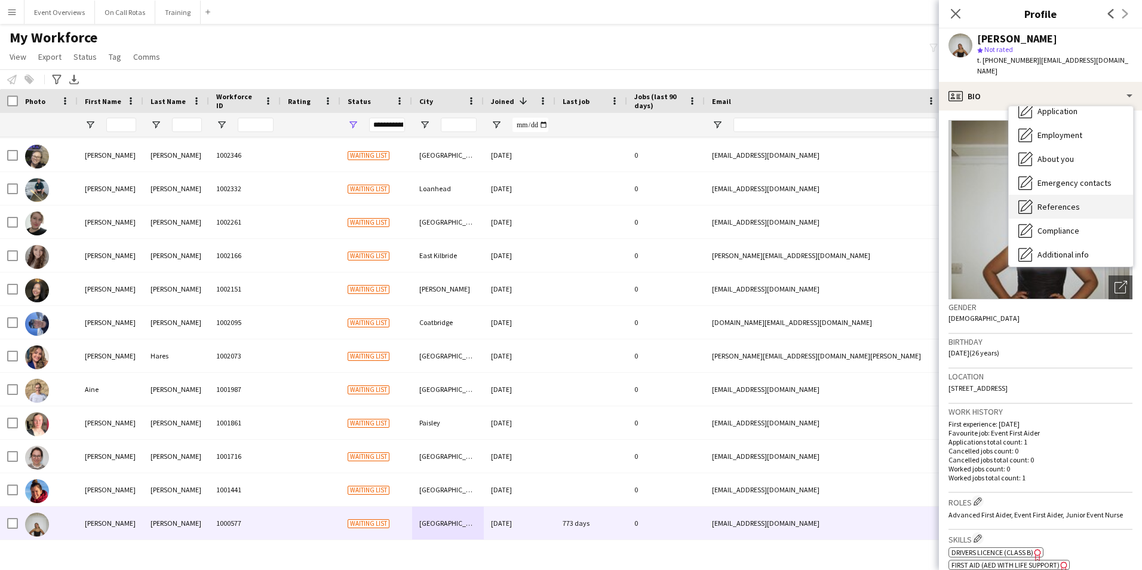
click at [1067, 201] on span "References" at bounding box center [1058, 206] width 42 height 11
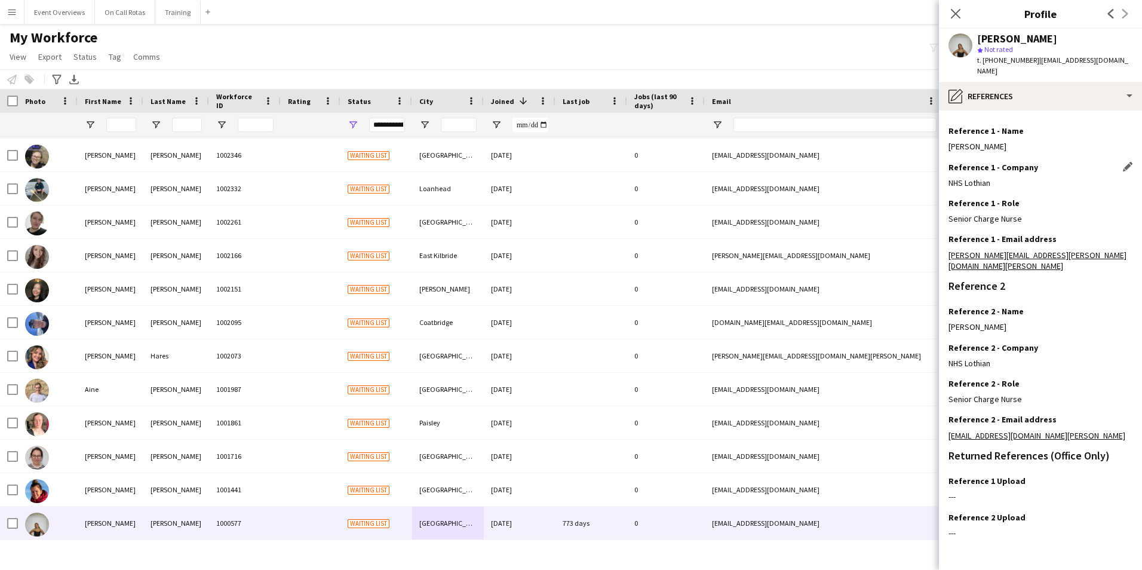
scroll to position [0, 0]
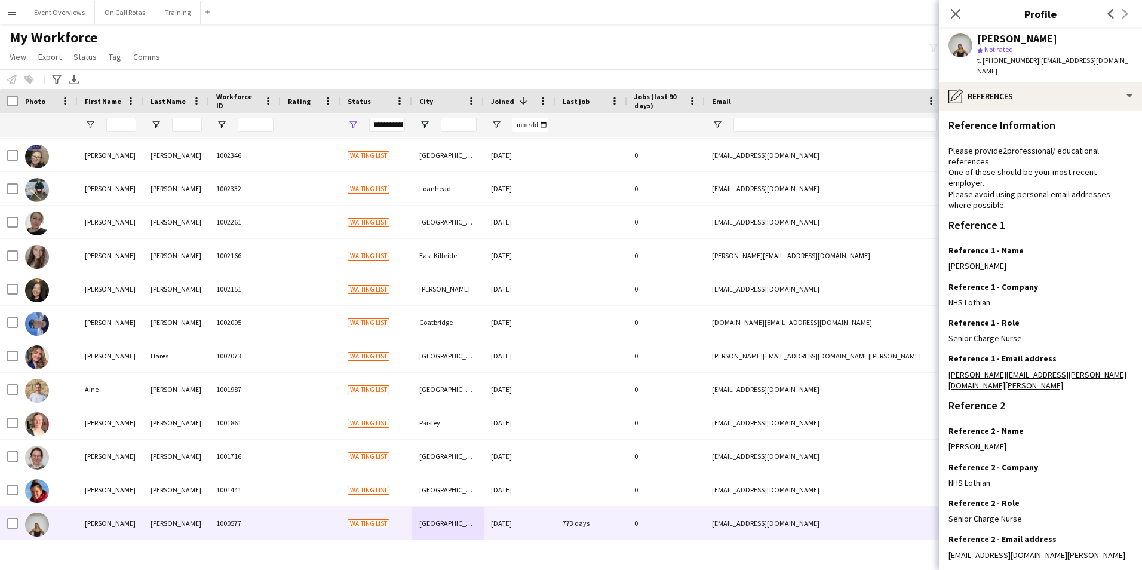
click at [962, 14] on div "Close pop-in" at bounding box center [955, 13] width 33 height 27
click at [961, 16] on app-icon "Close pop-in" at bounding box center [955, 13] width 17 height 17
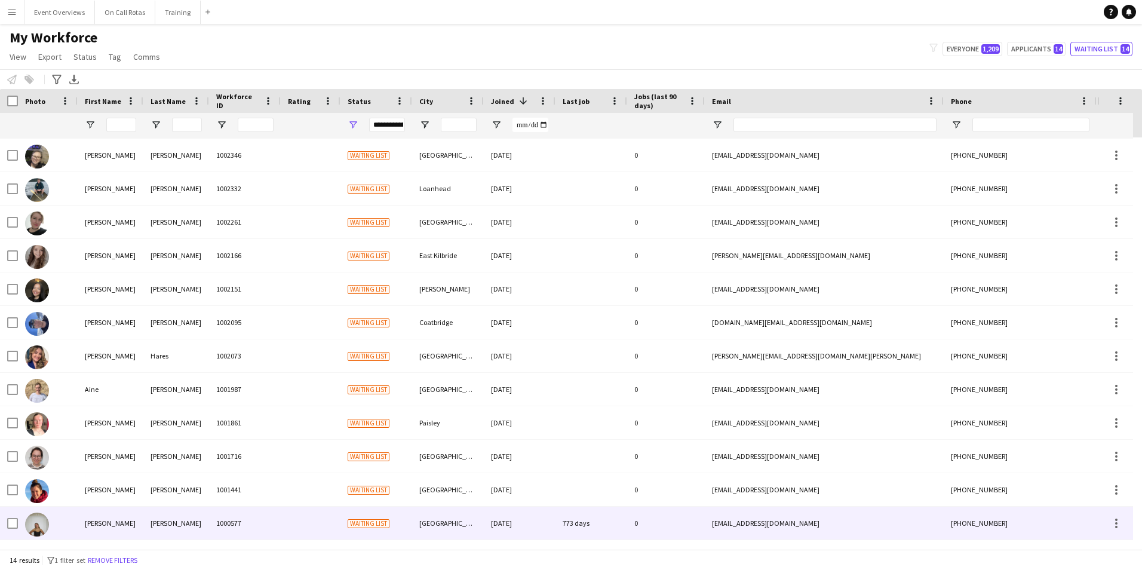
click at [165, 531] on div "Montgomery" at bounding box center [176, 522] width 66 height 33
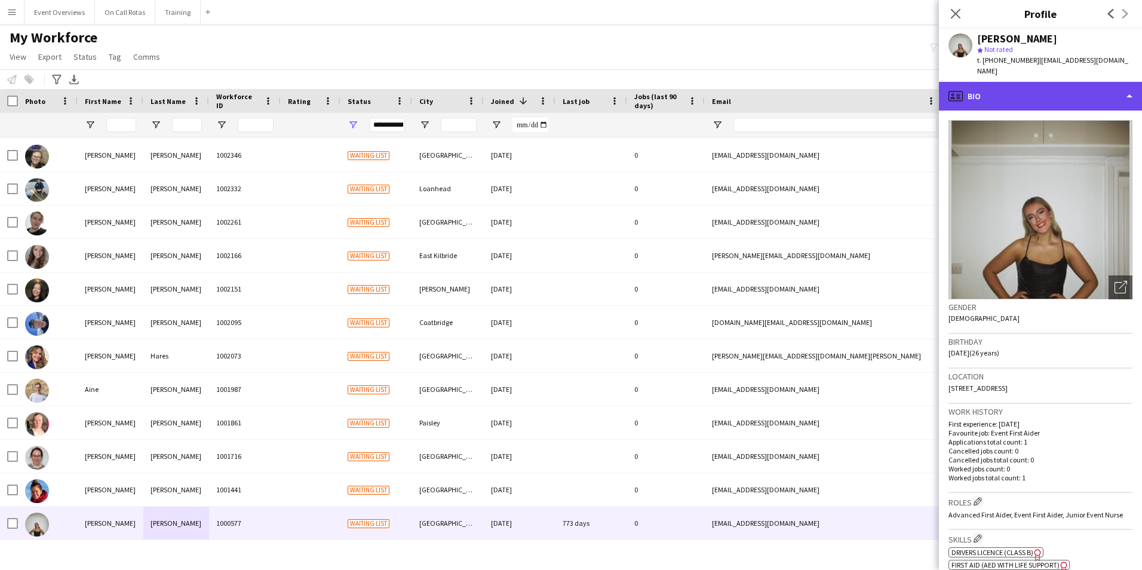
click at [1087, 87] on div "profile Bio" at bounding box center [1040, 96] width 203 height 29
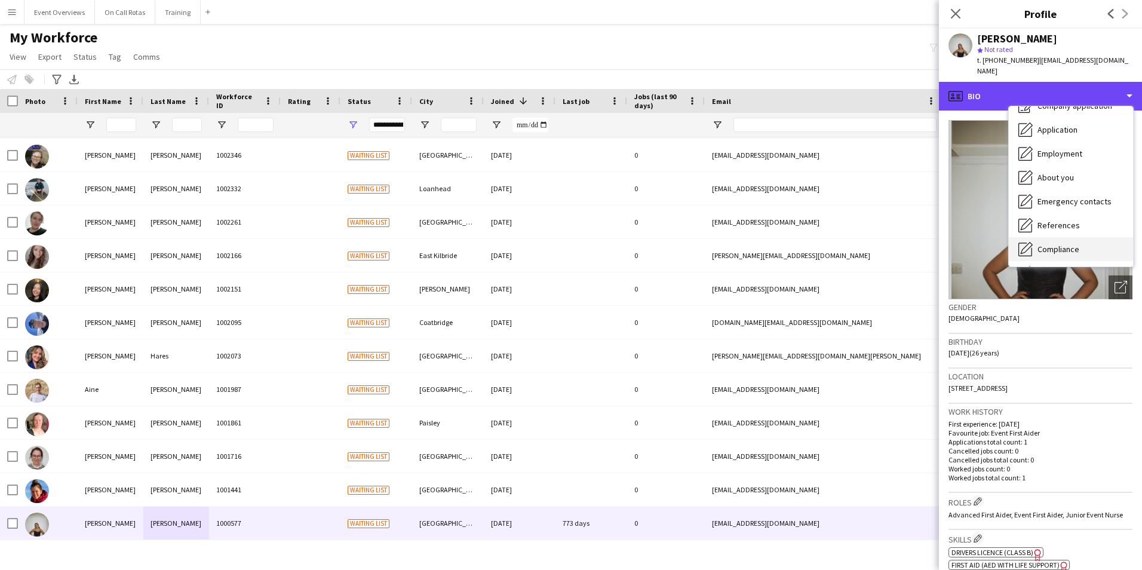
scroll to position [60, 0]
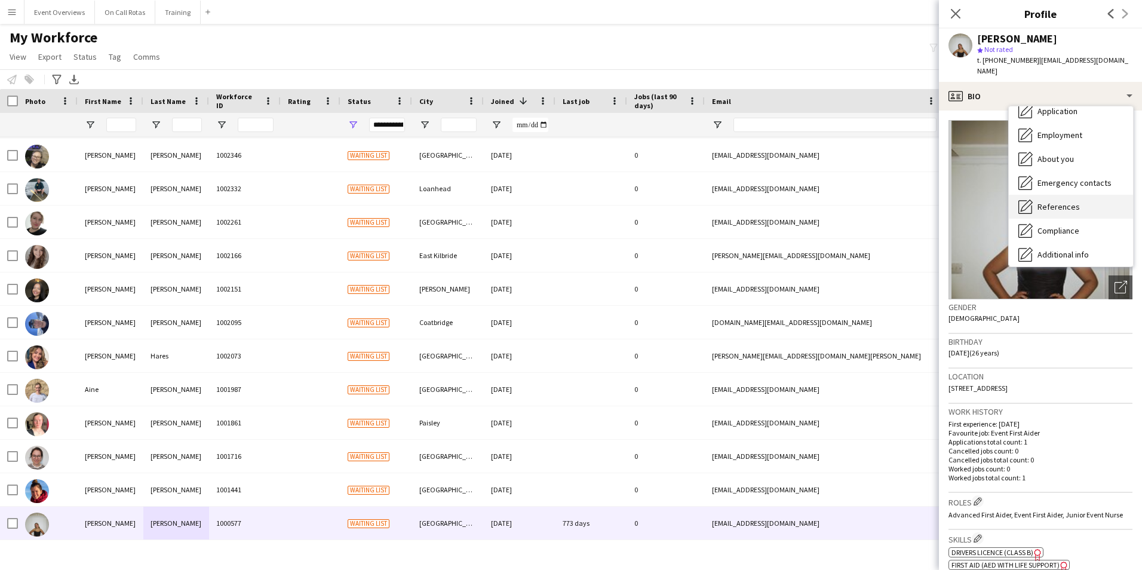
click at [1063, 202] on div "References References" at bounding box center [1071, 207] width 124 height 24
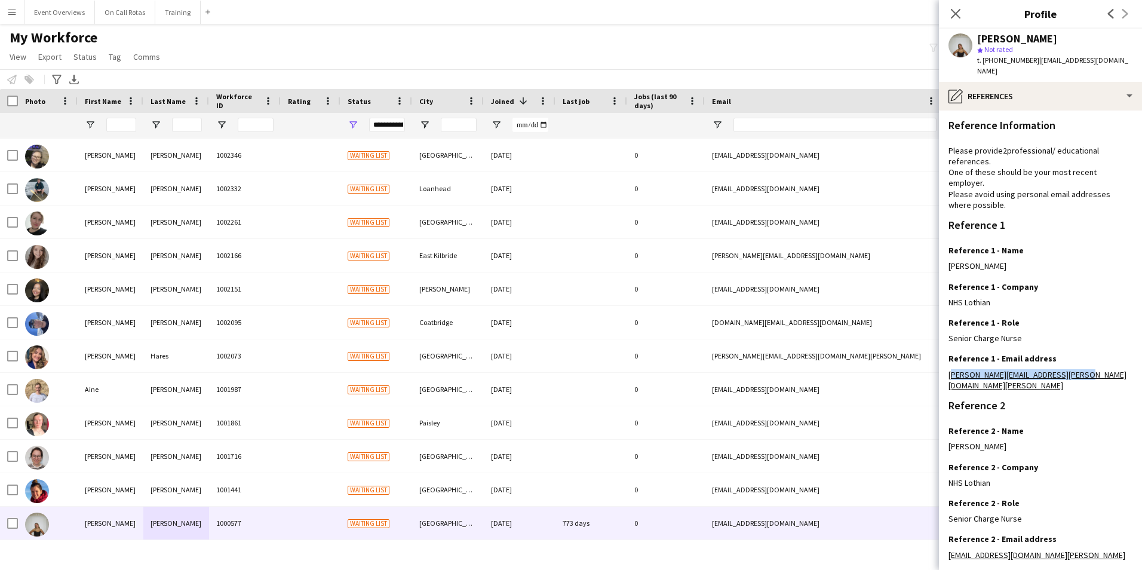
drag, startPoint x: 1082, startPoint y: 367, endPoint x: 939, endPoint y: 367, distance: 142.7
click at [939, 367] on app-section-data-types "Reference Information Please provide 2 professional/ educational references. On…" at bounding box center [1040, 339] width 203 height 459
copy link "jen.mclean@nhslothian.scot.nhs.uk"
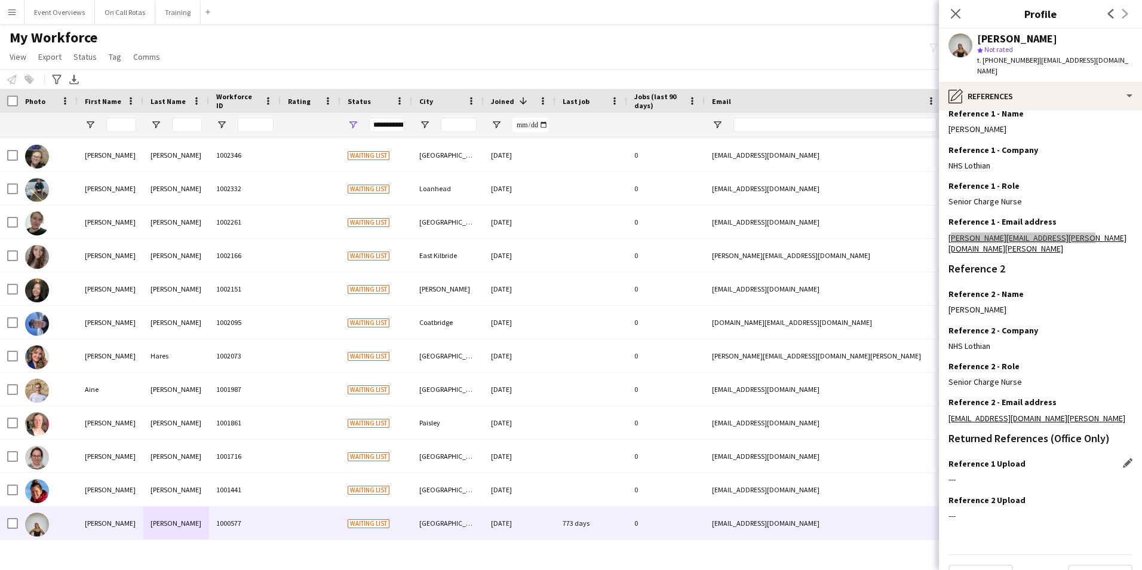
scroll to position [143, 0]
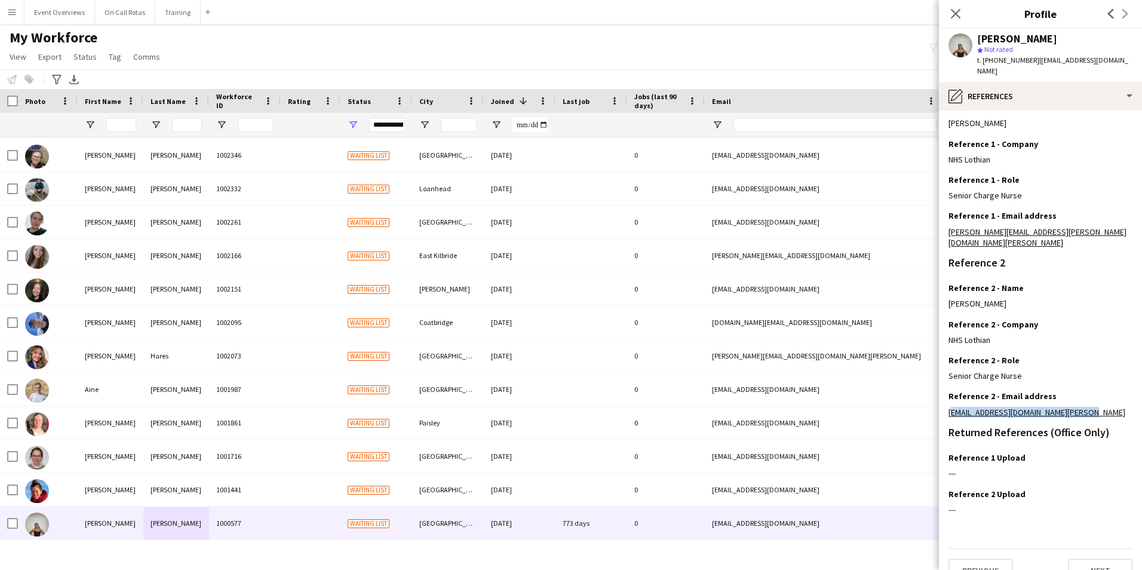
drag, startPoint x: 1086, startPoint y: 390, endPoint x: 946, endPoint y: 392, distance: 139.8
click at [946, 392] on app-section-data-types "Reference Information Please provide 2 professional/ educational references. On…" at bounding box center [1040, 339] width 203 height 459
copy link "emma.innes4@nhslothian.scot.nhs.uk"
drag, startPoint x: 1077, startPoint y: 222, endPoint x: 946, endPoint y: 228, distance: 131.5
click at [946, 228] on app-section-data-types "Reference Information Please provide 2 professional/ educational references. On…" at bounding box center [1040, 339] width 203 height 459
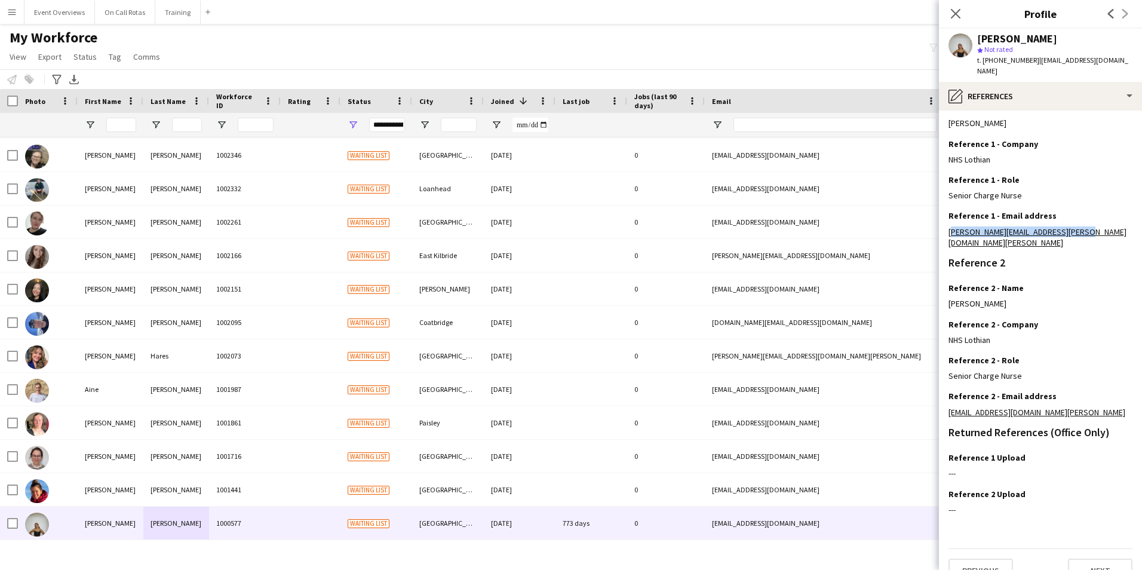
copy link "jen.mclean@nhslothian.scot.nhs.uk"
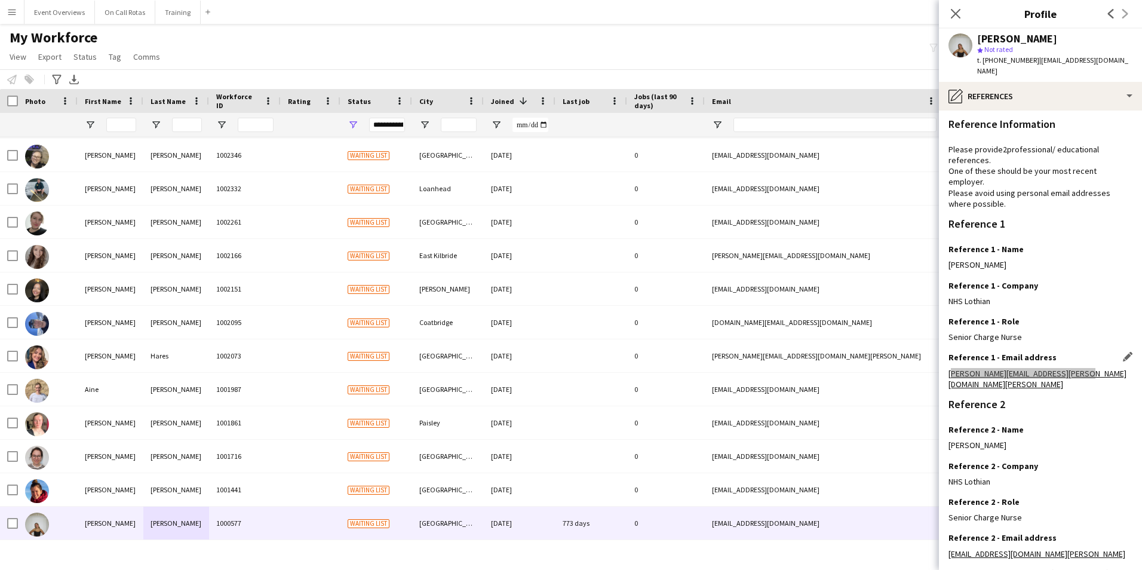
scroll to position [0, 0]
drag, startPoint x: 1103, startPoint y: 534, endPoint x: 944, endPoint y: 537, distance: 158.9
click at [944, 537] on app-section-data-types "Reference Information Please provide 2 professional/ educational references. On…" at bounding box center [1040, 339] width 203 height 459
copy link "emma.innes4@nhslothian.scot.nhs.uk"
click at [952, 10] on icon at bounding box center [955, 13] width 11 height 11
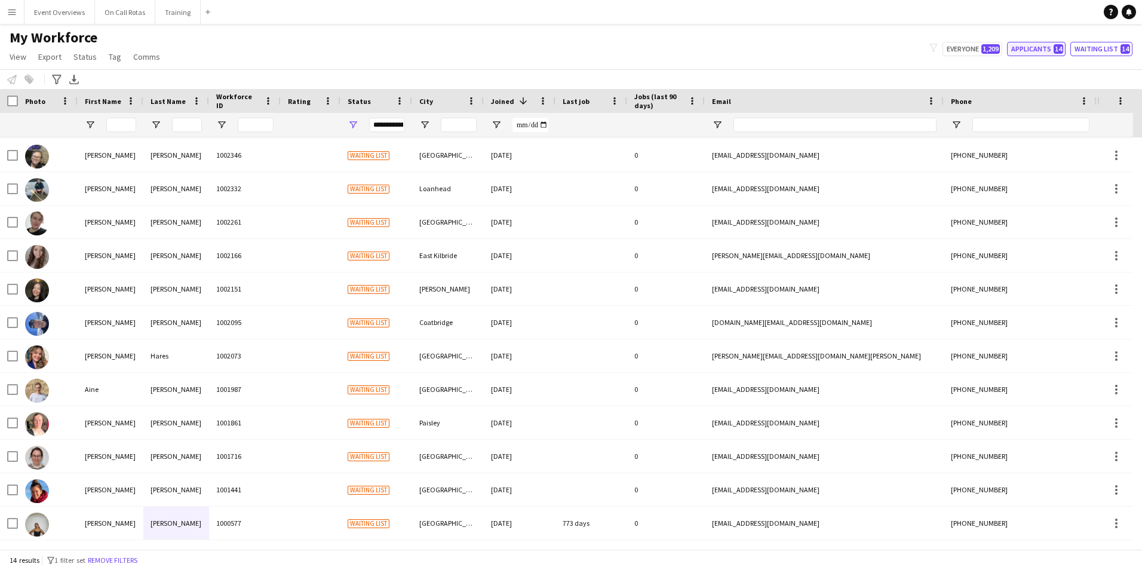
click at [1027, 53] on button "Applicants 14" at bounding box center [1036, 49] width 59 height 14
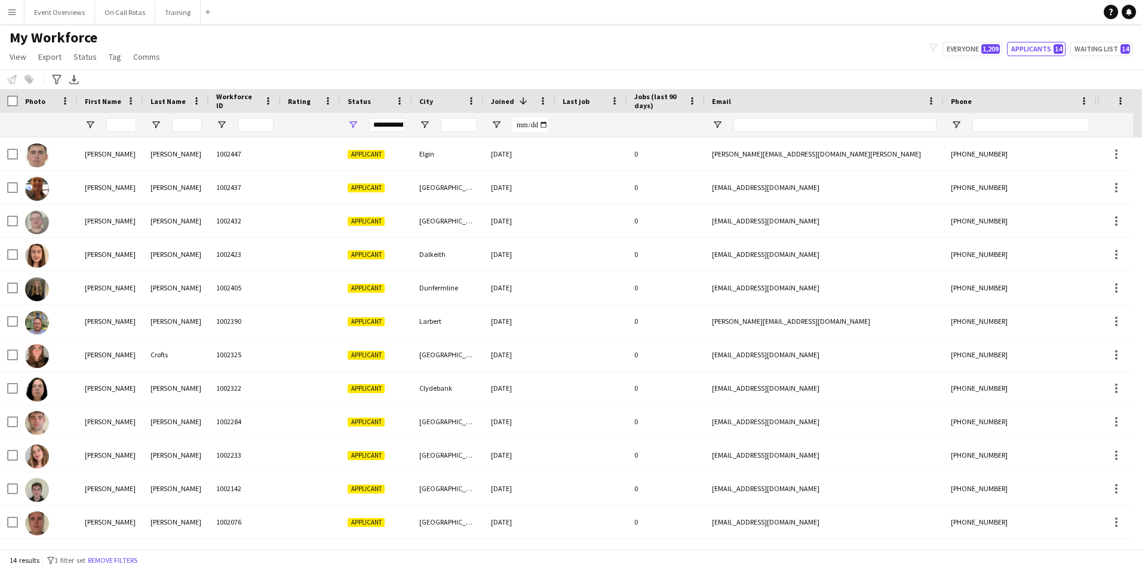
click at [1108, 60] on div "My Workforce View Views Default view Active Staff Applications - First Aider Ap…" at bounding box center [571, 49] width 1142 height 41
click at [1102, 53] on button "Waiting list 14" at bounding box center [1101, 49] width 62 height 14
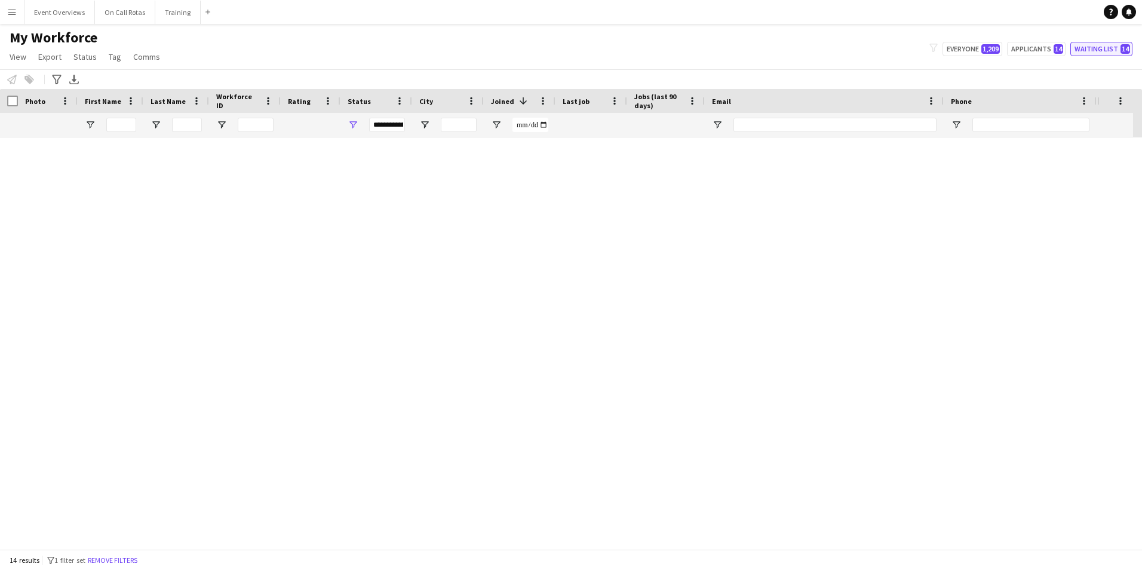
type input "**********"
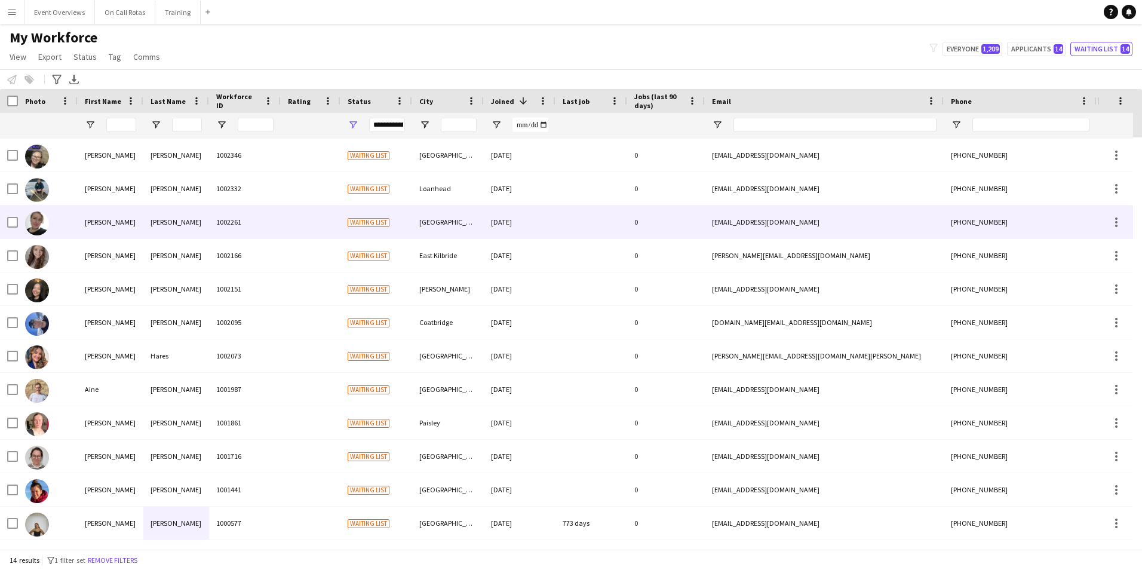
scroll to position [66, 0]
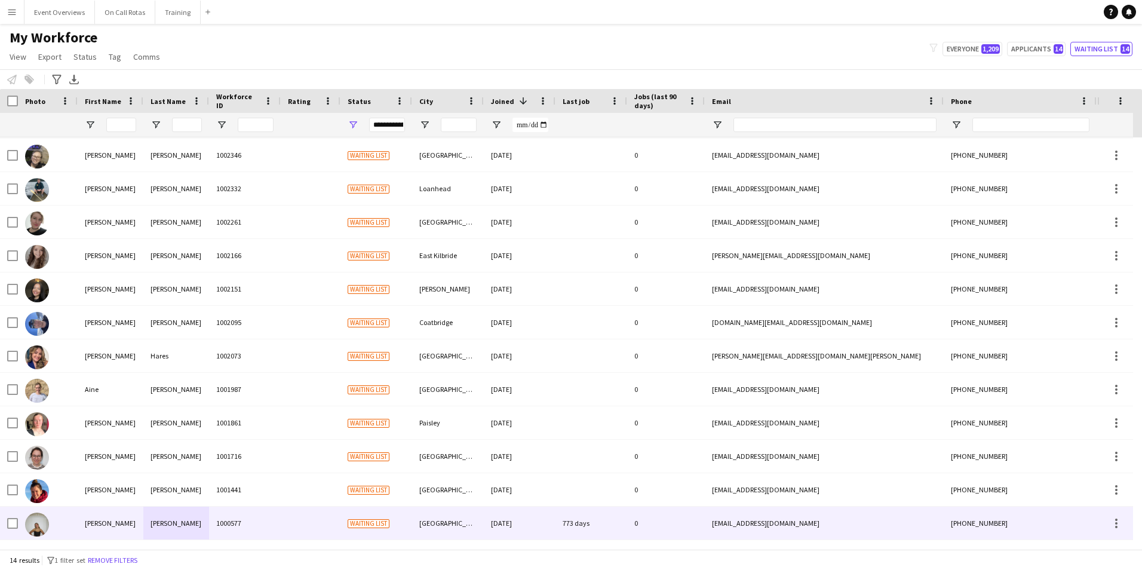
click at [456, 515] on div "[GEOGRAPHIC_DATA]" at bounding box center [448, 522] width 72 height 33
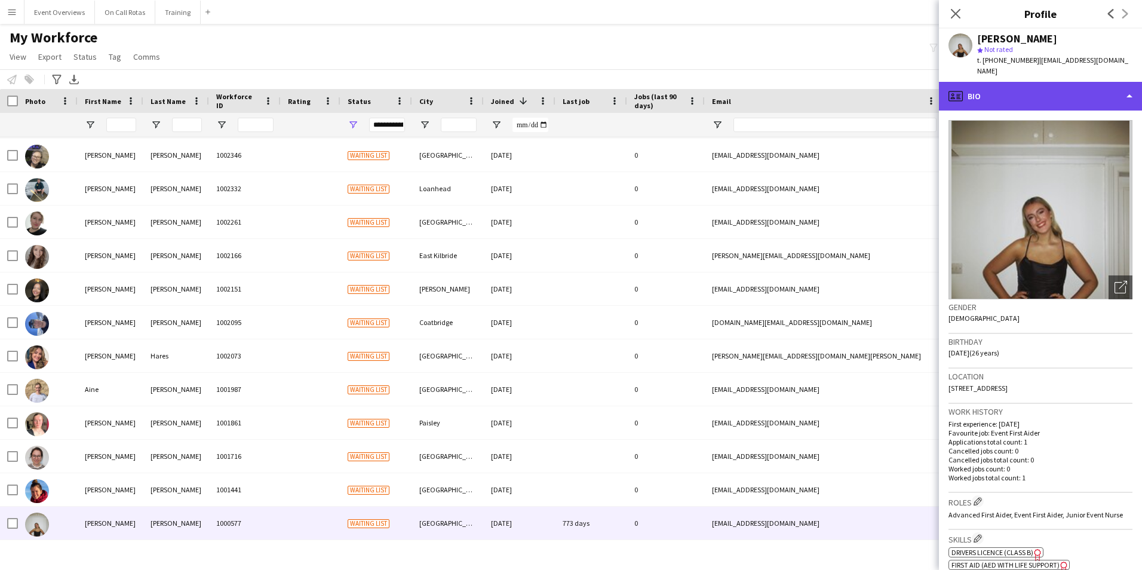
click at [1052, 86] on div "profile Bio" at bounding box center [1040, 96] width 203 height 29
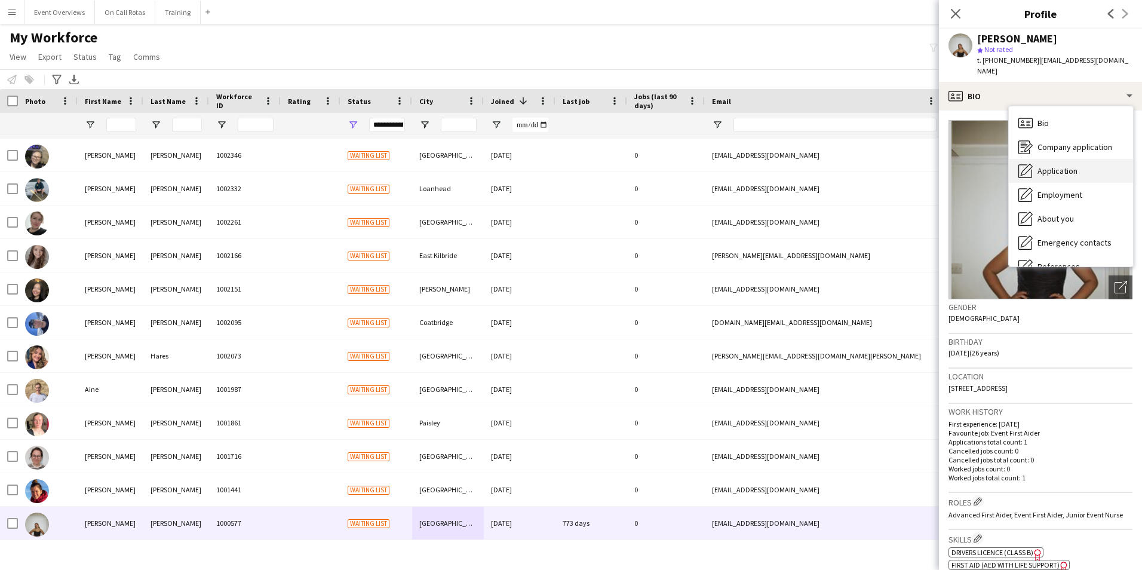
click at [1048, 159] on div "Application Application" at bounding box center [1071, 171] width 124 height 24
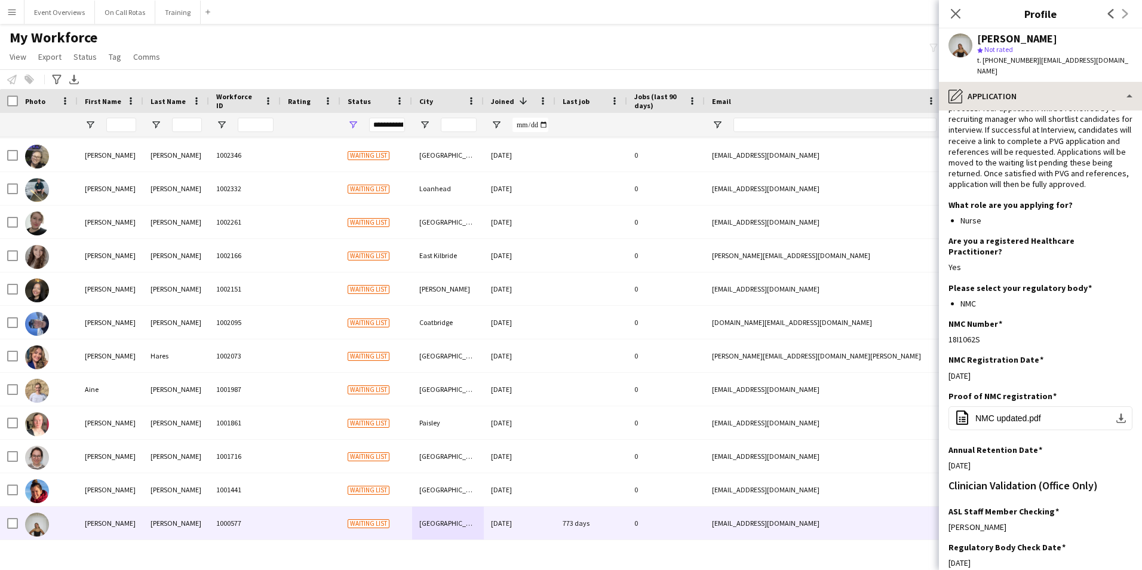
scroll to position [0, 0]
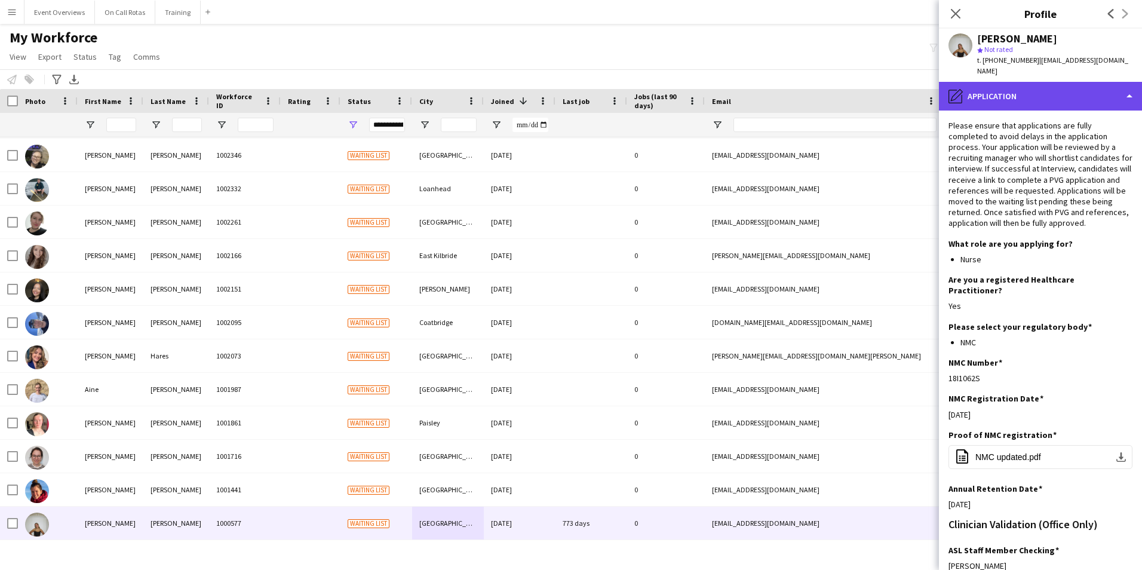
click at [991, 86] on div "pencil4 Application" at bounding box center [1040, 96] width 203 height 29
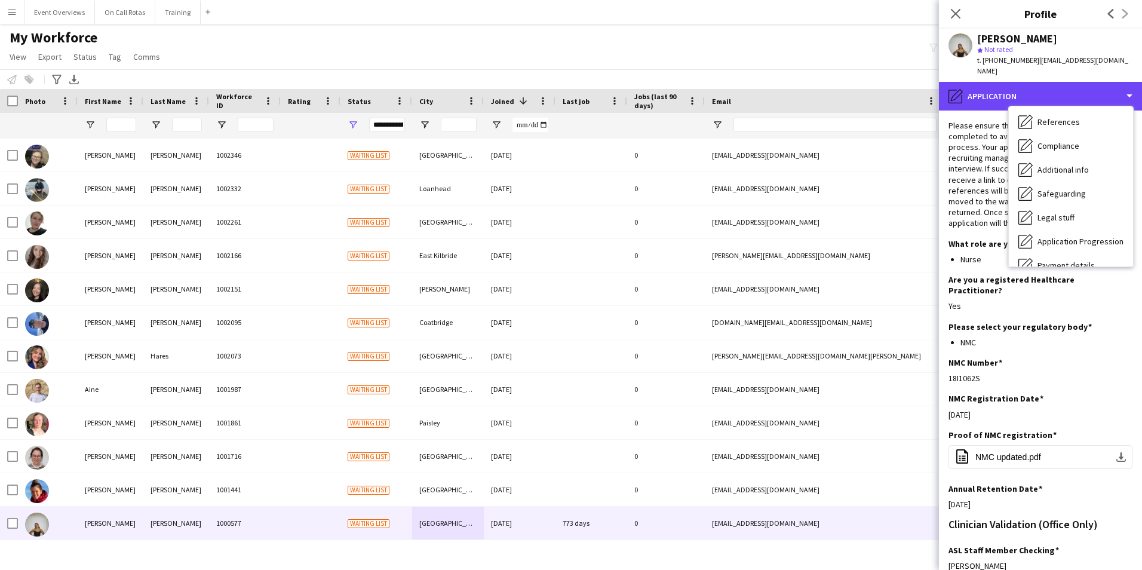
scroll to position [208, 0]
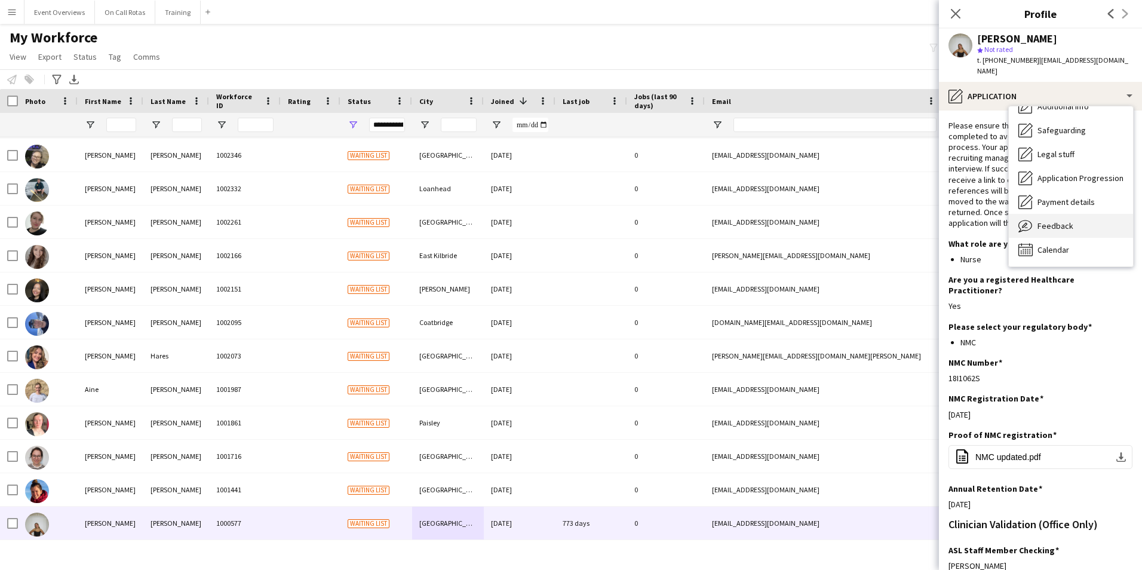
click at [1045, 220] on span "Feedback" at bounding box center [1055, 225] width 36 height 11
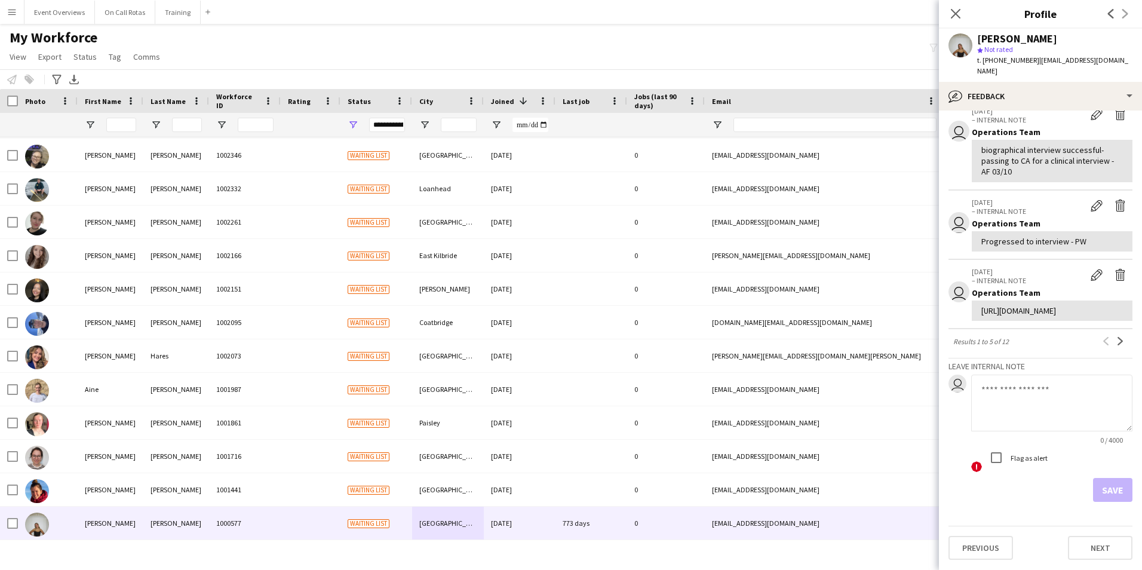
scroll to position [294, 0]
click at [1033, 404] on textarea at bounding box center [1051, 402] width 161 height 57
type textarea "*"
drag, startPoint x: 1036, startPoint y: 403, endPoint x: 1052, endPoint y: 429, distance: 31.1
click at [1053, 428] on textarea "**********" at bounding box center [1051, 402] width 161 height 57
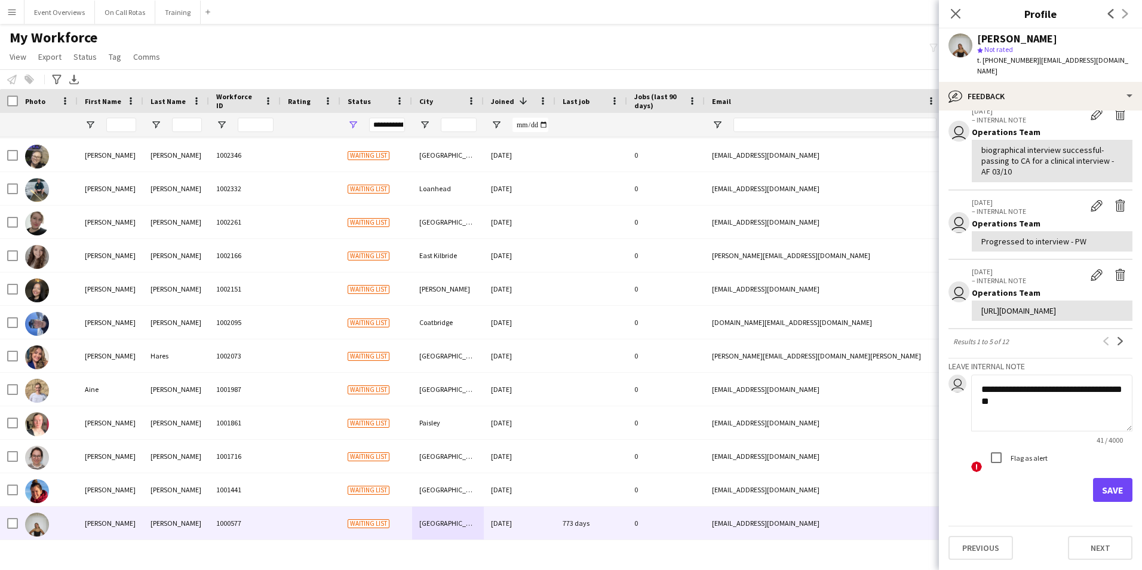
click at [1102, 413] on textarea "**********" at bounding box center [1051, 402] width 161 height 57
type textarea "**********"
click at [1103, 486] on button "Save" at bounding box center [1112, 490] width 39 height 24
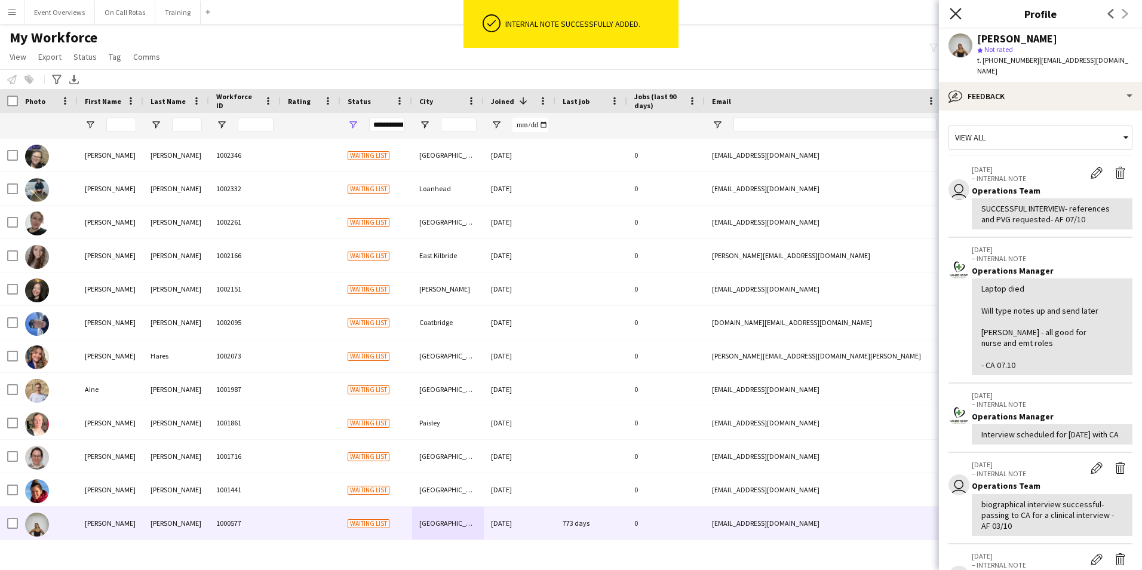
click at [954, 16] on icon "Close pop-in" at bounding box center [955, 13] width 11 height 11
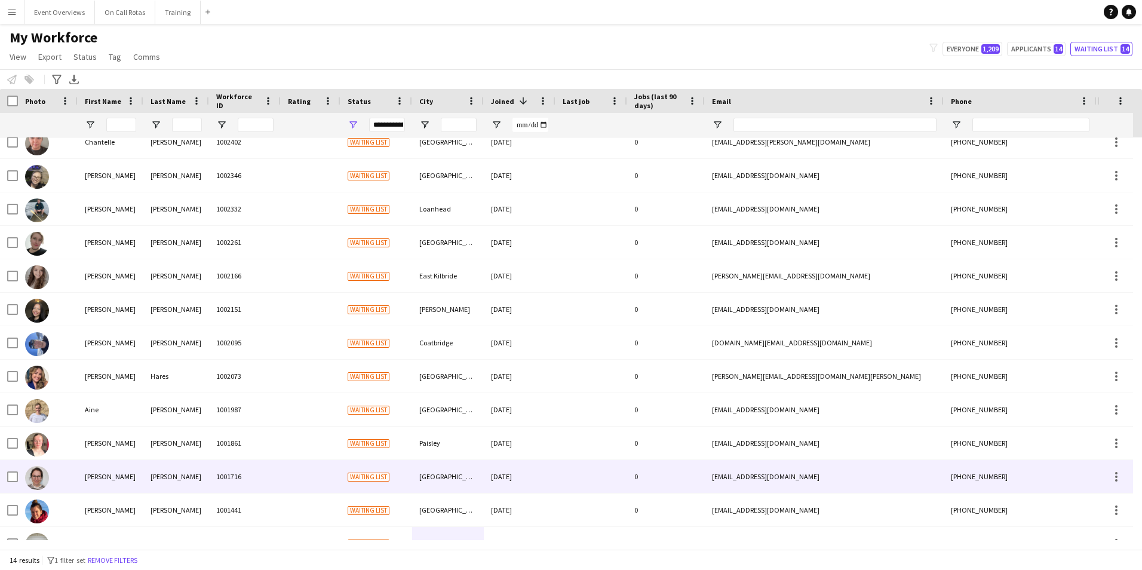
scroll to position [66, 0]
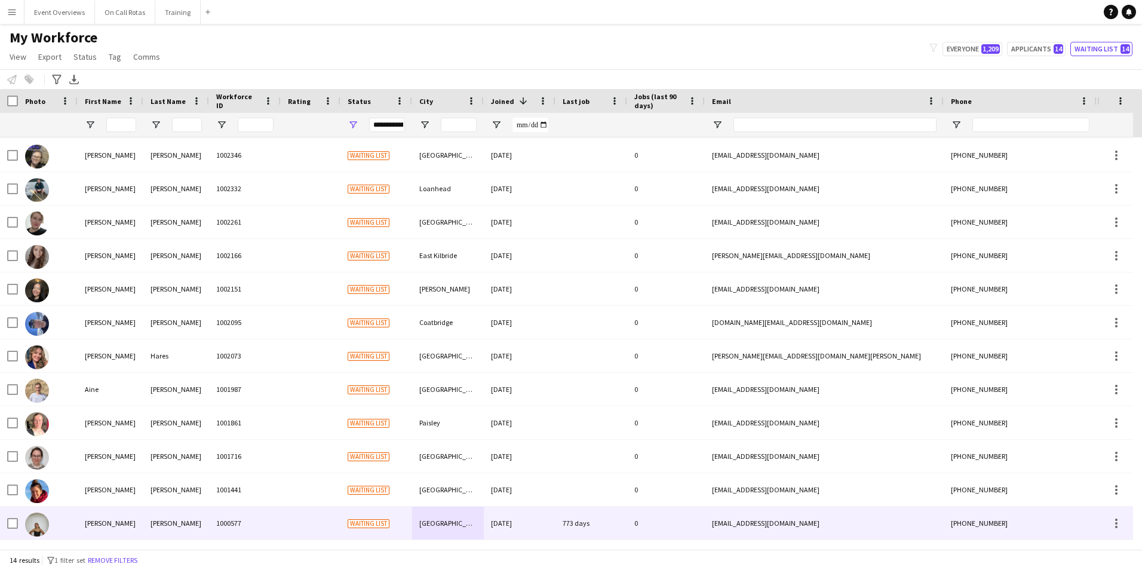
drag, startPoint x: 201, startPoint y: 508, endPoint x: 212, endPoint y: 493, distance: 19.2
click at [201, 508] on div "[PERSON_NAME]" at bounding box center [176, 522] width 66 height 33
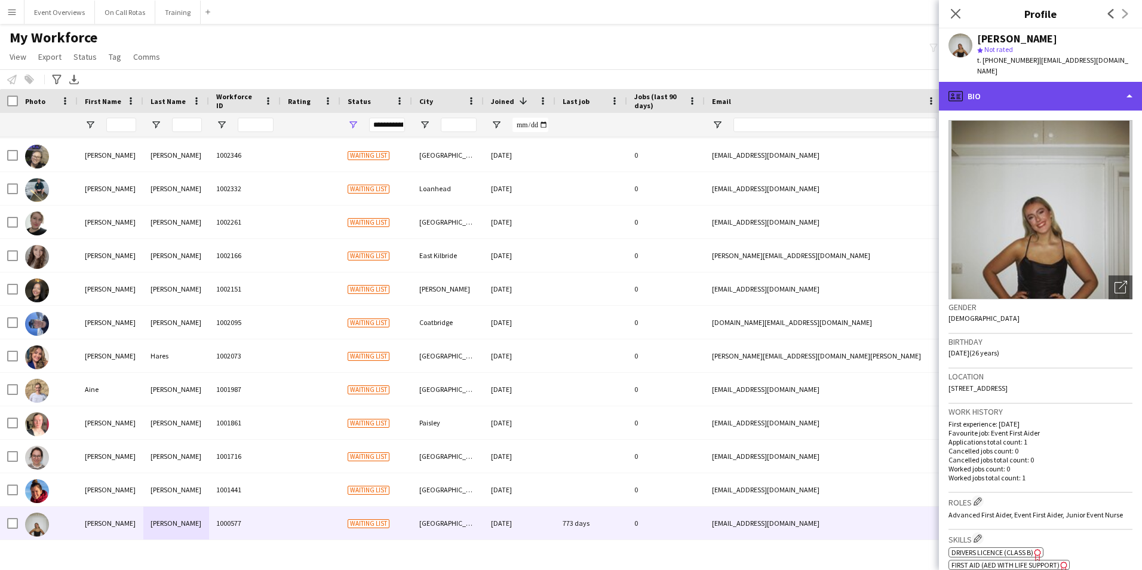
click at [1053, 97] on div "profile Bio" at bounding box center [1040, 96] width 203 height 29
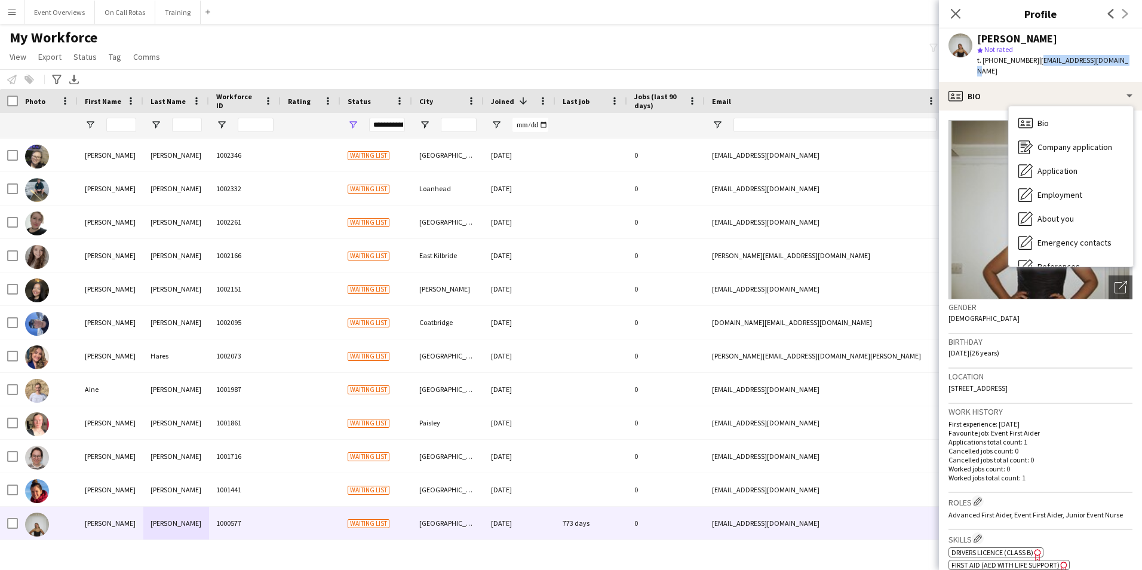
drag, startPoint x: 1128, startPoint y: 57, endPoint x: 1033, endPoint y: 62, distance: 95.1
click at [1033, 62] on app-profile-header "Amy Montgomery star Not rated t. +447789458314 | aboyce325@hotmail.co.uk" at bounding box center [1040, 55] width 203 height 53
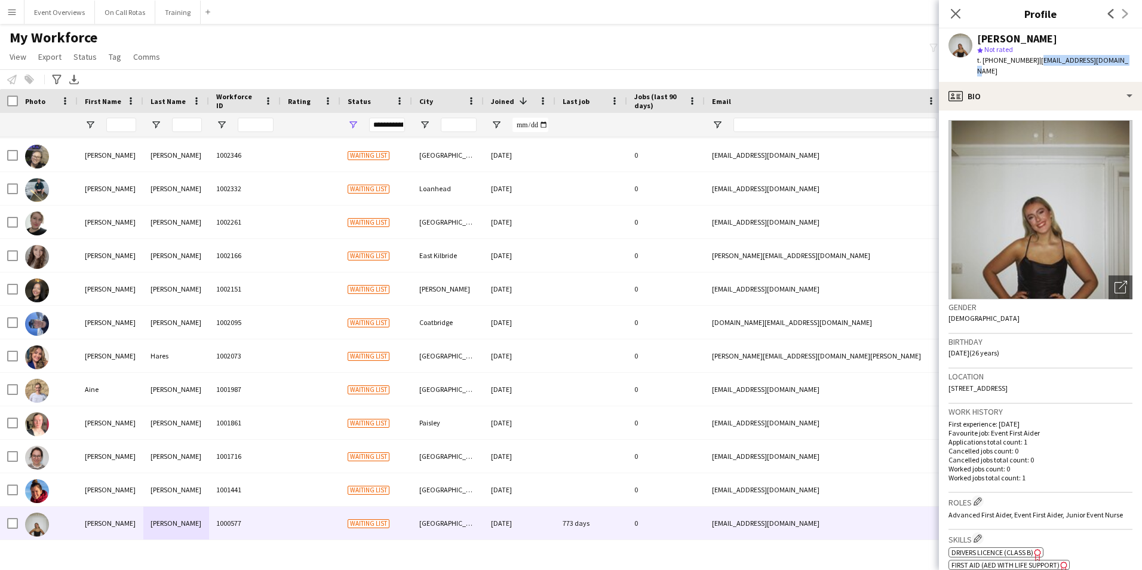
copy span "[EMAIL_ADDRESS][DOMAIN_NAME]"
click at [955, 13] on icon at bounding box center [955, 13] width 11 height 11
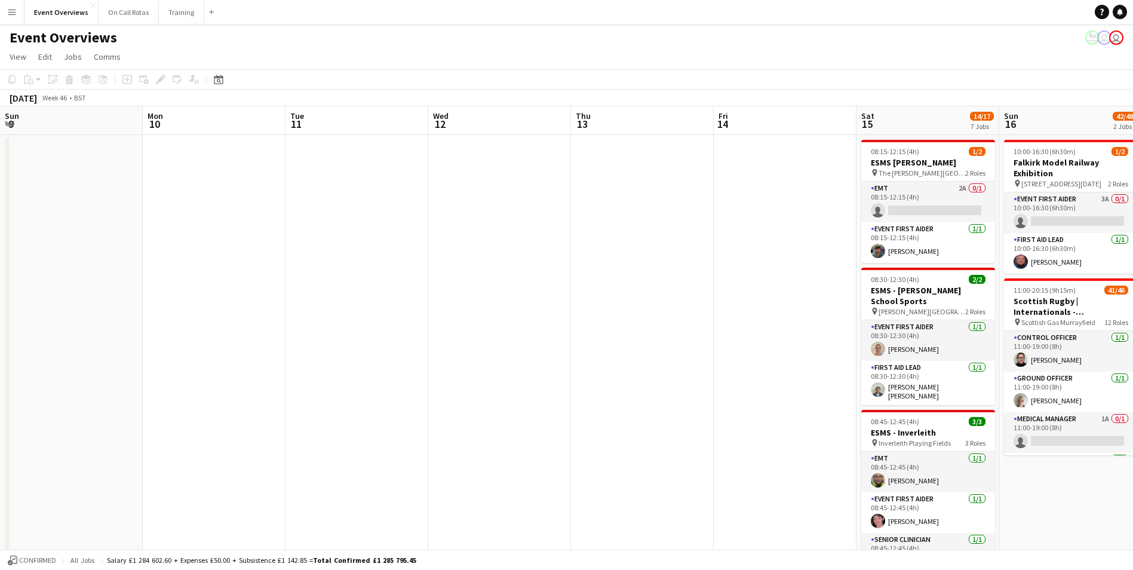
scroll to position [0, 411]
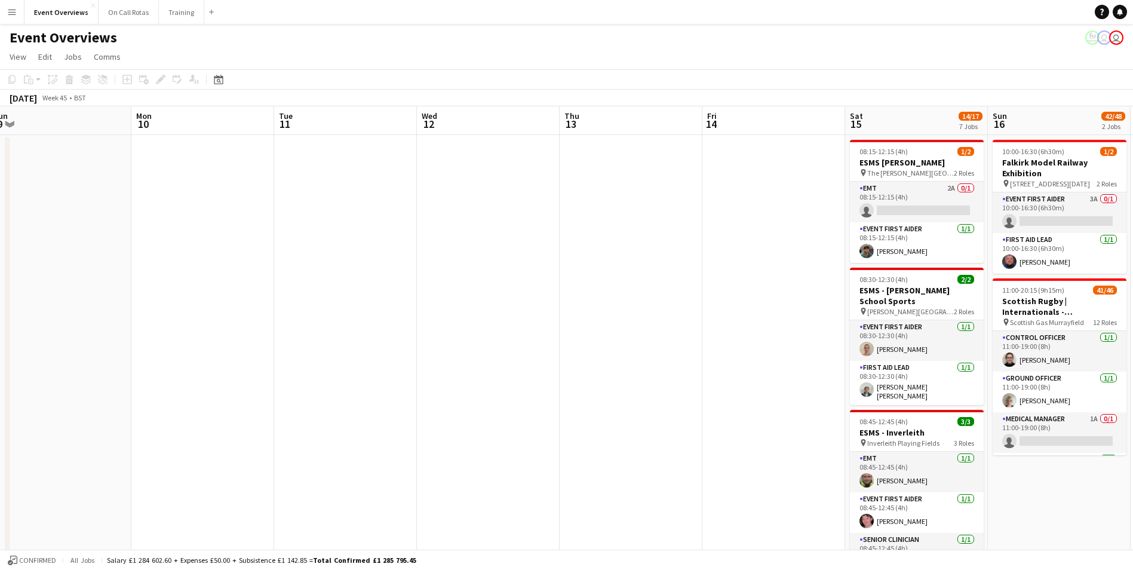
drag, startPoint x: 282, startPoint y: 285, endPoint x: 663, endPoint y: 275, distance: 381.1
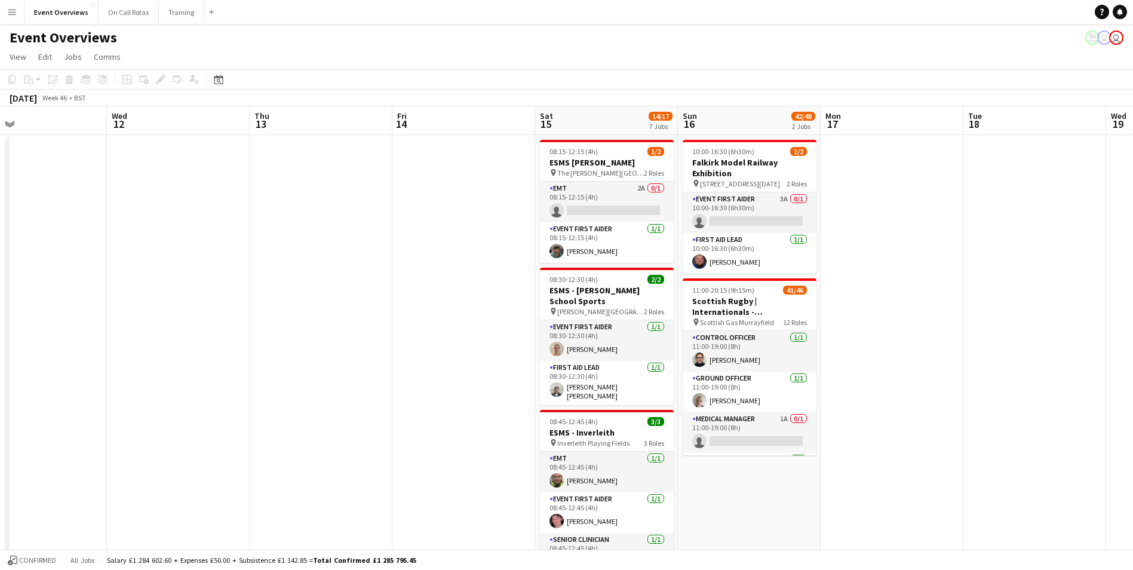
drag, startPoint x: 663, startPoint y: 275, endPoint x: 379, endPoint y: 284, distance: 284.4
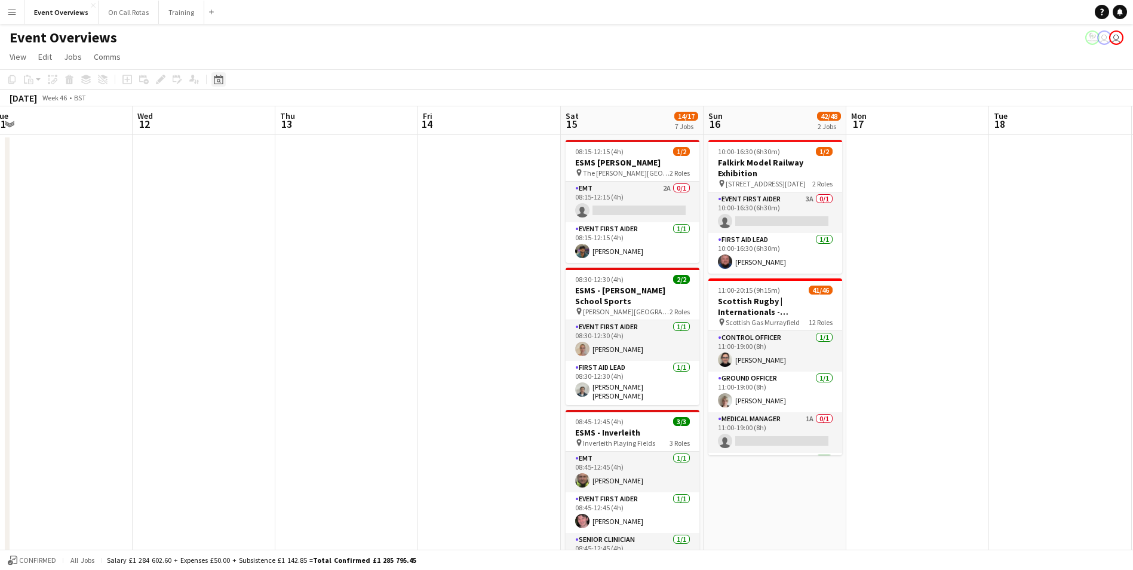
click at [216, 82] on icon "Date picker" at bounding box center [219, 80] width 10 height 10
click at [291, 124] on span "Previous month" at bounding box center [291, 121] width 24 height 24
click at [297, 116] on span "Previous month" at bounding box center [291, 121] width 24 height 24
click at [296, 123] on span "Previous month" at bounding box center [291, 121] width 24 height 24
click at [284, 172] on span "1" at bounding box center [283, 167] width 14 height 17
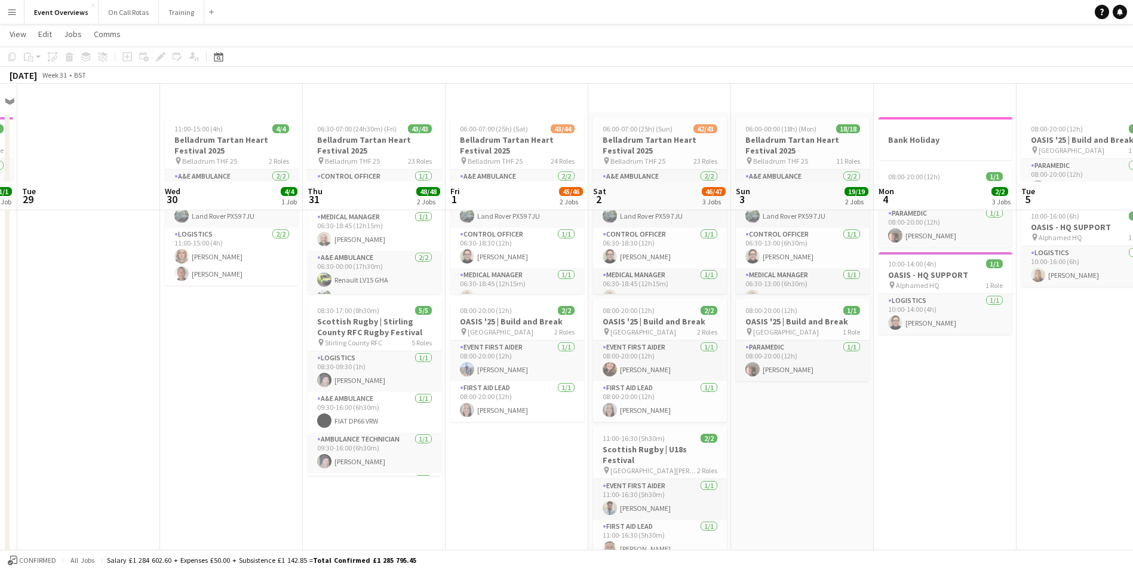
scroll to position [0, 0]
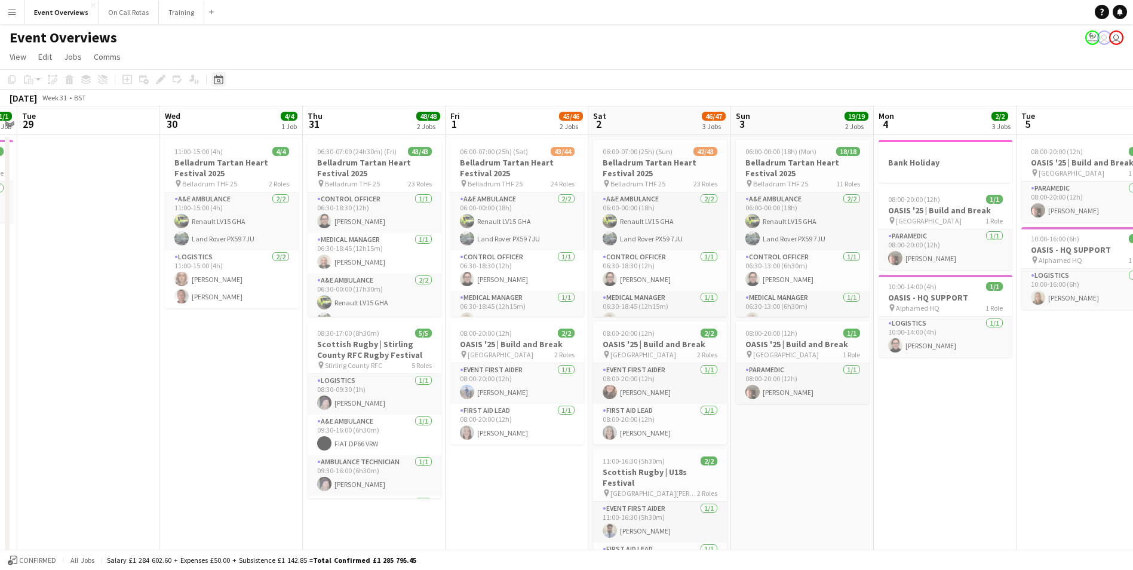
click at [219, 75] on icon "Date picker" at bounding box center [219, 80] width 10 height 10
click at [312, 119] on span "Next month" at bounding box center [315, 121] width 24 height 24
click at [292, 118] on span "Previous month" at bounding box center [291, 121] width 24 height 24
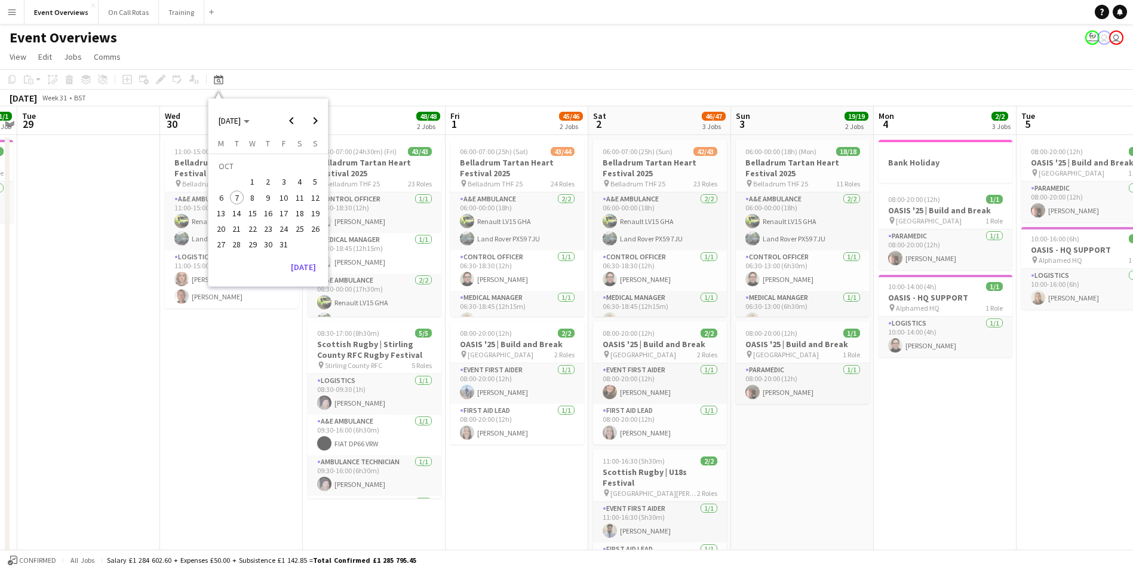
click at [237, 204] on button "7" at bounding box center [237, 198] width 16 height 16
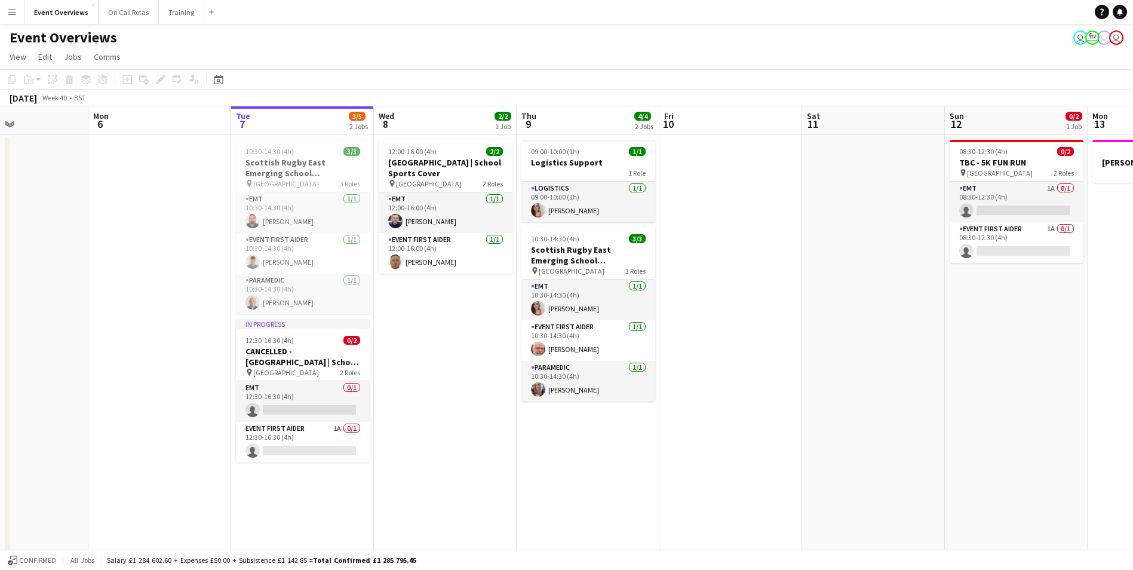
scroll to position [0, 428]
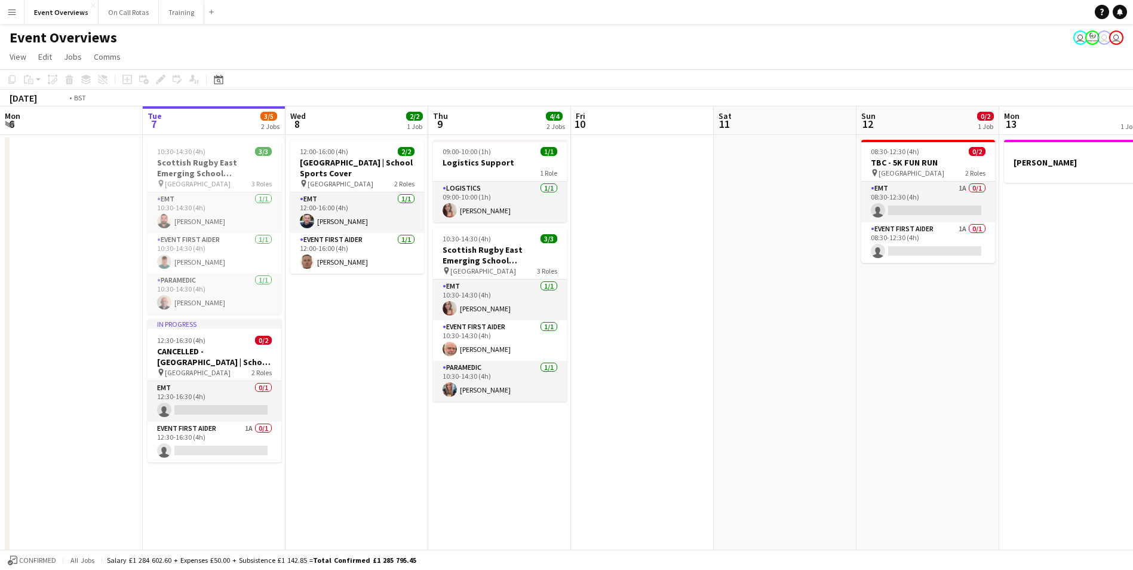
drag, startPoint x: 703, startPoint y: 373, endPoint x: 401, endPoint y: 370, distance: 302.8
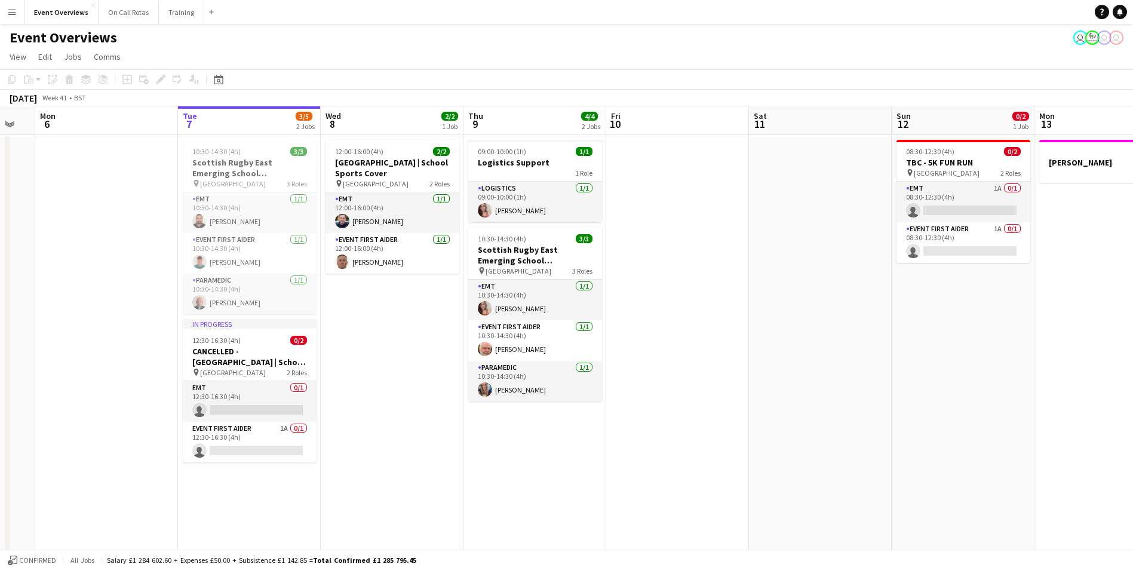
drag, startPoint x: 735, startPoint y: 399, endPoint x: 439, endPoint y: 432, distance: 298.0
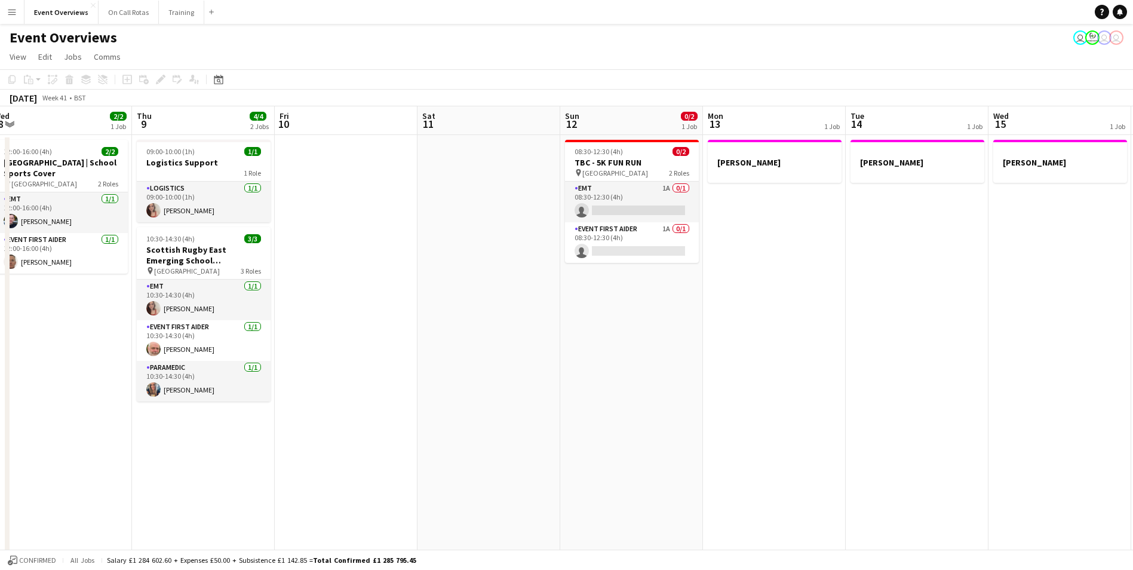
click at [631, 181] on div "EMT 1A 0/1 08:30-12:30 (4h) single-neutral-actions Event First Aider 1A 0/1 08:…" at bounding box center [632, 222] width 134 height 82
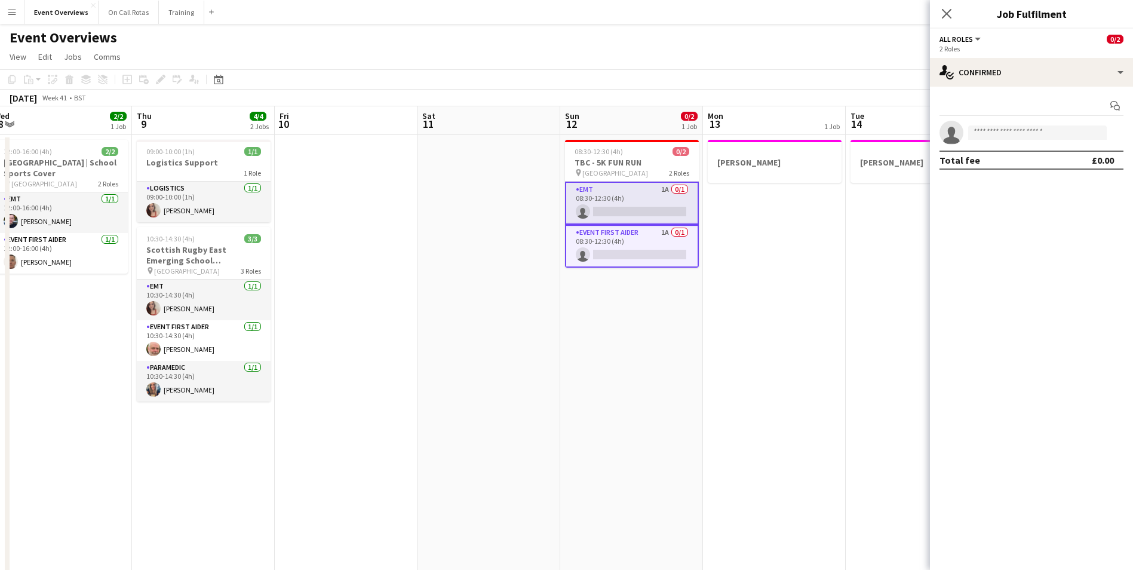
click at [1018, 87] on div "Start chat single-neutral-actions Total fee £0.00" at bounding box center [1031, 133] width 203 height 93
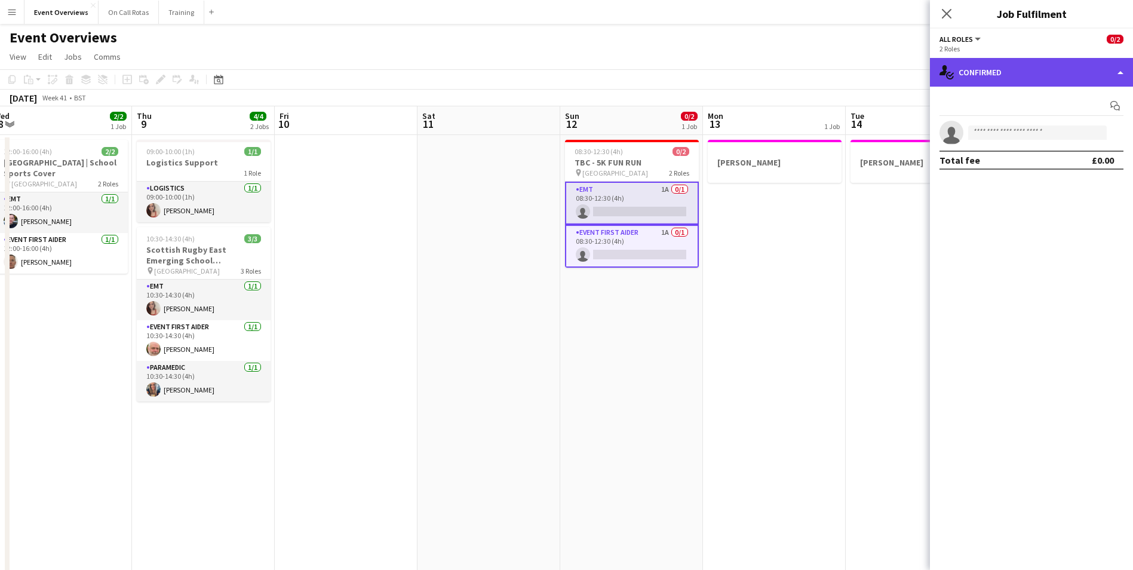
click at [1017, 74] on div "single-neutral-actions-check-2 Confirmed" at bounding box center [1031, 72] width 203 height 29
click at [966, 79] on div "single-neutral-actions-check-2 Confirmed" at bounding box center [1031, 72] width 203 height 29
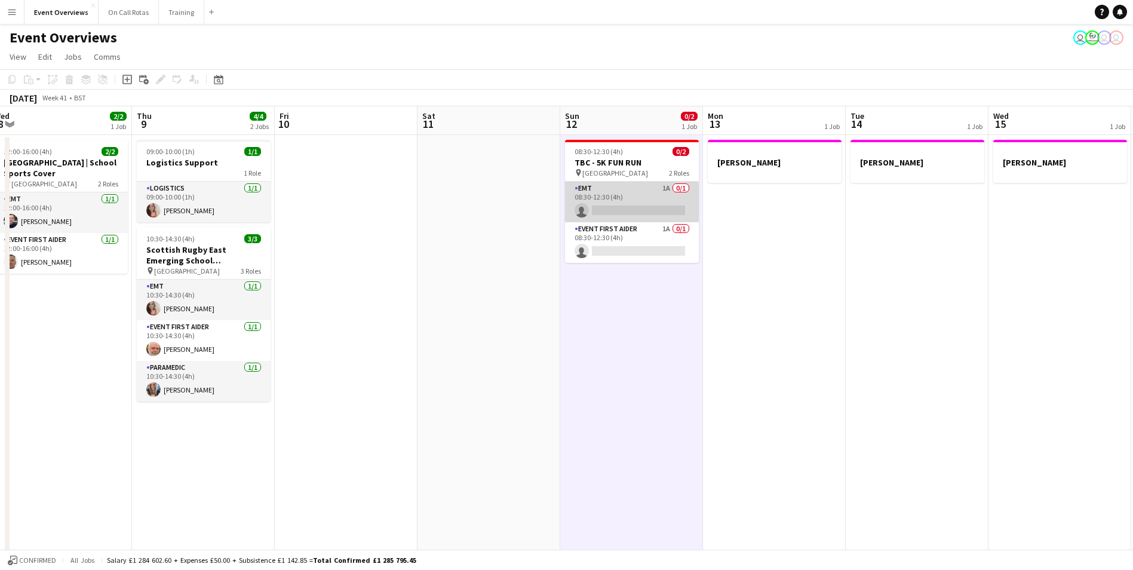
click at [625, 196] on app-card-role "EMT 1A 0/1 08:30-12:30 (4h) single-neutral-actions" at bounding box center [632, 202] width 134 height 41
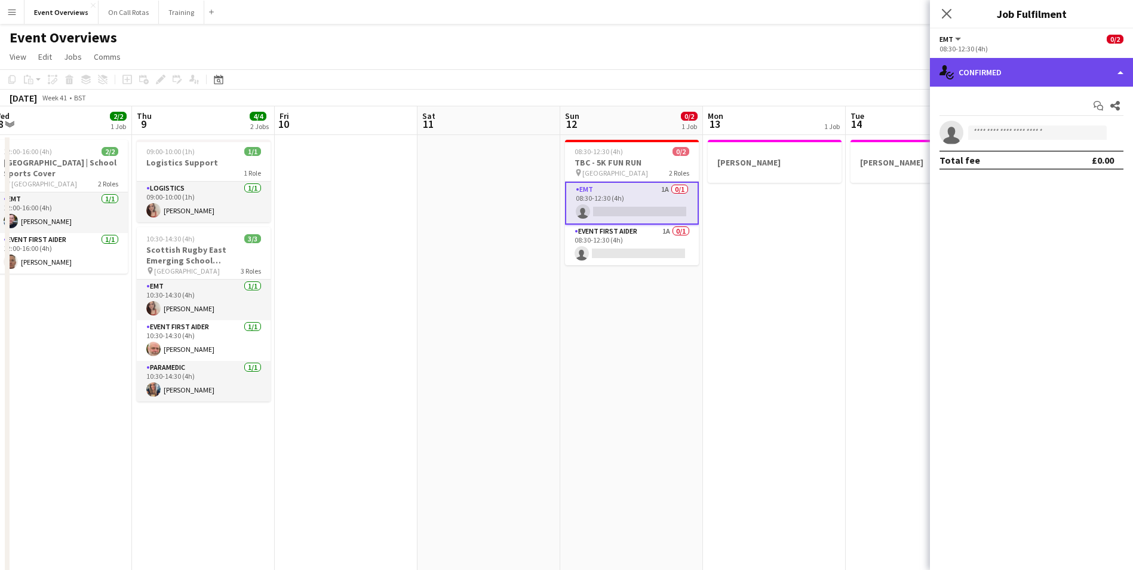
click at [1029, 64] on div "single-neutral-actions-check-2 Confirmed" at bounding box center [1031, 72] width 203 height 29
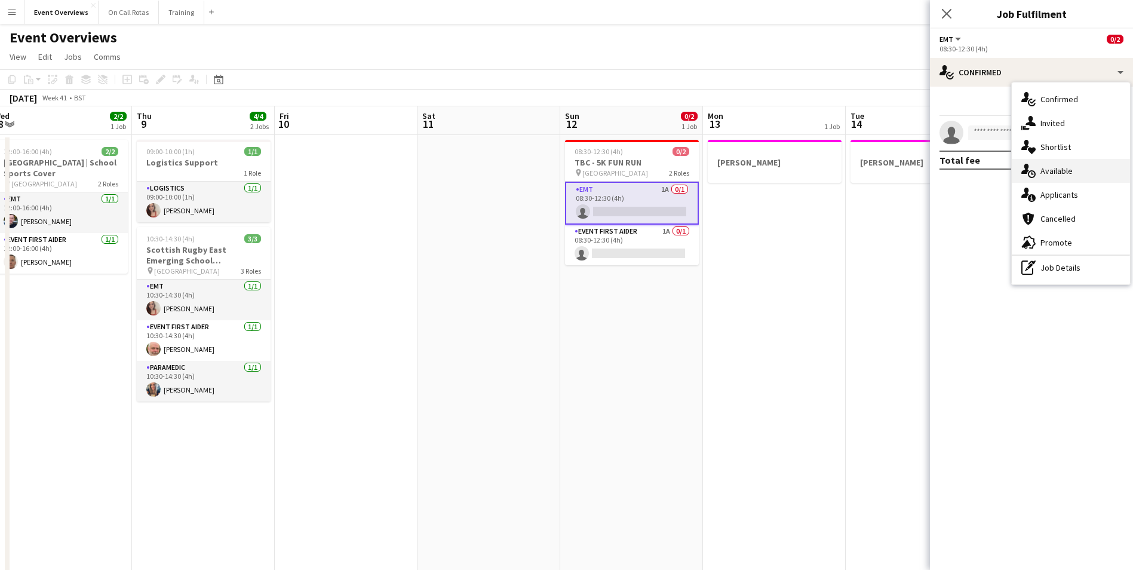
click at [1046, 170] on span "Available" at bounding box center [1056, 170] width 32 height 11
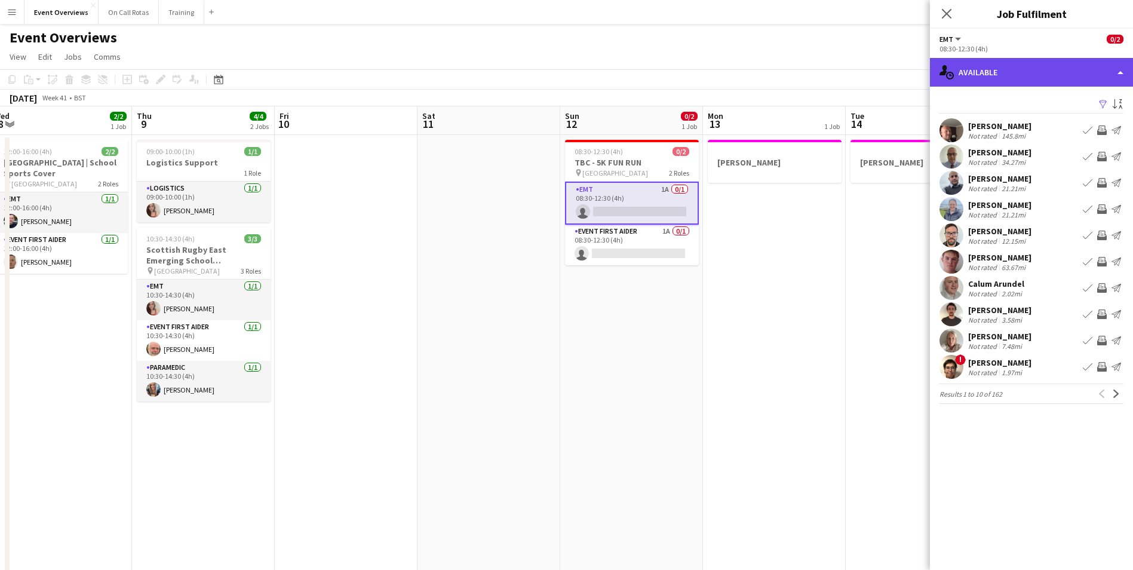
click at [1004, 70] on div "single-neutral-actions-upload Available" at bounding box center [1031, 72] width 203 height 29
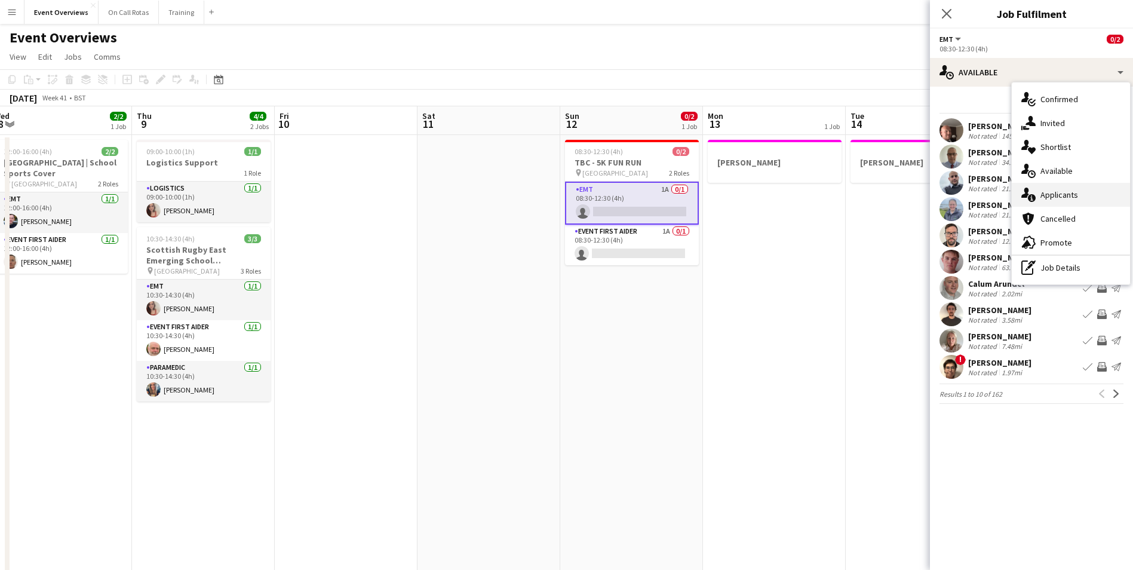
click at [1049, 199] on span "Applicants" at bounding box center [1059, 194] width 38 height 11
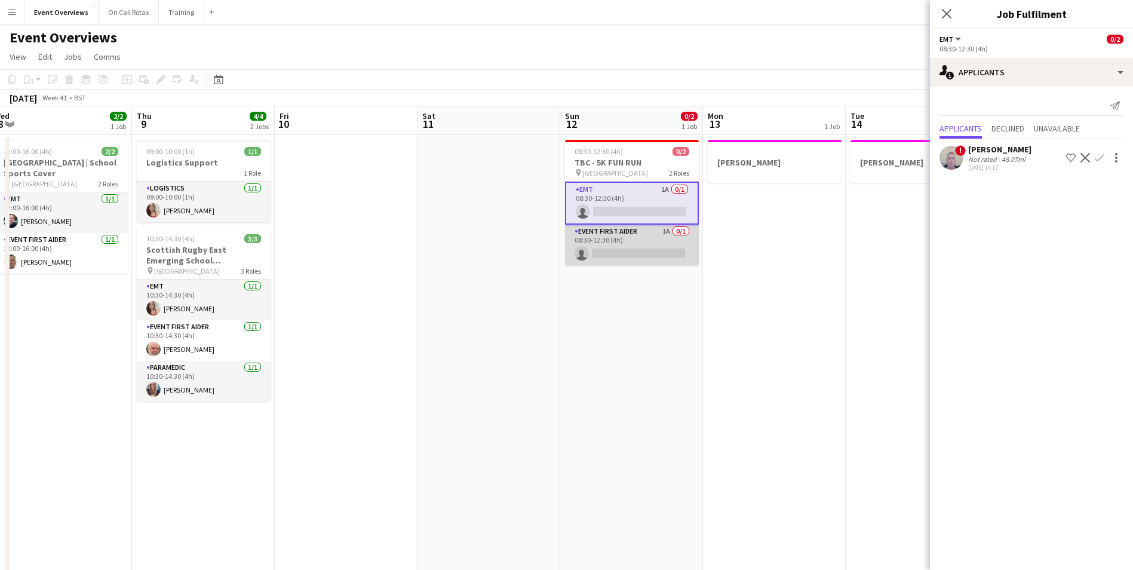
click at [626, 238] on app-card-role "Event First Aider 1A 0/1 08:30-12:30 (4h) single-neutral-actions" at bounding box center [632, 245] width 134 height 41
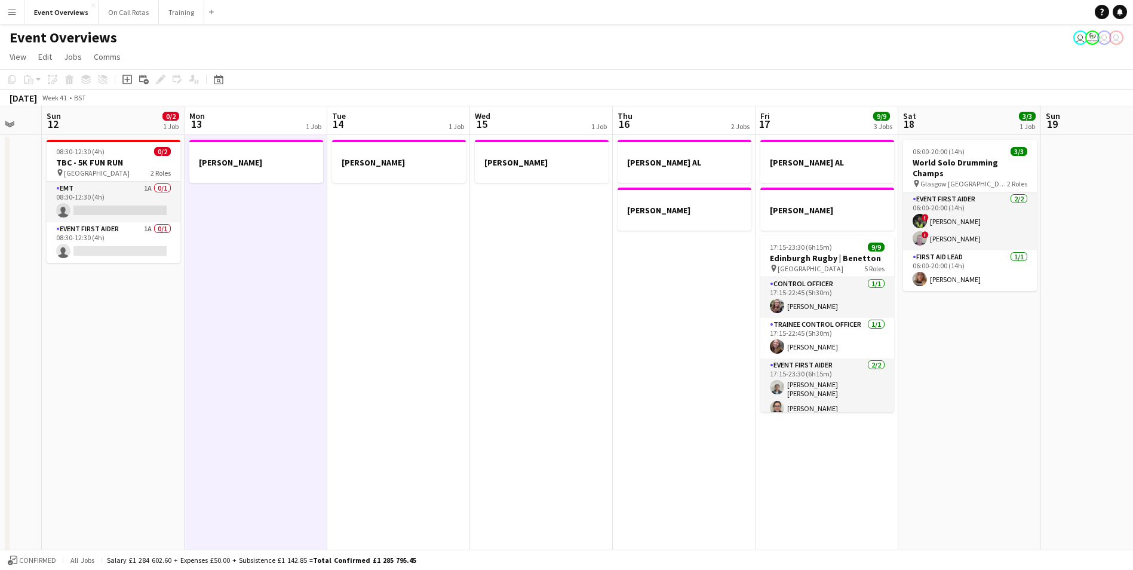
drag, startPoint x: 745, startPoint y: 259, endPoint x: 428, endPoint y: 272, distance: 317.4
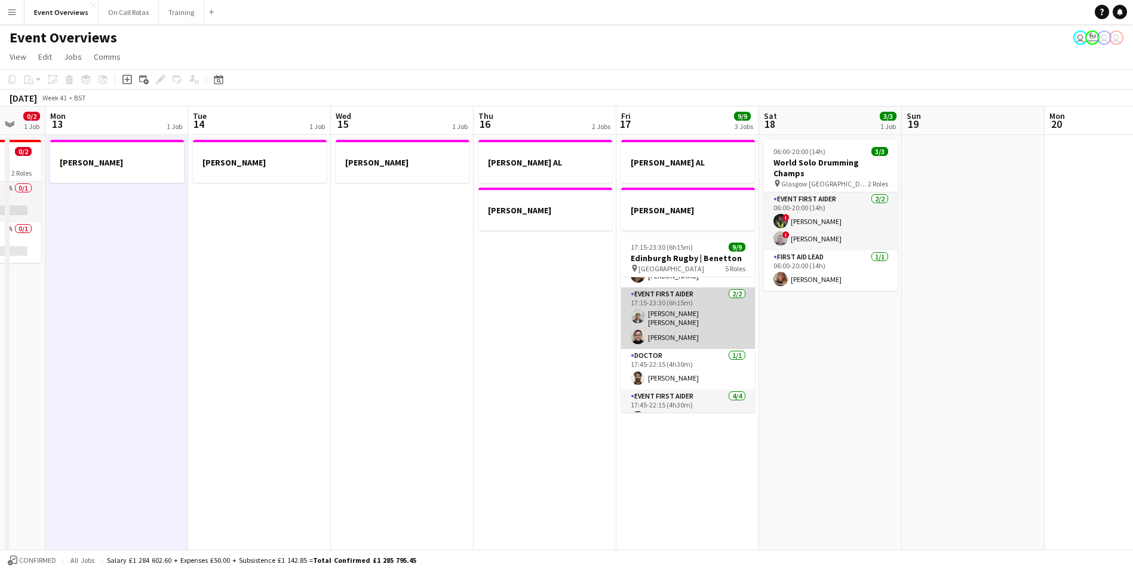
scroll to position [0, 0]
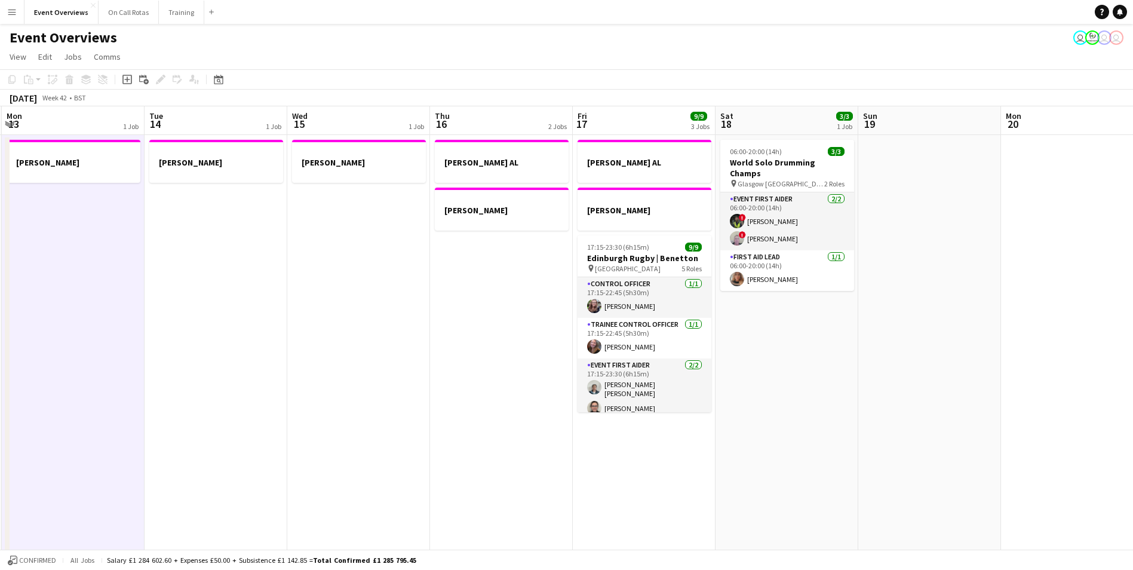
drag, startPoint x: 905, startPoint y: 376, endPoint x: 287, endPoint y: 351, distance: 618.6
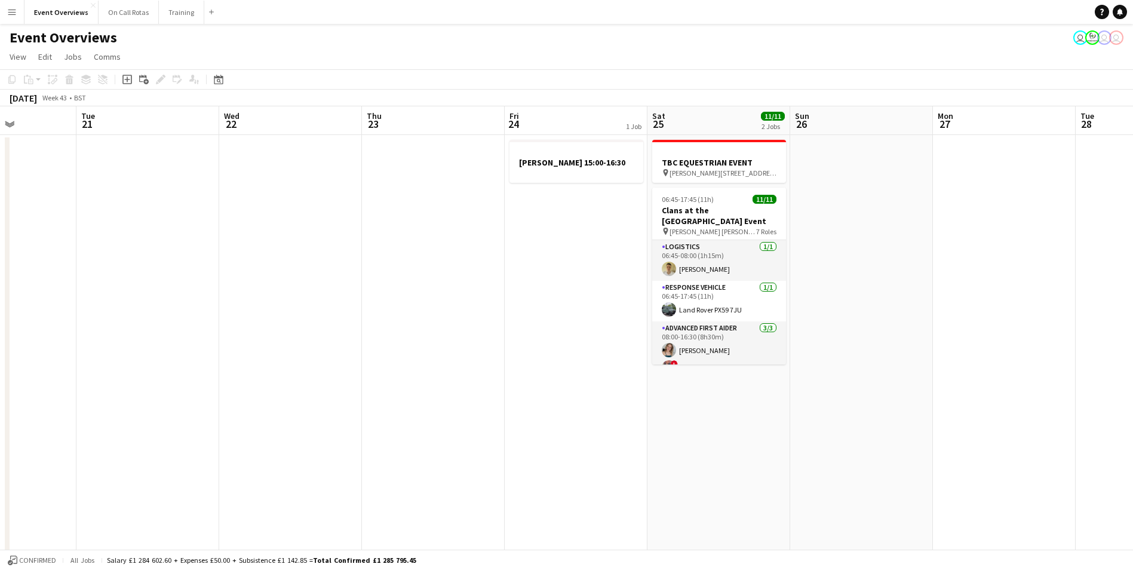
drag, startPoint x: 773, startPoint y: 329, endPoint x: 217, endPoint y: 328, distance: 556.6
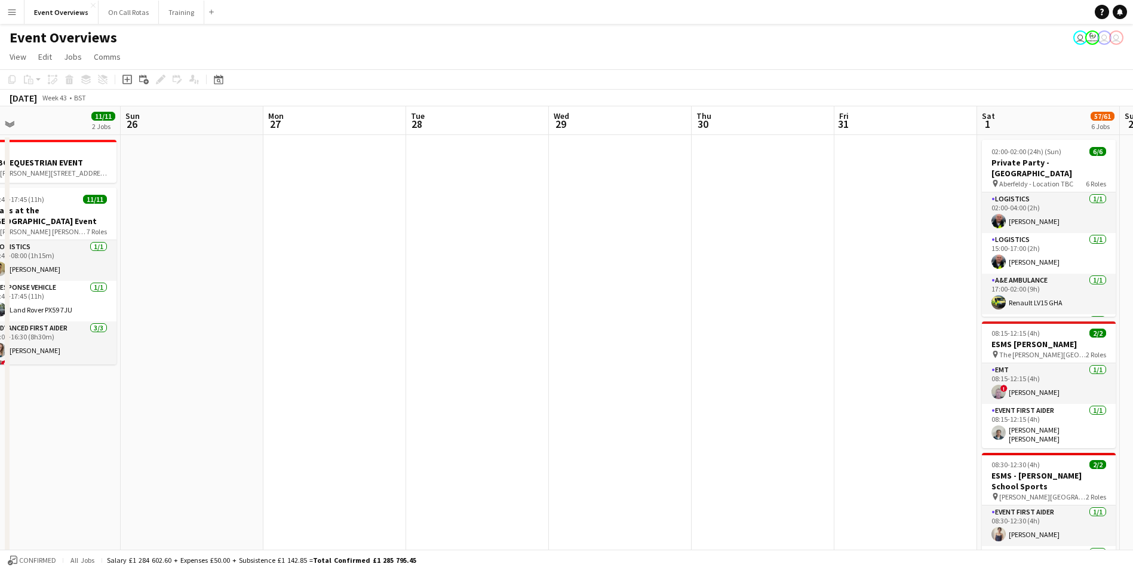
drag, startPoint x: 935, startPoint y: 294, endPoint x: 526, endPoint y: 273, distance: 409.0
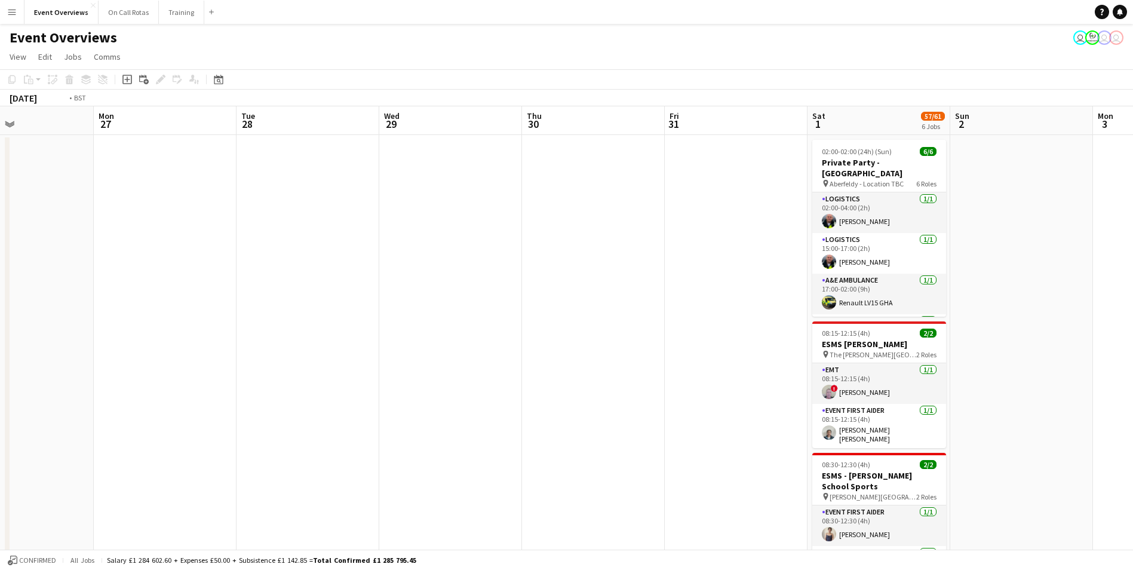
scroll to position [0, 398]
drag, startPoint x: 582, startPoint y: 276, endPoint x: 226, endPoint y: 262, distance: 356.2
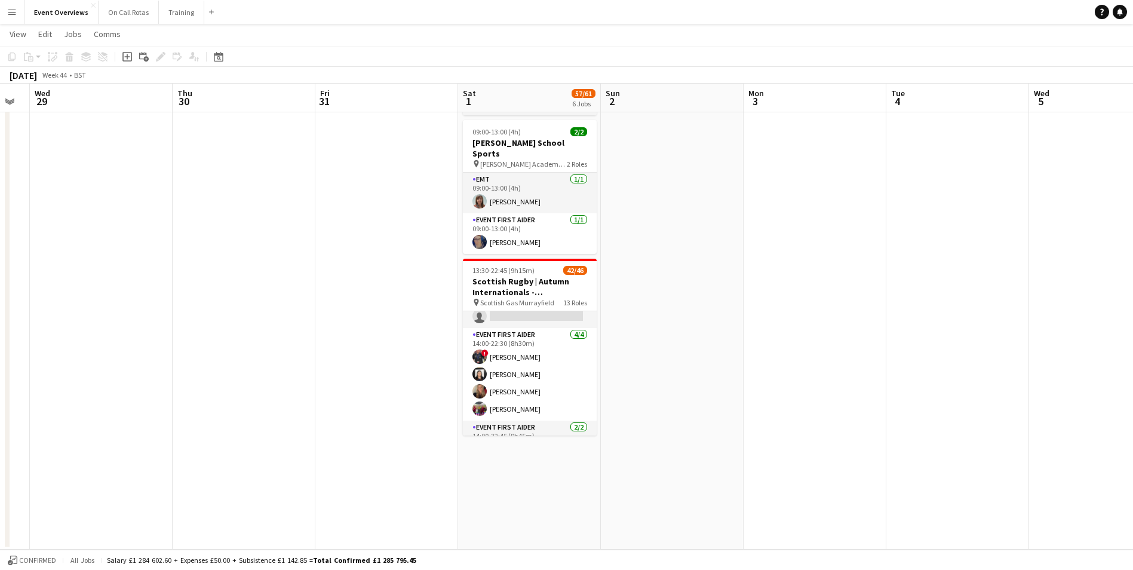
scroll to position [717, 0]
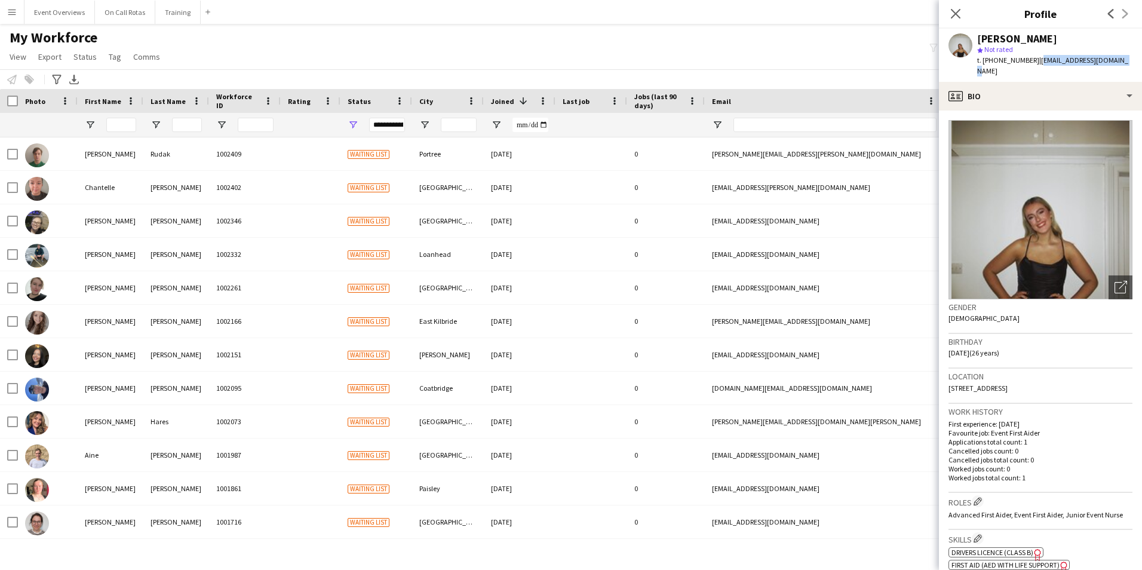
scroll to position [66, 0]
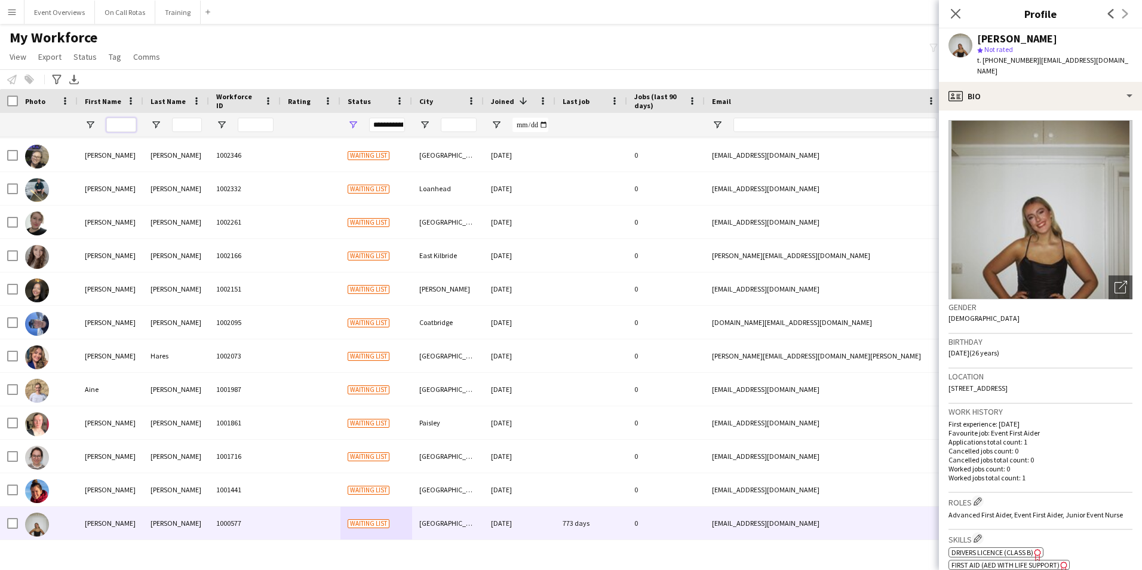
click at [126, 119] on input "First Name Filter Input" at bounding box center [121, 125] width 30 height 14
click at [960, 9] on icon at bounding box center [955, 13] width 11 height 11
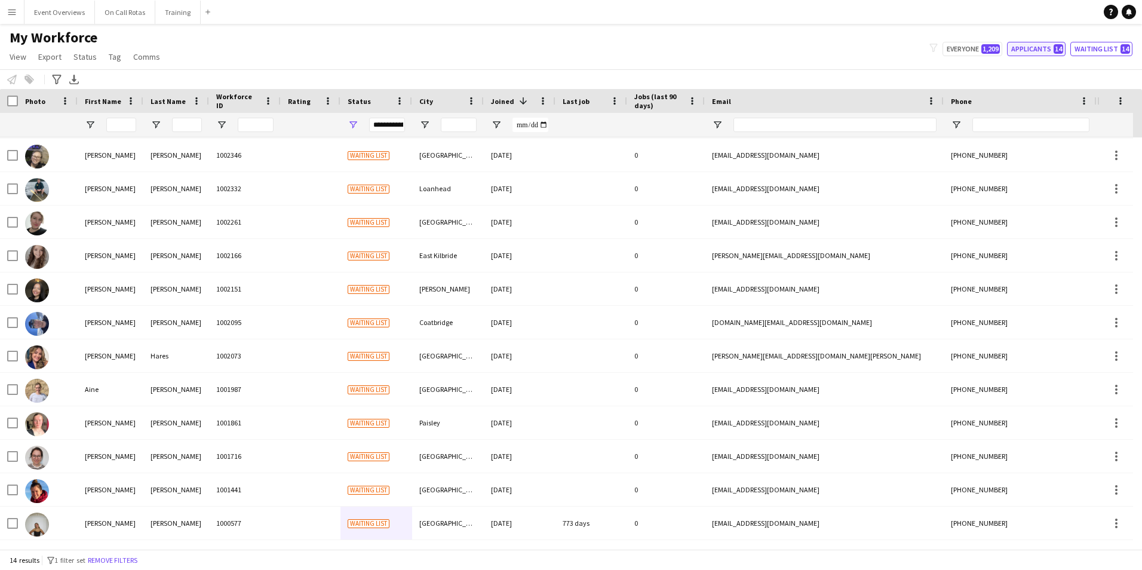
click at [1053, 45] on button "Applicants 14" at bounding box center [1036, 49] width 59 height 14
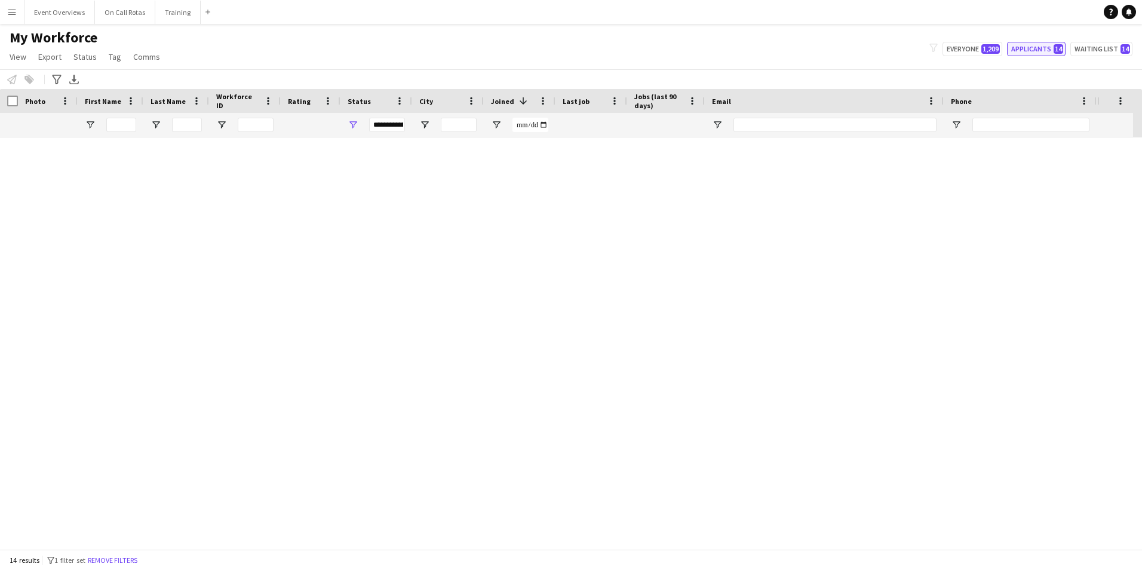
type input "**********"
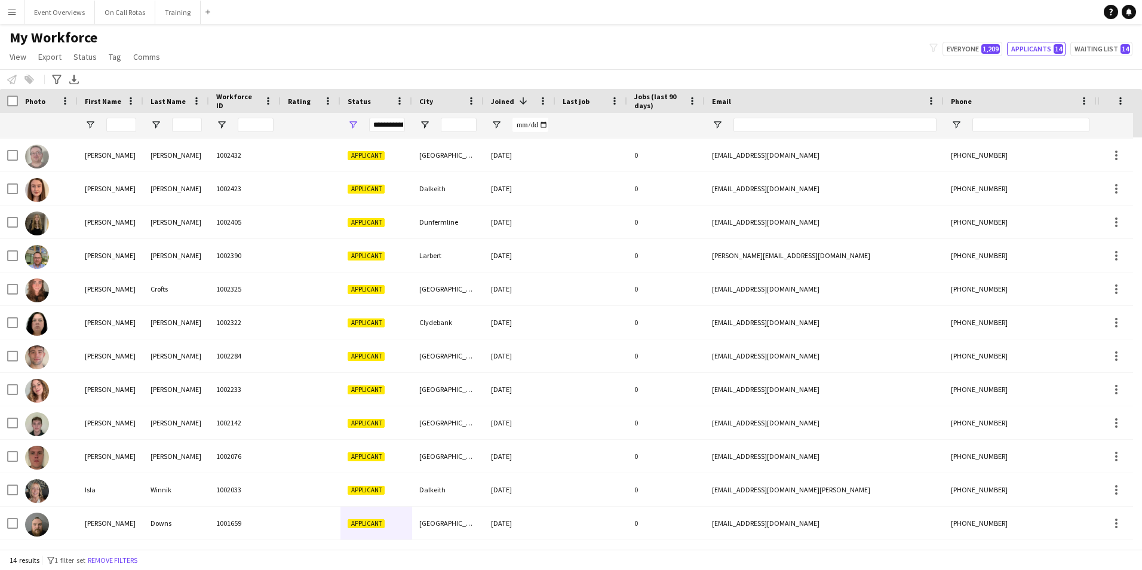
scroll to position [37, 0]
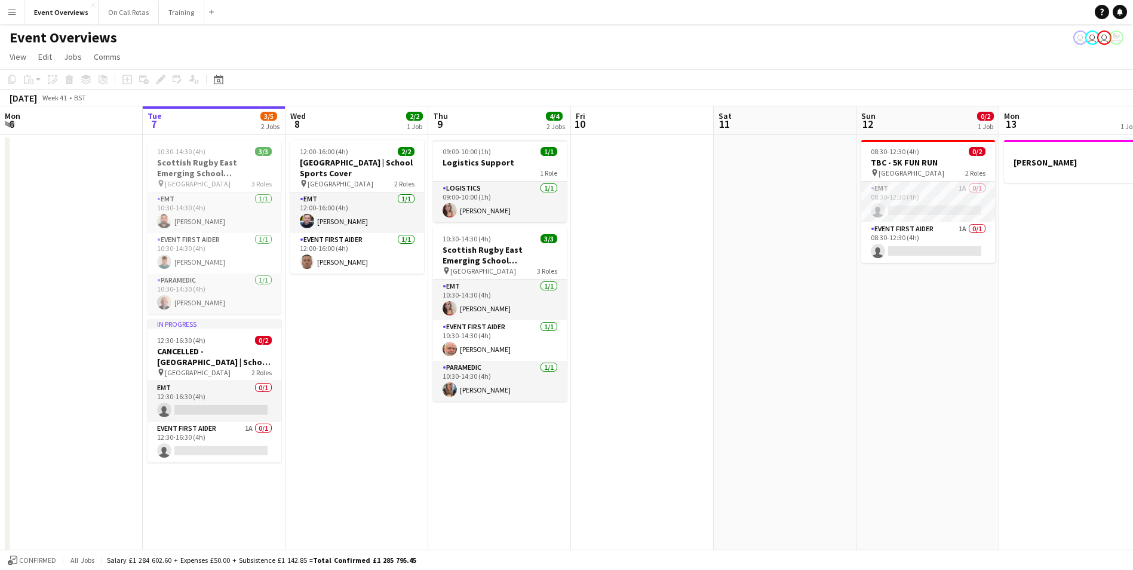
click at [7, 8] on app-icon "Menu" at bounding box center [12, 12] width 10 height 10
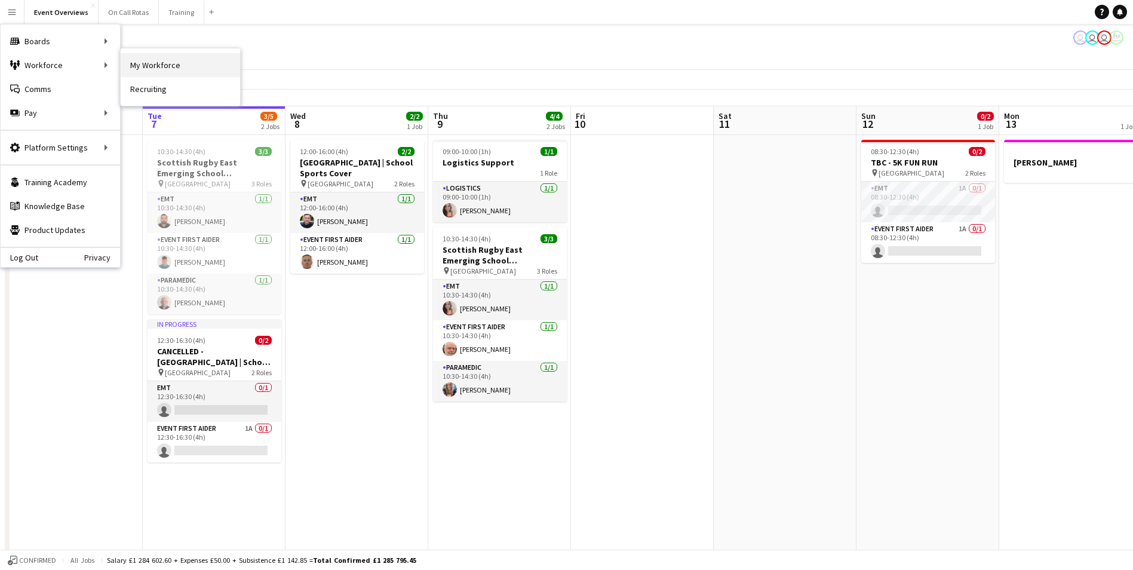
click at [128, 60] on link "My Workforce" at bounding box center [180, 65] width 119 height 24
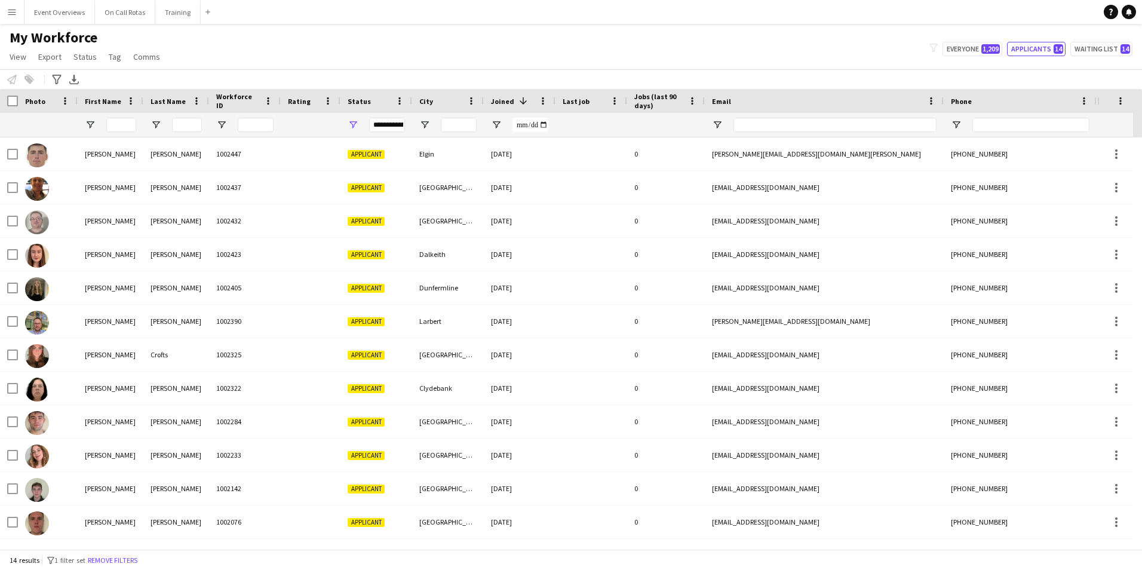
click at [395, 125] on div "**********" at bounding box center [387, 125] width 36 height 14
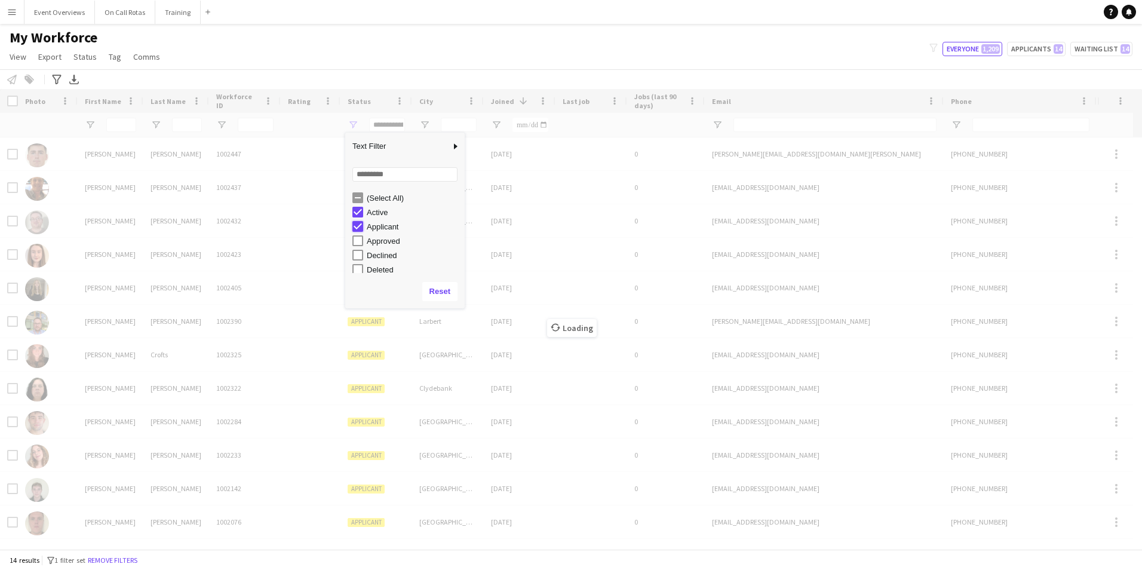
type input "**********"
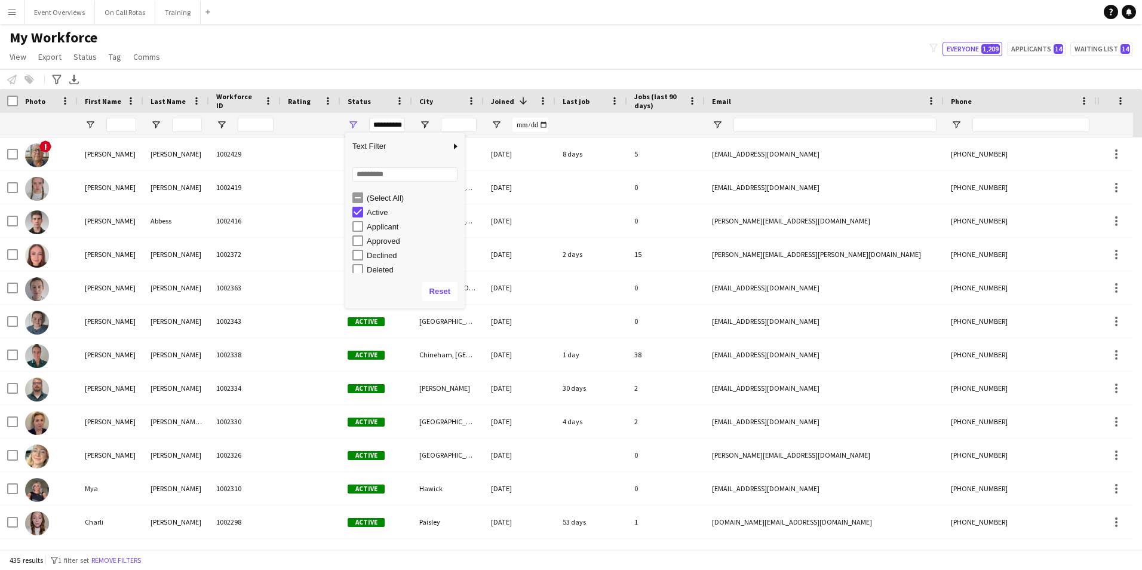
click at [724, 19] on app-navbar "Menu Boards Boards Boards All jobs Status Workforce Workforce My Workforce Recr…" at bounding box center [571, 12] width 1142 height 24
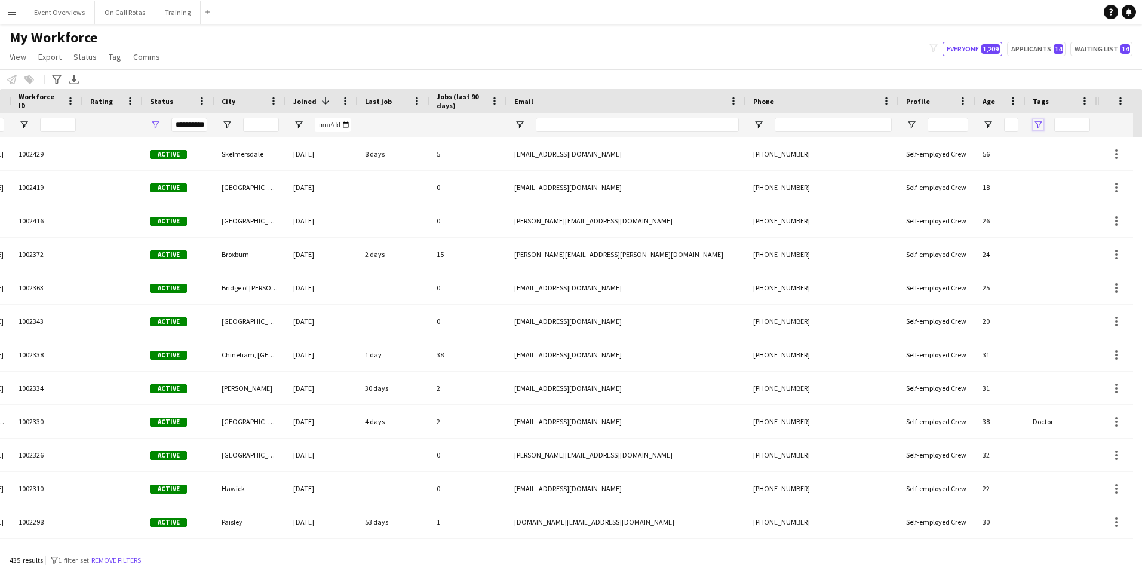
click at [1038, 130] on span "Open Filter Menu" at bounding box center [1038, 124] width 11 height 11
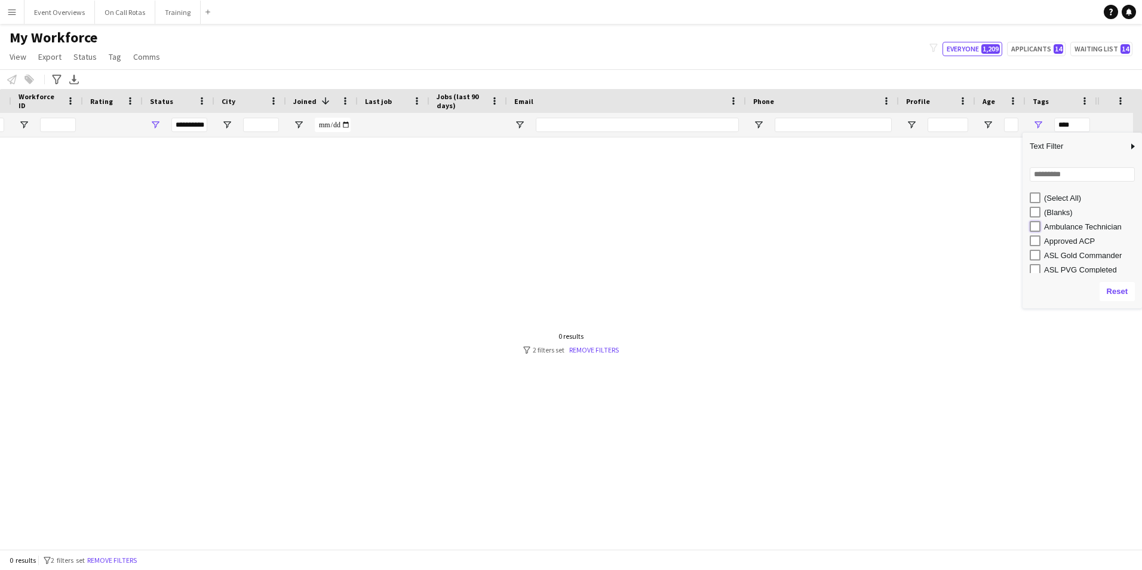
scroll to position [0, 189]
type input "**********"
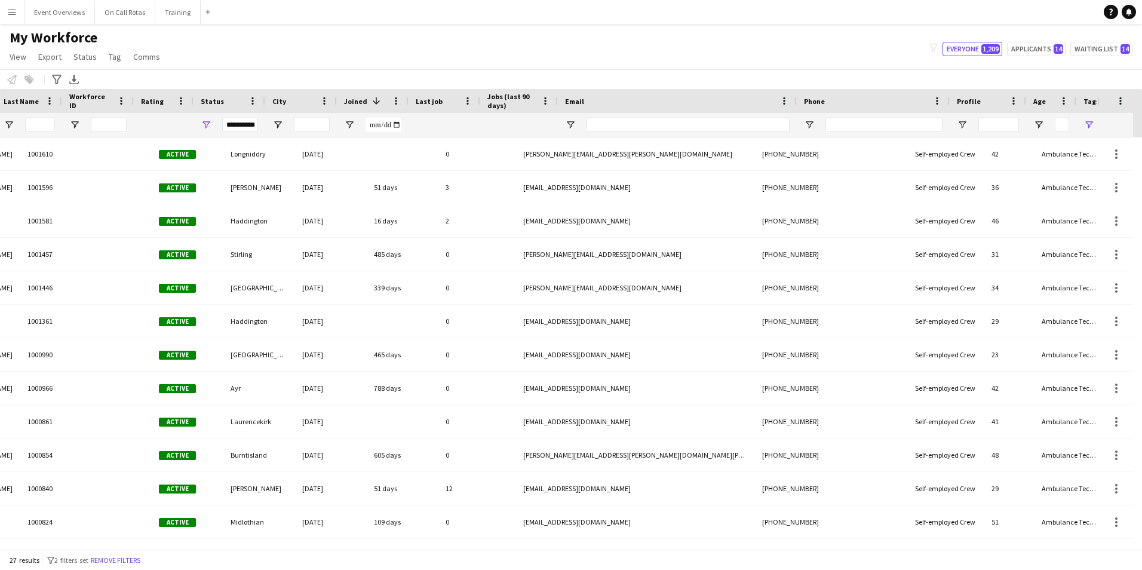
scroll to position [0, 0]
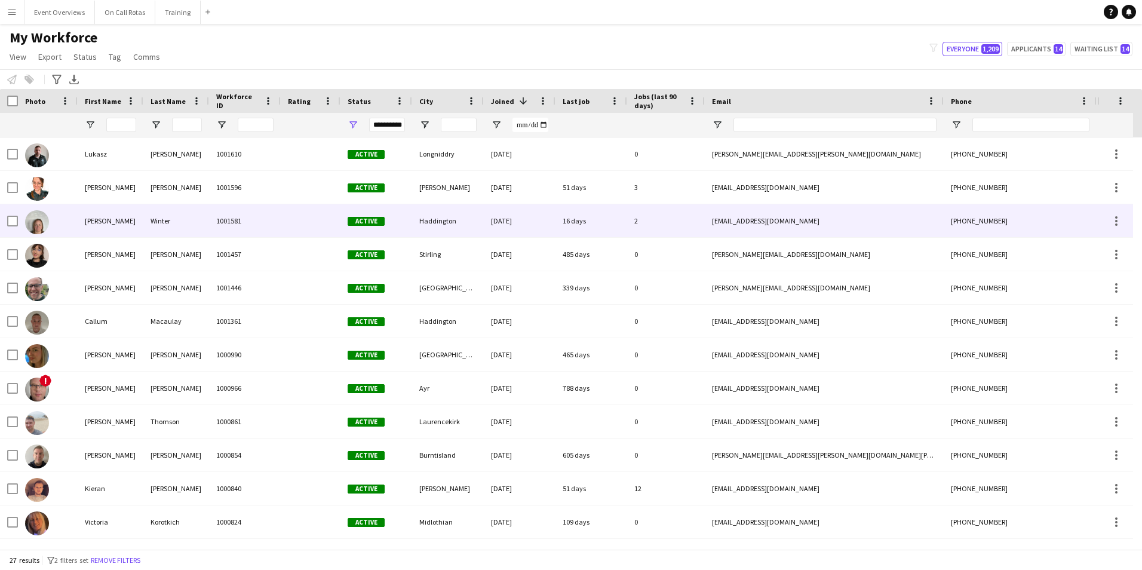
click at [604, 223] on div "16 days" at bounding box center [591, 220] width 72 height 33
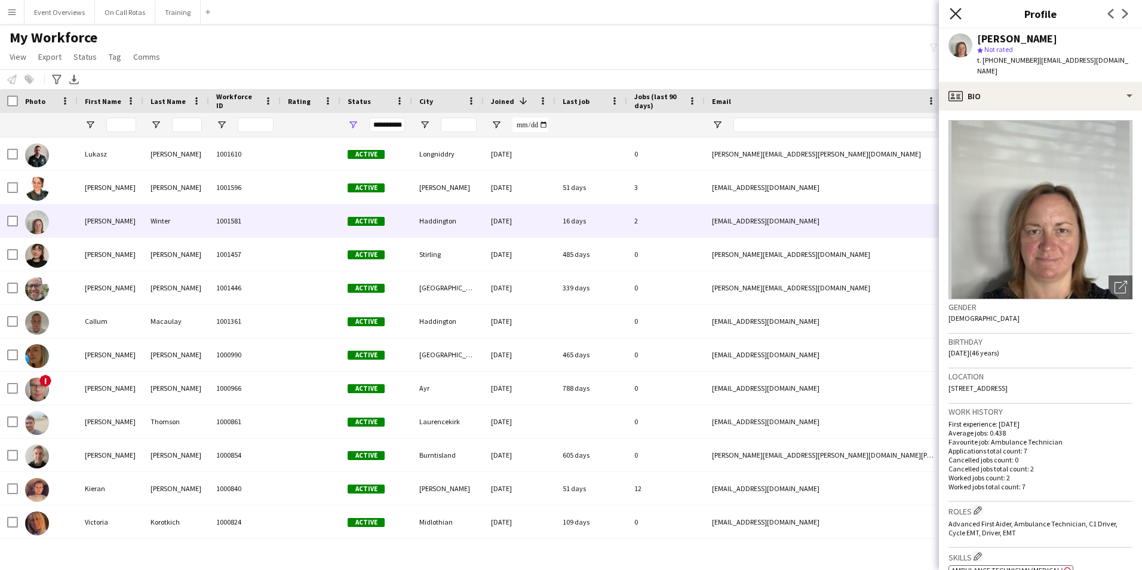
click at [953, 11] on icon at bounding box center [955, 13] width 11 height 11
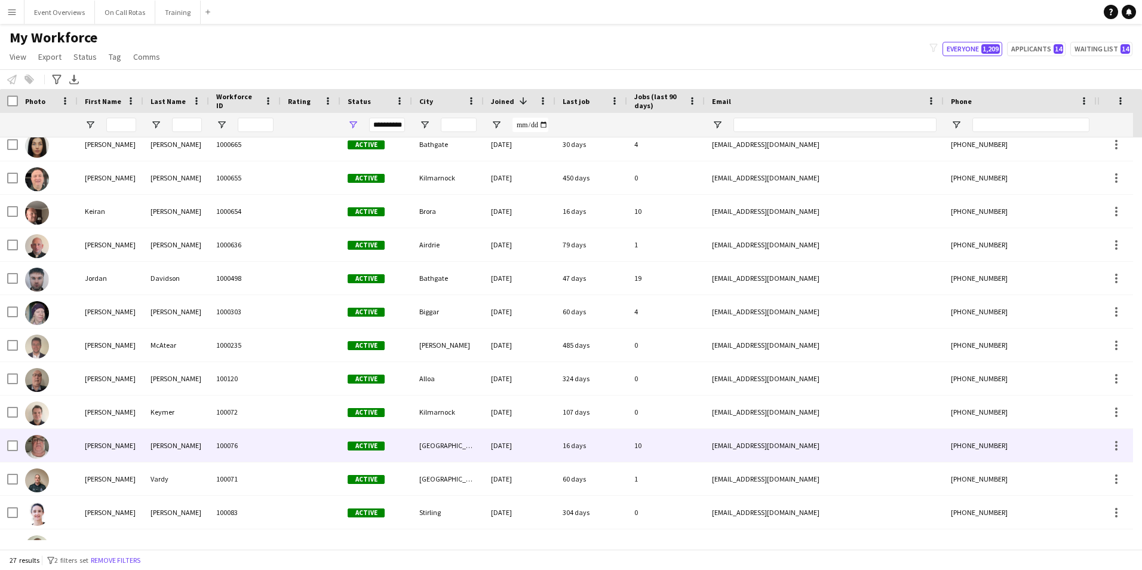
click at [505, 454] on div "[DATE]" at bounding box center [520, 445] width 72 height 33
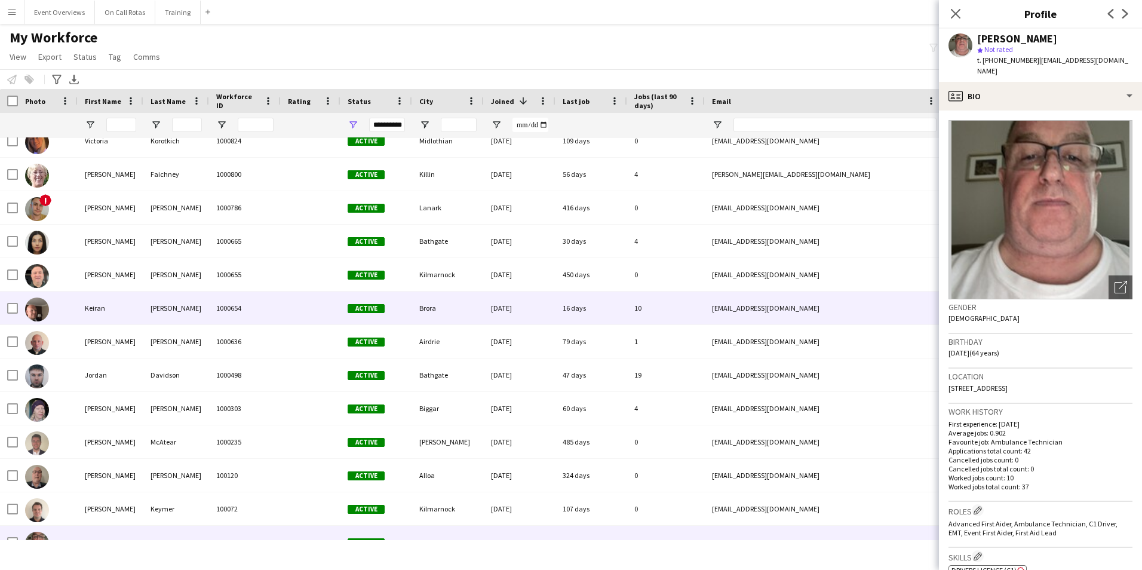
click at [527, 308] on div "01-02-2023" at bounding box center [520, 307] width 72 height 33
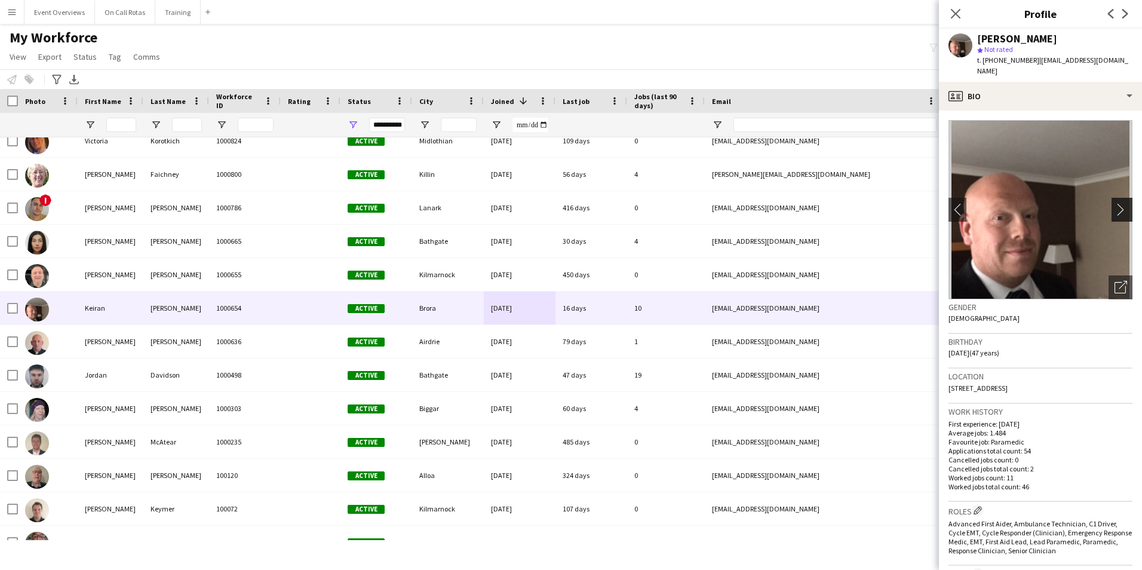
click at [1113, 198] on button "chevron-right" at bounding box center [1123, 210] width 24 height 24
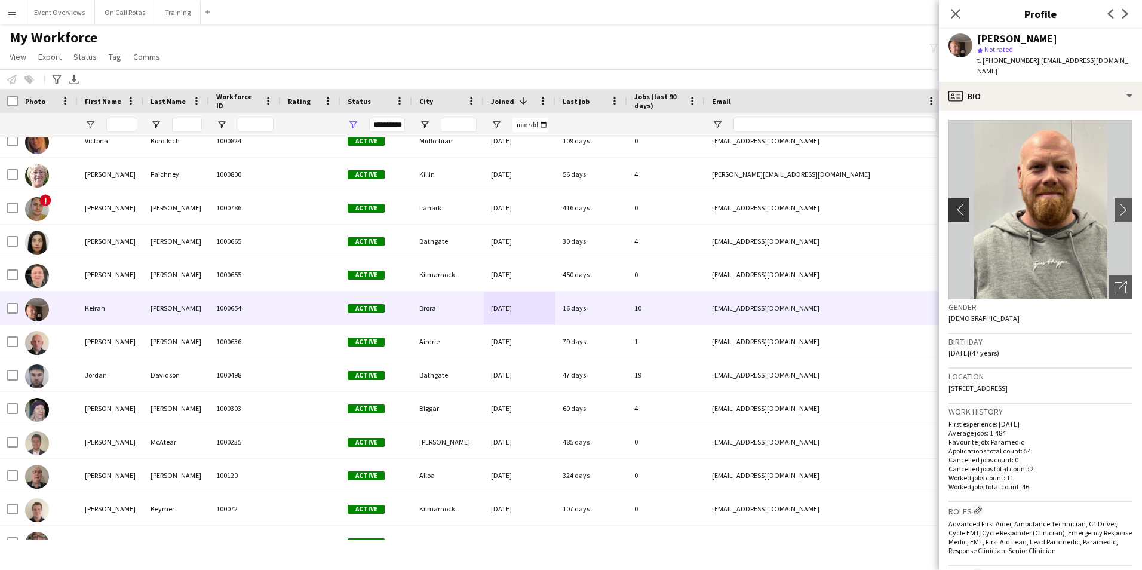
click at [960, 203] on app-icon "chevron-left" at bounding box center [957, 209] width 19 height 13
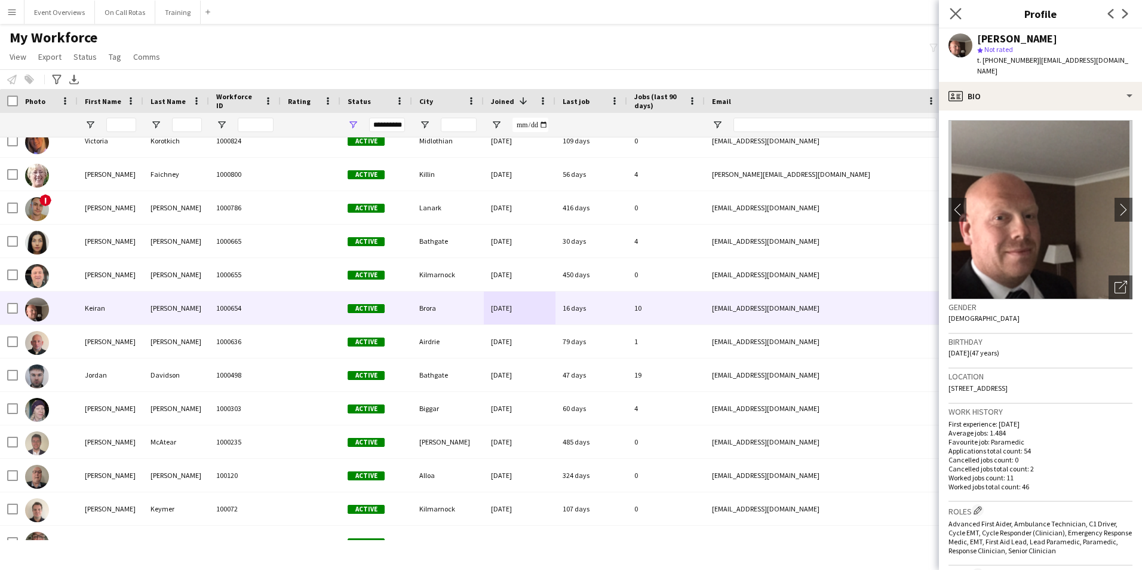
click at [963, 15] on app-icon "Close pop-in" at bounding box center [955, 13] width 17 height 17
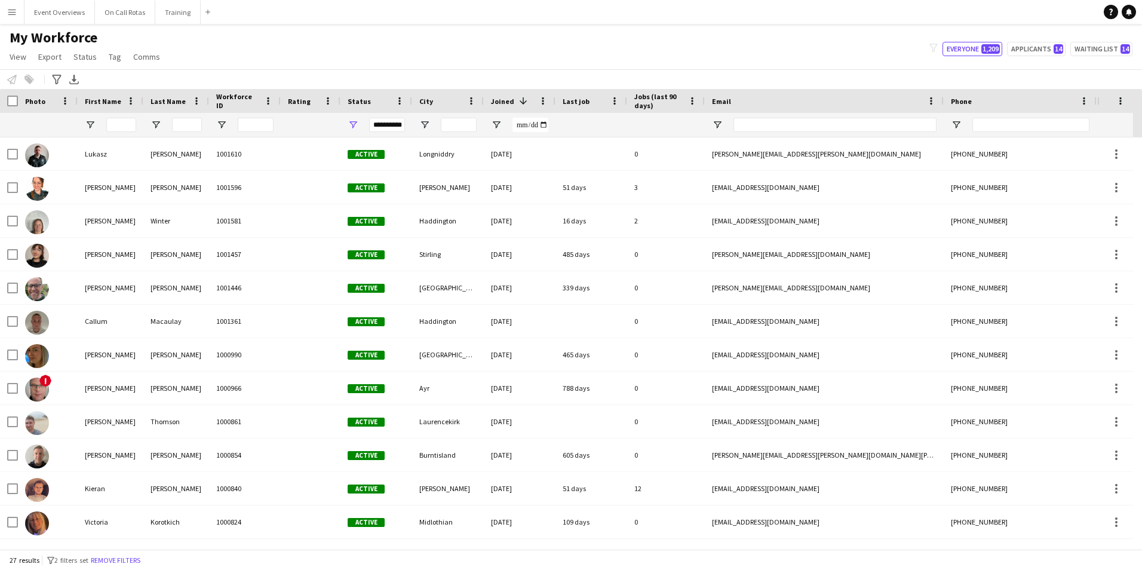
click at [1040, 58] on div "My Workforce View Views Default view Active Staff Applications - First Aider Ap…" at bounding box center [571, 49] width 1142 height 41
click at [1037, 42] on button "Applicants 14" at bounding box center [1036, 49] width 59 height 14
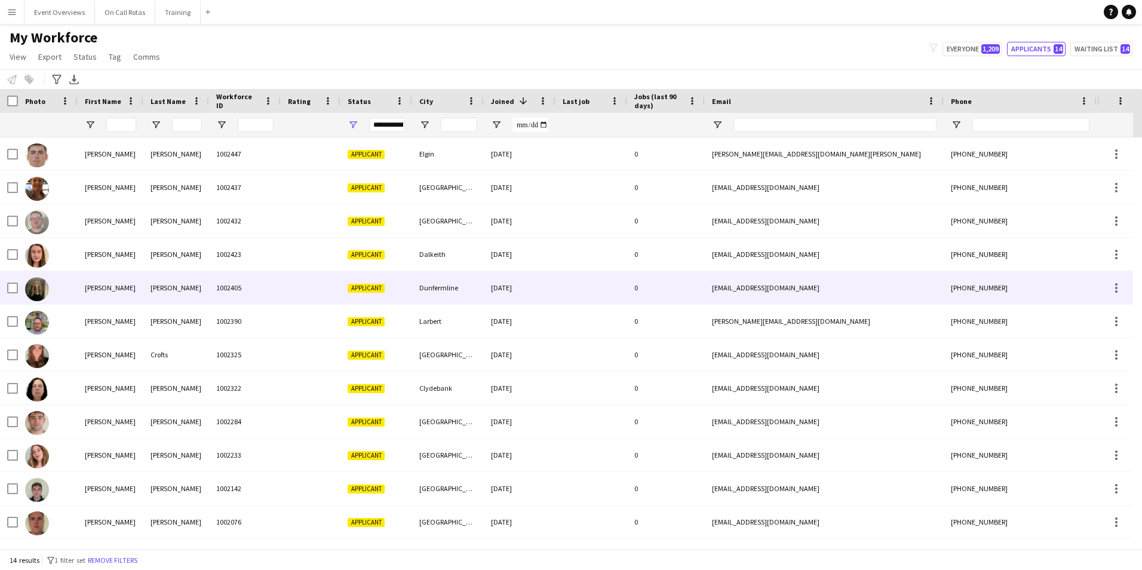
click at [244, 248] on div "1002423" at bounding box center [245, 254] width 72 height 33
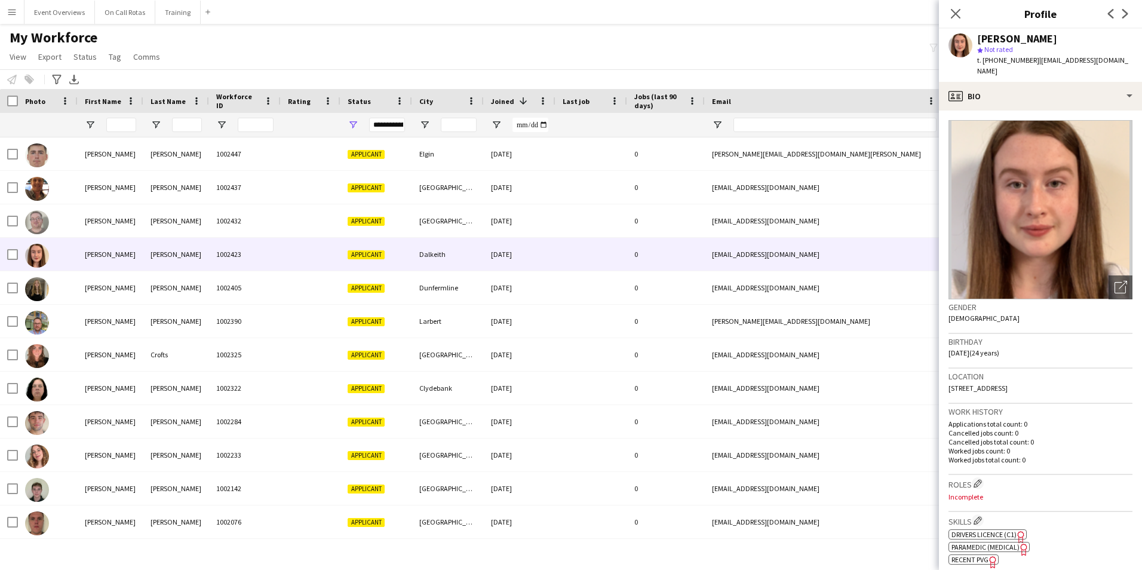
click at [1020, 69] on div "Claire Turner star Not rated t. +447563236258 | j2901claire@outlook.com" at bounding box center [1040, 55] width 203 height 53
click at [951, 7] on app-icon "Close pop-in" at bounding box center [955, 13] width 17 height 17
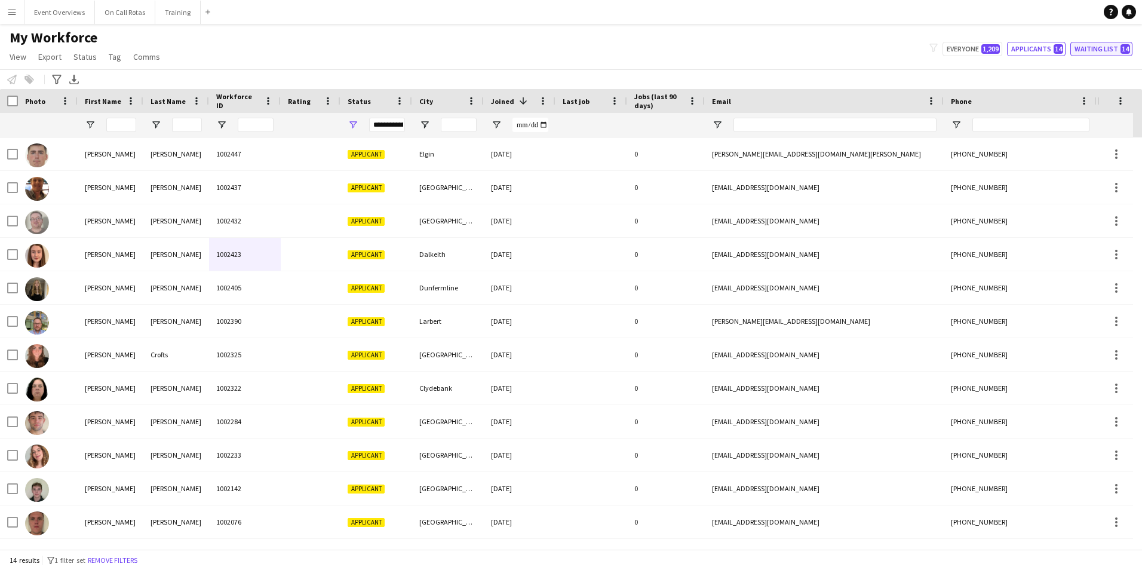
click at [1107, 44] on button "Waiting list 14" at bounding box center [1101, 49] width 62 height 14
type input "**********"
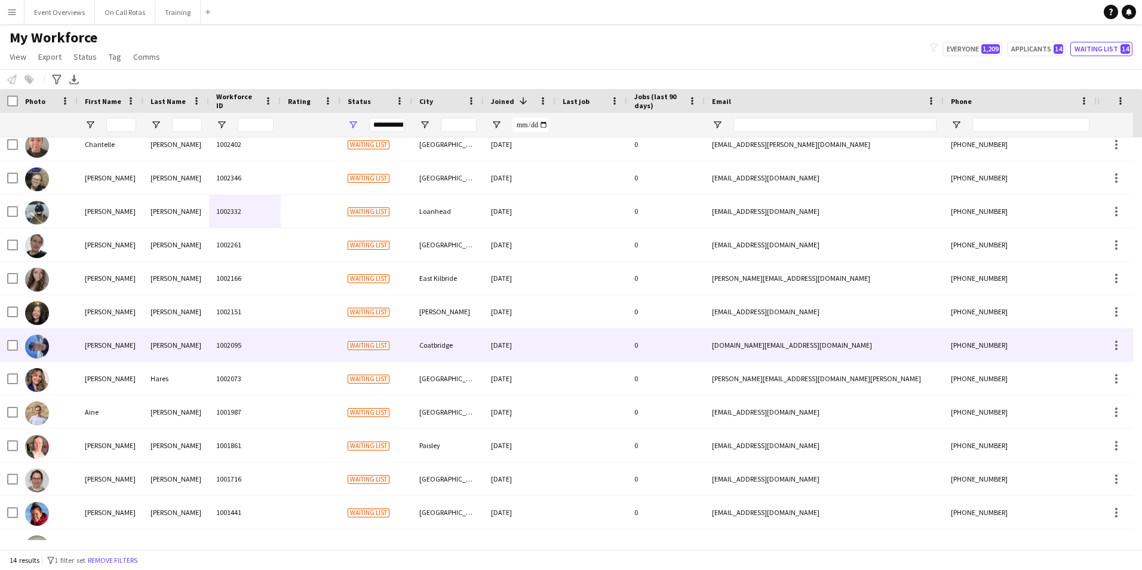
scroll to position [66, 0]
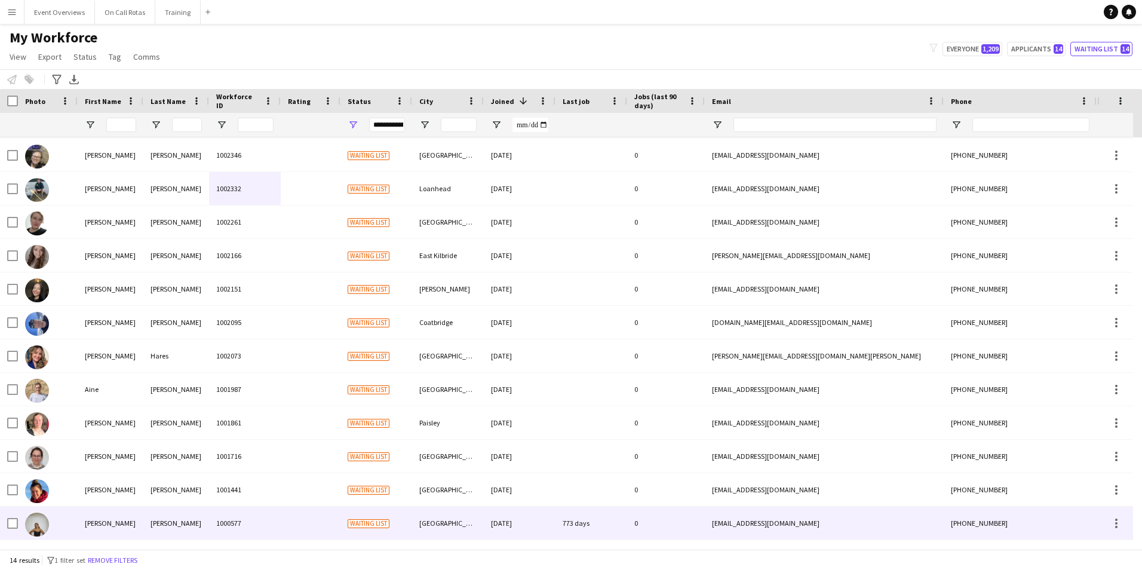
click at [358, 515] on div "Waiting list" at bounding box center [376, 522] width 72 height 33
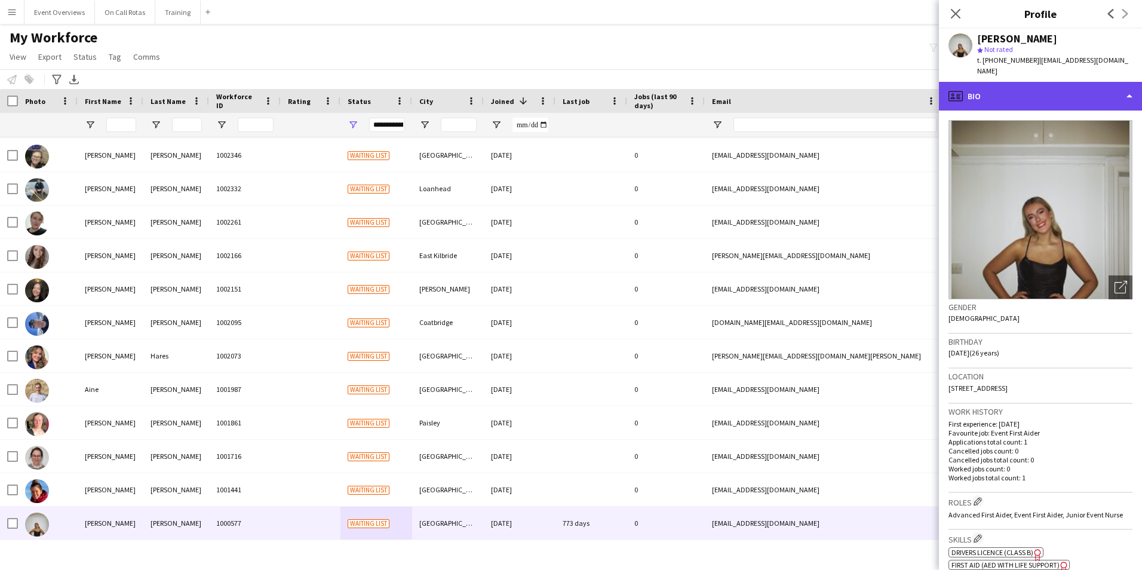
click at [998, 94] on div "profile Bio" at bounding box center [1040, 96] width 203 height 29
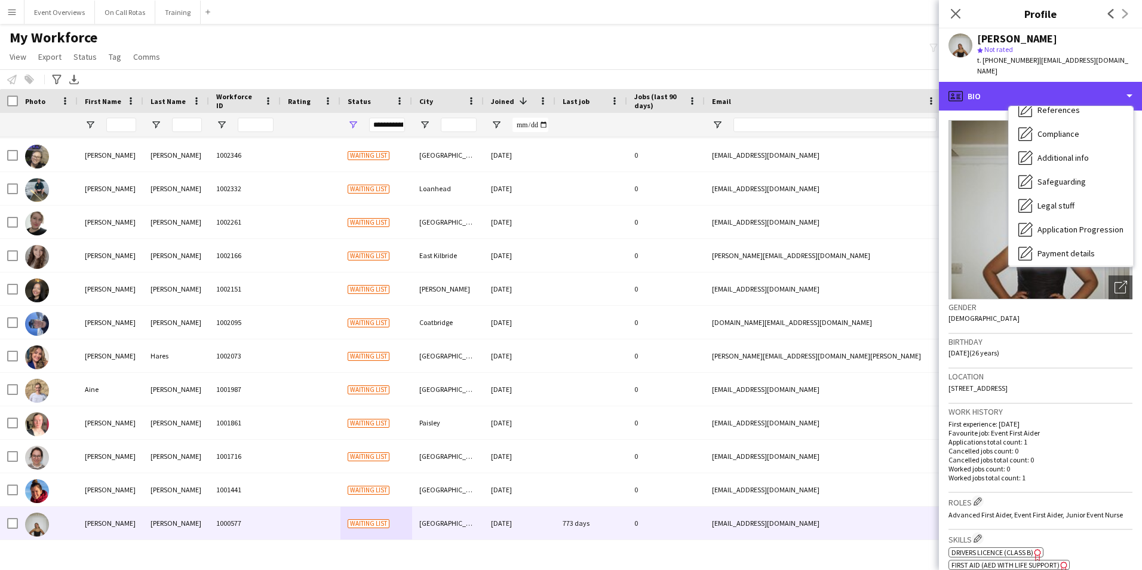
scroll to position [208, 0]
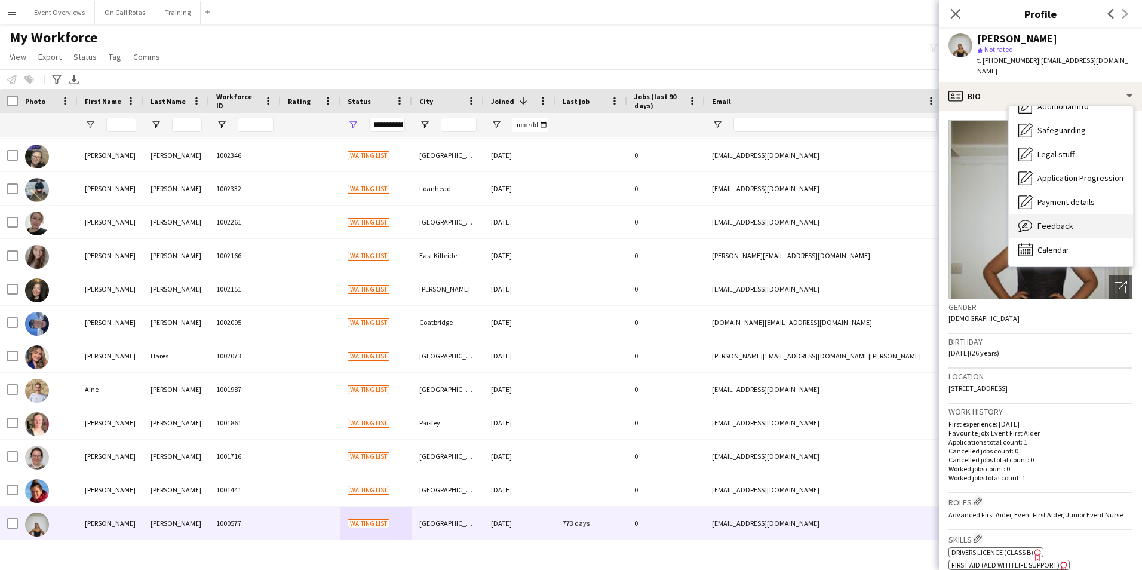
click at [1053, 221] on div "Feedback Feedback" at bounding box center [1071, 226] width 124 height 24
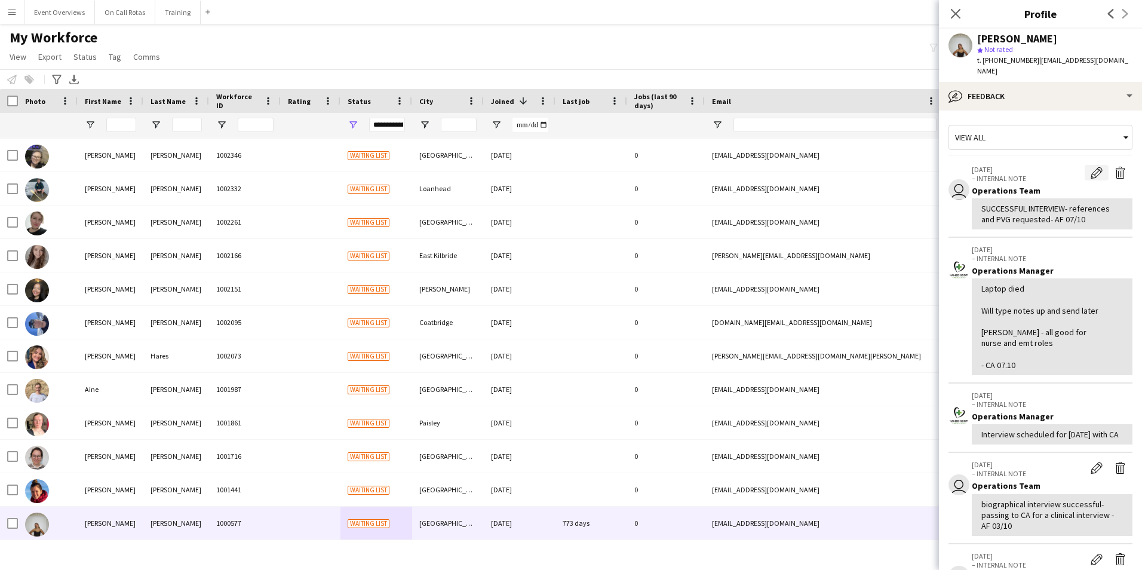
click at [1090, 167] on app-icon "Edit internal note" at bounding box center [1096, 173] width 12 height 12
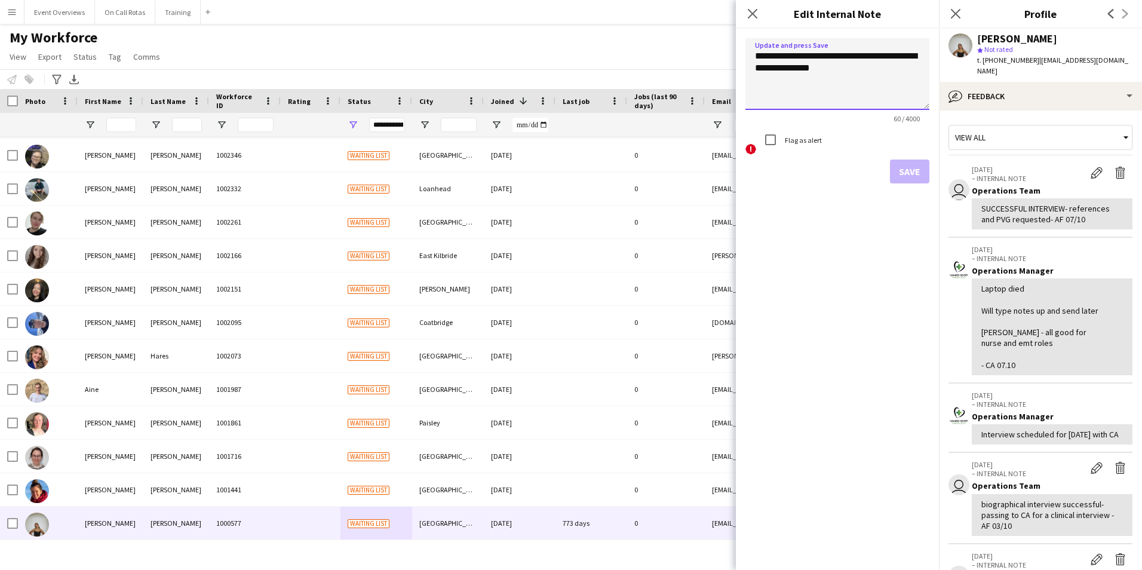
drag, startPoint x: 819, startPoint y: 69, endPoint x: 898, endPoint y: 62, distance: 79.2
click at [898, 62] on textarea "**********" at bounding box center [837, 74] width 184 height 72
click at [782, 72] on textarea "**********" at bounding box center [837, 74] width 184 height 72
drag, startPoint x: 769, startPoint y: 70, endPoint x: 904, endPoint y: 55, distance: 135.8
click at [904, 55] on textarea "**********" at bounding box center [837, 74] width 184 height 72
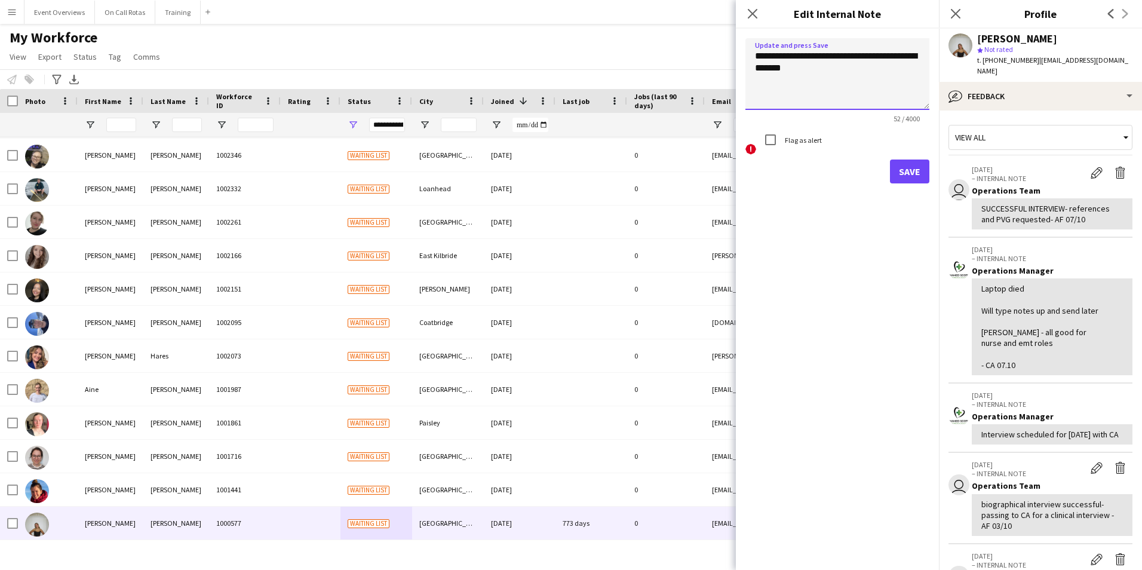
type textarea "**********"
click at [913, 181] on button "Save" at bounding box center [909, 171] width 39 height 24
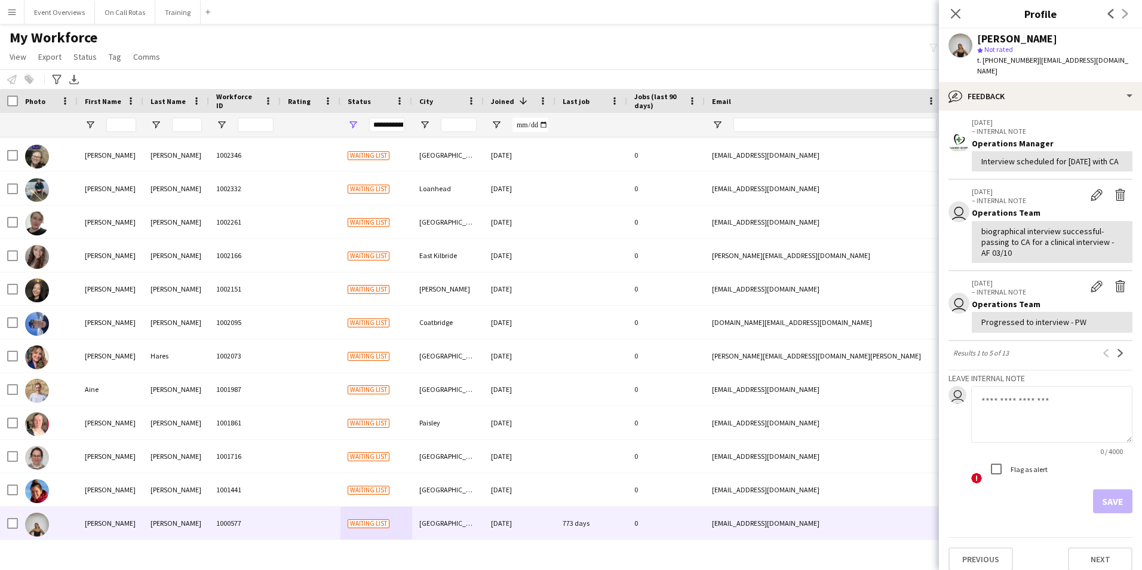
scroll to position [0, 0]
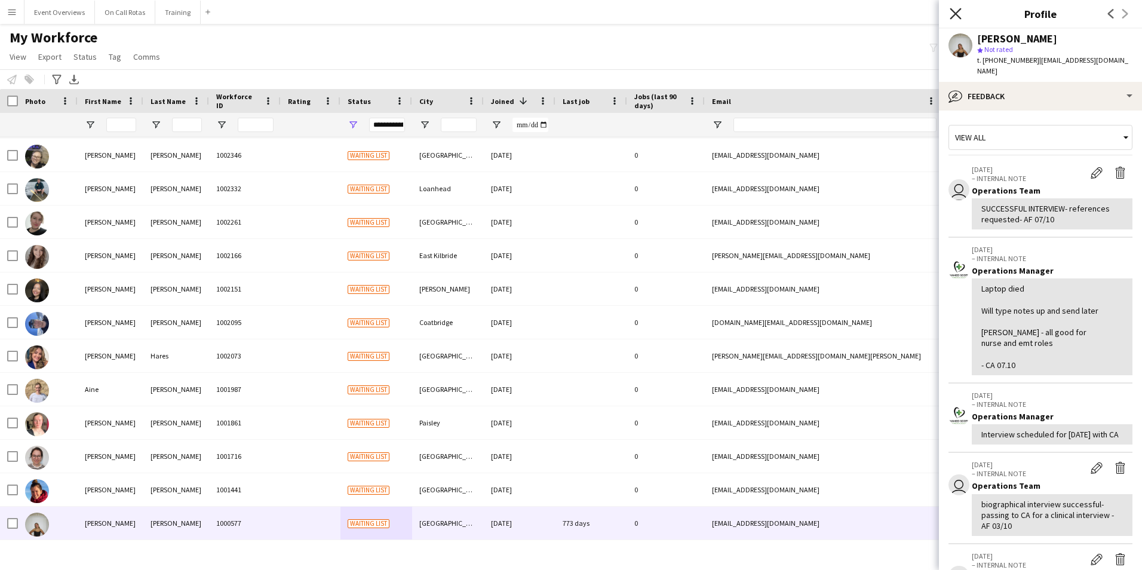
click at [951, 11] on icon "Close pop-in" at bounding box center [955, 13] width 11 height 11
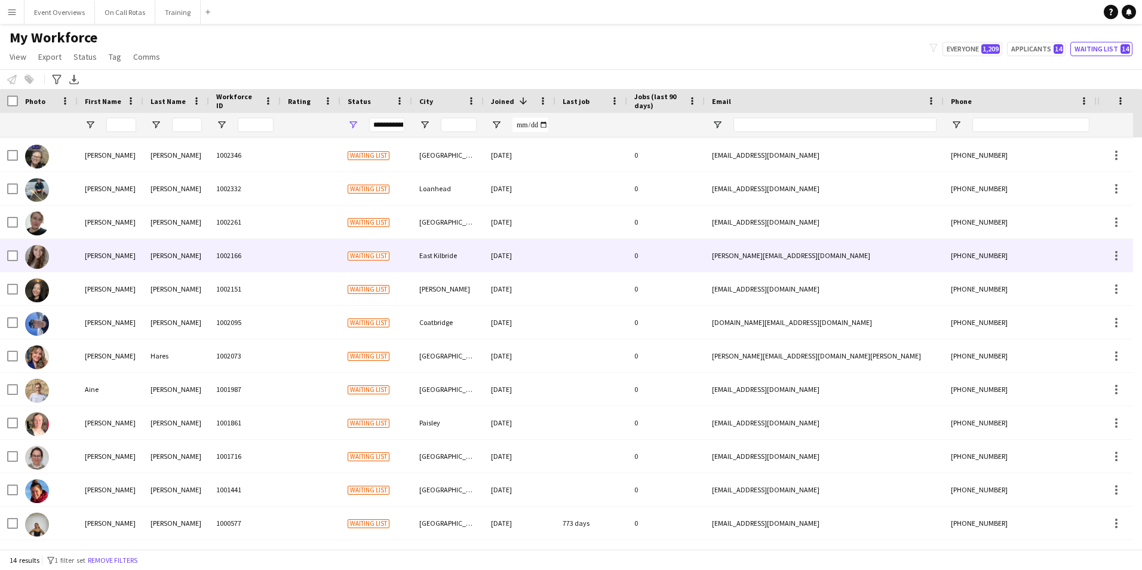
click at [145, 241] on div "Thom" at bounding box center [176, 255] width 66 height 33
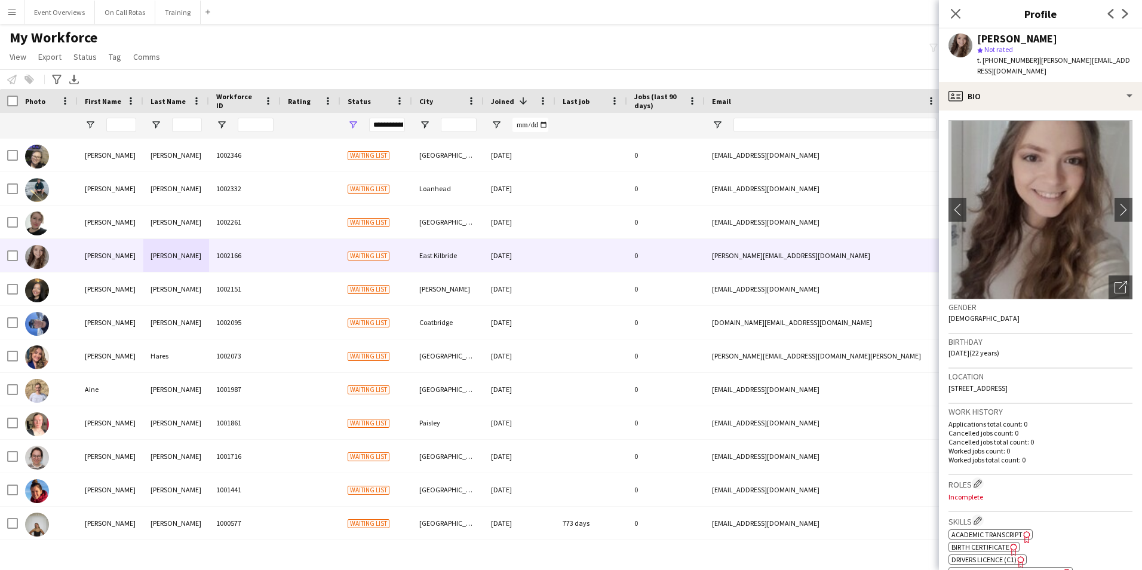
click at [1042, 69] on div "Rachel Thom star Not rated t. +447826677537 | rachel.thomxx@gmail.com" at bounding box center [1040, 55] width 203 height 53
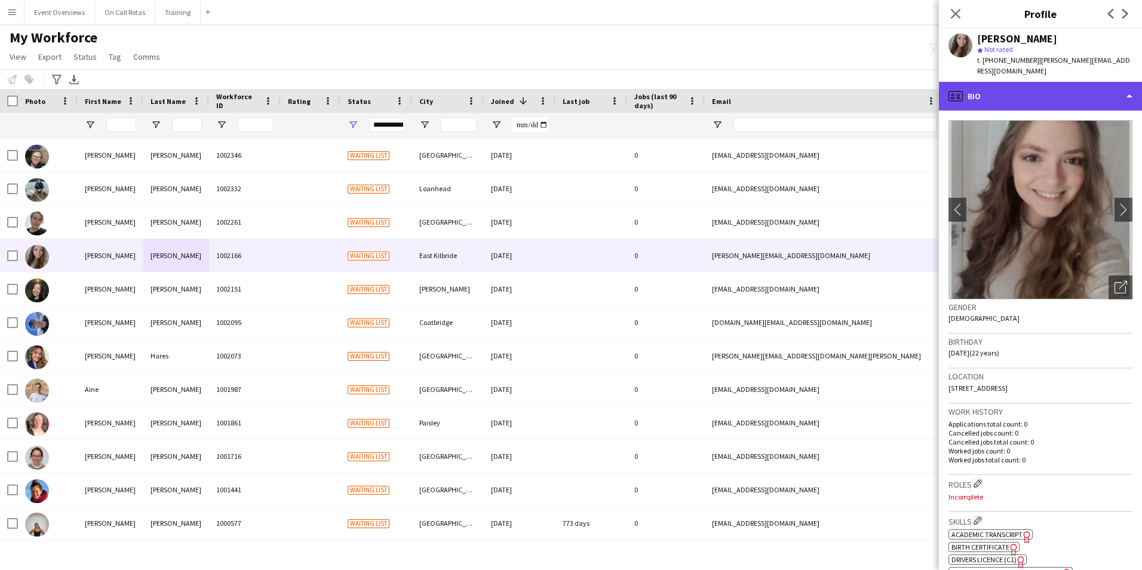
click at [1044, 82] on div "profile Bio" at bounding box center [1040, 96] width 203 height 29
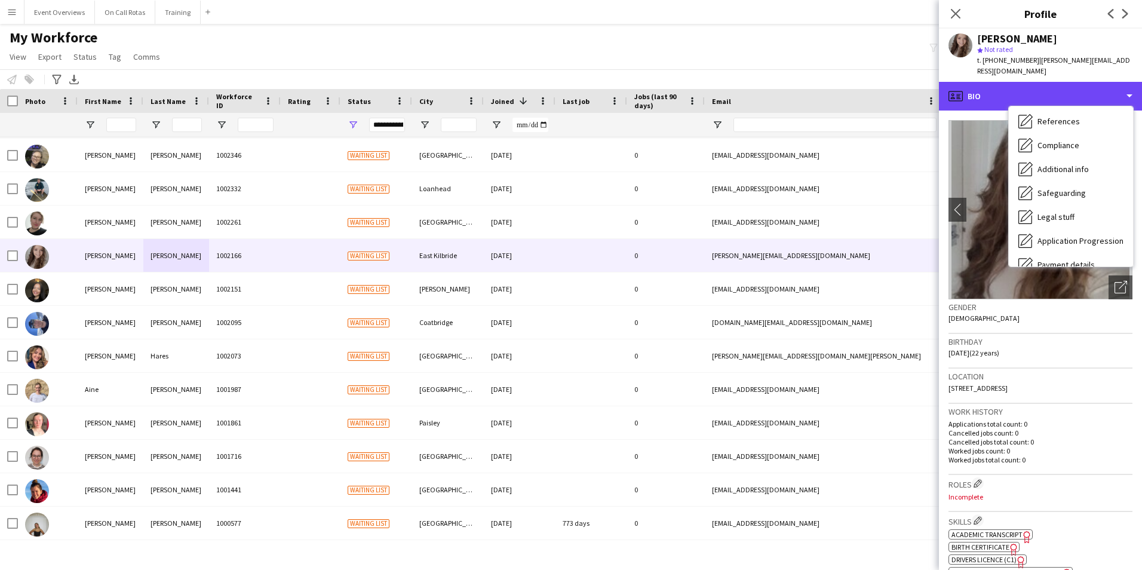
scroll to position [208, 0]
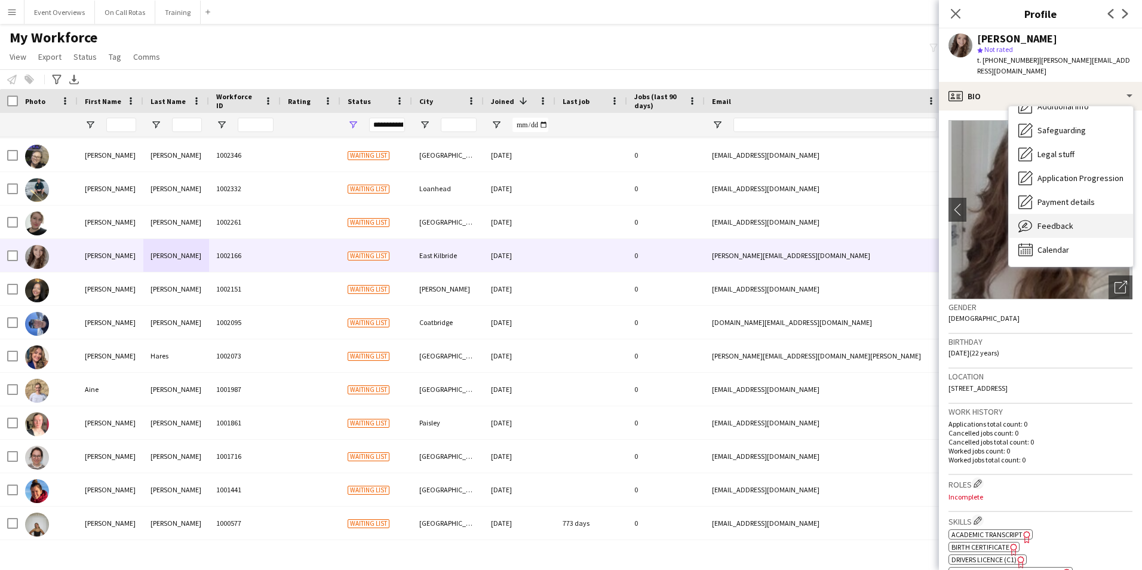
click at [1066, 220] on span "Feedback" at bounding box center [1055, 225] width 36 height 11
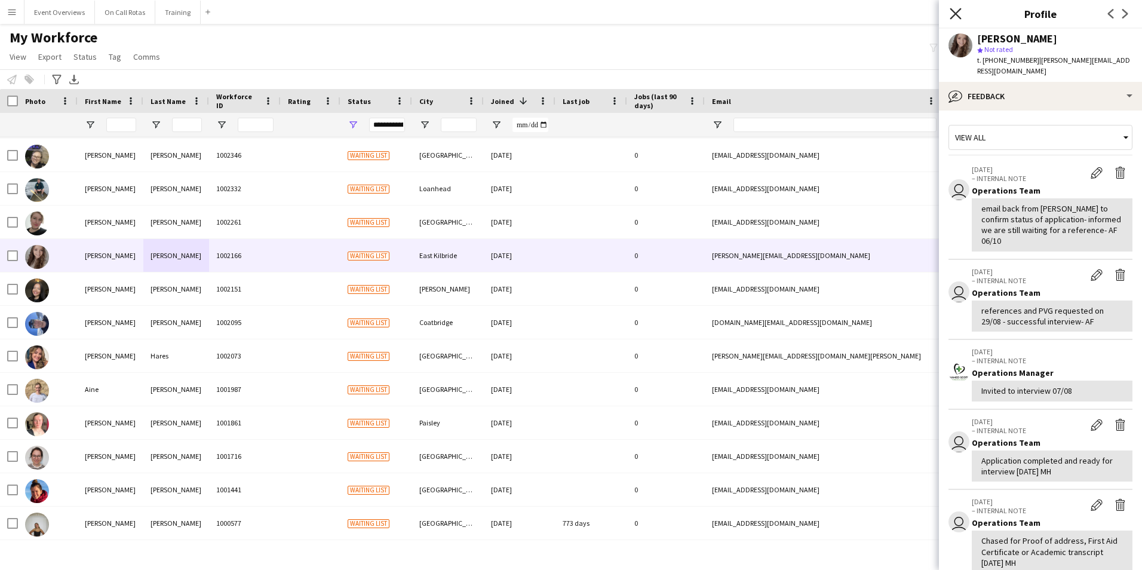
click at [955, 13] on icon at bounding box center [955, 13] width 11 height 11
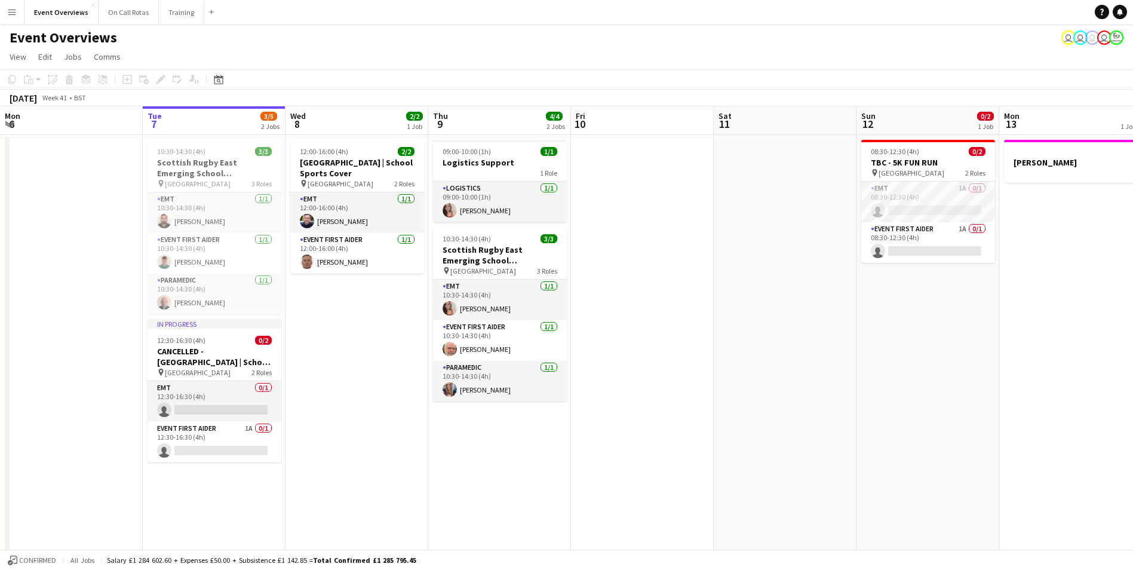
click at [19, 16] on button "Menu" at bounding box center [12, 12] width 24 height 24
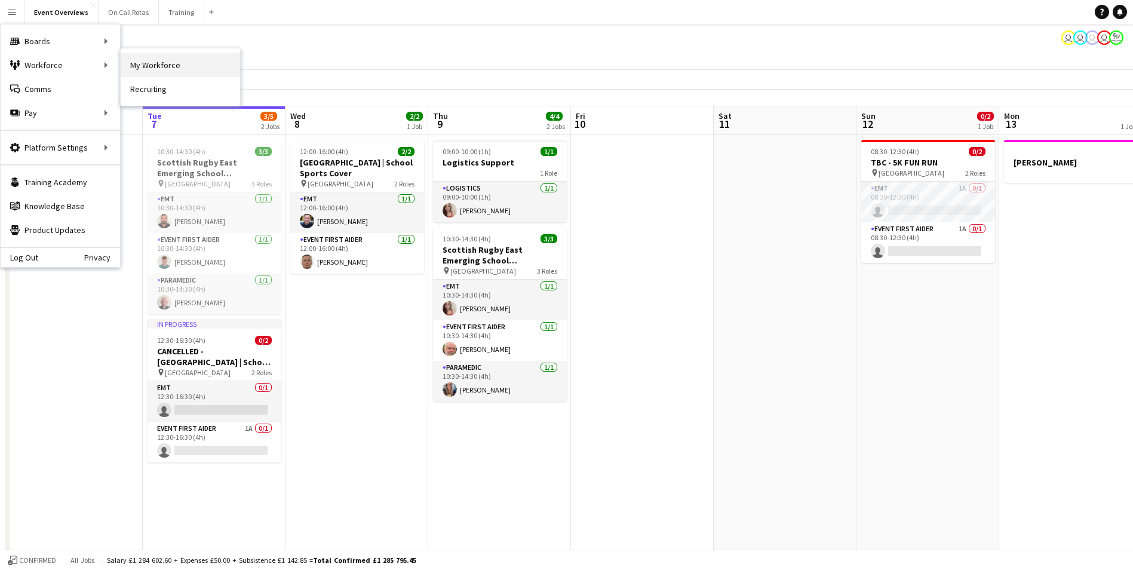
click at [148, 63] on link "My Workforce" at bounding box center [180, 65] width 119 height 24
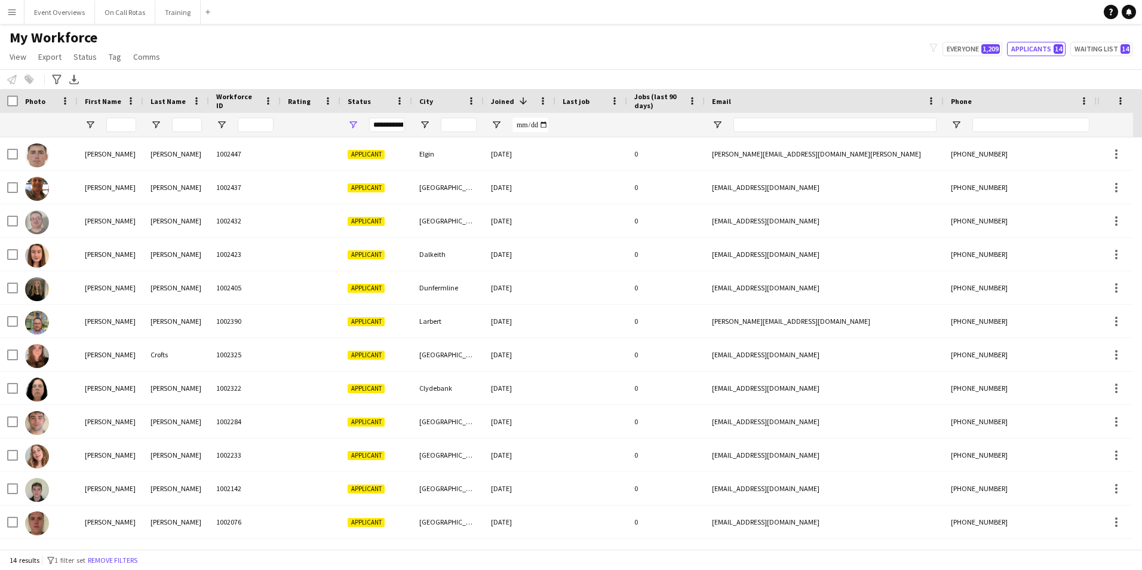
click at [401, 122] on div "**********" at bounding box center [387, 125] width 36 height 14
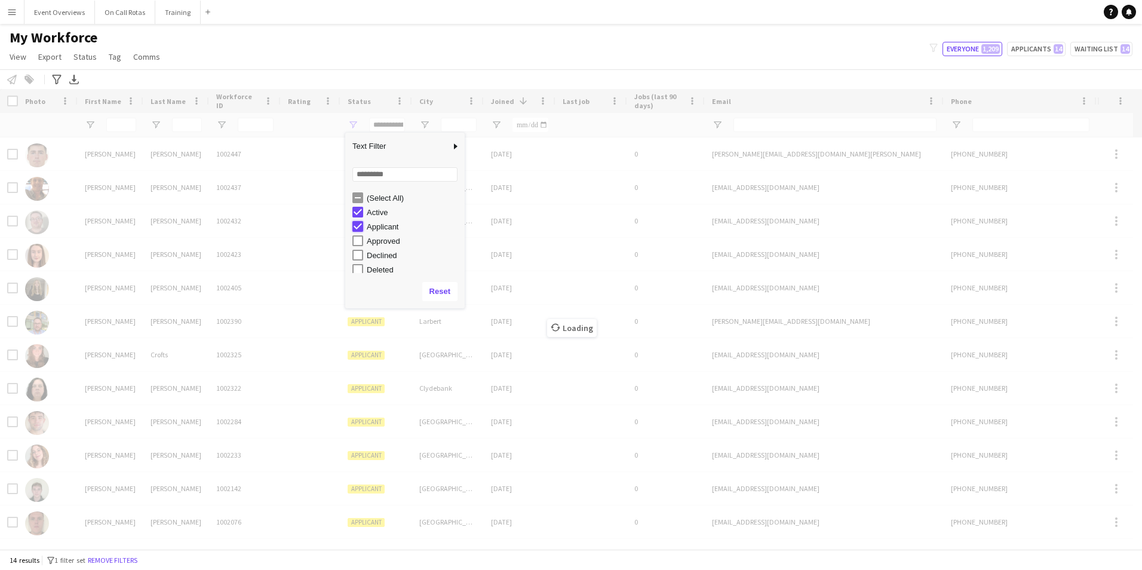
type input "**********"
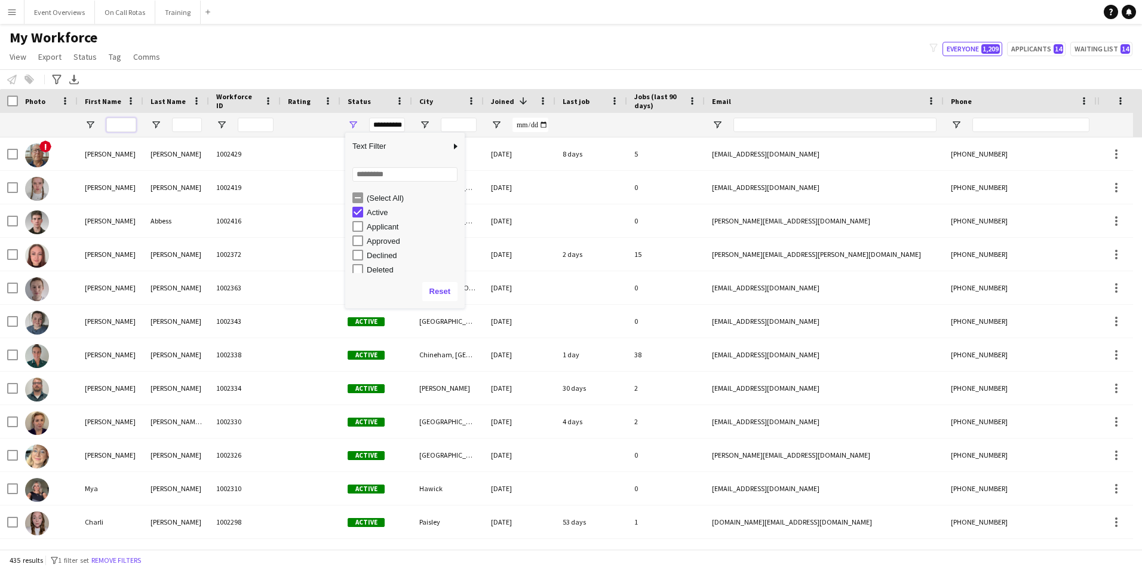
click at [126, 124] on input "First Name Filter Input" at bounding box center [121, 125] width 30 height 14
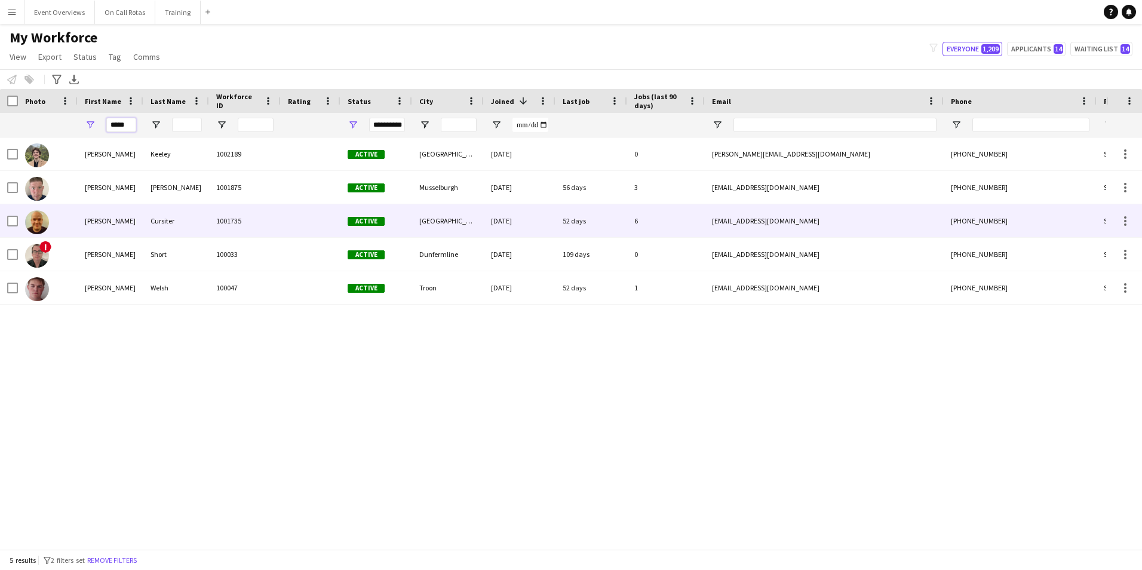
type input "*****"
click at [202, 226] on div "Cursiter" at bounding box center [176, 220] width 66 height 33
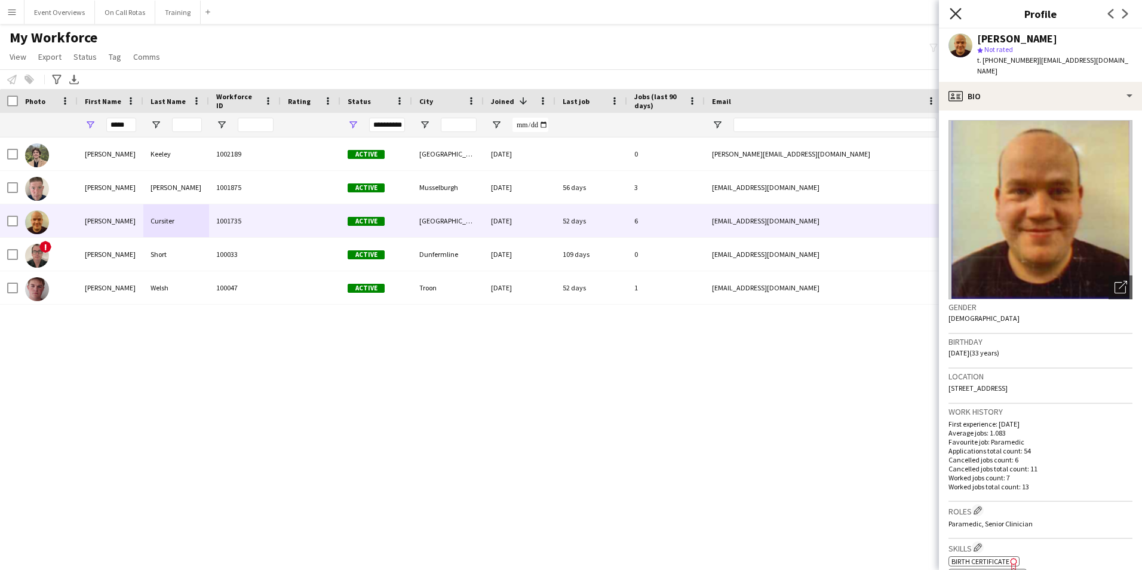
click at [959, 14] on icon "Close pop-in" at bounding box center [955, 13] width 11 height 11
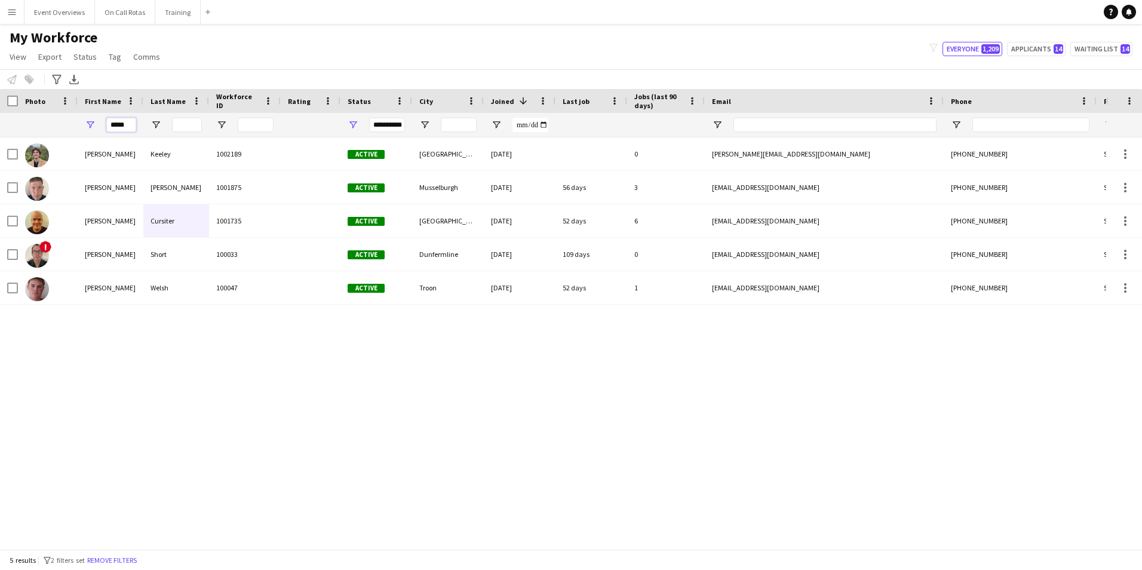
drag, startPoint x: 130, startPoint y: 124, endPoint x: 99, endPoint y: 123, distance: 31.7
click at [99, 123] on div "*****" at bounding box center [111, 125] width 66 height 24
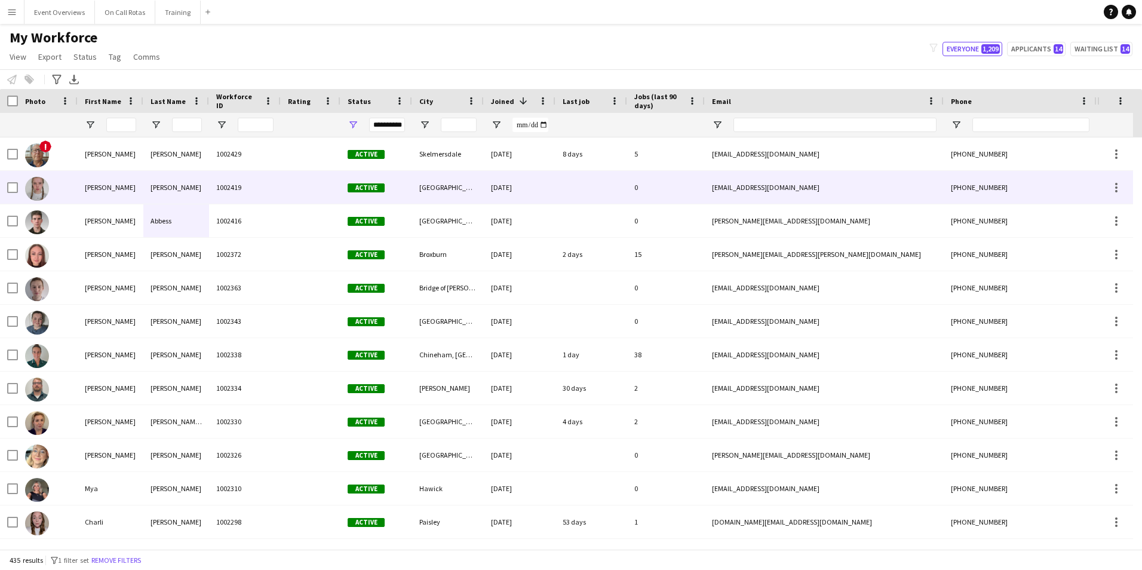
click at [207, 178] on div "[PERSON_NAME]" at bounding box center [176, 187] width 66 height 33
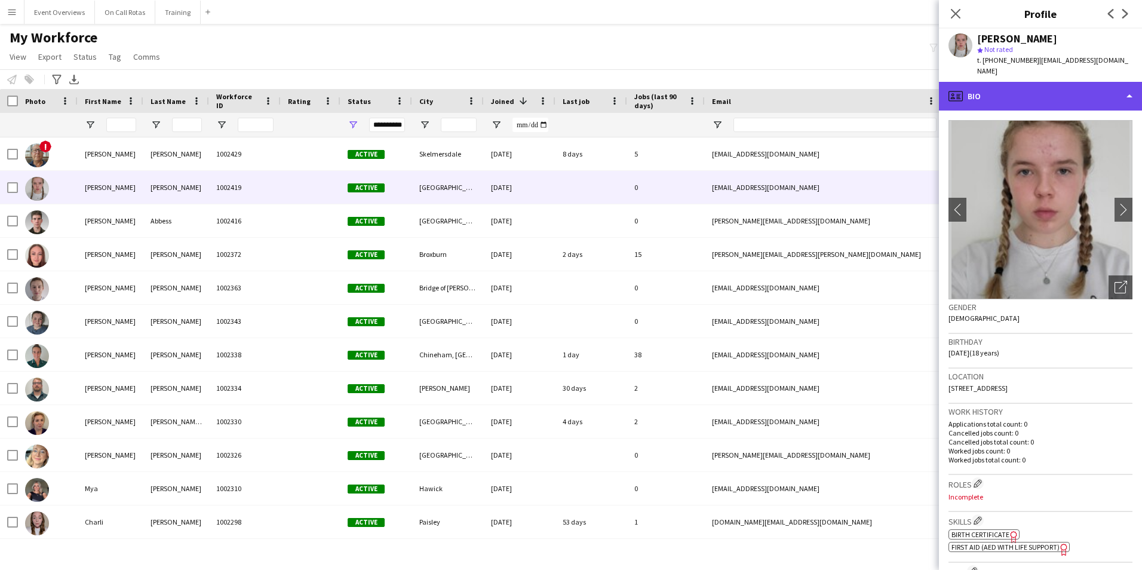
click at [1049, 92] on div "profile Bio" at bounding box center [1040, 96] width 203 height 29
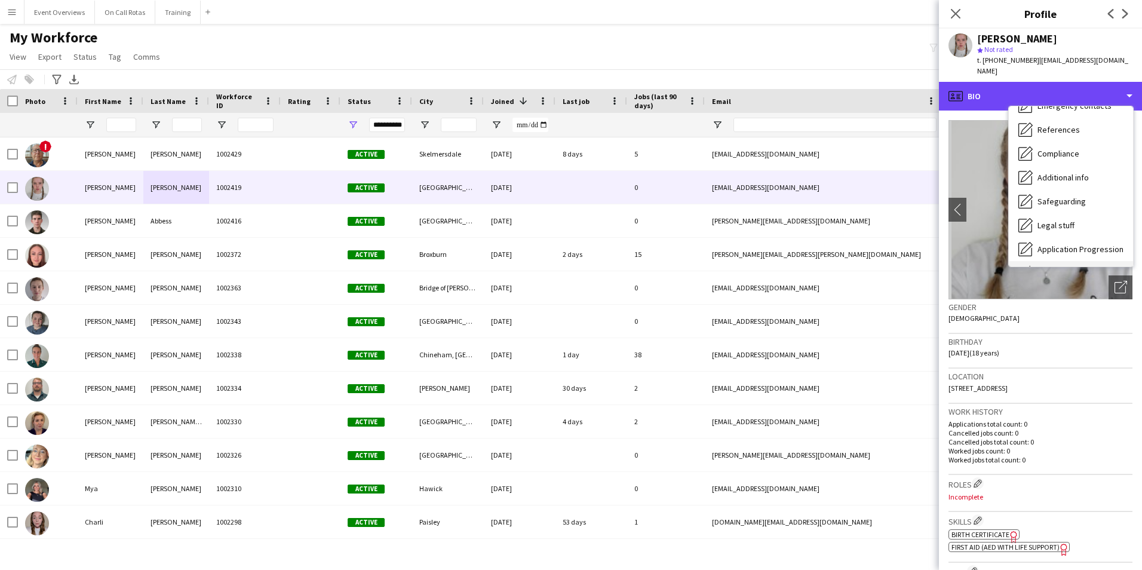
scroll to position [208, 0]
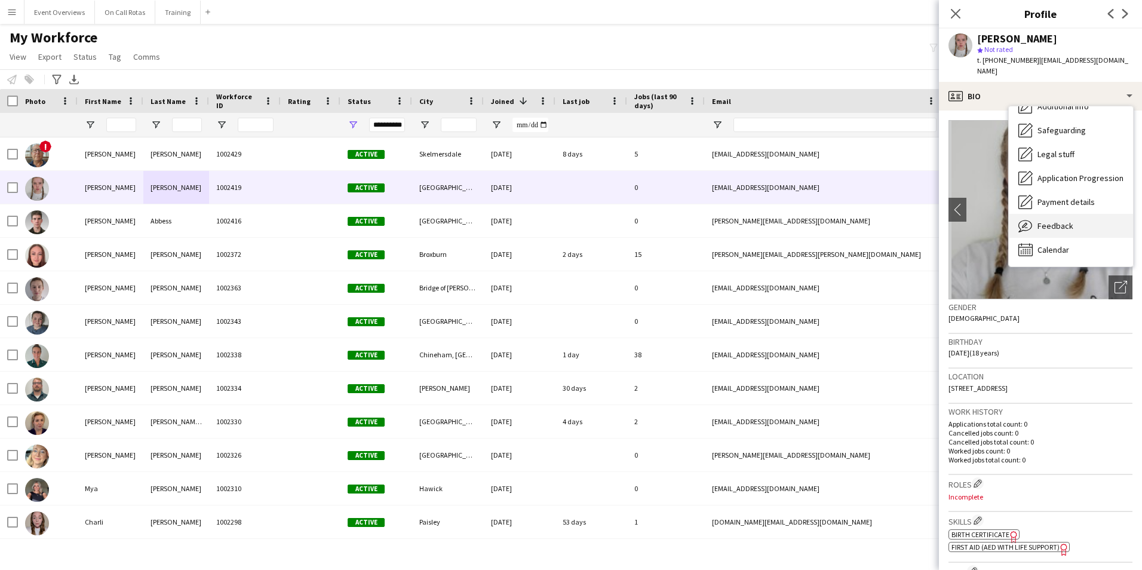
click at [1068, 214] on div "Feedback Feedback" at bounding box center [1071, 226] width 124 height 24
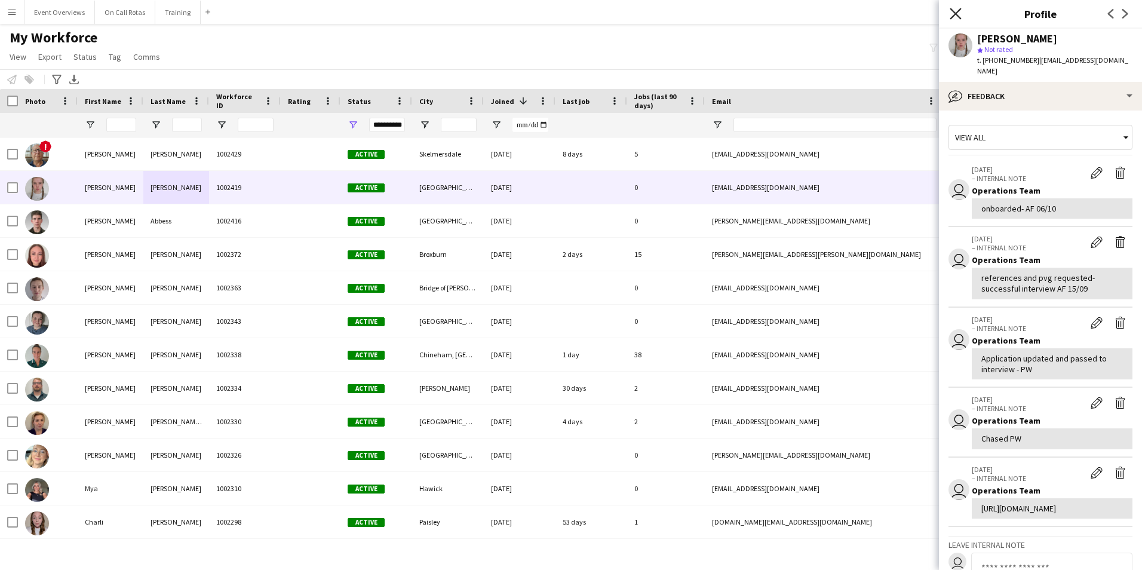
click at [953, 11] on icon at bounding box center [955, 13] width 11 height 11
